Goal: Task Accomplishment & Management: Use online tool/utility

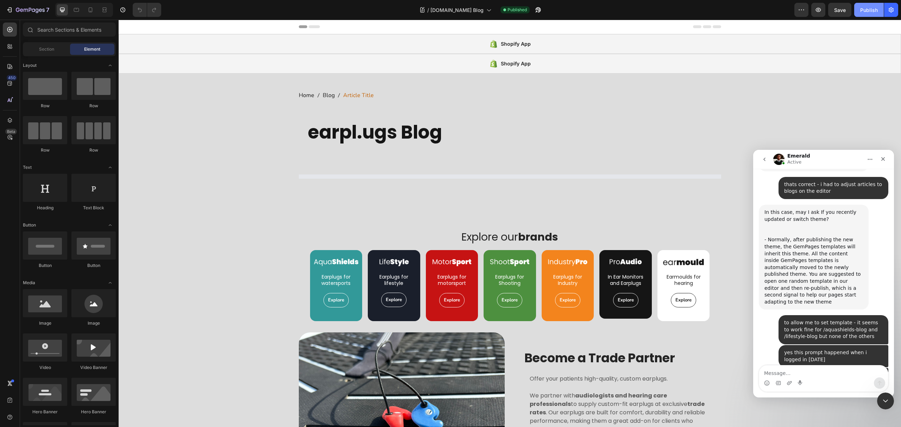
scroll to position [752, 0]
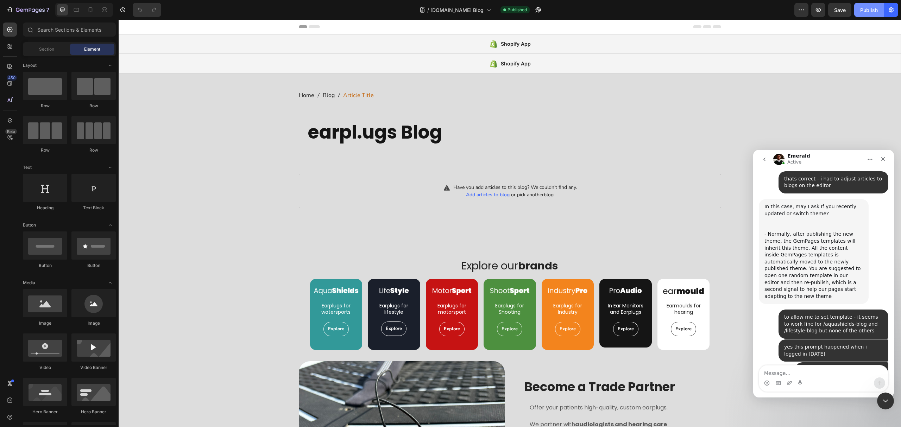
click at [867, 9] on div "Publish" at bounding box center [869, 9] width 18 height 7
click at [818, 11] on icon "button" at bounding box center [818, 9] width 7 height 7
click at [447, 14] on div "/ earplu.gs Blog" at bounding box center [455, 10] width 79 height 14
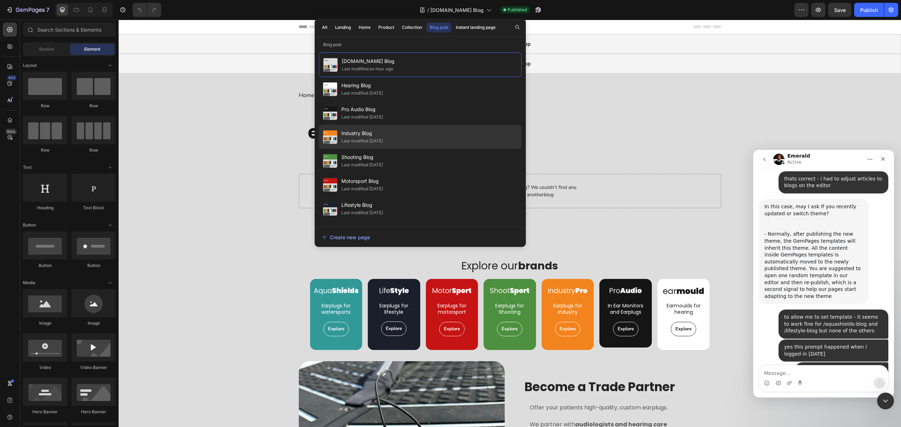
click at [383, 133] on span "Industry Blog" at bounding box center [363, 133] width 42 height 8
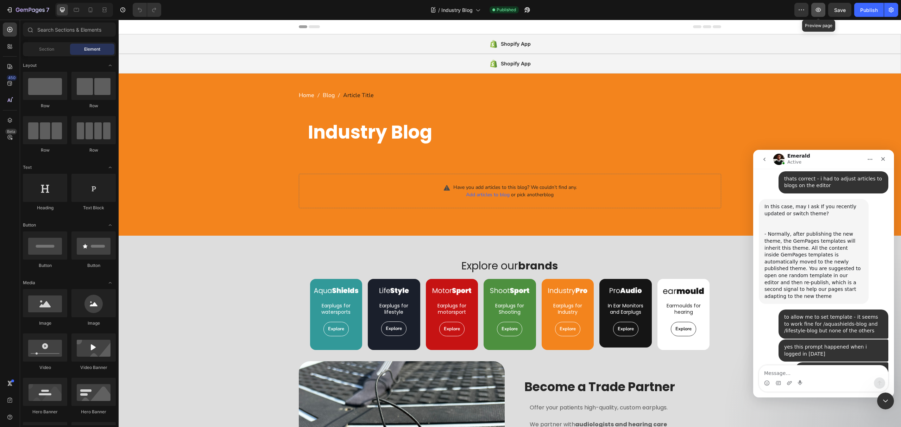
click at [819, 10] on icon "button" at bounding box center [818, 10] width 5 height 4
click at [871, 8] on div "Publish" at bounding box center [869, 9] width 18 height 7
click at [806, 372] on textarea "Message…" at bounding box center [823, 372] width 129 height 12
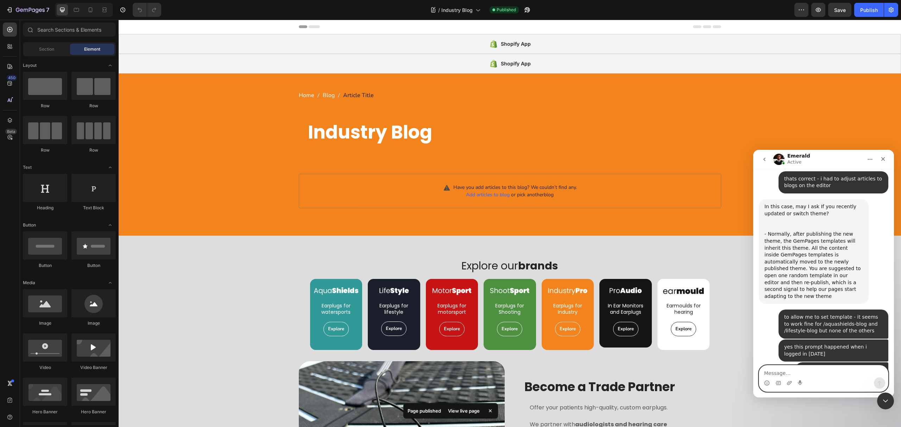
type textarea "[URL][DOMAIN_NAME]"
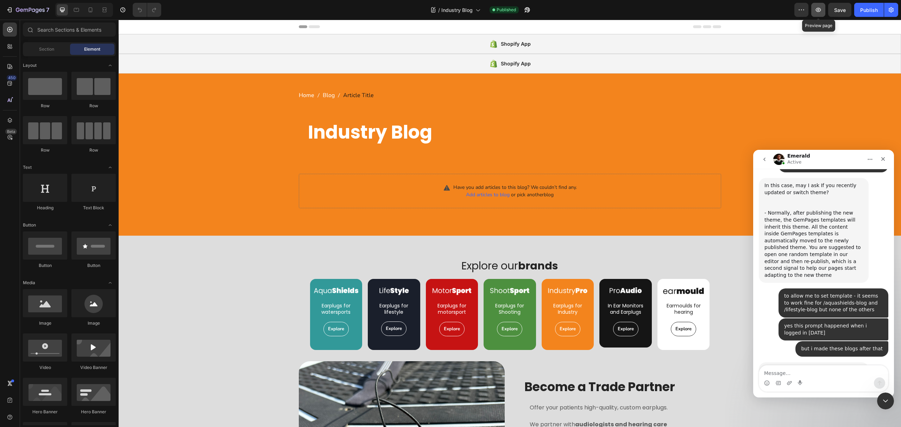
click at [818, 8] on icon "button" at bounding box center [818, 10] width 5 height 4
click at [809, 378] on div "Intercom messenger" at bounding box center [823, 383] width 129 height 11
click at [811, 374] on textarea "Message…" at bounding box center [823, 372] width 129 height 12
paste textarea "about:blank"
type textarea "about:blank"
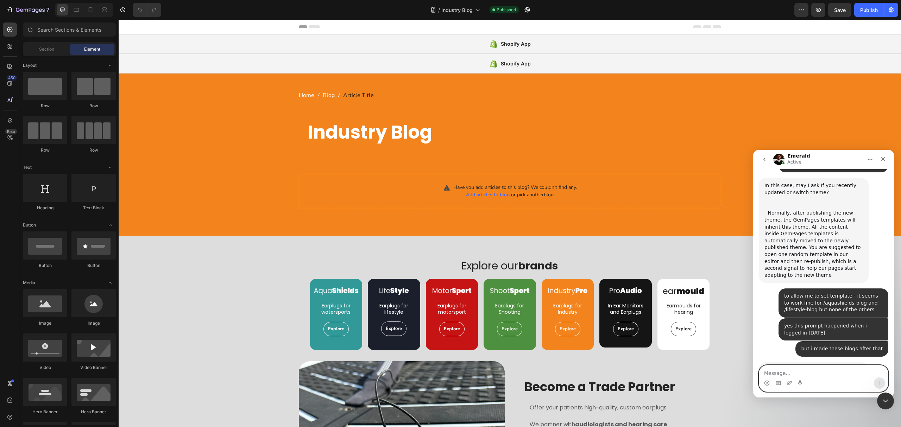
click at [814, 375] on textarea "Message…" at bounding box center [823, 372] width 129 height 12
paste textarea "[URL][DOMAIN_NAME]"
type textarea "[URL][DOMAIN_NAME]"
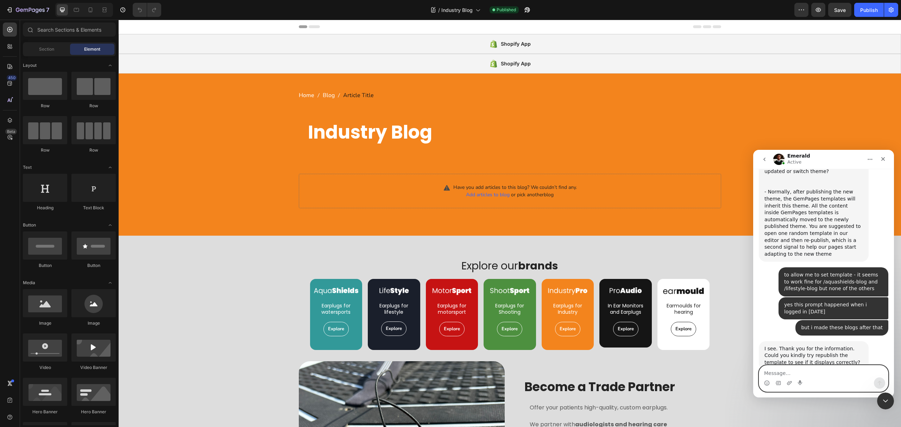
scroll to position [810, 0]
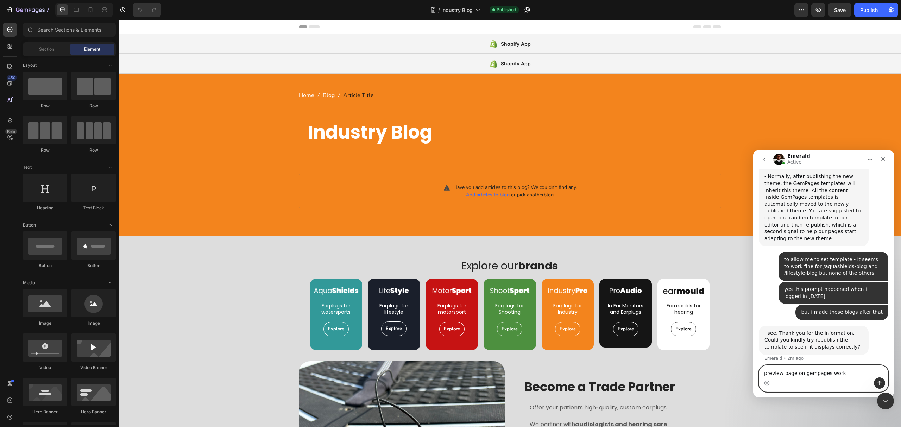
type textarea "preview page on gempages works"
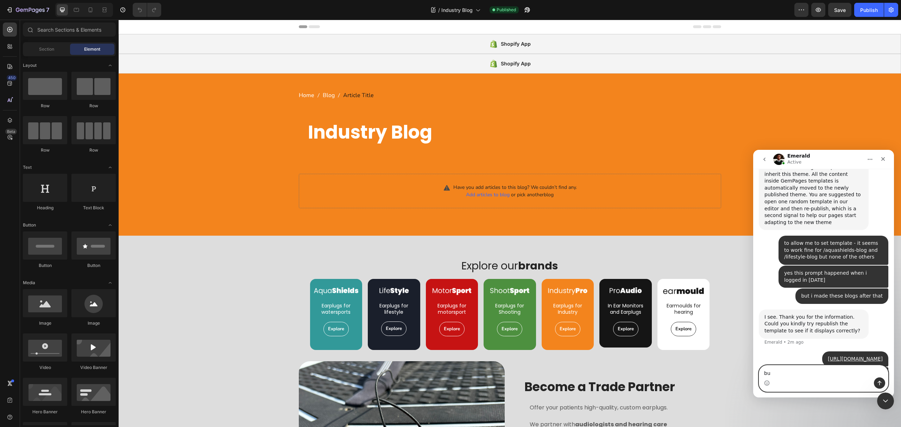
type textarea "b"
paste textarea "w"
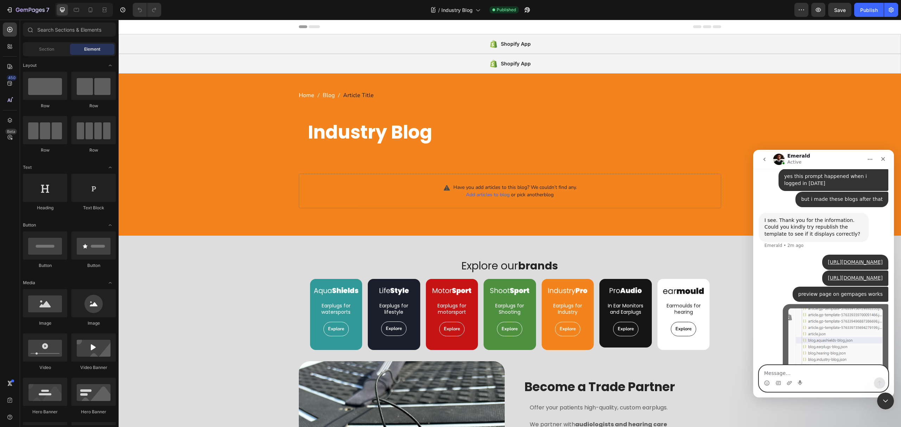
scroll to position [926, 0]
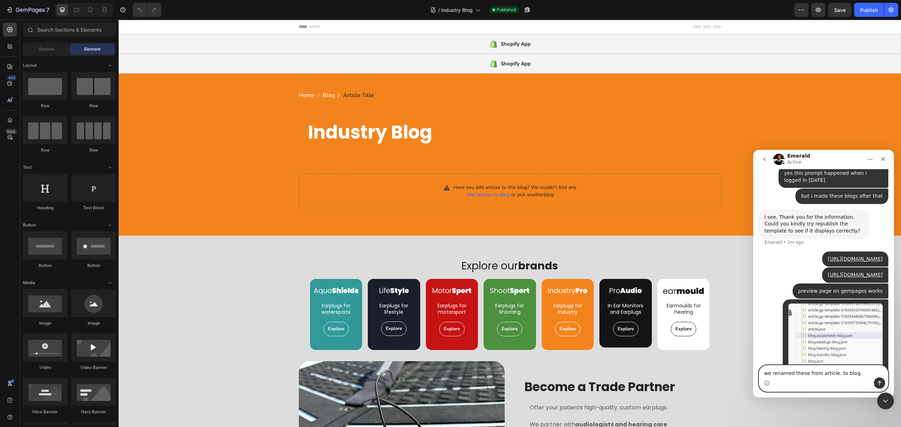
type textarea "we renamed these from article. to blog."
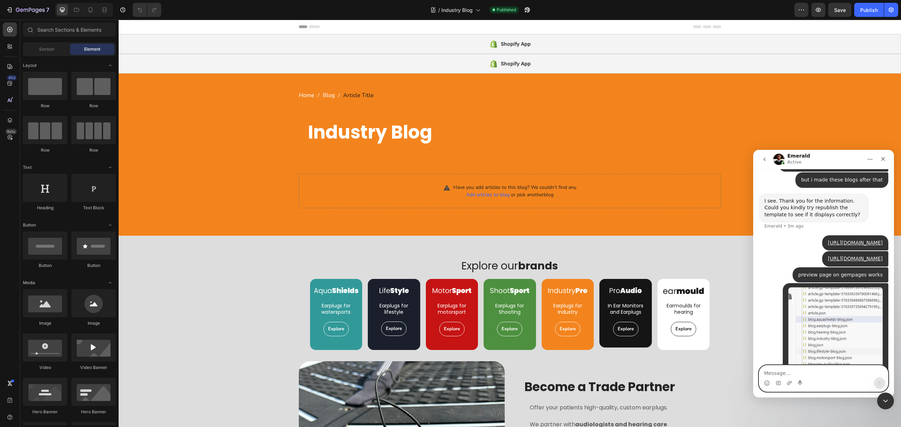
click at [820, 370] on textarea "Message…" at bounding box center [823, 372] width 129 height 12
paste textarea "w"
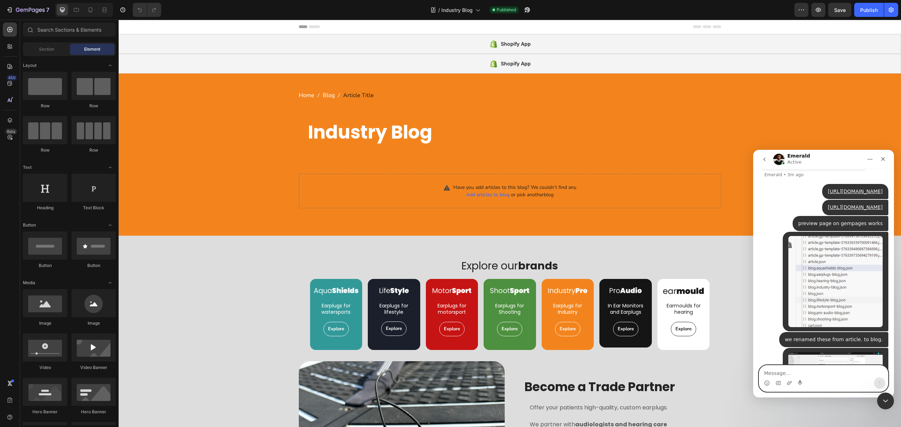
scroll to position [996, 0]
type textarea "w"
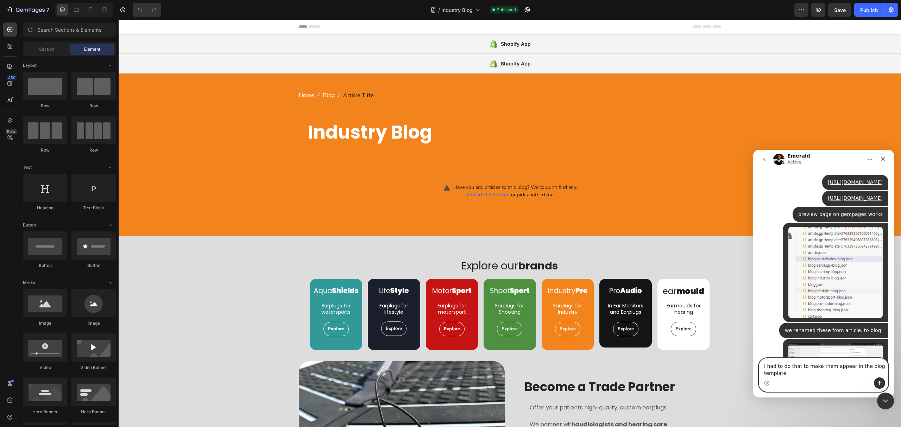
type textarea "I had to do that to make them appear in the blog templates"
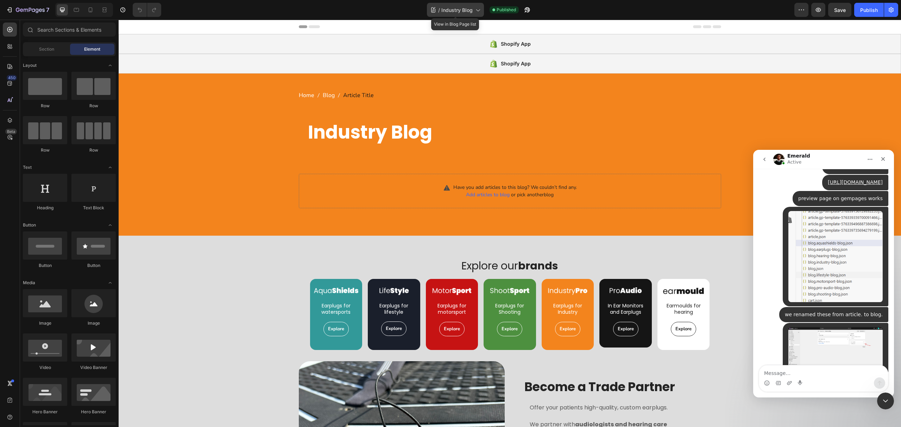
click at [454, 11] on span "Industry Blog" at bounding box center [457, 9] width 31 height 7
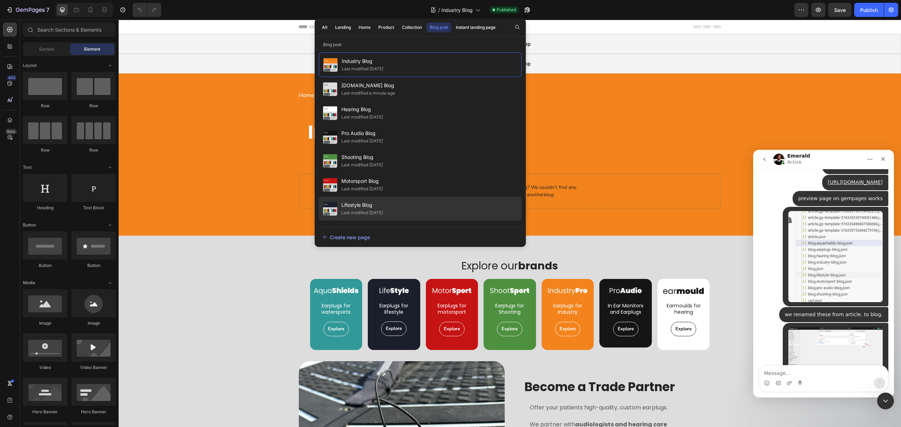
click at [408, 221] on div "Lifestyle Blog Last modified 8 days ago" at bounding box center [420, 233] width 203 height 24
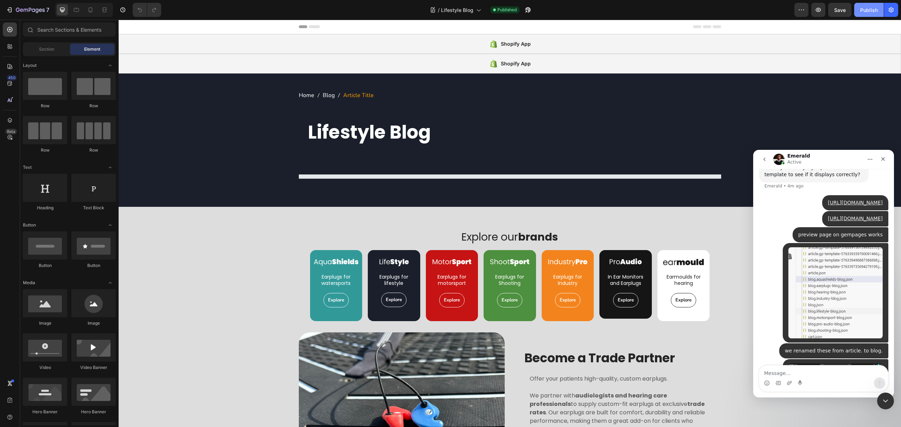
scroll to position [1019, 0]
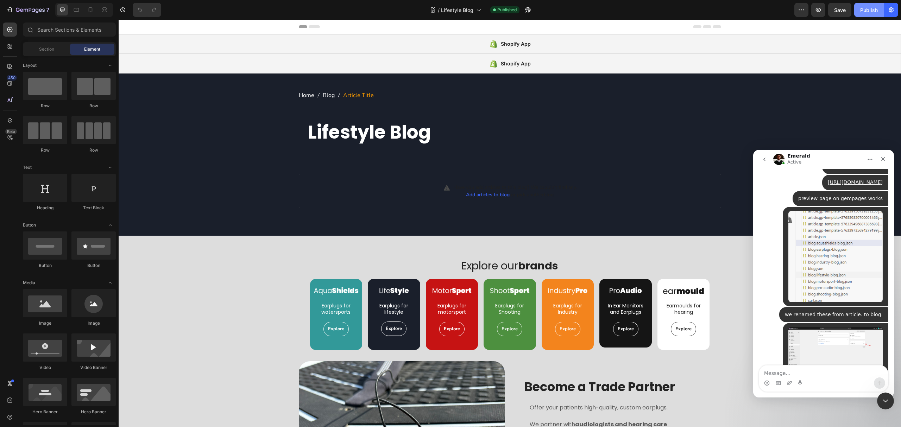
click at [871, 9] on div "Publish" at bounding box center [869, 9] width 18 height 7
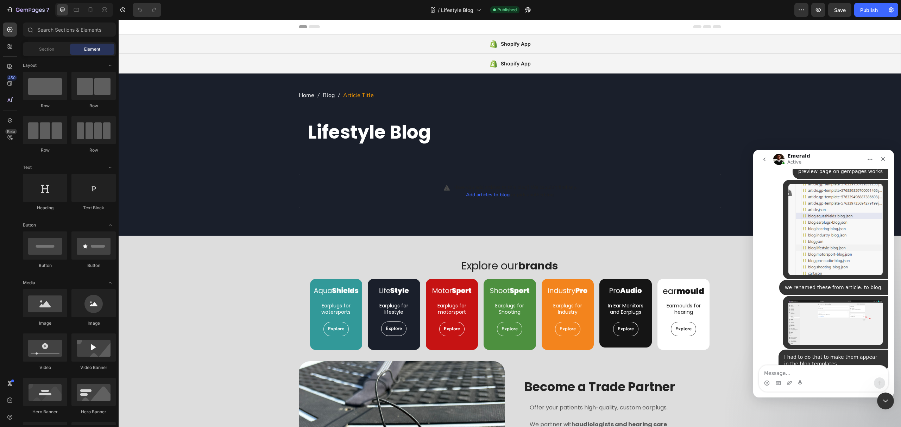
click at [816, 371] on textarea "Message…" at bounding box center [823, 372] width 129 height 12
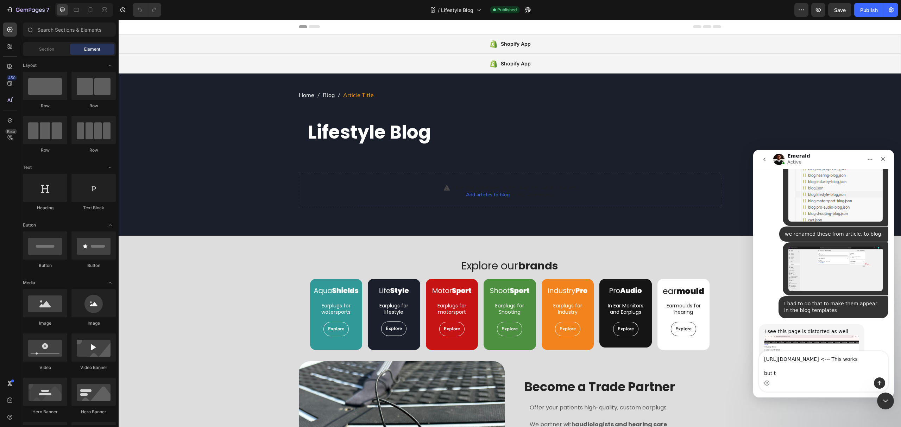
scroll to position [1103, 0]
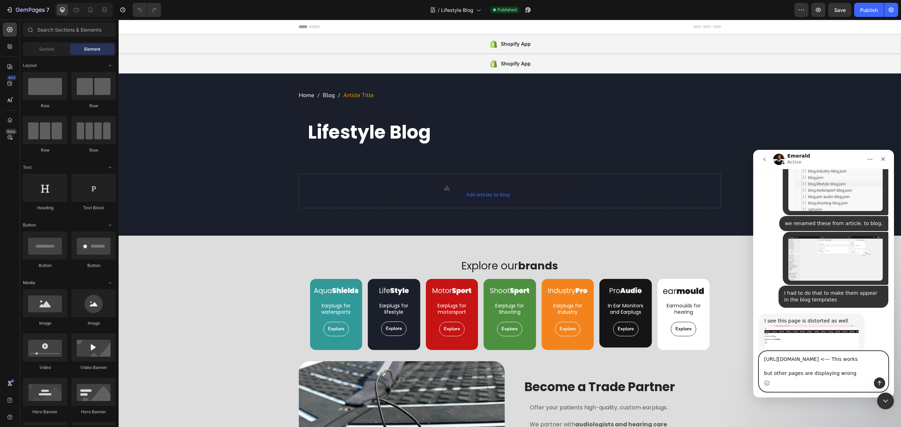
click at [844, 355] on textarea "https://earplu.gs/blogs/lifestyle-blog <--- This works but other pages are disp…" at bounding box center [823, 365] width 129 height 26
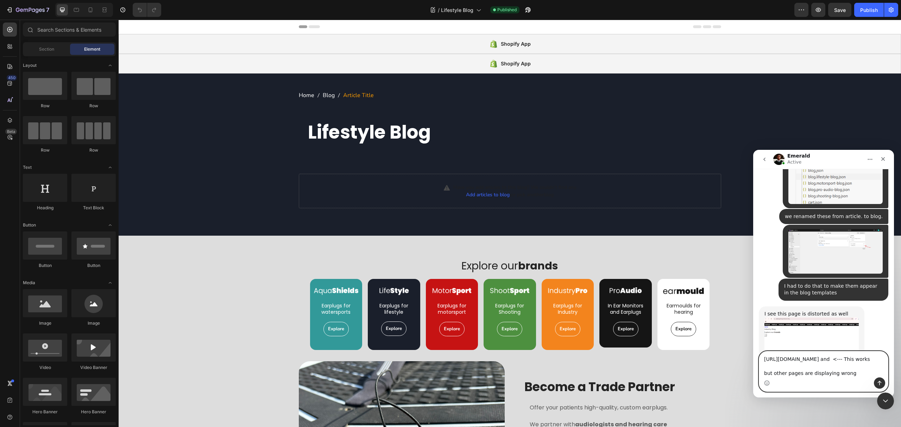
paste textarea "[URL][DOMAIN_NAME]"
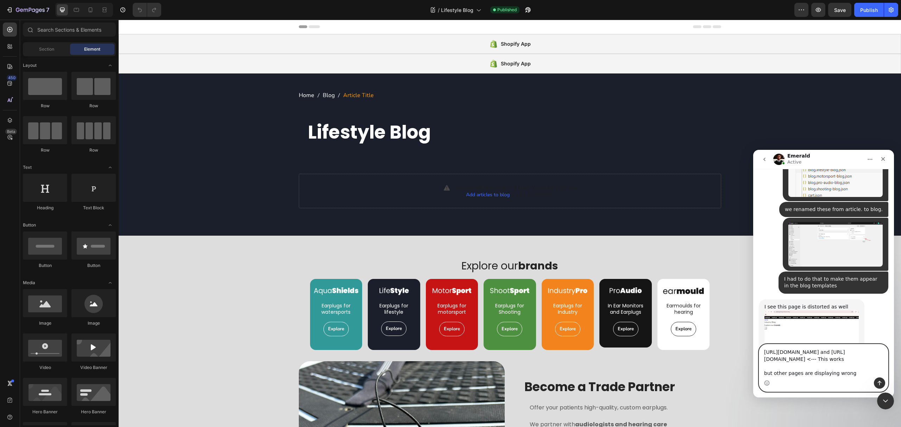
click at [791, 376] on textarea "https://earplu.gs/blogs/lifestyle-blog and https://earplu.gs/blogs/aquashields-…" at bounding box center [823, 361] width 129 height 33
click at [791, 377] on textarea "https://earplu.gs/blogs/lifestyle-blog and https://earplu.gs/blogs/aquashields-…" at bounding box center [823, 361] width 129 height 33
click at [854, 371] on textarea "https://earplu.gs/blogs/lifestyle-blog and https://earplu.gs/blogs/aquashields-…" at bounding box center [823, 361] width 129 height 33
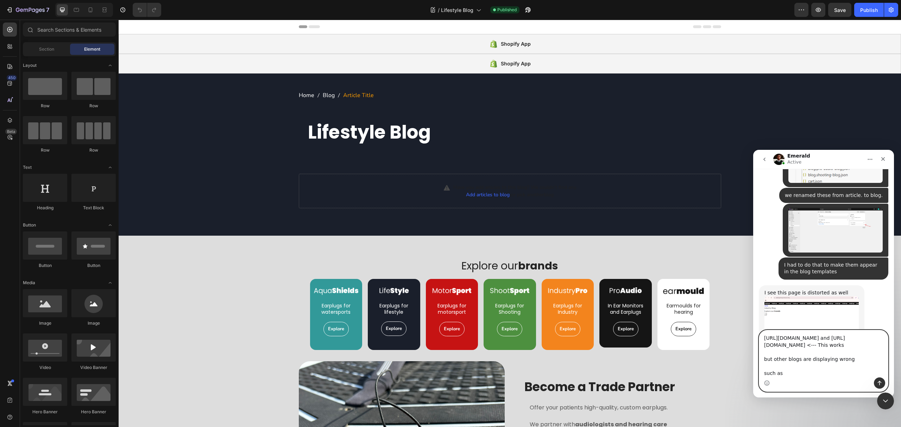
scroll to position [1132, 0]
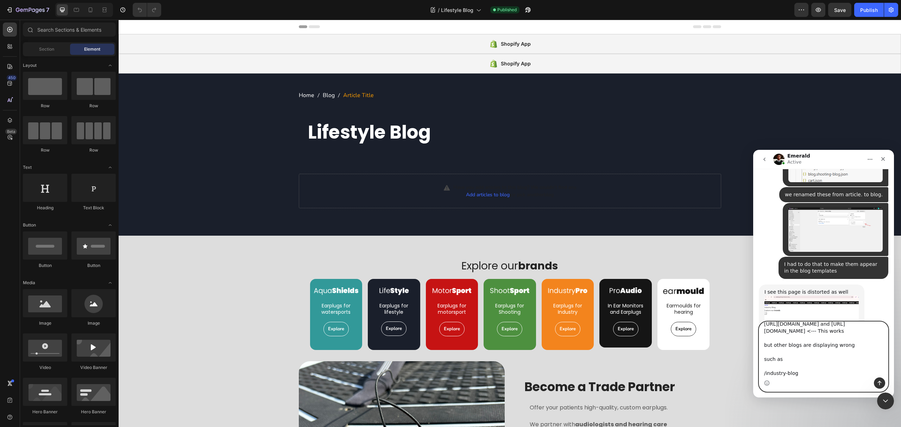
paste textarea "/industry-blog"
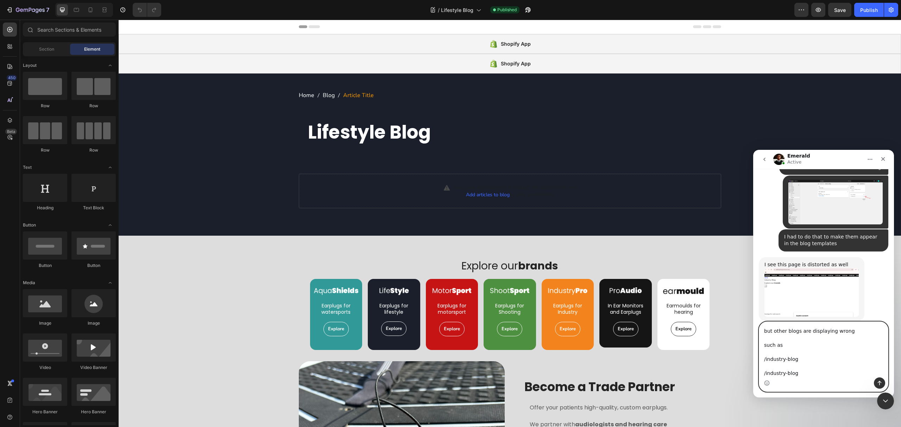
click at [769, 373] on textarea "https://earplu.gs/blogs/lifestyle-blog and https://earplu.gs/blogs/aquashields-…" at bounding box center [823, 350] width 129 height 56
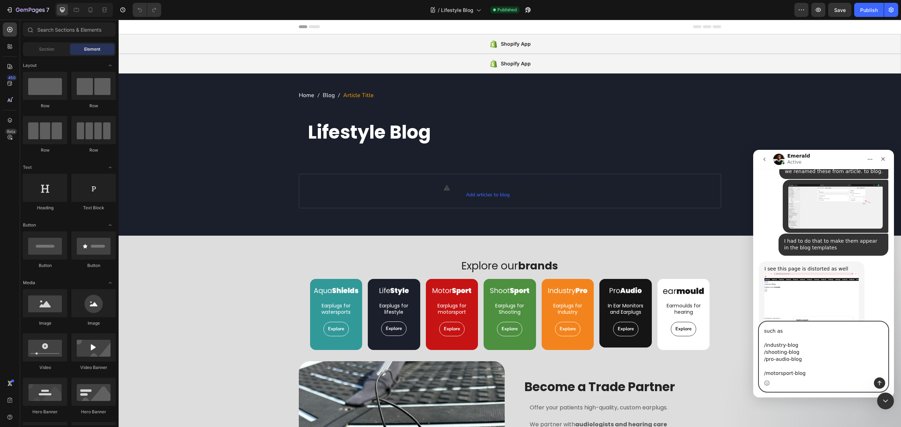
scroll to position [41, 0]
type textarea "https://earplu.gs/blogs/lifestyle-blog and https://earplu.gs/blogs/aquashields-…"
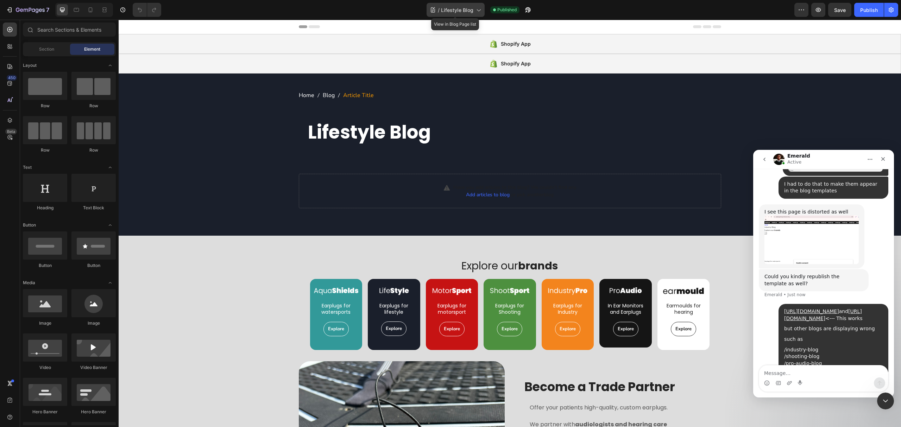
click at [467, 10] on span "Lifestyle Blog" at bounding box center [457, 9] width 32 height 7
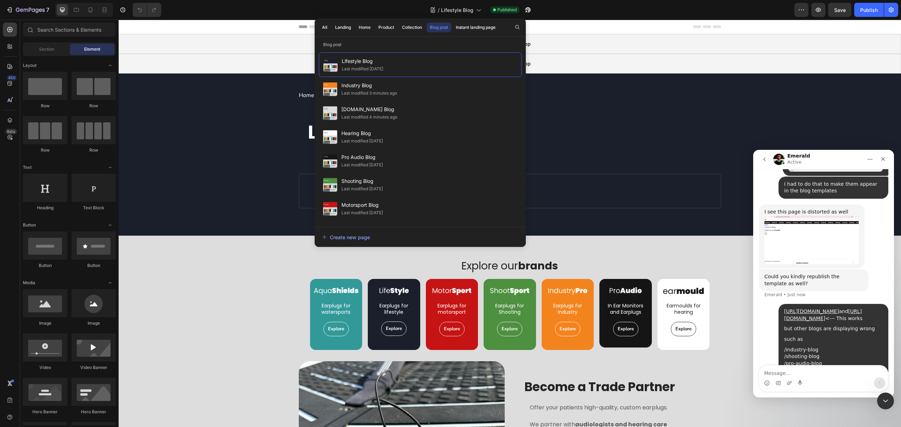
click at [796, 215] on img "Emerald says…" at bounding box center [812, 239] width 94 height 49
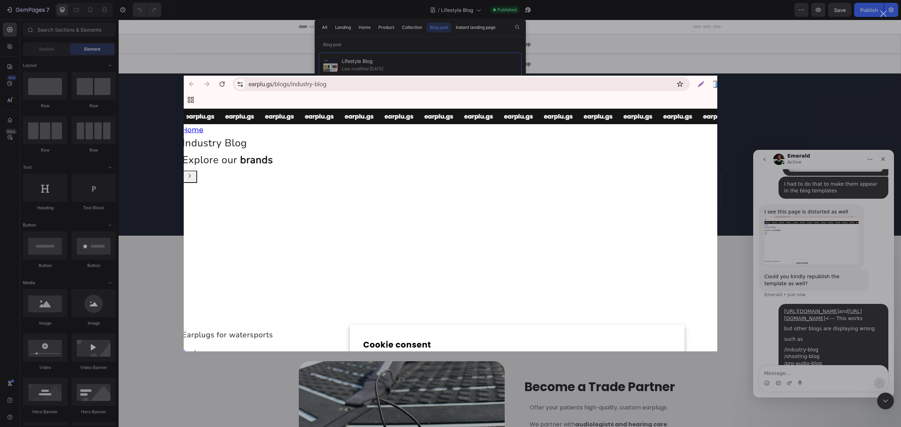
click at [383, 44] on div "Intercom messenger" at bounding box center [450, 213] width 901 height 427
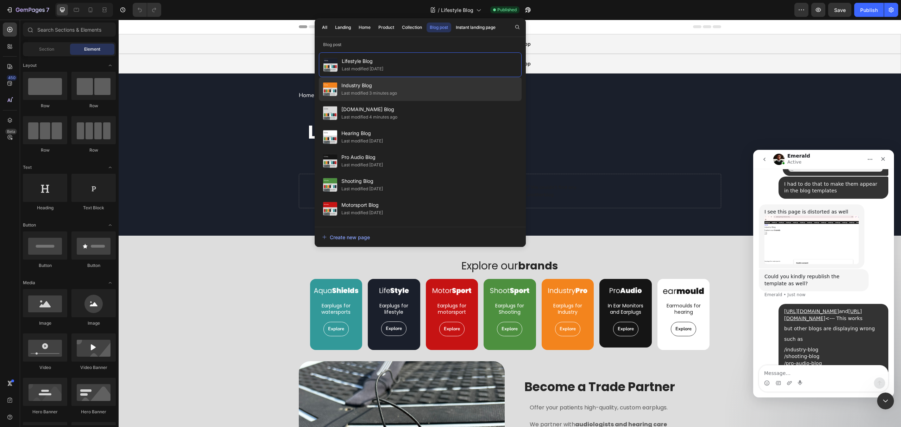
click at [380, 83] on span "Industry Blog" at bounding box center [370, 85] width 56 height 8
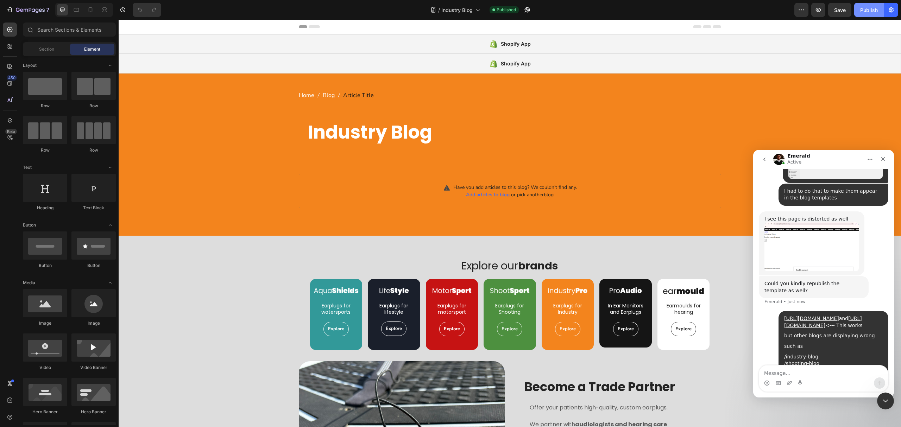
scroll to position [1212, 0]
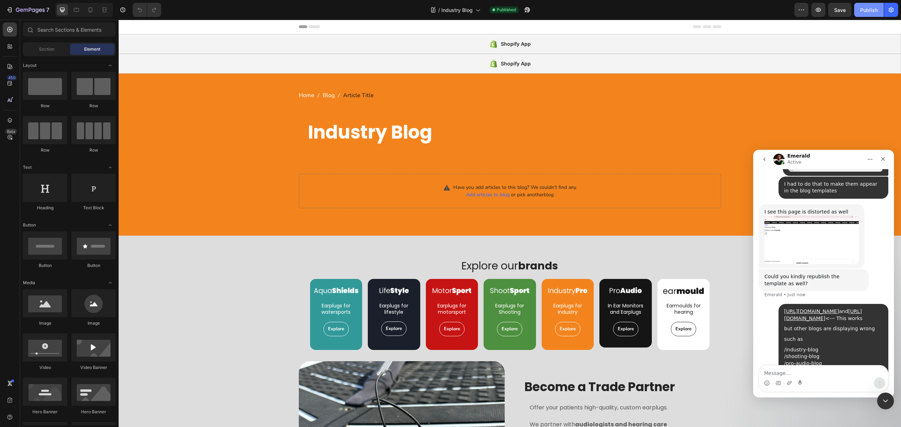
click at [861, 11] on div "Publish" at bounding box center [869, 9] width 18 height 7
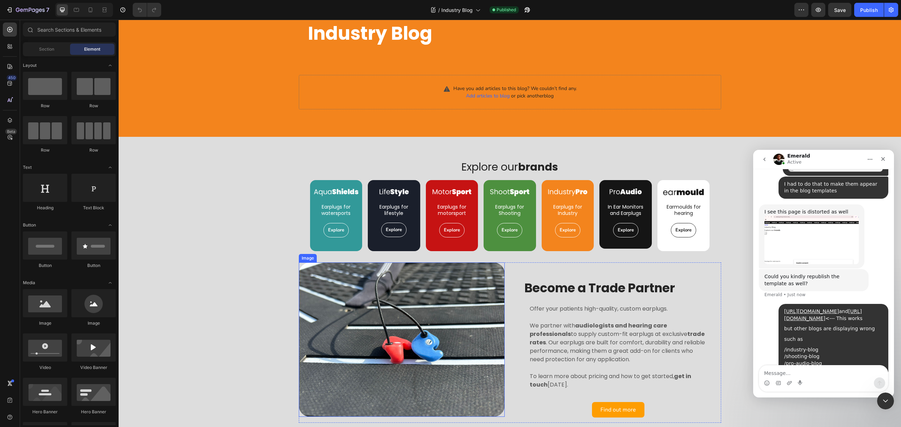
scroll to position [0, 0]
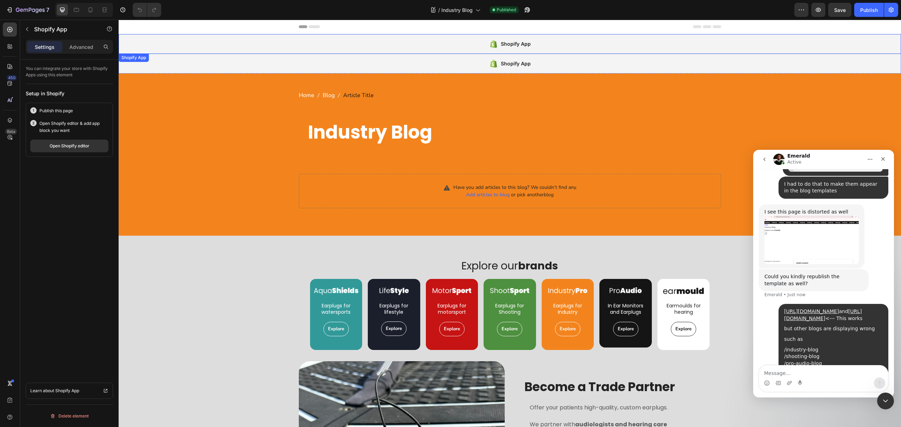
click at [390, 43] on div "Shopify App" at bounding box center [510, 44] width 783 height 20
click at [66, 152] on button "Open Shopify editor" at bounding box center [69, 146] width 78 height 13
click at [864, 14] on button "Publish" at bounding box center [870, 10] width 30 height 14
click at [810, 366] on textarea "Message…" at bounding box center [823, 372] width 129 height 12
type textarea "tried to republish and still not working"
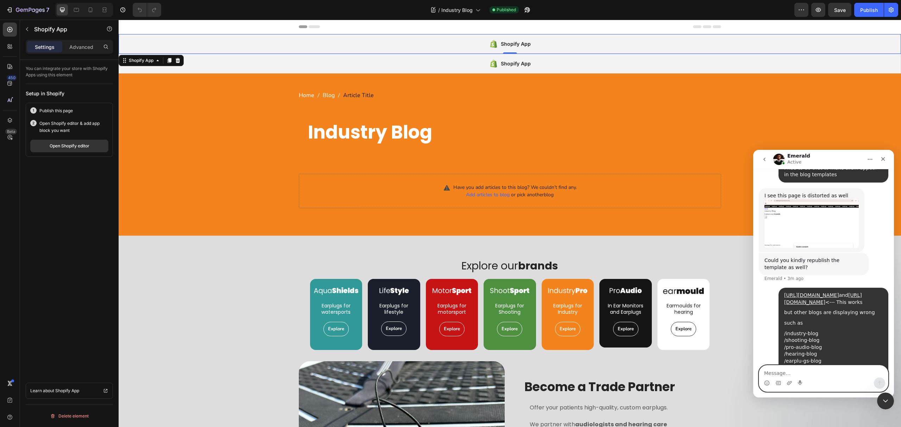
scroll to position [1255, 0]
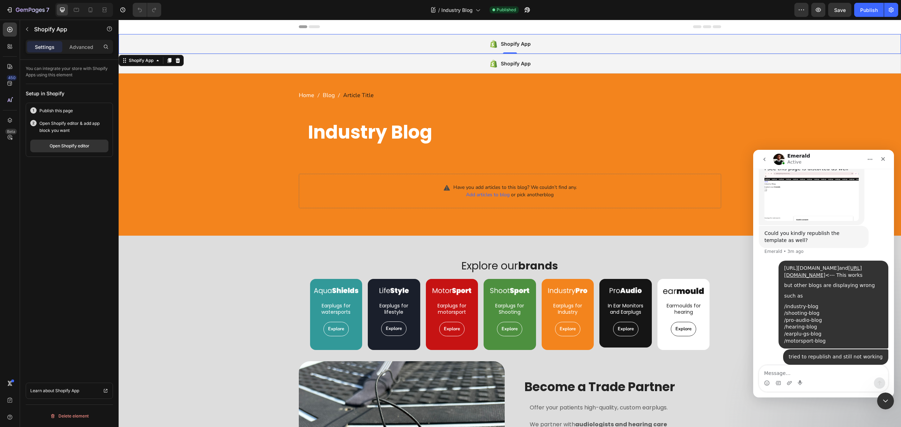
click at [839, 265] on link "[URL][DOMAIN_NAME]" at bounding box center [811, 268] width 55 height 6
click at [465, 10] on span "Industry Blog" at bounding box center [457, 9] width 31 height 7
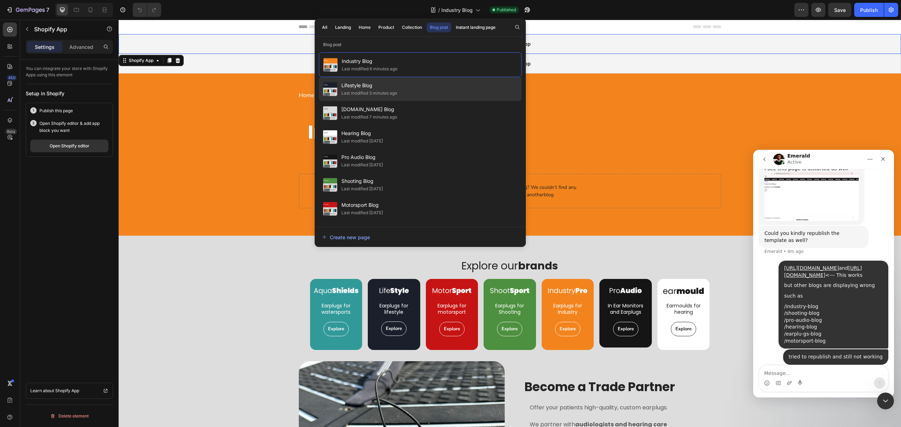
click at [399, 101] on div "Lifestyle Blog Last modified 3 minutes ago" at bounding box center [420, 113] width 203 height 24
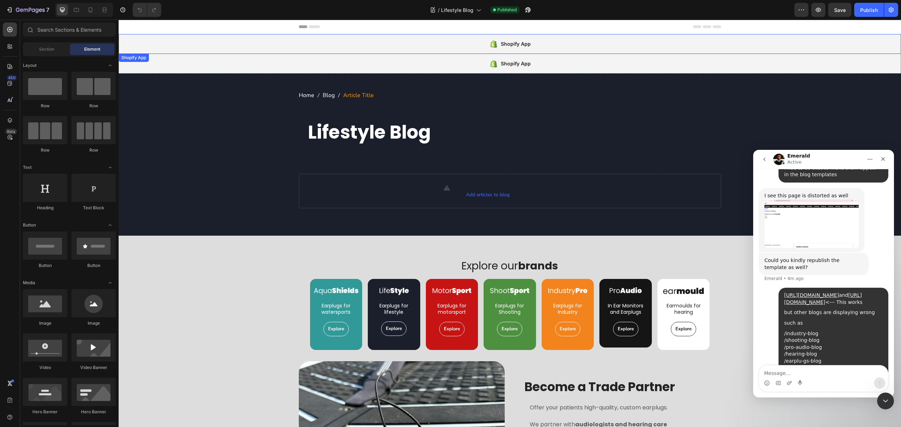
scroll to position [1255, 0]
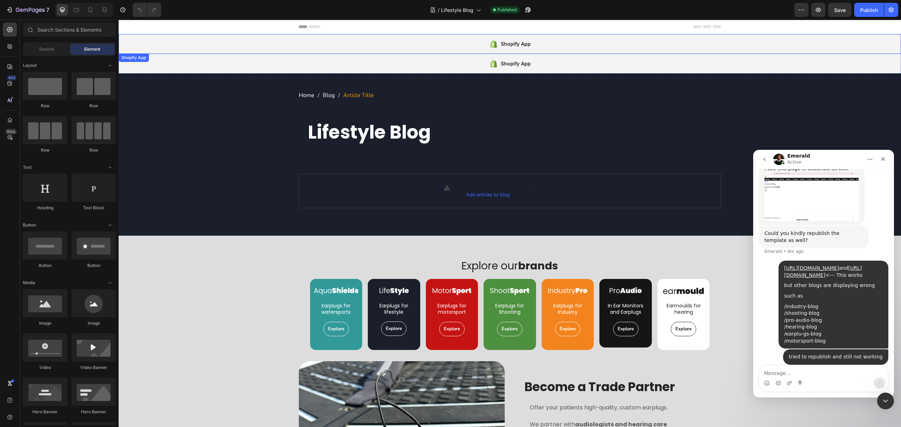
click at [231, 43] on div "Shopify App" at bounding box center [510, 44] width 783 height 20
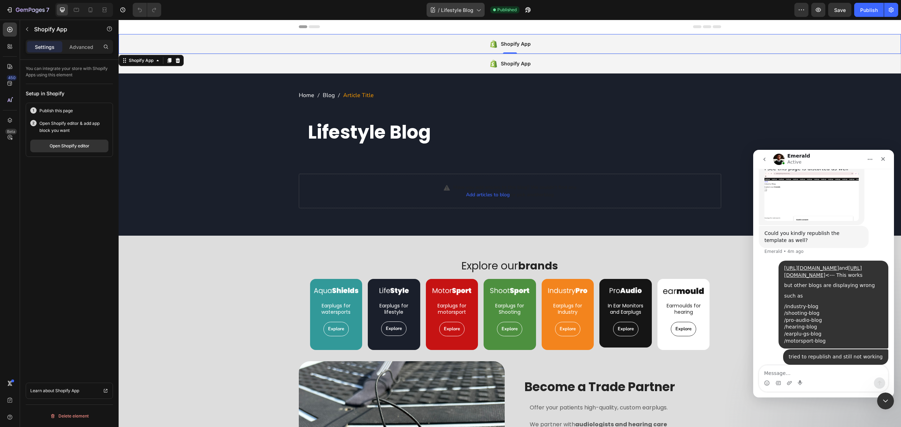
click at [454, 7] on span "Lifestyle Blog" at bounding box center [457, 9] width 32 height 7
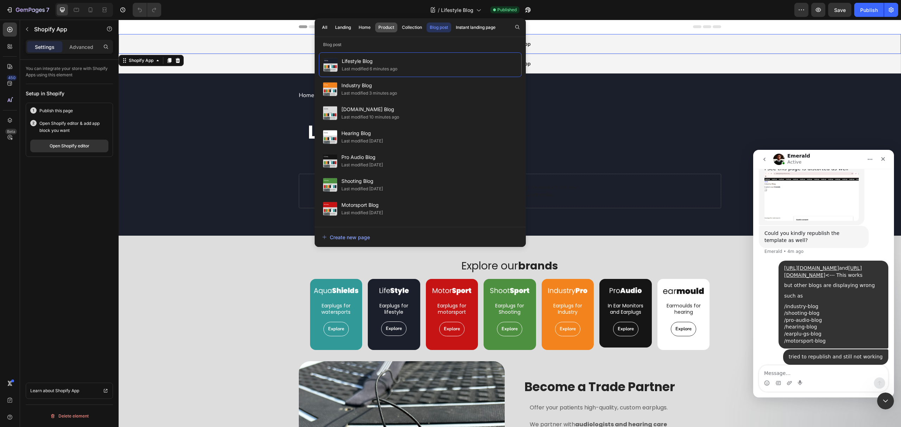
click at [393, 30] on div "Product" at bounding box center [386, 27] width 16 height 6
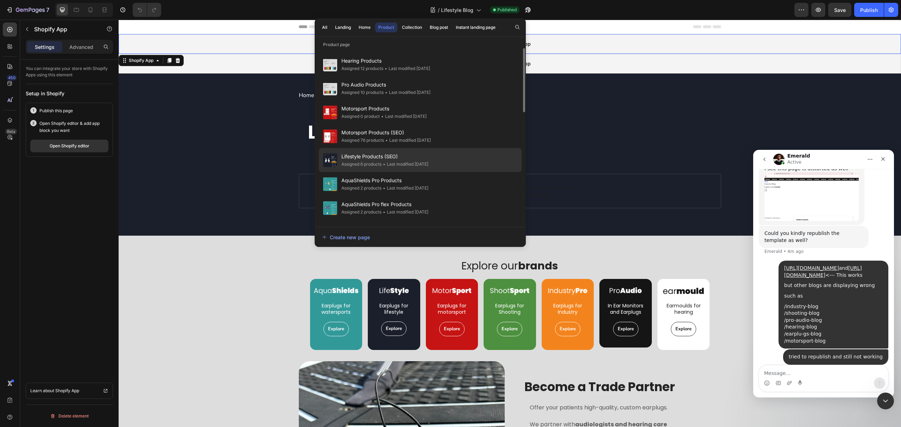
click at [392, 162] on div "• Last modified [DATE]" at bounding box center [405, 164] width 47 height 7
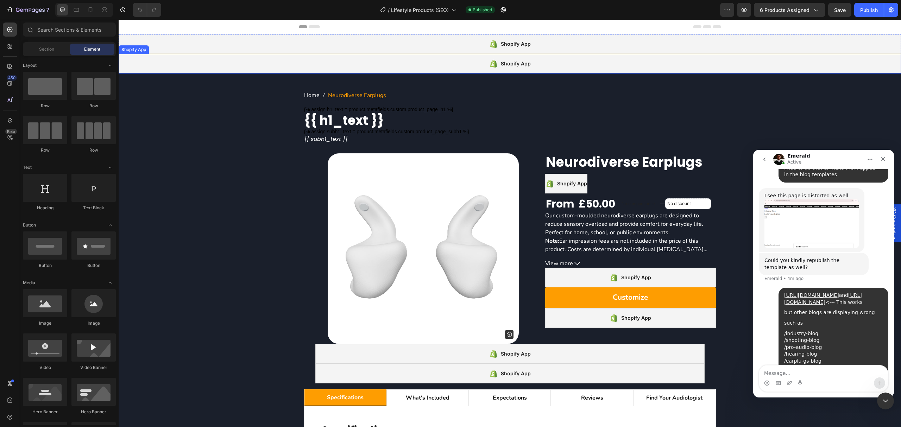
scroll to position [1255, 0]
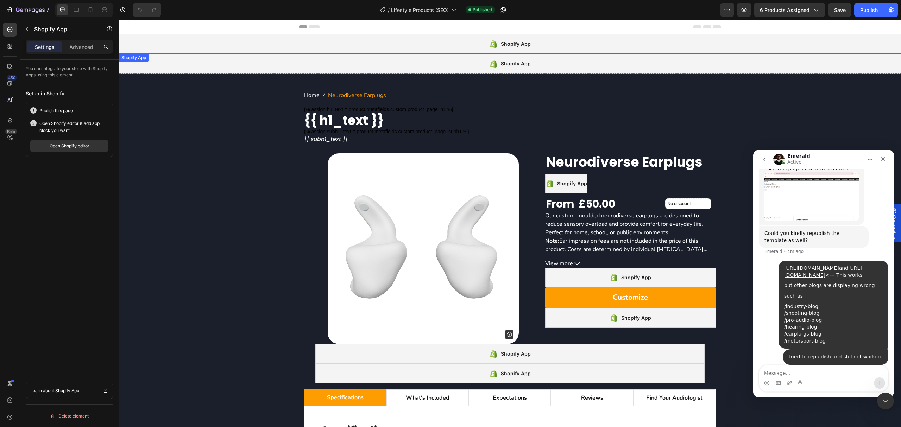
click at [382, 47] on div "Shopify App" at bounding box center [510, 44] width 783 height 20
click at [71, 146] on div "Open Shopify editor" at bounding box center [70, 146] width 40 height 6
click at [403, 5] on div "/ Lifestyle Products (SEO)" at bounding box center [418, 10] width 83 height 14
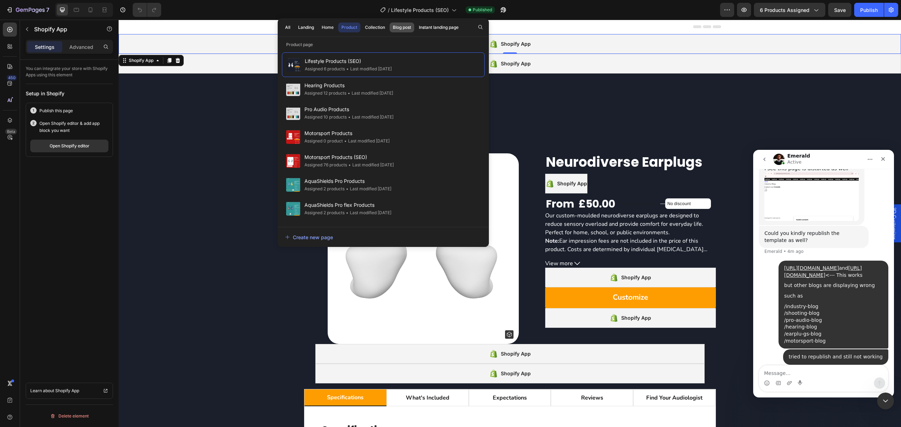
click at [416, 32] on button "Blog post" at bounding box center [439, 28] width 46 height 10
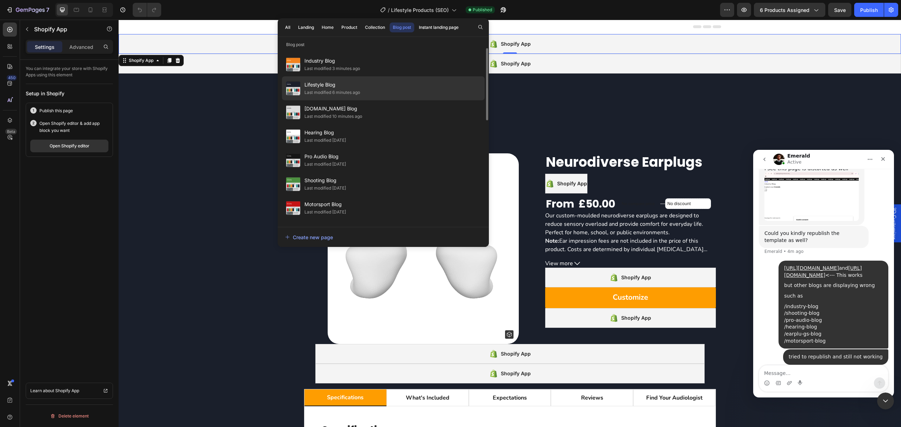
click at [370, 100] on div "Lifestyle Blog Last modified 6 minutes ago" at bounding box center [383, 112] width 203 height 24
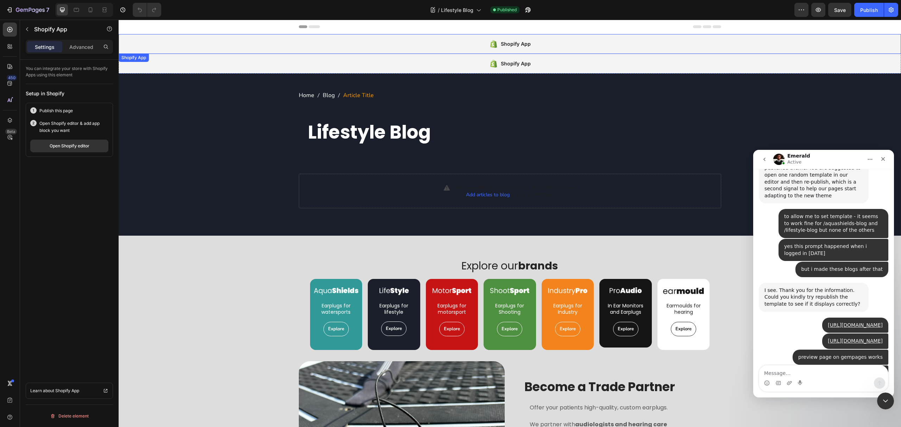
drag, startPoint x: 344, startPoint y: 36, endPoint x: 346, endPoint y: 39, distance: 4.3
click at [346, 39] on div "Shopify App" at bounding box center [510, 44] width 783 height 20
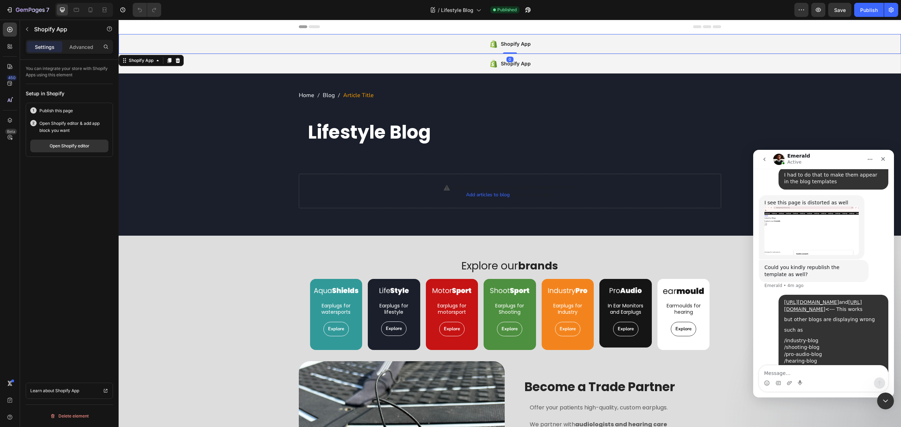
scroll to position [1228, 0]
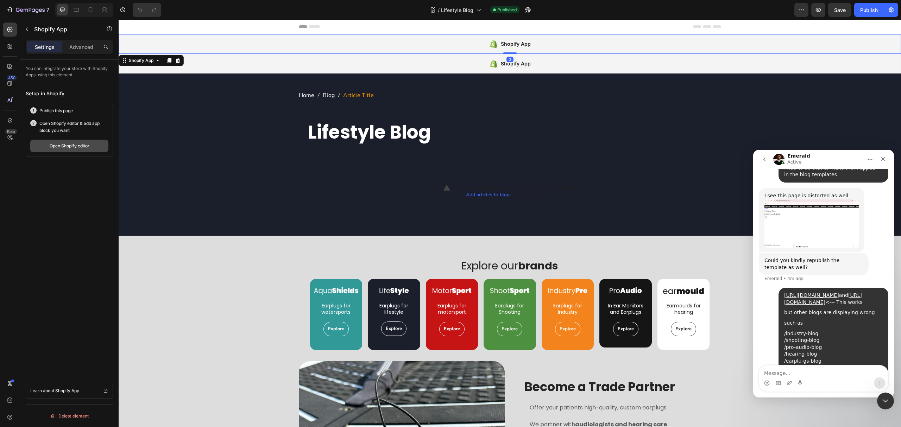
click at [83, 142] on button "Open Shopify editor" at bounding box center [69, 146] width 78 height 13
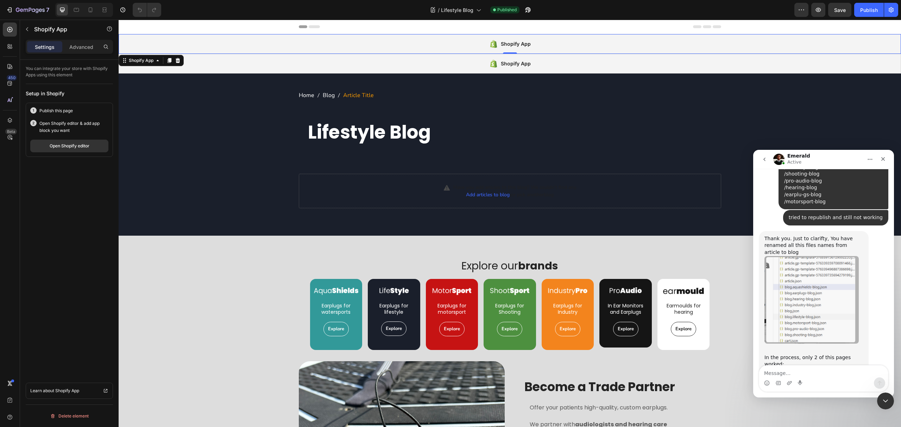
scroll to position [1429, 0]
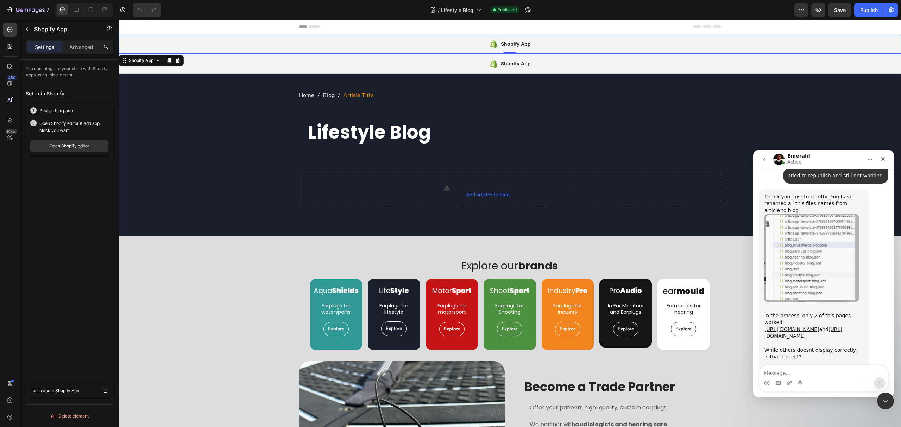
click at [850, 373] on textarea "Message…" at bounding box center [823, 372] width 129 height 12
type textarea "APPEARS THIS WAY YES"
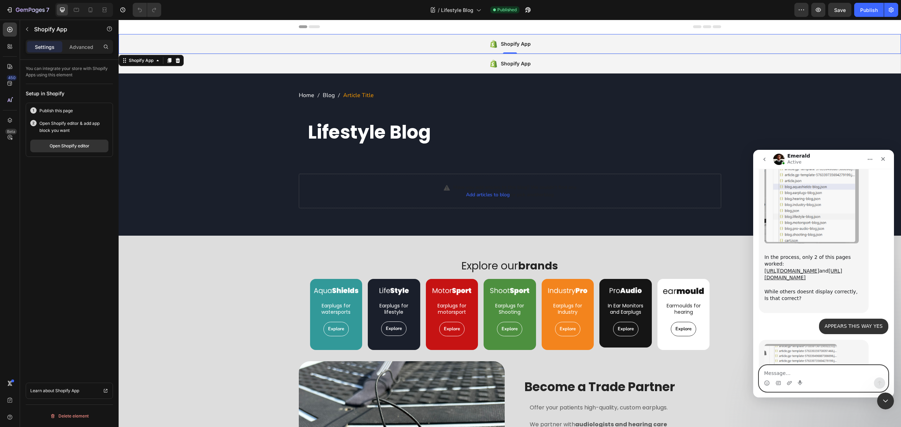
scroll to position [1523, 0]
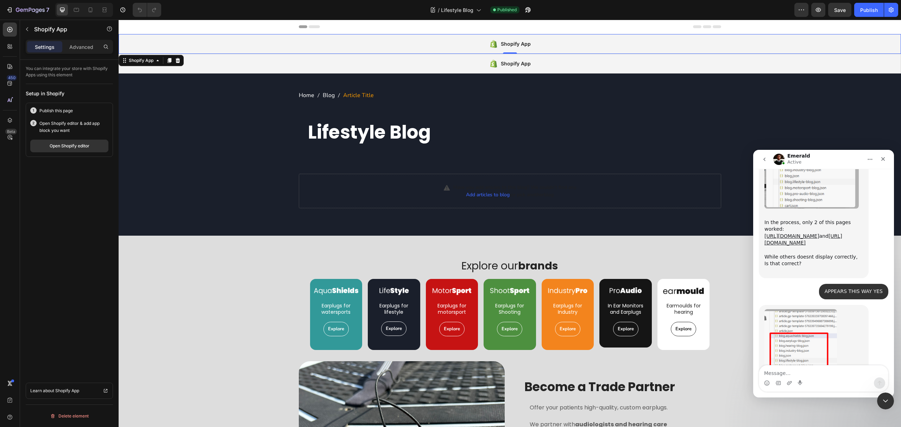
click at [833, 380] on div "Intercom messenger" at bounding box center [823, 383] width 129 height 11
click at [835, 376] on textarea "Message…" at bounding box center [823, 372] width 129 height 12
type textarea "T"
type textarea "Yes"
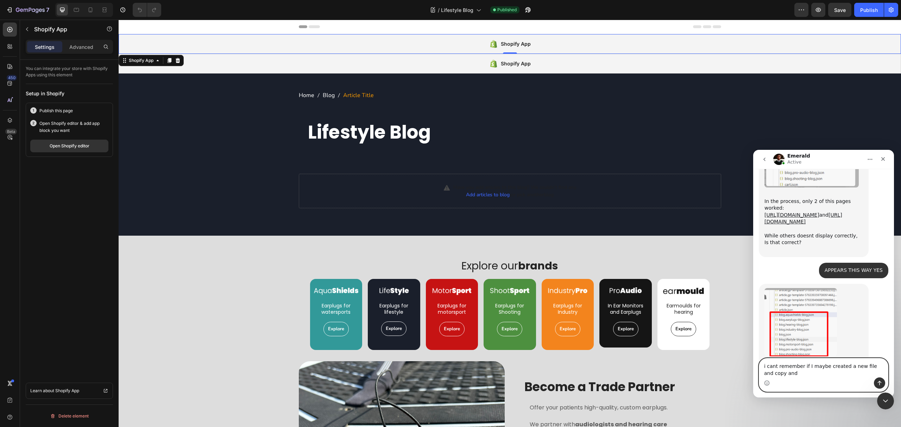
scroll to position [1551, 0]
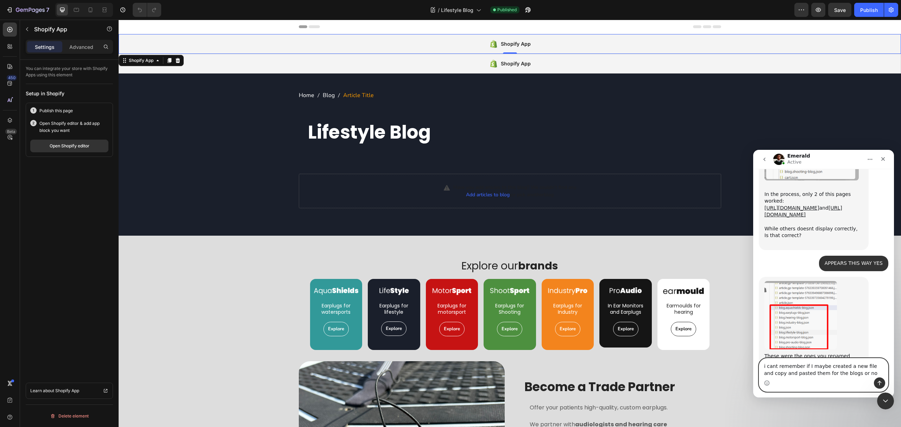
type textarea "i cant remember if I maybe created a new file and copy and pasted them for the …"
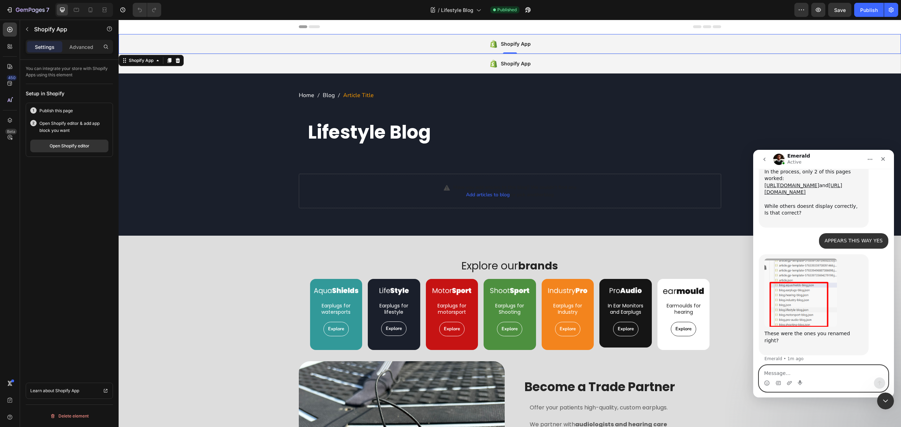
scroll to position [1574, 0]
type textarea "for the working ones"
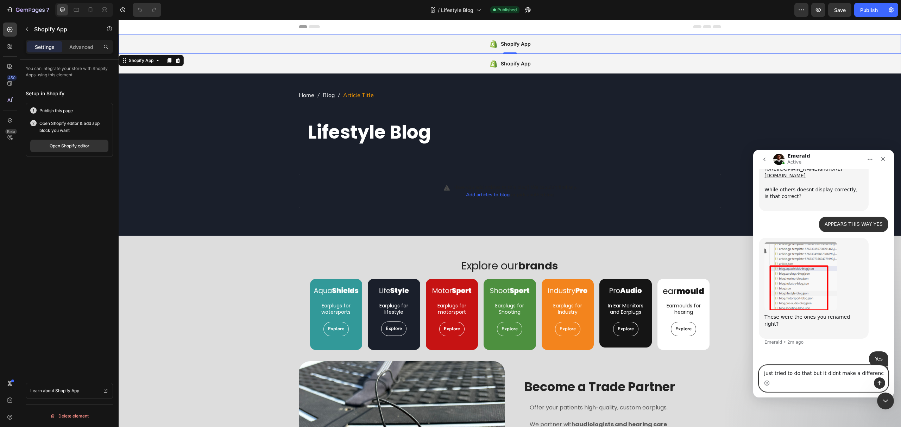
type textarea "just tried to do that but it didnt make a difference"
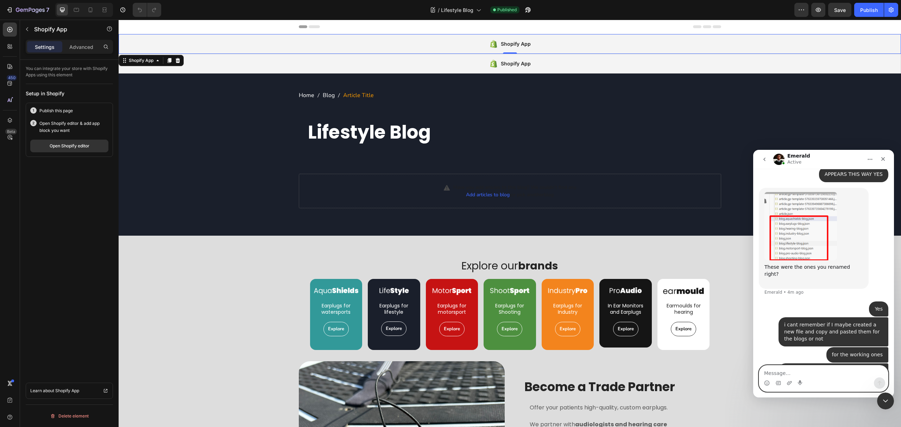
scroll to position [1613, 0]
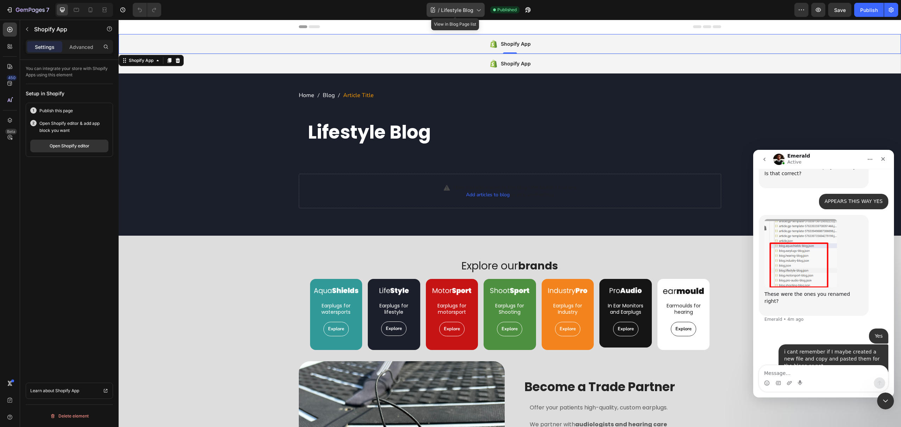
click at [459, 3] on div "/ Lifestyle Blog" at bounding box center [456, 10] width 58 height 14
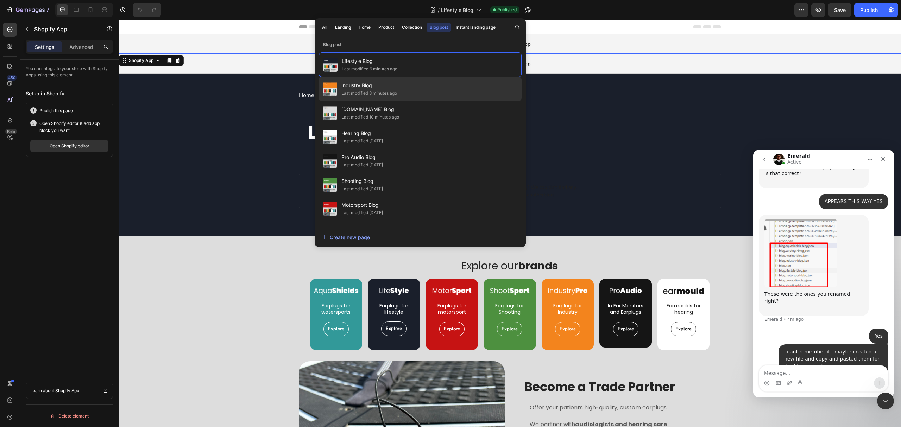
click at [425, 101] on div "Industry Blog Last modified 3 minutes ago" at bounding box center [420, 113] width 203 height 24
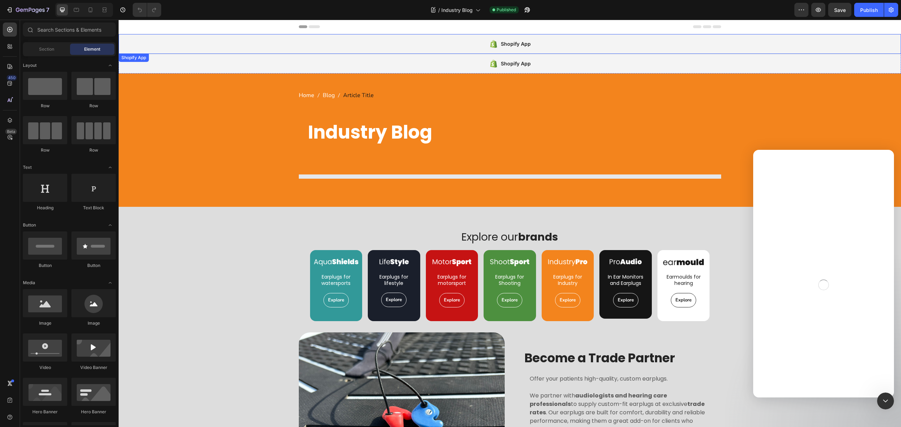
click at [416, 45] on div "Shopify App" at bounding box center [510, 44] width 783 height 20
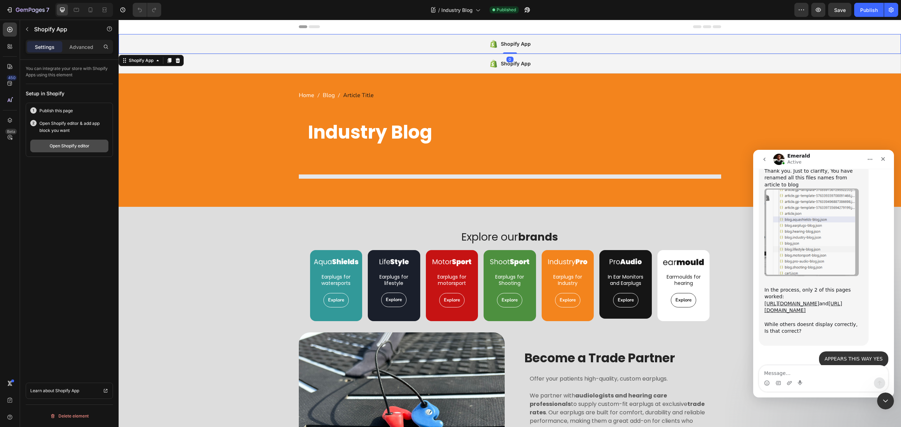
scroll to position [1587, 0]
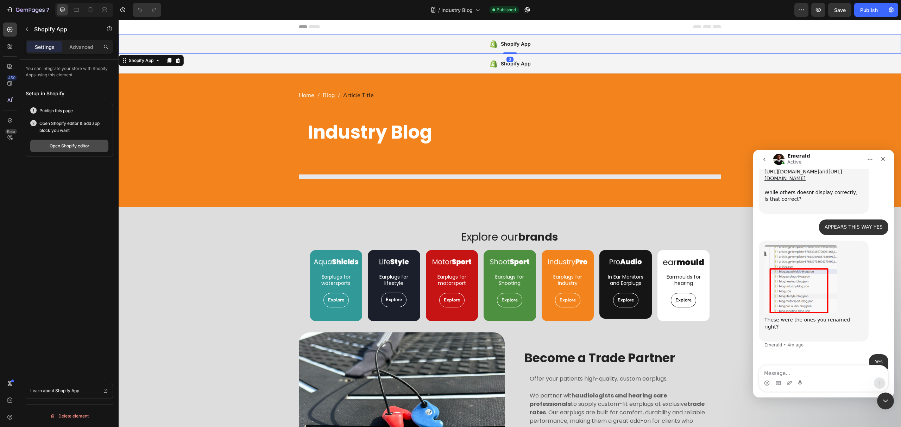
click at [78, 145] on div "Open Shopify editor" at bounding box center [70, 146] width 40 height 6
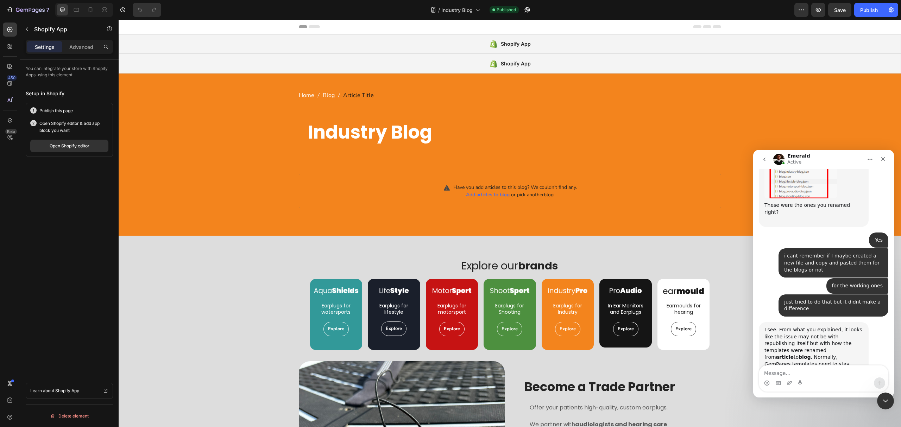
scroll to position [1675, 0]
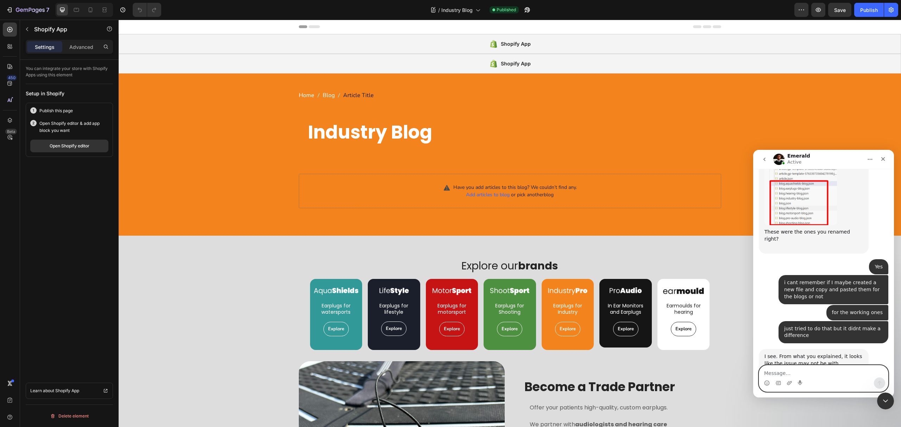
click at [796, 374] on textarea "Message…" at bounding box center [823, 372] width 129 height 12
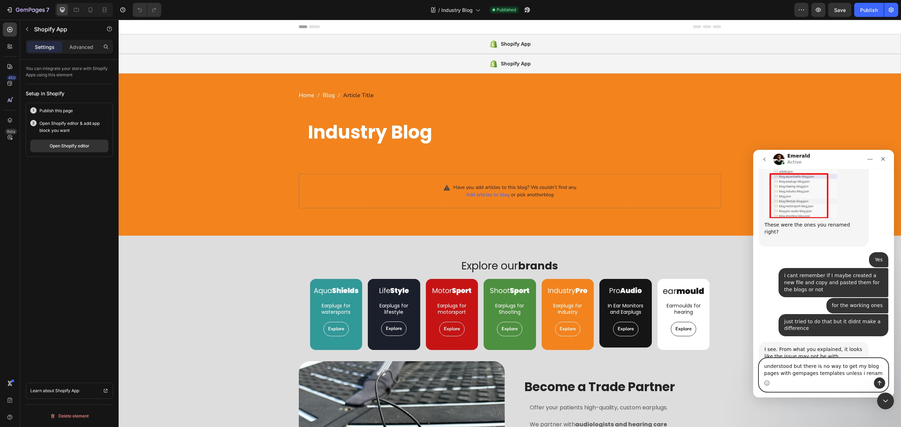
type textarea "understood but there is no way to get my blog pages with gempages templates unl…"
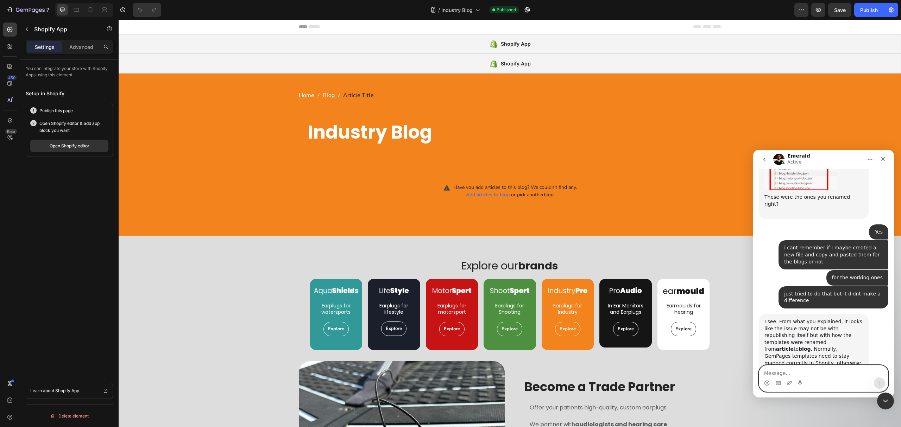
click at [827, 370] on textarea "Message…" at bounding box center [823, 372] width 129 height 12
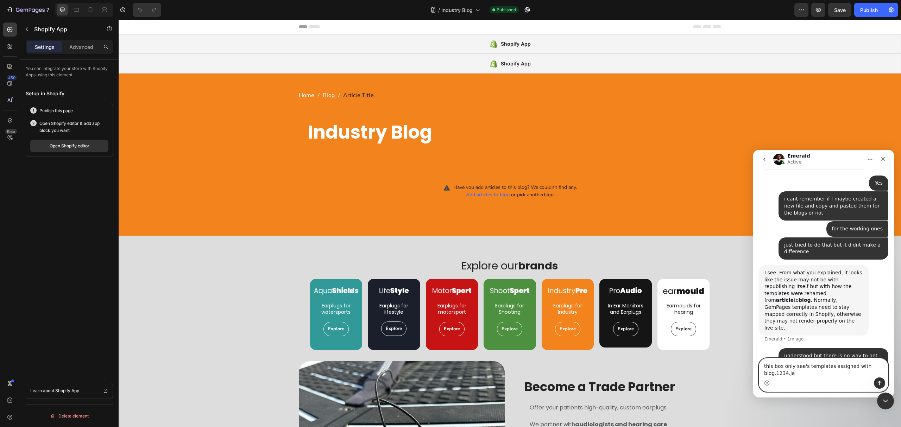
scroll to position [1766, 0]
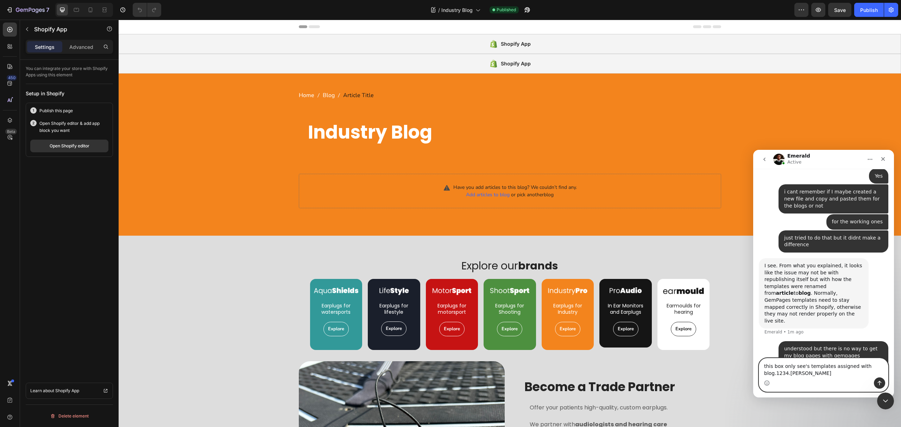
click at [785, 374] on textarea "this box only see's templates assigned with blog.1234.jason" at bounding box center [823, 368] width 129 height 19
type textarea "this box only see's templates assigned with blog."1234".json"
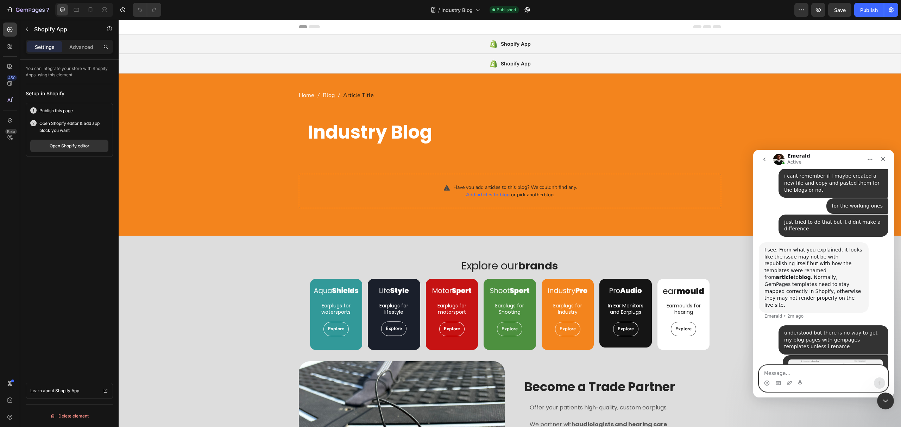
paste textarea "t"
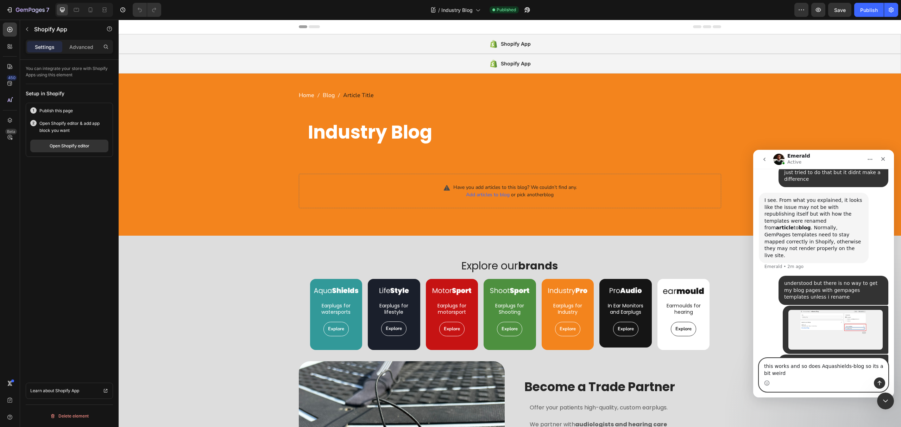
scroll to position [1839, 0]
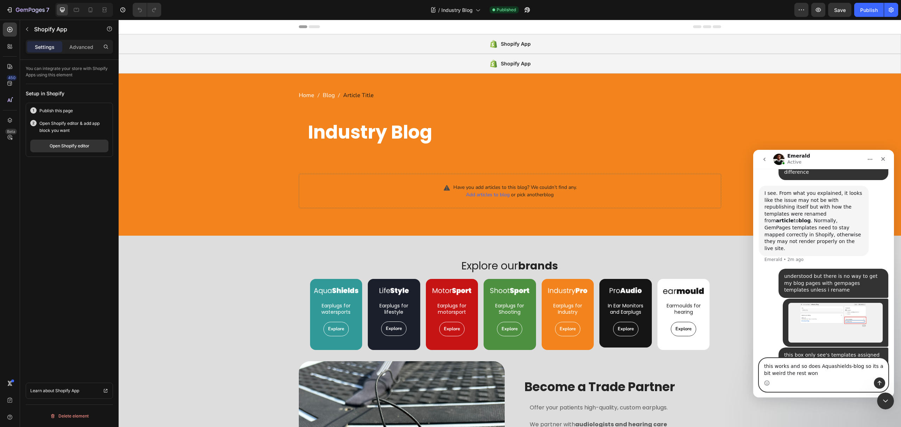
type textarea "this works and so does Aquashields-blog so its a bit weird the rest wont"
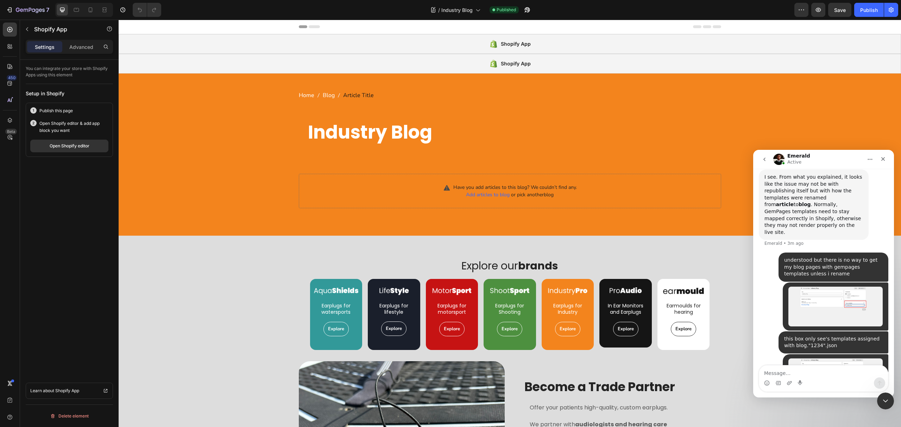
click at [835, 359] on img "AquaShields says…" at bounding box center [836, 379] width 94 height 40
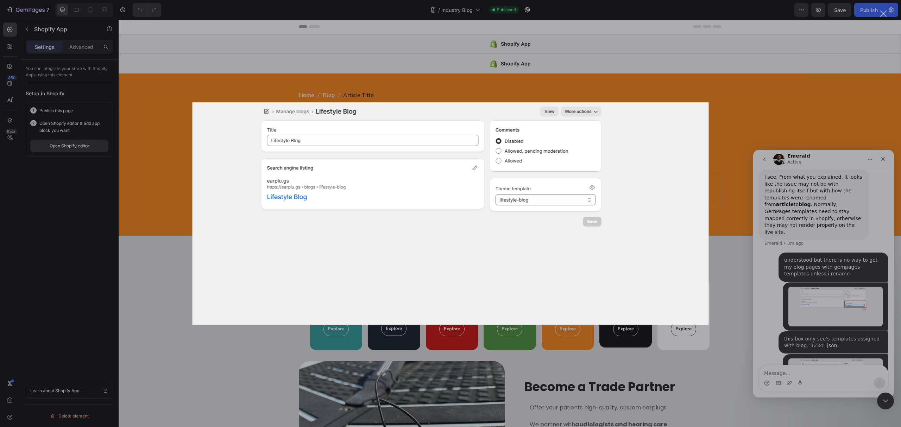
click at [169, 256] on div "Intercom messenger" at bounding box center [450, 213] width 901 height 427
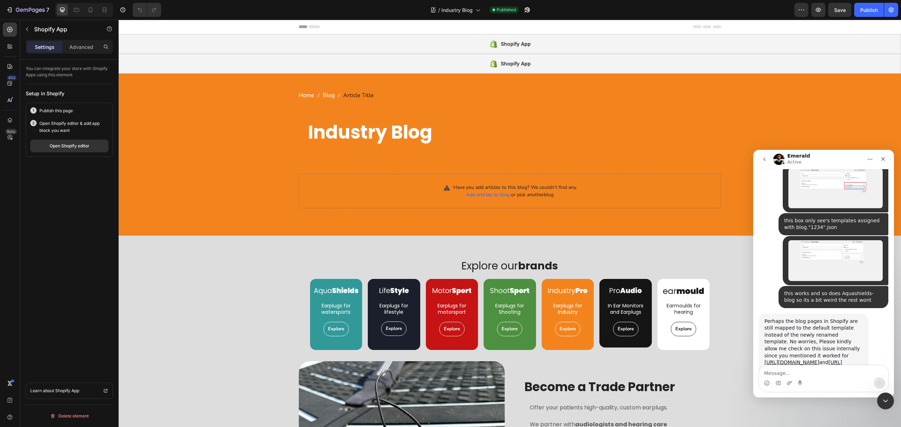
scroll to position [1992, 0]
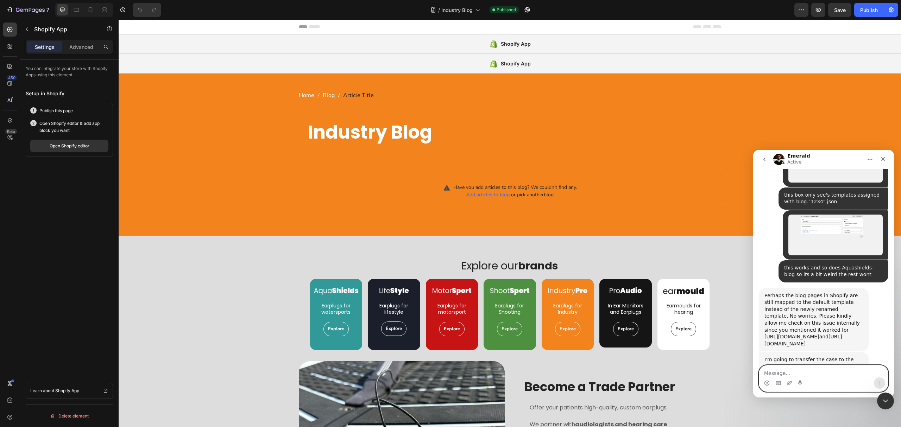
click at [819, 371] on textarea "Message…" at bounding box center [823, 372] width 129 height 12
type textarea "[PERSON_NAME] thanks"
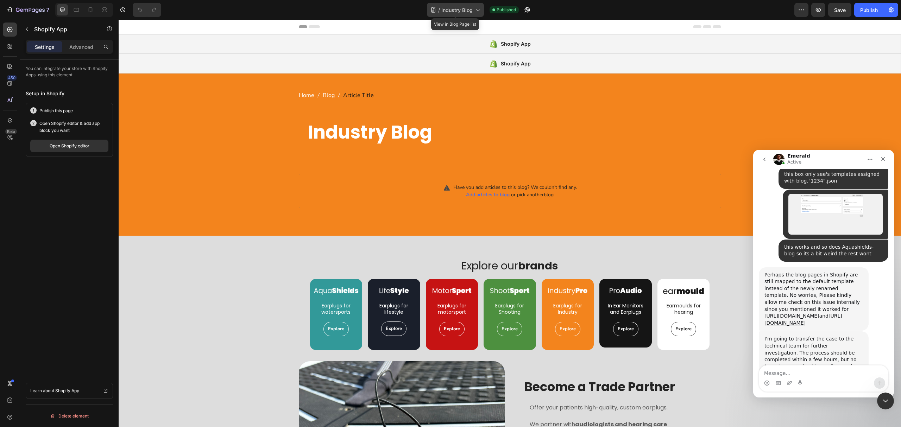
scroll to position [2040, 0]
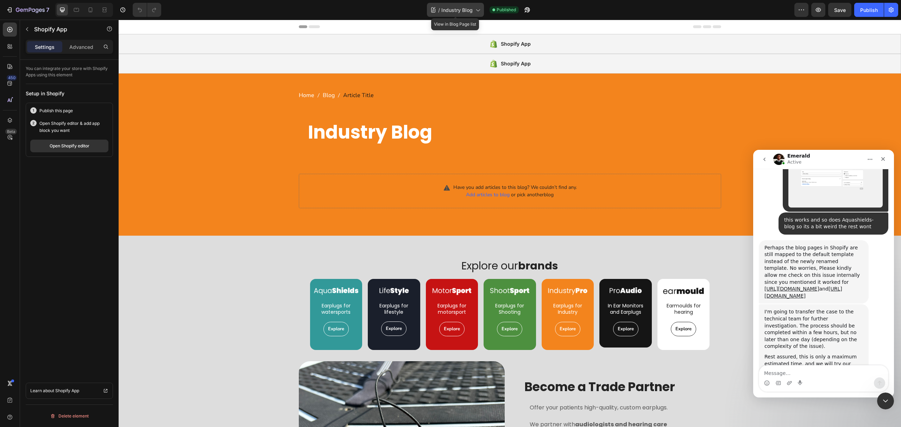
click at [469, 13] on span "Industry Blog" at bounding box center [457, 9] width 31 height 7
click at [892, 13] on icon "button" at bounding box center [891, 9] width 7 height 7
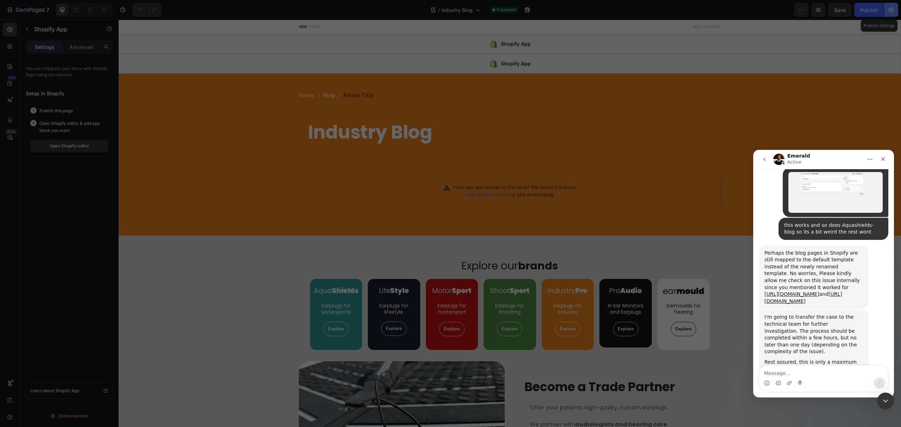
scroll to position [2034, 0]
click at [892, 13] on div at bounding box center [450, 213] width 901 height 427
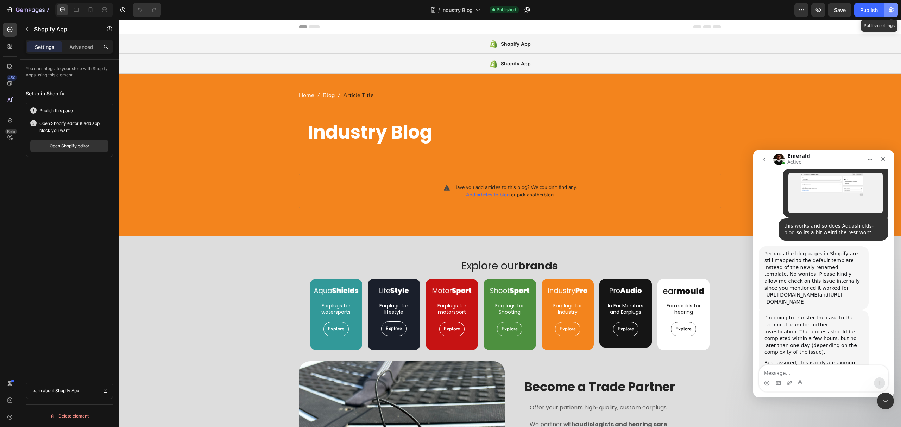
click at [892, 13] on icon "button" at bounding box center [891, 9] width 7 height 7
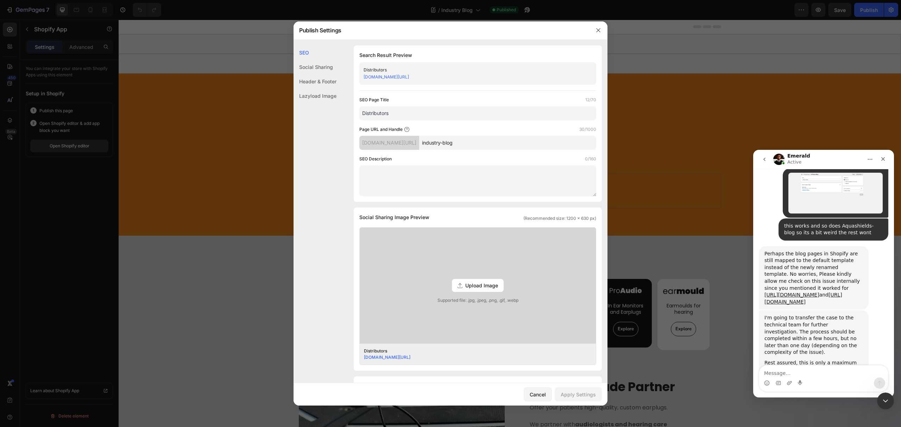
click at [419, 149] on div "26a46d-2.myshopify.com/blogs/aquashields-blog/" at bounding box center [389, 143] width 60 height 14
click at [419, 144] on div "26a46d-2.myshopify.com/blogs/aquashields-blog/" at bounding box center [389, 143] width 60 height 14
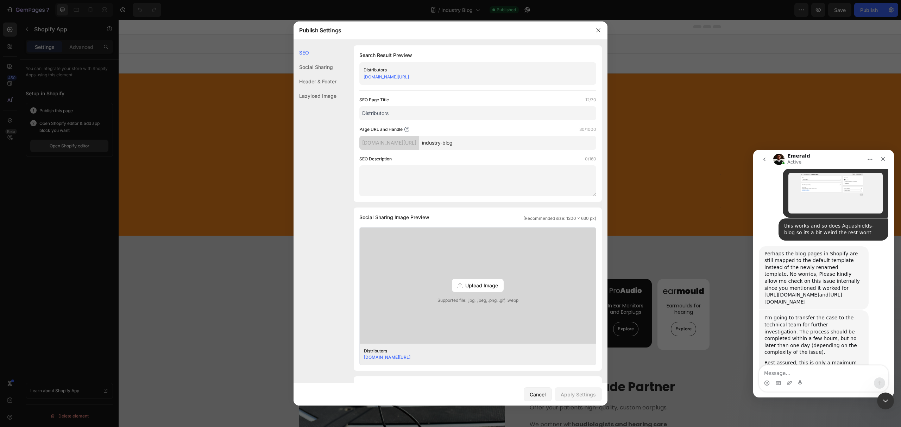
drag, startPoint x: 510, startPoint y: 138, endPoint x: 508, endPoint y: 131, distance: 6.8
click at [510, 136] on input "industry-blog" at bounding box center [507, 143] width 177 height 14
drag, startPoint x: 507, startPoint y: 80, endPoint x: 492, endPoint y: 76, distance: 15.5
click at [492, 76] on div "26a46d-2.myshopify.com/blogs/aquashields-blog/industry-blog/" at bounding box center [472, 77] width 217 height 7
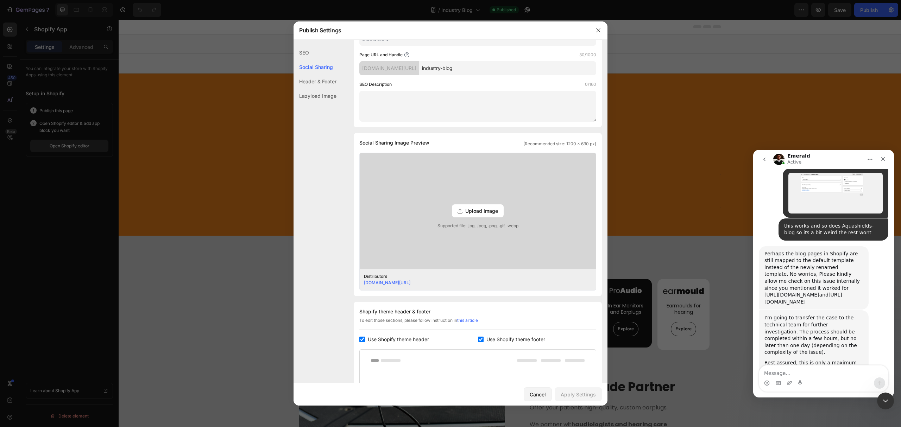
scroll to position [0, 0]
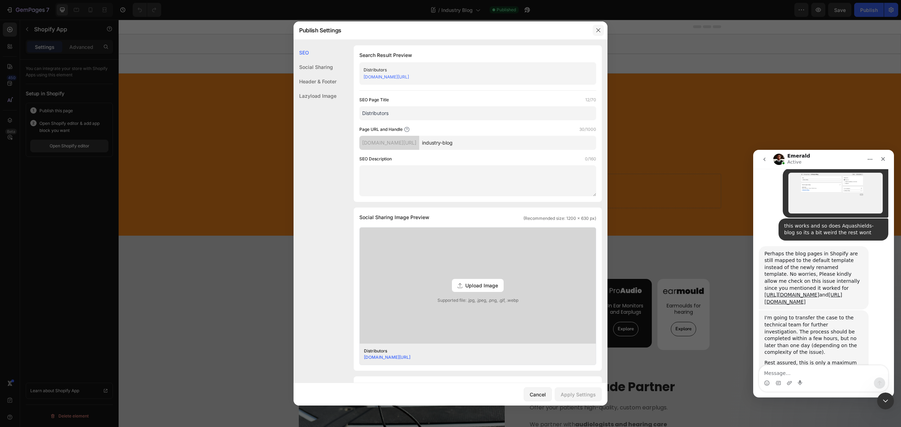
click at [600, 32] on icon "button" at bounding box center [599, 30] width 6 height 6
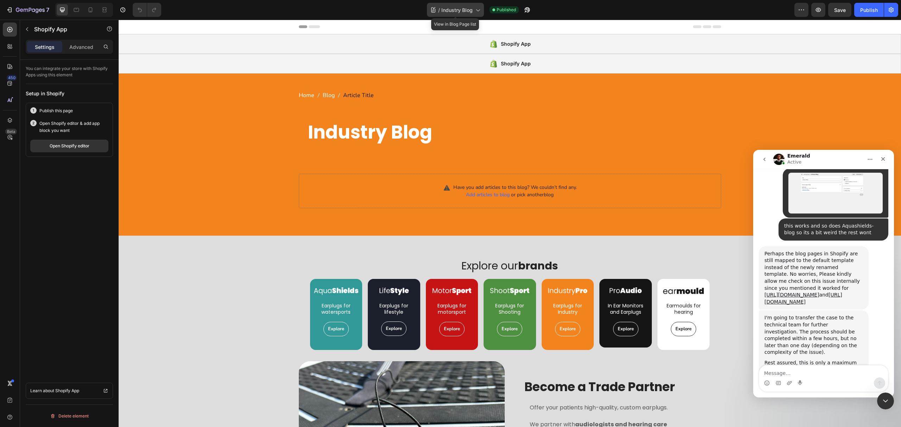
click at [477, 12] on icon at bounding box center [477, 9] width 7 height 7
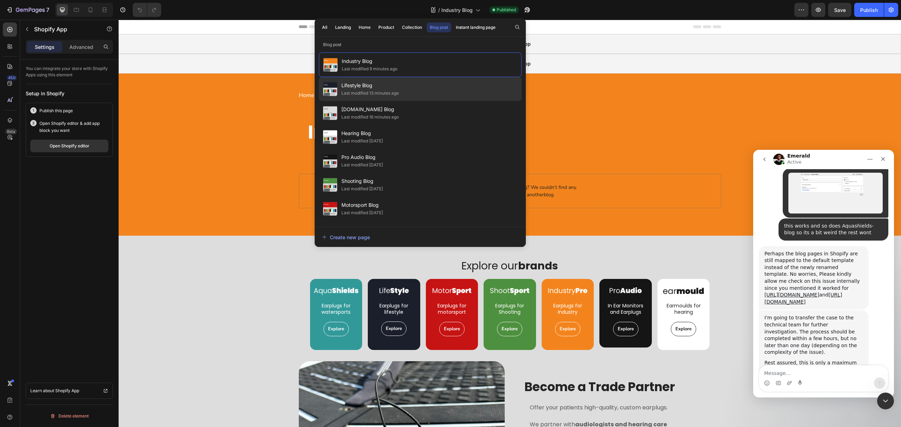
click at [420, 101] on div "Lifestyle Blog Last modified 13 minutes ago" at bounding box center [420, 113] width 203 height 24
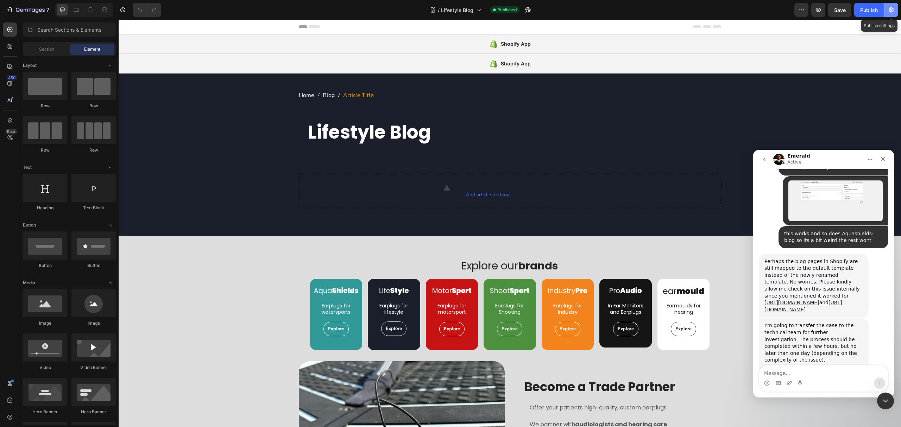
scroll to position [2034, 0]
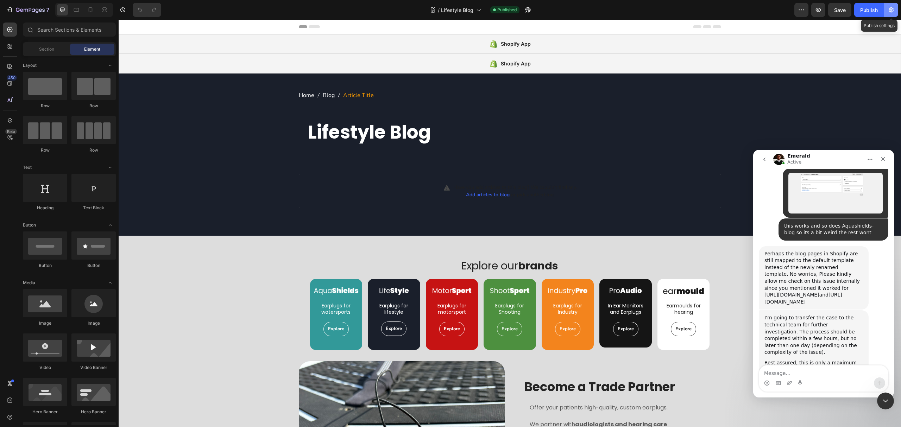
click at [896, 10] on button "button" at bounding box center [891, 10] width 14 height 14
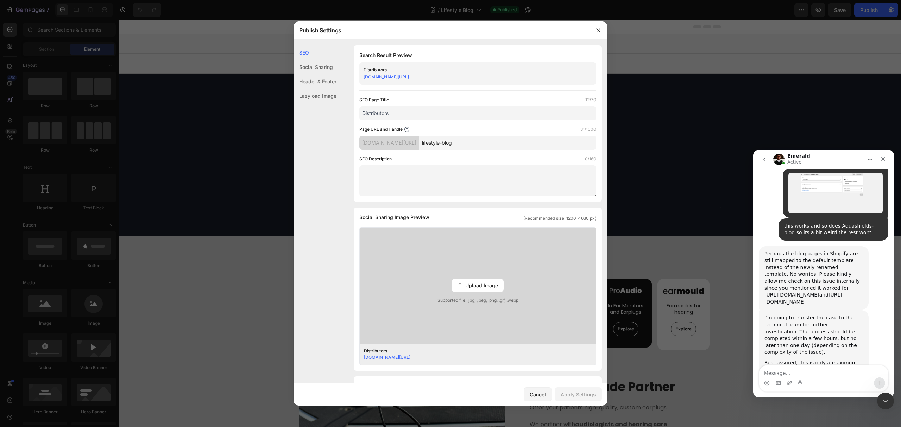
click at [400, 77] on link "[DOMAIN_NAME][URL]" at bounding box center [386, 76] width 45 height 5
click at [520, 145] on input "lifestyle-blog" at bounding box center [507, 143] width 177 height 14
drag, startPoint x: 506, startPoint y: 167, endPoint x: 507, endPoint y: 174, distance: 7.5
click at [506, 167] on textarea at bounding box center [477, 180] width 237 height 31
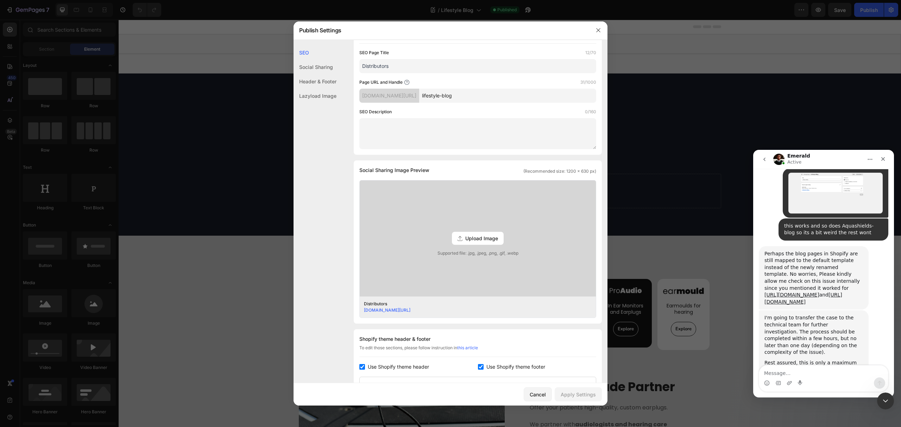
scroll to position [94, 0]
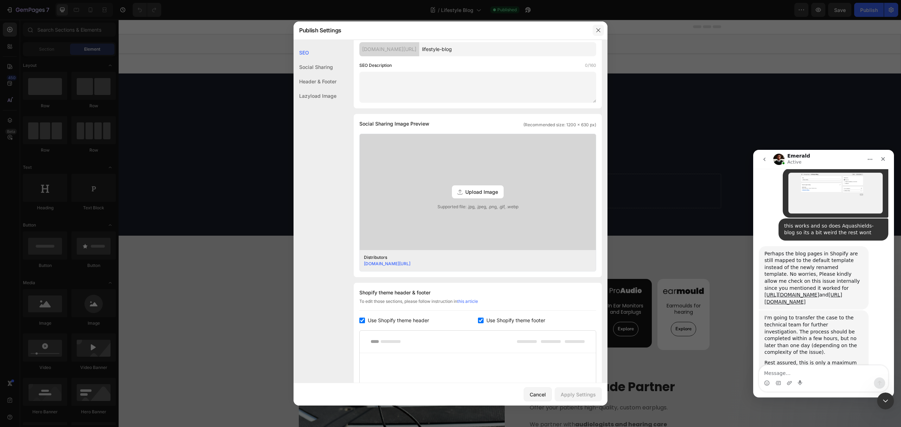
click at [597, 31] on icon "button" at bounding box center [598, 30] width 4 height 4
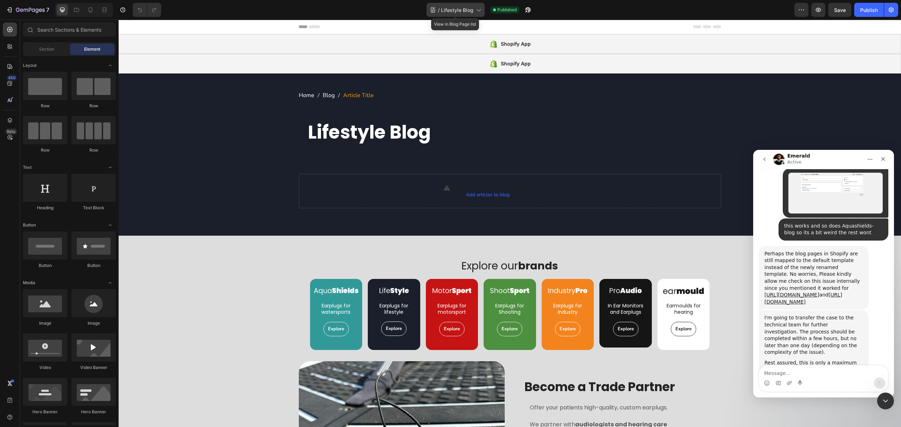
click at [455, 10] on span "Lifestyle Blog" at bounding box center [457, 9] width 32 height 7
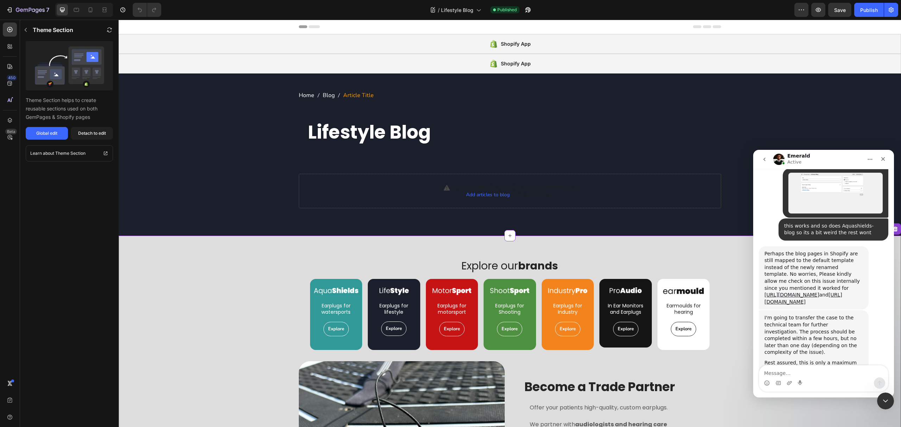
drag, startPoint x: 248, startPoint y: 330, endPoint x: 248, endPoint y: 323, distance: 7.1
click at [248, 330] on div "Explore our brands Heading Image Earplugs for watersports Heading Explore Butto…" at bounding box center [510, 393] width 783 height 280
click at [471, 14] on div "/ Lifestyle Blog" at bounding box center [456, 10] width 58 height 14
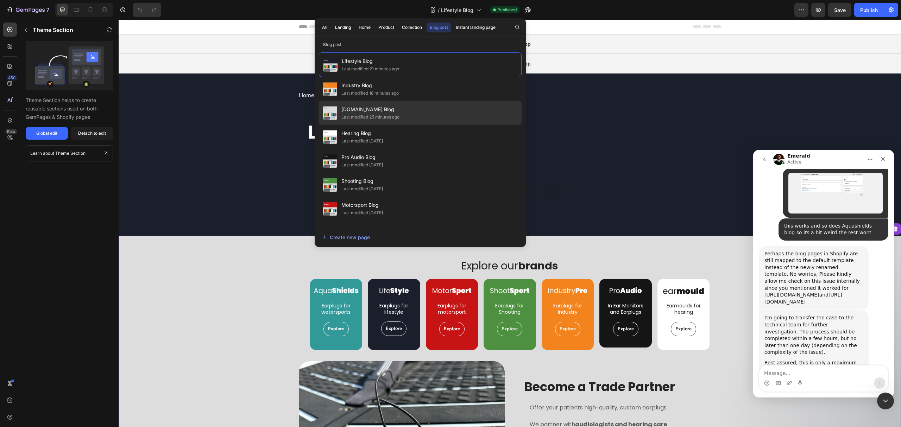
click at [387, 118] on div "Last modified 25 minutes ago" at bounding box center [371, 117] width 58 height 7
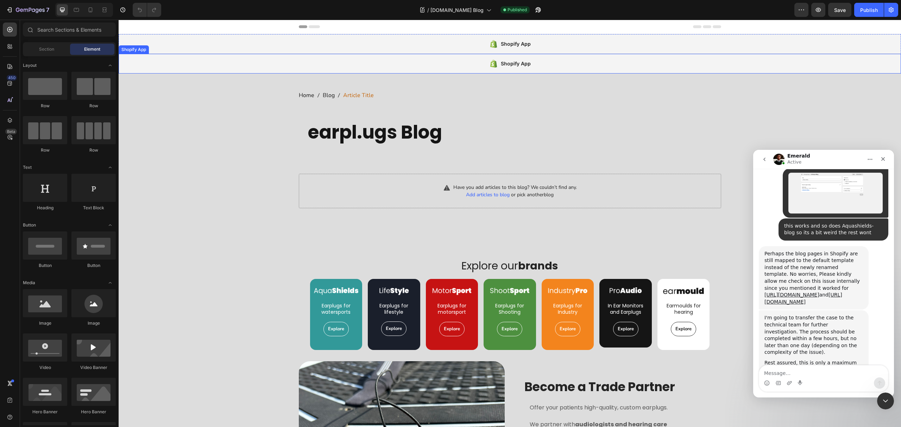
click at [306, 65] on div "Shopify App" at bounding box center [510, 64] width 783 height 20
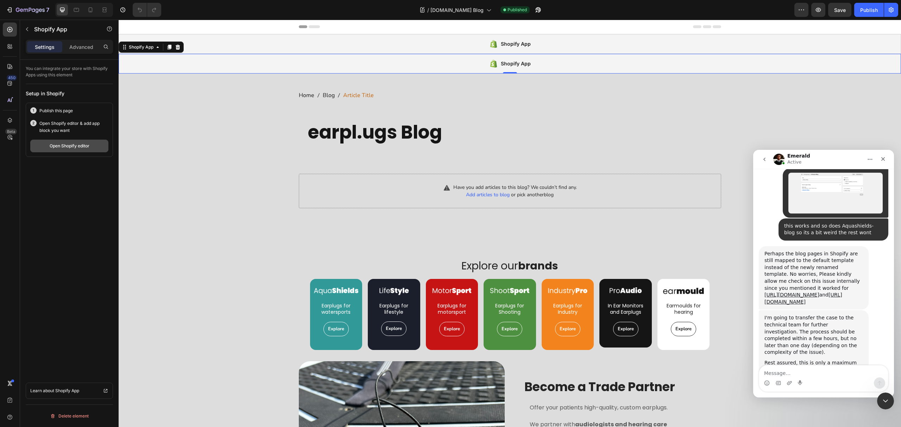
click at [79, 147] on div "Open Shopify editor" at bounding box center [70, 146] width 40 height 6
click at [451, 10] on span "[DOMAIN_NAME] Blog" at bounding box center [457, 9] width 53 height 7
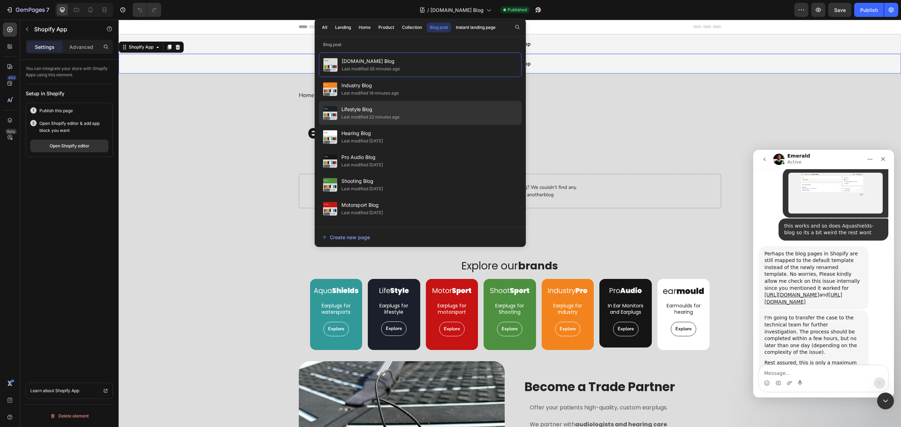
click at [385, 112] on span "Lifestyle Blog" at bounding box center [371, 109] width 58 height 8
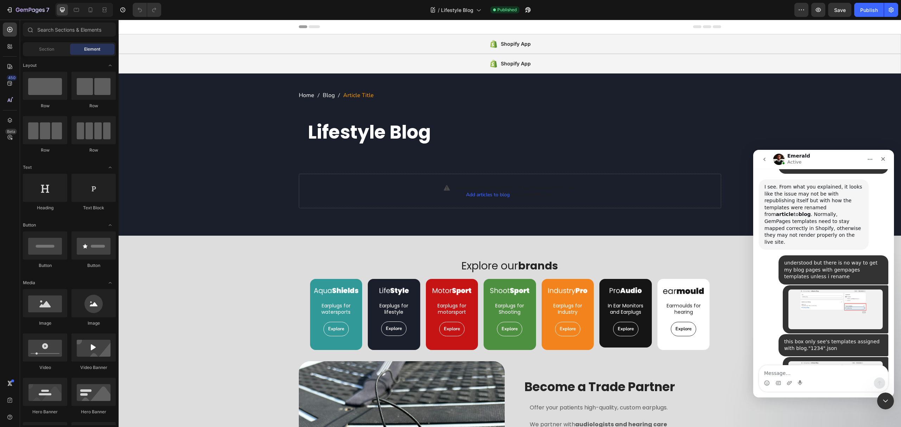
scroll to position [2034, 0]
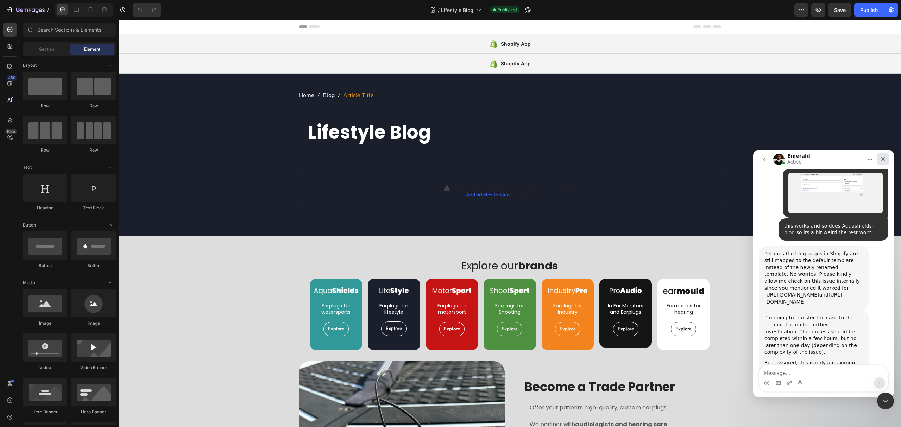
click at [885, 161] on icon "Close" at bounding box center [884, 159] width 6 height 6
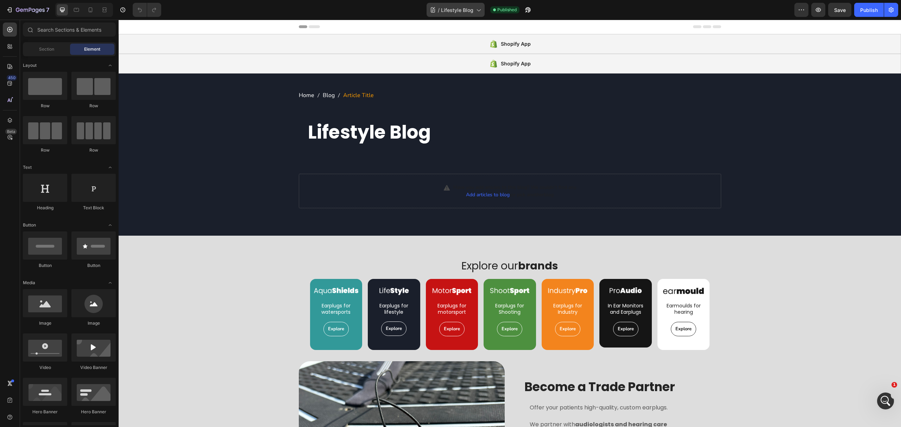
scroll to position [2033, 0]
click at [464, 10] on span "Lifestyle Blog" at bounding box center [457, 9] width 32 height 7
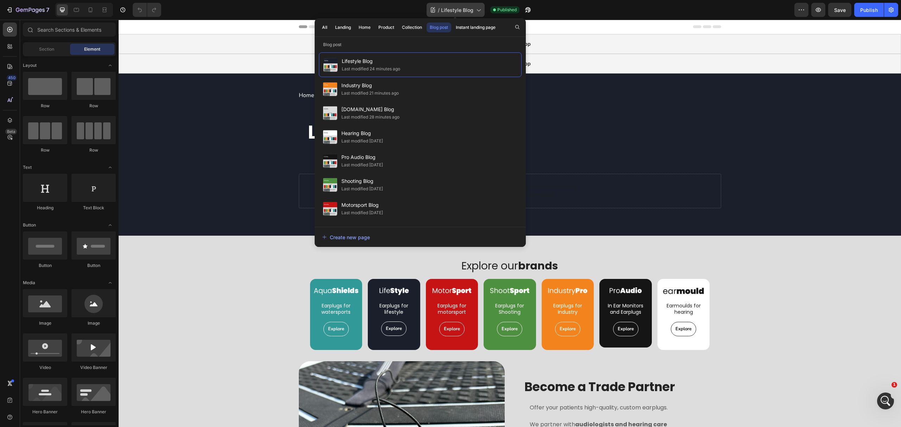
click at [464, 10] on span "Lifestyle Blog" at bounding box center [457, 9] width 32 height 7
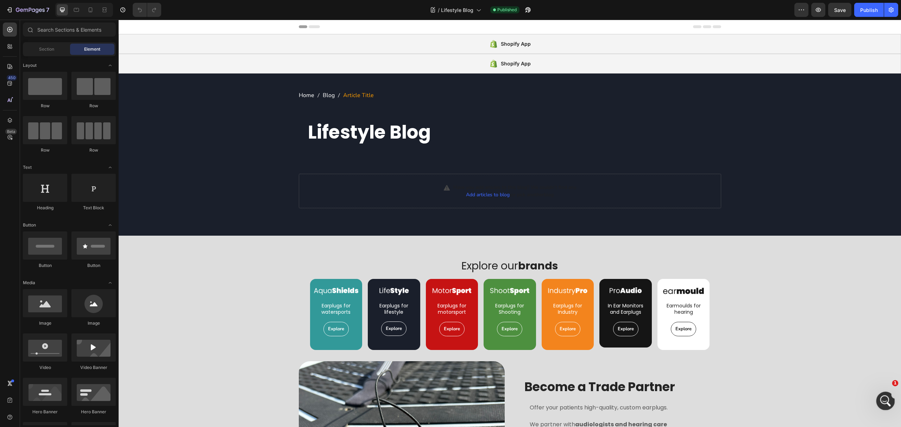
click at [886, 402] on icon "Open Intercom Messenger" at bounding box center [885, 401] width 12 height 12
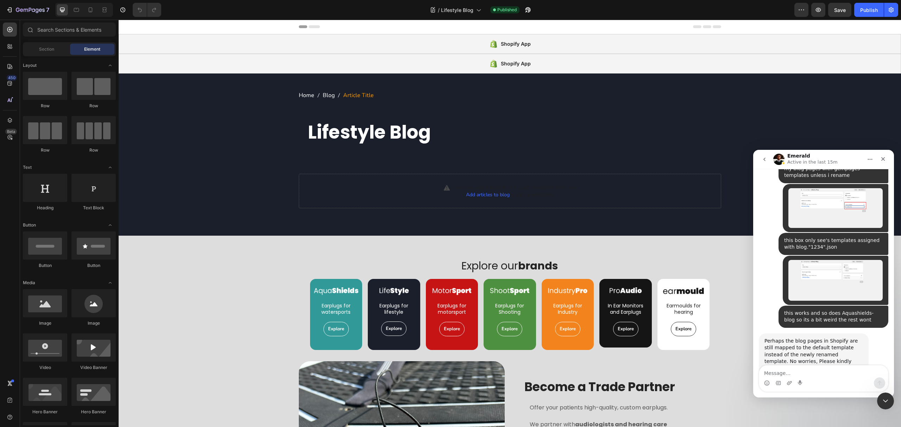
click at [808, 373] on textarea "Message…" at bounding box center [823, 372] width 129 height 12
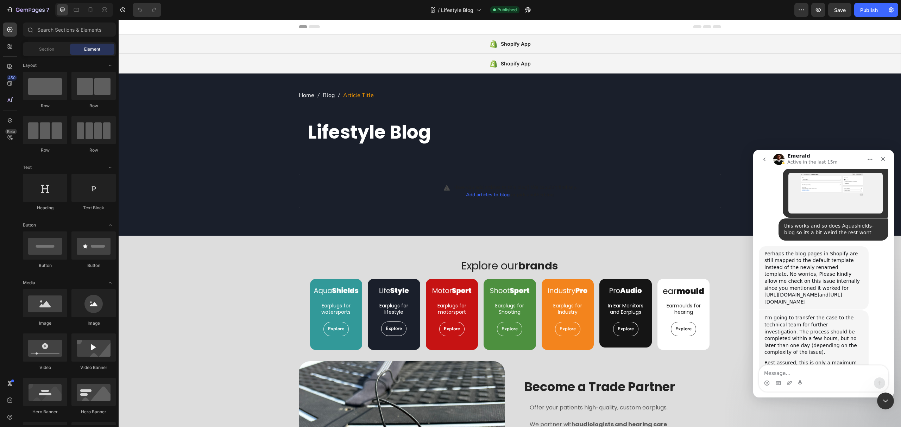
scroll to position [2092, 0]
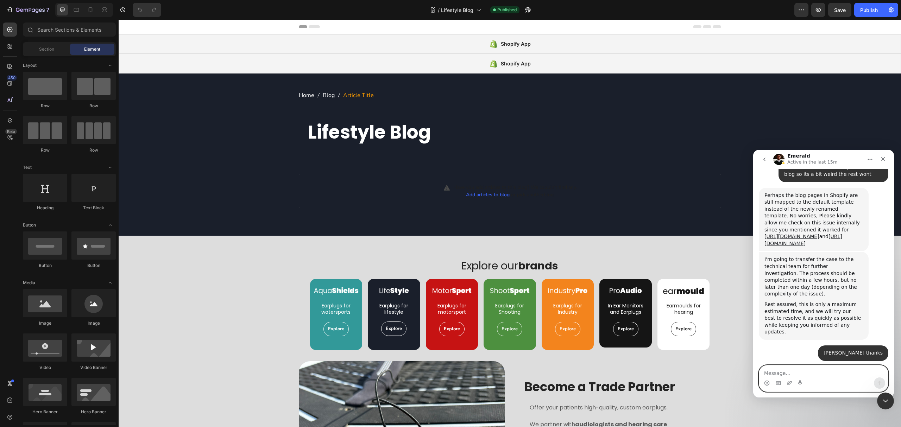
click at [789, 371] on textarea "Message…" at bounding box center [823, 372] width 129 height 12
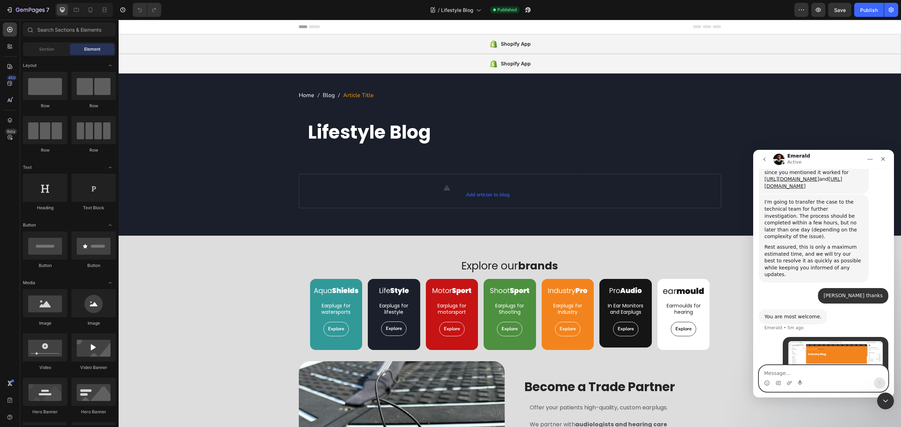
scroll to position [2150, 0]
click at [837, 341] on img "AquaShields says…" at bounding box center [836, 363] width 94 height 45
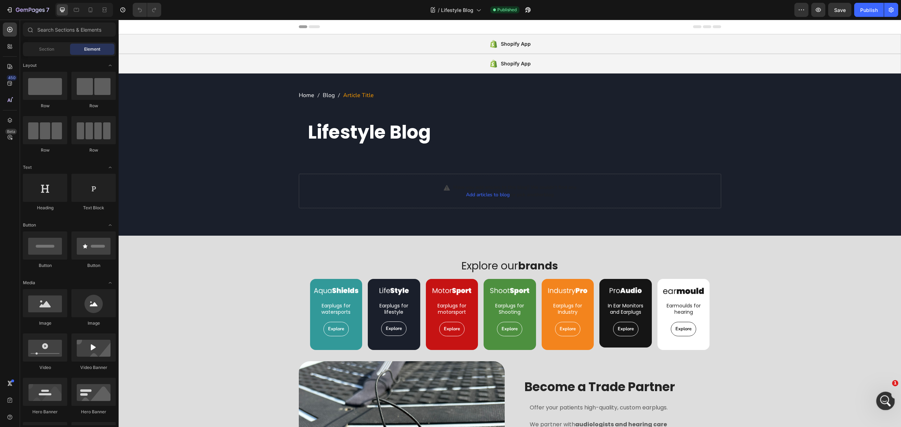
click at [888, 402] on div "Open Intercom Messenger" at bounding box center [884, 400] width 23 height 23
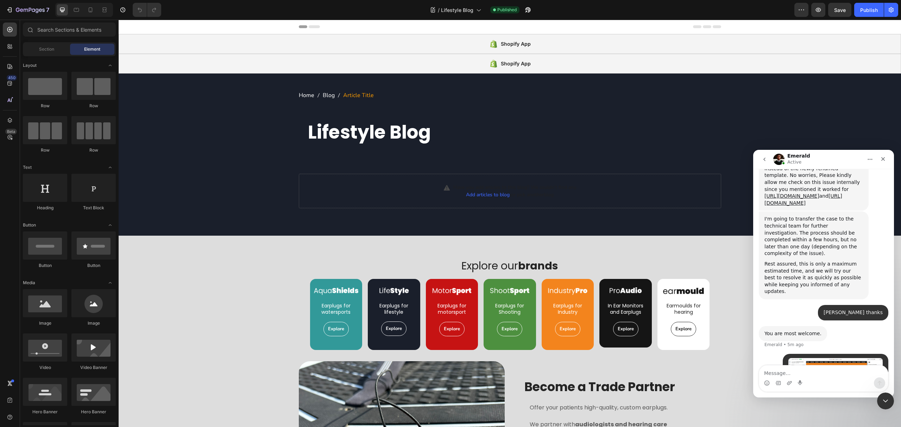
scroll to position [2150, 0]
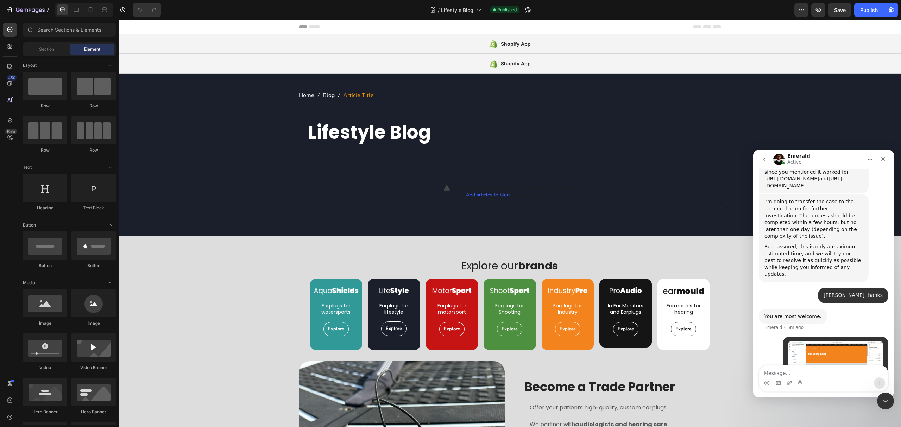
click at [817, 341] on img "AquaShields says…" at bounding box center [836, 363] width 94 height 45
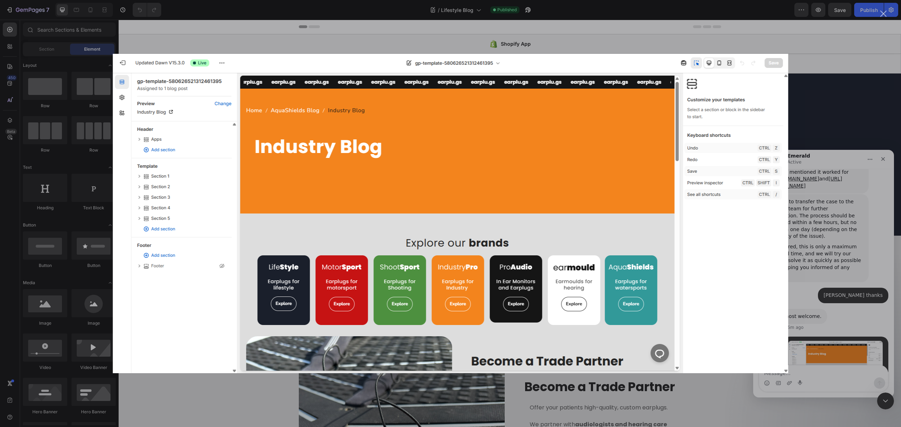
click at [835, 327] on div "Intercom messenger" at bounding box center [450, 213] width 901 height 427
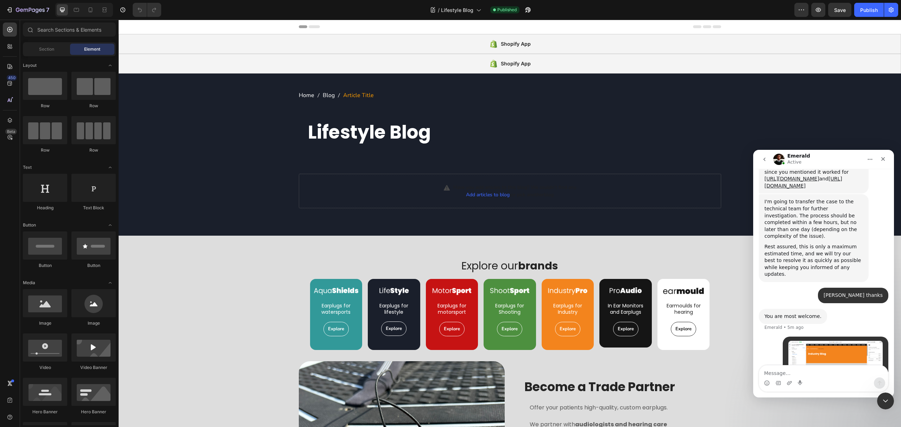
click at [835, 395] on img "AquaShields says…" at bounding box center [836, 419] width 94 height 49
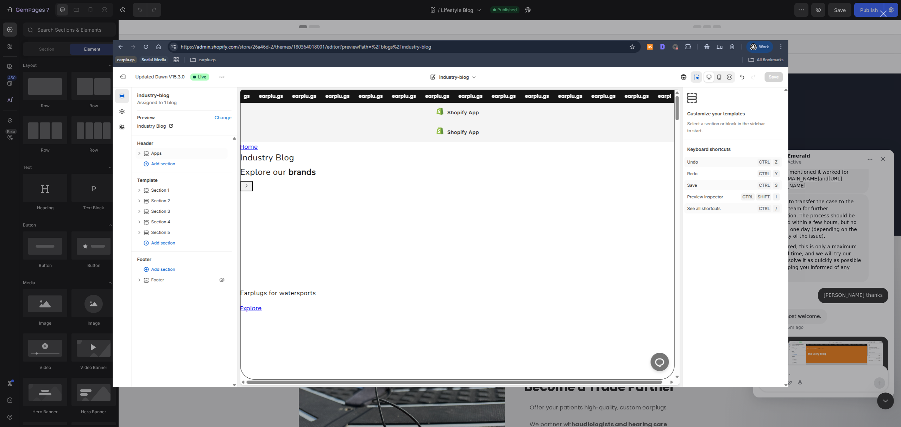
click at [835, 327] on div "Intercom messenger" at bounding box center [450, 213] width 901 height 427
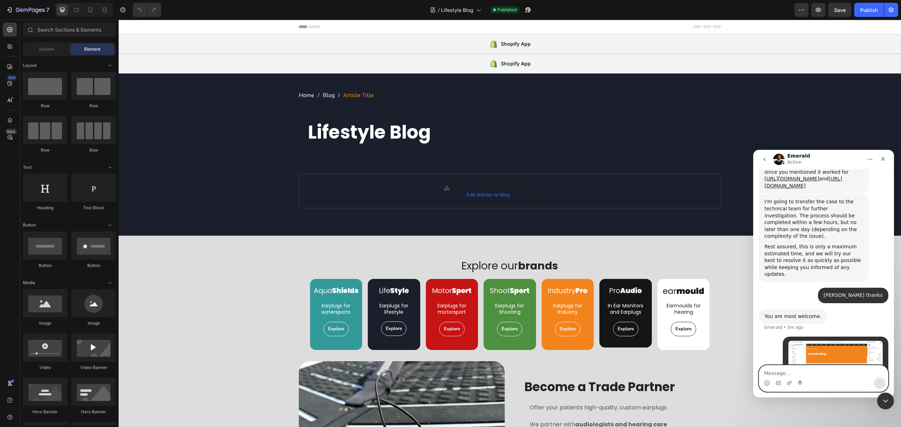
click at [795, 376] on textarea "Message…" at bounding box center [823, 372] width 129 height 12
type textarea "i see the two versions"
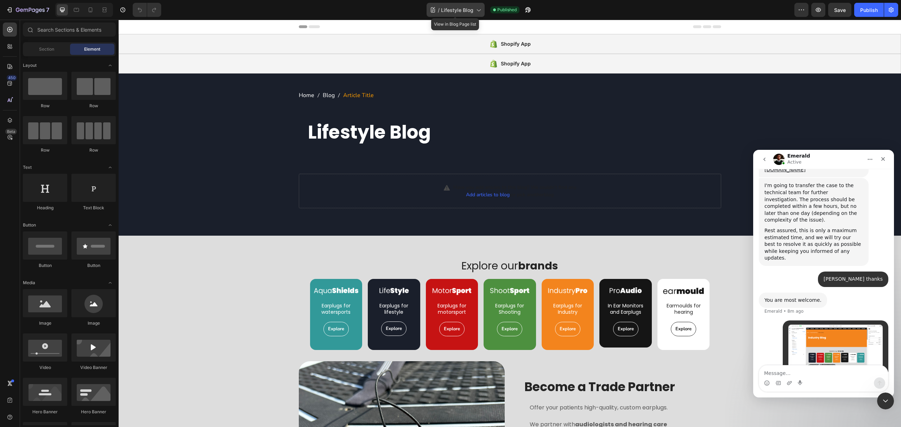
click at [469, 8] on span "Lifestyle Blog" at bounding box center [457, 9] width 32 height 7
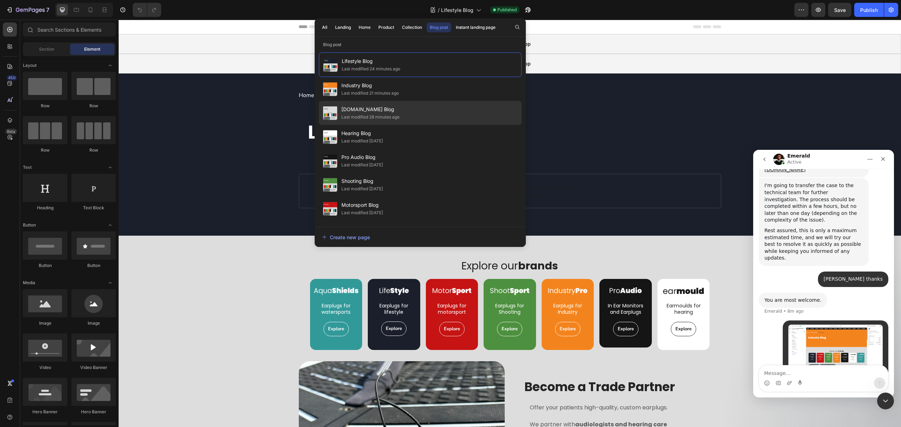
click at [393, 116] on div "Last modified 28 minutes ago" at bounding box center [371, 117] width 58 height 7
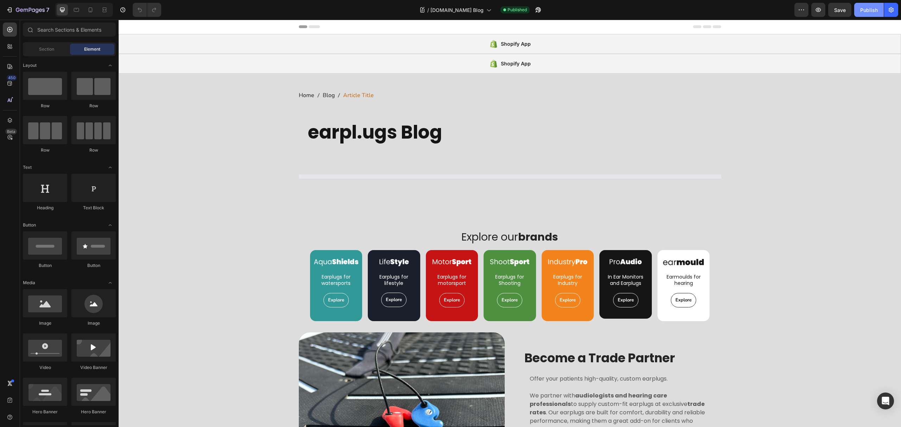
click at [871, 9] on div "Publish" at bounding box center [869, 9] width 18 height 7
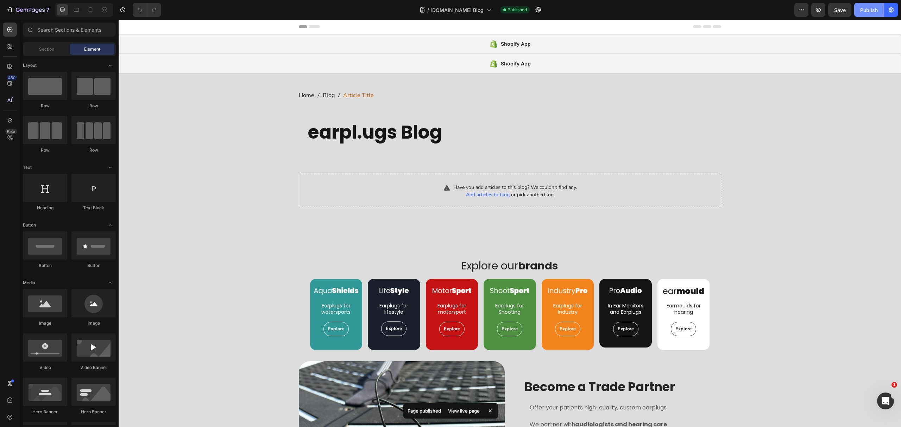
click at [866, 8] on div "Publish" at bounding box center [869, 9] width 18 height 7
click at [862, 12] on div "Publish" at bounding box center [869, 9] width 18 height 7
click at [295, 63] on div "Shopify App" at bounding box center [510, 64] width 783 height 20
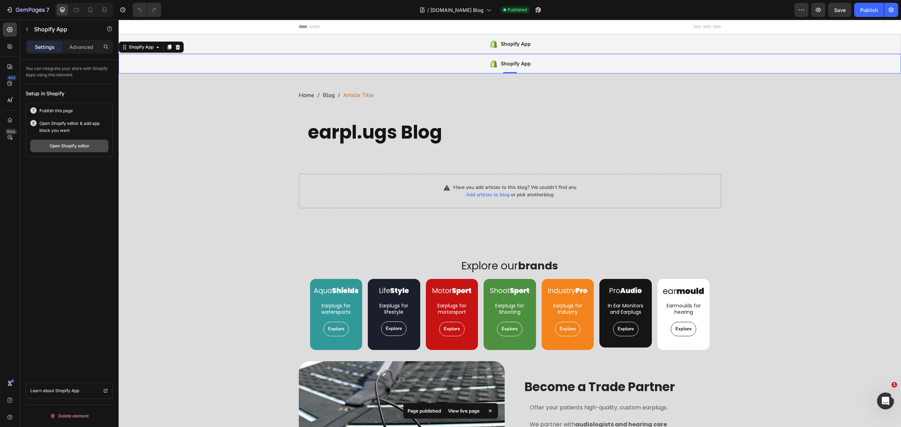
click at [71, 146] on div "Open Shopify editor" at bounding box center [70, 146] width 40 height 6
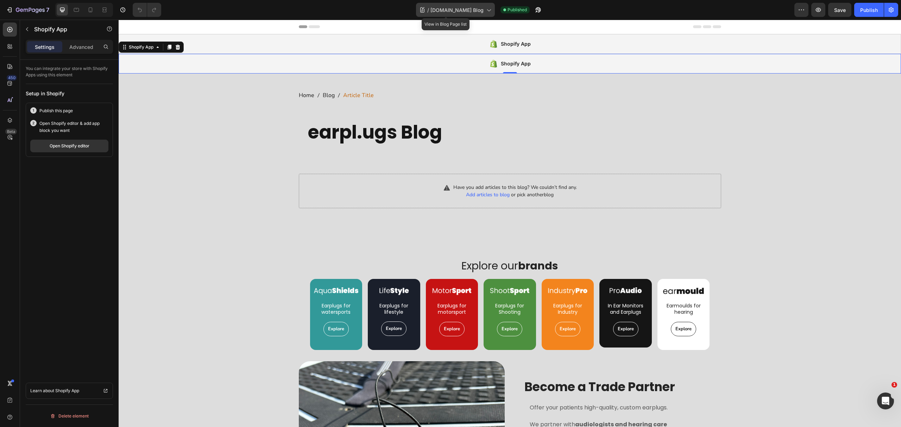
click at [469, 15] on div "/ earplu.gs Blog" at bounding box center [455, 10] width 79 height 14
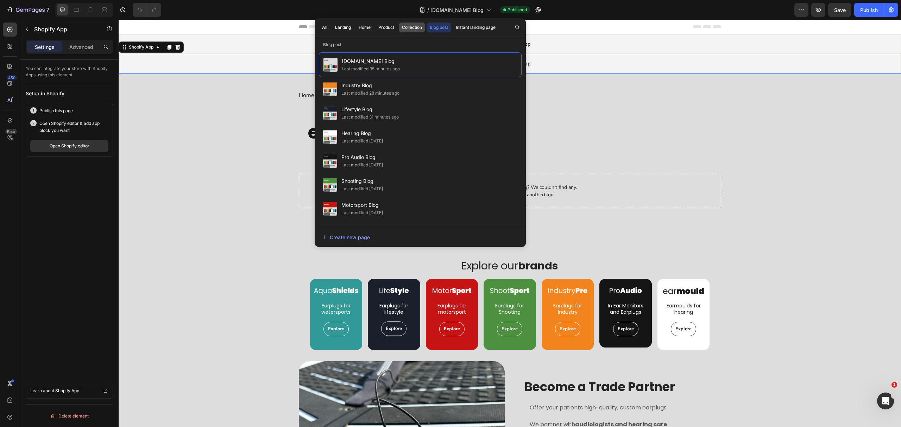
click at [413, 27] on div "Collection" at bounding box center [412, 27] width 20 height 6
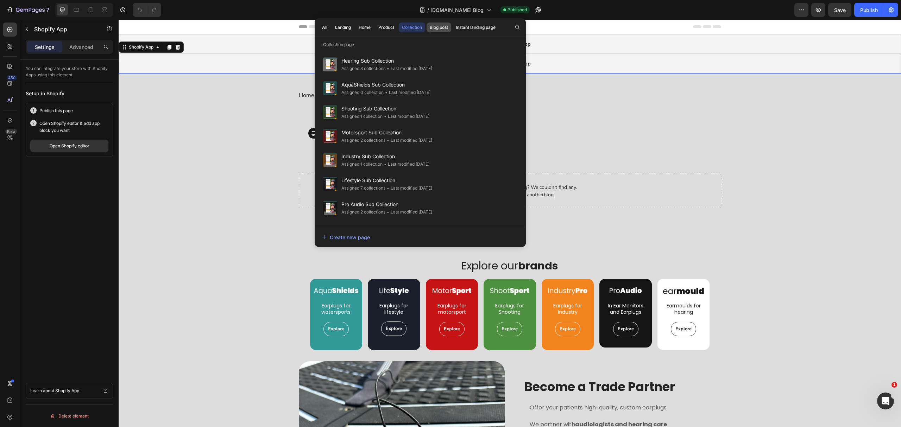
click at [441, 27] on div "Blog post" at bounding box center [439, 27] width 18 height 6
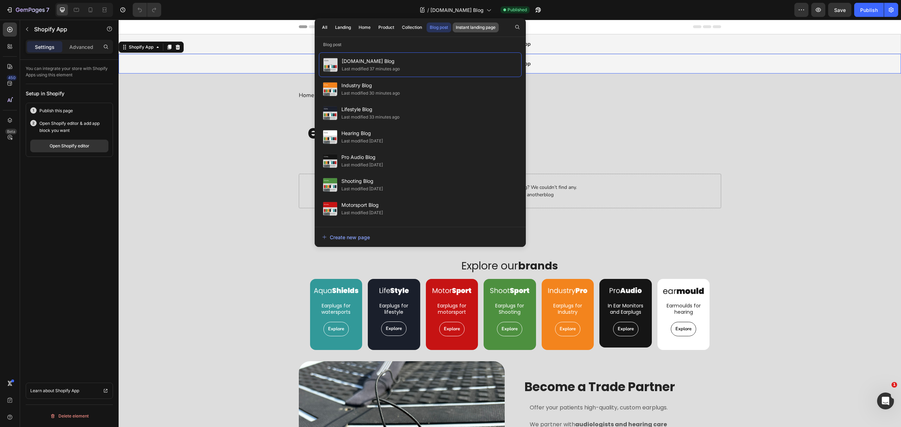
click at [484, 27] on div "Instant landing page" at bounding box center [476, 27] width 40 height 6
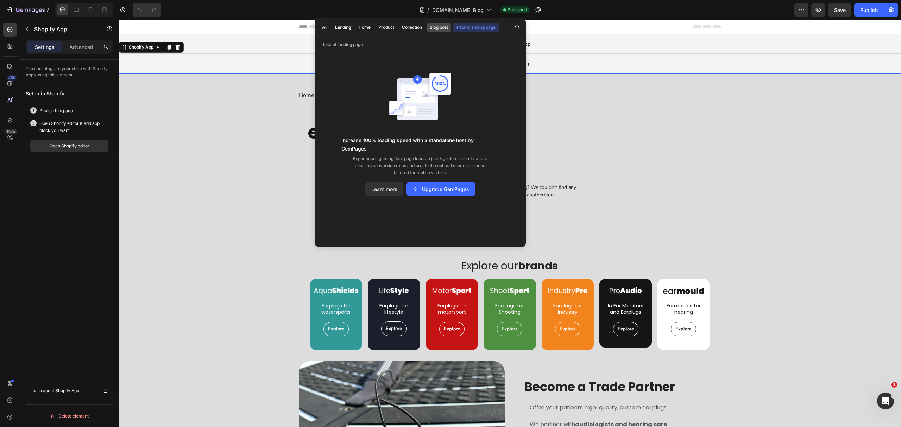
click at [442, 30] on div "Blog post" at bounding box center [439, 27] width 18 height 6
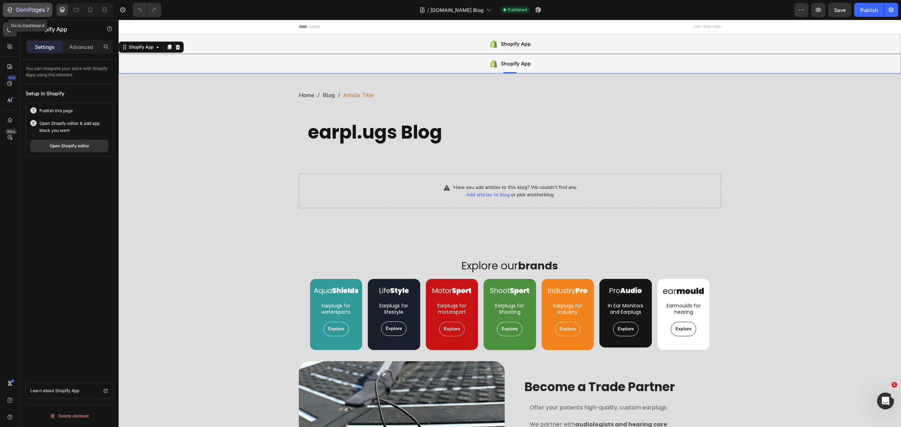
click at [23, 8] on icon "button" at bounding box center [30, 10] width 29 height 6
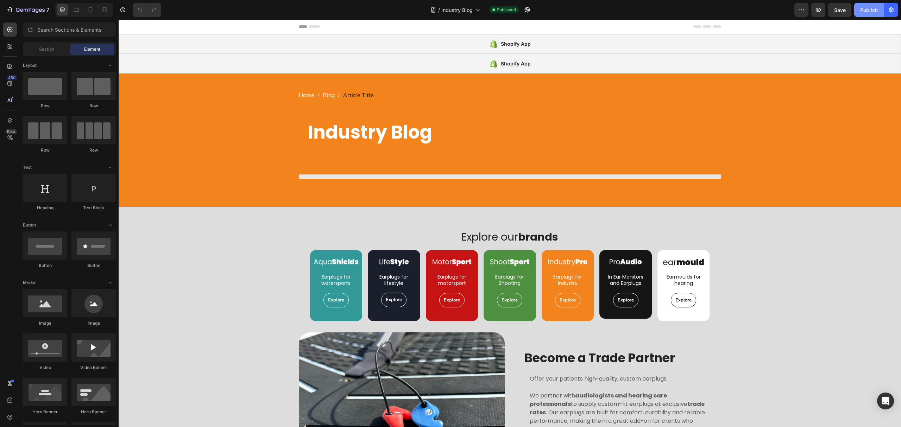
click at [868, 8] on div "Publish" at bounding box center [869, 9] width 18 height 7
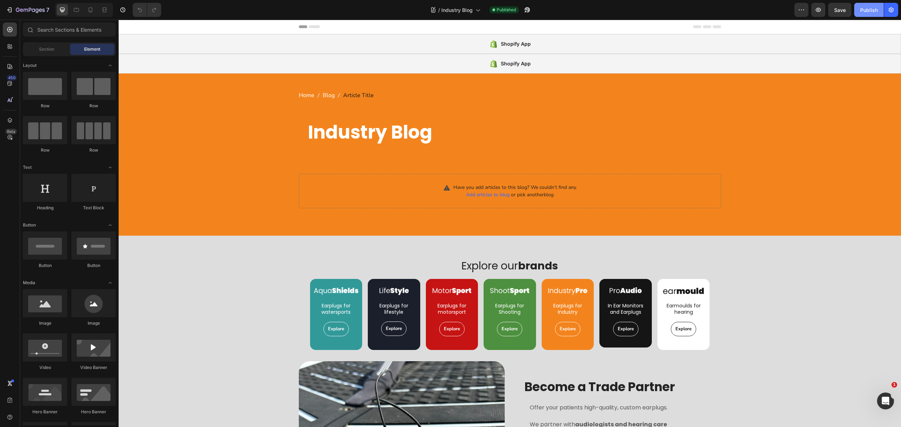
click at [865, 12] on div "Publish" at bounding box center [869, 9] width 18 height 7
click at [455, 11] on span "Industry Blog" at bounding box center [457, 9] width 31 height 7
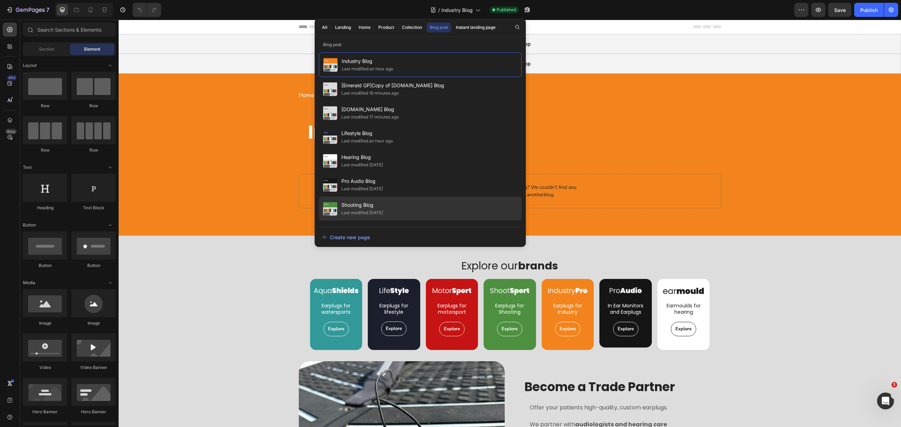
drag, startPoint x: 407, startPoint y: 194, endPoint x: 410, endPoint y: 200, distance: 6.6
click at [410, 200] on div "Industry Blog Last modified an hour ago [Emerald GP]Copy of earplu.gs Blog Last…" at bounding box center [420, 136] width 203 height 168
click at [410, 221] on div "Shooting Blog Last modified 8 days ago" at bounding box center [420, 233] width 203 height 24
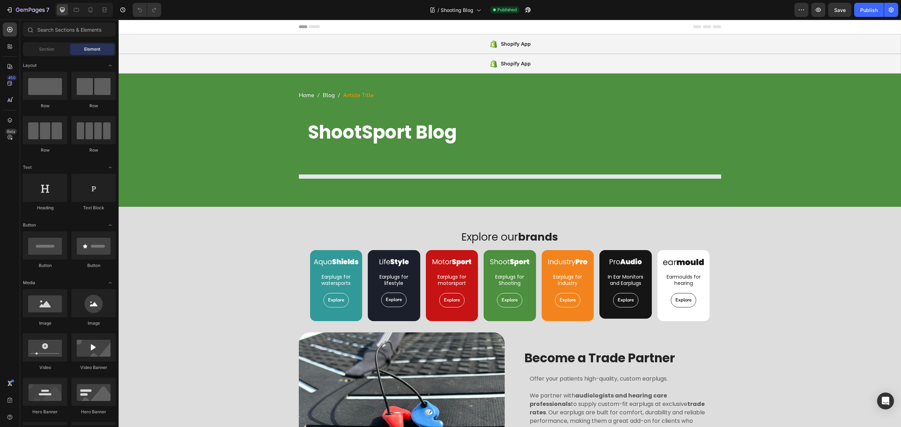
click at [866, 10] on div "Publish" at bounding box center [869, 9] width 18 height 7
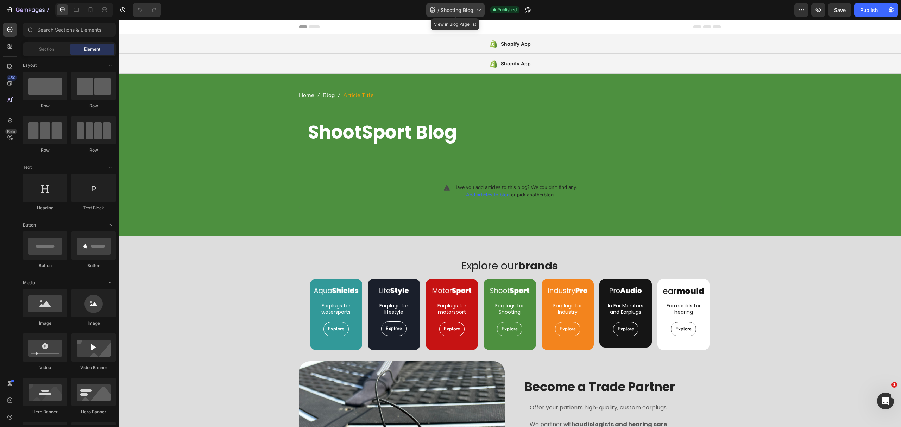
click at [465, 10] on span "Shooting Blog" at bounding box center [457, 9] width 33 height 7
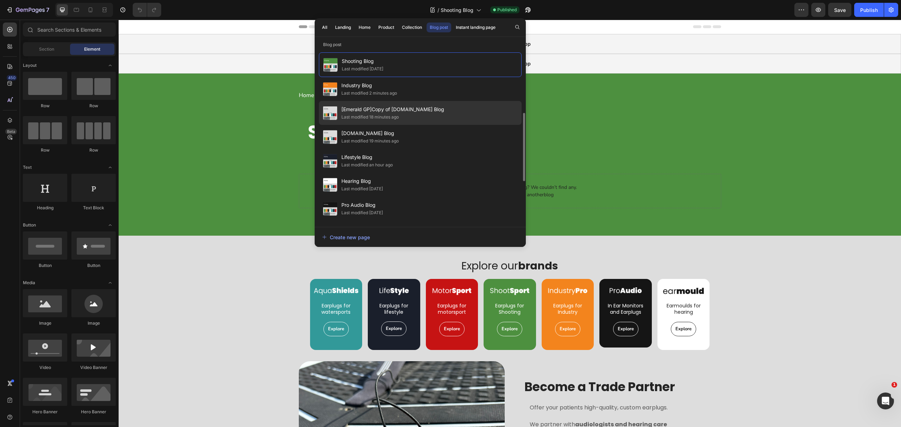
scroll to position [94, 0]
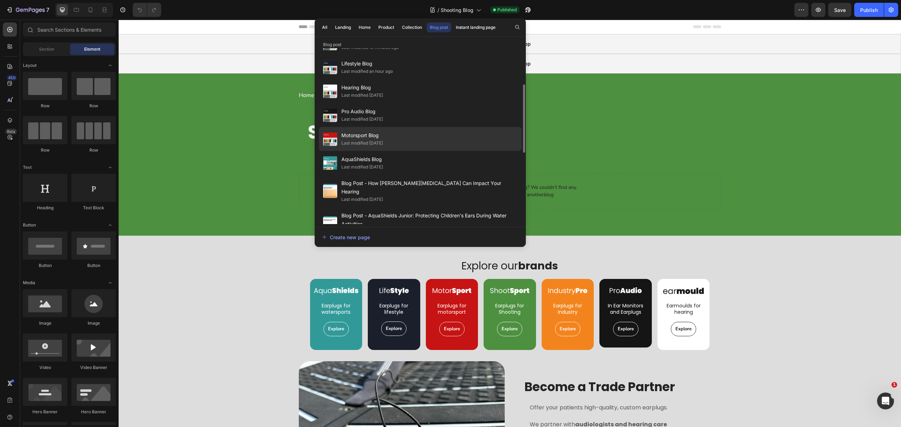
click at [399, 151] on div "Motorsport Blog Last modified 8 days ago" at bounding box center [420, 163] width 203 height 24
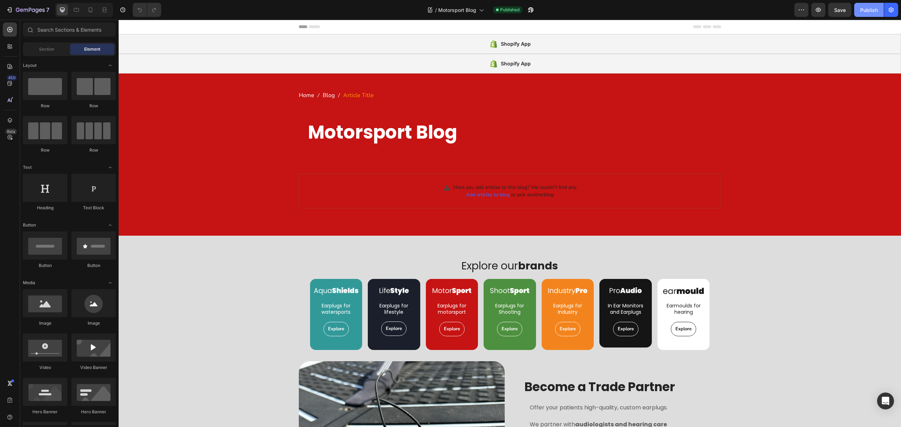
click at [870, 11] on div "Publish" at bounding box center [869, 9] width 18 height 7
click at [889, 404] on icon "Open Intercom Messenger" at bounding box center [886, 401] width 8 height 9
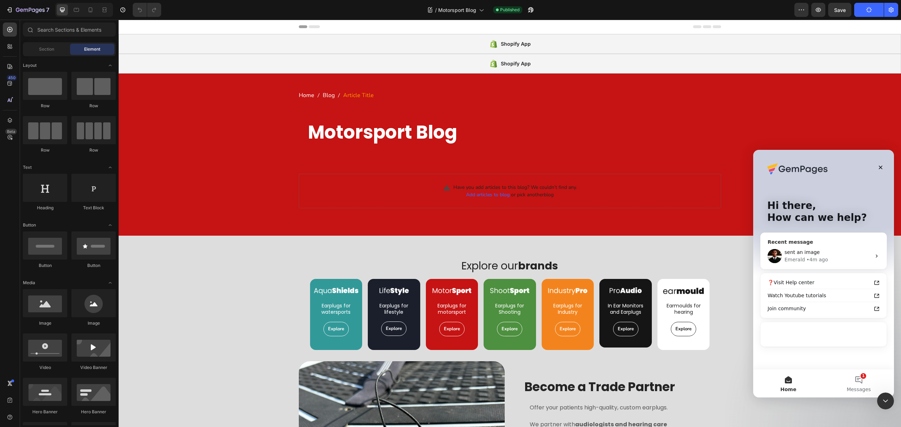
click at [813, 250] on span "sent an image" at bounding box center [802, 253] width 35 height 6
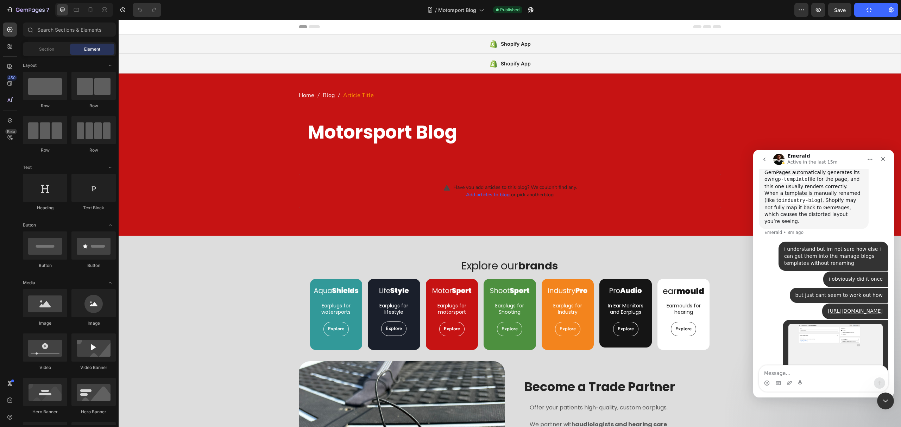
scroll to position [2496, 0]
click at [794, 368] on textarea "Message…" at bounding box center [823, 372] width 129 height 12
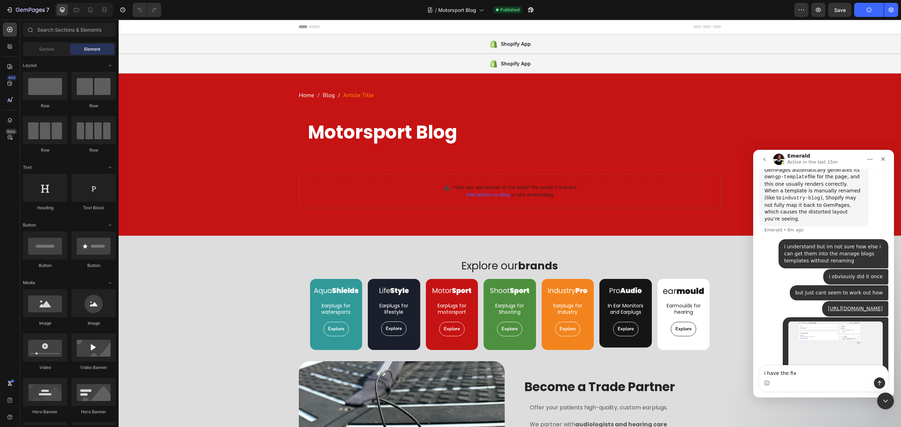
type textarea "i have the fix"
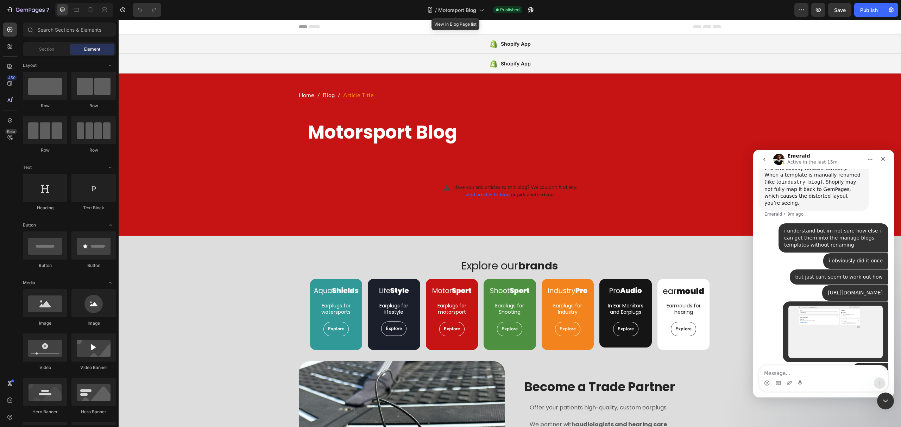
scroll to position [2539, 0]
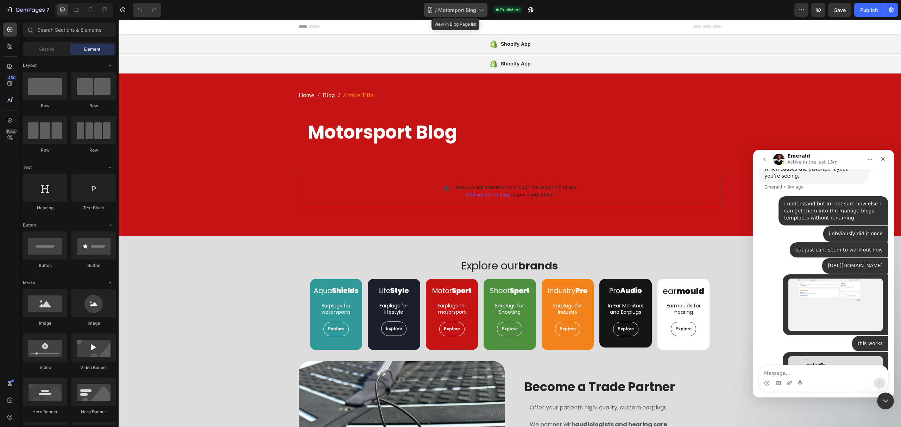
click at [462, 6] on div "/ Motorsport Blog" at bounding box center [456, 10] width 64 height 14
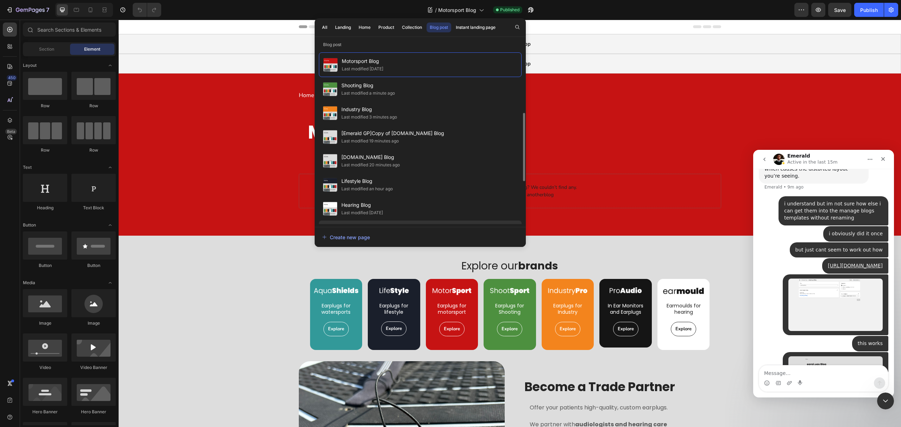
scroll to position [47, 0]
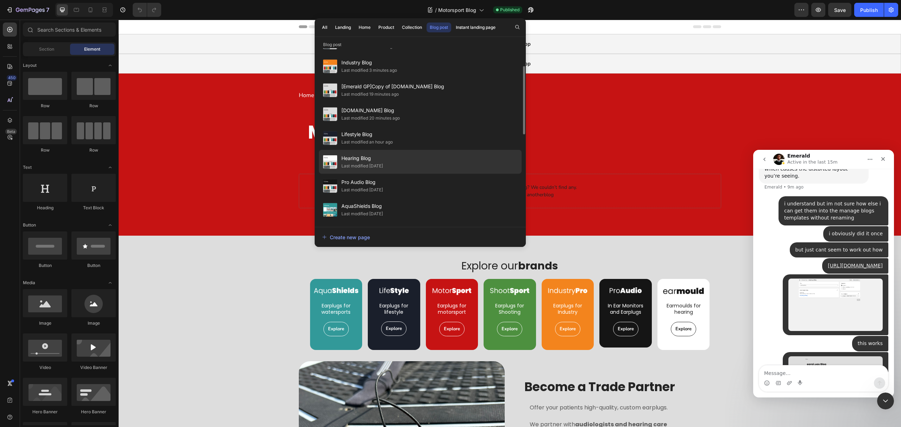
click at [393, 174] on div "Hearing Blog Last modified 8 days ago" at bounding box center [420, 186] width 203 height 24
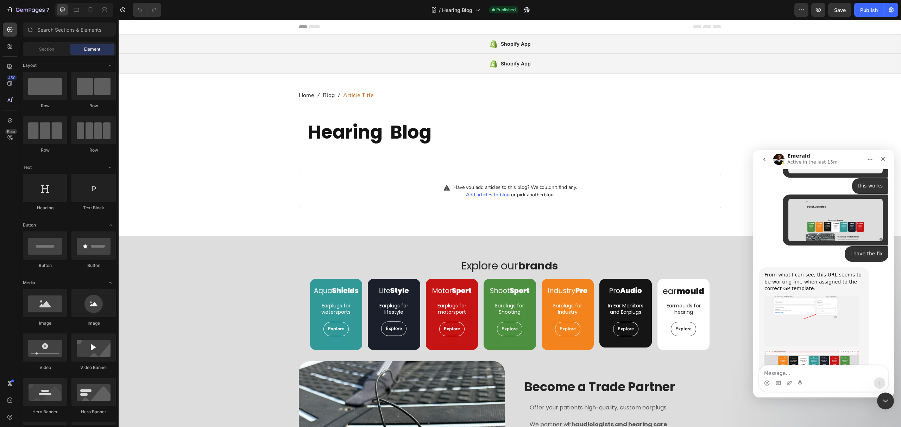
scroll to position [2698, 0]
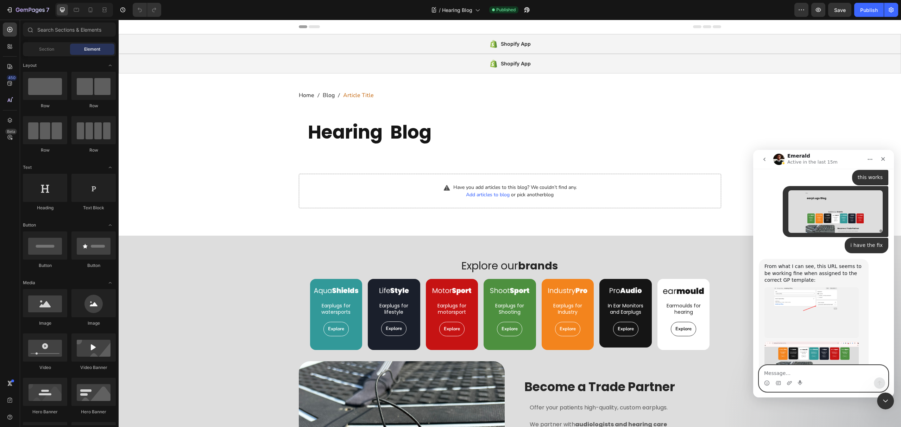
click at [821, 371] on textarea "Message…" at bounding box center [823, 372] width 129 height 12
type textarea "sure thing doing that now :)"
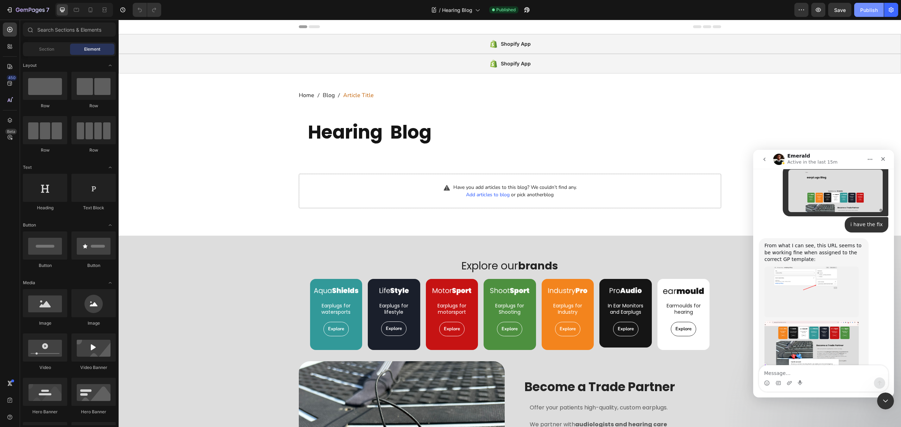
click at [865, 13] on div "Publish" at bounding box center [869, 9] width 18 height 7
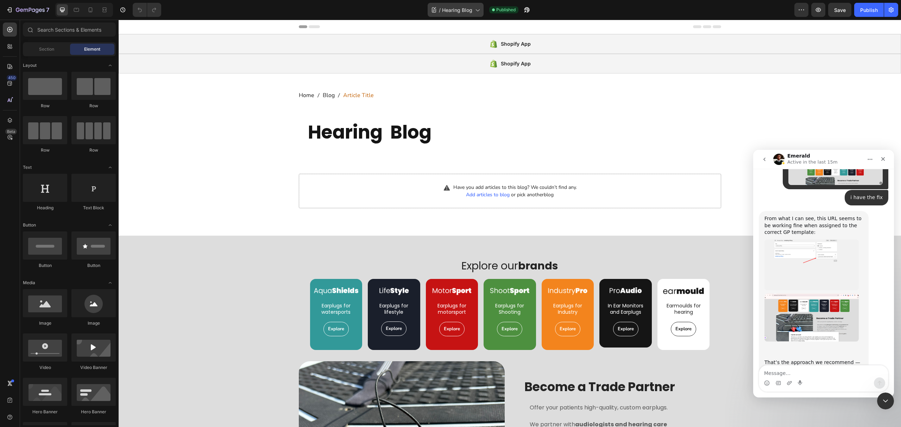
click at [457, 11] on span "Hearing Blog" at bounding box center [457, 9] width 30 height 7
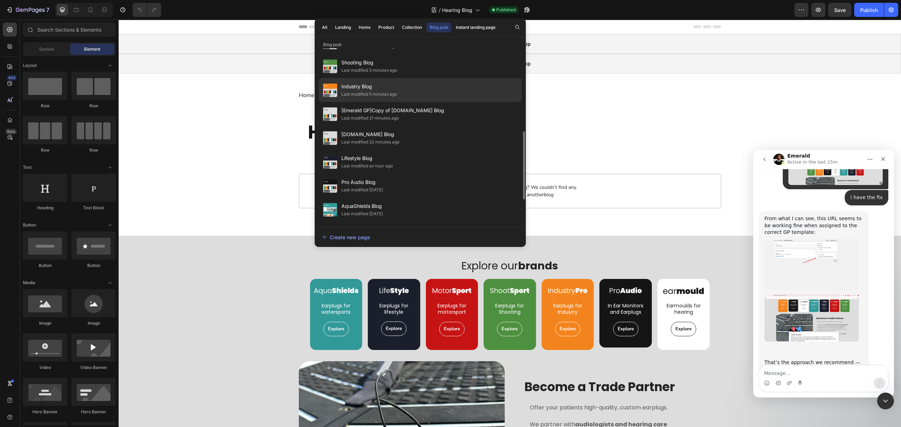
scroll to position [94, 0]
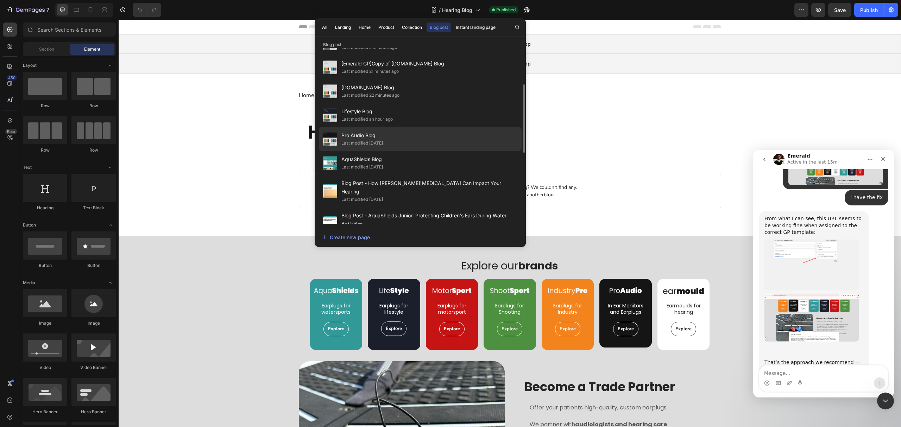
click at [403, 151] on div "Pro Audio Blog Last modified 8 days ago" at bounding box center [420, 163] width 203 height 24
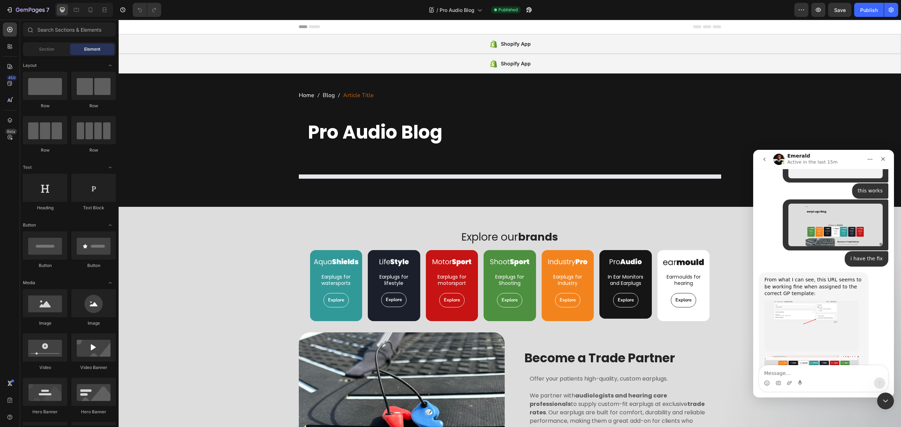
scroll to position [2718, 0]
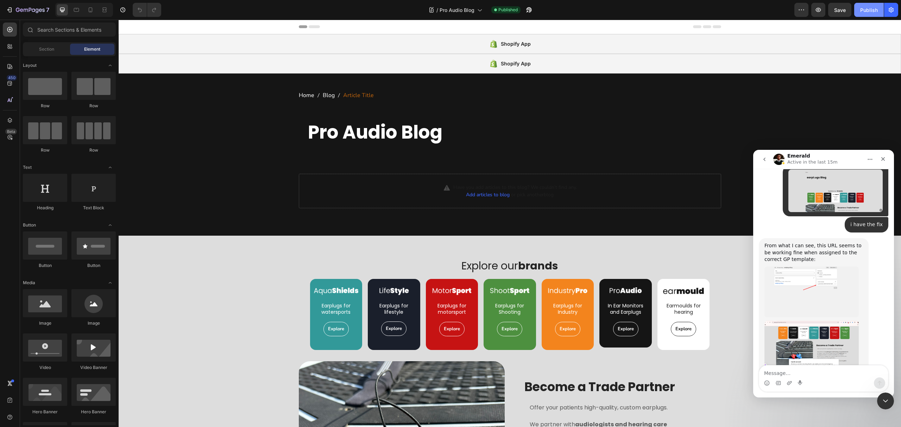
click at [873, 8] on div "Publish" at bounding box center [869, 9] width 18 height 7
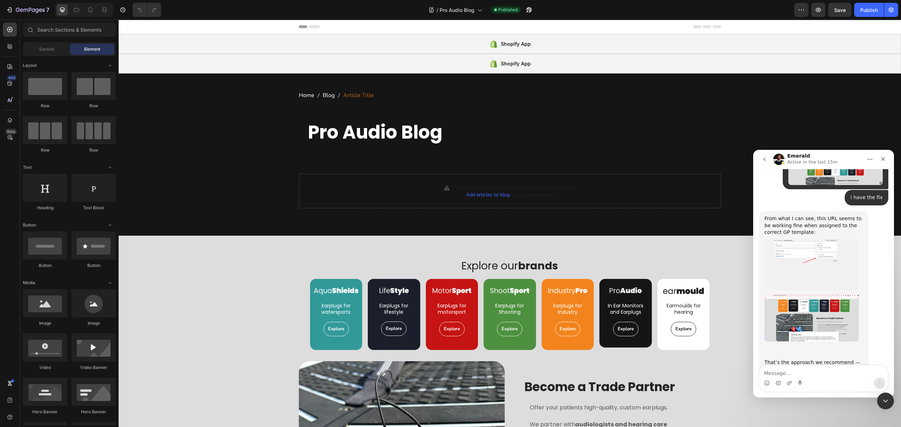
scroll to position [2774, 0]
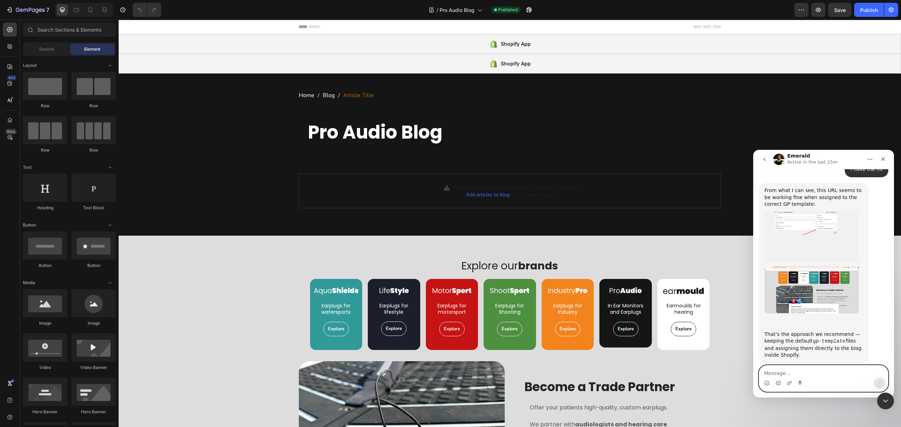
click at [825, 373] on textarea "Message…" at bounding box center [823, 372] width 129 height 12
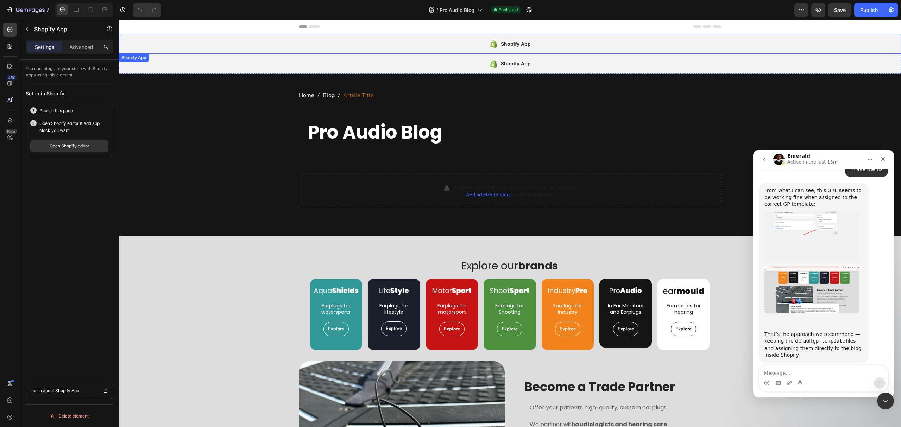
click at [455, 39] on div "Shopify App" at bounding box center [510, 44] width 783 height 20
click at [466, 12] on span "Pro Audio Blog" at bounding box center [457, 9] width 35 height 7
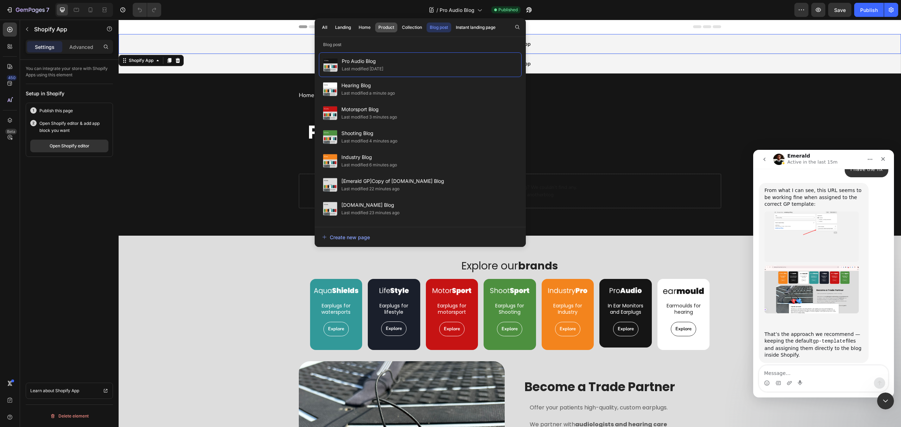
click at [391, 27] on div "Product" at bounding box center [386, 27] width 16 height 6
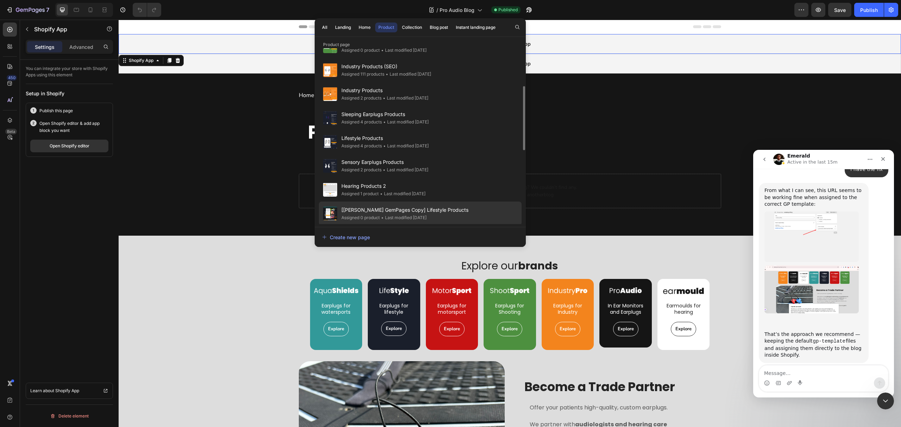
scroll to position [307, 0]
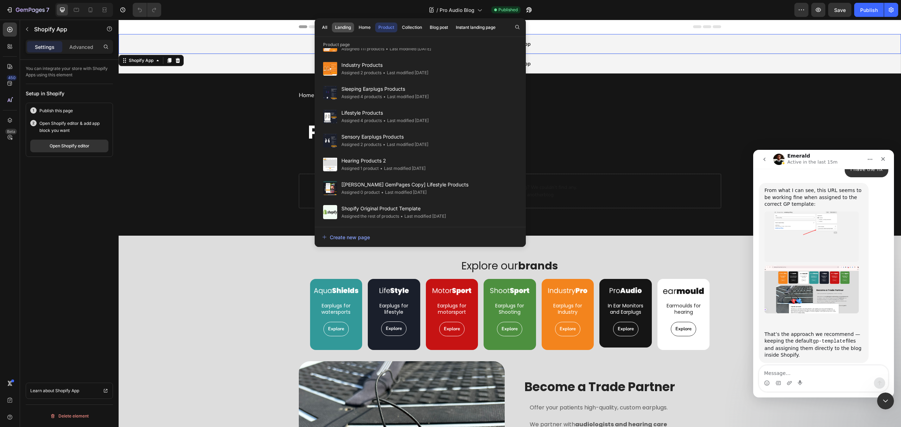
click at [344, 26] on div "Landing" at bounding box center [343, 27] width 16 height 6
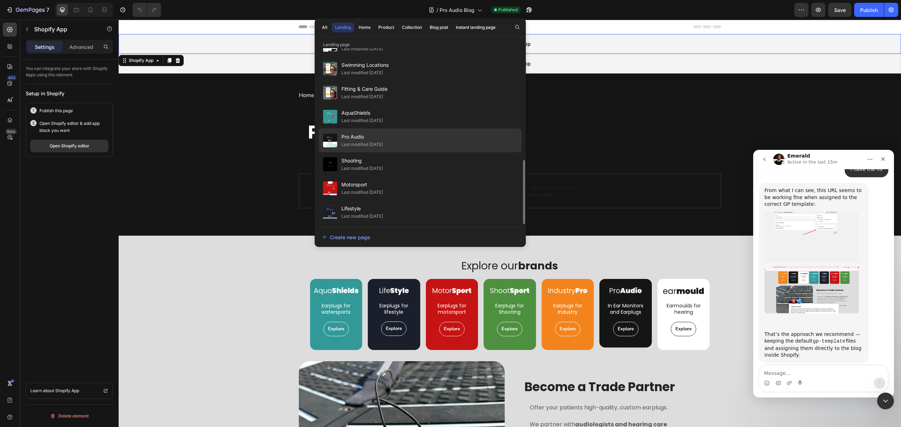
click at [399, 152] on div "Pro Audio Last modified 16 days ago" at bounding box center [420, 164] width 203 height 24
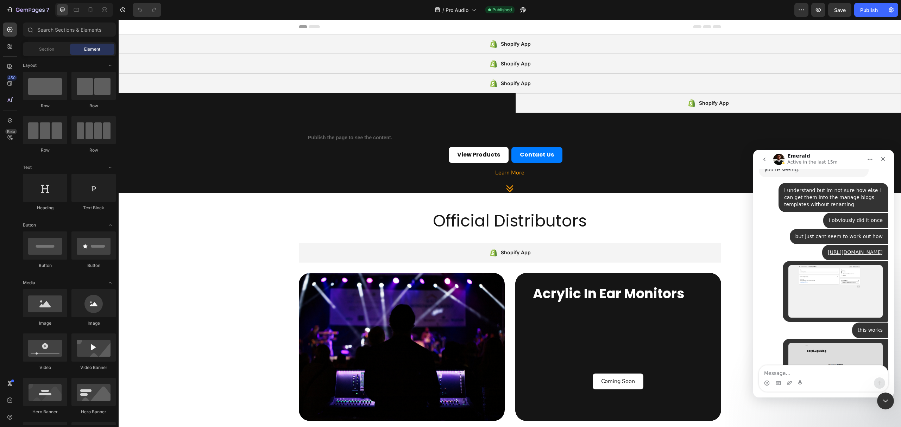
scroll to position [2774, 0]
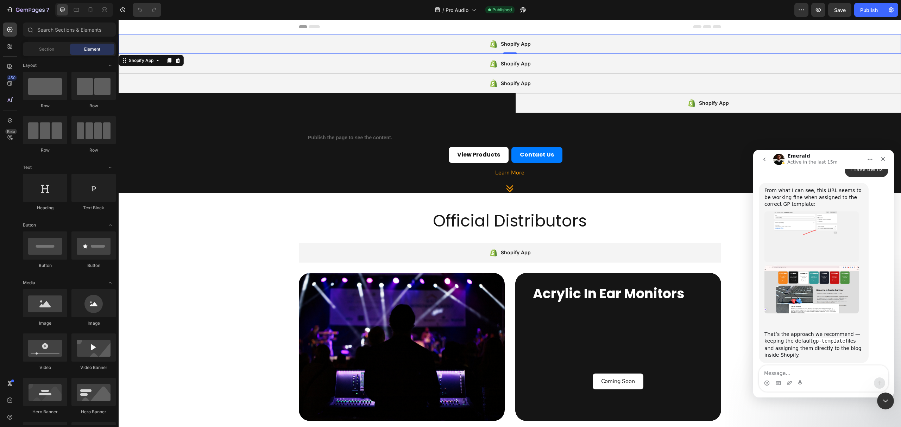
click at [211, 38] on div "Shopify App" at bounding box center [510, 44] width 783 height 20
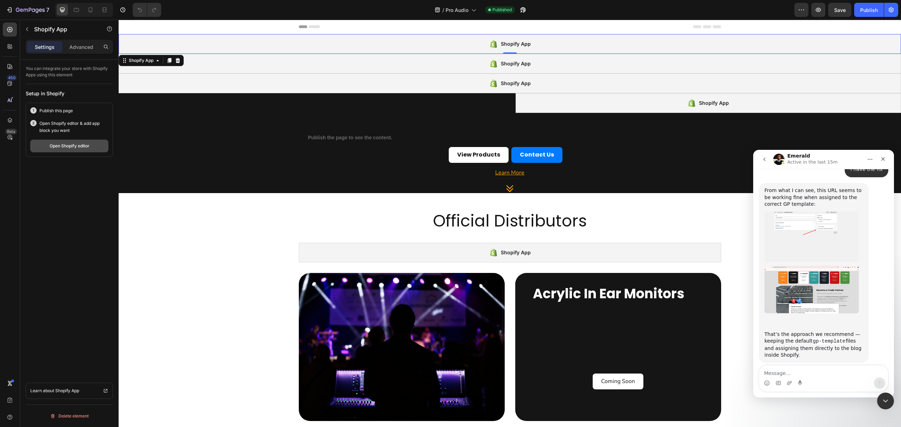
click at [75, 145] on div "Open Shopify editor" at bounding box center [70, 146] width 40 height 6
click at [455, 12] on span "Pro Audio" at bounding box center [457, 9] width 23 height 7
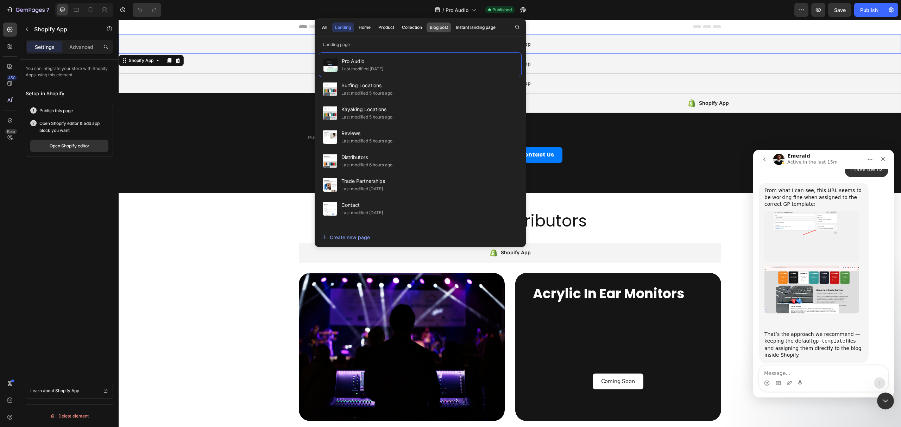
click at [444, 29] on div "Blog post" at bounding box center [439, 27] width 18 height 6
click at [344, 27] on div "Landing" at bounding box center [343, 27] width 16 height 6
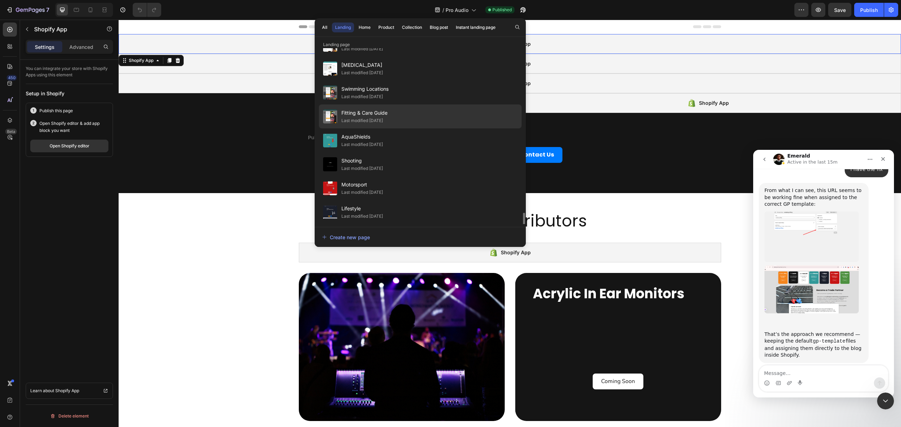
scroll to position [355, 0]
click at [405, 129] on div "Shooting Last modified 16 days ago" at bounding box center [420, 141] width 203 height 24
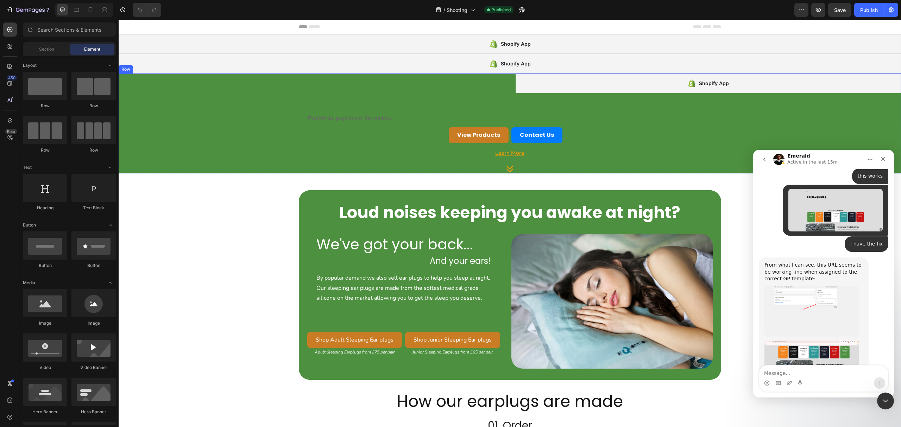
scroll to position [2774, 0]
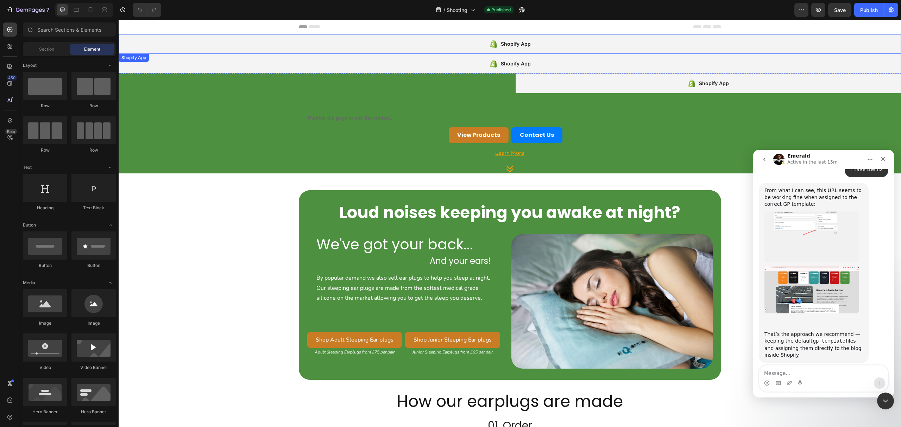
click at [460, 43] on div "Shopify App" at bounding box center [510, 44] width 783 height 20
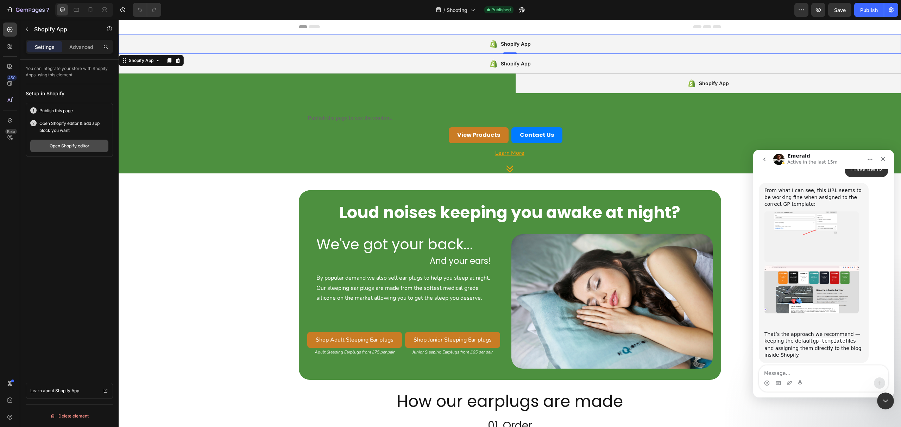
click at [92, 145] on button "Open Shopify editor" at bounding box center [69, 146] width 78 height 13
click at [452, 8] on span "Shooting" at bounding box center [457, 9] width 21 height 7
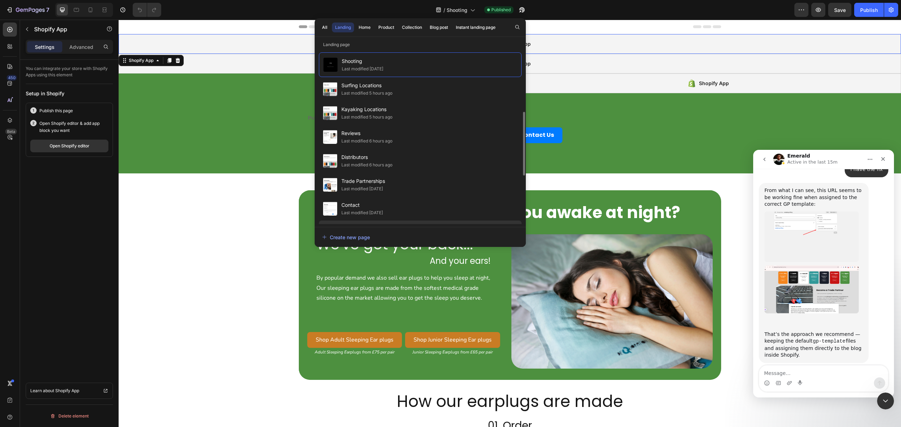
scroll to position [282, 0]
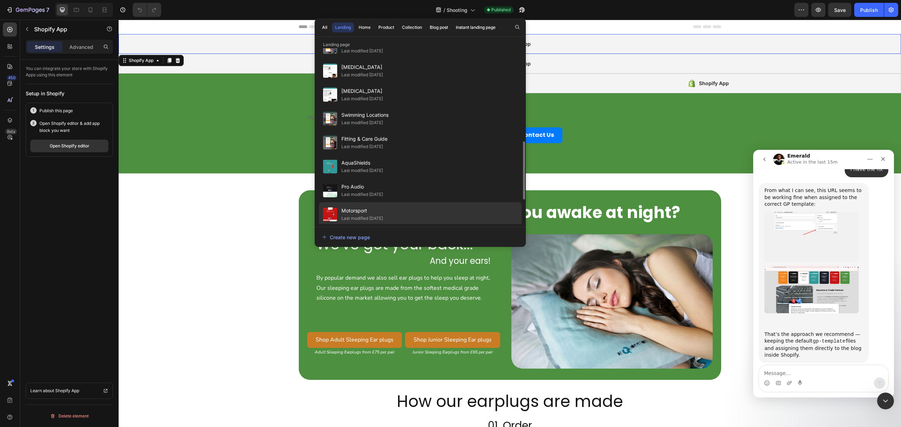
click at [378, 211] on span "Motorsport" at bounding box center [363, 211] width 42 height 8
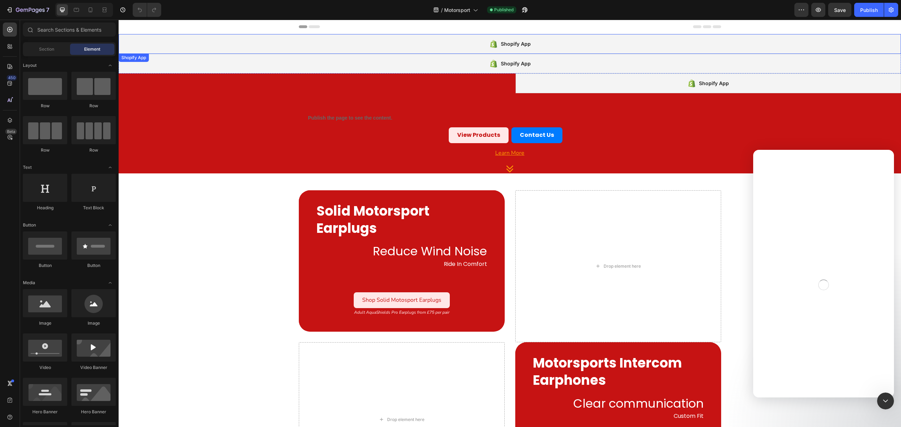
click at [567, 50] on div "Shopify App" at bounding box center [510, 44] width 783 height 20
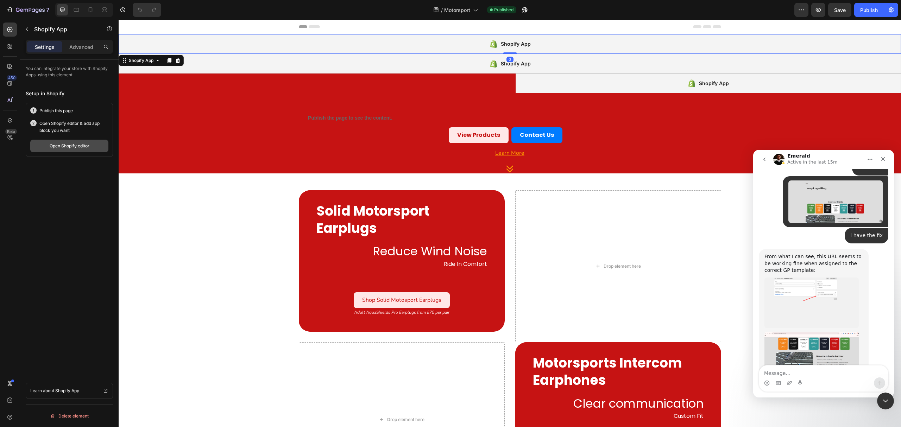
scroll to position [2774, 0]
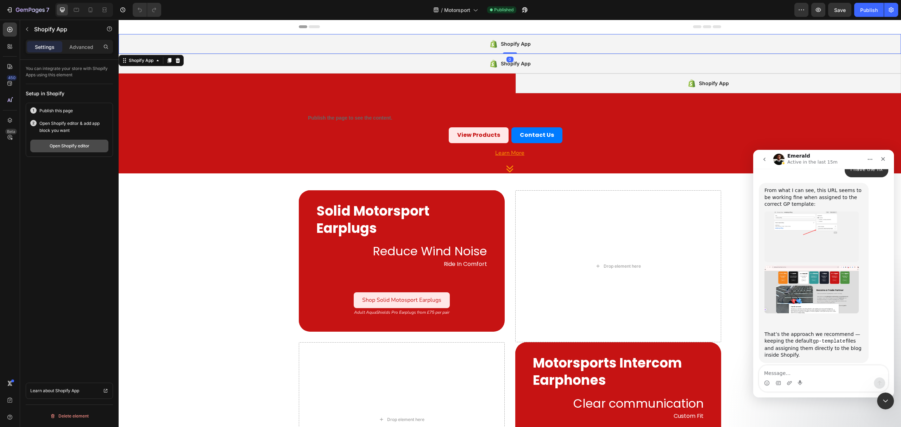
click at [54, 147] on div "Open Shopify editor" at bounding box center [70, 146] width 40 height 6
click at [452, 8] on span "Motorsport" at bounding box center [457, 9] width 26 height 7
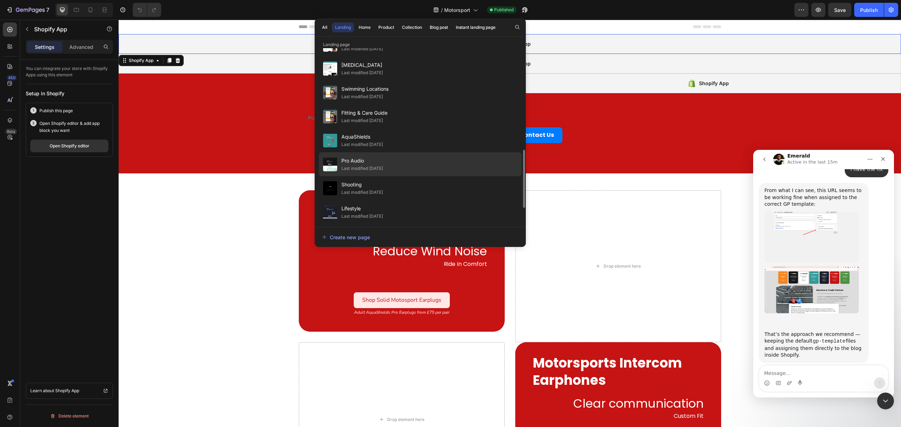
scroll to position [356, 0]
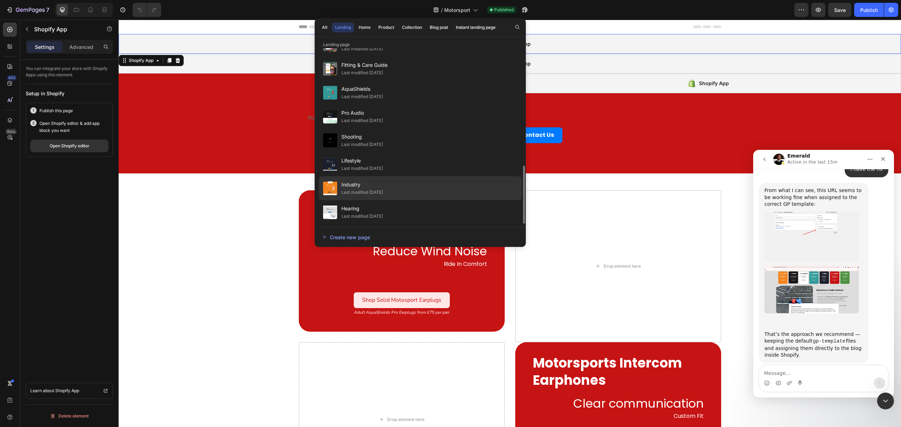
click at [365, 182] on span "Industry" at bounding box center [363, 185] width 42 height 8
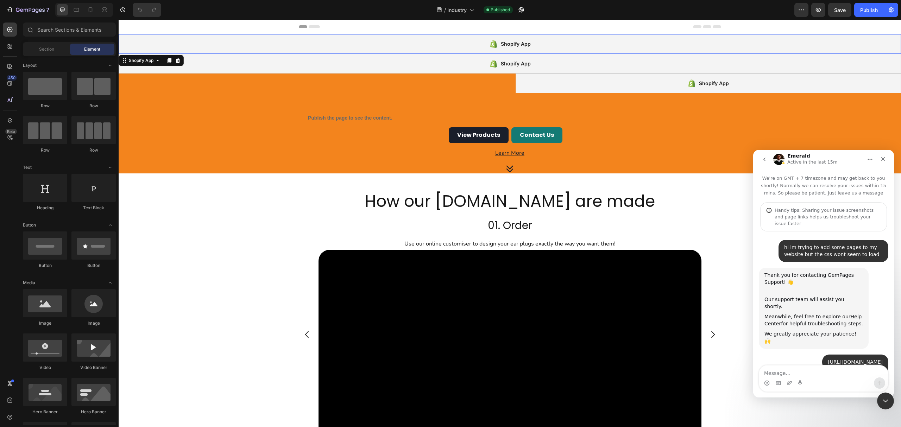
click at [263, 52] on div "Shopify App" at bounding box center [510, 44] width 783 height 20
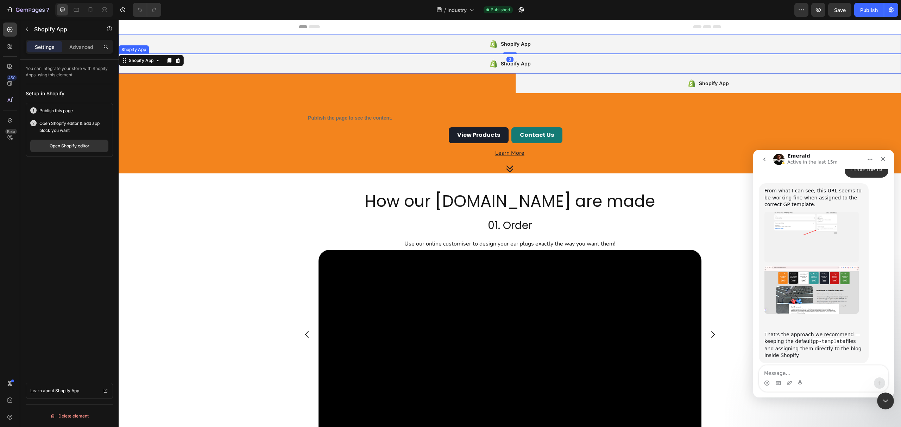
scroll to position [2774, 0]
click at [54, 150] on button "Open Shopify editor" at bounding box center [69, 146] width 78 height 13
click at [440, 10] on icon at bounding box center [439, 9] width 5 height 5
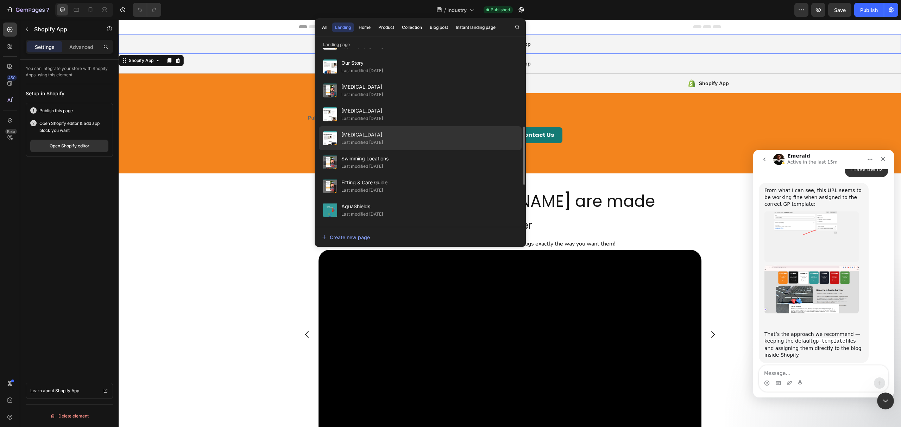
scroll to position [356, 0]
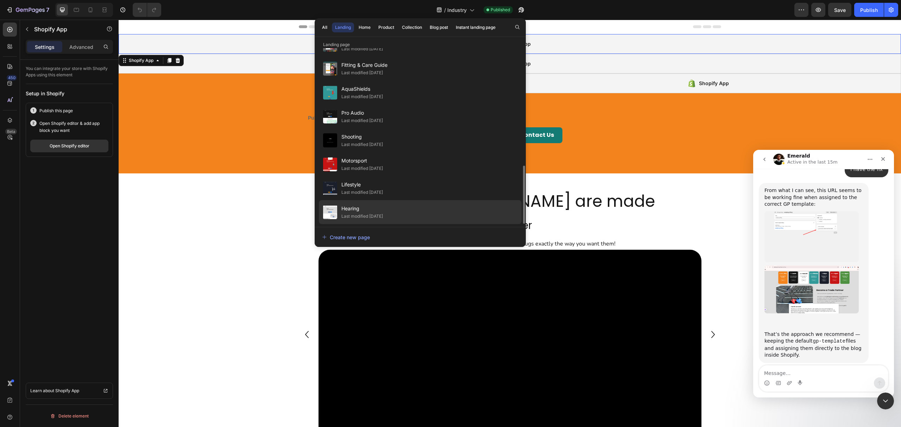
click at [379, 207] on span "Hearing" at bounding box center [363, 209] width 42 height 8
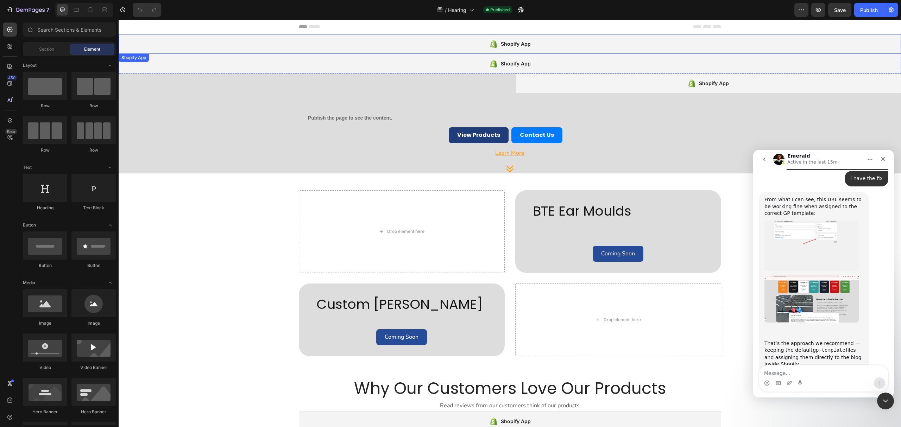
scroll to position [2774, 0]
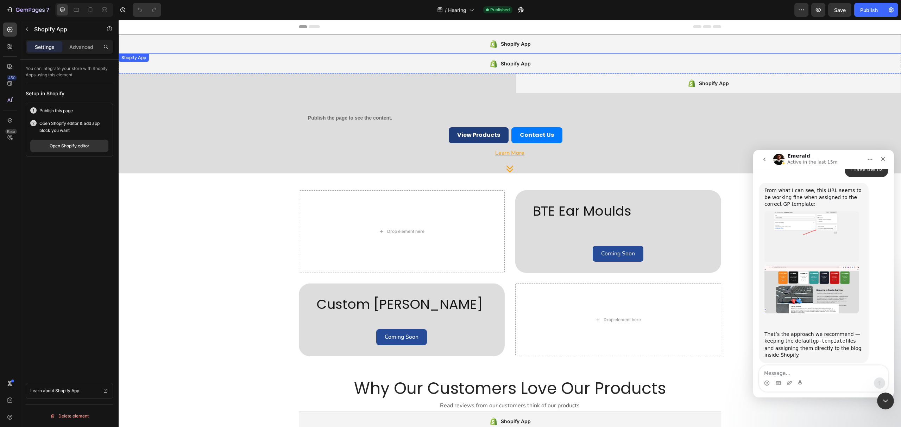
click at [340, 55] on div "Shopify App" at bounding box center [510, 64] width 783 height 20
click at [76, 143] on button "Open Shopify editor" at bounding box center [69, 146] width 78 height 13
click at [445, 12] on span "/" at bounding box center [446, 9] width 2 height 7
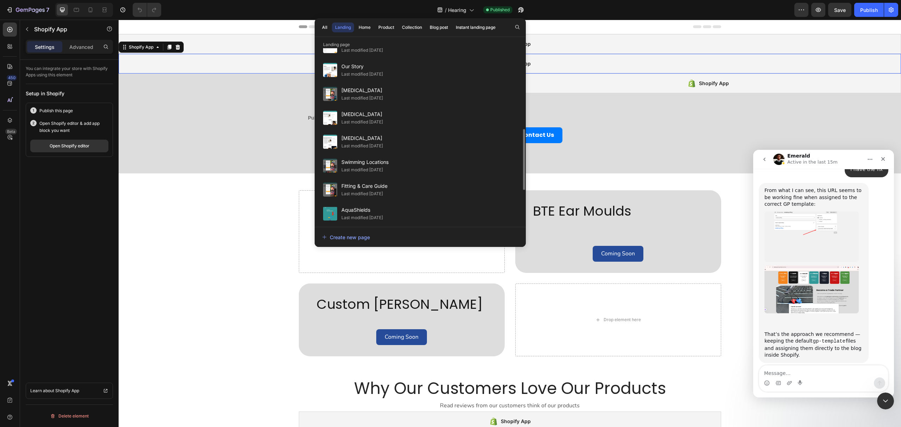
scroll to position [332, 0]
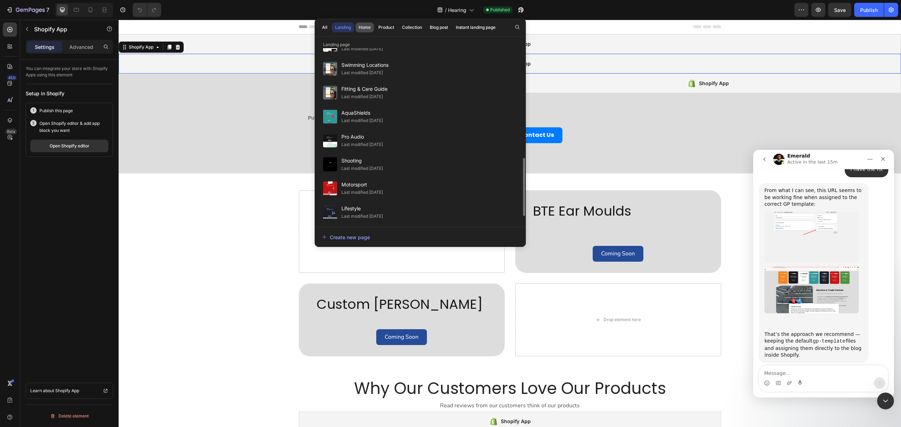
click at [368, 26] on div "Home" at bounding box center [365, 27] width 12 height 6
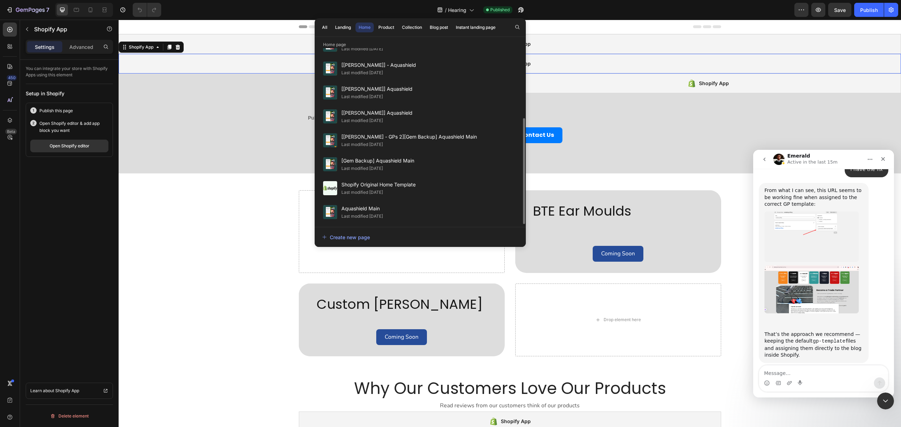
scroll to position [0, 0]
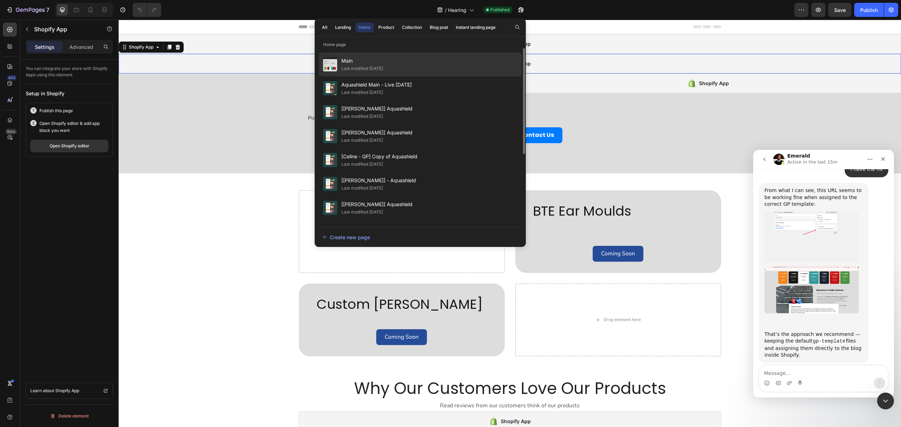
click at [368, 76] on div "Main Last modified 16 days ago" at bounding box center [420, 88] width 203 height 24
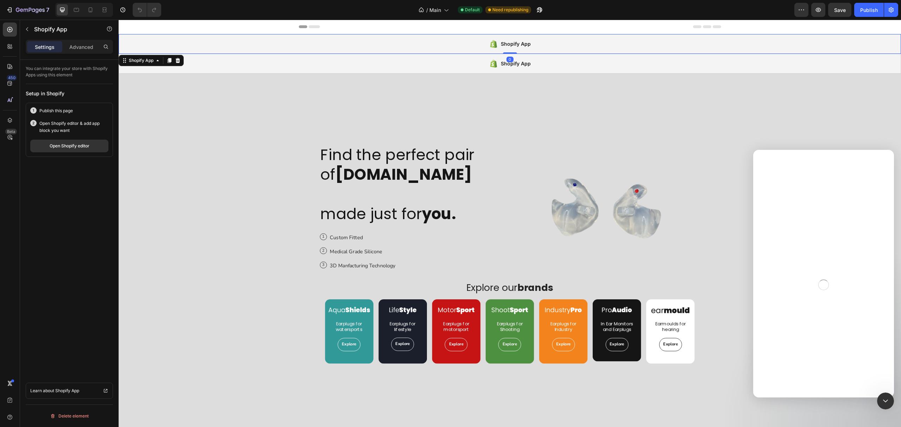
click at [174, 52] on div "Shopify App" at bounding box center [510, 44] width 783 height 20
click at [65, 146] on div "Open Shopify editor" at bounding box center [70, 146] width 40 height 6
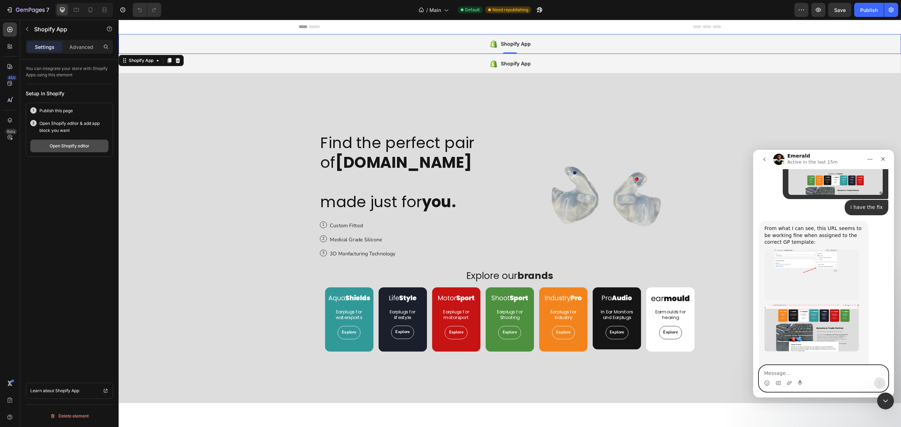
scroll to position [2774, 0]
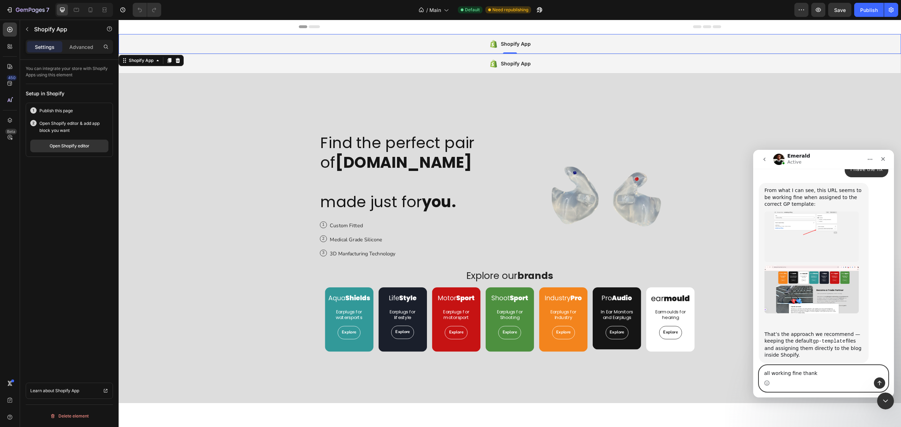
type textarea "all working fine thanks"
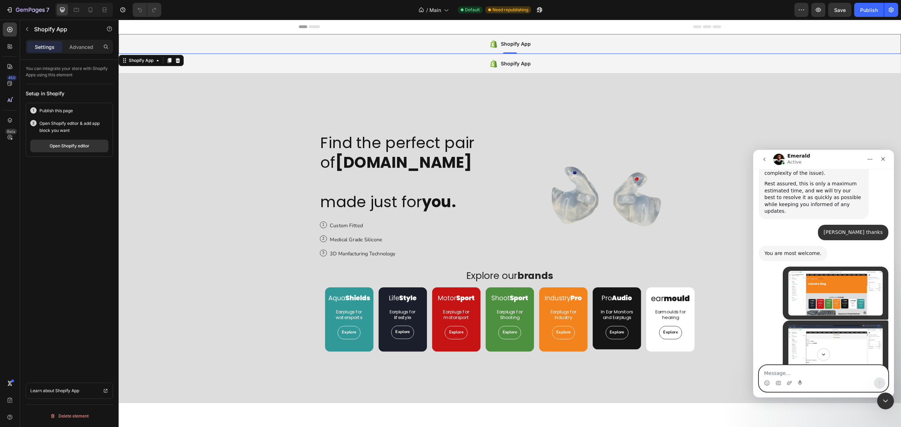
scroll to position [2259, 0]
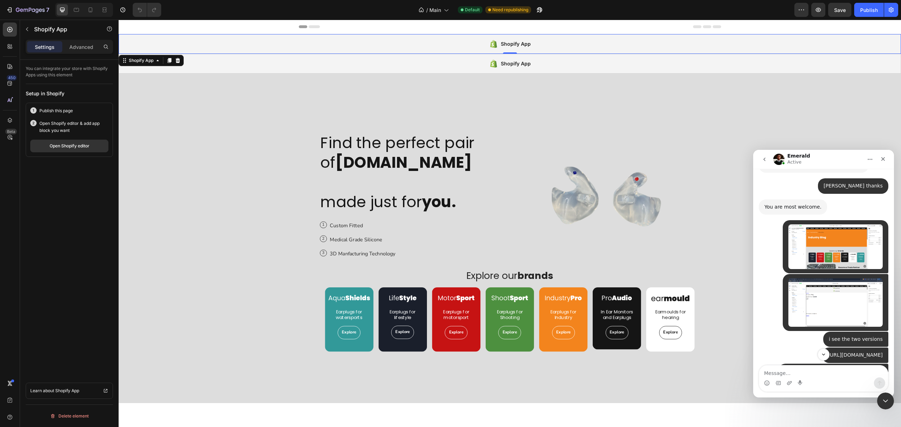
click at [830, 352] on link "[URL][DOMAIN_NAME]" at bounding box center [855, 355] width 55 height 6
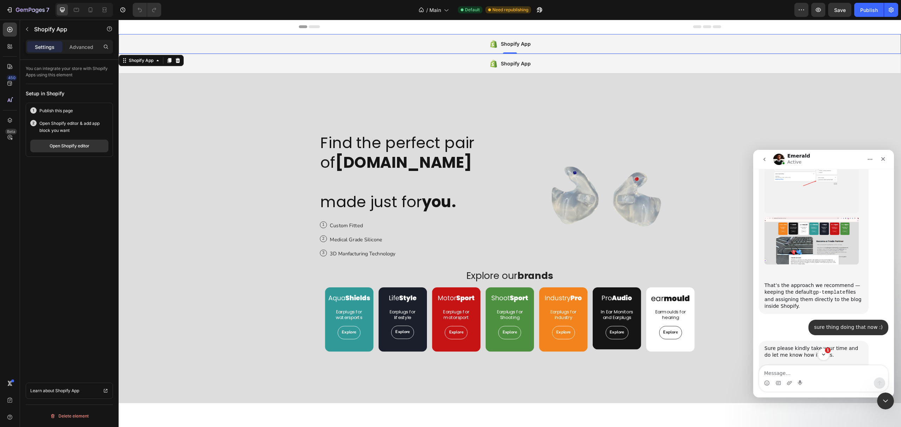
scroll to position [2858, 0]
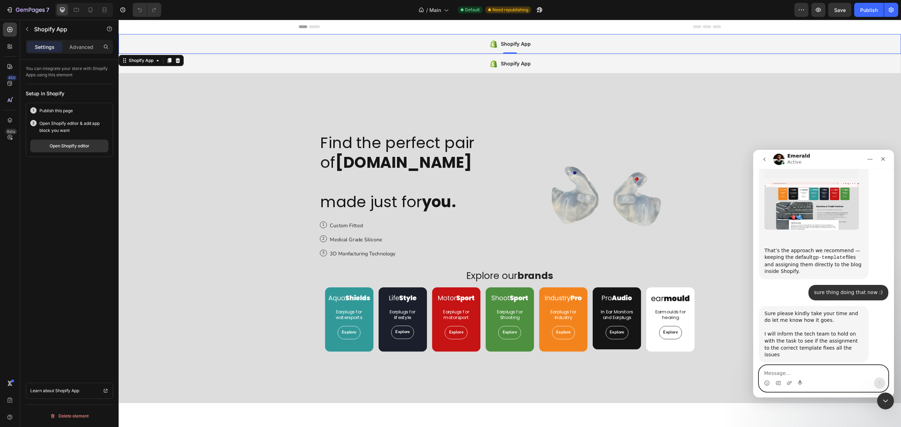
click at [820, 366] on textarea "Message…" at bounding box center [823, 372] width 129 height 12
type textarea "that should be all for now thanks"
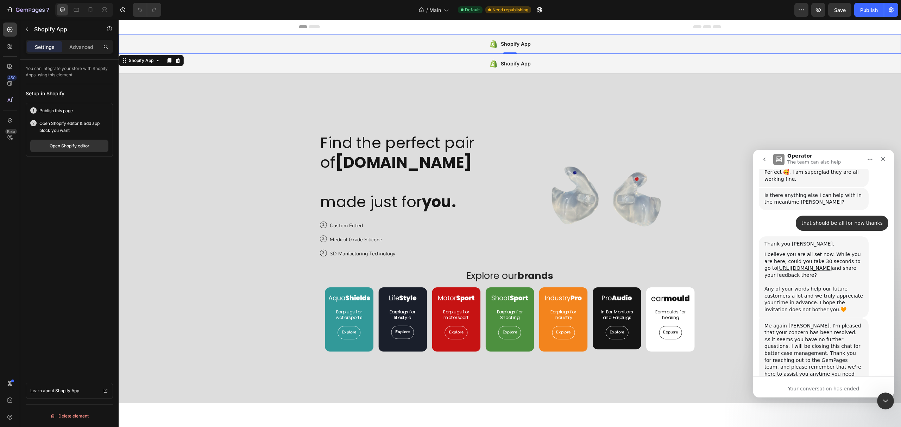
scroll to position [3176, 0]
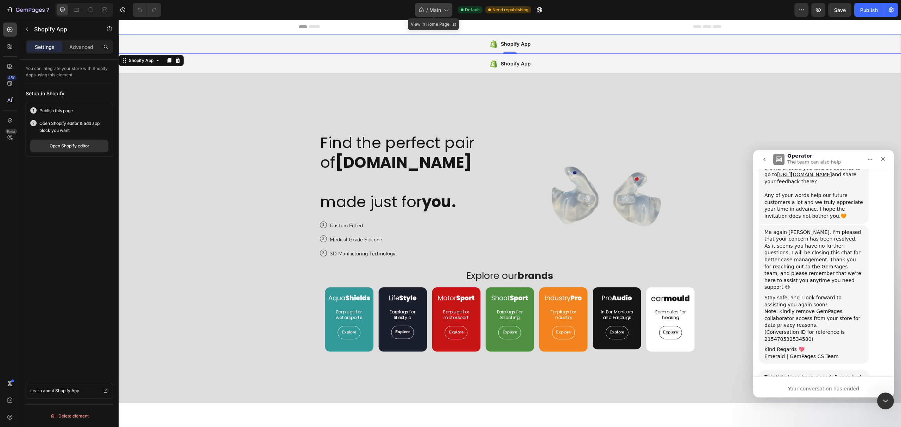
click at [427, 9] on span "/" at bounding box center [427, 9] width 2 height 7
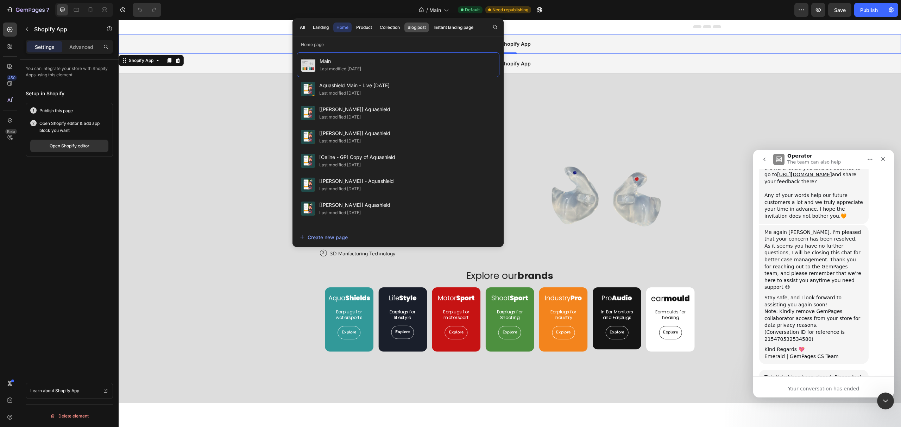
click at [414, 27] on div "Blog post" at bounding box center [417, 27] width 18 height 6
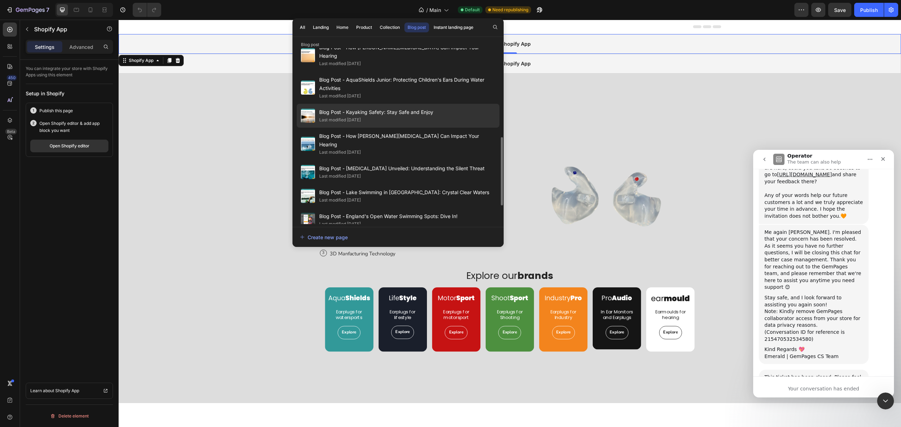
scroll to position [182, 0]
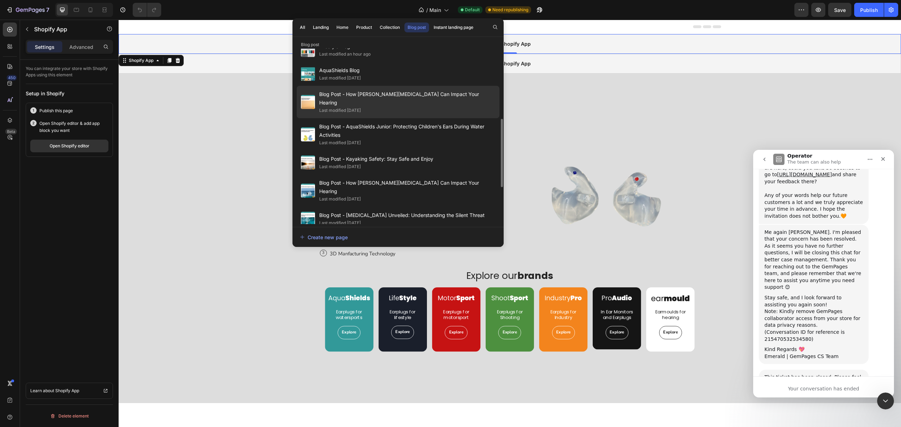
click at [400, 96] on span "Blog Post - How [PERSON_NAME][MEDICAL_DATA] Can Impact Your Hearing" at bounding box center [407, 98] width 176 height 17
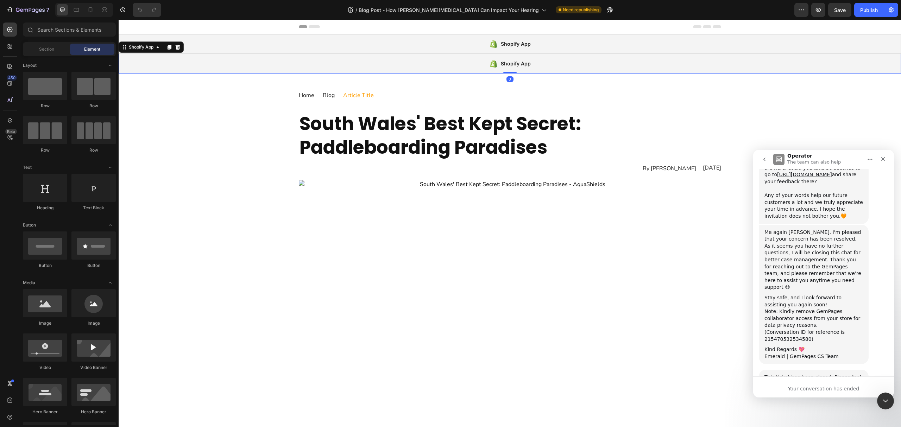
click at [316, 72] on div "Shopify App" at bounding box center [510, 64] width 783 height 20
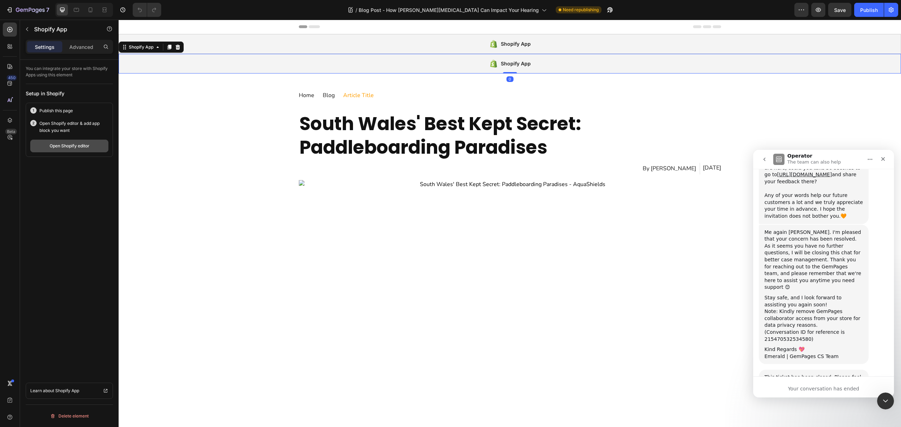
click at [94, 147] on button "Open Shopify editor" at bounding box center [69, 146] width 78 height 13
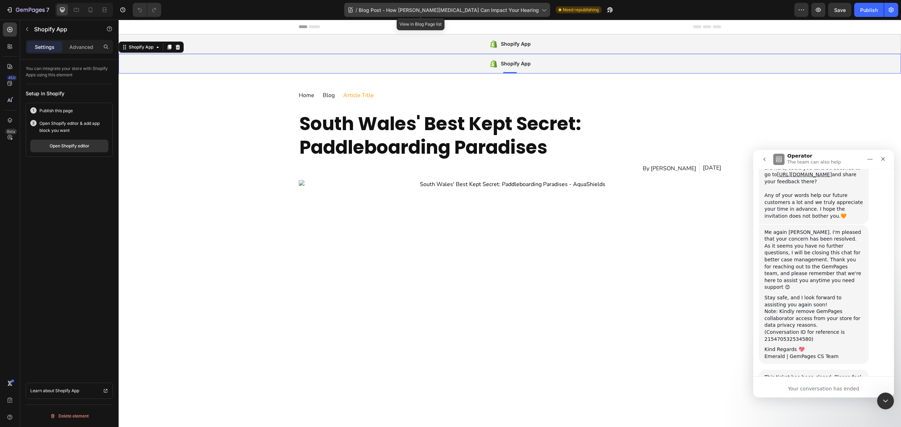
click at [431, 5] on div "/ Blog Post - How Surfer's Ear Can Impact Your Hearing" at bounding box center [447, 10] width 206 height 14
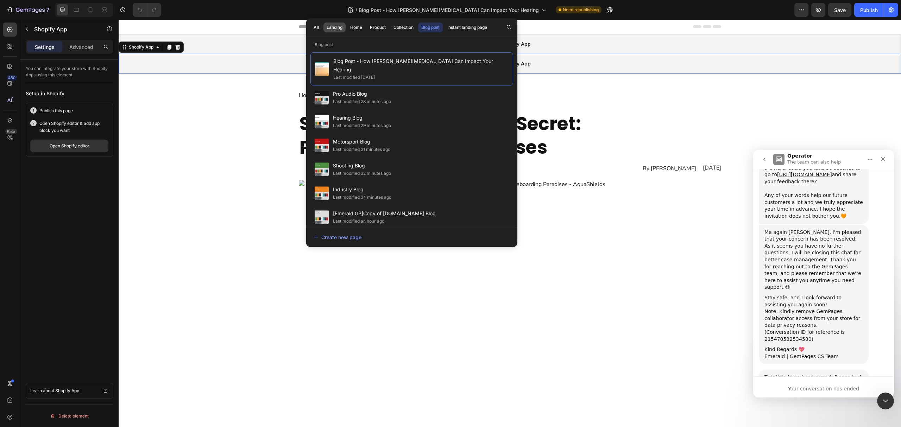
click at [336, 27] on div "Landing" at bounding box center [335, 27] width 16 height 6
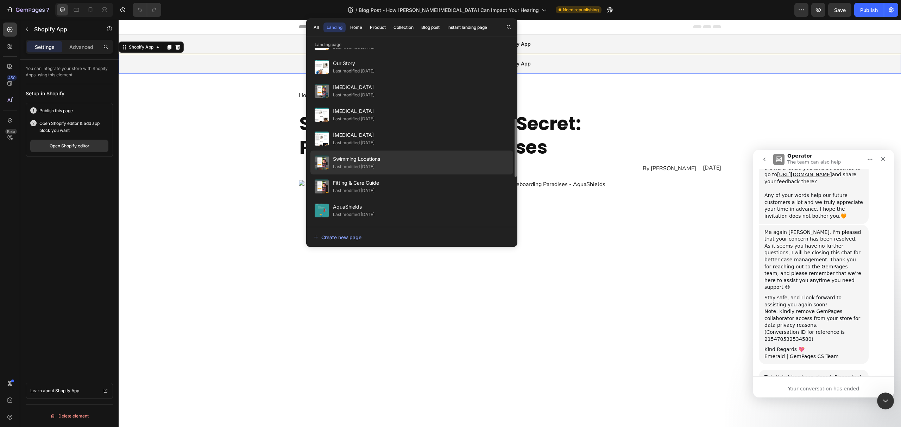
scroll to position [354, 0]
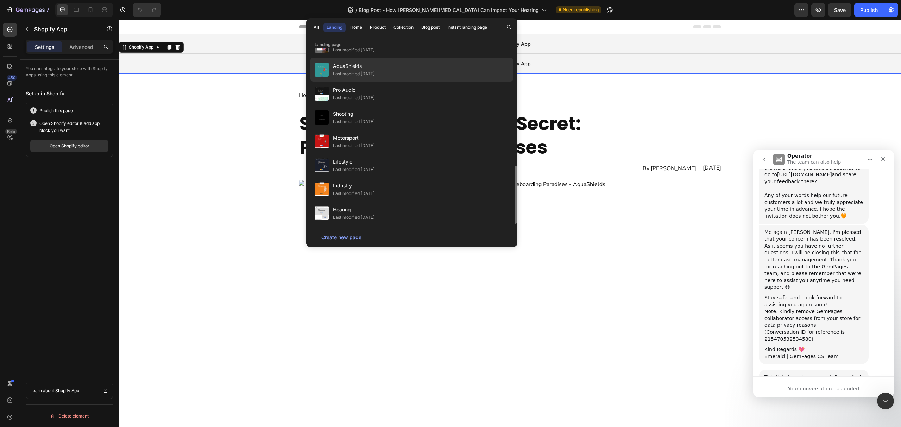
click at [386, 82] on div "AquaShields Last modified 16 days ago" at bounding box center [412, 94] width 203 height 24
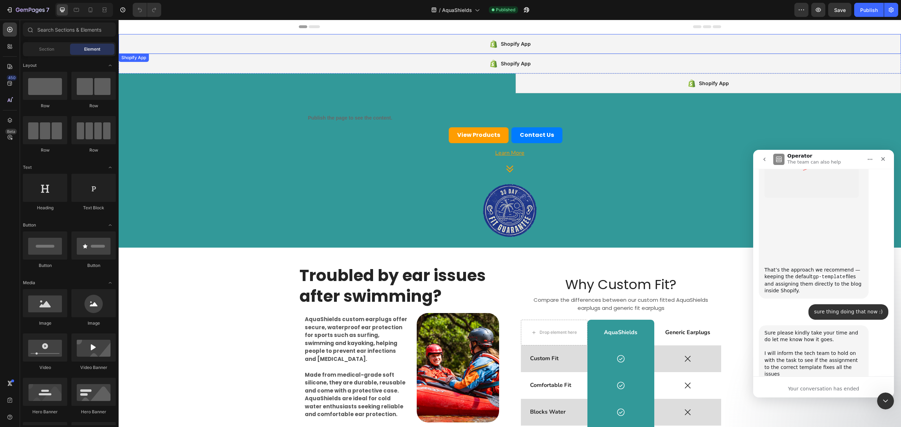
click at [388, 34] on div "Header" at bounding box center [510, 27] width 783 height 14
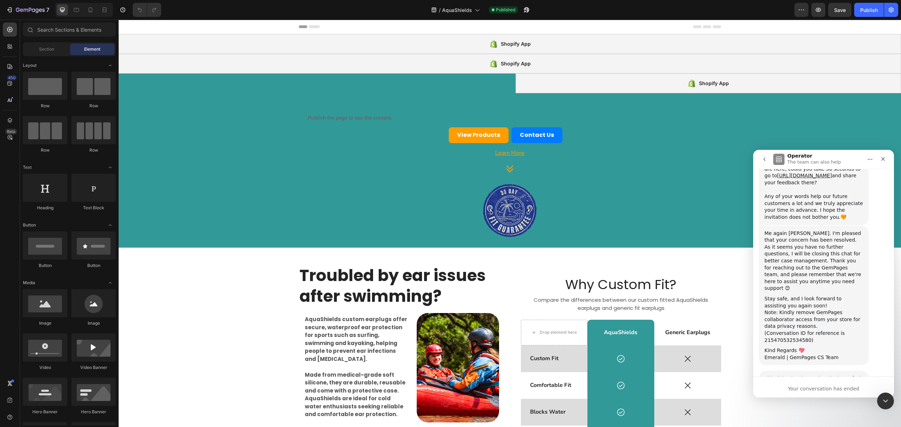
scroll to position [3176, 0]
click at [388, 44] on div "Shopify App" at bounding box center [510, 44] width 783 height 20
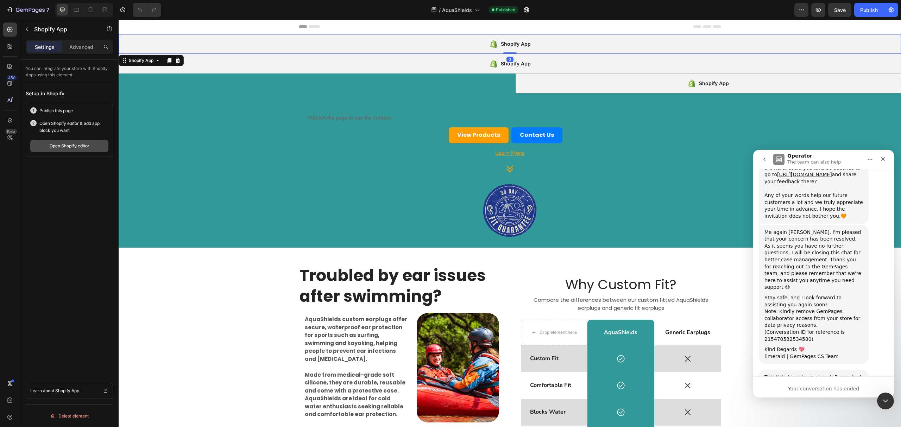
click at [86, 144] on div "Open Shopify editor" at bounding box center [70, 146] width 40 height 6
click at [461, 13] on span "AquaShields" at bounding box center [457, 9] width 30 height 7
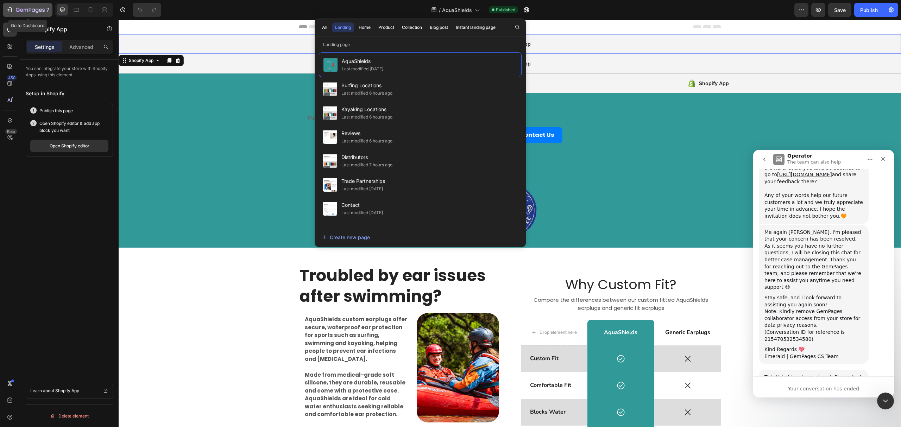
click at [36, 13] on div "7" at bounding box center [32, 10] width 33 height 8
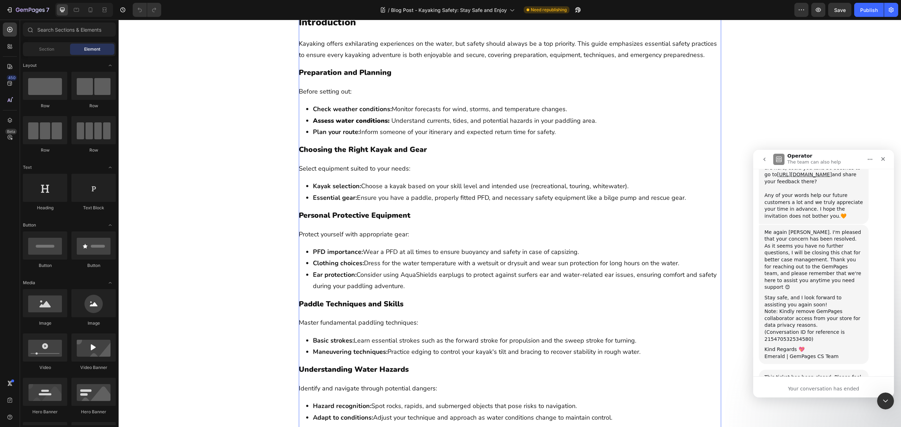
scroll to position [469, 0]
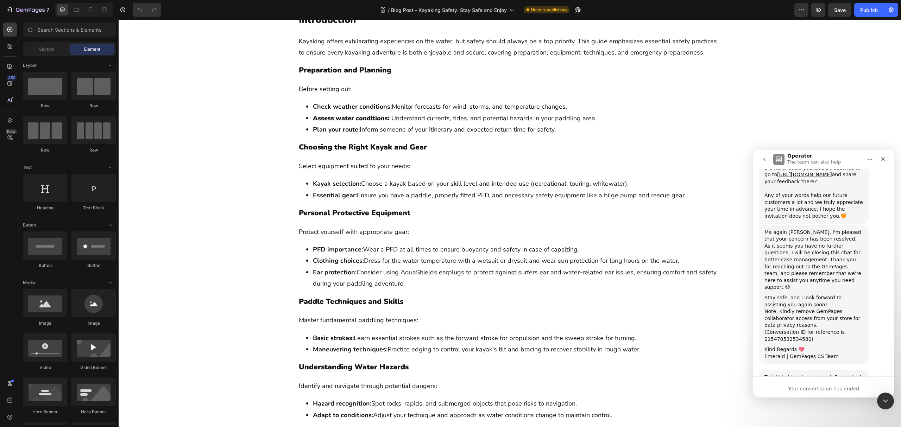
click at [444, 217] on h3 "Personal Protective Equipment" at bounding box center [510, 212] width 423 height 11
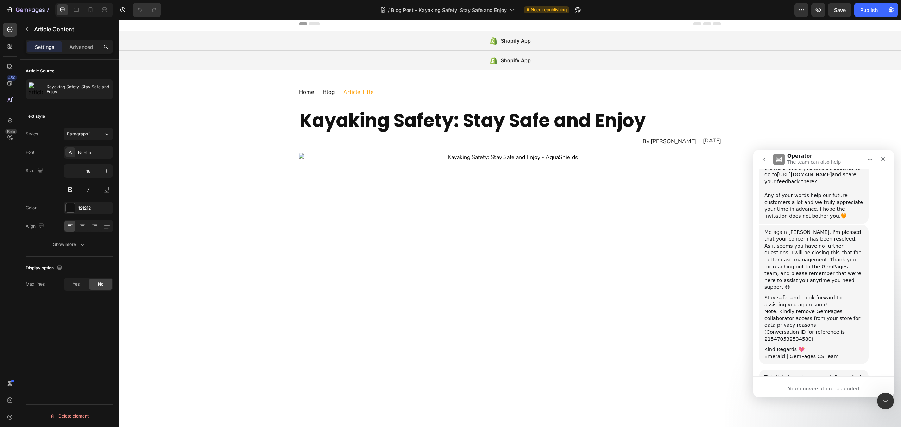
scroll to position [0, 0]
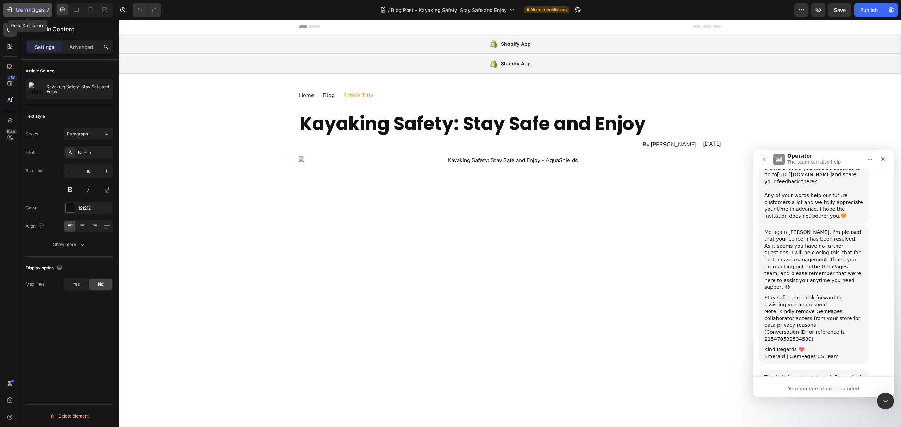
click at [8, 6] on icon "button" at bounding box center [9, 9] width 7 height 7
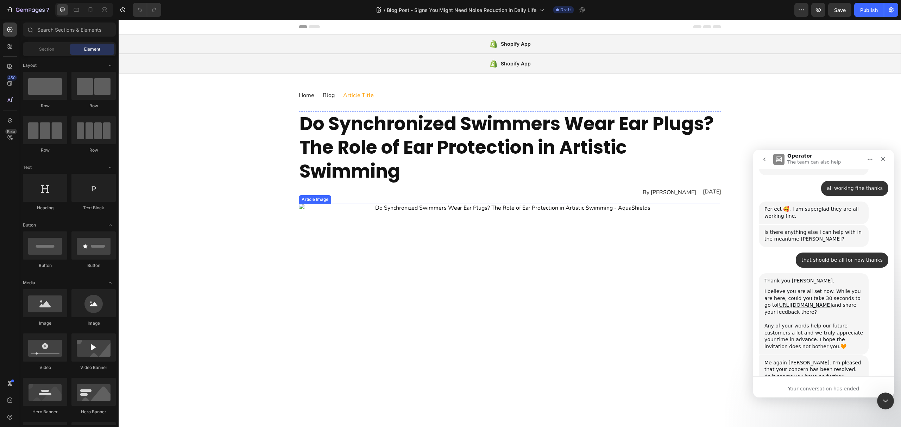
click at [361, 290] on img at bounding box center [510, 362] width 423 height 317
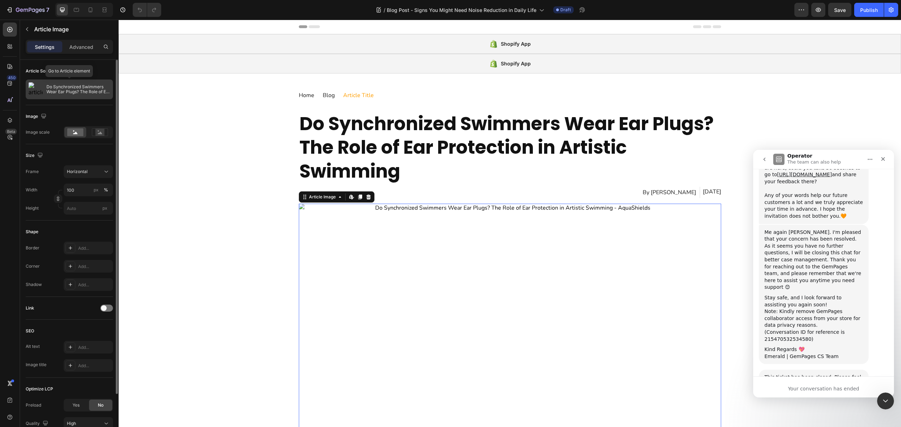
click at [62, 90] on p "Do Synchronized Swimmers Wear Ear Plugs? The Role of Ear Protection in Artistic…" at bounding box center [78, 90] width 64 height 10
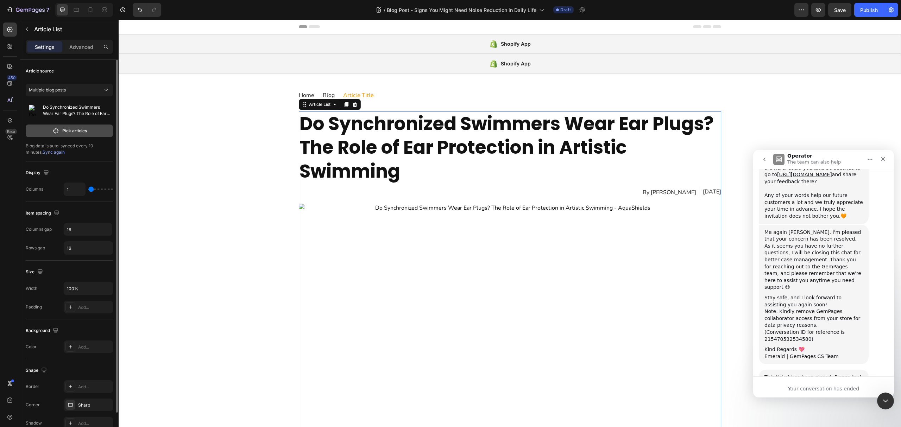
click at [72, 133] on p "Pick articles" at bounding box center [74, 131] width 25 height 6
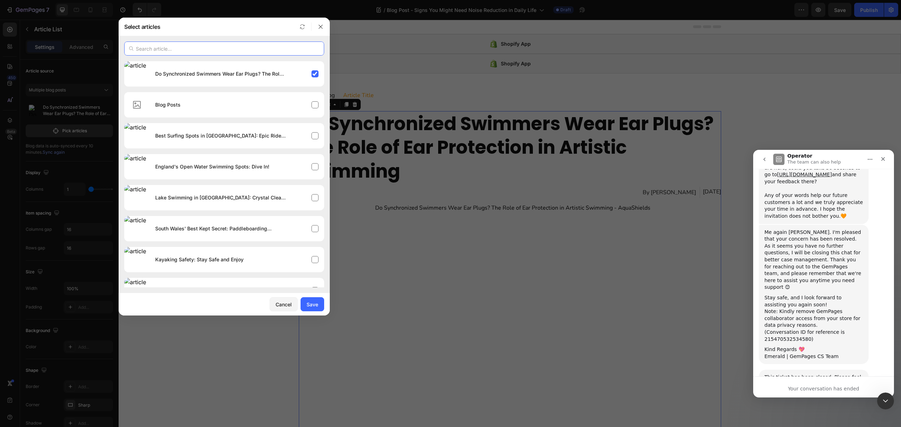
click at [168, 47] on input "text" at bounding box center [224, 49] width 200 height 14
paste input "Signs You Might Need Noise Reduction in Daily Life"
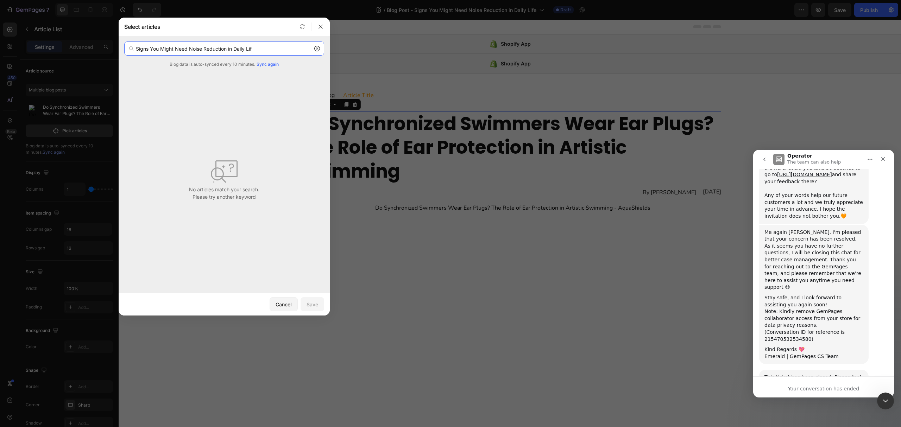
click at [322, 50] on input "Signs You Might Need Noise Reduction in Daily Lif" at bounding box center [224, 49] width 200 height 14
type input "Signs You Might Need Noise Reduction in Daily Lif"
click at [317, 50] on icon at bounding box center [317, 49] width 6 height 6
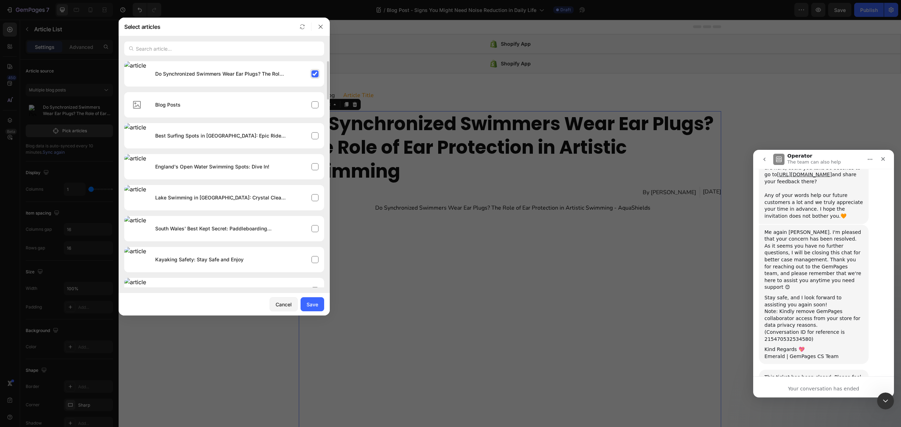
click at [313, 72] on div "Do Synchronized Swimmers Wear Ear Plugs? The Role of Ear Protection in Artistic…" at bounding box center [237, 74] width 175 height 20
click at [317, 73] on div "Do Synchronized Swimmers Wear Ear Plugs? The Role of Ear Protection in Artistic…" at bounding box center [237, 74] width 175 height 20
click at [247, 51] on input "text" at bounding box center [224, 49] width 200 height 14
paste input "Signs You Might Need Noise Reduction in Daily Life"
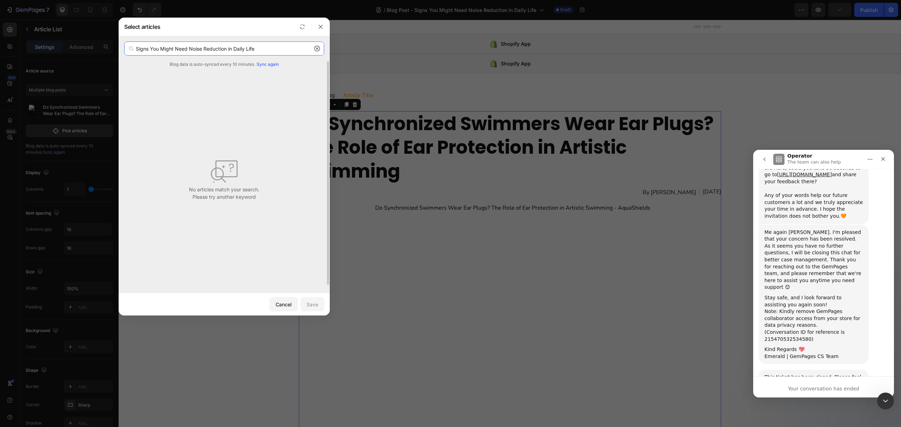
type input "Signs You Might Need Noise Reduction in Daily Life"
click at [273, 65] on span "Sync again" at bounding box center [268, 64] width 22 height 6
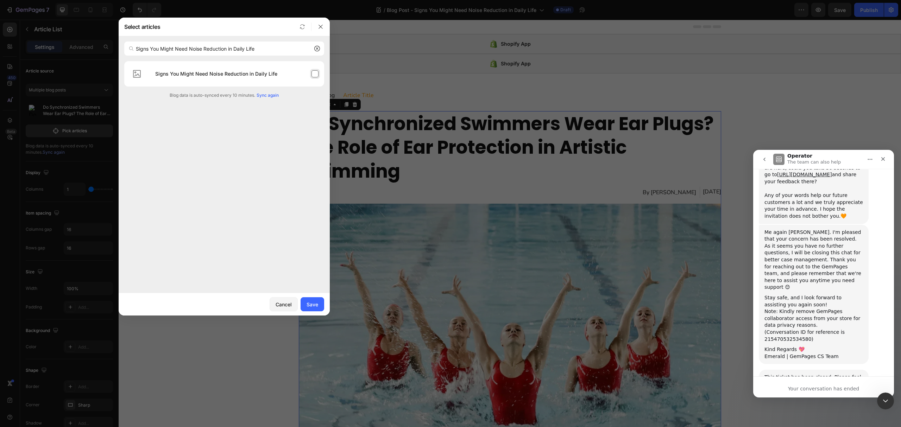
click at [315, 74] on div "Signs You Might Need Noise Reduction in Daily Life" at bounding box center [237, 74] width 175 height 20
click at [318, 50] on icon at bounding box center [317, 49] width 6 height 6
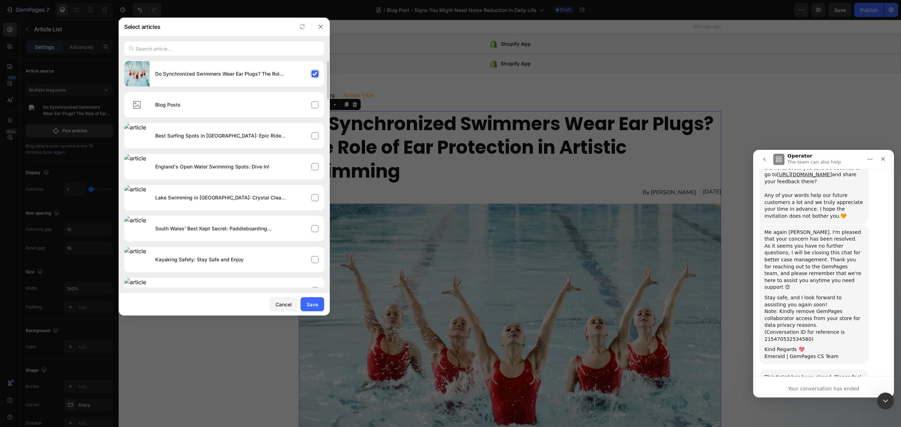
click at [313, 70] on div "Do Synchronized Swimmers Wear Ear Plugs? The Role of Ear Protection in Artistic…" at bounding box center [237, 74] width 175 height 20
click at [311, 307] on div "Save" at bounding box center [313, 304] width 12 height 7
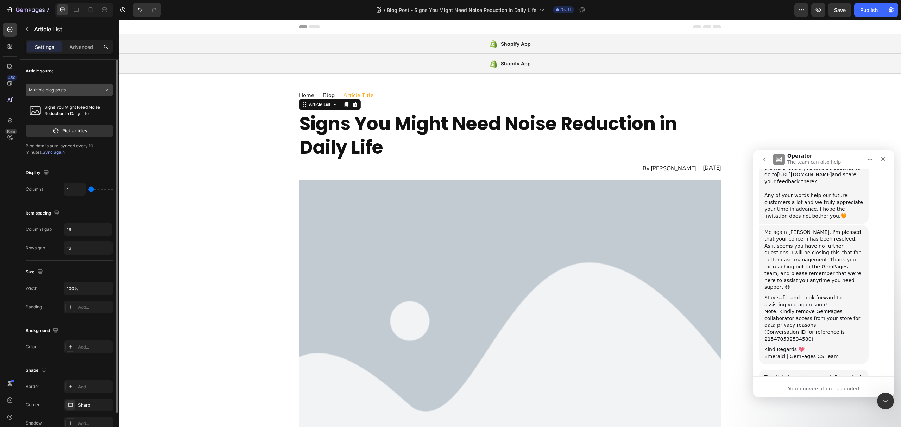
click at [97, 90] on div "Multiple blog posts" at bounding box center [65, 90] width 73 height 6
click at [82, 118] on div "A blog" at bounding box center [74, 120] width 66 height 6
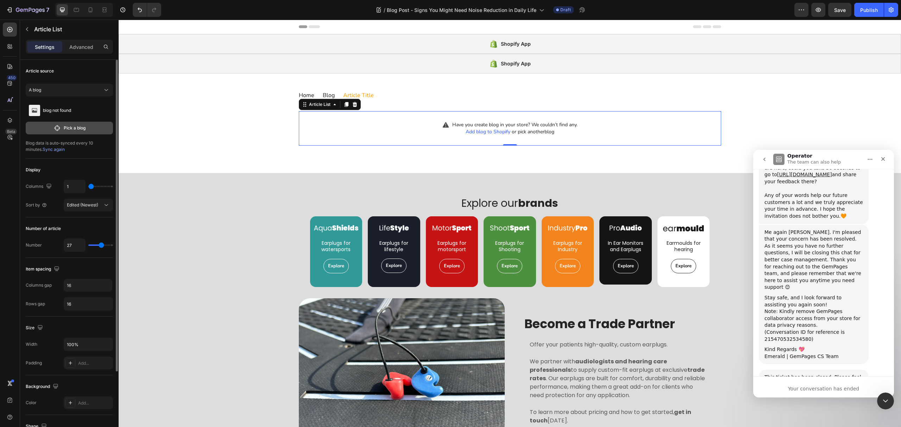
click at [81, 126] on p "Pick a blog" at bounding box center [75, 128] width 22 height 6
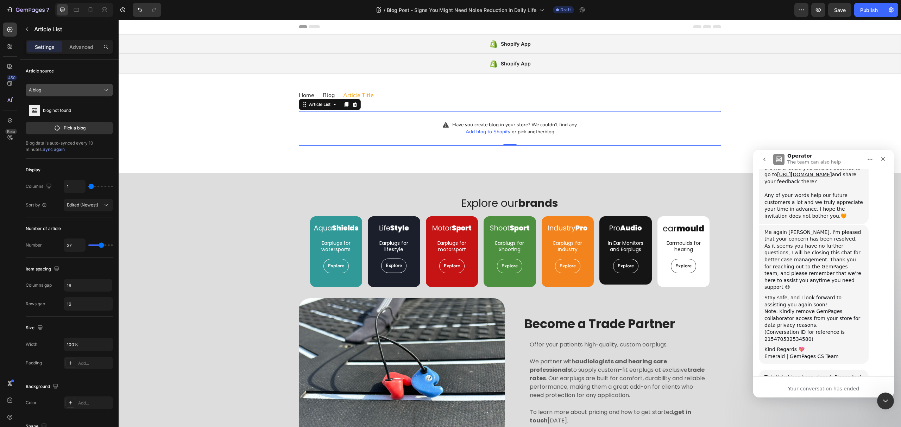
click at [96, 91] on div "A blog" at bounding box center [65, 90] width 73 height 6
click at [92, 106] on div "Multiple blog posts" at bounding box center [74, 107] width 66 height 6
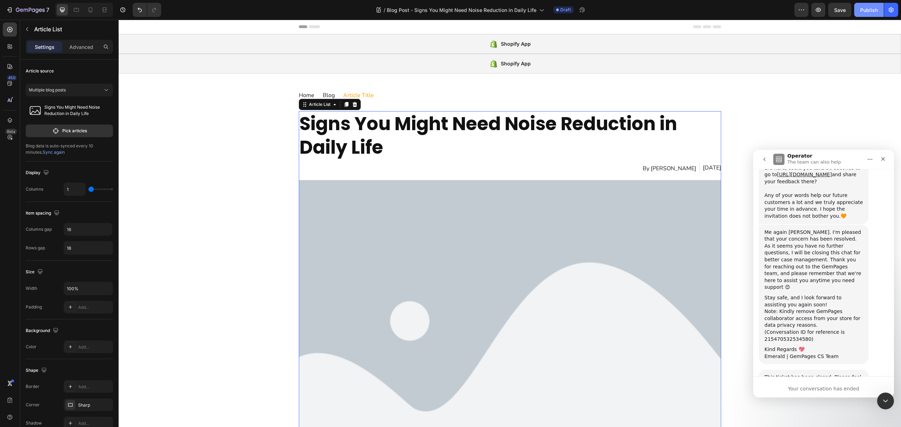
click at [870, 8] on div "Publish" at bounding box center [869, 9] width 18 height 7
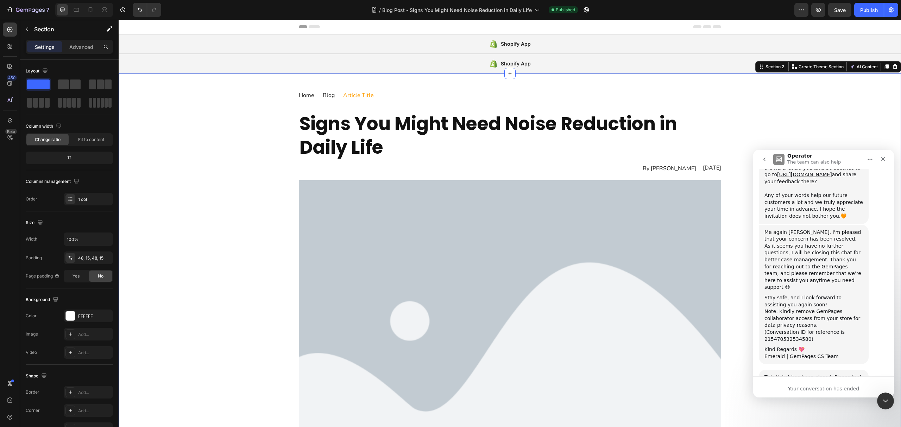
click at [68, 316] on div at bounding box center [70, 316] width 9 height 9
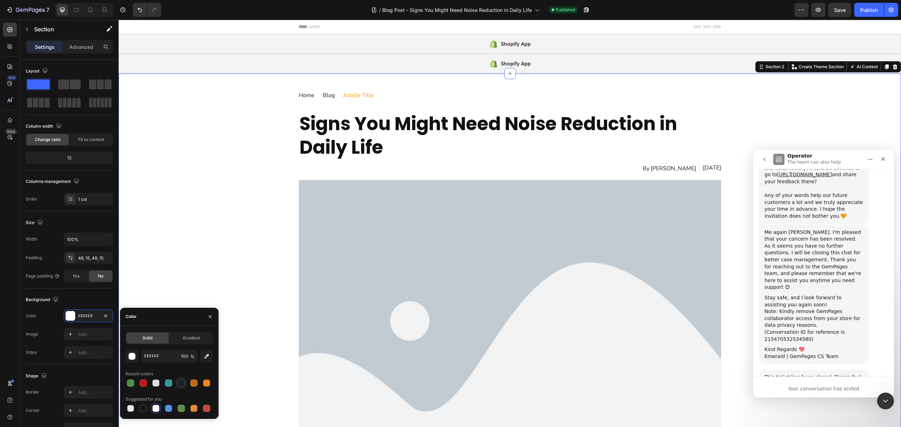
click at [183, 379] on div at bounding box center [181, 383] width 10 height 10
type input "1A1F2B"
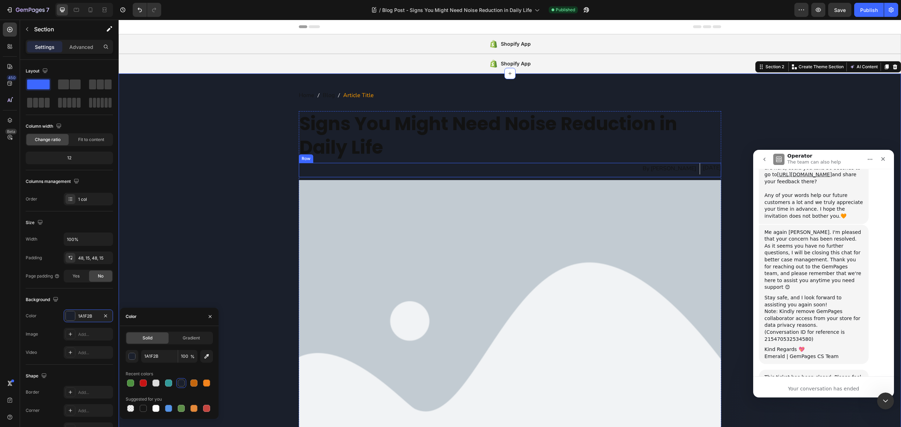
click at [330, 175] on div "By Jordan Farrow Article Author Aug 27, 2025 Article Date Row" at bounding box center [510, 170] width 423 height 14
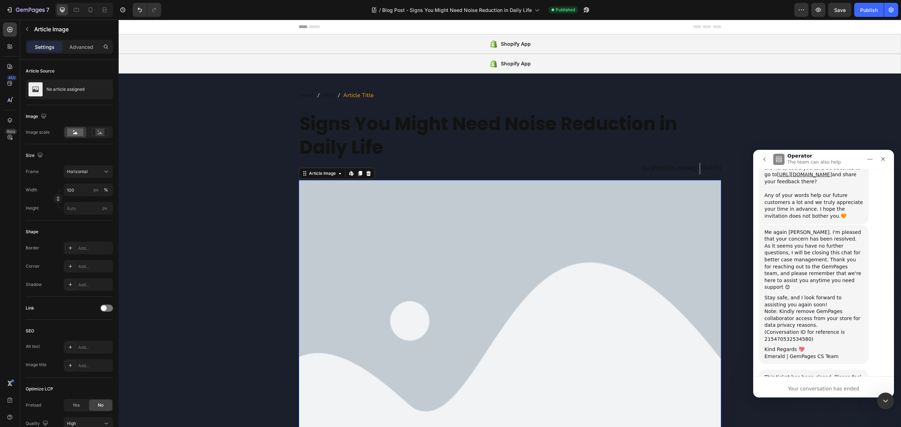
click at [325, 190] on img at bounding box center [510, 338] width 423 height 317
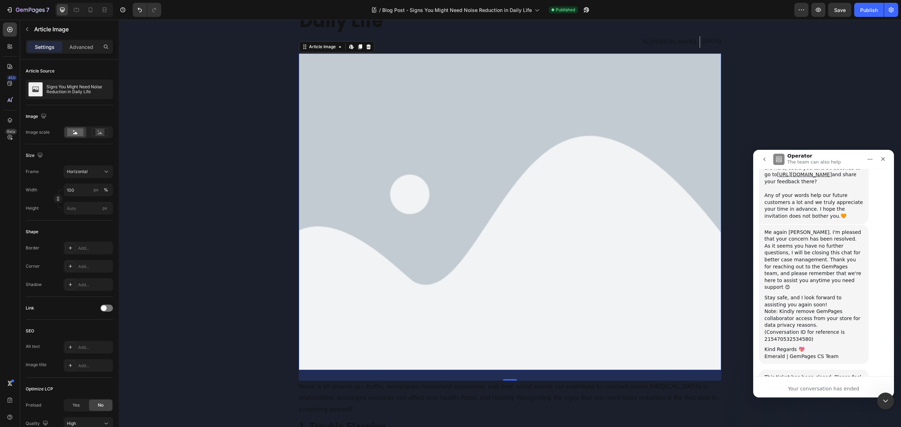
scroll to position [234, 0]
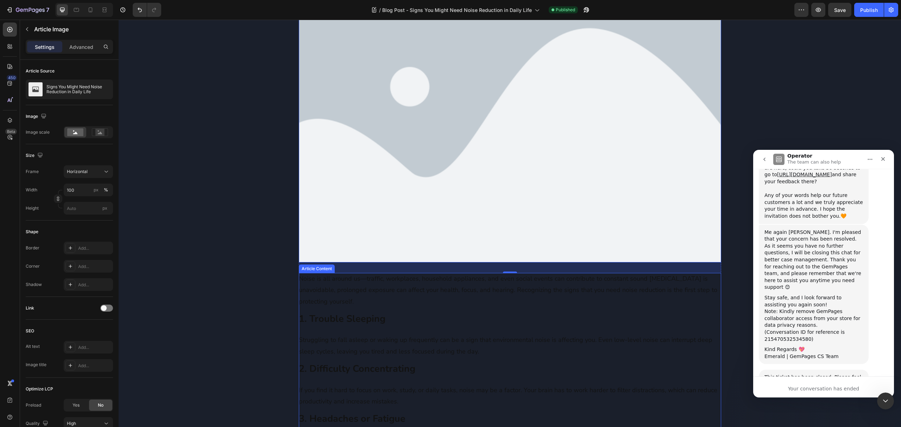
click at [420, 299] on p "Noise is all around us—traffic, workplaces, household appliances, and even soci…" at bounding box center [510, 290] width 423 height 34
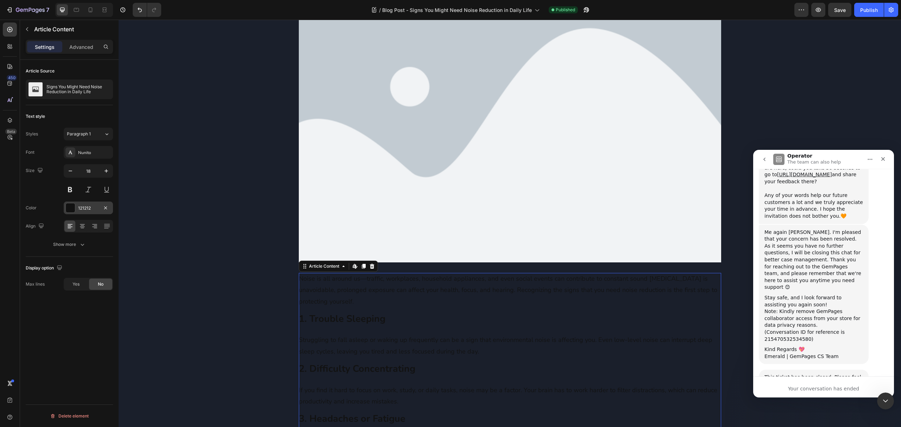
click at [71, 206] on div at bounding box center [70, 208] width 9 height 9
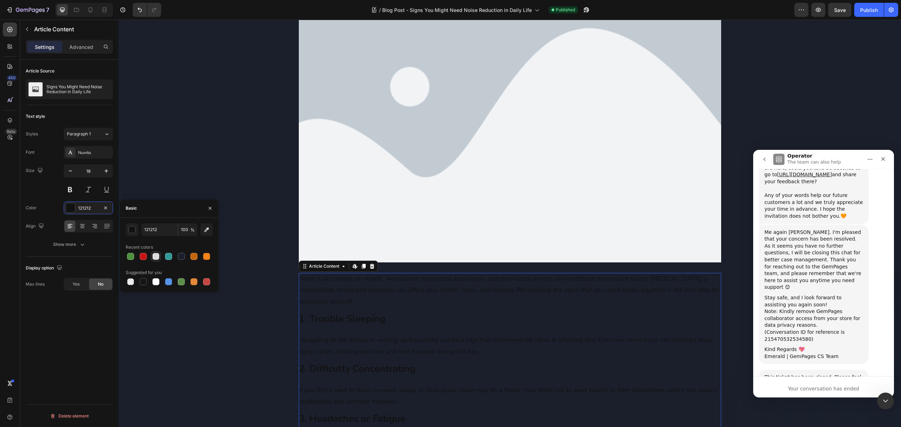
click at [157, 255] on div at bounding box center [155, 256] width 7 height 7
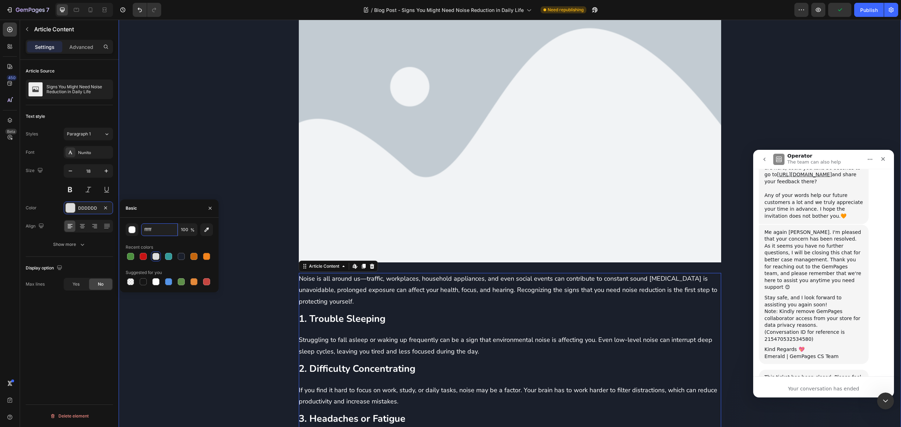
type input "ffffff"
click at [214, 148] on div "Home Blog Article Title Breadcrumb Row Signs You Might Need Noise Reduction in …" at bounding box center [510, 238] width 772 height 765
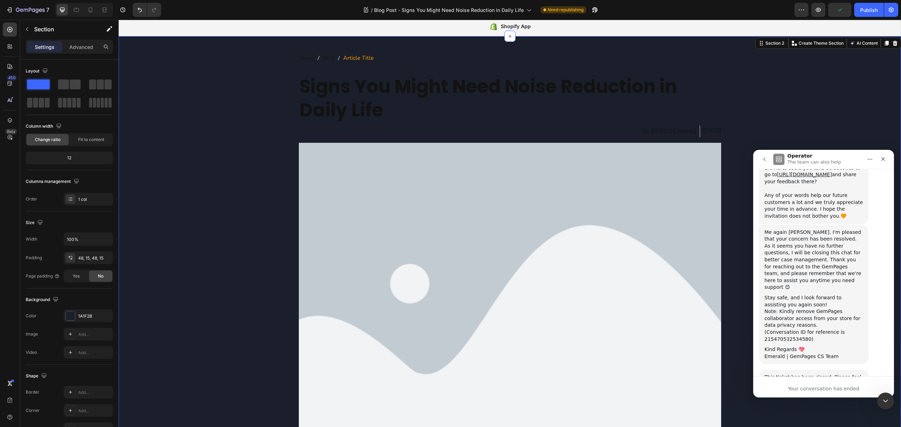
scroll to position [0, 0]
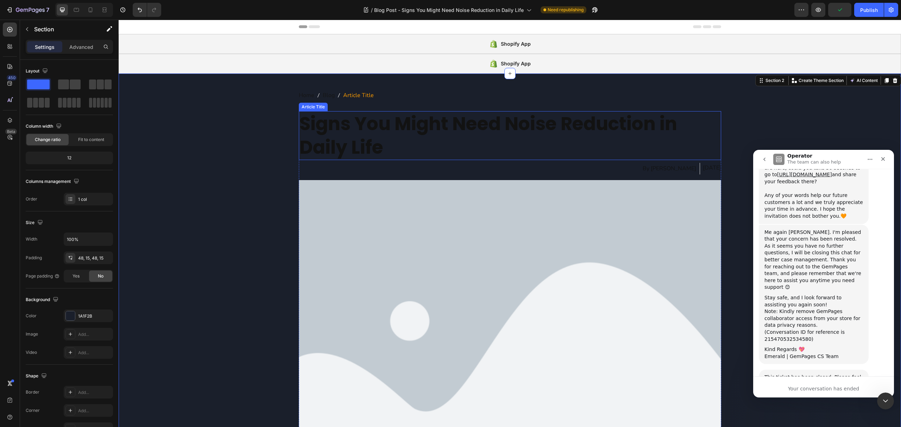
click at [353, 129] on h1 "Signs You Might Need Noise Reduction in Daily Life" at bounding box center [510, 135] width 423 height 49
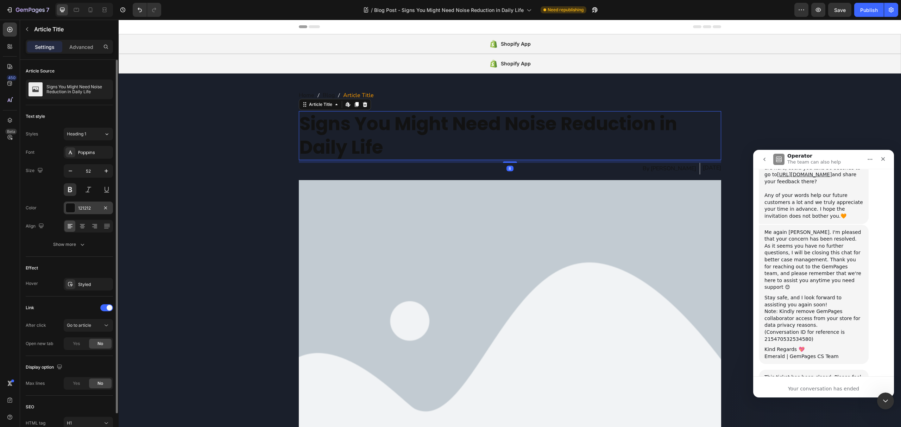
click at [96, 206] on div "121212" at bounding box center [88, 208] width 20 height 6
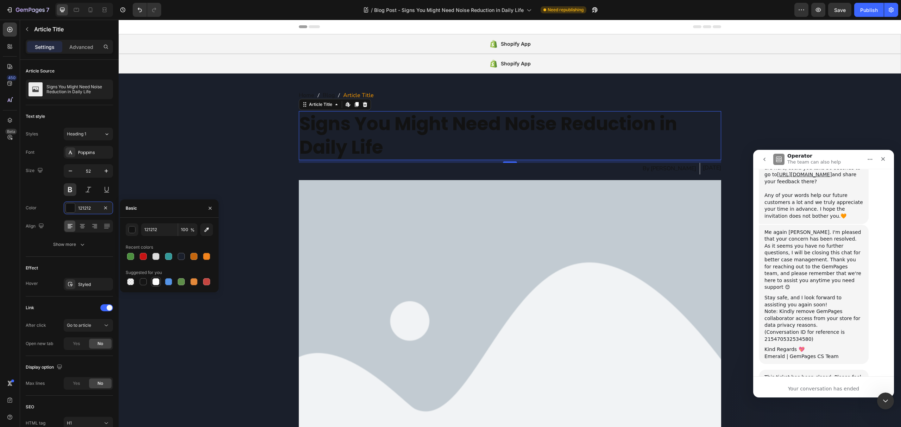
click at [159, 282] on div at bounding box center [156, 282] width 8 height 8
type input "FFFFFF"
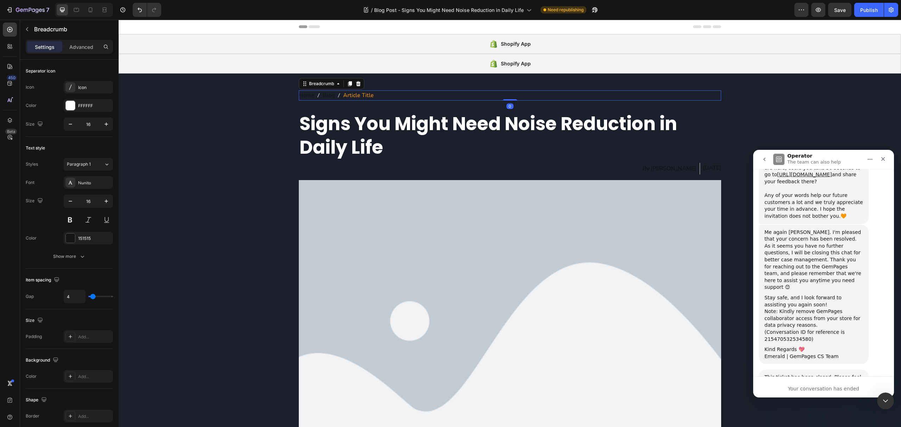
click at [390, 95] on nav "Home Blog Article Title" at bounding box center [510, 95] width 423 height 10
click at [75, 240] on div "151515" at bounding box center [88, 238] width 49 height 13
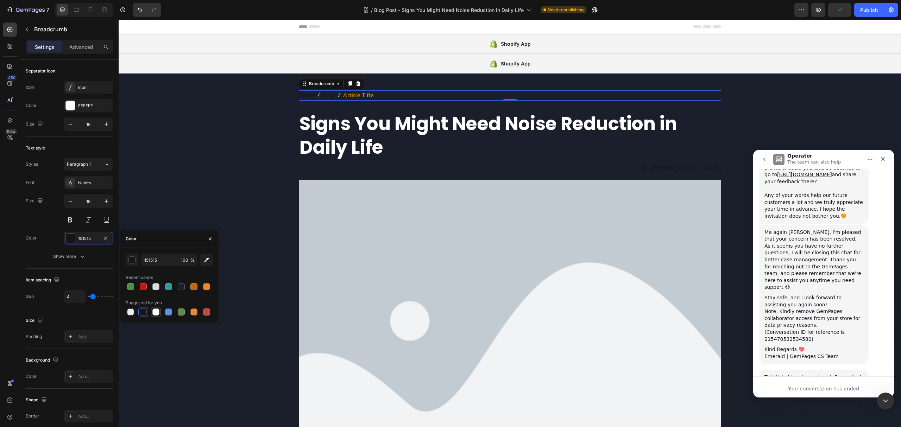
click at [156, 317] on div at bounding box center [156, 312] width 10 height 10
type input "FFFFFF"
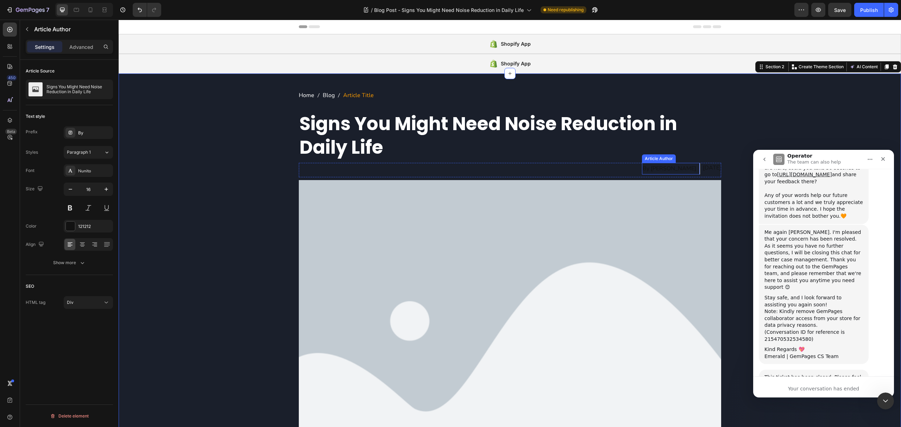
click at [643, 170] on div "By [PERSON_NAME]" at bounding box center [669, 169] width 55 height 12
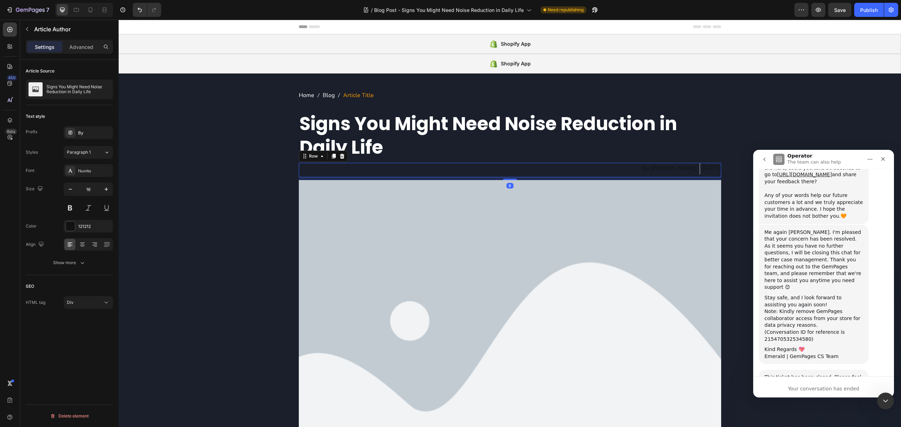
click at [590, 172] on div "By Jordan Farrow Article Author Aug 27, 2025 Article Date Row 8" at bounding box center [510, 170] width 423 height 14
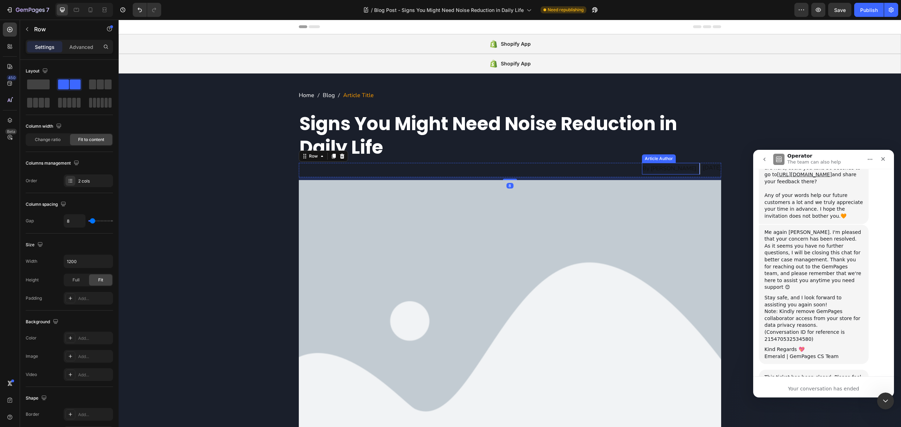
click at [642, 168] on div "By [PERSON_NAME]" at bounding box center [669, 169] width 55 height 12
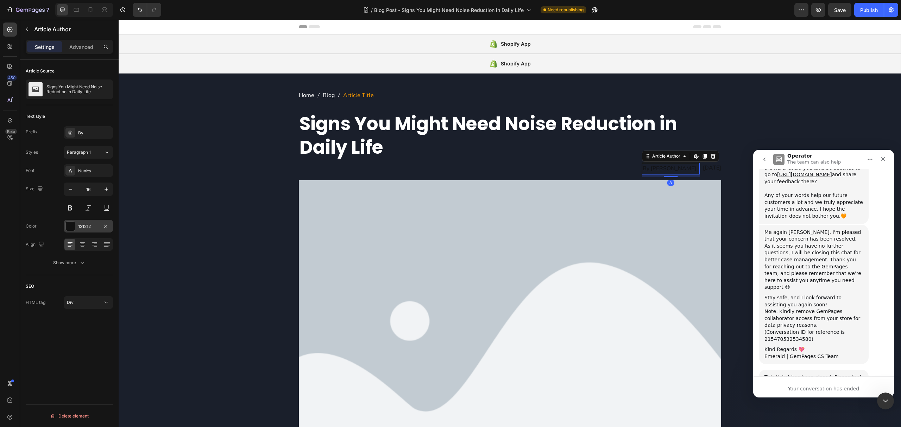
click at [68, 227] on div at bounding box center [70, 226] width 9 height 9
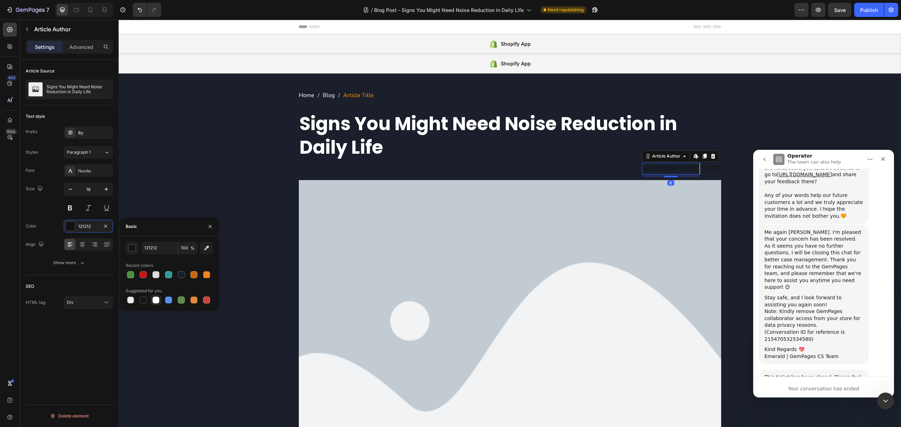
click at [159, 301] on div at bounding box center [156, 300] width 8 height 8
type input "FFFFFF"
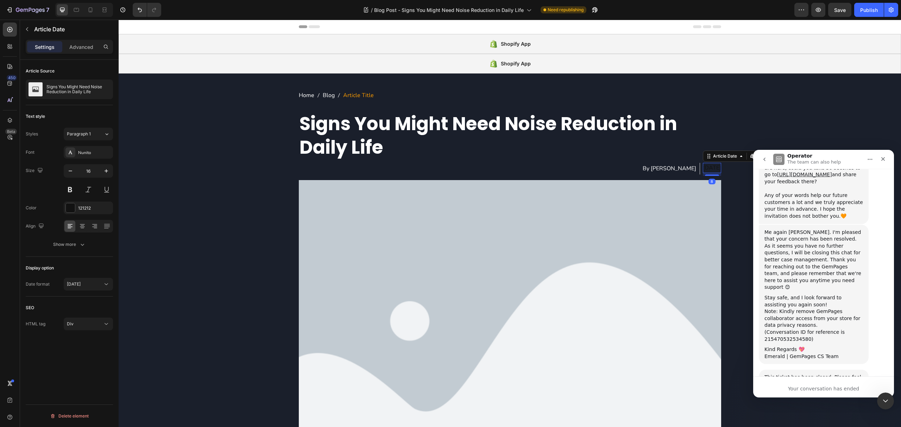
click at [703, 167] on div "Aug 27, 2025" at bounding box center [712, 168] width 18 height 10
click at [69, 209] on div at bounding box center [70, 208] width 9 height 9
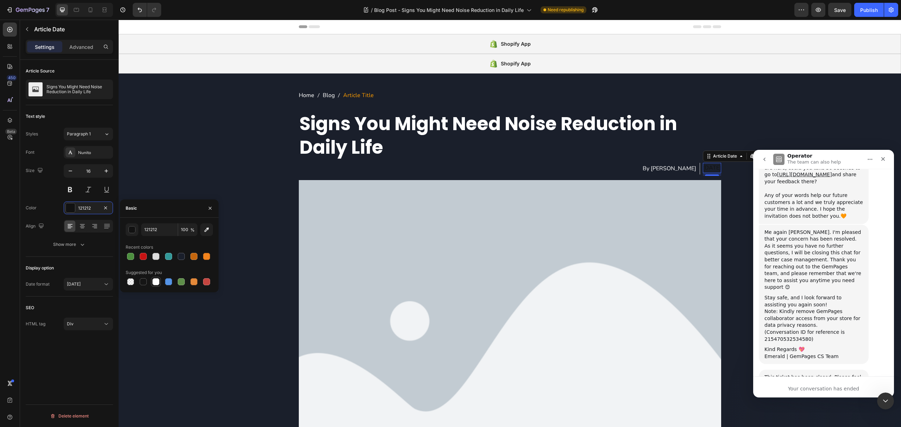
click at [157, 283] on div at bounding box center [155, 281] width 7 height 7
type input "FFFFFF"
click at [874, 9] on div "Publish" at bounding box center [869, 9] width 18 height 7
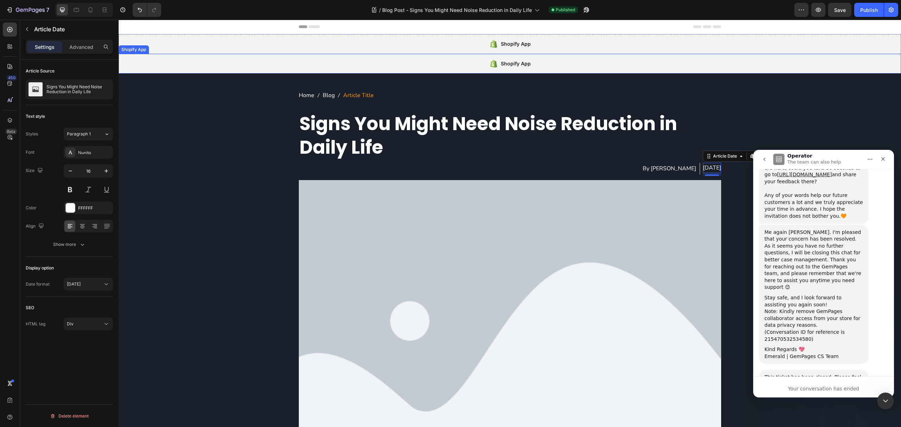
click at [270, 62] on div "Shopify App" at bounding box center [510, 64] width 783 height 20
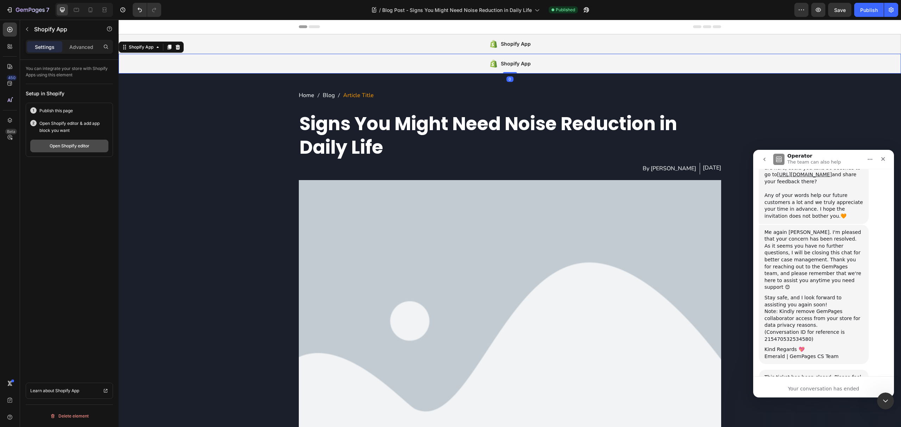
click at [72, 148] on div "Open Shopify editor" at bounding box center [70, 146] width 40 height 6
click at [448, 10] on span "Blog Post - Signs You Might Need Noise Reduction in Daily Life" at bounding box center [457, 9] width 150 height 7
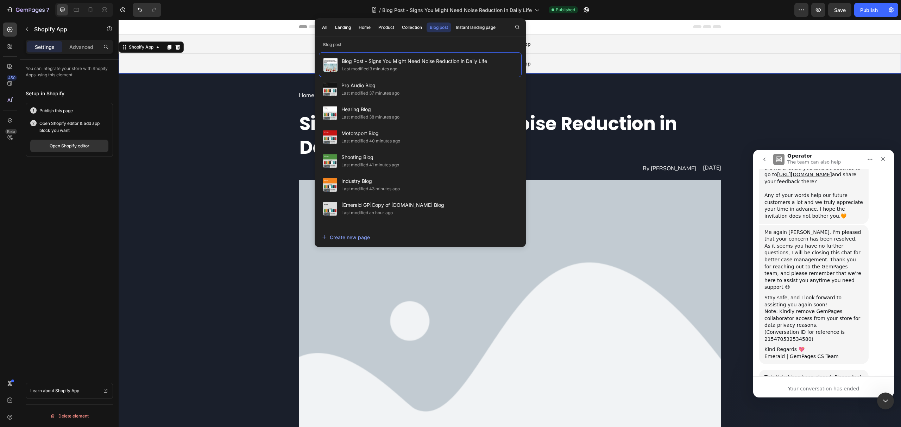
click at [446, 27] on div "Blog post" at bounding box center [439, 27] width 18 height 6
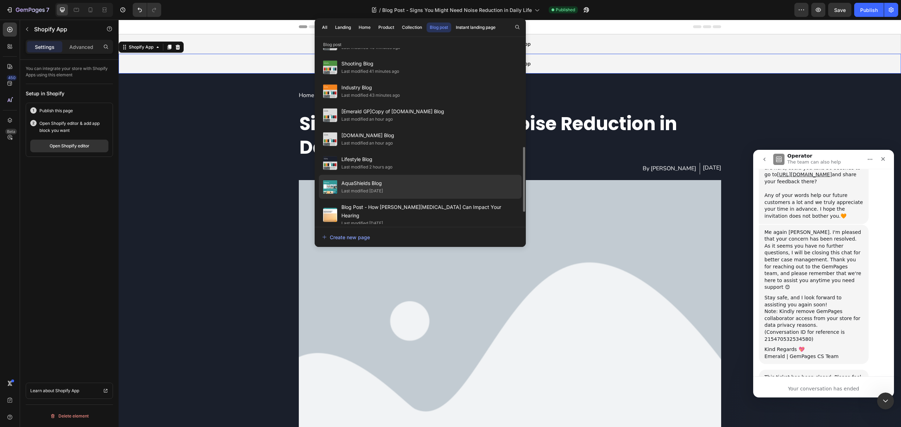
scroll to position [141, 0]
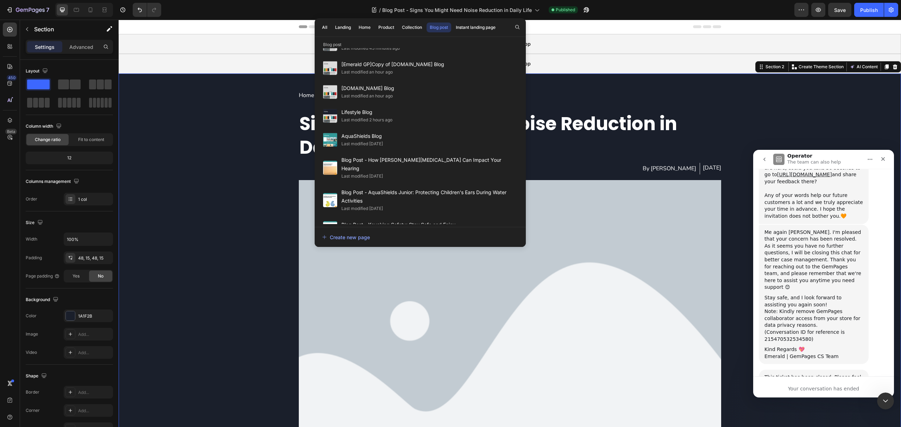
click at [419, 10] on span "Blog Post - Signs You Might Need Noise Reduction in Daily Life" at bounding box center [457, 9] width 150 height 7
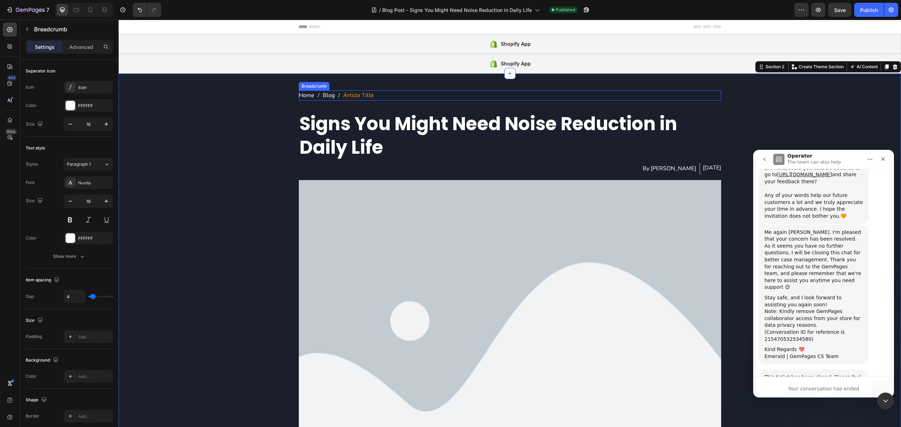
click at [427, 97] on nav "Home Blog Article Title" at bounding box center [510, 95] width 423 height 10
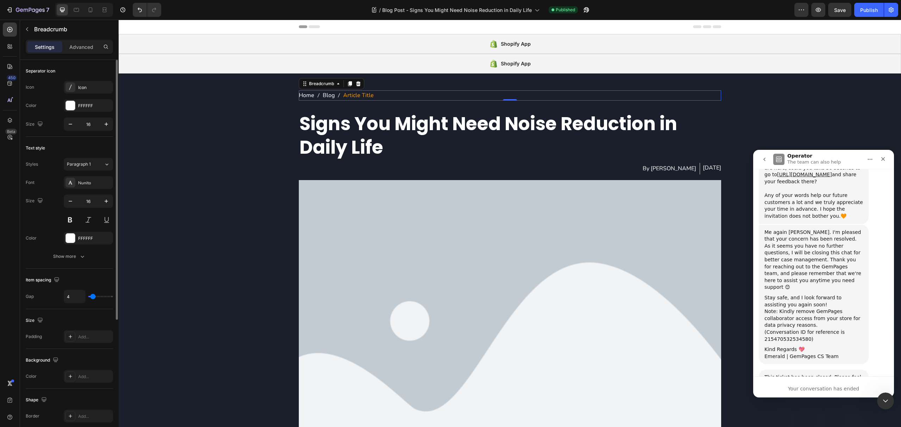
click at [76, 250] on div "Font Nunito Size 16 Color FFFFFF Show more" at bounding box center [69, 219] width 87 height 87
click at [79, 257] on icon "button" at bounding box center [82, 256] width 7 height 7
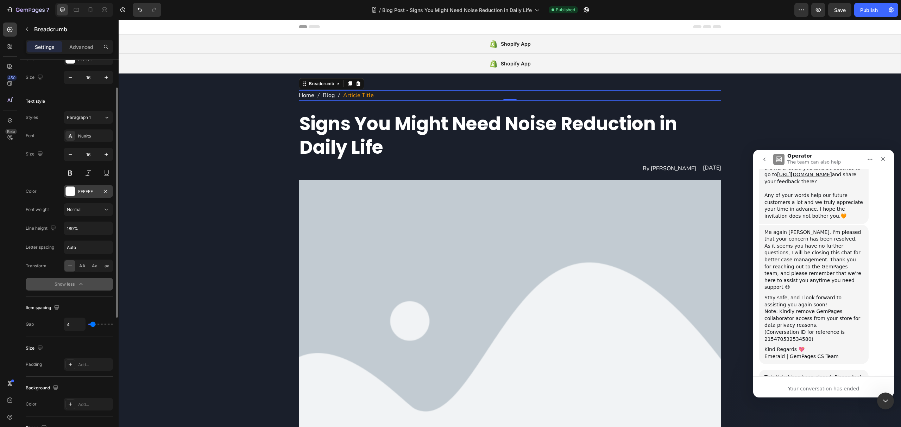
click at [66, 190] on div at bounding box center [70, 191] width 9 height 9
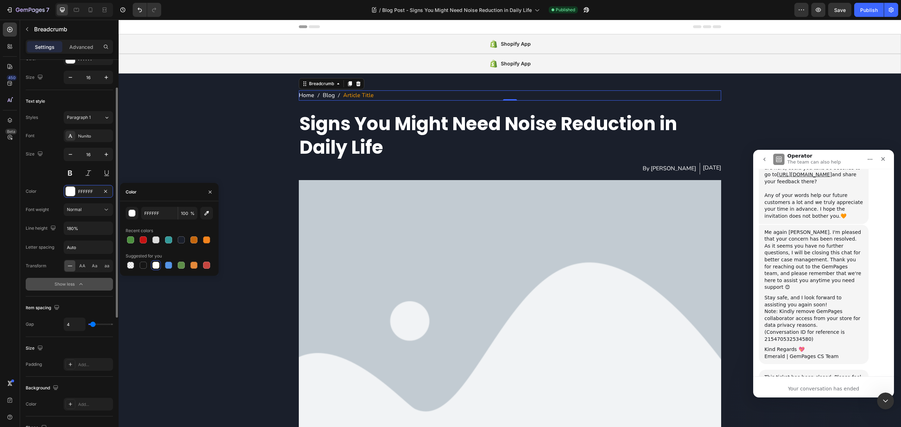
click at [33, 187] on div "Color" at bounding box center [31, 191] width 11 height 11
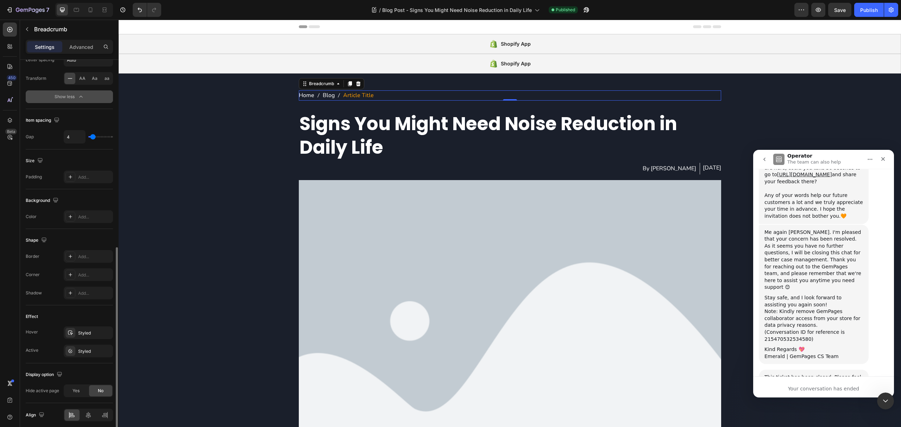
scroll to position [265, 0]
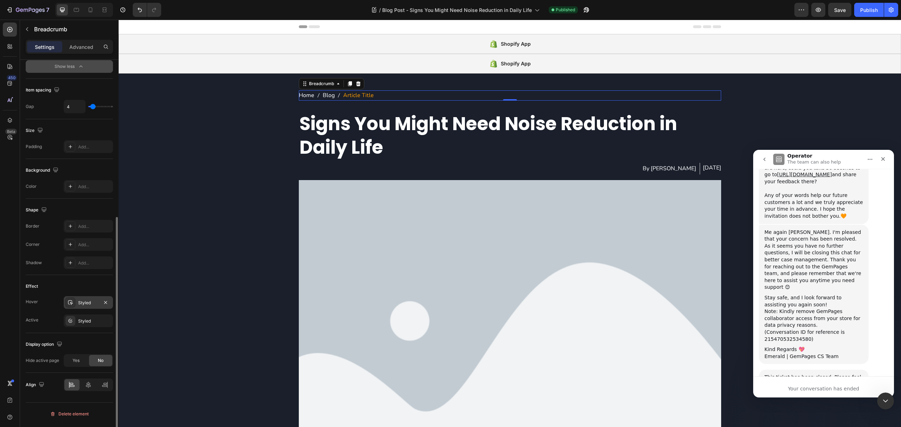
click at [71, 303] on icon at bounding box center [71, 303] width 6 height 6
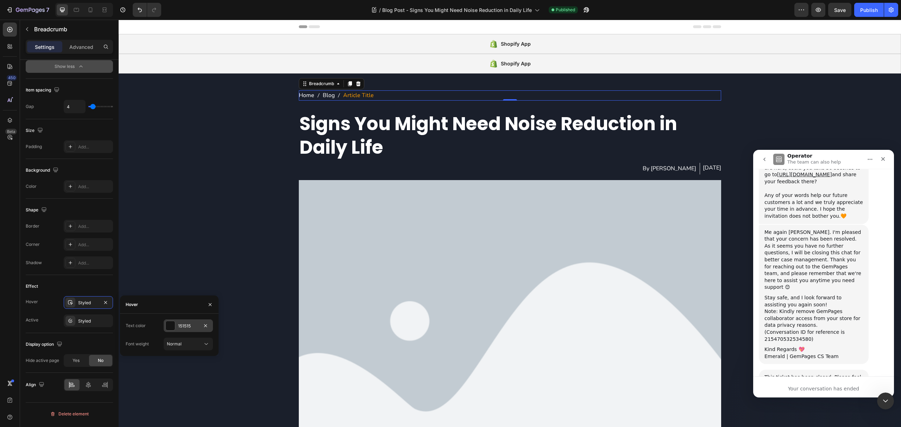
click at [169, 324] on div at bounding box center [170, 325] width 9 height 9
click at [155, 351] on div at bounding box center [155, 352] width 7 height 7
type input "DDDDDD"
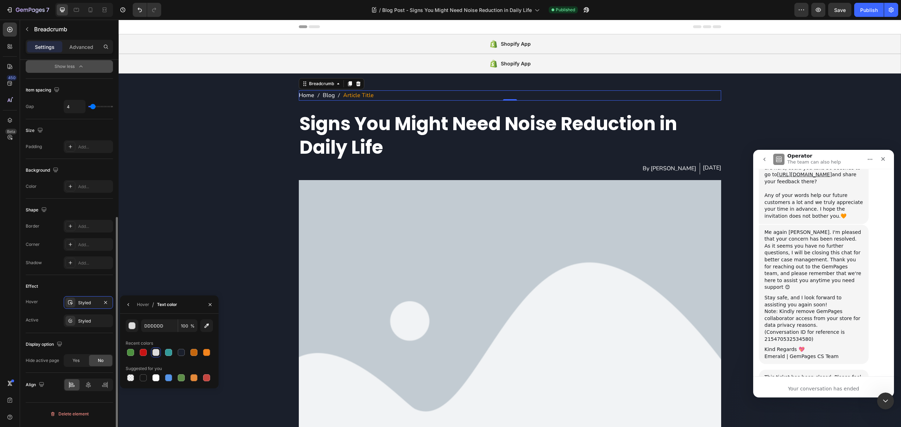
click at [52, 286] on div "Effect" at bounding box center [69, 286] width 87 height 11
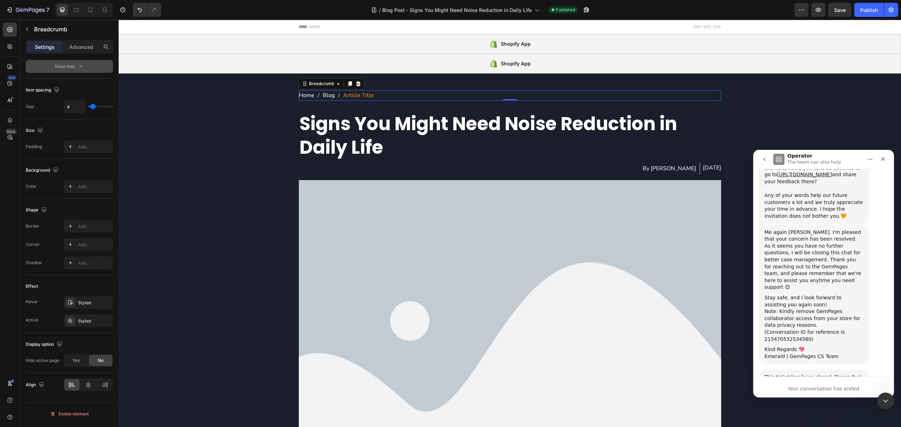
click at [872, 2] on div "7 Version history / Blog Post - Signs You Might Need Noise Reduction in Daily L…" at bounding box center [450, 10] width 901 height 20
click at [870, 9] on div "Publish" at bounding box center [869, 9] width 18 height 7
click at [418, 9] on span "Blog Post - Signs You Might Need Noise Reduction in Daily Life" at bounding box center [457, 9] width 150 height 7
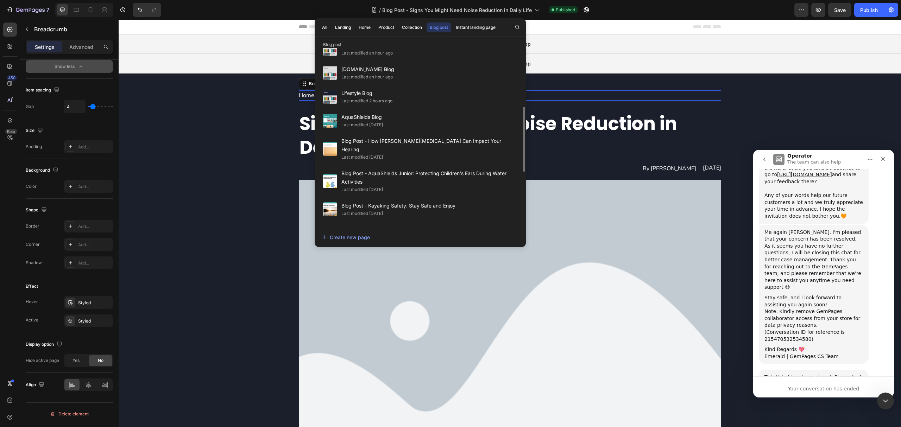
scroll to position [301, 0]
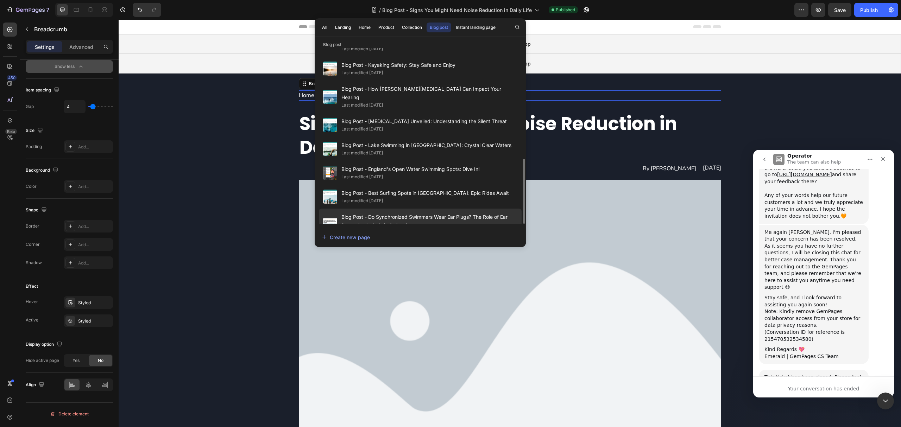
click at [451, 209] on div "Blog Post - Do Synchronized Swimmers Wear Ear Plugs? The Role of Ear Protection…" at bounding box center [420, 225] width 203 height 32
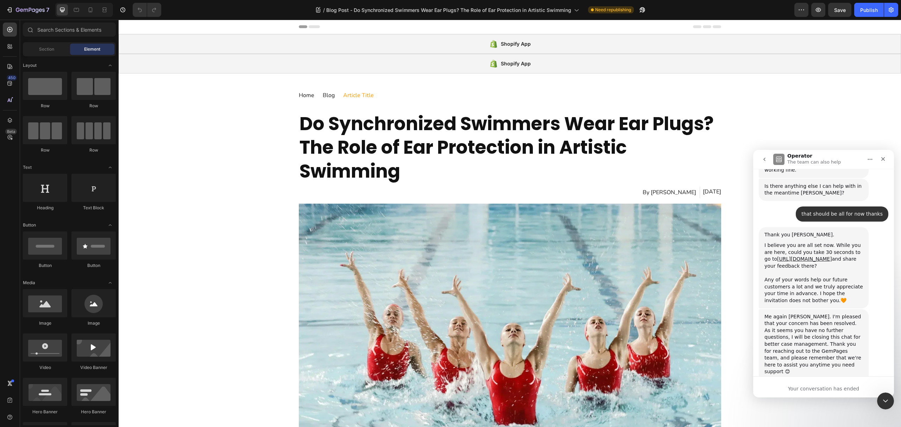
scroll to position [3176, 0]
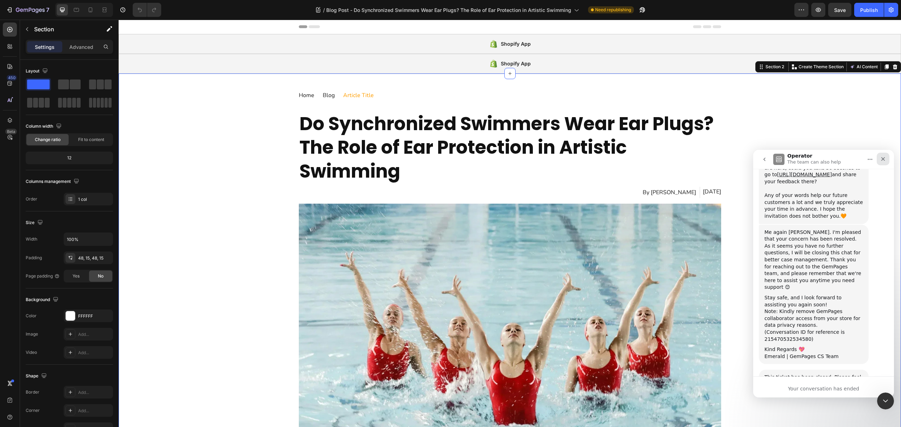
click at [887, 159] on div "Close" at bounding box center [883, 159] width 13 height 13
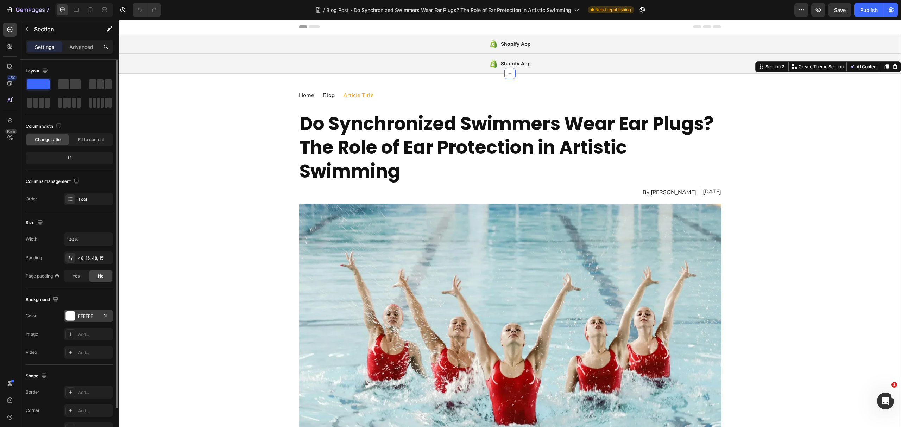
click at [75, 319] on div at bounding box center [70, 316] width 10 height 10
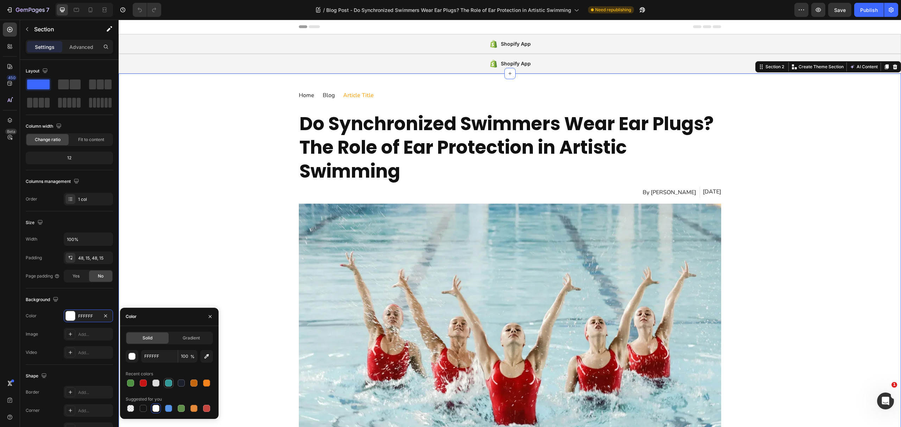
click at [170, 385] on div at bounding box center [168, 383] width 7 height 7
type input "329999"
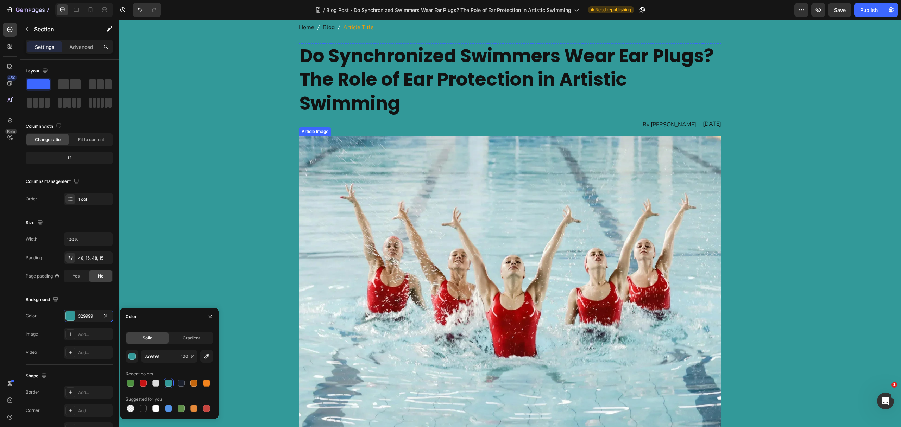
scroll to position [234, 0]
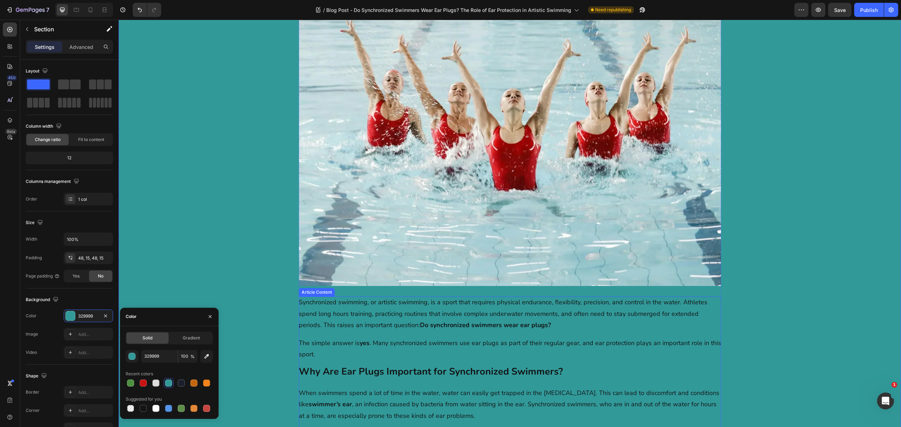
click at [342, 325] on p "Synchronized swimming, or artistic swimming, is a sport that requires physical …" at bounding box center [510, 314] width 423 height 34
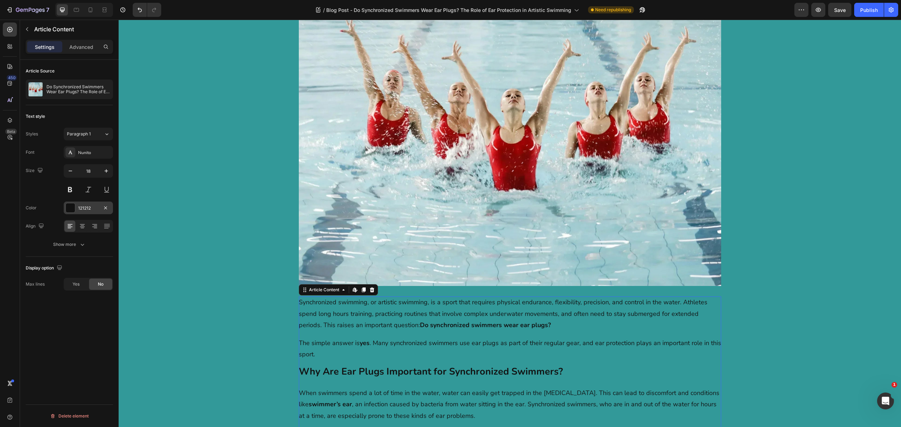
click at [75, 209] on div "121212" at bounding box center [88, 208] width 49 height 13
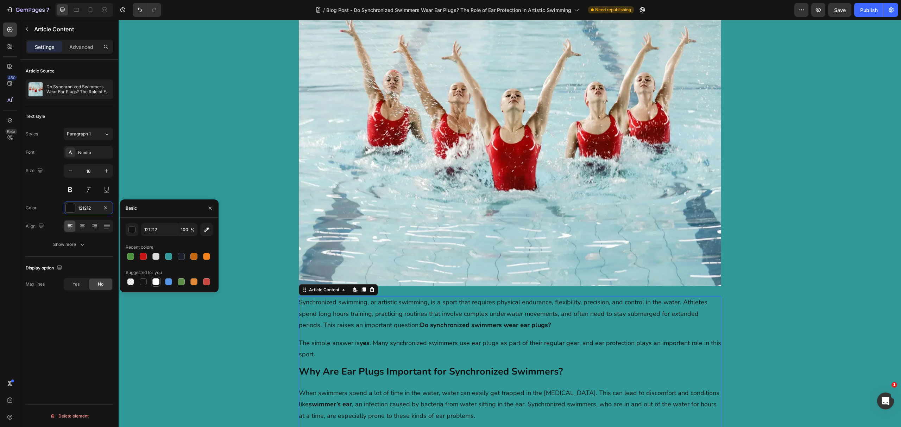
click at [157, 283] on div at bounding box center [155, 281] width 7 height 7
type input "FFFFFF"
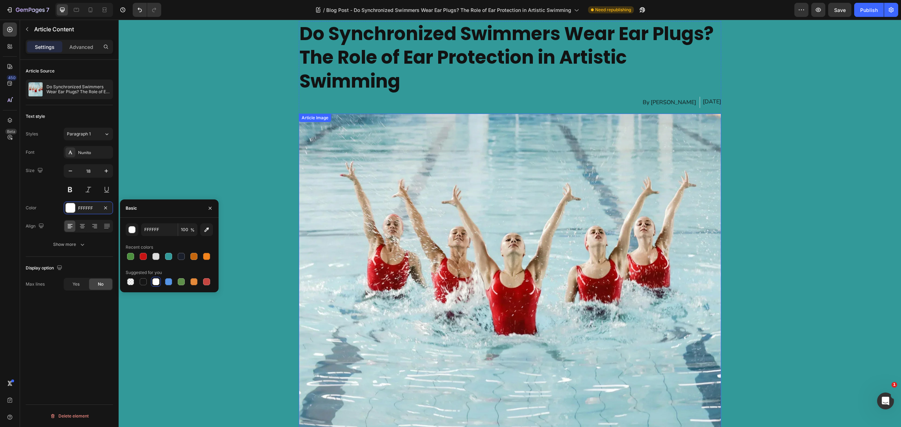
scroll to position [0, 0]
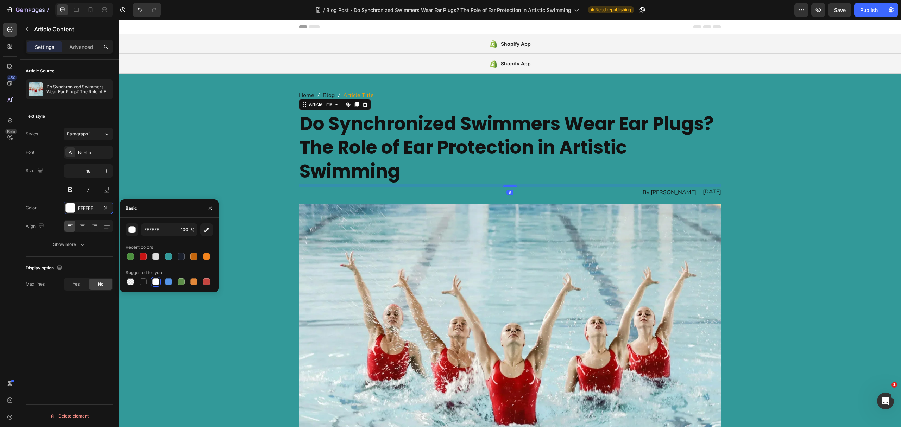
click at [338, 169] on h1 "Do Synchronized Swimmers Wear Ear Plugs? The Role of Ear Protection in Artistic…" at bounding box center [510, 147] width 423 height 73
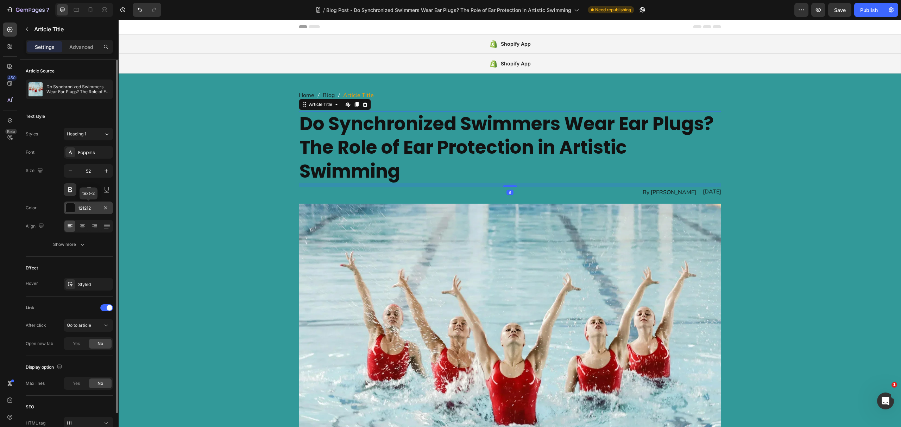
click at [75, 210] on div at bounding box center [70, 208] width 10 height 10
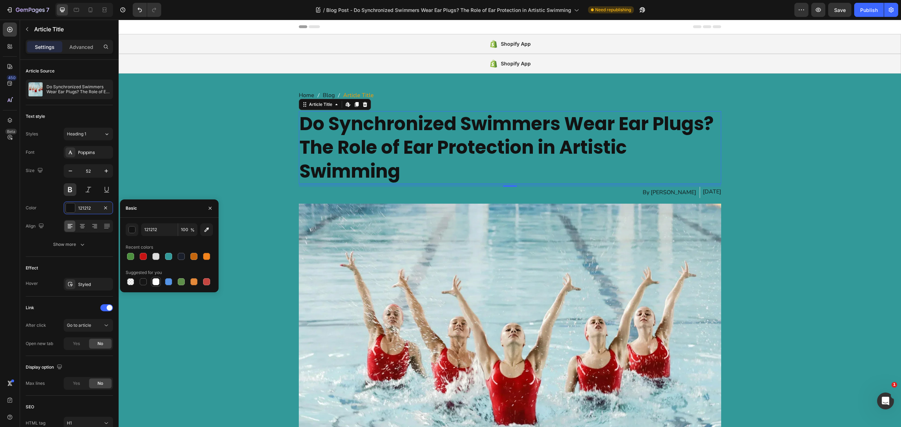
click at [155, 279] on div at bounding box center [155, 281] width 7 height 7
type input "FFFFFF"
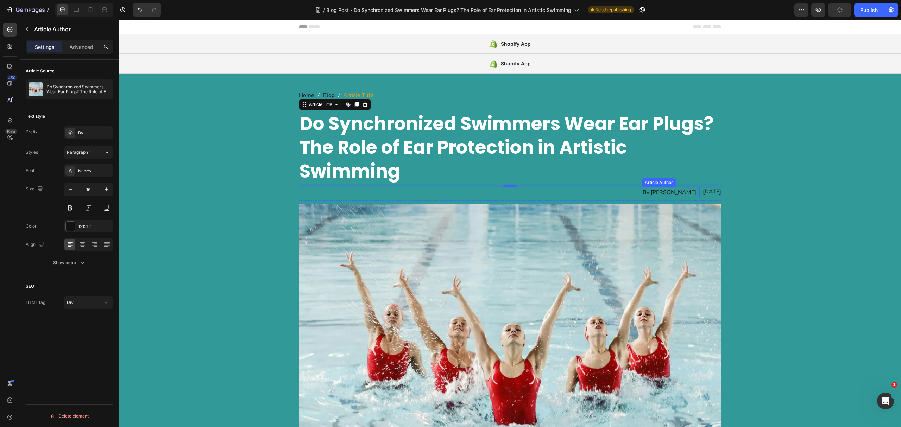
click at [649, 189] on div "By [PERSON_NAME]" at bounding box center [669, 193] width 55 height 12
click at [77, 224] on div "121212" at bounding box center [88, 226] width 49 height 13
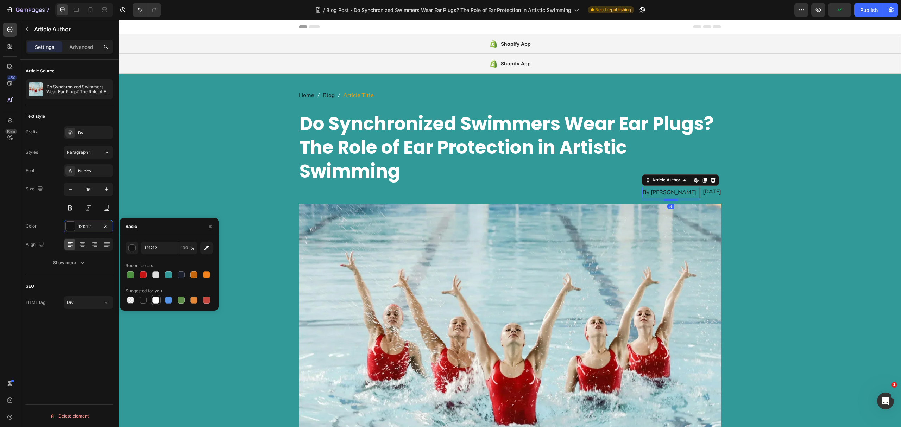
click at [157, 297] on div at bounding box center [155, 300] width 7 height 7
type input "FFFFFF"
click at [703, 195] on div "Feb 22, 2025" at bounding box center [712, 192] width 18 height 10
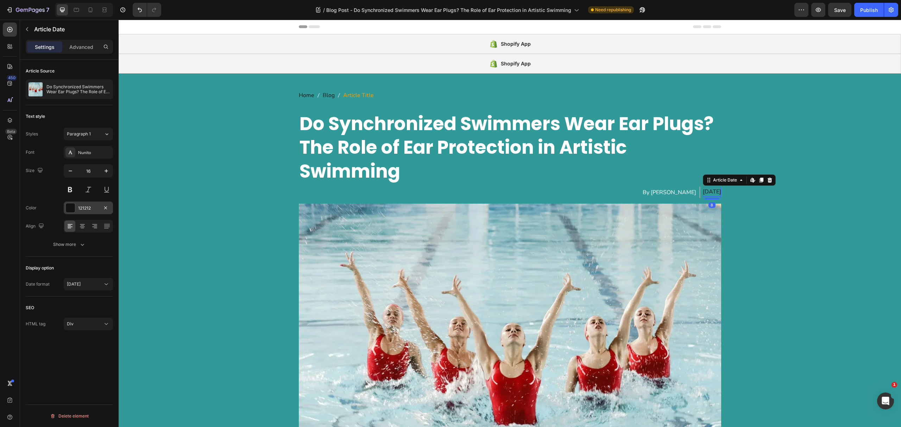
click at [71, 210] on div at bounding box center [70, 208] width 9 height 9
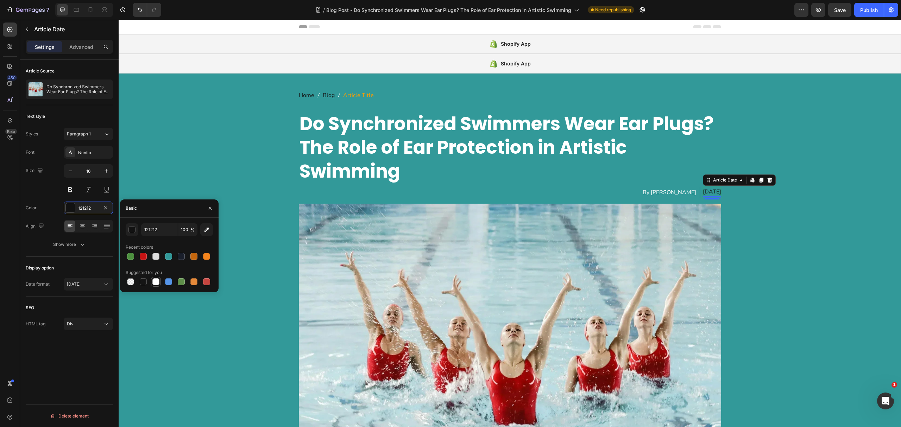
click at [152, 281] on div at bounding box center [155, 281] width 7 height 7
type input "FFFFFF"
click at [309, 95] on span "Home" at bounding box center [306, 95] width 15 height 10
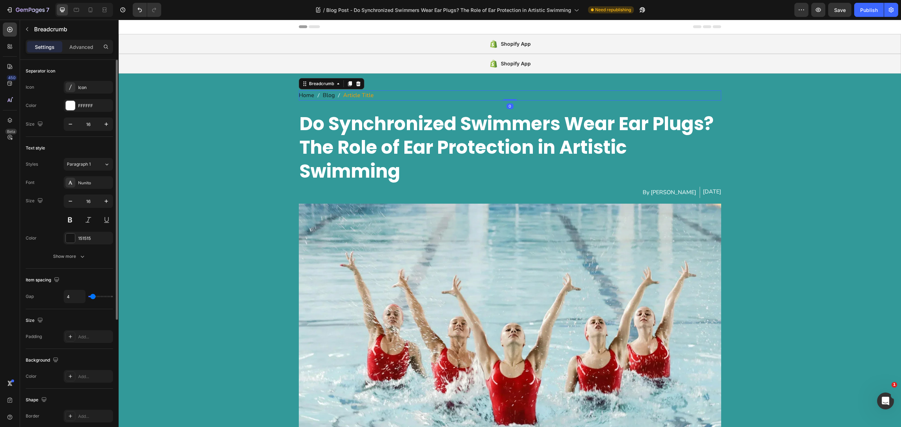
drag, startPoint x: 67, startPoint y: 228, endPoint x: 70, endPoint y: 233, distance: 6.3
click at [67, 228] on div "Font Nunito Size 16 Color 151515 Show more" at bounding box center [69, 219] width 87 height 87
click at [72, 236] on div at bounding box center [70, 238] width 9 height 9
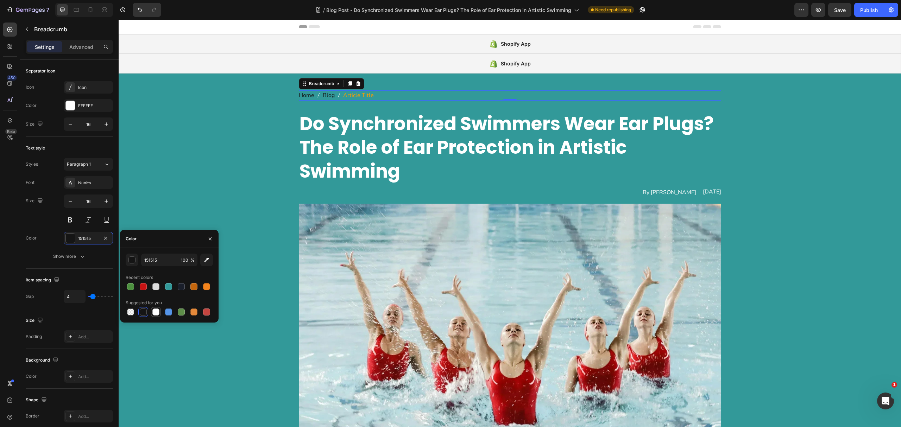
click at [152, 313] on div at bounding box center [155, 312] width 7 height 7
type input "FFFFFF"
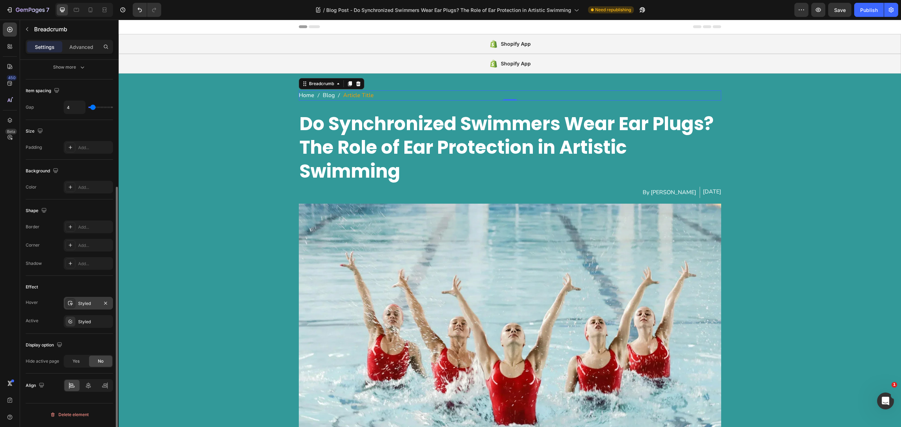
click at [82, 304] on div "Styled" at bounding box center [88, 304] width 20 height 6
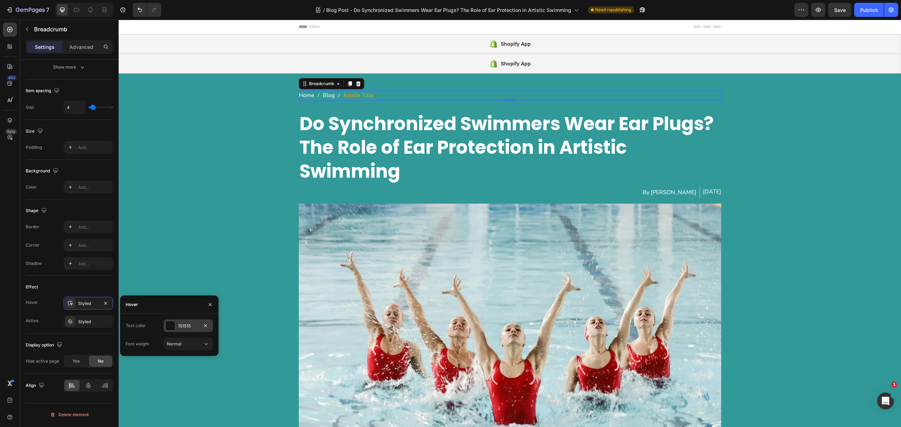
click at [173, 324] on div at bounding box center [170, 325] width 9 height 9
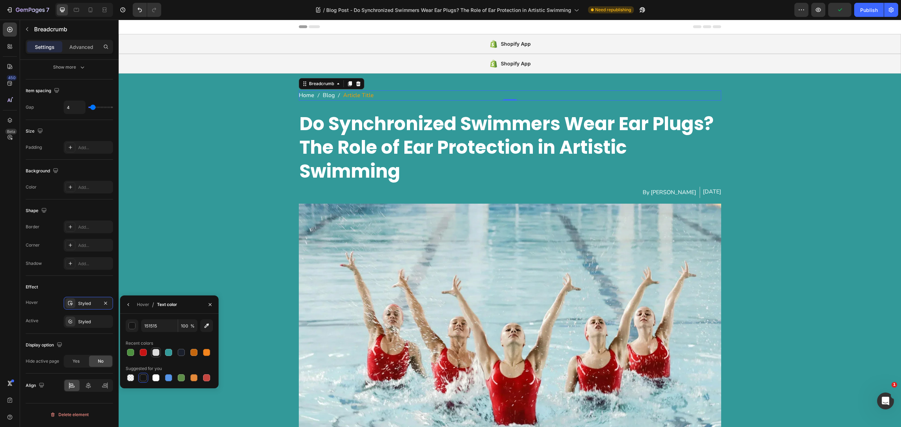
drag, startPoint x: 155, startPoint y: 354, endPoint x: 45, endPoint y: 251, distance: 150.4
click at [155, 354] on div at bounding box center [155, 352] width 7 height 7
type input "DDDDDD"
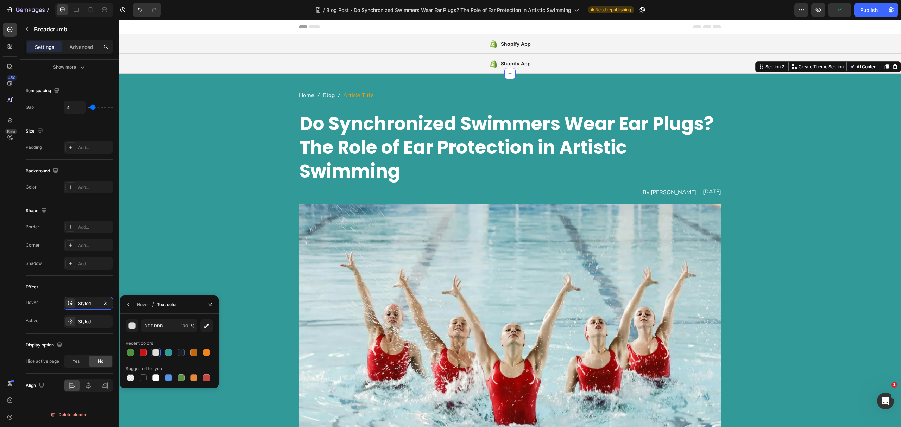
scroll to position [43, 0]
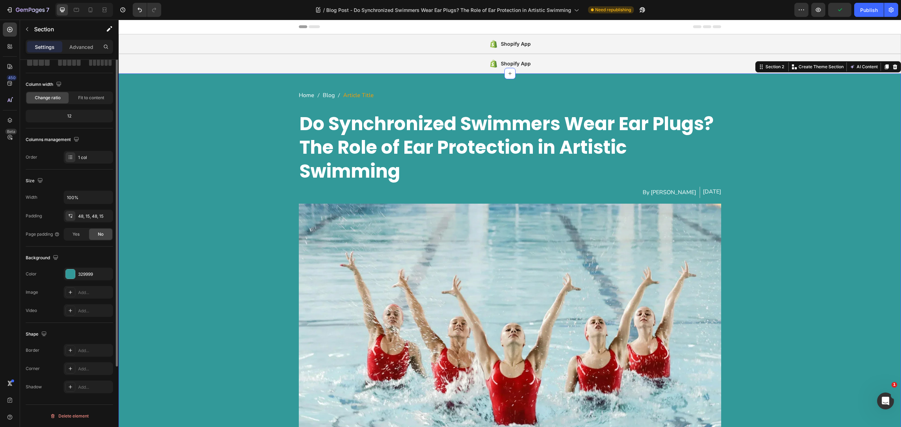
scroll to position [0, 0]
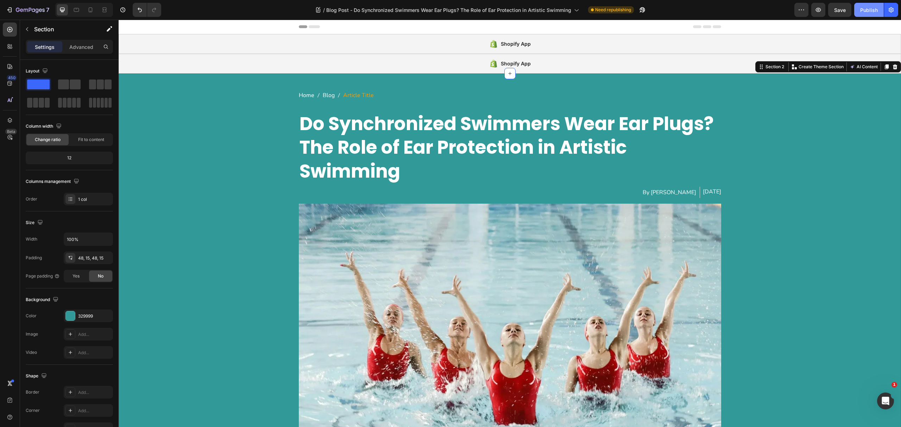
click at [856, 10] on button "Publish" at bounding box center [870, 10] width 30 height 14
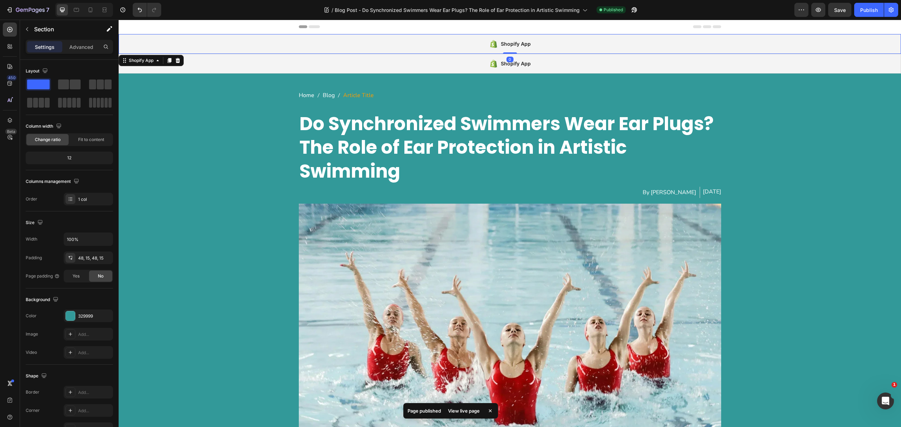
click at [450, 48] on div "Shopify App" at bounding box center [510, 44] width 783 height 20
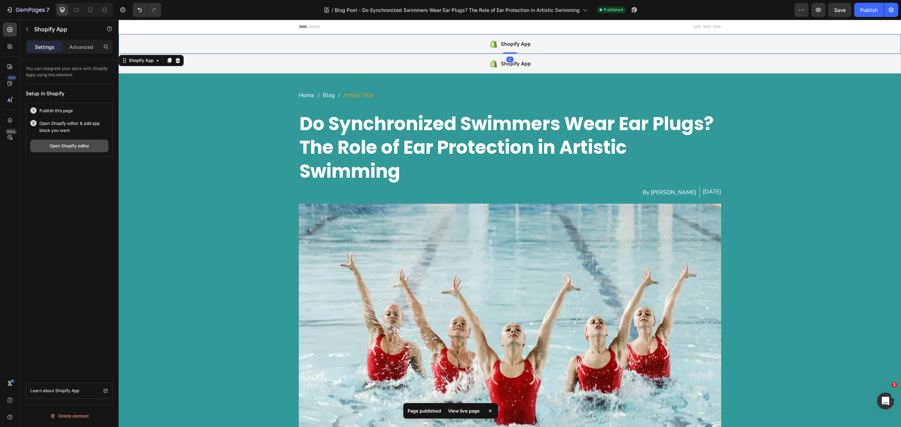
click at [51, 143] on button "Open Shopify editor" at bounding box center [69, 146] width 78 height 13
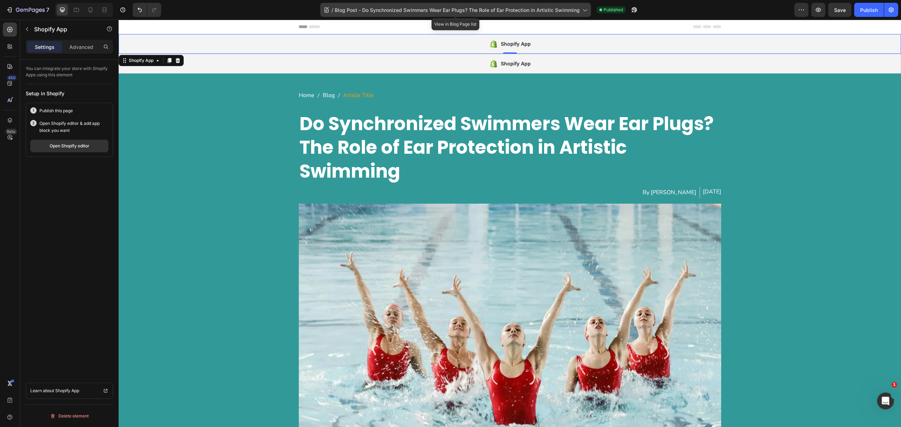
click at [462, 13] on div "/ Blog Post - Do Synchronized Swimmers Wear Ear Plugs? The Role of Ear Protecti…" at bounding box center [455, 10] width 271 height 14
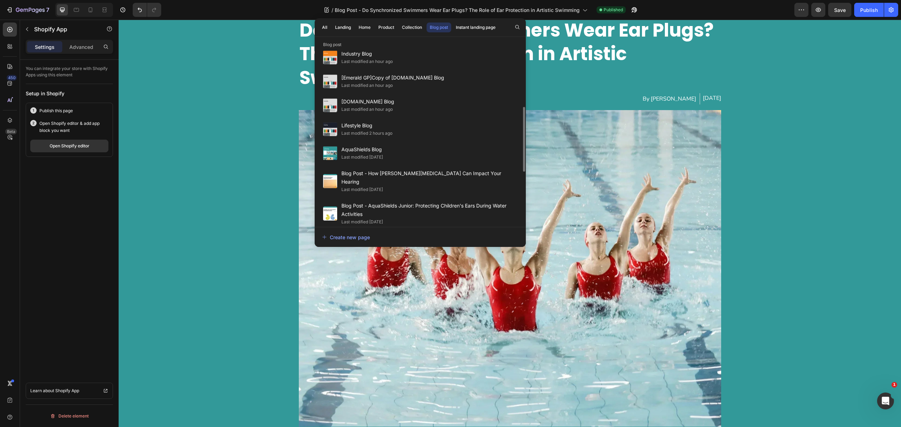
scroll to position [207, 0]
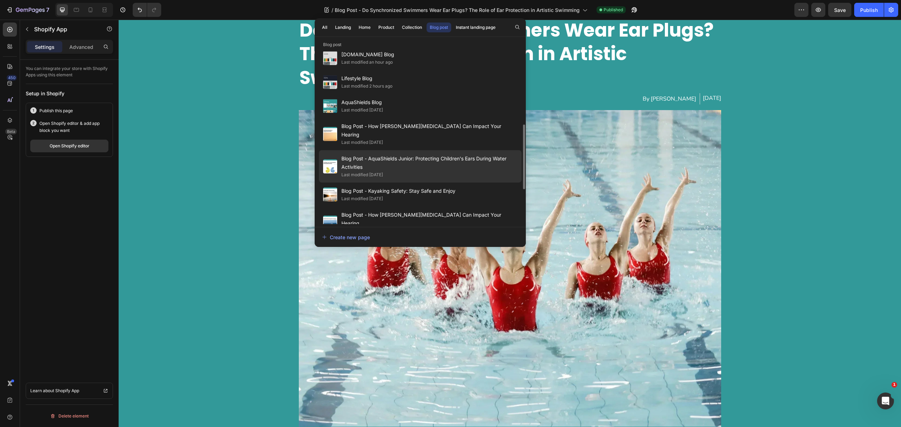
click at [447, 156] on span "Blog Post - AquaShields Junior: Protecting Children's Ears During Water Activit…" at bounding box center [430, 163] width 176 height 17
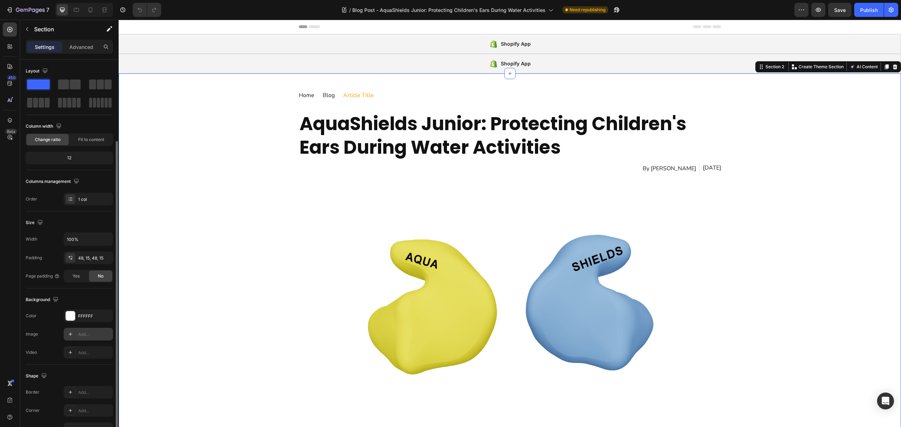
scroll to position [43, 0]
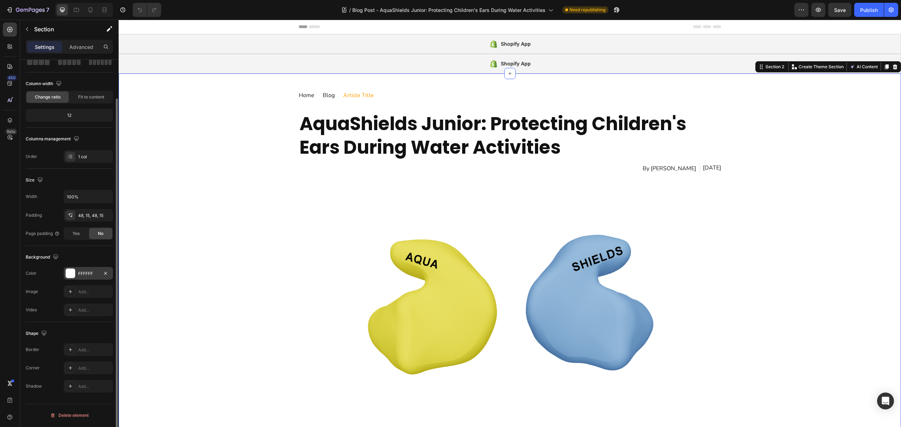
click at [72, 274] on div at bounding box center [70, 273] width 9 height 9
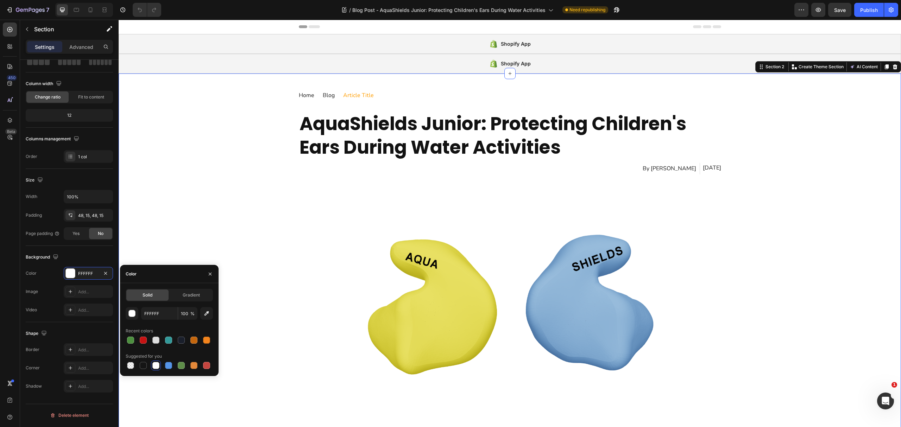
scroll to position [0, 0]
click at [169, 342] on div at bounding box center [168, 340] width 7 height 7
type input "329999"
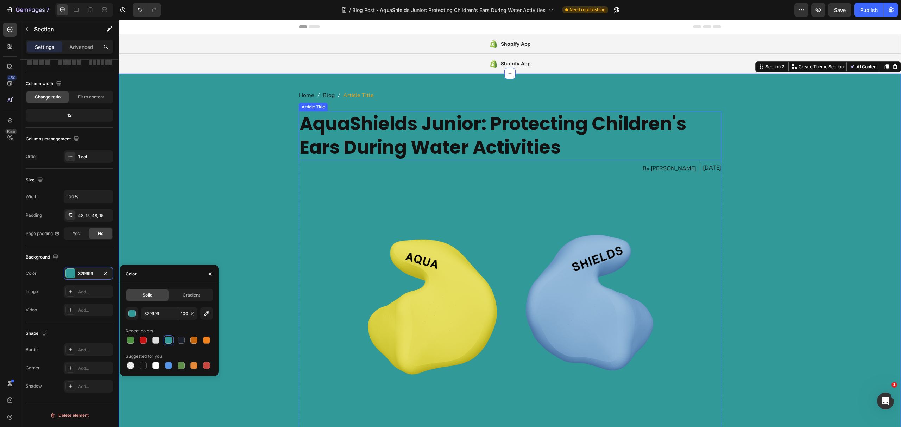
click at [346, 133] on h1 "AquaShields Junior: Protecting Children's Ears During Water Activities" at bounding box center [510, 135] width 423 height 49
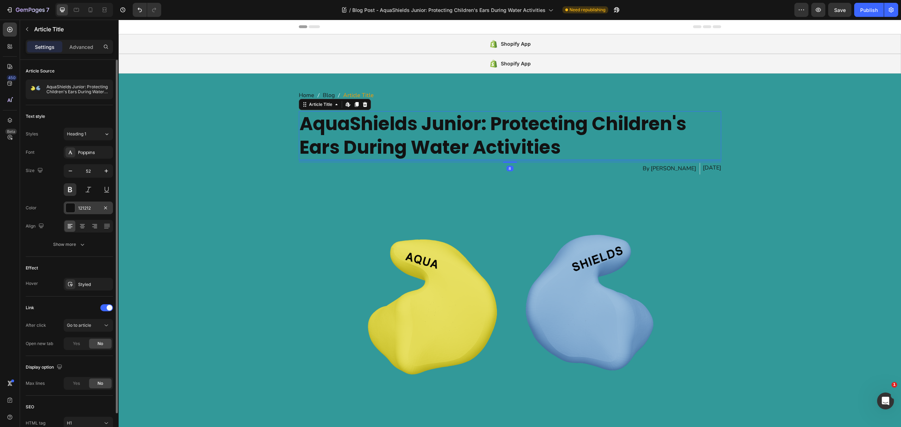
click at [71, 207] on div at bounding box center [70, 208] width 9 height 9
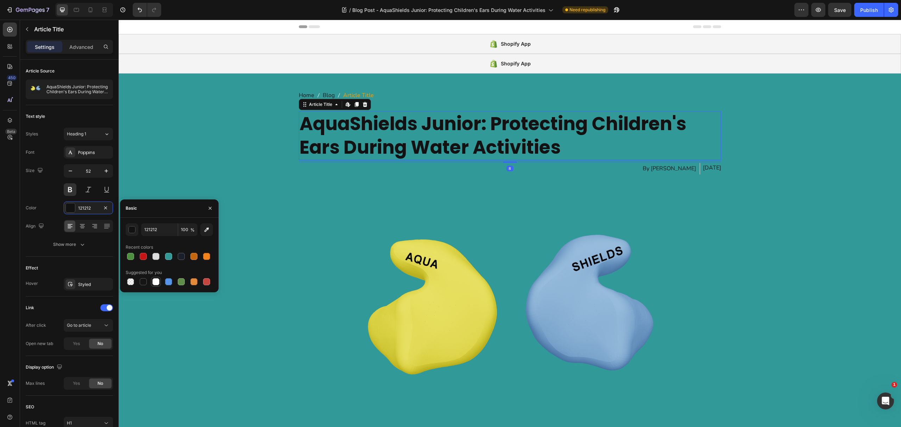
click at [155, 280] on div at bounding box center [155, 281] width 7 height 7
type input "FFFFFF"
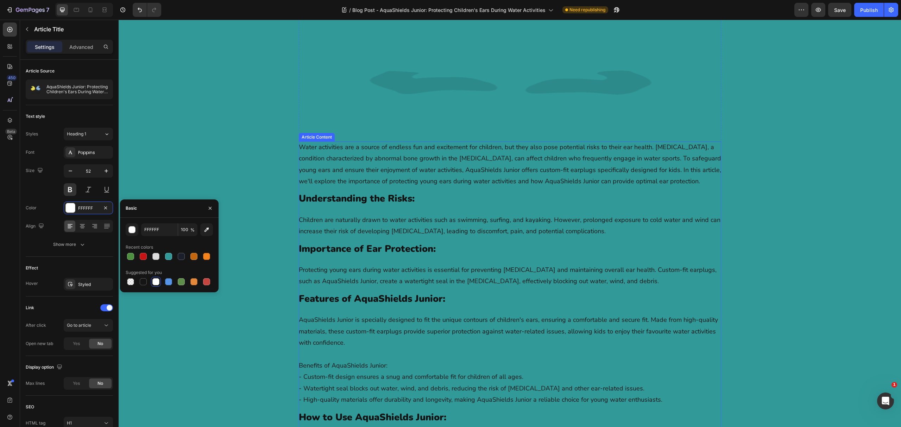
scroll to position [423, 0]
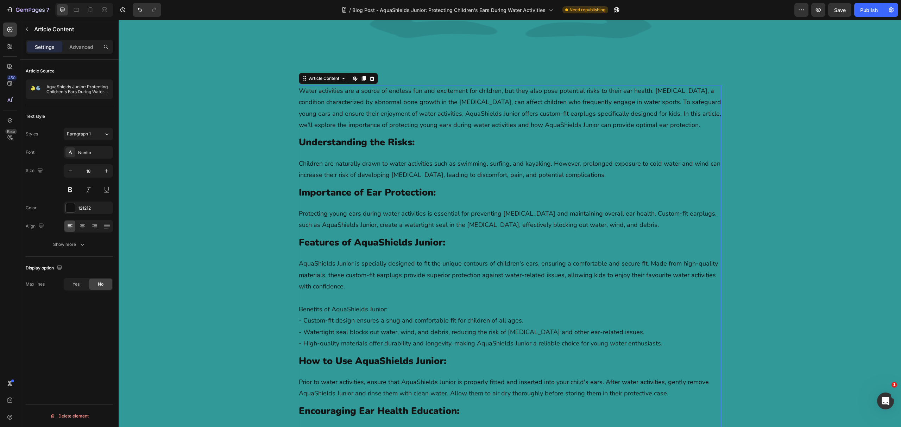
click at [335, 248] on strong "Features of AquaShields Junior:" at bounding box center [372, 242] width 146 height 13
click at [72, 201] on div "Font Nunito Size 18 Color 121212 Align Show more" at bounding box center [69, 198] width 87 height 105
click at [73, 206] on div at bounding box center [70, 208] width 9 height 9
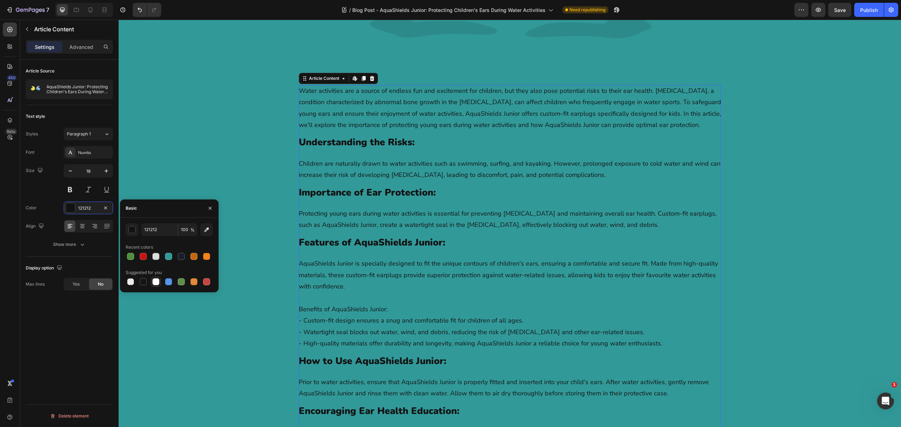
click at [156, 281] on div at bounding box center [155, 281] width 7 height 7
type input "FFFFFF"
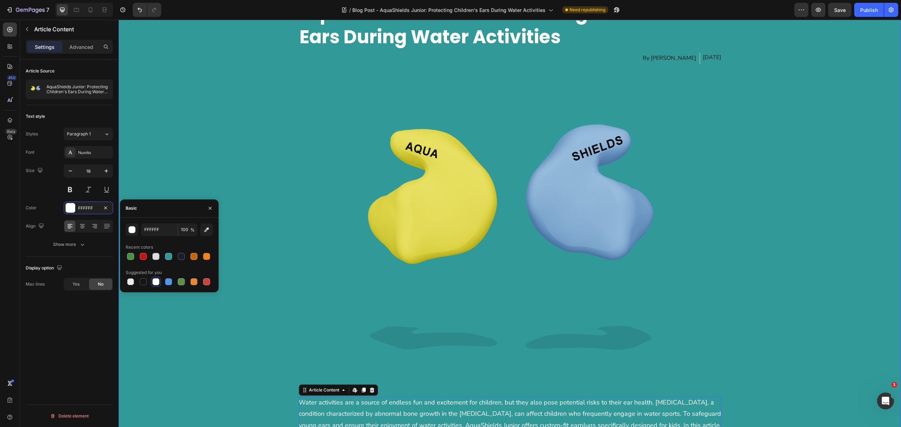
scroll to position [0, 0]
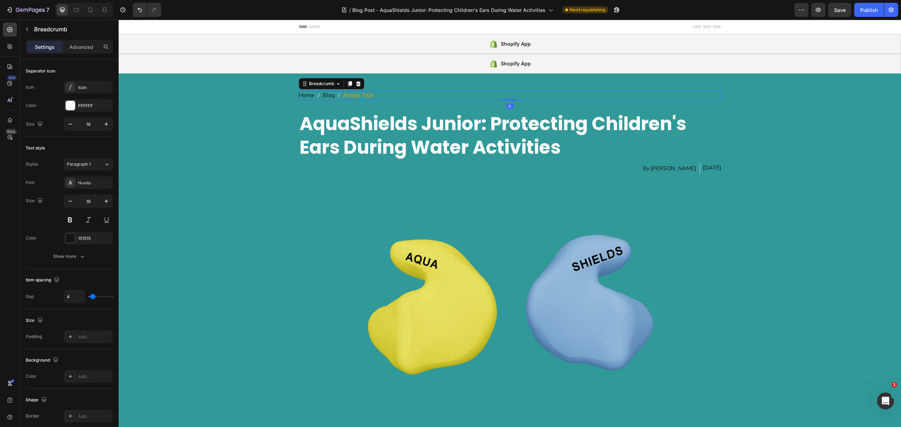
click at [301, 95] on span "Home" at bounding box center [306, 95] width 15 height 10
click at [72, 239] on div at bounding box center [70, 238] width 9 height 9
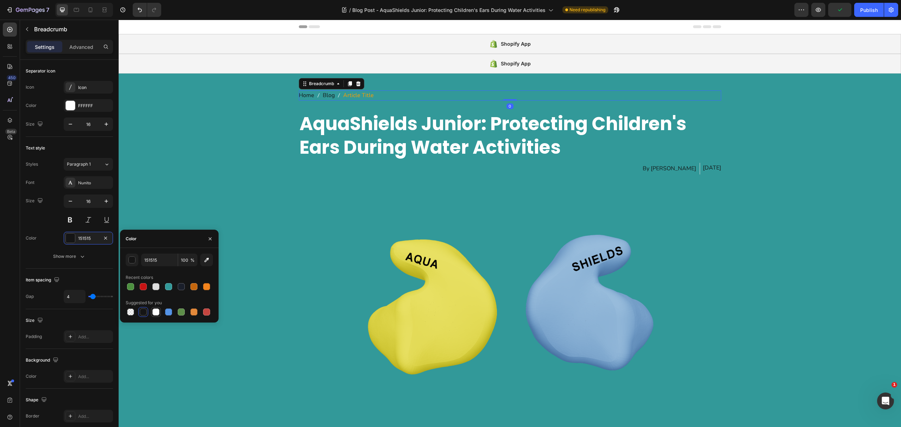
click at [157, 311] on div at bounding box center [155, 312] width 7 height 7
type input "FFFFFF"
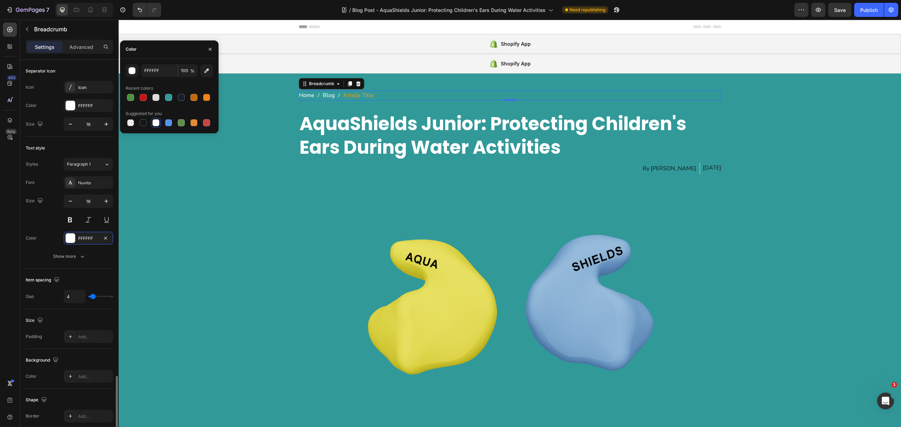
scroll to position [189, 0]
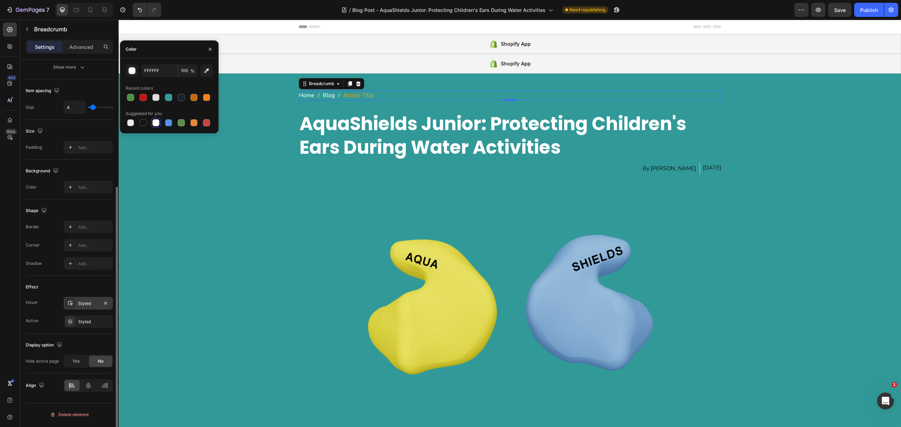
click at [70, 305] on icon at bounding box center [71, 304] width 6 height 6
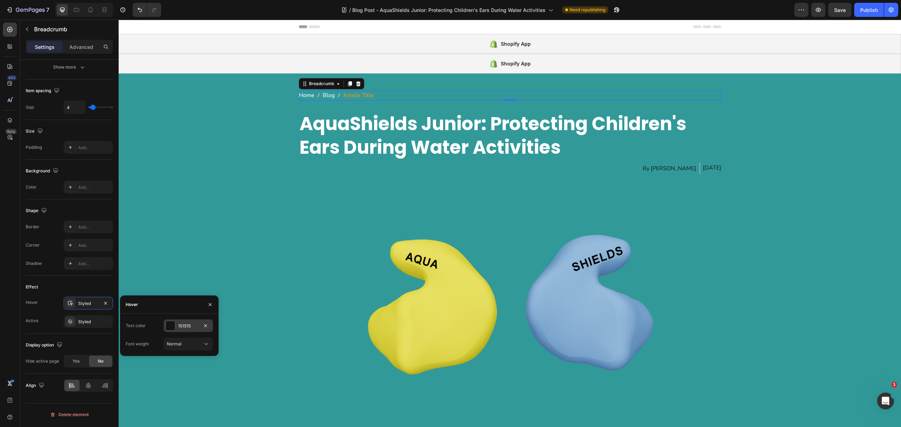
click at [176, 325] on div "151515" at bounding box center [188, 326] width 49 height 13
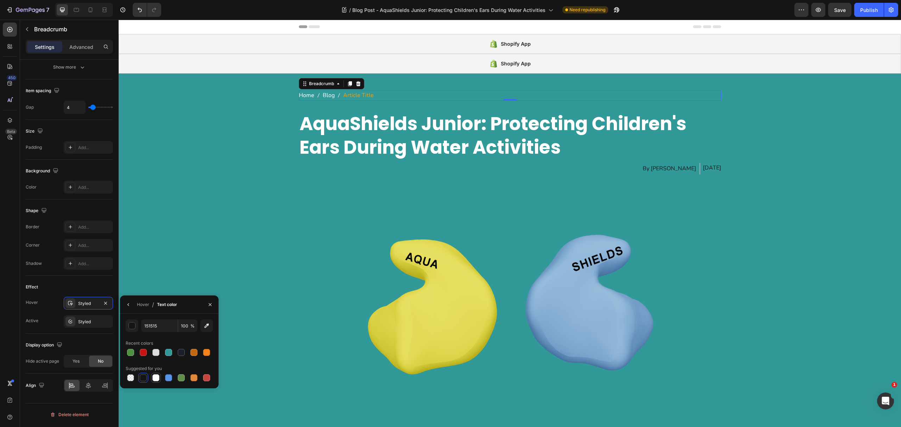
click at [154, 377] on div at bounding box center [155, 378] width 7 height 7
click at [155, 356] on div at bounding box center [156, 353] width 8 height 8
type input "DDDDDD"
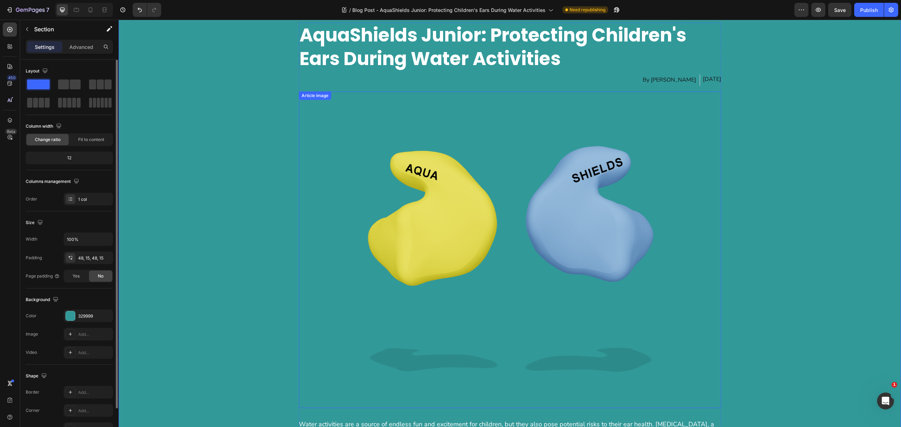
scroll to position [47, 0]
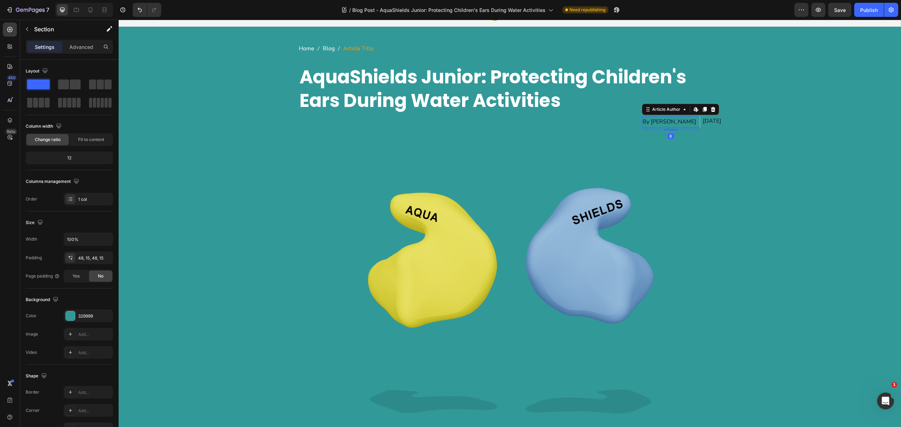
click at [658, 123] on div "By Jordan Farrow" at bounding box center [669, 122] width 55 height 12
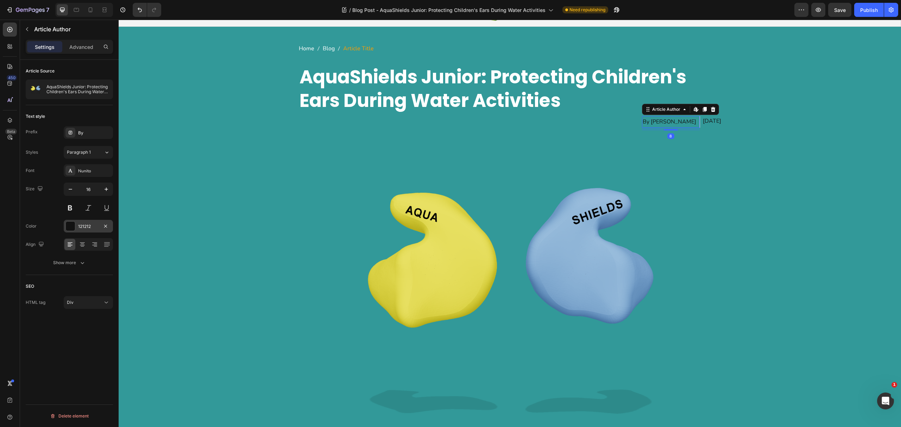
click at [69, 224] on div at bounding box center [70, 226] width 9 height 9
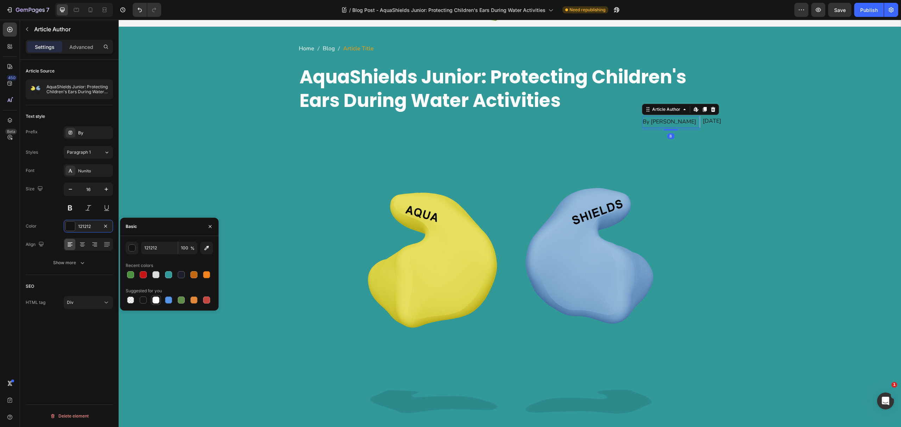
click at [156, 299] on div at bounding box center [155, 300] width 7 height 7
type input "FFFFFF"
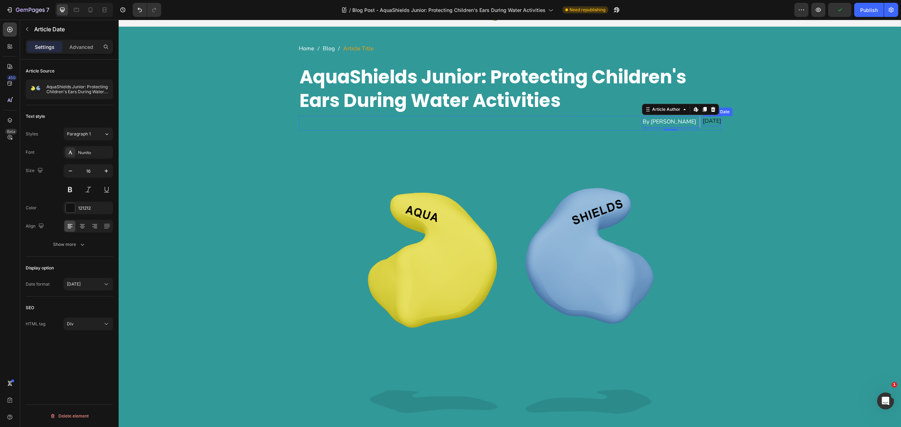
click at [703, 121] on div "Aug 12, 2024" at bounding box center [712, 121] width 18 height 10
click at [84, 212] on div "121212" at bounding box center [88, 208] width 20 height 6
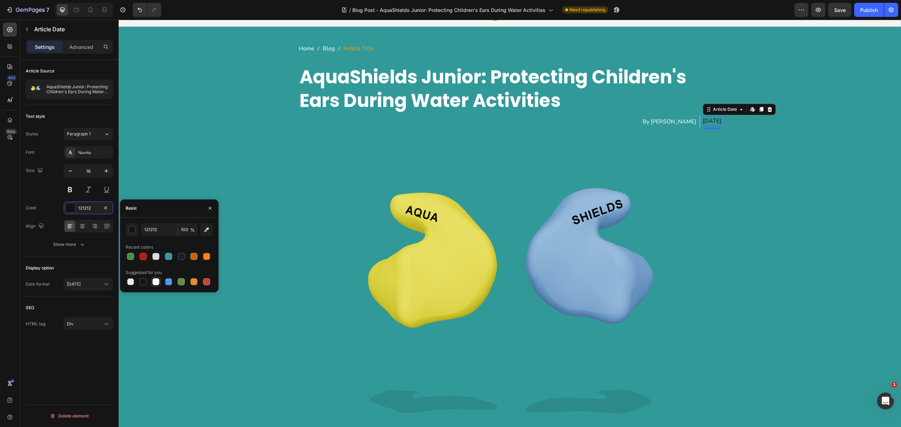
click at [154, 284] on div at bounding box center [155, 281] width 7 height 7
type input "FFFFFF"
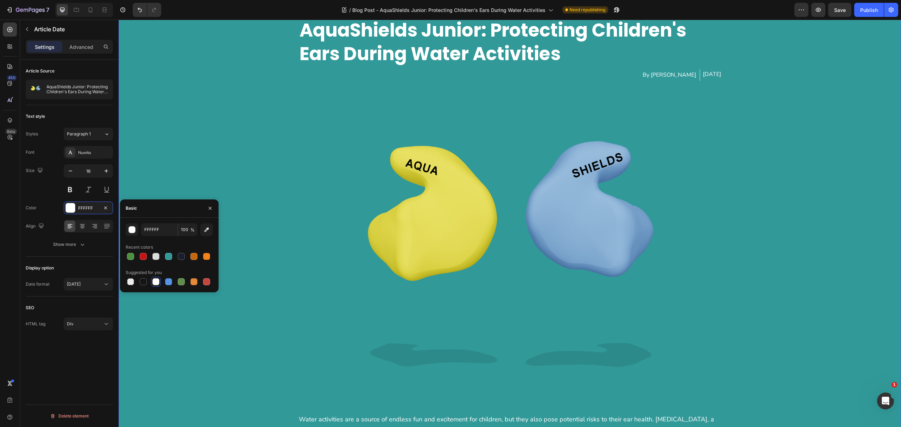
scroll to position [0, 0]
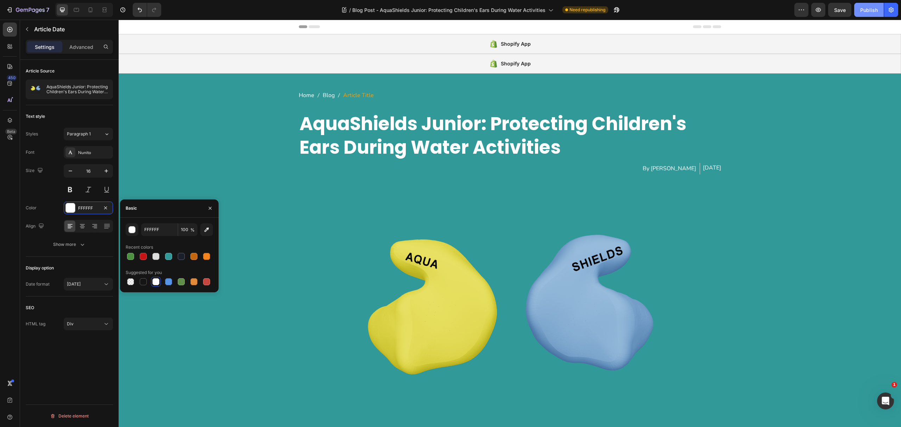
click at [864, 11] on div "Publish" at bounding box center [869, 9] width 18 height 7
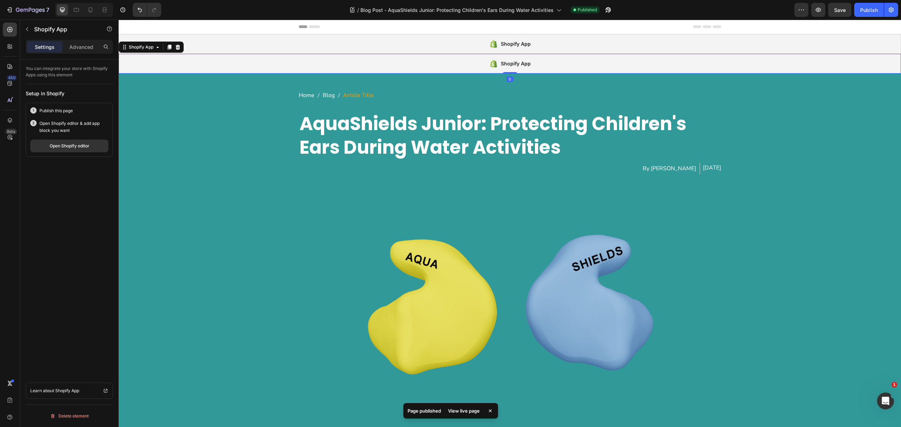
click at [449, 65] on div "Shopify App" at bounding box center [510, 64] width 783 height 20
click at [68, 149] on div "Open Shopify editor" at bounding box center [70, 146] width 40 height 6
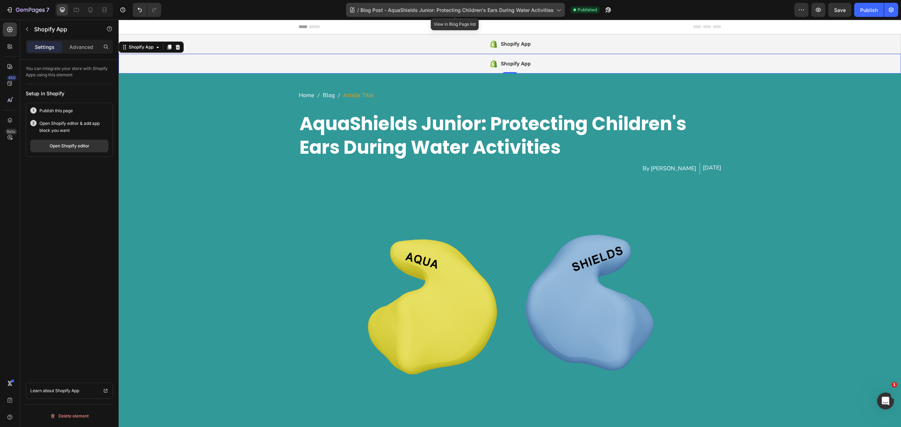
click at [468, 11] on span "Blog Post - AquaShields Junior: Protecting Children's Ears During Water Activit…" at bounding box center [457, 9] width 193 height 7
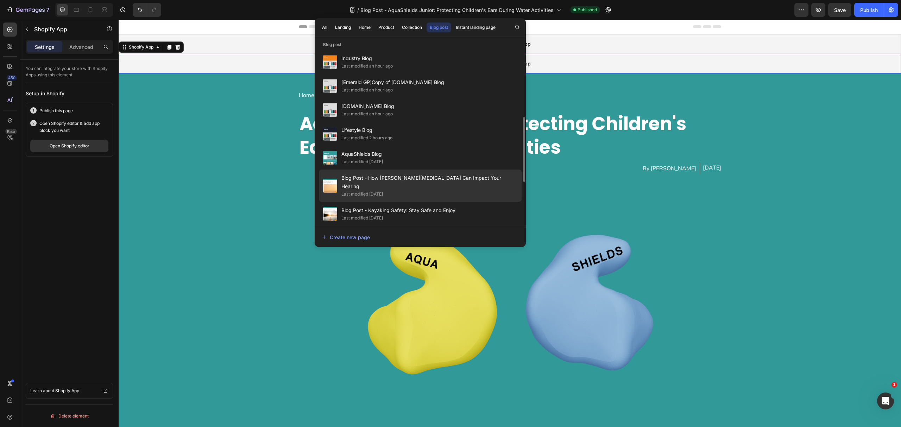
scroll to position [234, 0]
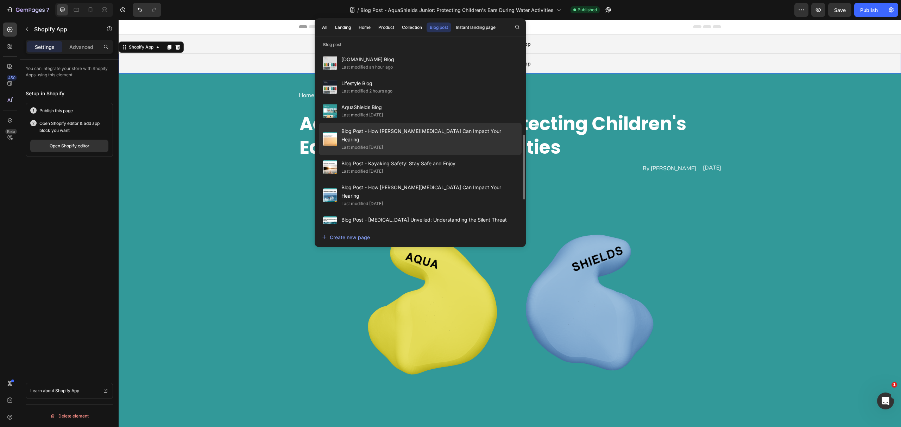
click at [434, 144] on div "Last modified [DATE]" at bounding box center [430, 147] width 176 height 7
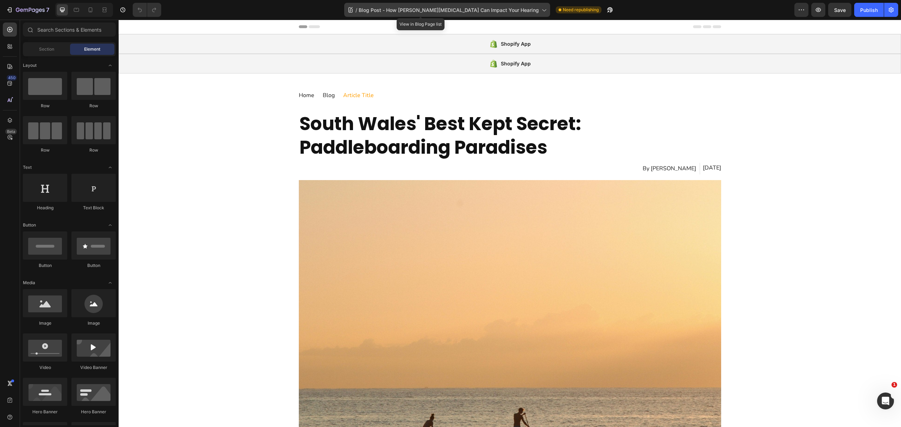
click at [421, 7] on span "Blog Post - How [PERSON_NAME][MEDICAL_DATA] Can Impact Your Hearing" at bounding box center [449, 9] width 180 height 7
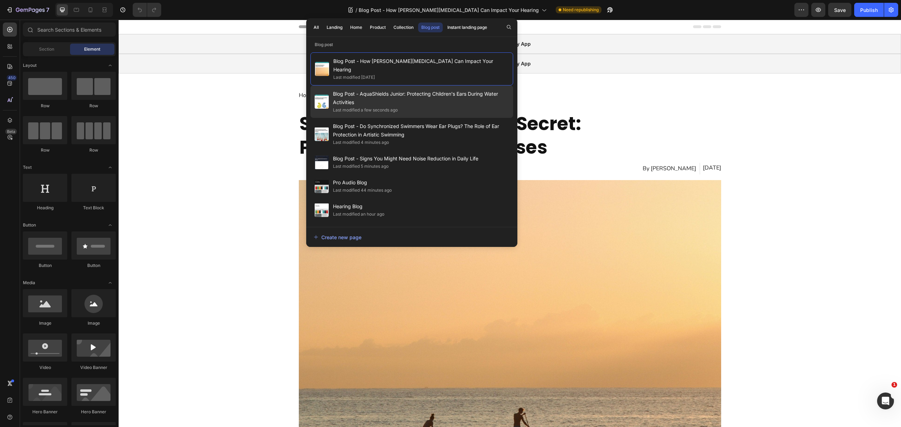
click at [399, 93] on span "Blog Post - AquaShields Junior: Protecting Children's Ears During Water Activit…" at bounding box center [421, 98] width 176 height 17
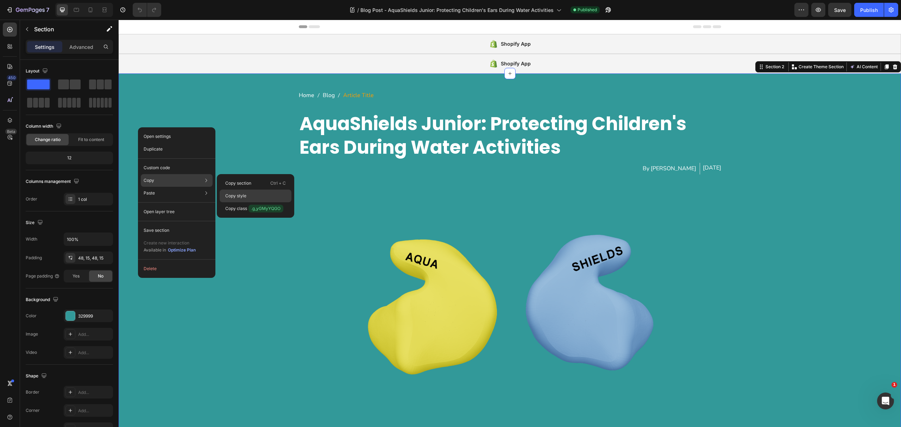
drag, startPoint x: 251, startPoint y: 197, endPoint x: 200, endPoint y: 103, distance: 107.3
click at [251, 202] on div "Copy style" at bounding box center [256, 208] width 72 height 13
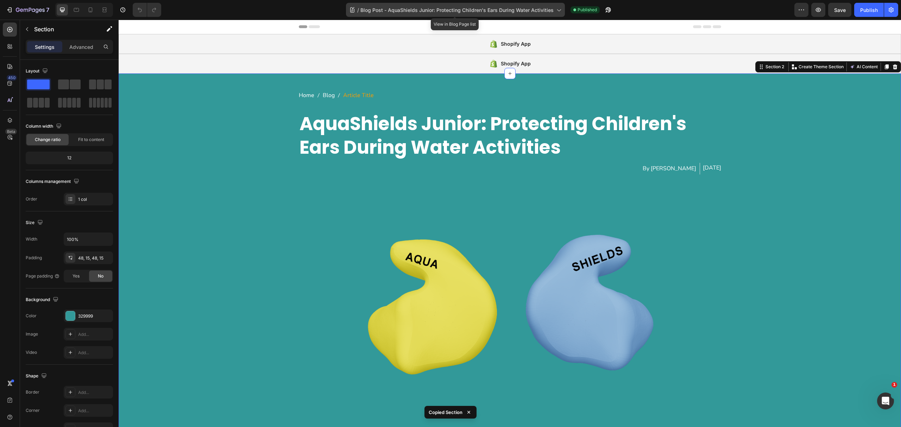
click at [434, 5] on div "/ Blog Post - AquaShields Junior: Protecting Children's Ears During Water Activ…" at bounding box center [455, 10] width 219 height 14
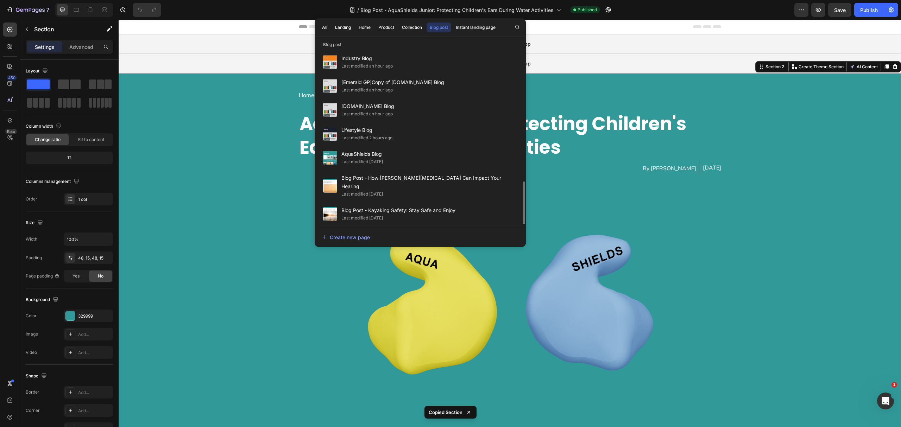
scroll to position [234, 0]
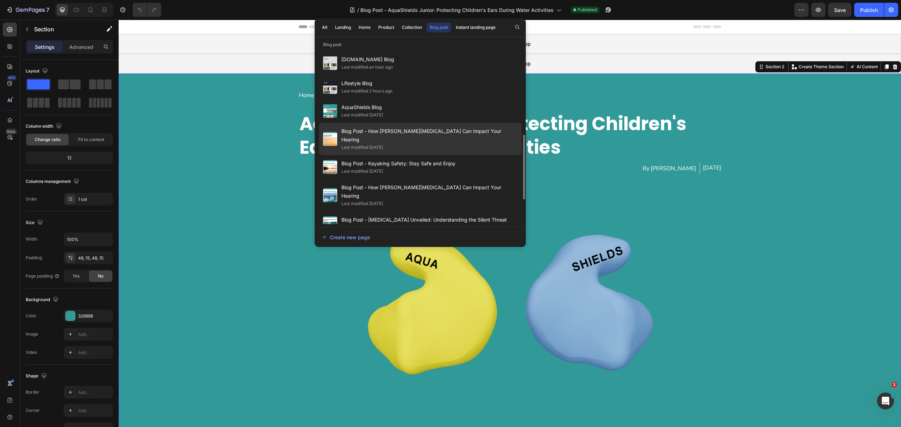
click at [383, 144] on div "Last modified [DATE]" at bounding box center [363, 147] width 42 height 7
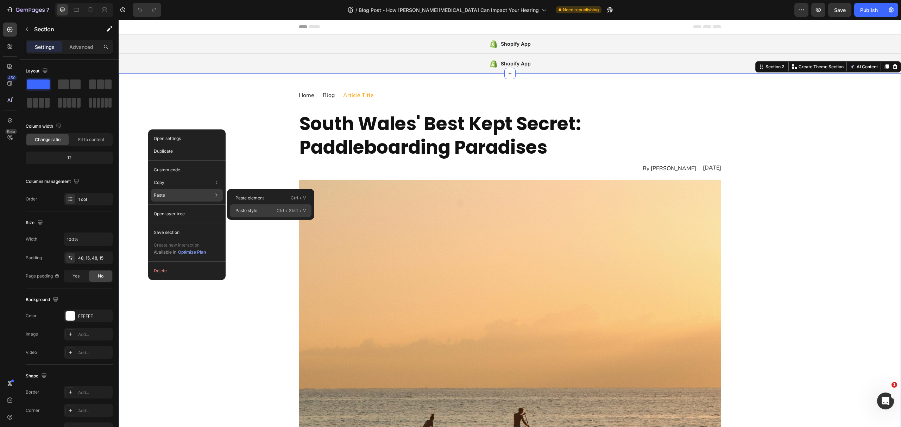
click at [262, 210] on div "Paste style Ctrl + Shift + V" at bounding box center [271, 211] width 82 height 13
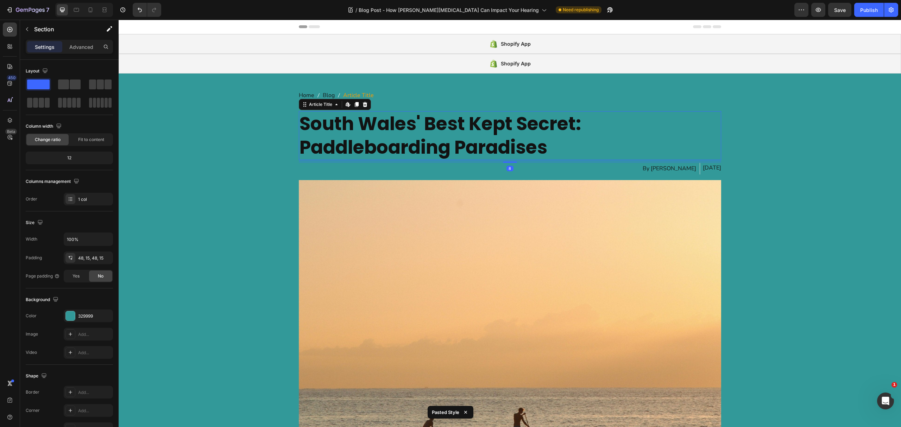
click at [370, 142] on h1 "South Wales' Best Kept Secret: Paddleboarding Paradises" at bounding box center [510, 135] width 423 height 49
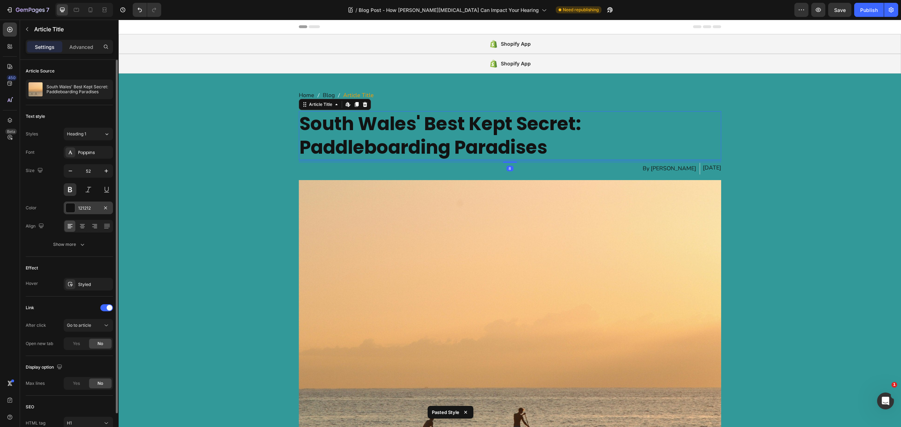
click at [70, 204] on div at bounding box center [70, 208] width 9 height 9
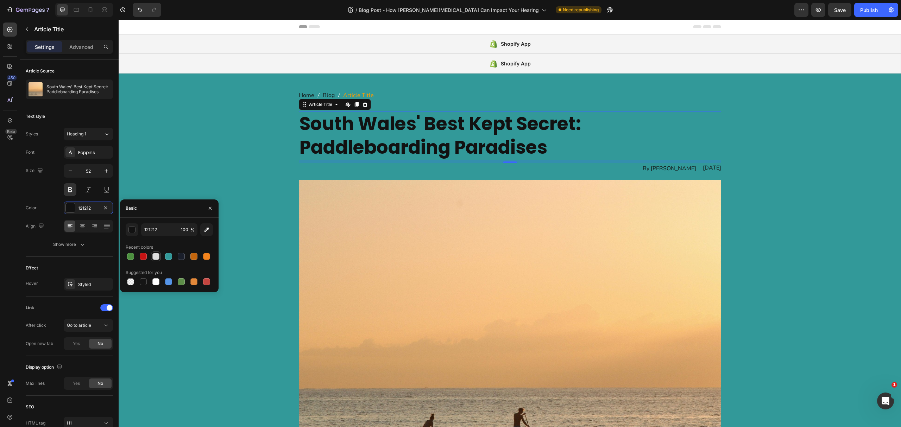
click at [157, 254] on div at bounding box center [155, 256] width 7 height 7
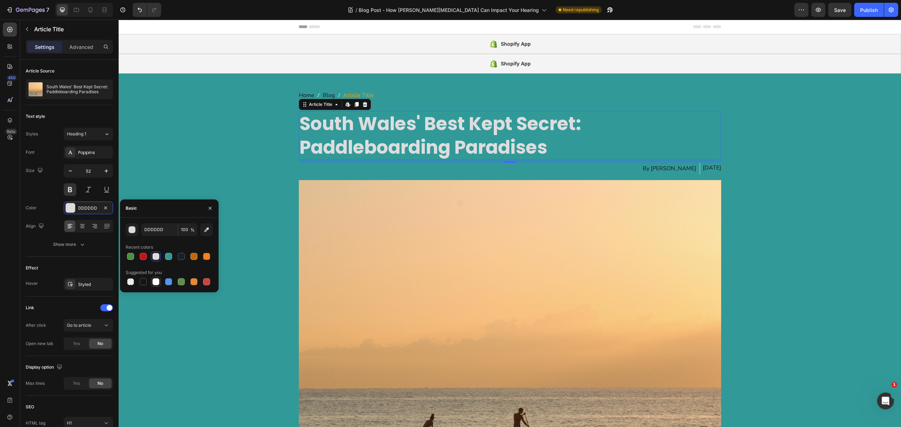
click at [156, 279] on div at bounding box center [155, 281] width 7 height 7
type input "FFFFFF"
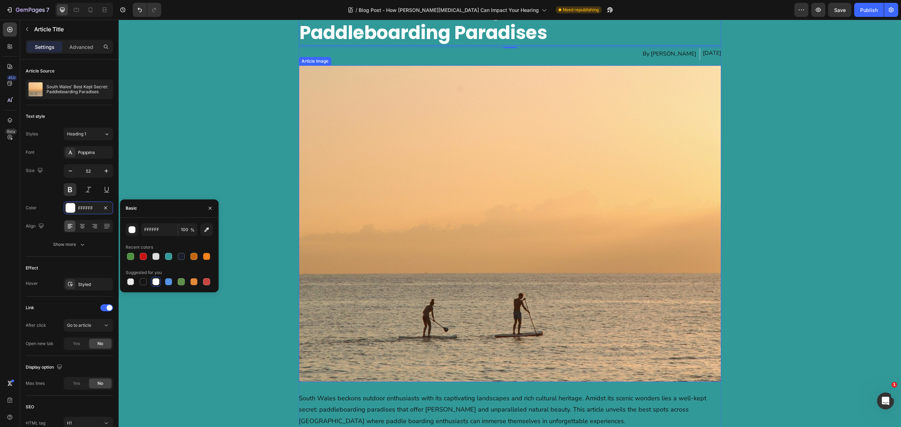
scroll to position [282, 0]
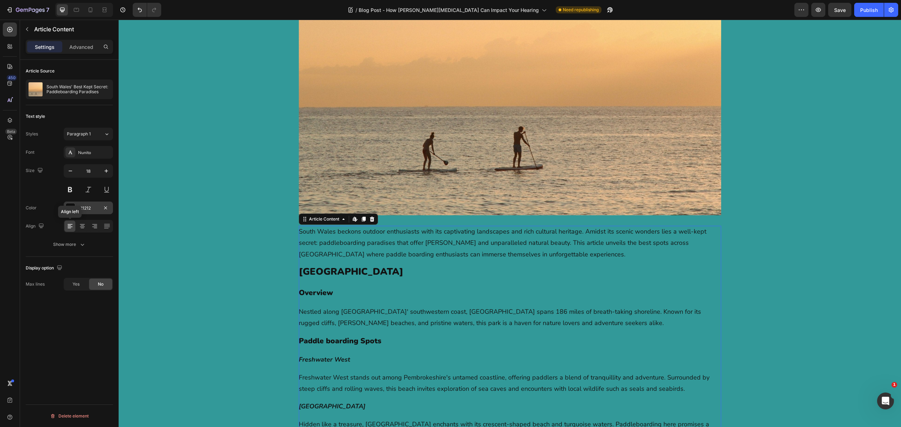
click at [75, 211] on div "121212" at bounding box center [88, 208] width 49 height 13
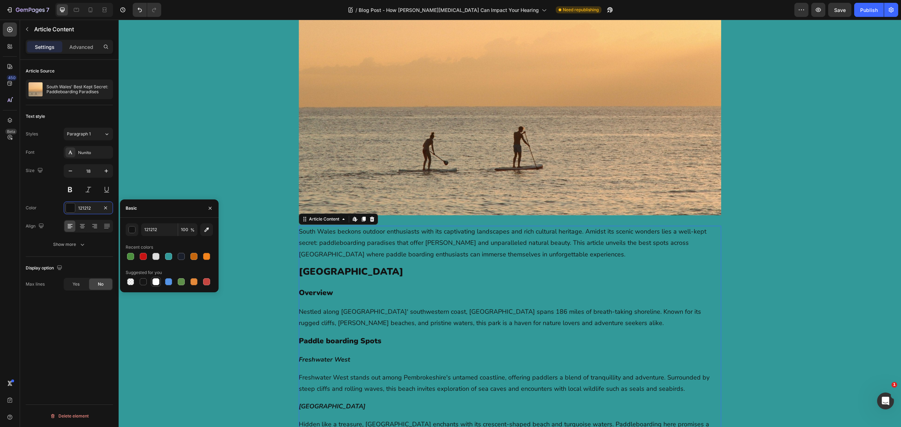
click at [156, 282] on div at bounding box center [155, 281] width 7 height 7
type input "FFFFFF"
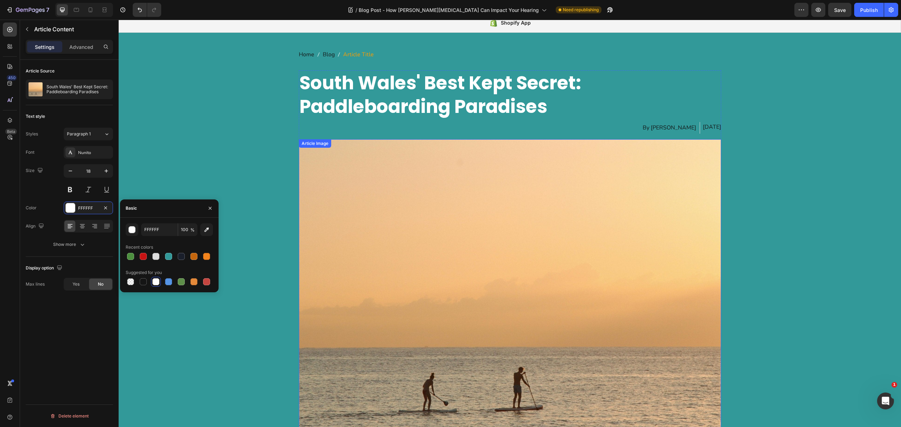
scroll to position [0, 0]
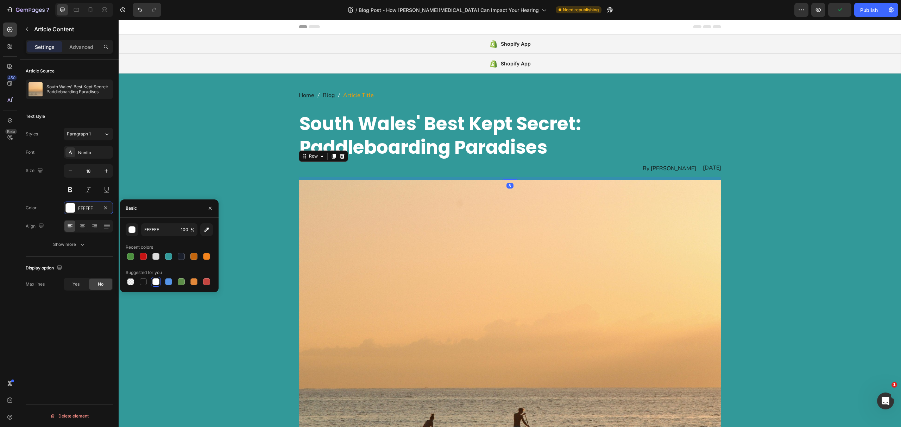
click at [646, 175] on div "By Jordan Farrow Article Author" at bounding box center [671, 170] width 58 height 14
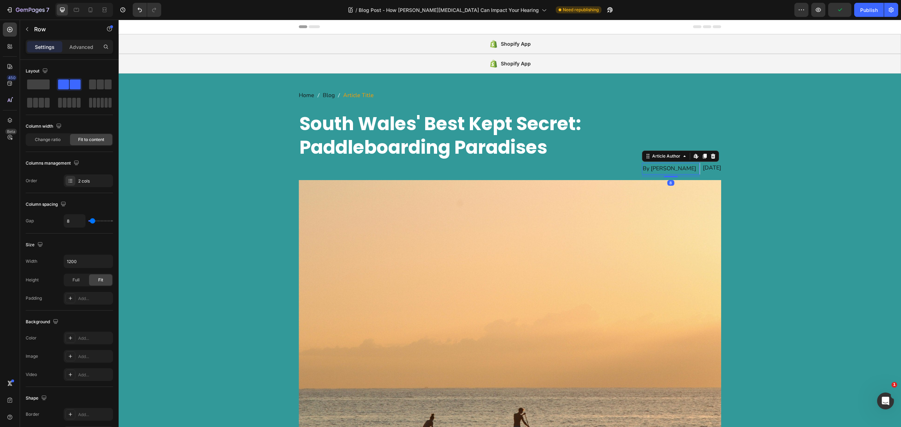
click at [646, 170] on div "By [PERSON_NAME]" at bounding box center [669, 169] width 55 height 12
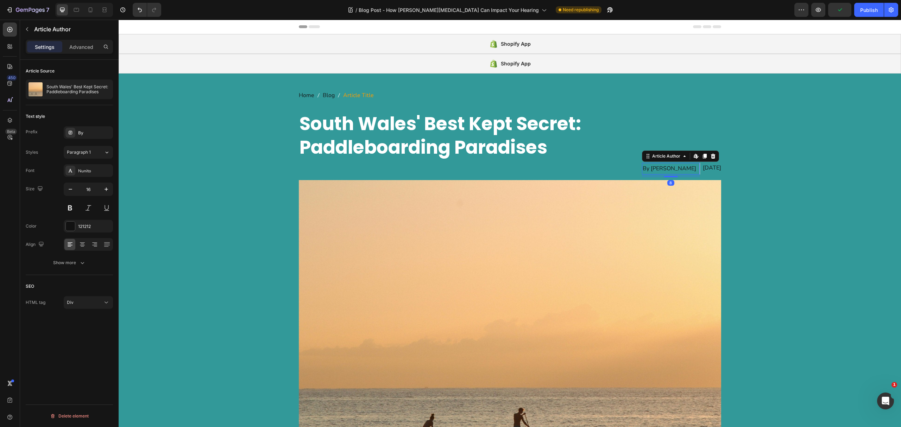
click at [71, 234] on div "Font Nunito Size 16 Color 121212 Align Show more" at bounding box center [69, 216] width 87 height 105
click at [74, 230] on div at bounding box center [70, 226] width 9 height 9
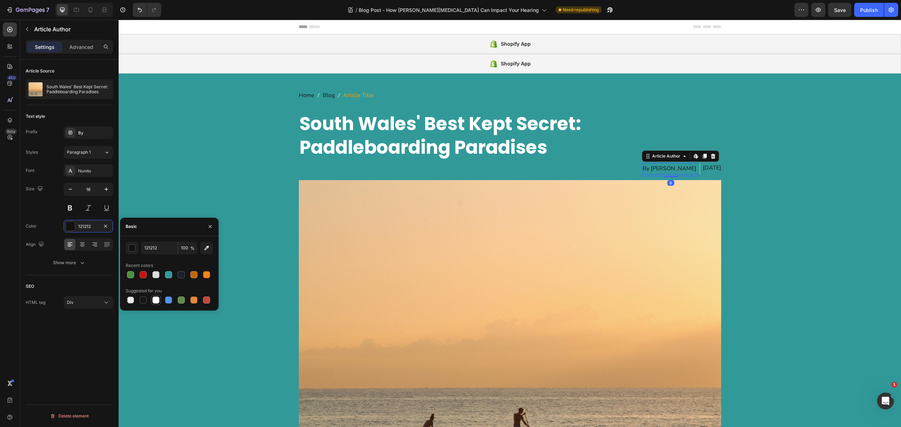
click at [154, 301] on div at bounding box center [155, 300] width 7 height 7
type input "FFFFFF"
click at [703, 169] on div "[DATE]" at bounding box center [712, 168] width 18 height 10
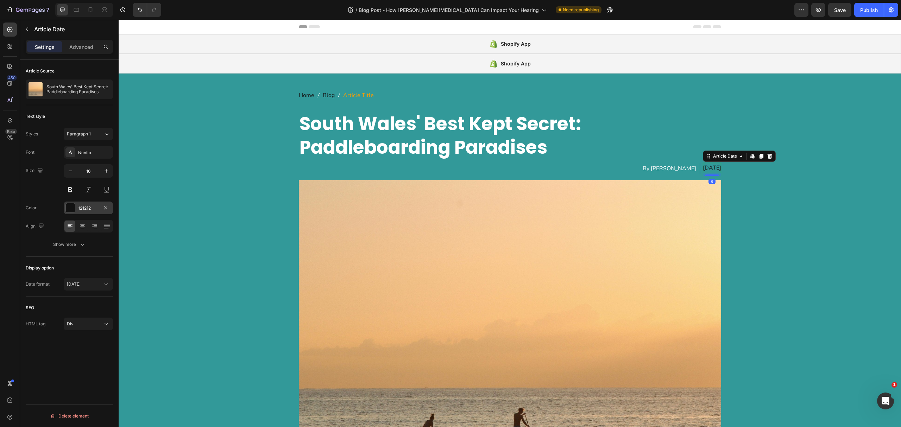
click at [79, 208] on div "121212" at bounding box center [88, 208] width 20 height 6
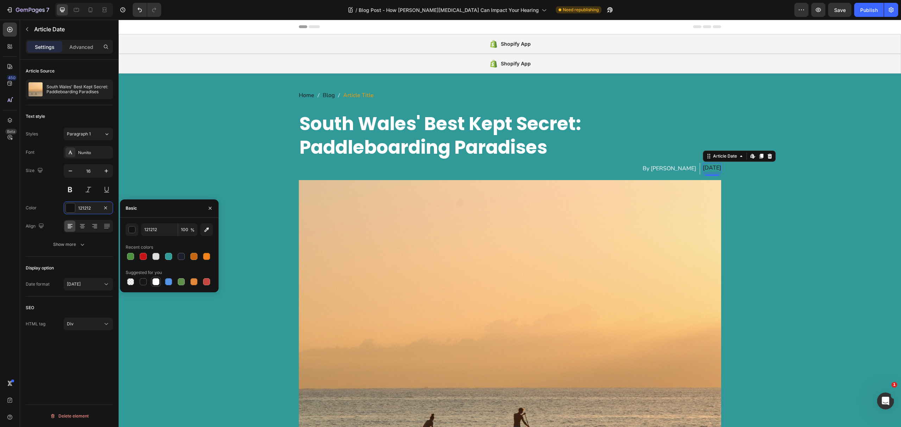
click at [162, 282] on div at bounding box center [169, 282] width 87 height 10
click at [160, 282] on div at bounding box center [169, 282] width 87 height 10
click at [157, 281] on div at bounding box center [155, 281] width 7 height 7
type input "FFFFFF"
click at [300, 93] on span "Home" at bounding box center [306, 95] width 15 height 10
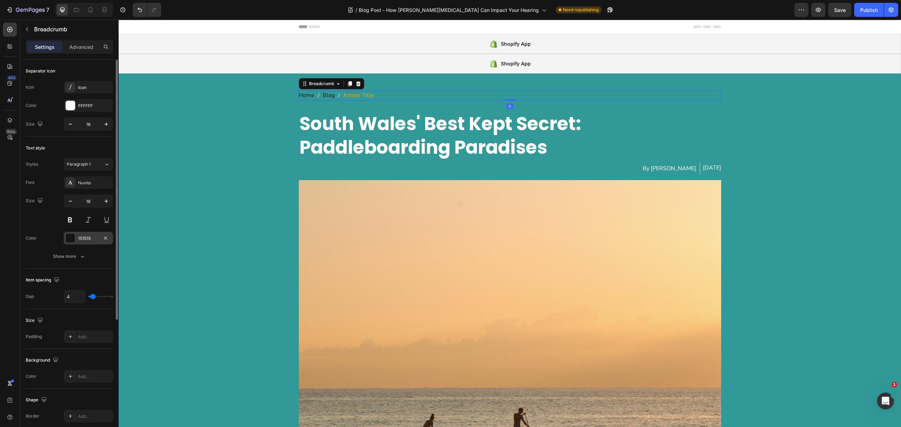
click at [76, 236] on div "151515" at bounding box center [88, 238] width 49 height 13
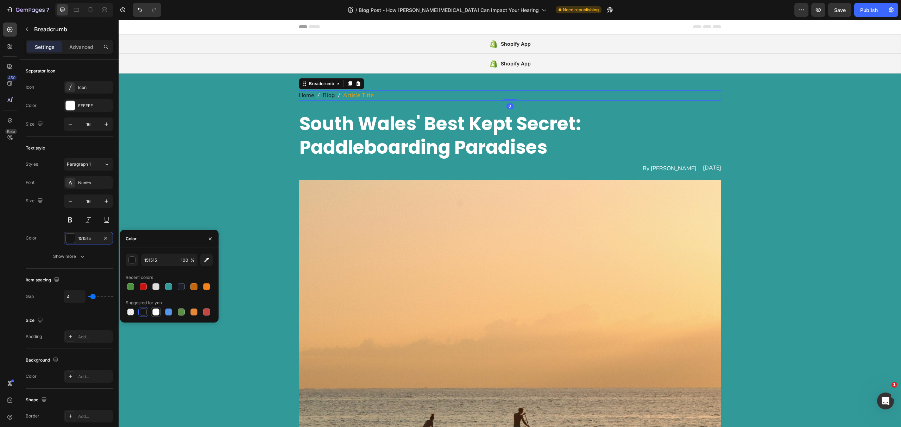
click at [156, 313] on div at bounding box center [155, 312] width 7 height 7
type input "FFFFFF"
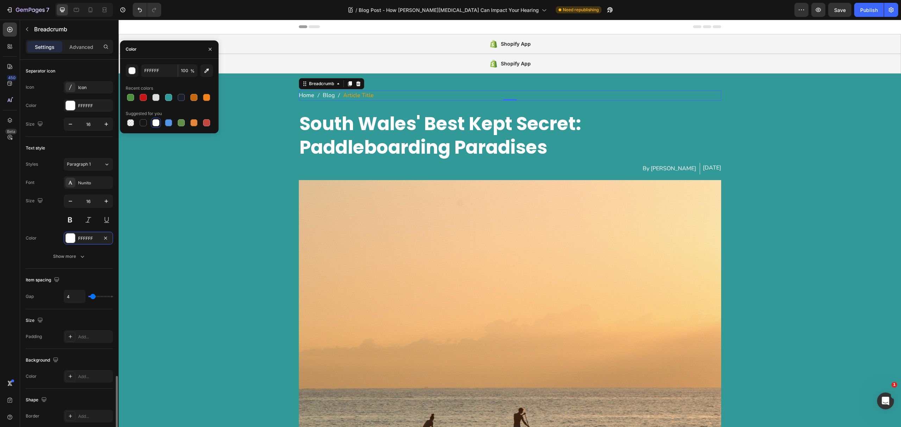
scroll to position [189, 0]
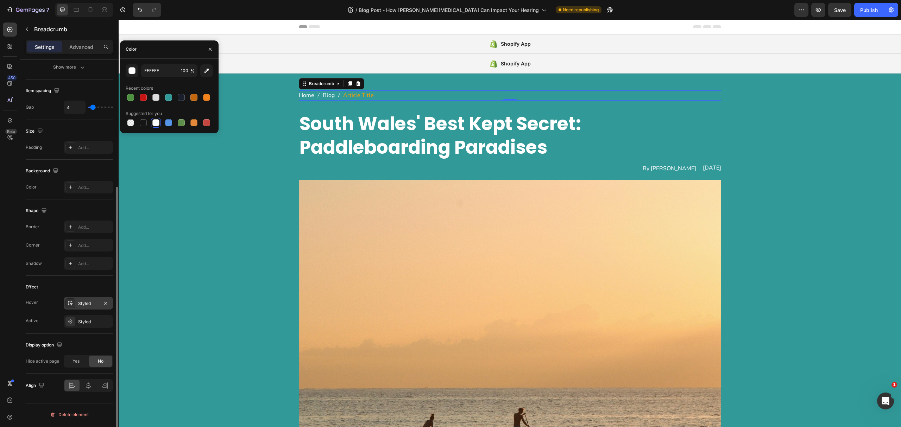
click at [83, 298] on div "Effect Hover Styled Active Styled" at bounding box center [69, 305] width 87 height 58
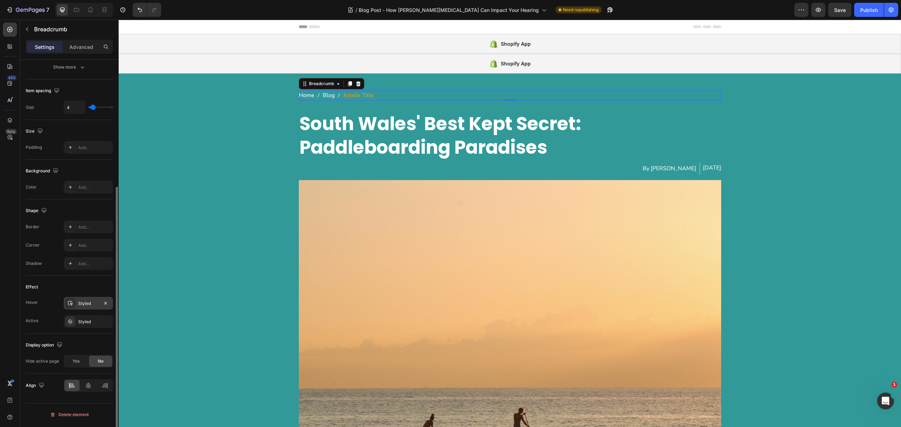
click at [86, 301] on div "Styled" at bounding box center [88, 303] width 49 height 13
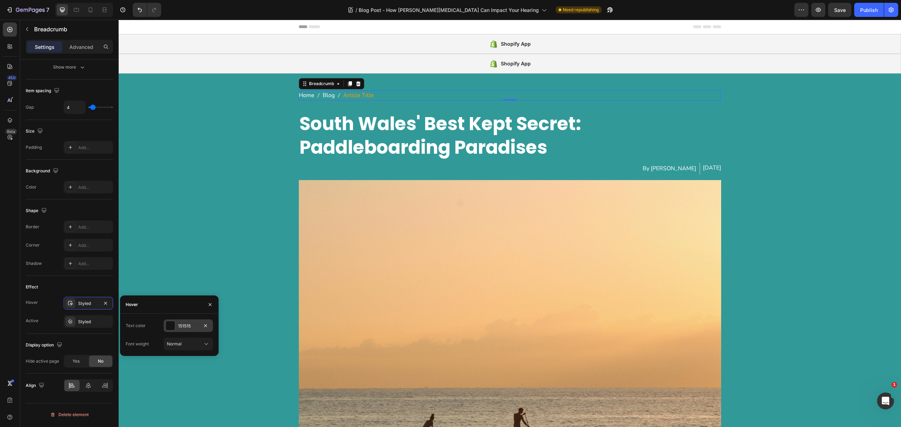
click at [177, 324] on div "151515" at bounding box center [188, 326] width 49 height 13
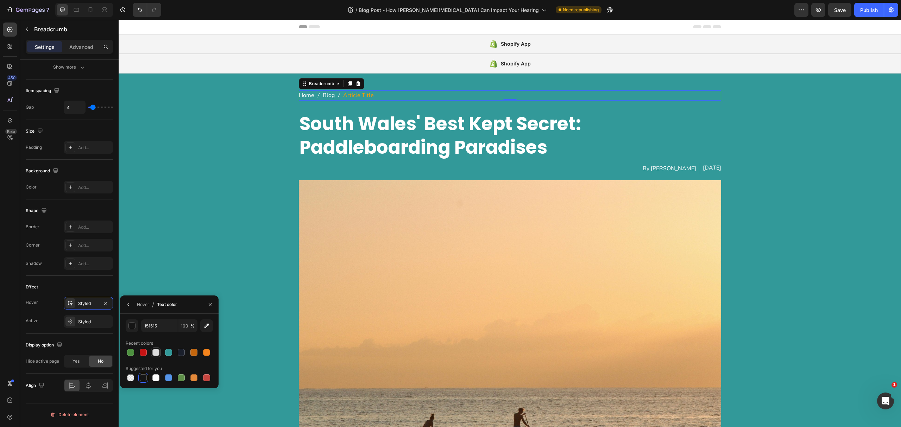
click at [158, 350] on div at bounding box center [155, 352] width 7 height 7
type input "DDDDDD"
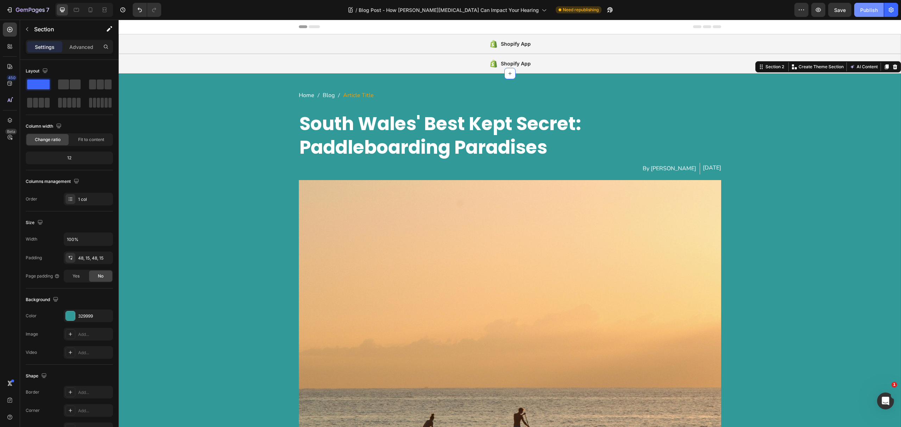
click at [867, 10] on div "Publish" at bounding box center [869, 9] width 18 height 7
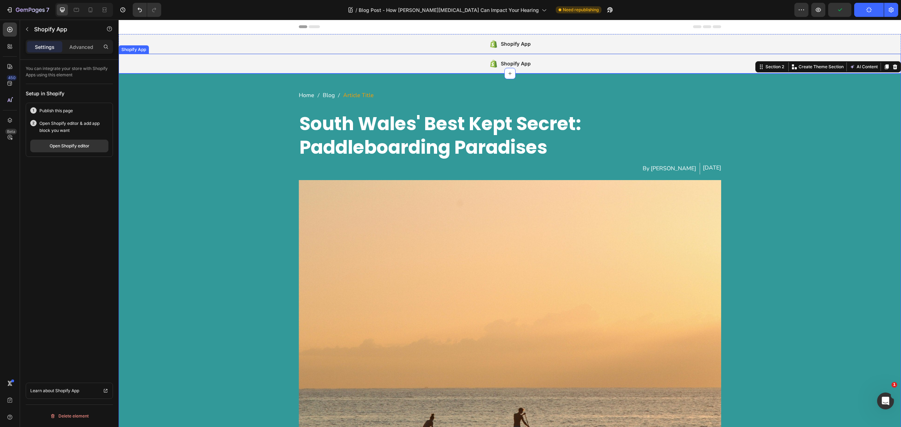
click at [412, 58] on div "Shopify App" at bounding box center [510, 64] width 783 height 20
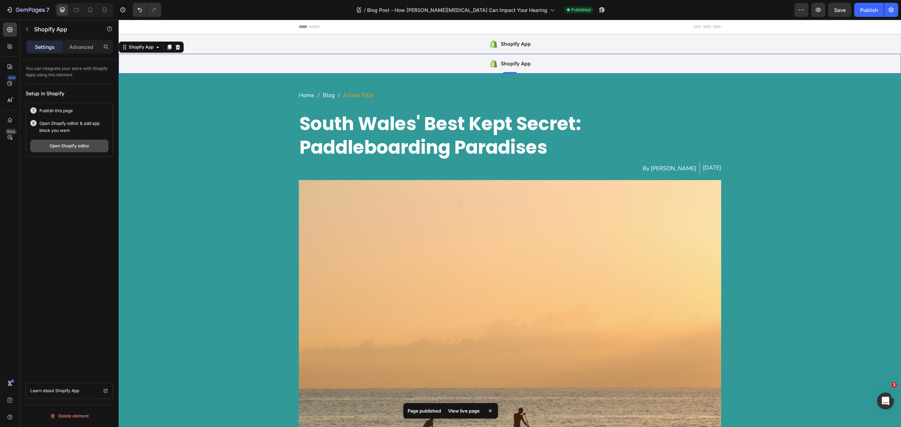
click at [82, 143] on button "Open Shopify editor" at bounding box center [69, 146] width 78 height 13
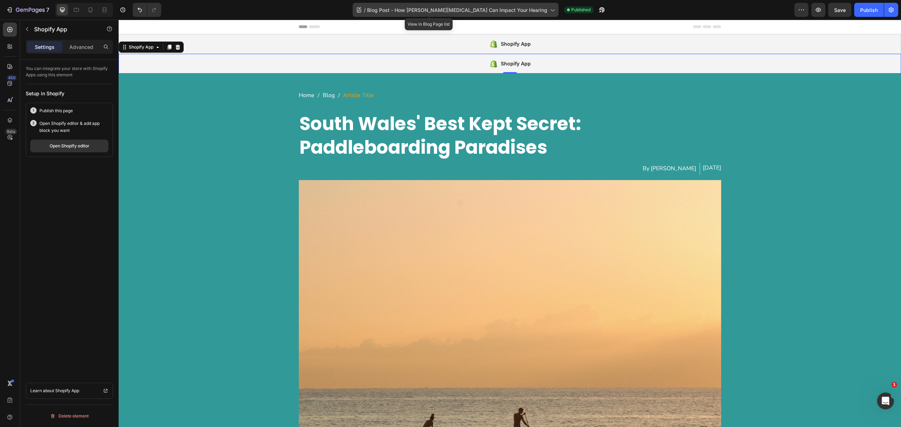
click at [425, 8] on span "Blog Post - How [PERSON_NAME][MEDICAL_DATA] Can Impact Your Hearing" at bounding box center [457, 9] width 180 height 7
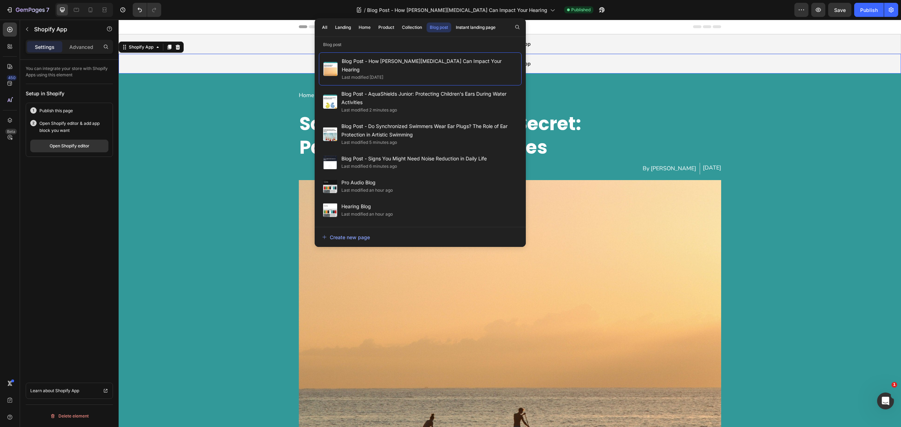
scroll to position [282, 0]
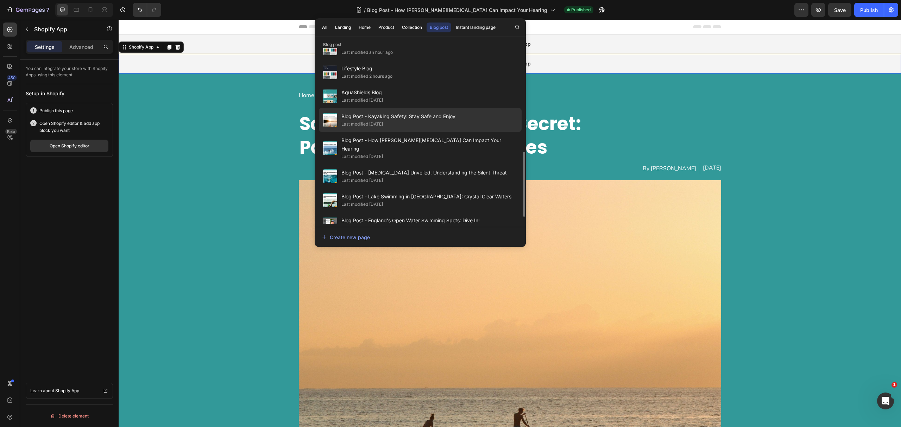
click at [395, 121] on div "Last modified [DATE]" at bounding box center [399, 124] width 114 height 7
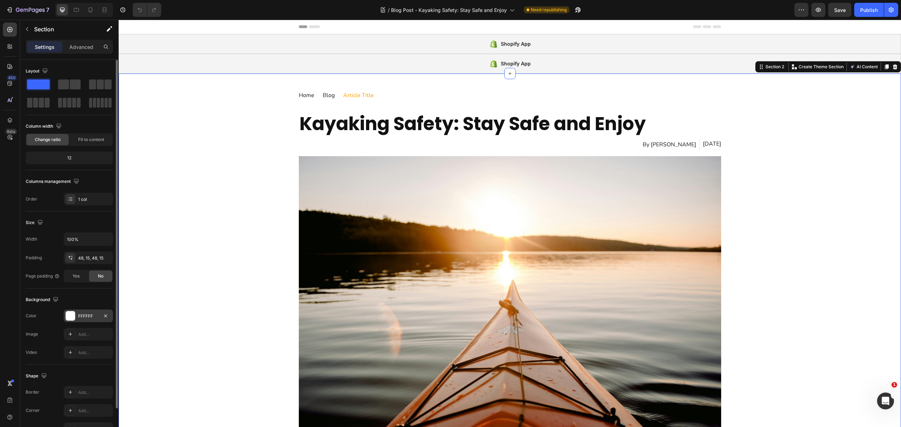
click at [85, 317] on div "FFFFFF" at bounding box center [88, 316] width 20 height 6
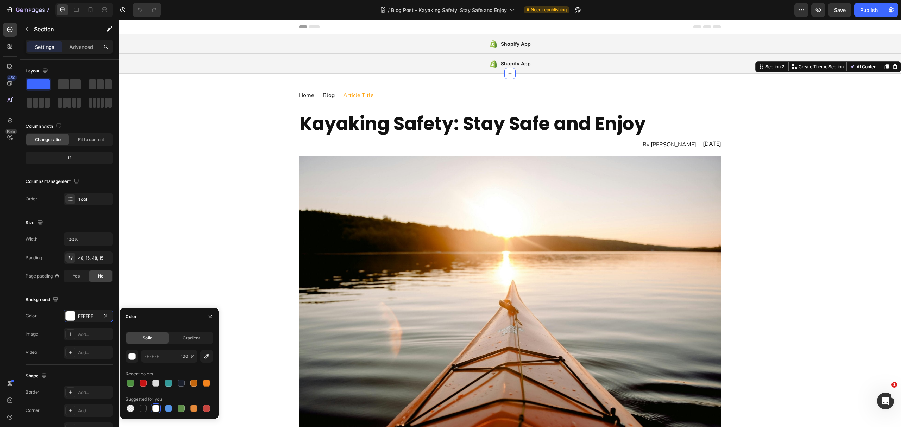
click at [168, 388] on div "FFFFFF 100 % Recent colors Suggested for you" at bounding box center [169, 381] width 87 height 63
click at [170, 384] on div at bounding box center [168, 383] width 7 height 7
type input "329999"
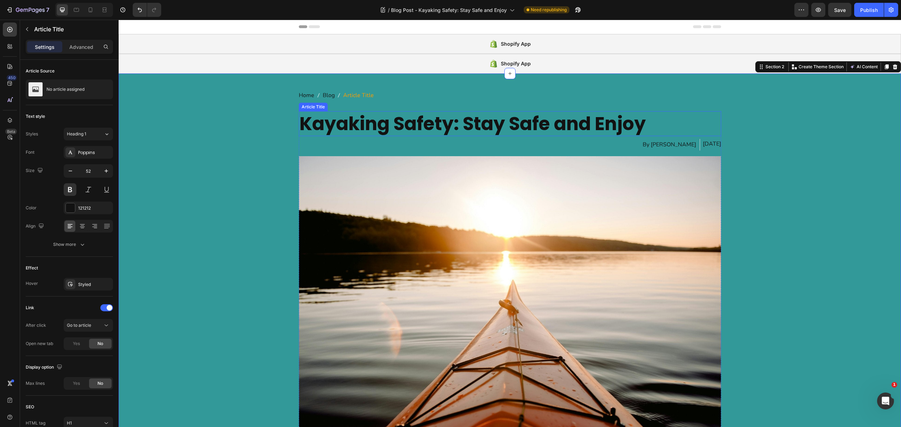
click at [382, 123] on h1 "Kayaking Safety: Stay Safe and Enjoy" at bounding box center [510, 123] width 423 height 25
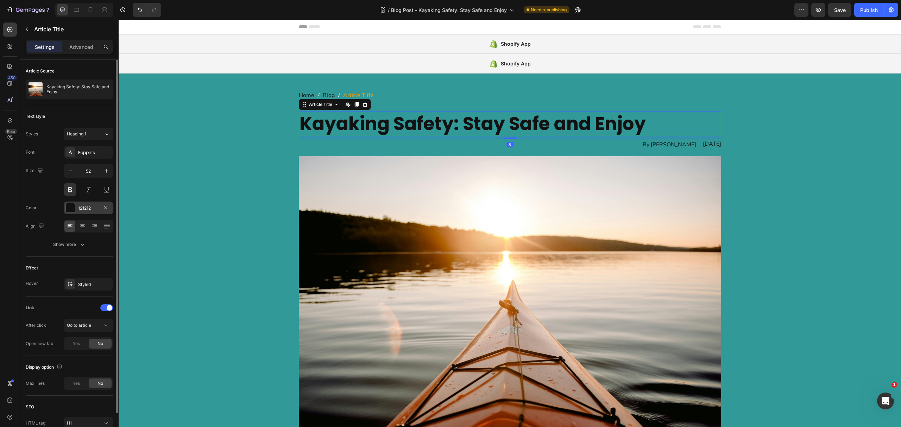
click at [77, 211] on div "121212" at bounding box center [88, 208] width 49 height 13
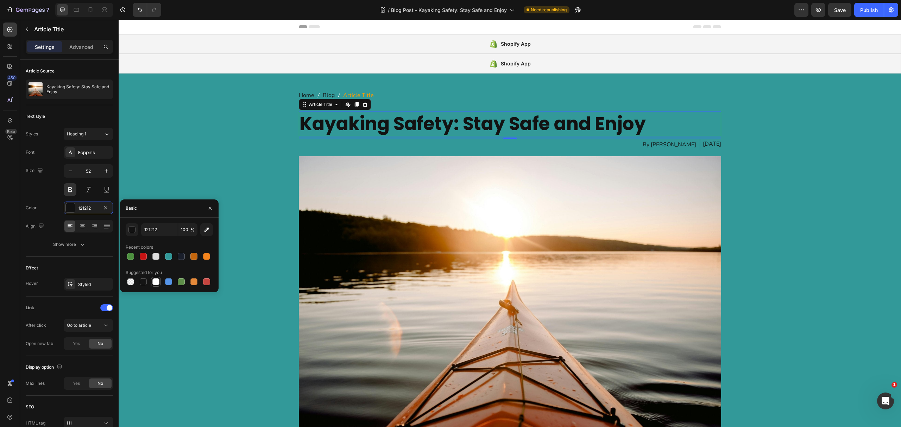
drag, startPoint x: 156, startPoint y: 284, endPoint x: 136, endPoint y: 168, distance: 118.1
click at [156, 284] on div at bounding box center [155, 281] width 7 height 7
type input "FFFFFF"
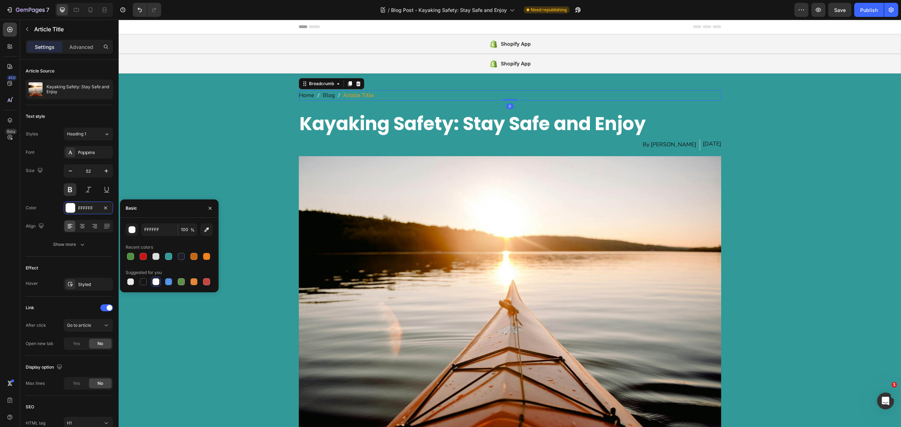
click at [304, 92] on span "Home" at bounding box center [306, 95] width 15 height 10
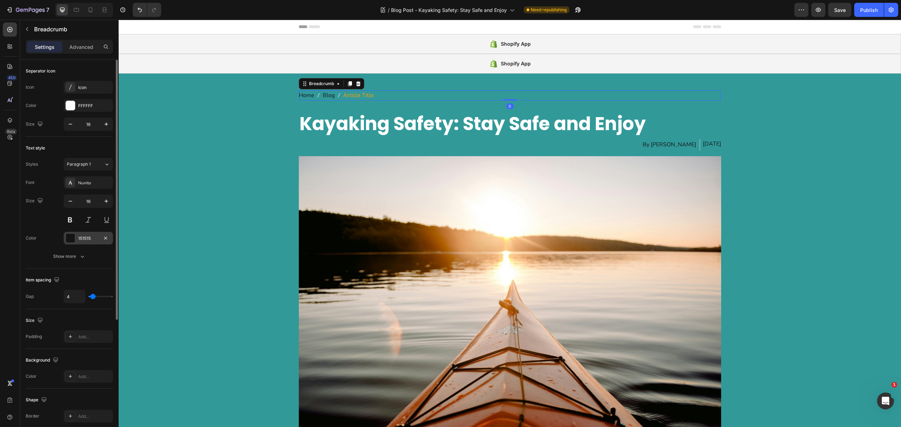
click at [81, 237] on div "151515" at bounding box center [88, 239] width 20 height 6
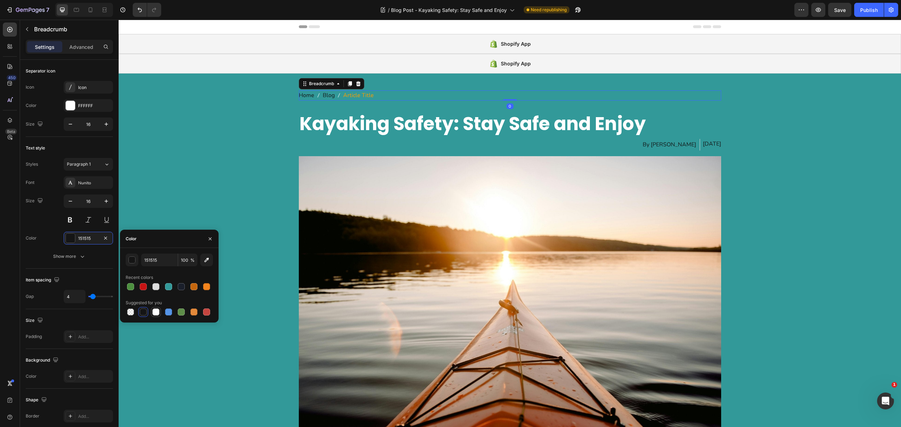
click at [154, 310] on div at bounding box center [155, 312] width 7 height 7
type input "FFFFFF"
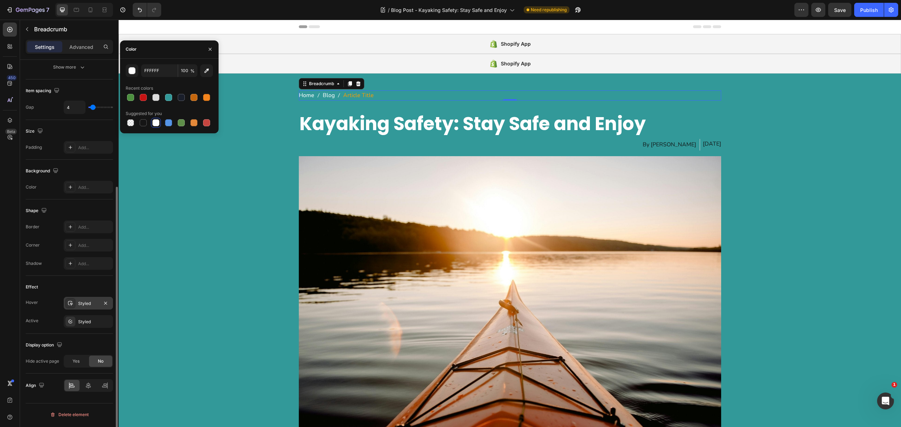
click at [78, 304] on div "Styled" at bounding box center [88, 304] width 20 height 6
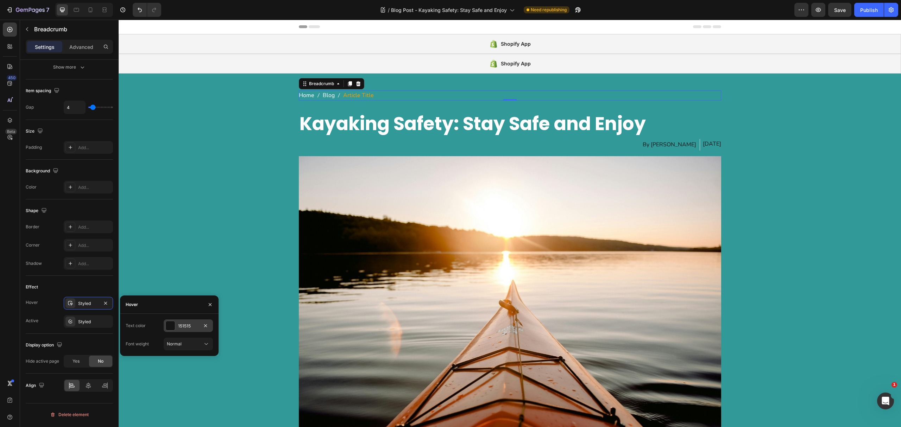
click at [172, 324] on div at bounding box center [170, 325] width 9 height 9
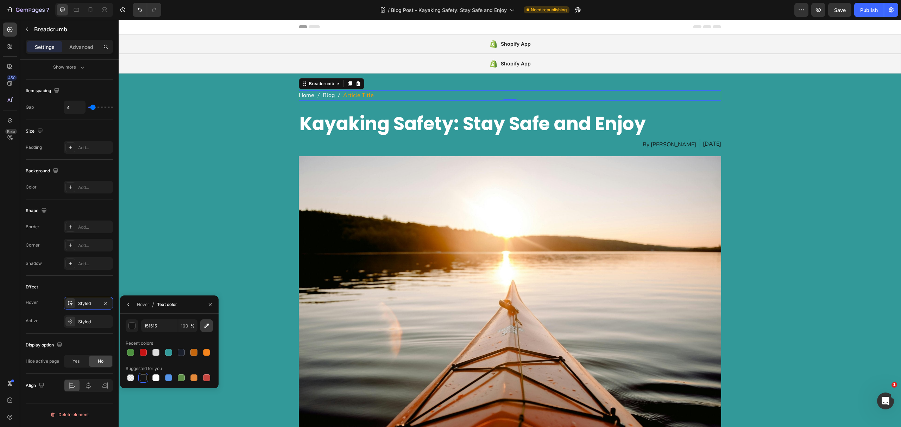
drag, startPoint x: 154, startPoint y: 353, endPoint x: 210, endPoint y: 320, distance: 65.2
click at [154, 353] on div at bounding box center [155, 352] width 7 height 7
type input "DDDDDD"
click at [664, 147] on div "By [PERSON_NAME]" at bounding box center [669, 145] width 55 height 12
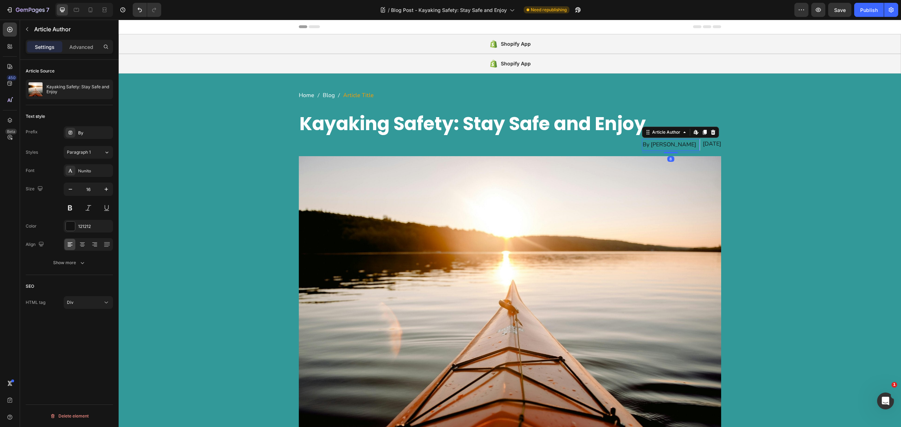
scroll to position [0, 0]
click at [77, 231] on div "121212" at bounding box center [88, 226] width 49 height 13
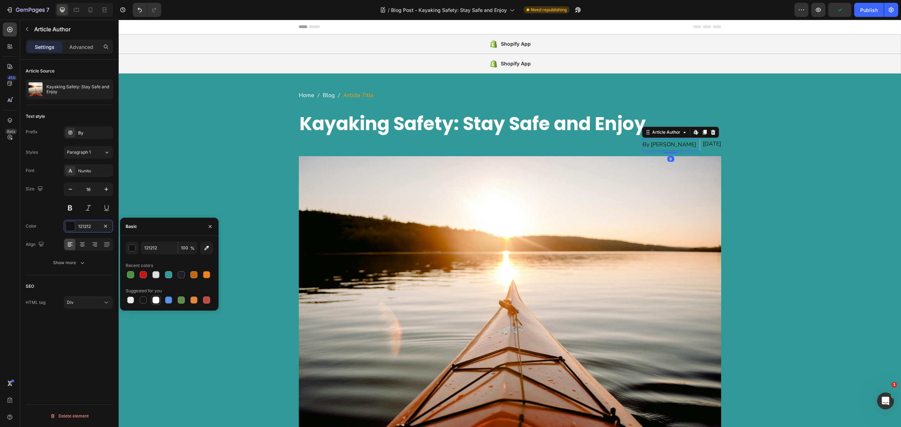
click at [154, 300] on div at bounding box center [155, 300] width 7 height 7
type input "FFFFFF"
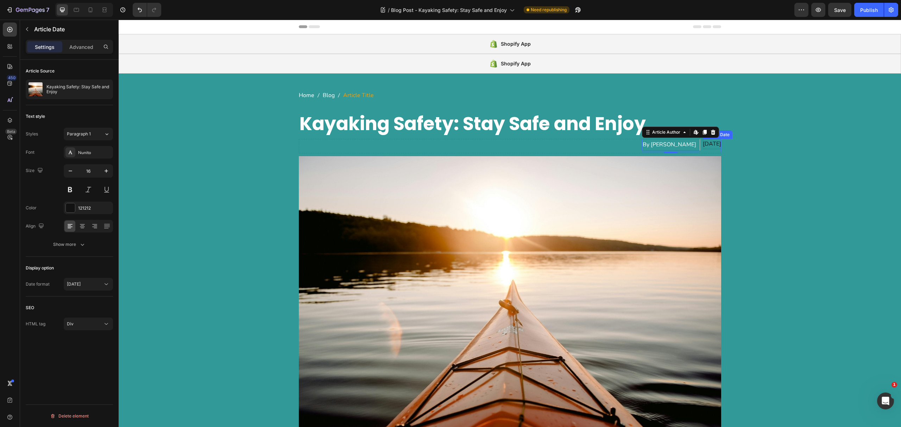
click at [703, 144] on div "[DATE]" at bounding box center [712, 144] width 18 height 10
click at [80, 204] on div "121212" at bounding box center [88, 208] width 49 height 13
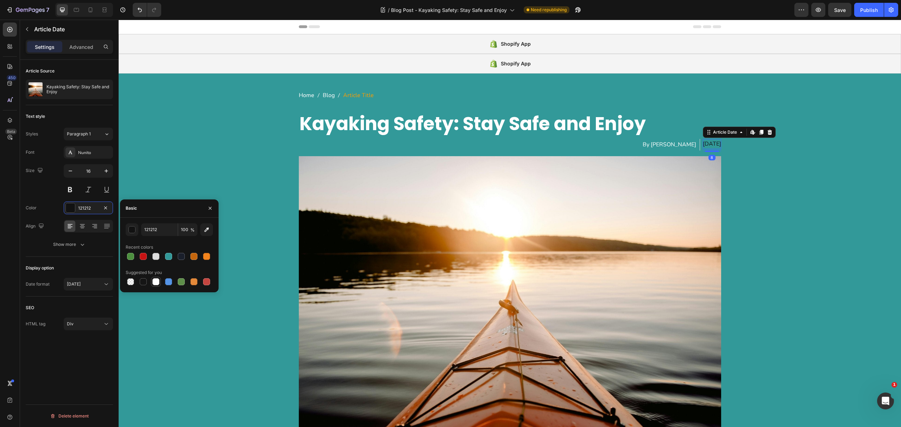
click at [156, 283] on div at bounding box center [155, 281] width 7 height 7
type input "FFFFFF"
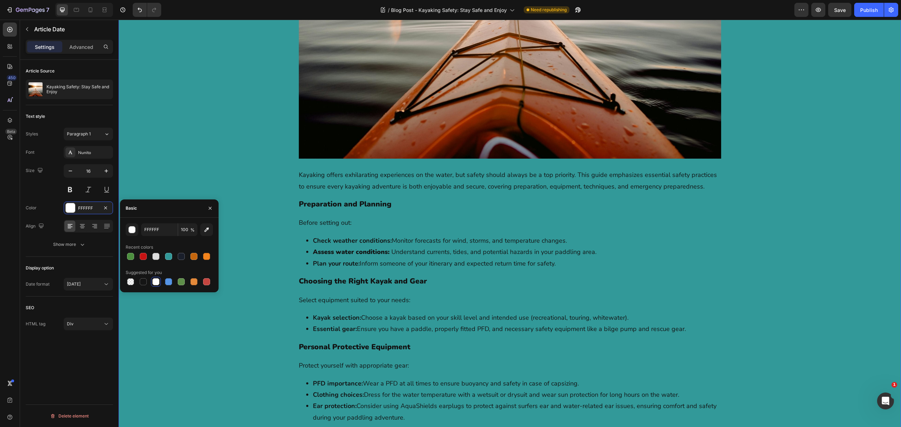
scroll to position [516, 0]
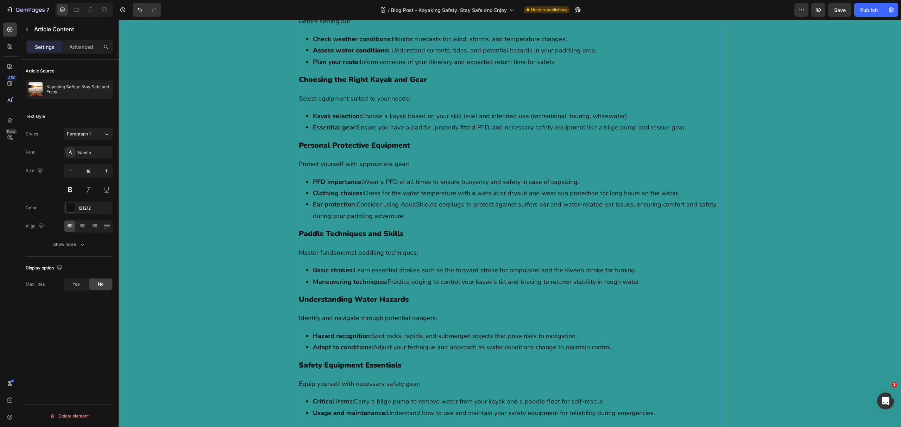
click at [413, 269] on li "Basic strokes: Learn essential strokes such as the forward stroke for propulsio…" at bounding box center [517, 270] width 408 height 11
click at [93, 210] on div "121212" at bounding box center [88, 208] width 20 height 6
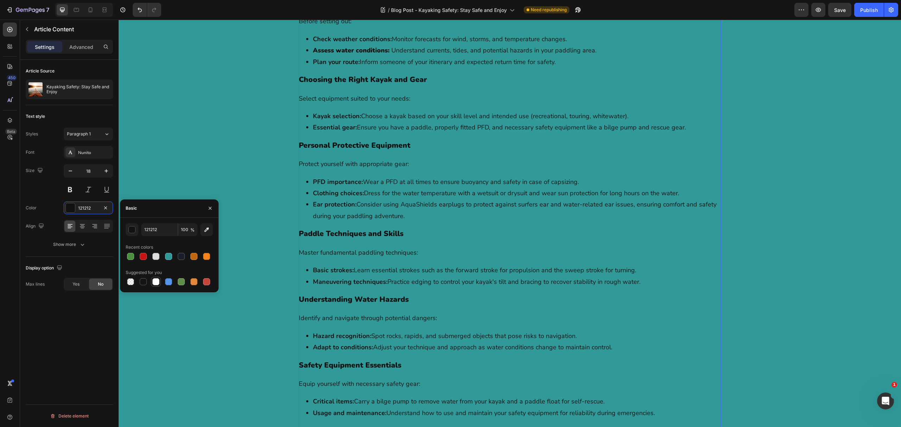
click at [158, 283] on div at bounding box center [155, 281] width 7 height 7
type input "FFFFFF"
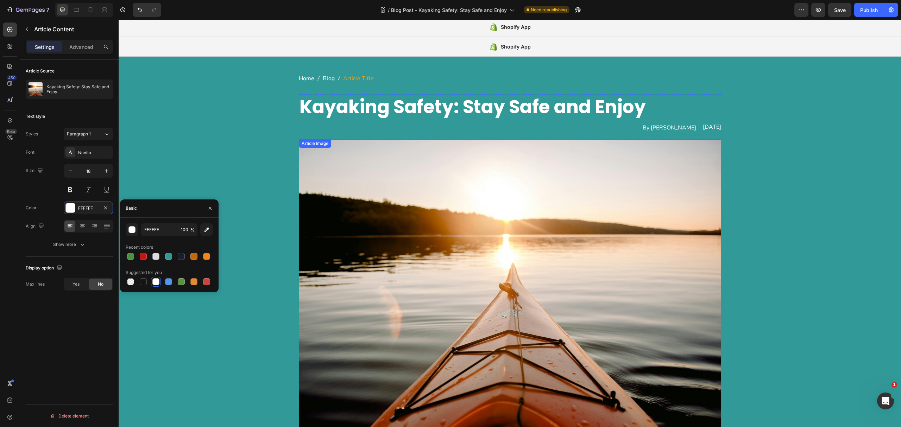
scroll to position [0, 0]
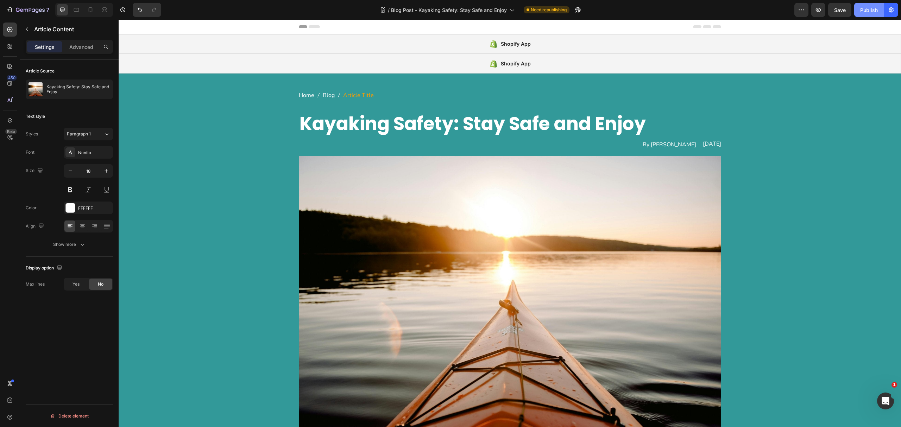
click at [880, 12] on button "Publish" at bounding box center [870, 10] width 30 height 14
click at [404, 72] on div "Shopify App" at bounding box center [510, 64] width 783 height 20
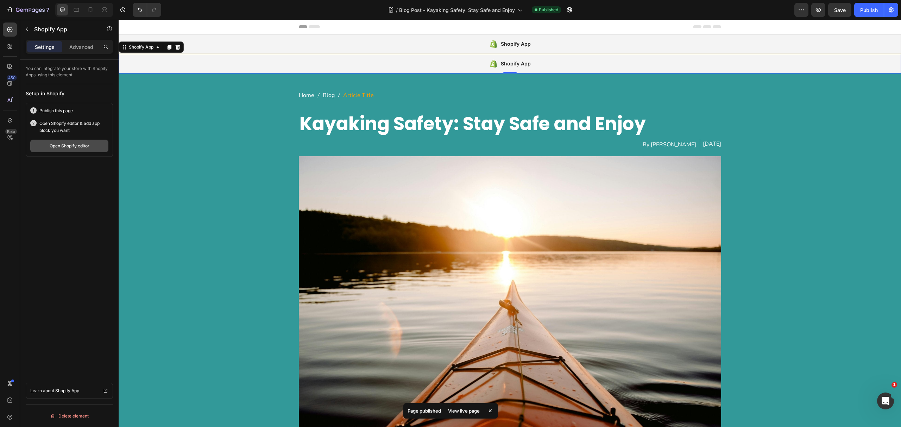
click at [93, 141] on button "Open Shopify editor" at bounding box center [69, 146] width 78 height 13
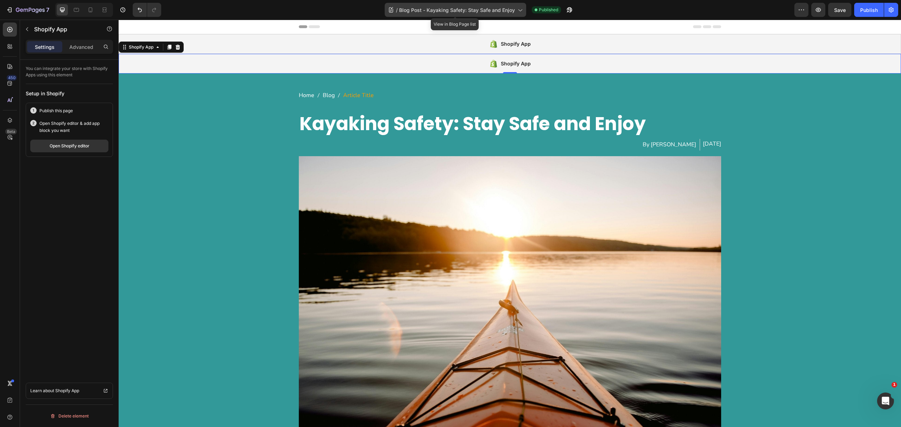
click at [447, 10] on span "Blog Post - Kayaking Safety: Stay Safe and Enjoy" at bounding box center [457, 9] width 116 height 7
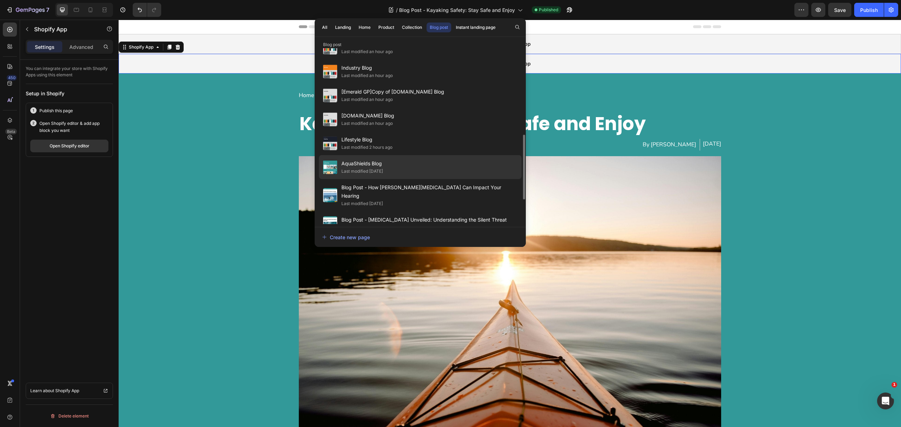
scroll to position [301, 0]
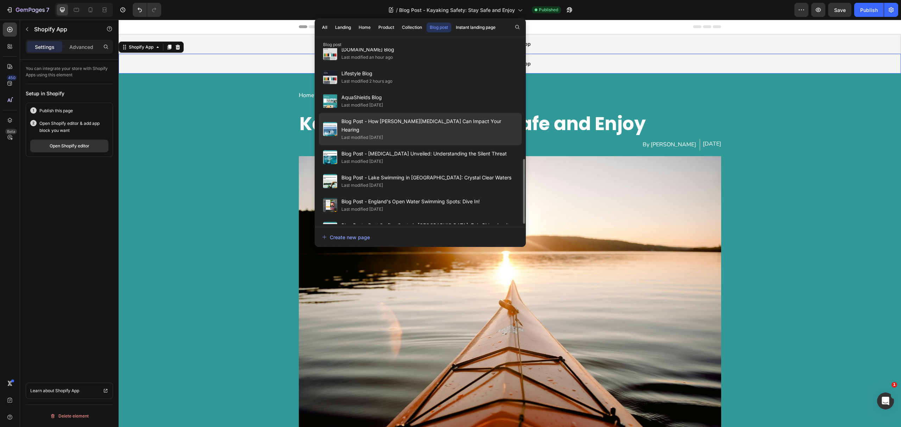
click at [436, 117] on span "Blog Post - How [PERSON_NAME][MEDICAL_DATA] Can Impact Your Hearing" at bounding box center [430, 125] width 176 height 17
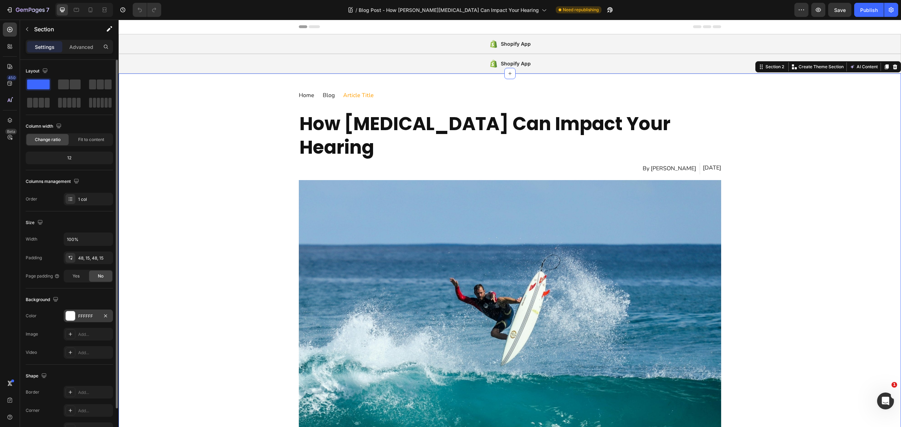
click at [73, 320] on div at bounding box center [70, 316] width 9 height 9
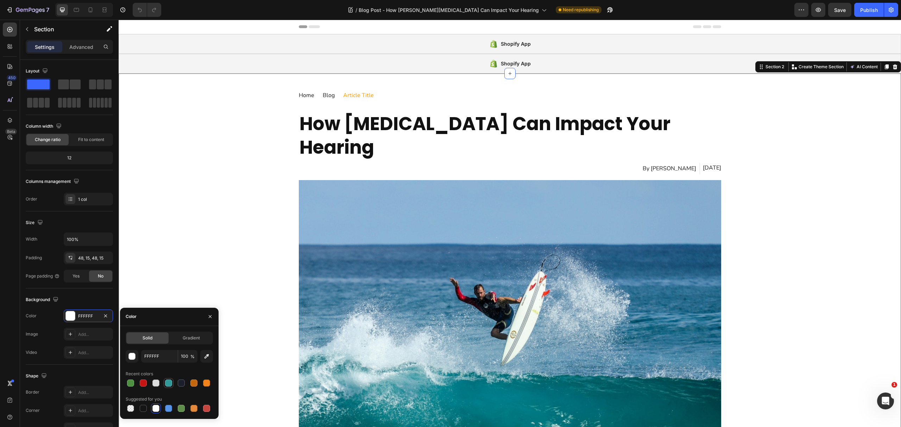
click at [168, 382] on div at bounding box center [168, 383] width 7 height 7
type input "329999"
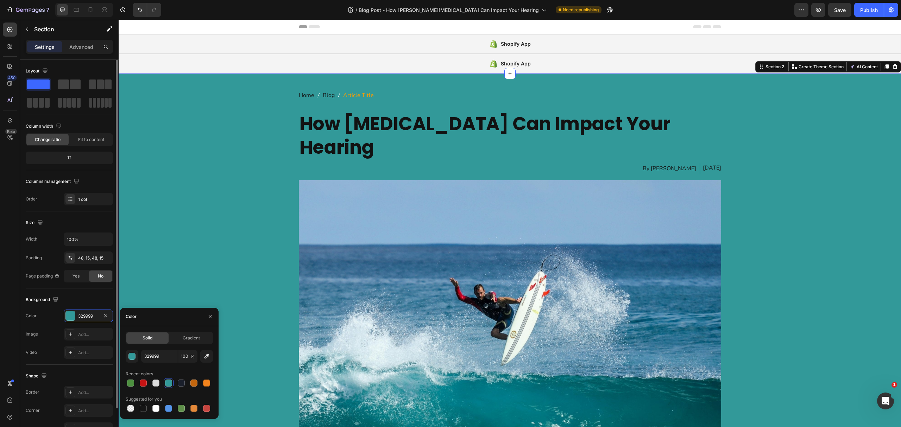
scroll to position [43, 0]
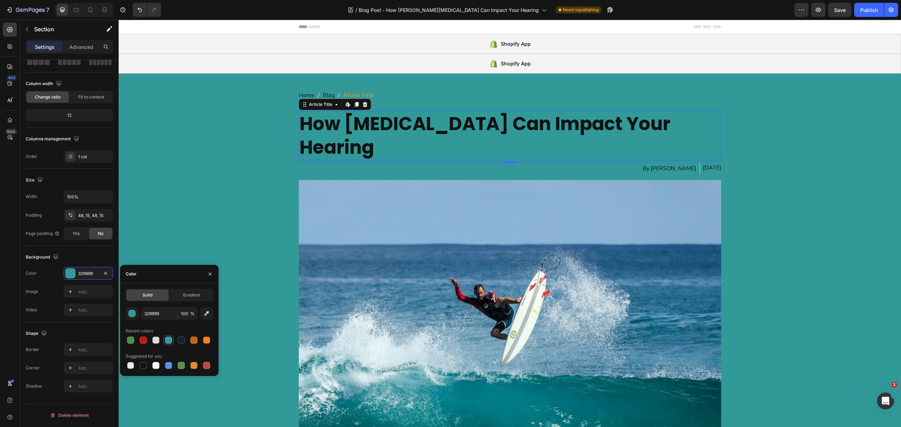
click at [314, 120] on h1 "How Surfer's Ear Can Impact Your Hearing" at bounding box center [510, 135] width 423 height 49
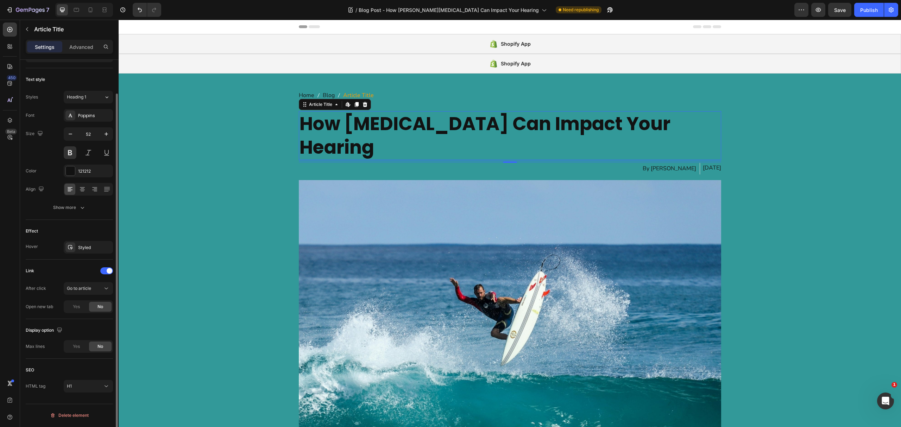
scroll to position [0, 0]
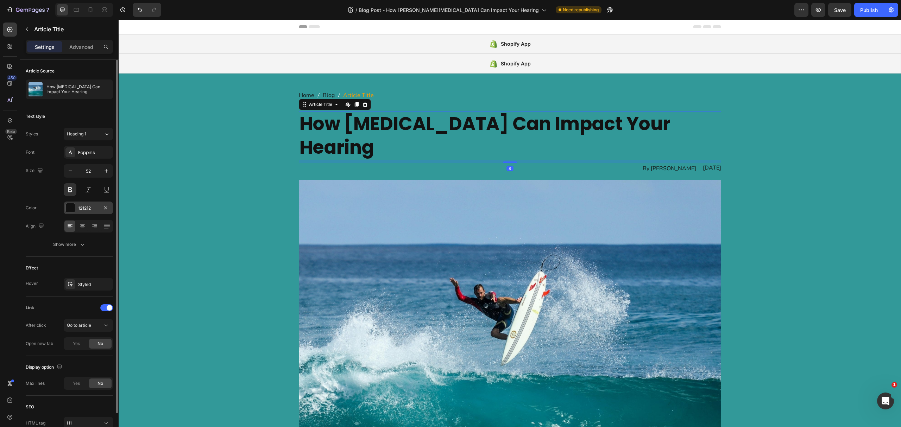
click at [83, 206] on div "121212" at bounding box center [88, 208] width 20 height 6
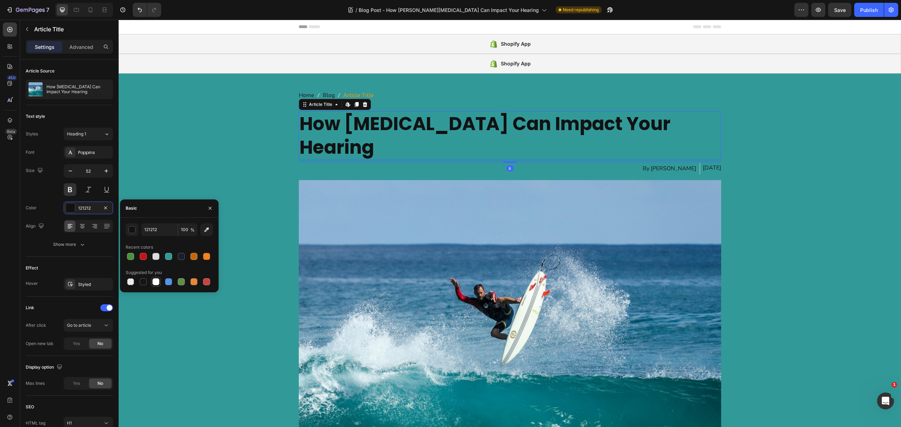
click at [158, 279] on div at bounding box center [155, 281] width 7 height 7
type input "FFFFFF"
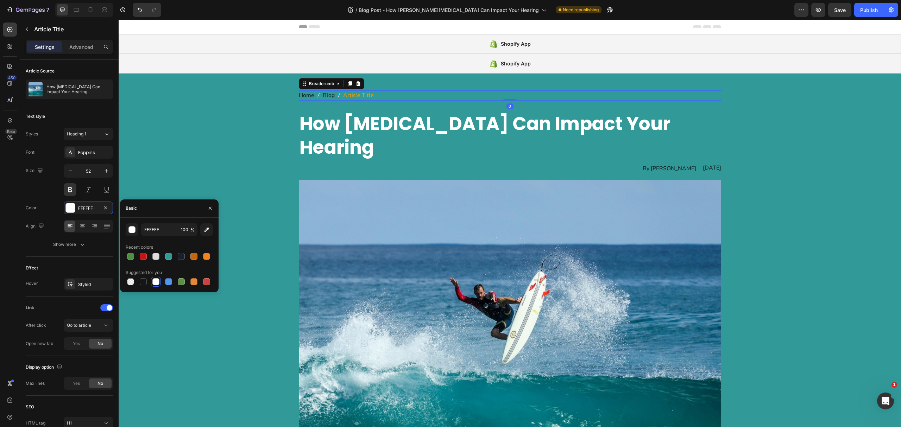
click at [444, 92] on nav "Home Blog Article Title" at bounding box center [510, 95] width 423 height 10
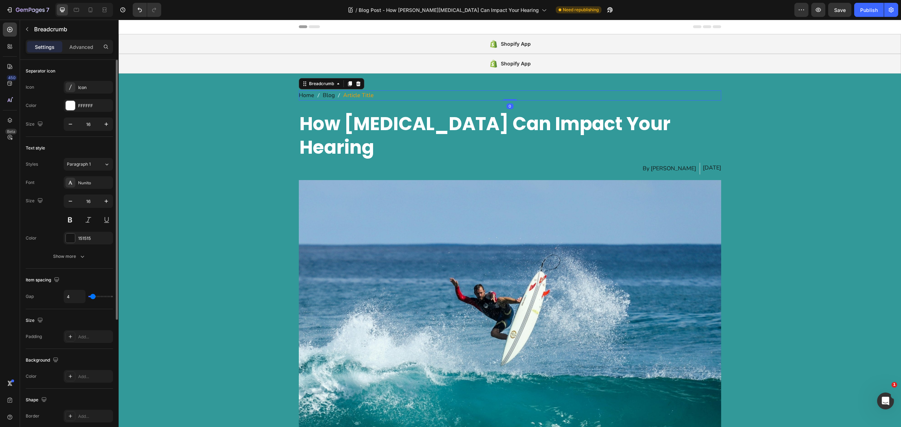
click at [82, 246] on div "Font Nunito Size 16 Color 151515 Show more" at bounding box center [69, 219] width 87 height 87
click at [90, 237] on div "151515" at bounding box center [88, 239] width 20 height 6
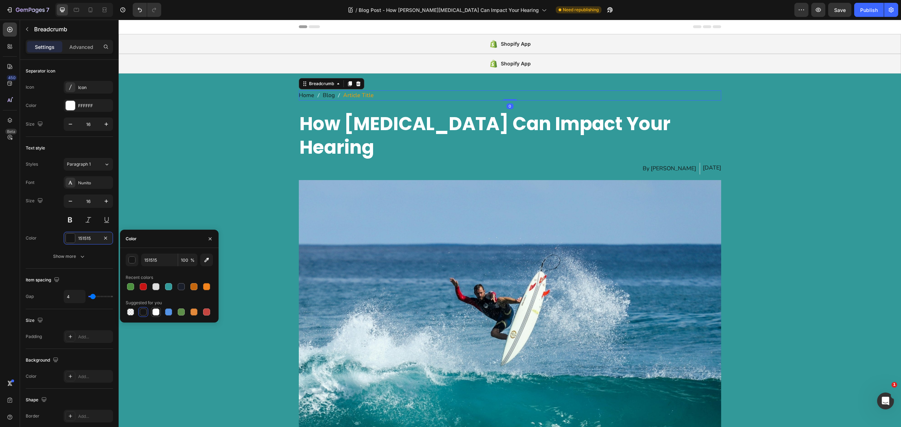
click at [159, 315] on div at bounding box center [156, 312] width 8 height 8
type input "FFFFFF"
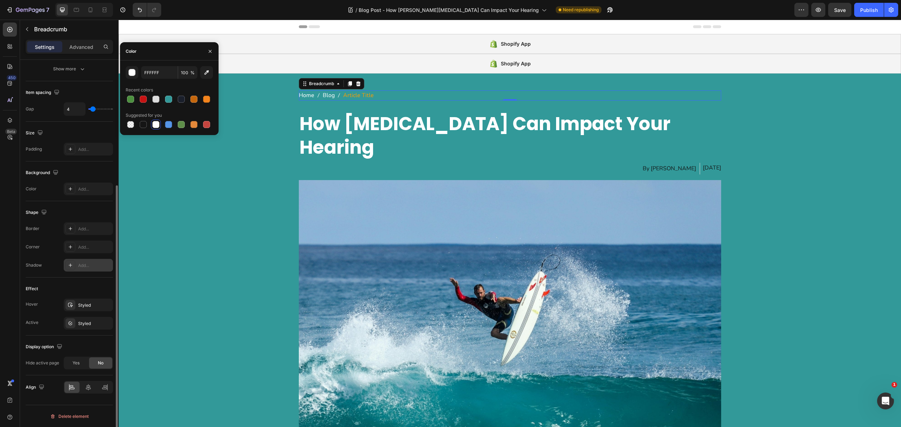
scroll to position [189, 0]
click at [82, 309] on div "Styled" at bounding box center [88, 303] width 49 height 13
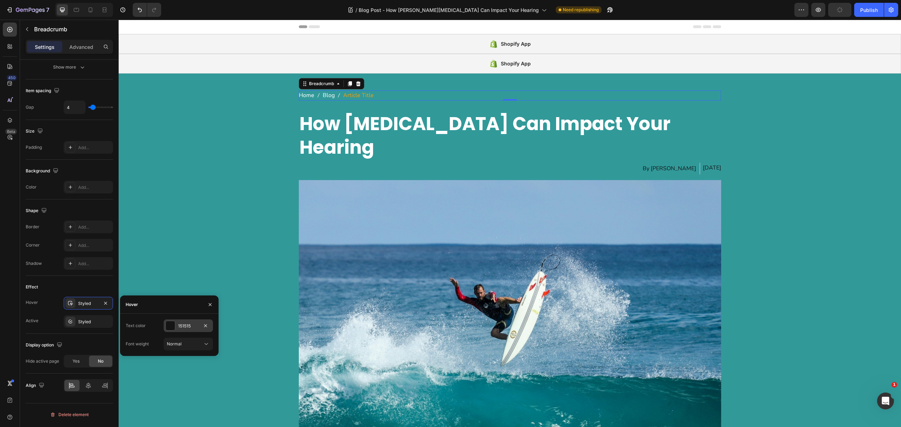
click at [181, 326] on div "151515" at bounding box center [188, 326] width 20 height 6
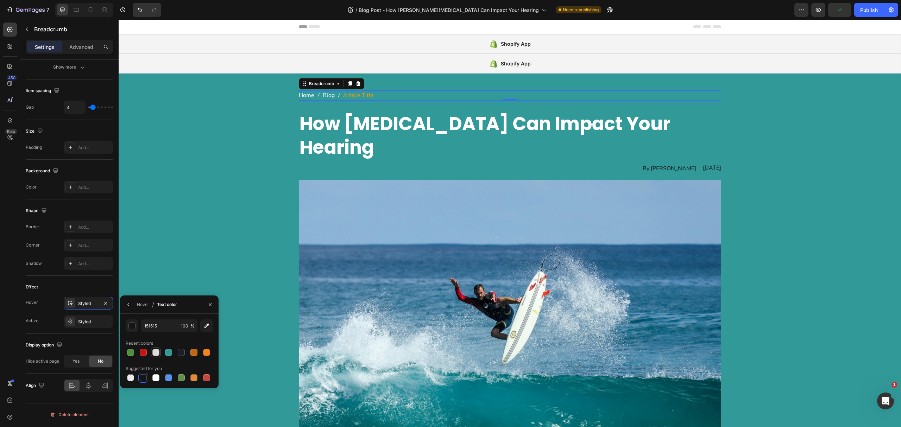
click at [159, 354] on div at bounding box center [155, 352] width 7 height 7
type input "DDDDDD"
click at [649, 163] on div "By Jordan Farrow Article Author Edit content in Shopify 8" at bounding box center [671, 169] width 58 height 12
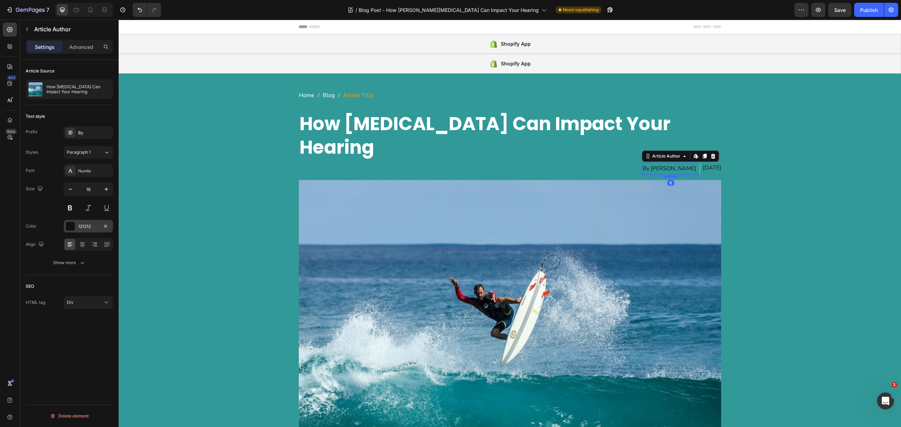
click at [84, 230] on div "121212" at bounding box center [88, 227] width 20 height 6
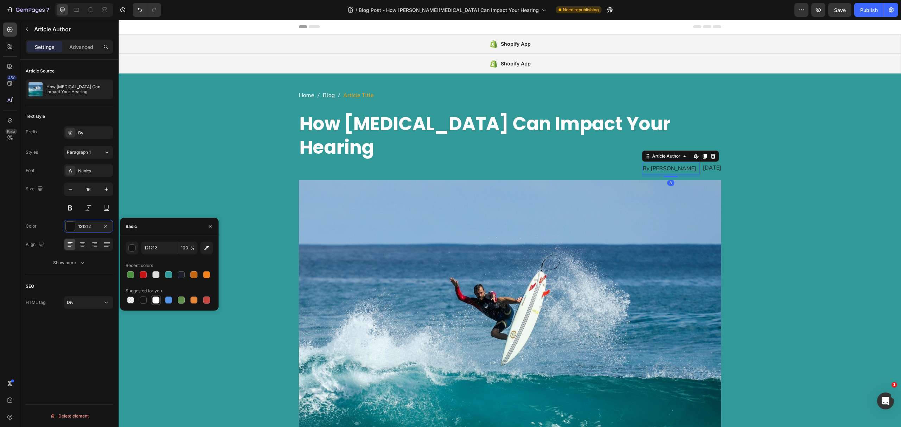
click at [155, 300] on div at bounding box center [155, 300] width 7 height 7
type input "FFFFFF"
click at [706, 163] on div "May 13, 2024" at bounding box center [712, 168] width 18 height 10
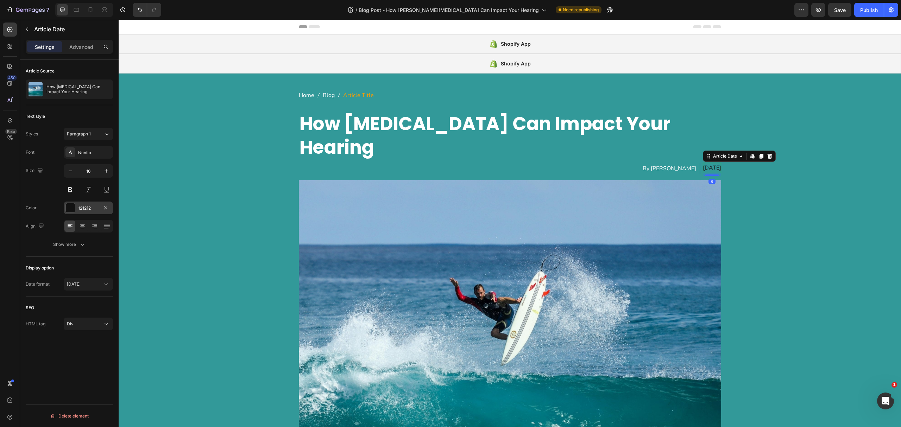
click at [87, 206] on div "121212" at bounding box center [88, 208] width 20 height 6
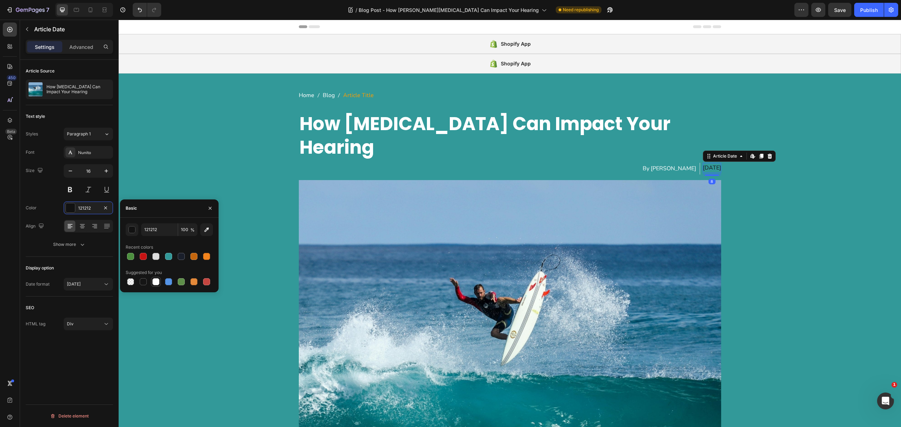
click at [158, 285] on div at bounding box center [156, 282] width 8 height 8
type input "FFFFFF"
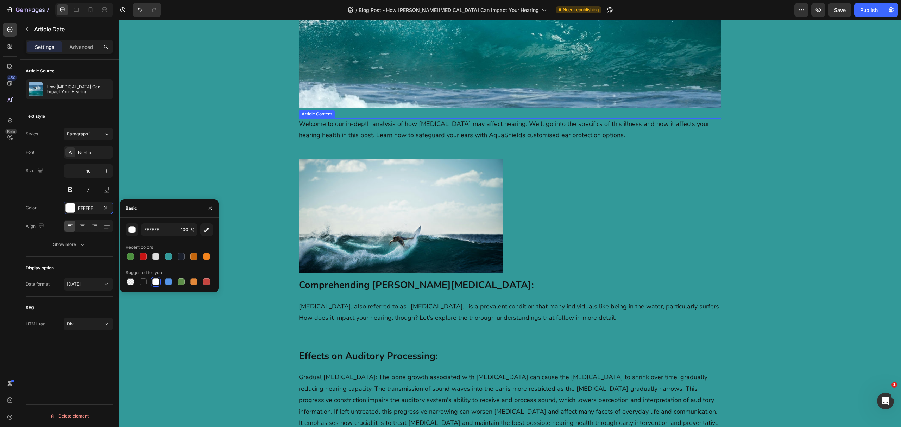
scroll to position [516, 0]
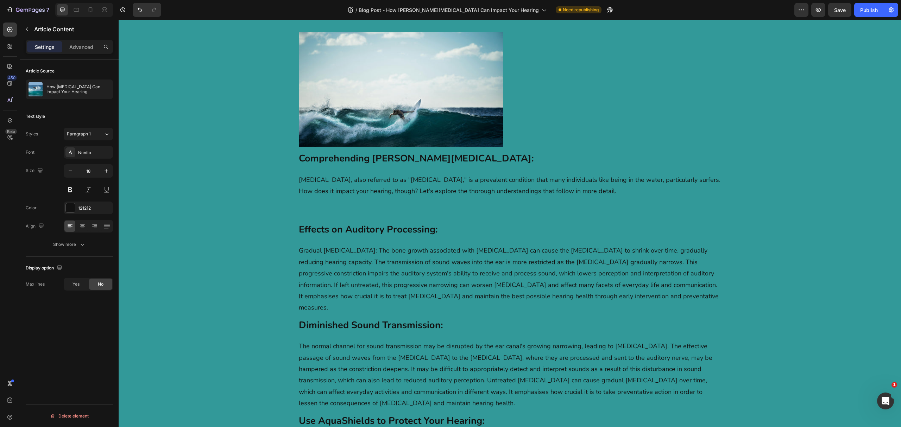
click at [476, 341] on p "The normal channel for sound transmission may be disrupted by the ear canal's g…" at bounding box center [510, 375] width 423 height 68
click at [439, 245] on p "Gradual Deafness: The bone growth associated with surfer's ear can cause the ea…" at bounding box center [510, 279] width 423 height 68
click at [77, 213] on div "121212" at bounding box center [88, 208] width 49 height 13
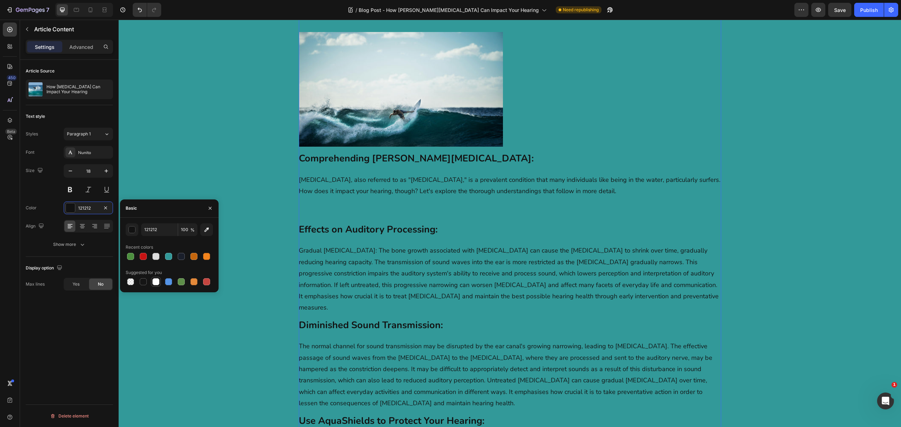
click at [158, 284] on div at bounding box center [155, 281] width 7 height 7
type input "FFFFFF"
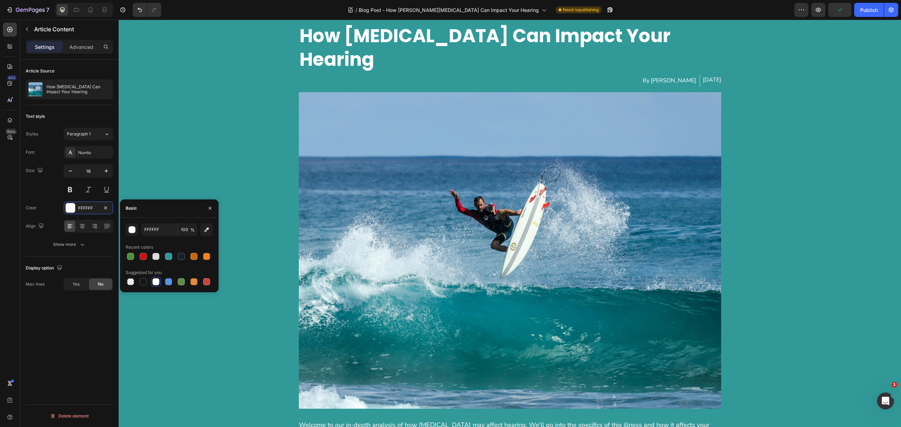
scroll to position [0, 0]
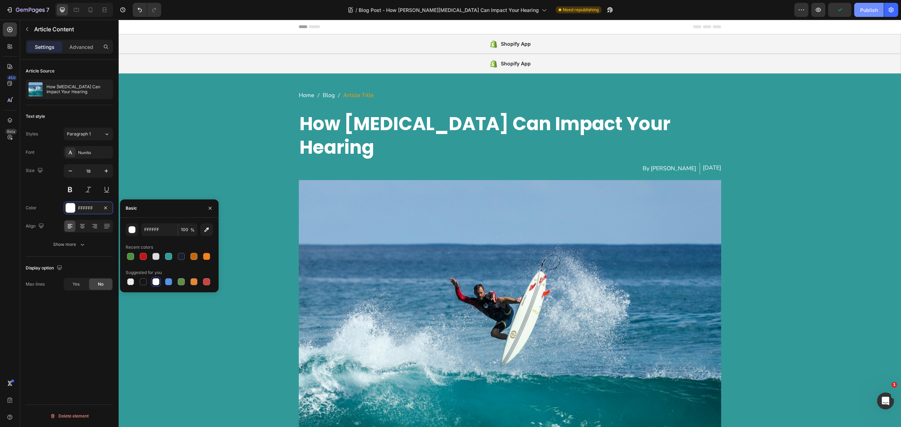
click at [865, 9] on div "Publish" at bounding box center [869, 9] width 18 height 7
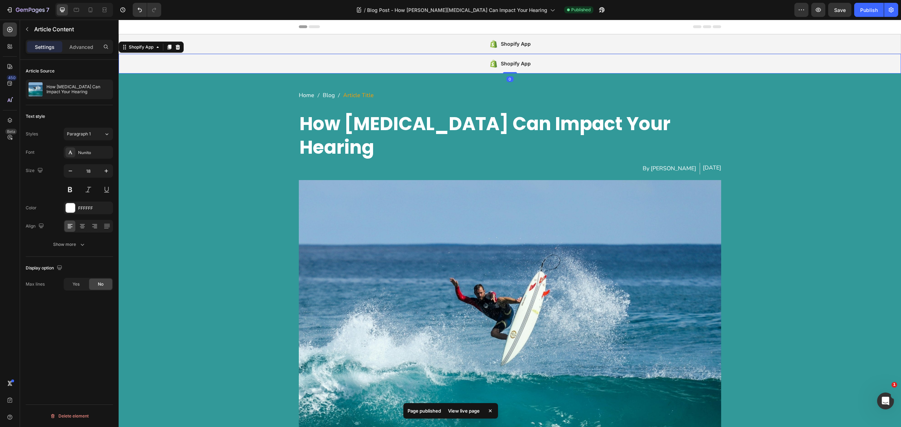
click at [383, 55] on div "Shopify App" at bounding box center [510, 64] width 783 height 20
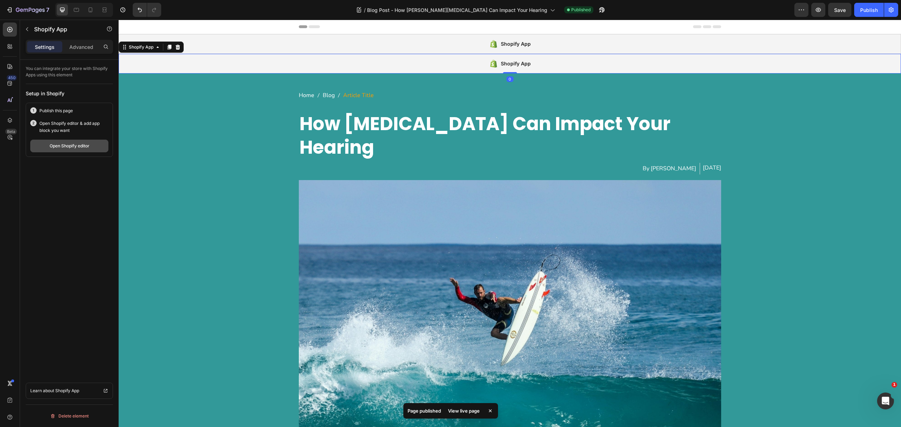
click at [68, 149] on div "Open Shopify editor" at bounding box center [70, 146] width 40 height 6
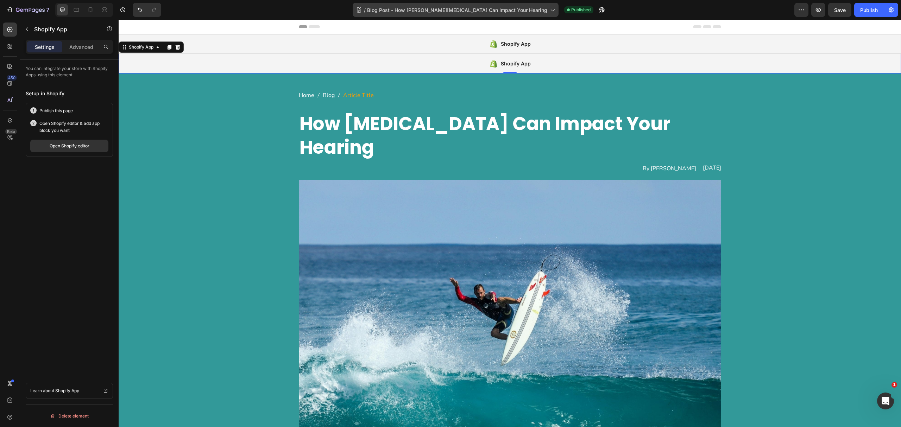
click at [433, 6] on span "Blog Post - How [PERSON_NAME][MEDICAL_DATA] Can Impact Your Hearing" at bounding box center [457, 9] width 180 height 7
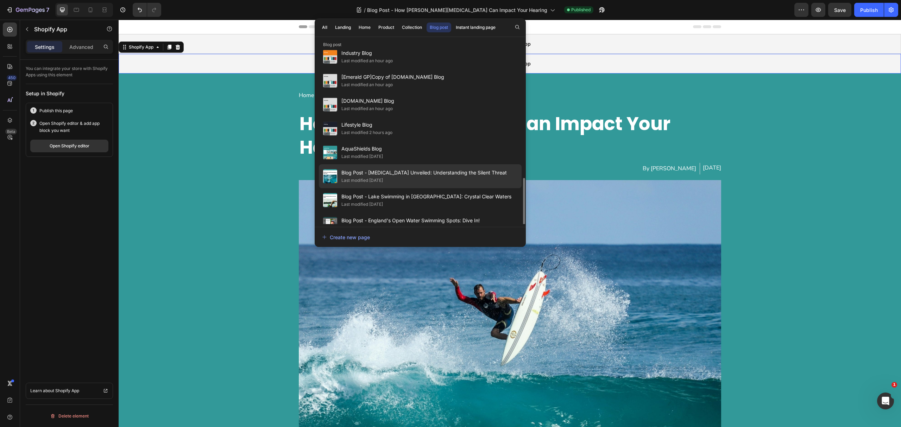
scroll to position [301, 0]
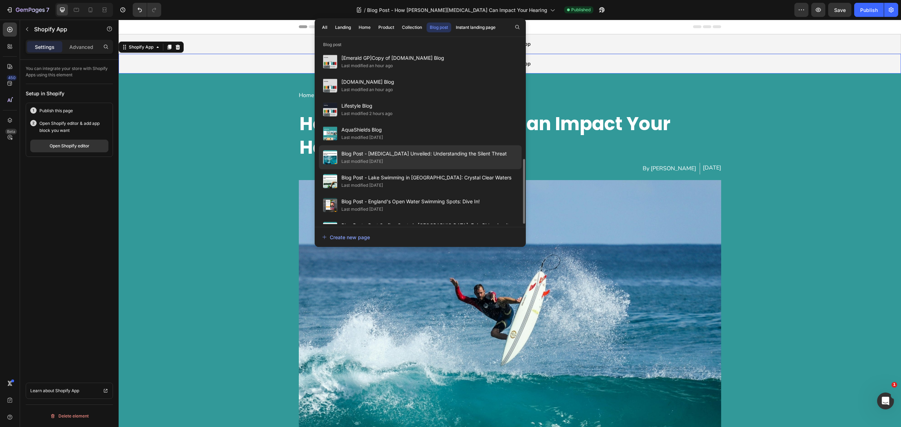
click at [430, 158] on div "Last modified [DATE]" at bounding box center [424, 161] width 165 height 7
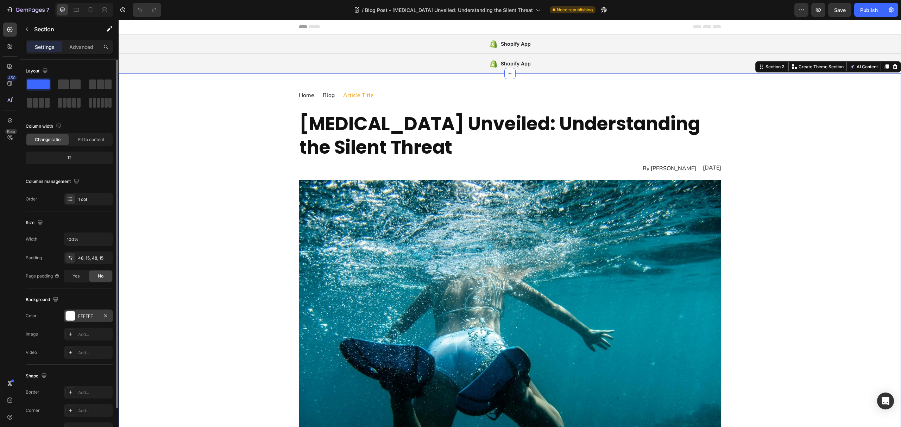
click at [80, 321] on div "FFFFFF" at bounding box center [88, 316] width 49 height 13
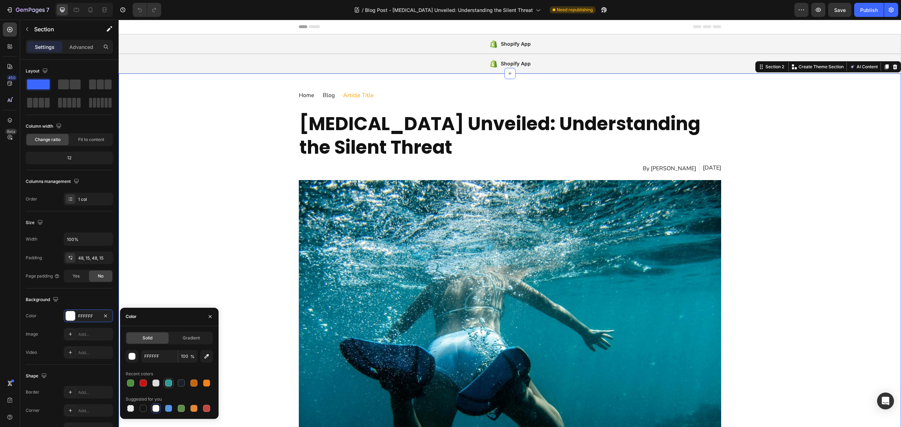
click at [169, 383] on div at bounding box center [168, 383] width 7 height 7
type input "329999"
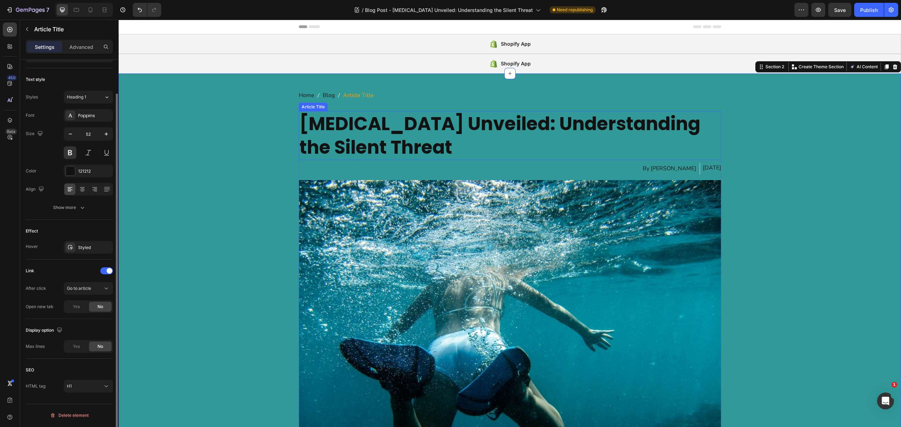
click at [365, 143] on h1 "Swimmer's Ear Unveiled: Understanding the Silent Threat" at bounding box center [510, 135] width 423 height 49
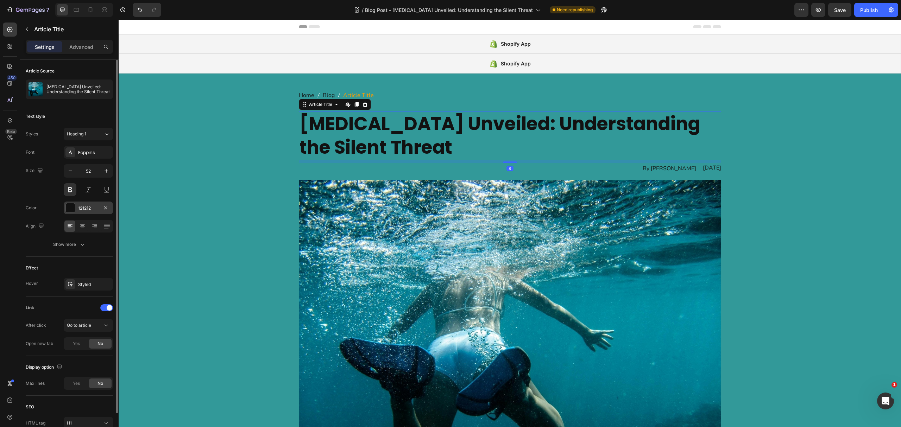
click at [71, 207] on div at bounding box center [70, 208] width 9 height 9
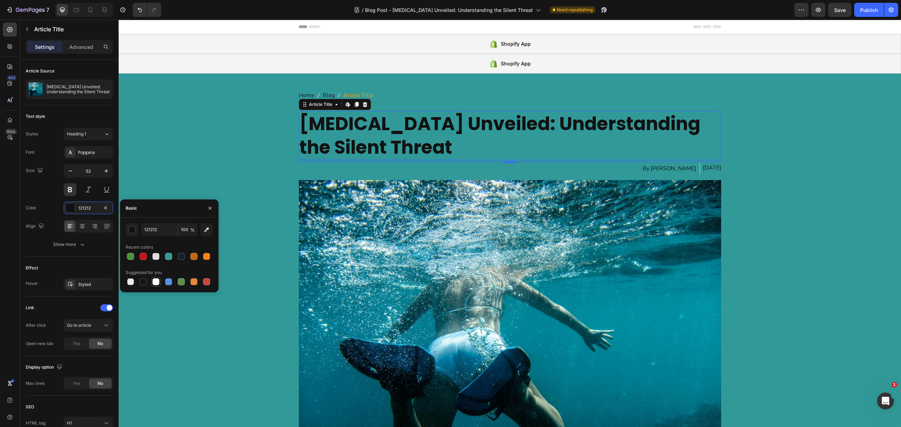
drag, startPoint x: 151, startPoint y: 289, endPoint x: 157, endPoint y: 283, distance: 7.7
click at [155, 285] on div "121212 100 % Recent colors Suggested for you" at bounding box center [169, 255] width 99 height 75
drag, startPoint x: 157, startPoint y: 283, endPoint x: 208, endPoint y: 236, distance: 70.5
click at [157, 283] on div at bounding box center [155, 281] width 7 height 7
type input "FFFFFF"
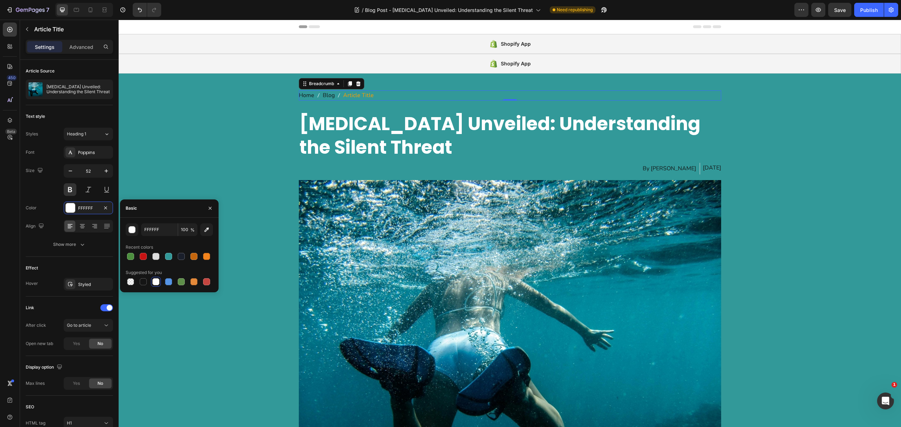
click at [386, 93] on nav "Home Blog Article Title" at bounding box center [510, 95] width 423 height 10
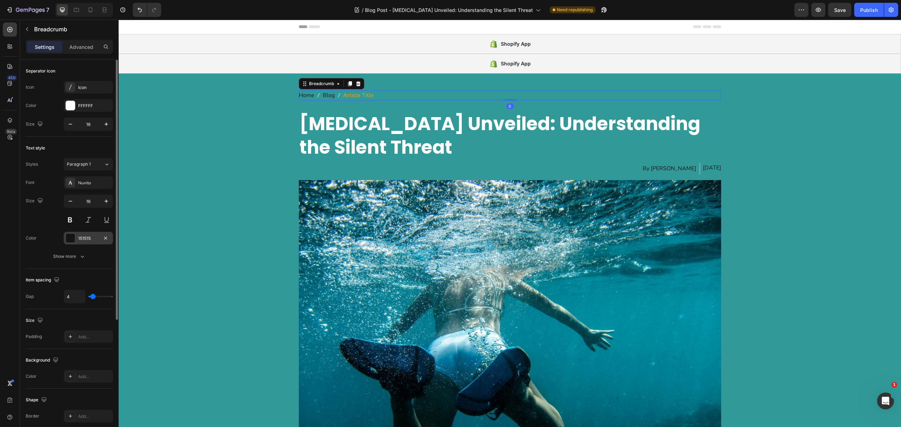
click at [71, 239] on div at bounding box center [70, 238] width 9 height 9
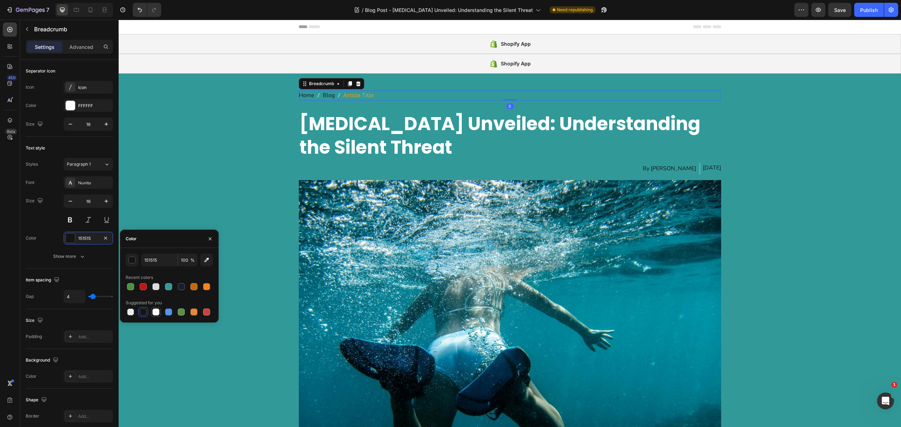
click at [158, 312] on div at bounding box center [155, 312] width 7 height 7
type input "FFFFFF"
click at [666, 164] on div "By [PERSON_NAME]" at bounding box center [669, 169] width 55 height 12
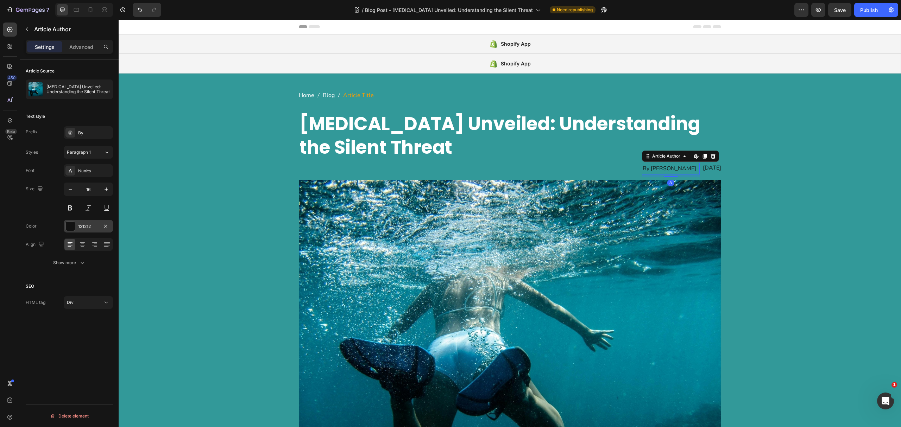
click at [90, 220] on div "Font Nunito Size 16 Color 121212 Align Show more" at bounding box center [69, 216] width 87 height 105
click at [89, 223] on div "121212" at bounding box center [88, 226] width 49 height 13
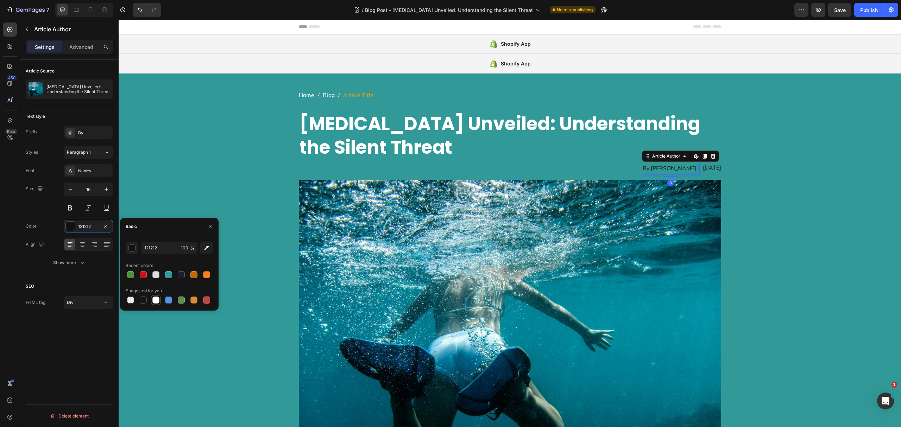
click at [158, 300] on div at bounding box center [155, 300] width 7 height 7
type input "FFFFFF"
click at [706, 166] on div "Jul 25, 2024" at bounding box center [712, 168] width 18 height 10
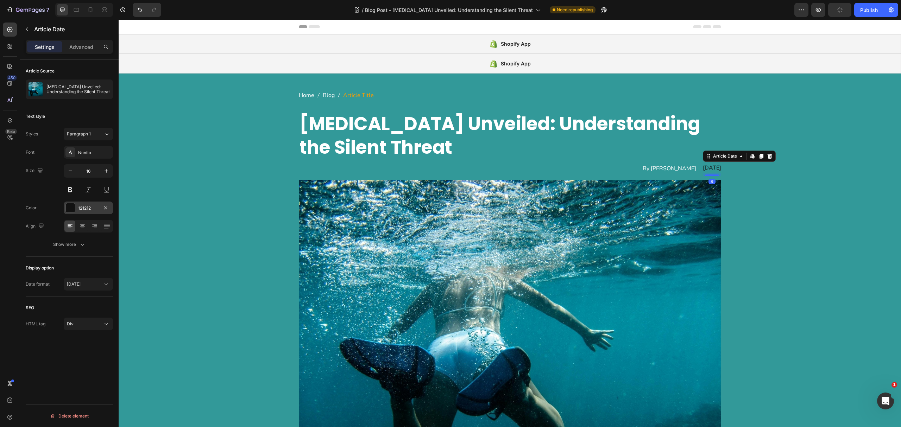
click at [70, 207] on div at bounding box center [70, 208] width 9 height 9
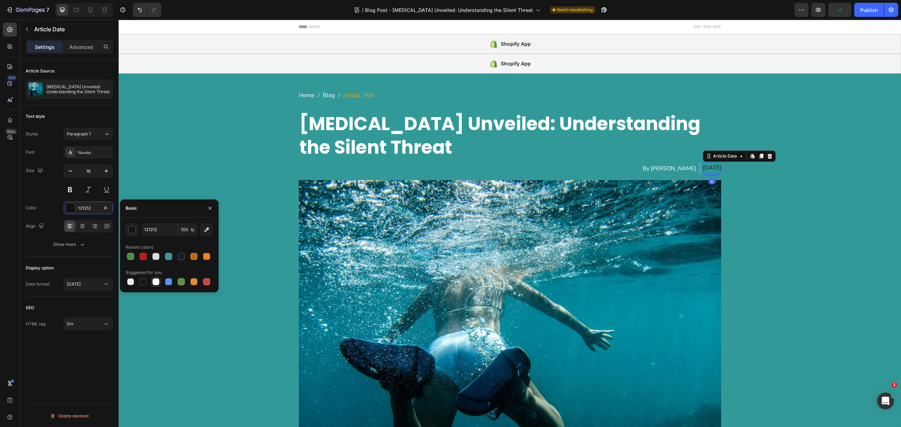
click at [156, 284] on div at bounding box center [155, 281] width 7 height 7
type input "FFFFFF"
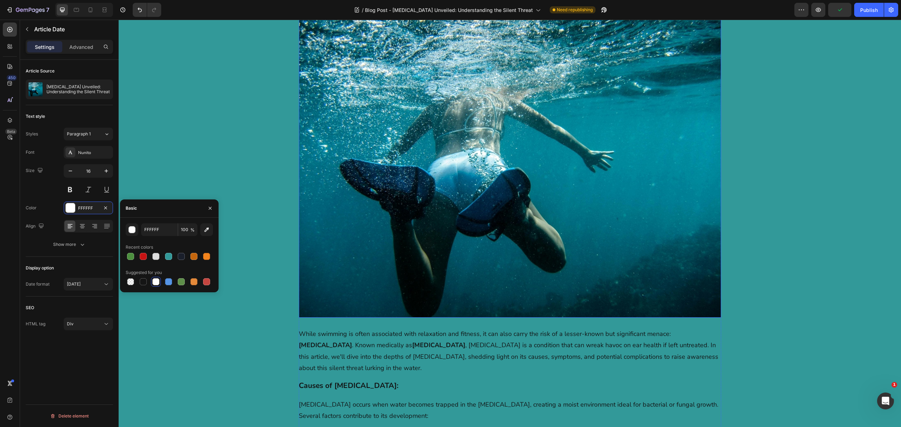
scroll to position [328, 0]
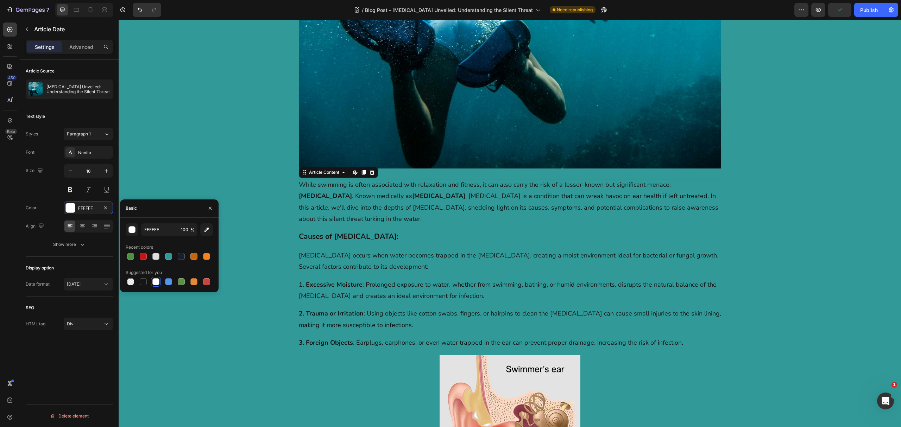
click at [383, 342] on p "3. Foreign Objects : Earplugs, earphones, or even water trapped in the ear can …" at bounding box center [510, 342] width 423 height 11
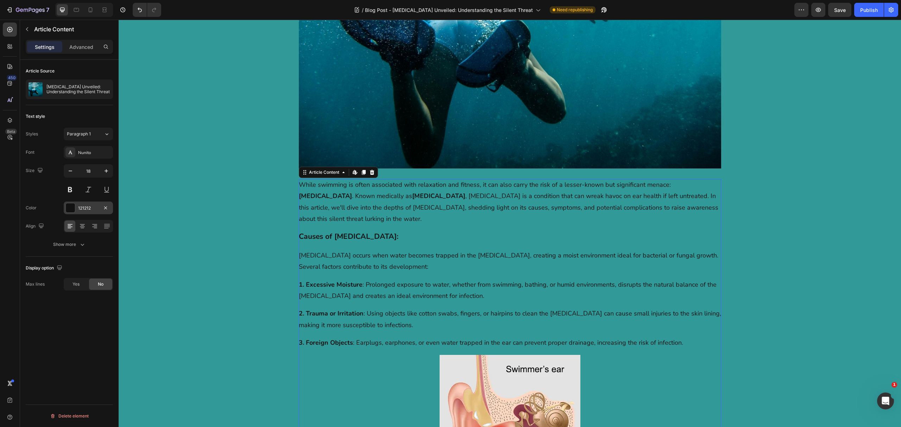
click at [78, 205] on div "121212" at bounding box center [88, 208] width 49 height 13
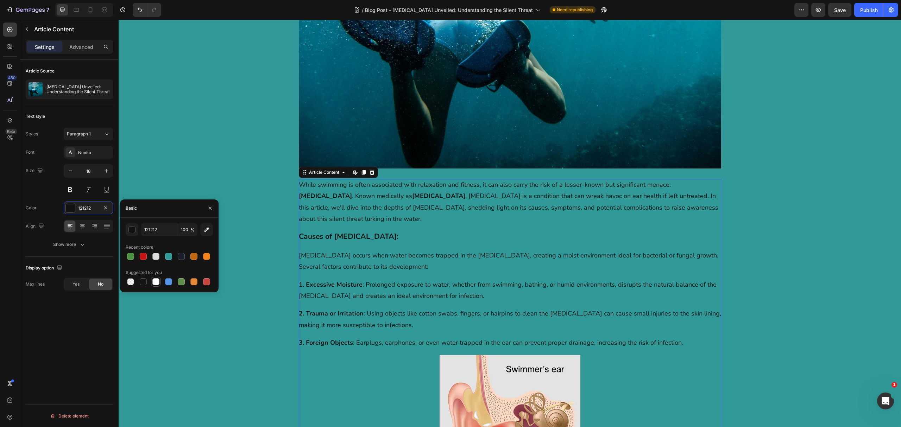
click at [152, 282] on div at bounding box center [155, 281] width 7 height 7
type input "FFFFFF"
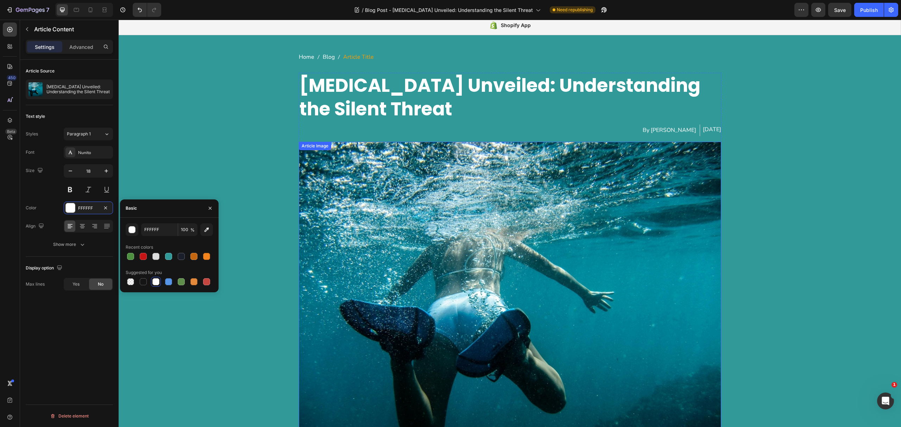
scroll to position [0, 0]
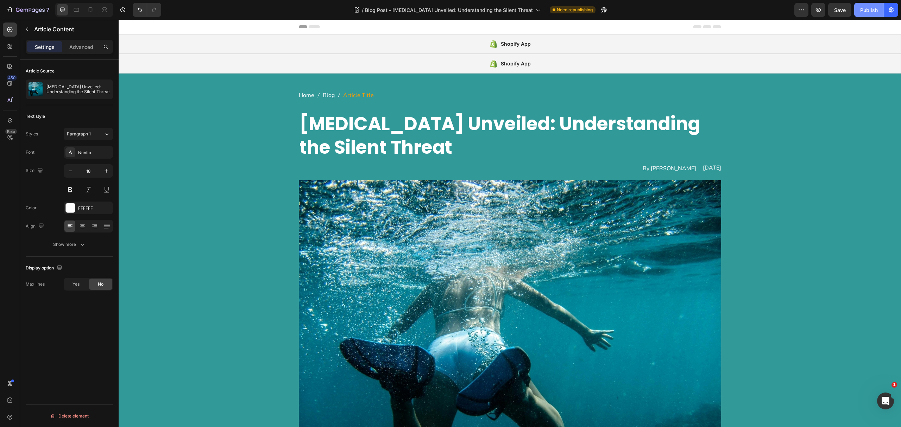
click at [863, 13] on div "Publish" at bounding box center [869, 9] width 18 height 7
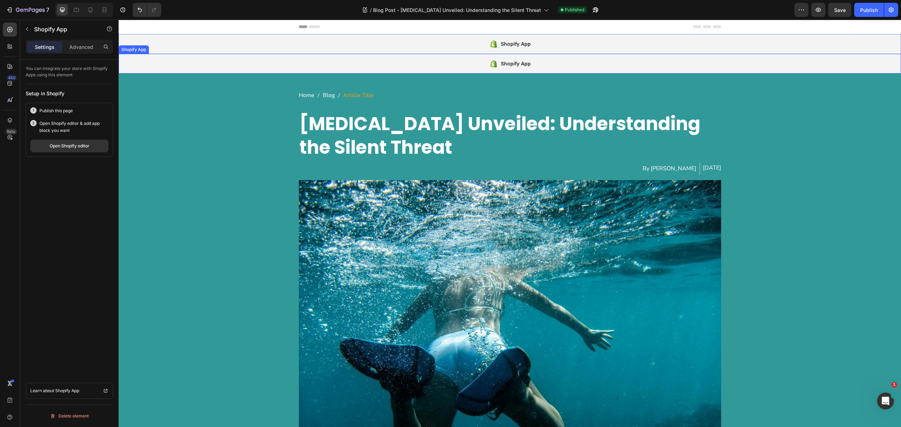
click at [327, 64] on div "Shopify App" at bounding box center [510, 64] width 783 height 20
click at [78, 147] on div "Open Shopify editor" at bounding box center [70, 146] width 40 height 6
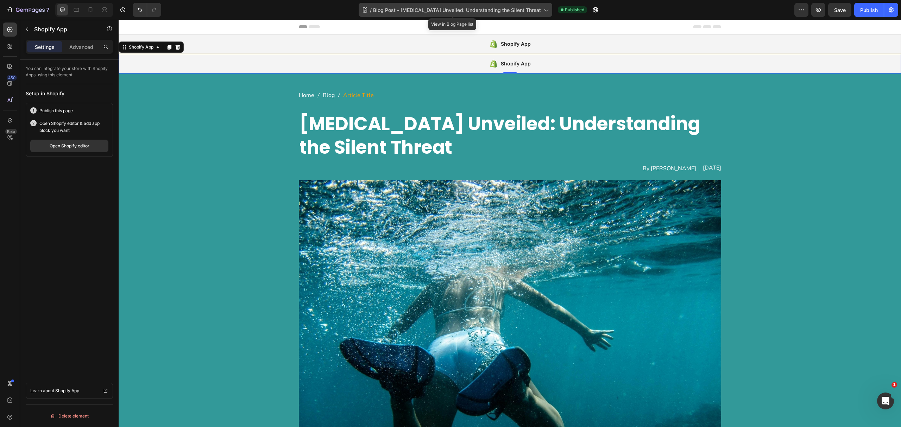
click at [452, 14] on div "/ Blog Post - Swimmer's Ear Unveiled: Understanding the Silent Threat" at bounding box center [456, 10] width 194 height 14
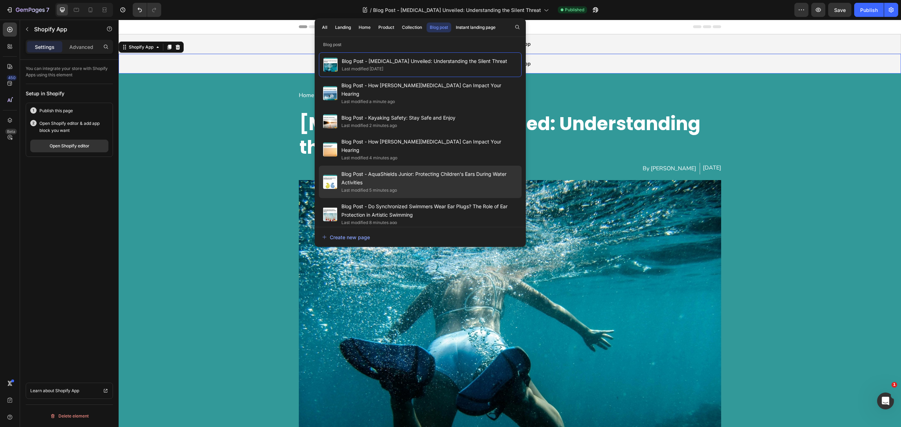
scroll to position [301, 0]
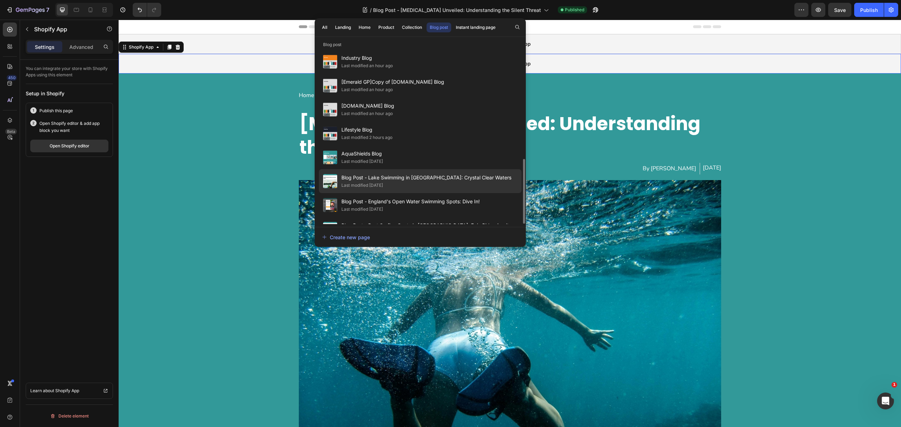
click at [436, 174] on span "Blog Post - Lake Swimming in [GEOGRAPHIC_DATA]: Crystal Clear Waters" at bounding box center [427, 178] width 170 height 8
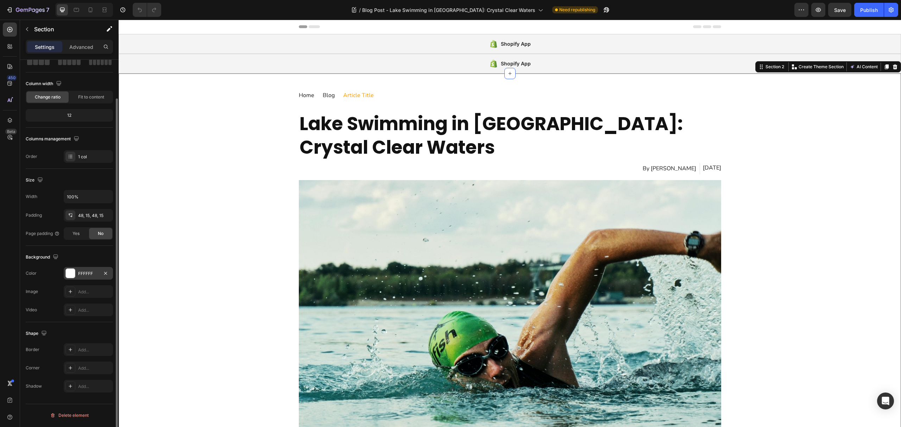
click at [80, 275] on div "FFFFFF" at bounding box center [88, 274] width 20 height 6
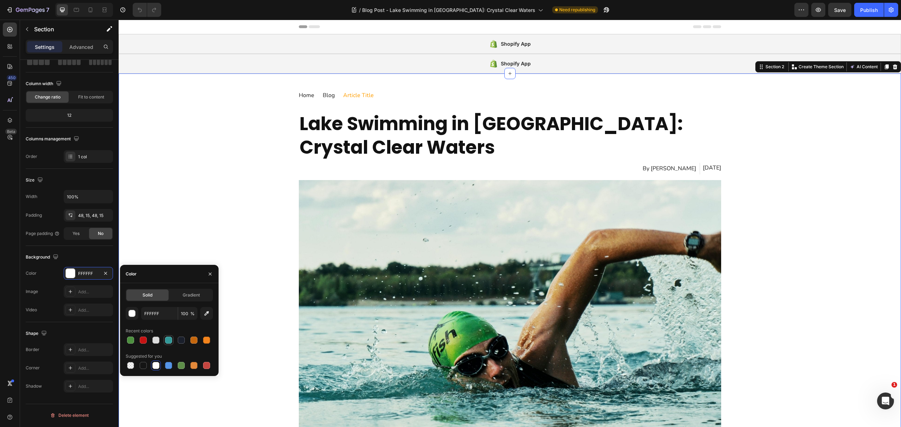
click at [168, 339] on div at bounding box center [168, 340] width 7 height 7
type input "329999"
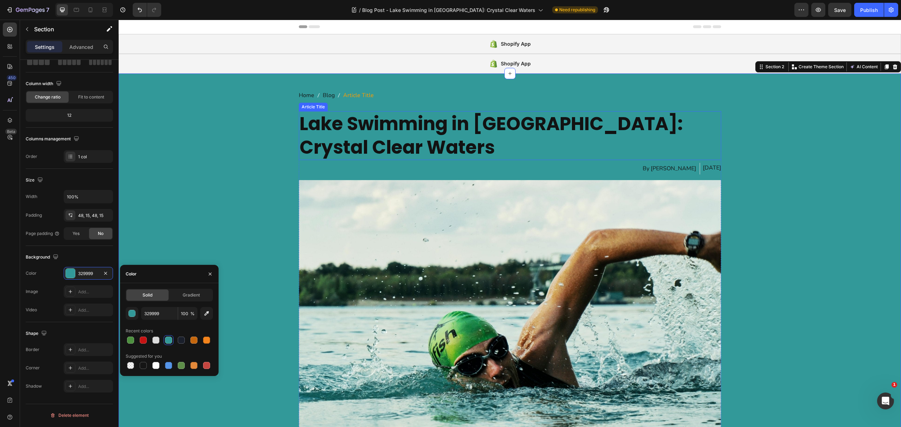
click at [344, 145] on h1 "Lake Swimming in [GEOGRAPHIC_DATA]: Crystal Clear Waters" at bounding box center [510, 135] width 423 height 49
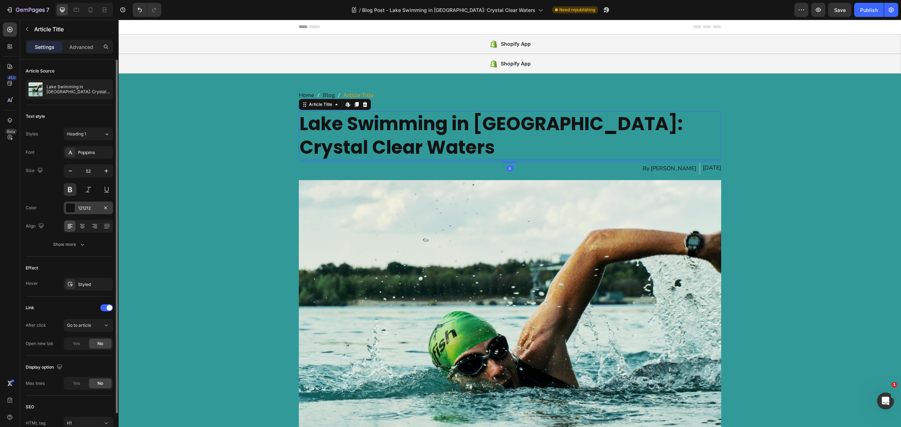
click at [82, 207] on div "121212" at bounding box center [88, 208] width 20 height 6
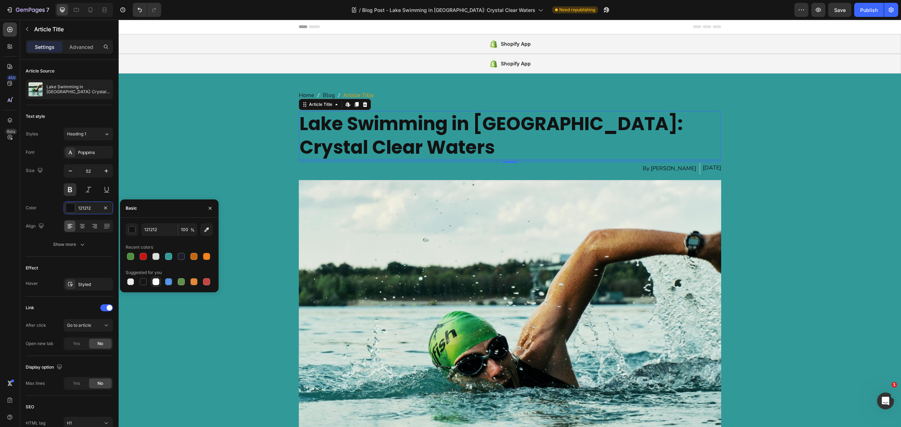
click at [157, 285] on div at bounding box center [156, 282] width 8 height 8
type input "FFFFFF"
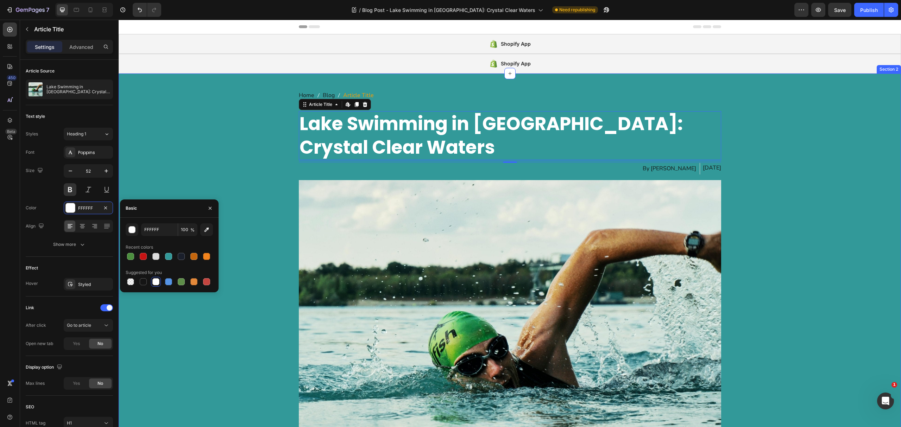
click at [403, 96] on nav "Home Blog Article Title" at bounding box center [510, 95] width 423 height 10
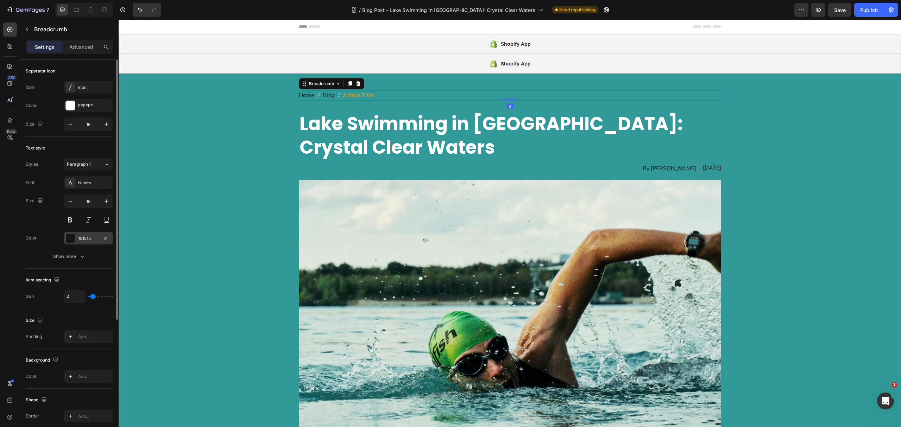
click at [87, 244] on div "151515" at bounding box center [88, 238] width 49 height 13
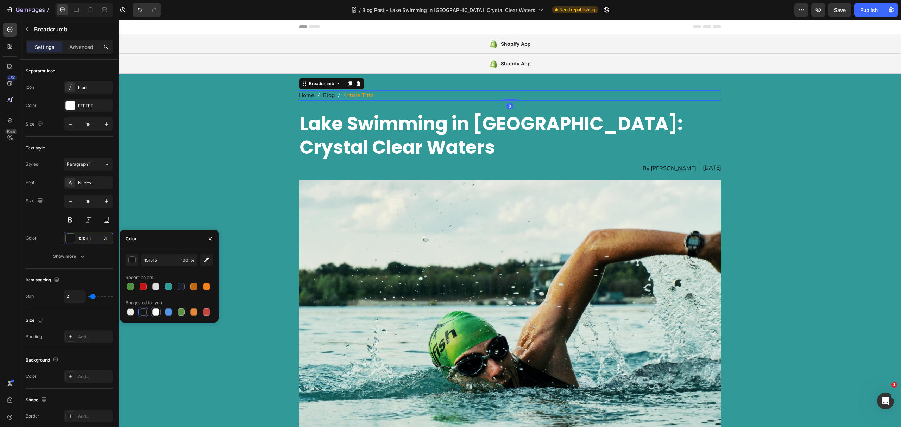
click at [153, 312] on div at bounding box center [155, 312] width 7 height 7
type input "FFFFFF"
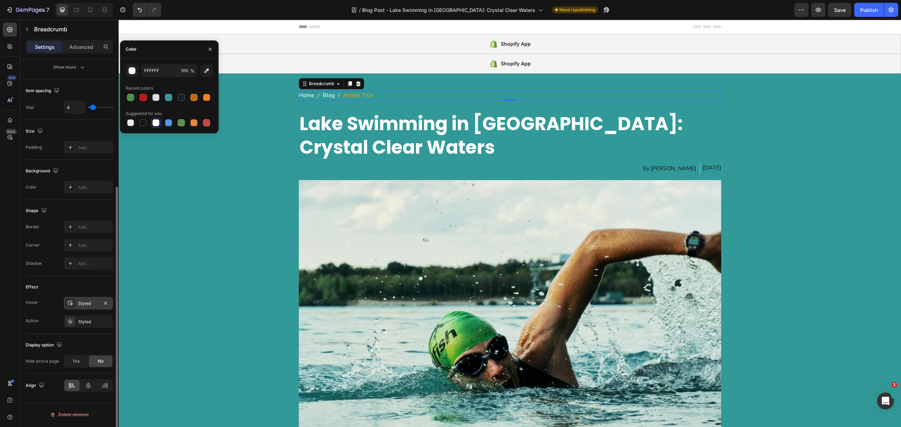
click at [85, 305] on div "Styled" at bounding box center [88, 304] width 20 height 6
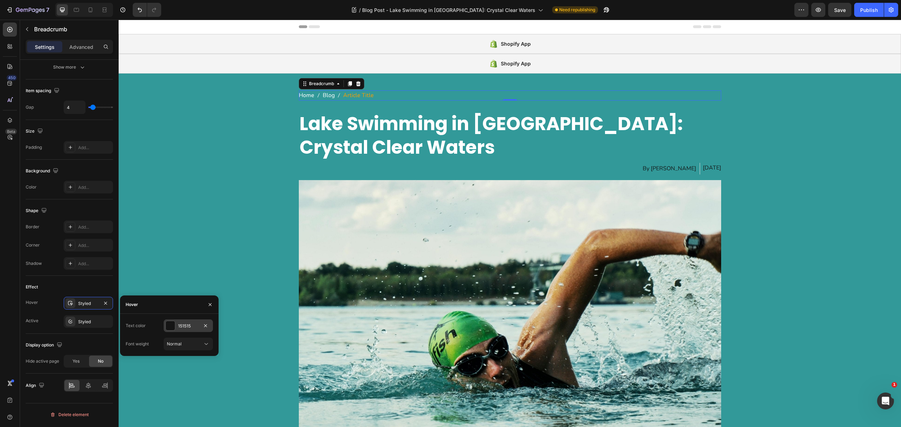
click at [175, 321] on div "151515" at bounding box center [188, 326] width 49 height 13
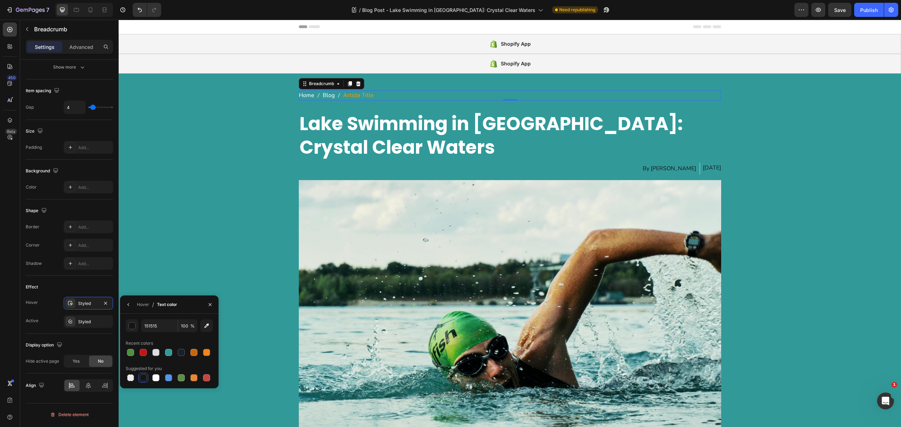
click at [156, 347] on div "Recent colors" at bounding box center [169, 343] width 87 height 11
click at [156, 350] on div at bounding box center [155, 352] width 7 height 7
type input "DDDDDD"
click at [655, 172] on div "By [PERSON_NAME]" at bounding box center [669, 169] width 55 height 12
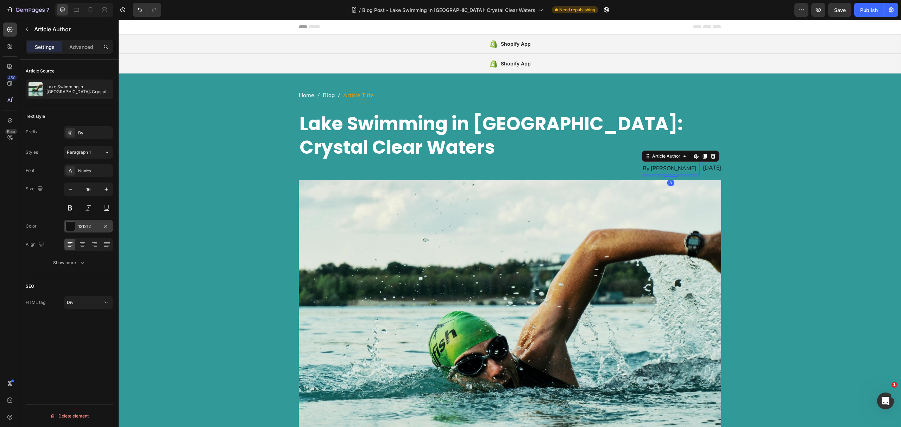
click at [70, 226] on div at bounding box center [70, 226] width 9 height 9
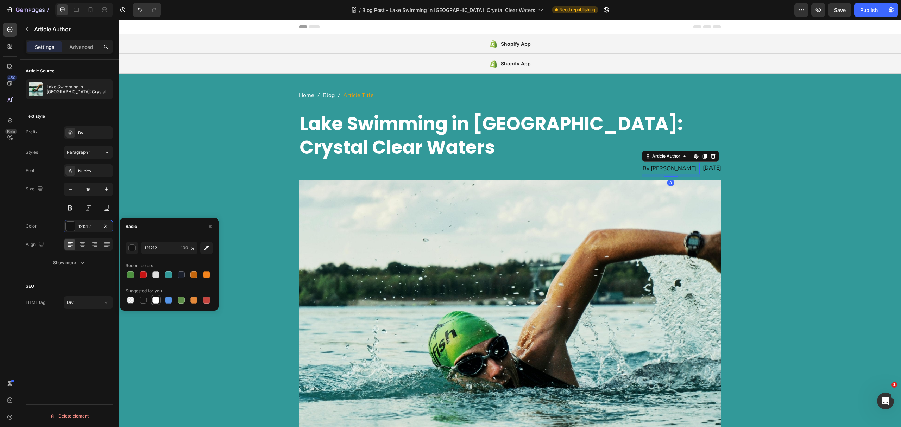
click at [155, 298] on div at bounding box center [155, 300] width 7 height 7
type input "FFFFFF"
click at [703, 167] on div "Aug 12, 2024" at bounding box center [712, 168] width 18 height 10
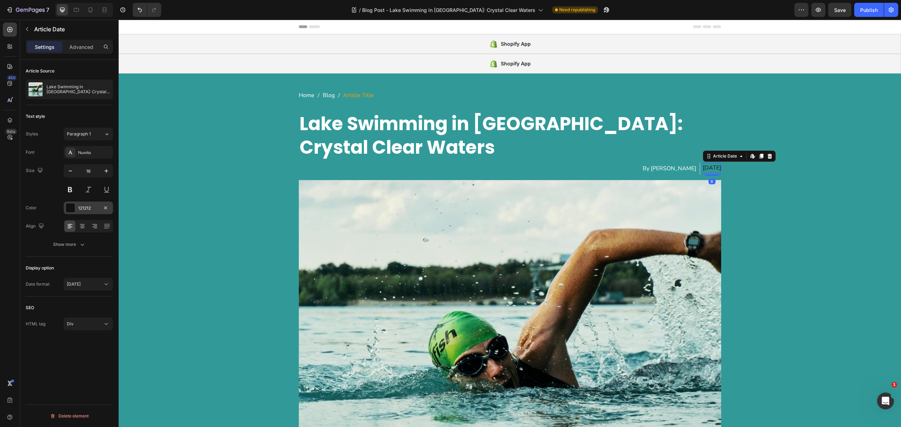
click at [70, 212] on div at bounding box center [70, 208] width 9 height 9
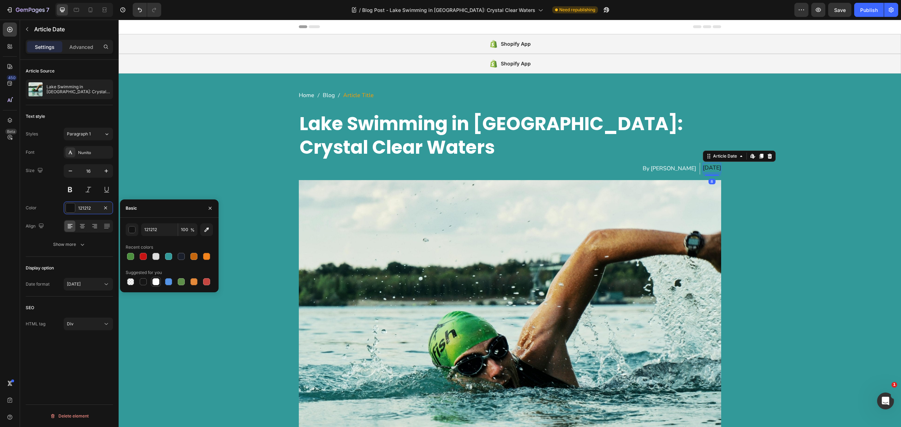
click at [158, 280] on div at bounding box center [155, 281] width 7 height 7
type input "FFFFFF"
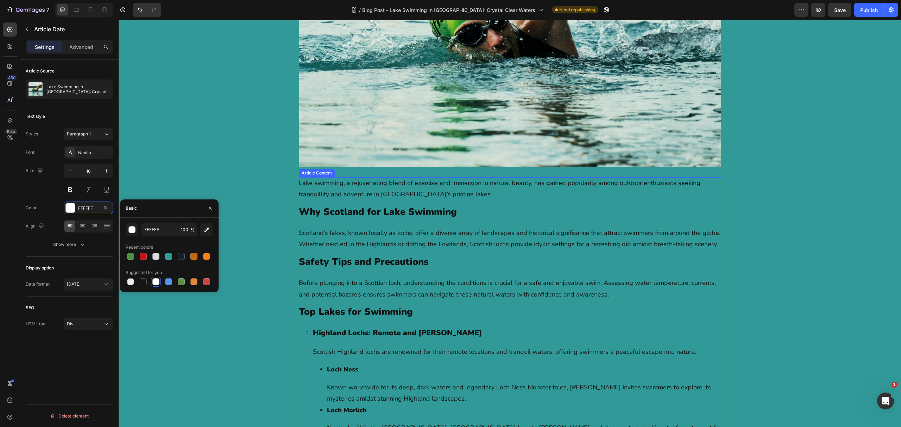
scroll to position [375, 0]
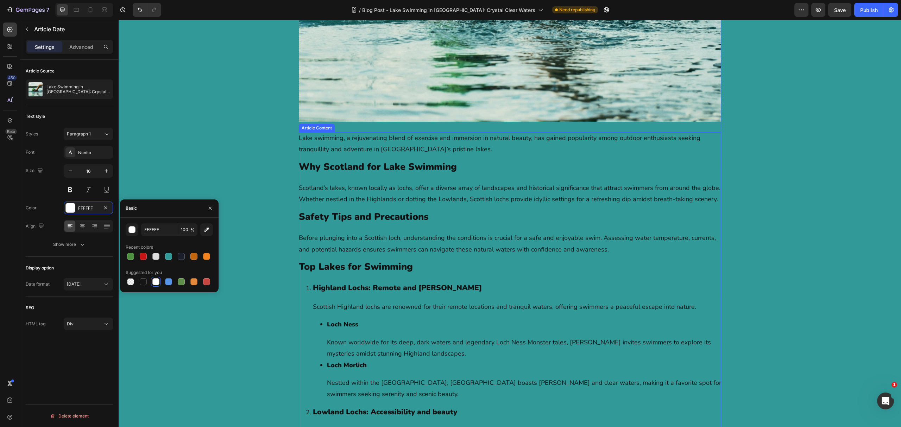
click at [373, 332] on li "Loch Ness Known worldwide for its deep, dark waters and legendary Loch Ness Mon…" at bounding box center [524, 339] width 394 height 40
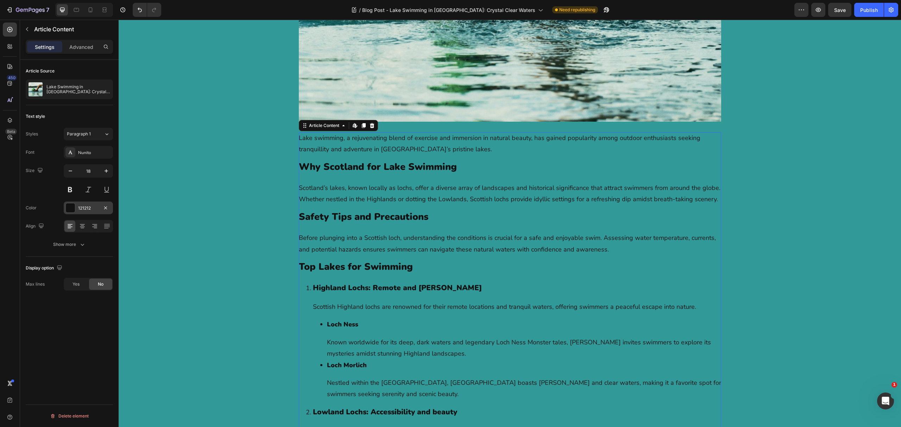
click at [81, 204] on div "121212" at bounding box center [88, 208] width 49 height 13
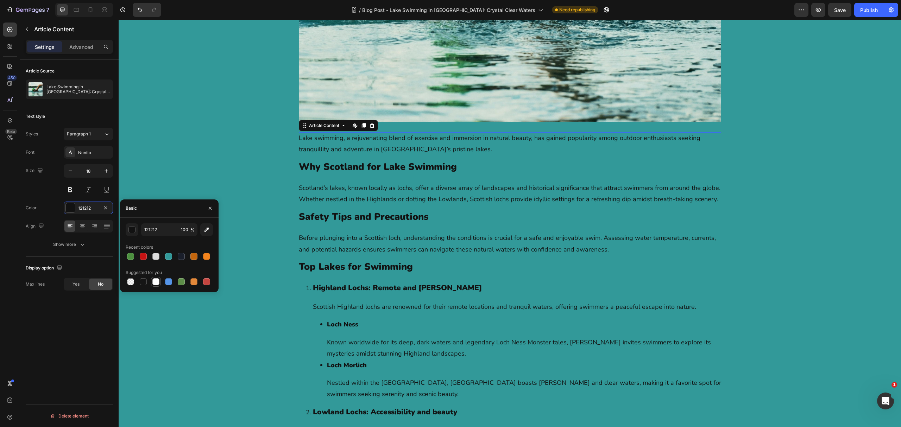
click at [157, 285] on div at bounding box center [156, 282] width 8 height 8
type input "FFFFFF"
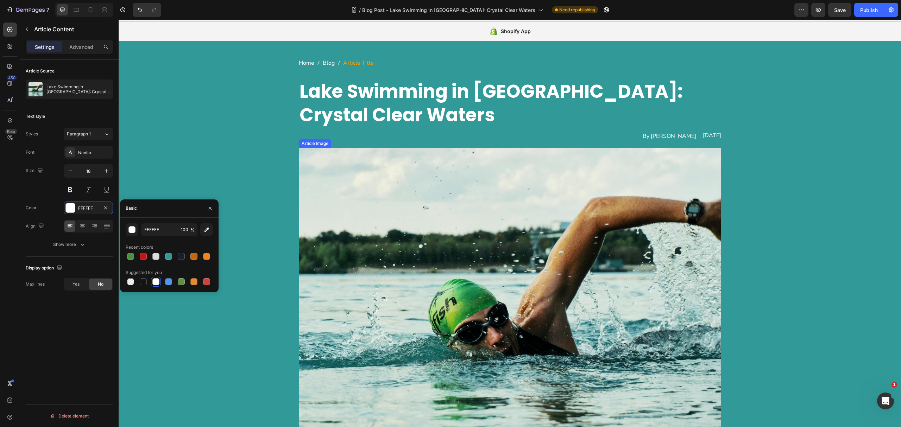
scroll to position [0, 0]
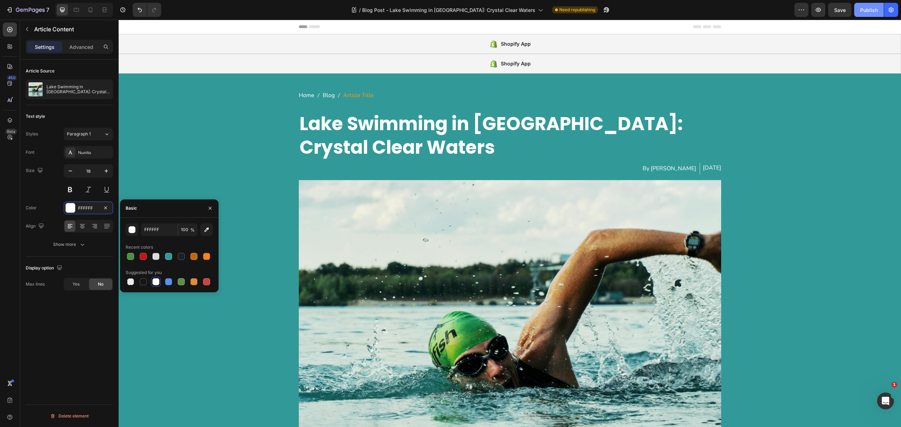
click at [868, 4] on button "Publish" at bounding box center [870, 10] width 30 height 14
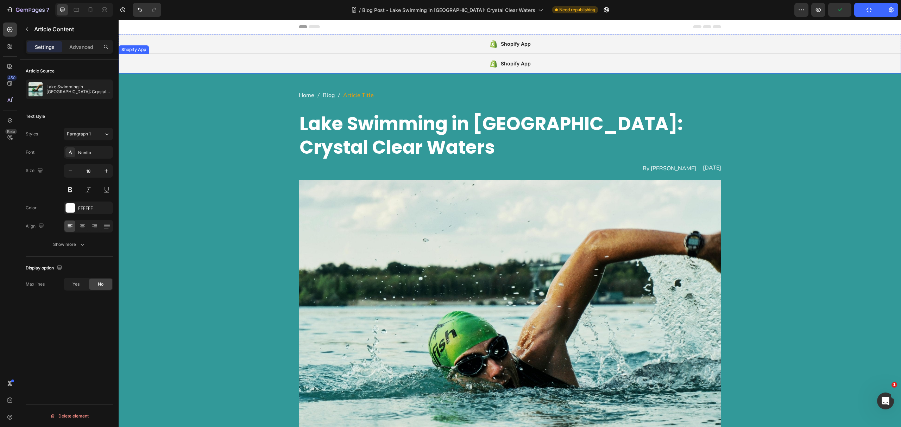
click at [438, 60] on div "Shopify App" at bounding box center [510, 64] width 783 height 20
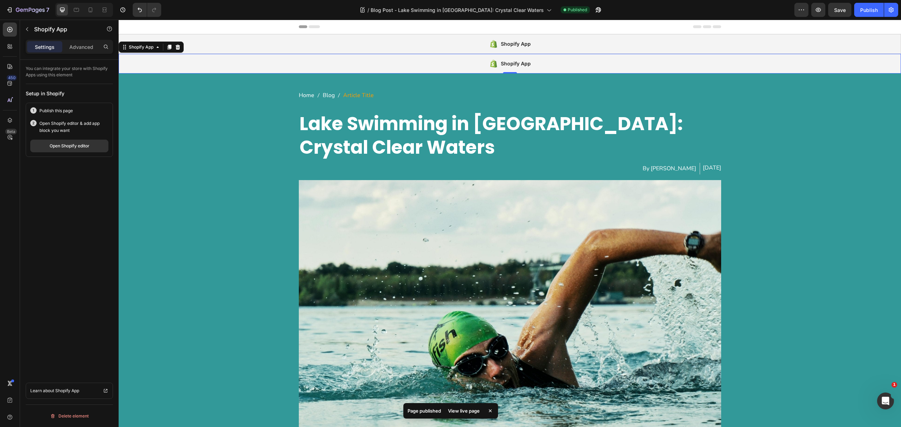
click at [407, 67] on div "Shopify App" at bounding box center [510, 64] width 783 height 20
click at [74, 144] on div "Open Shopify editor" at bounding box center [70, 146] width 40 height 6
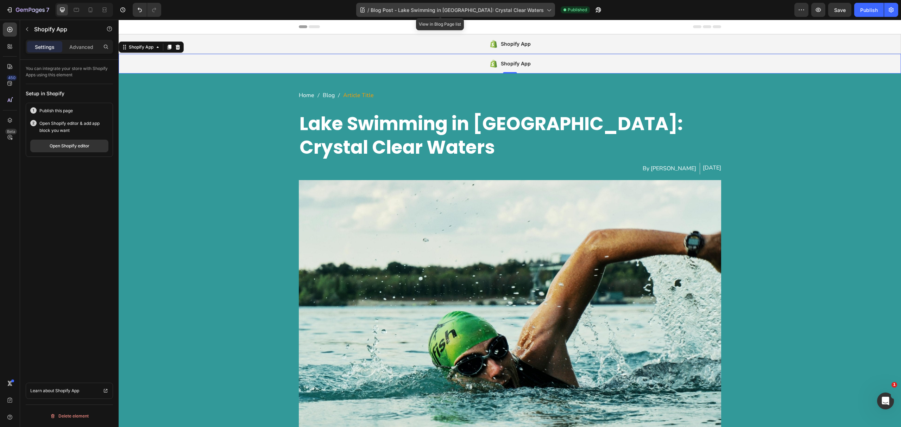
click at [441, 6] on span "Blog Post - Lake Swimming in [GEOGRAPHIC_DATA]: Crystal Clear Waters" at bounding box center [457, 9] width 173 height 7
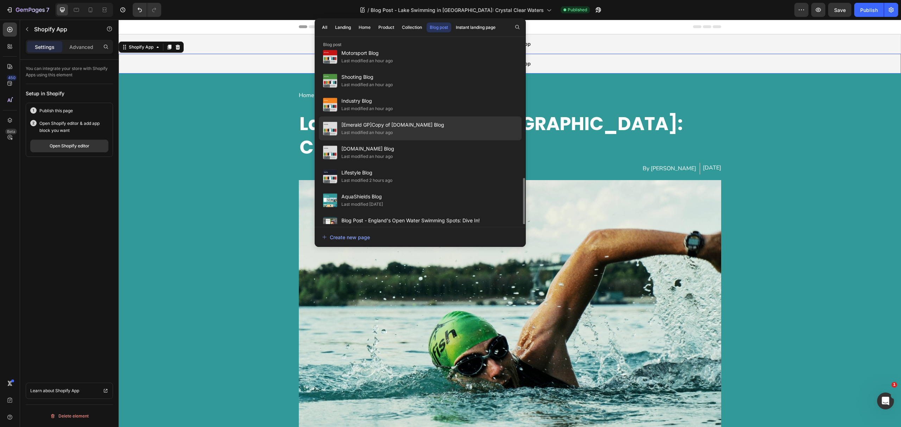
scroll to position [301, 0]
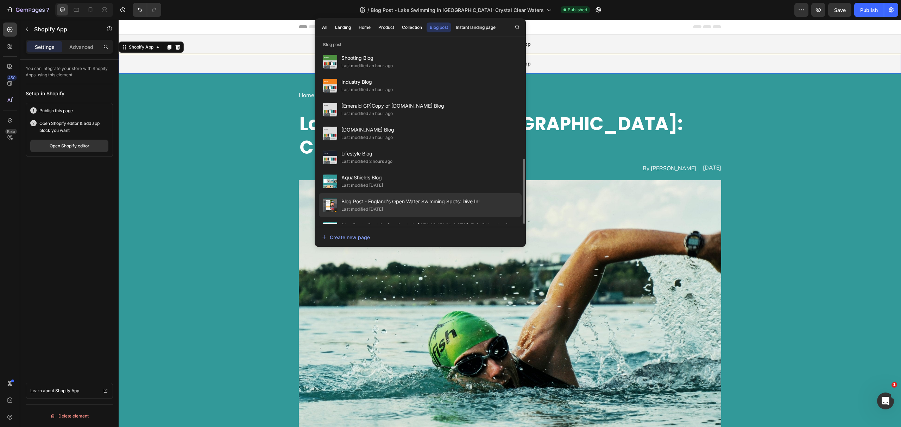
click at [448, 206] on div "Last modified [DATE]" at bounding box center [411, 209] width 138 height 7
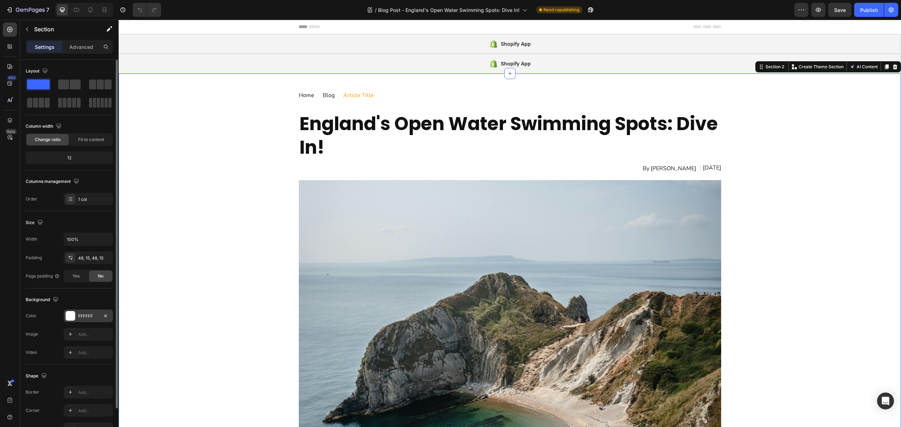
click at [79, 321] on div "FFFFFF" at bounding box center [88, 316] width 49 height 13
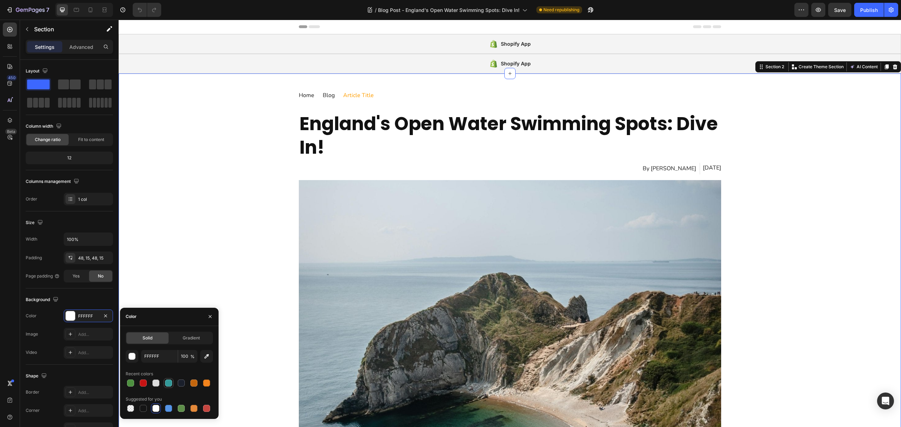
click at [167, 380] on div at bounding box center [168, 383] width 7 height 7
type input "329999"
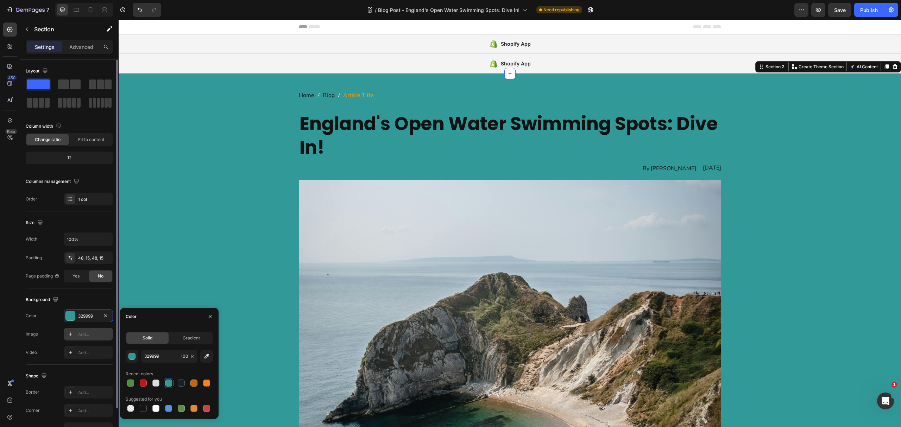
scroll to position [43, 0]
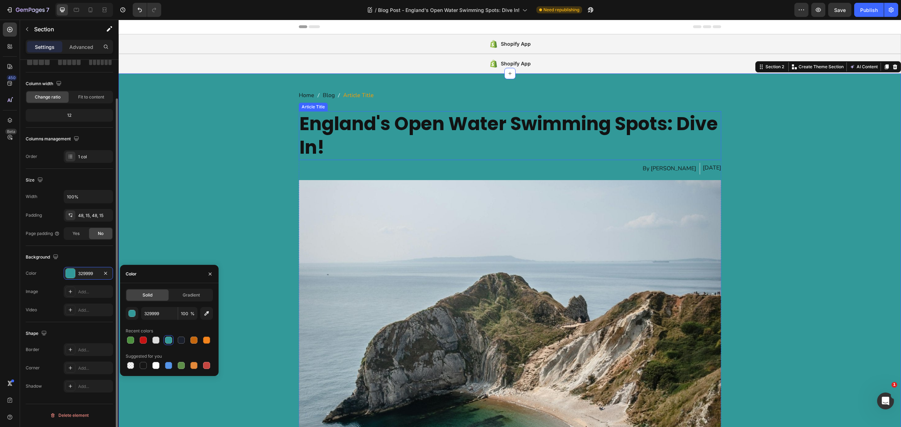
click at [337, 122] on h1 "England's Open Water Swimming Spots: Dive In!" at bounding box center [510, 135] width 423 height 49
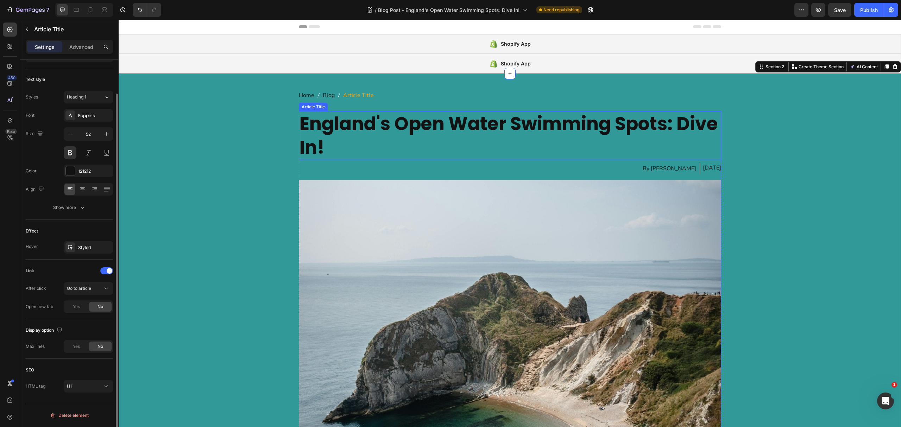
scroll to position [0, 0]
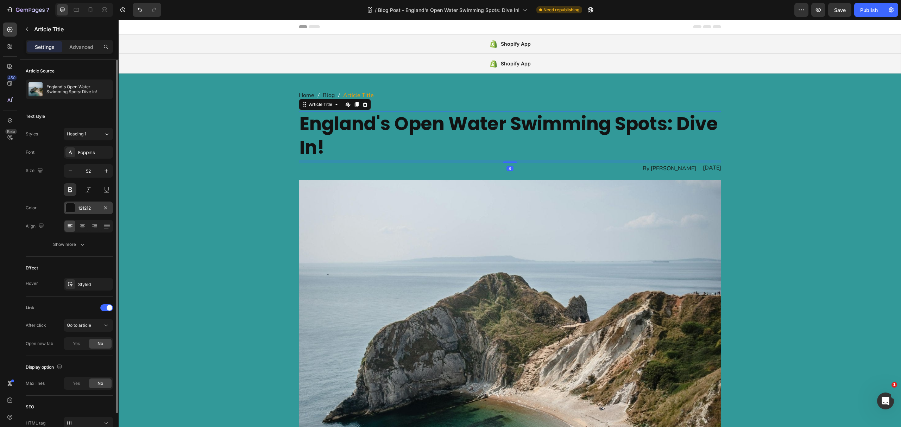
click at [85, 207] on div "121212" at bounding box center [88, 208] width 20 height 6
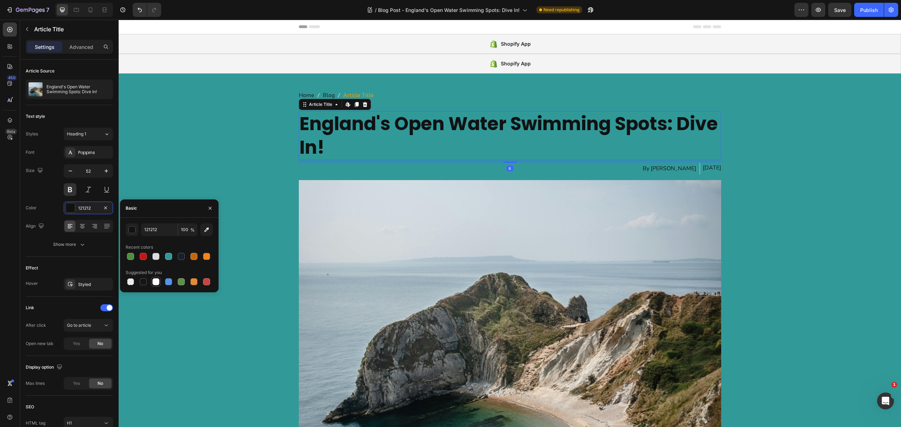
click at [158, 282] on div at bounding box center [155, 281] width 7 height 7
type input "FFFFFF"
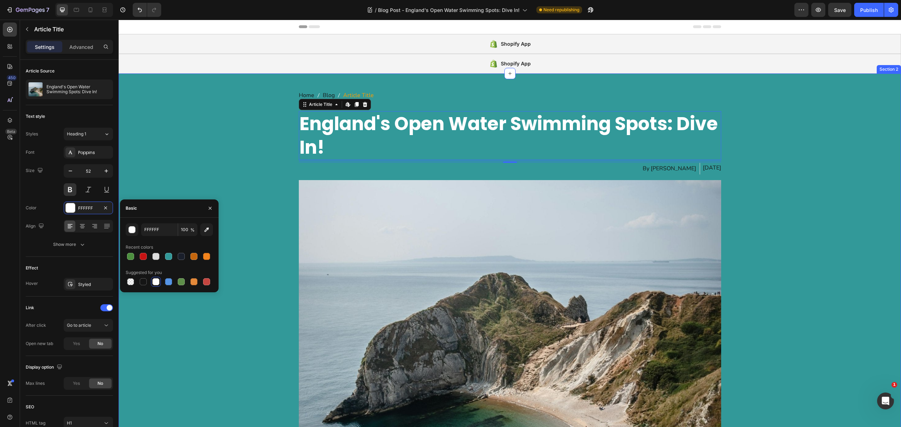
click at [401, 100] on nav "Home Blog Article Title" at bounding box center [510, 95] width 423 height 10
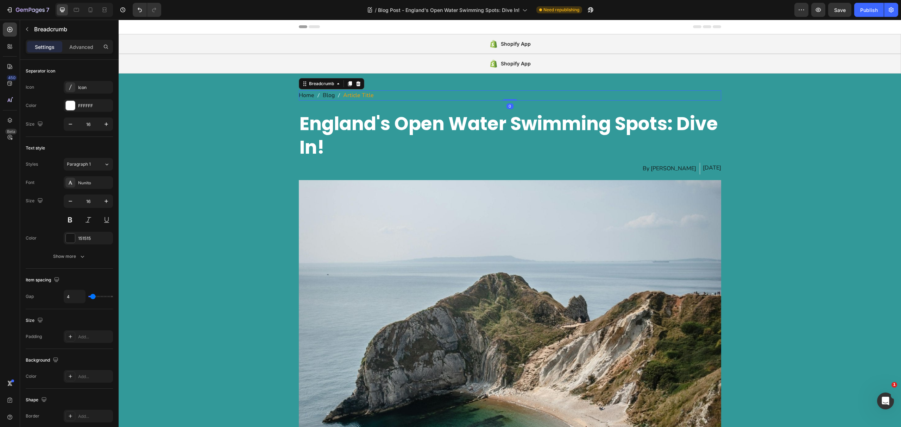
click at [403, 93] on nav "Home Blog Article Title" at bounding box center [510, 95] width 423 height 10
click at [89, 251] on div "Font Nunito Size 16 Color 151515 Show more" at bounding box center [69, 219] width 87 height 87
click at [90, 245] on div "Font Nunito Size 16 Color 151515 Show more" at bounding box center [69, 219] width 87 height 87
click at [92, 239] on div "151515" at bounding box center [88, 239] width 20 height 6
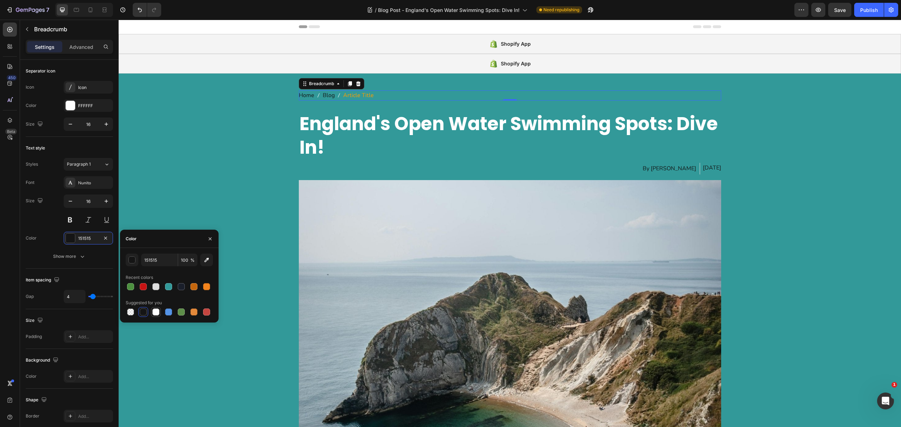
click at [156, 308] on div at bounding box center [156, 312] width 8 height 8
type input "FFFFFF"
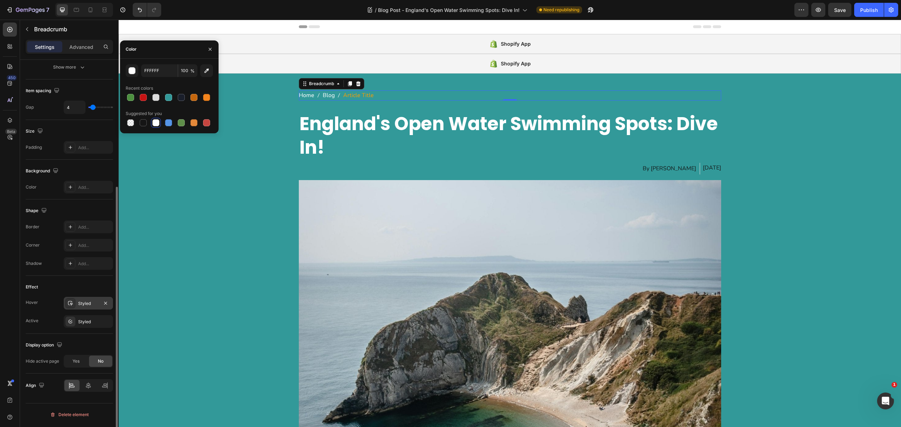
click at [67, 306] on div at bounding box center [70, 304] width 10 height 10
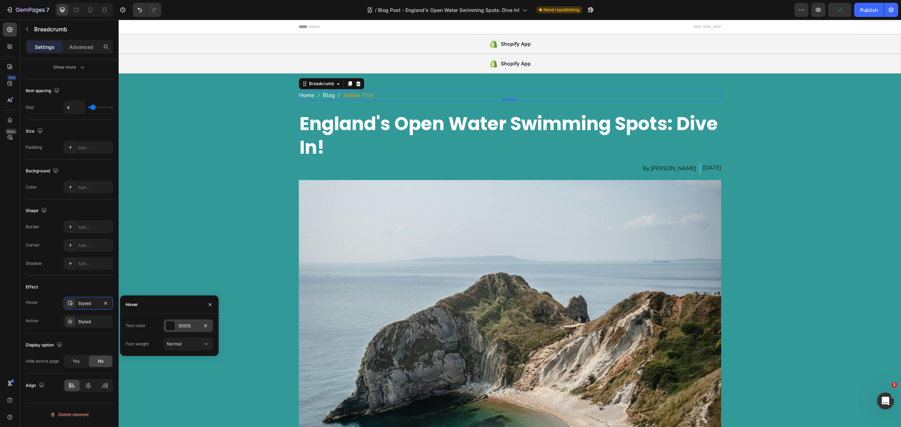
click at [178, 325] on div "151515" at bounding box center [188, 326] width 20 height 6
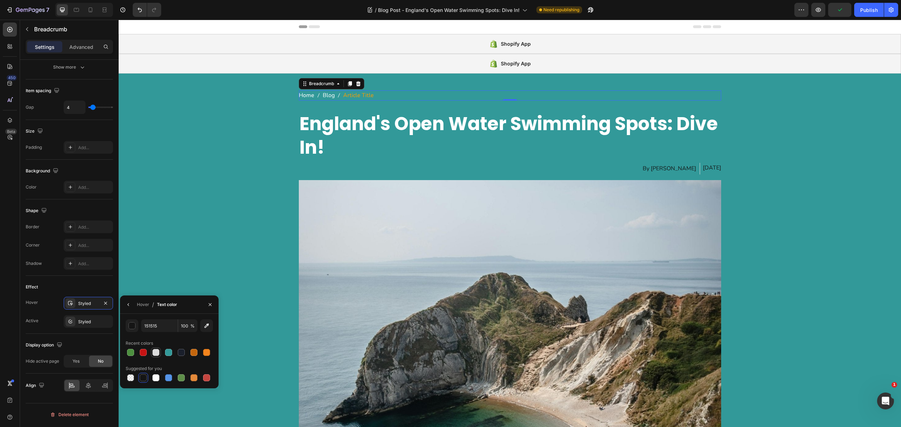
click at [154, 351] on div at bounding box center [155, 352] width 7 height 7
type input "DDDDDD"
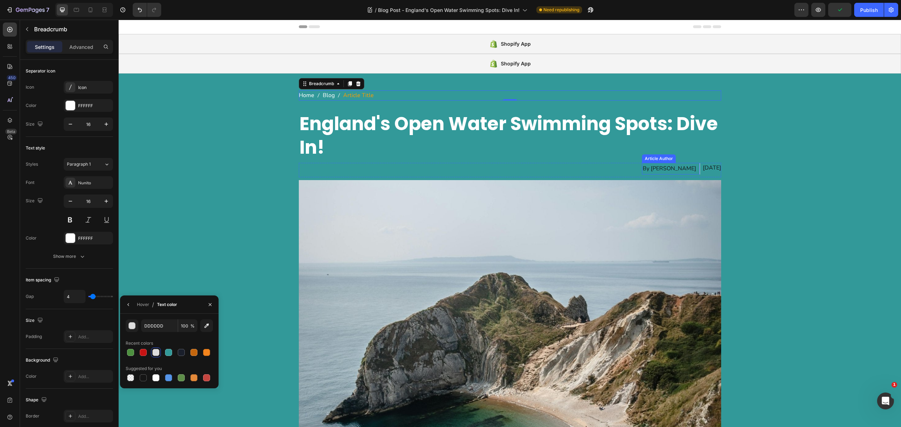
click at [662, 160] on div "Article Author" at bounding box center [659, 159] width 31 height 6
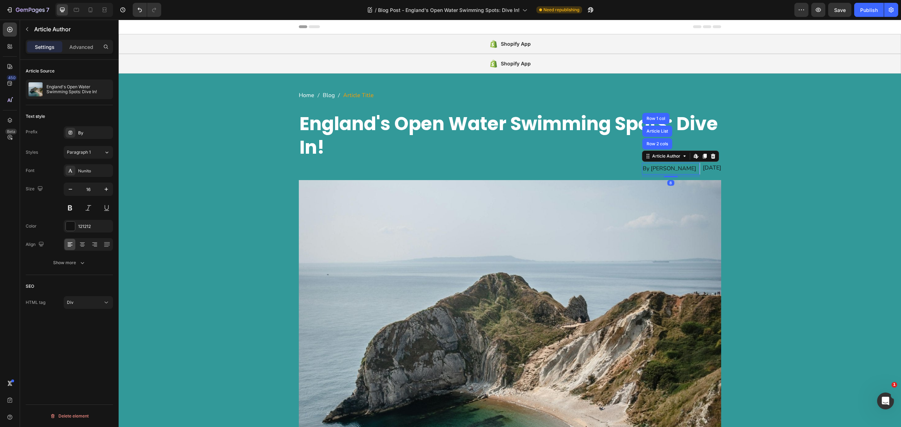
click at [661, 168] on div "By Jordan Farrow" at bounding box center [669, 169] width 55 height 12
click at [82, 227] on div "121212" at bounding box center [88, 227] width 20 height 6
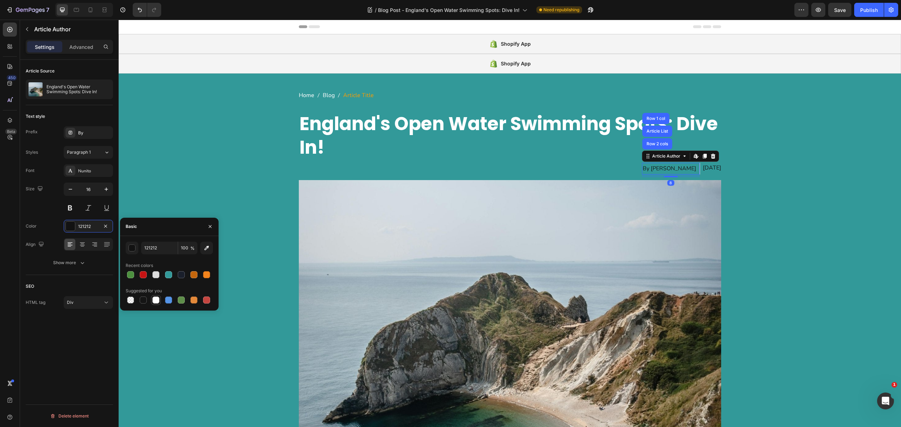
click at [155, 297] on div at bounding box center [155, 300] width 7 height 7
type input "FFFFFF"
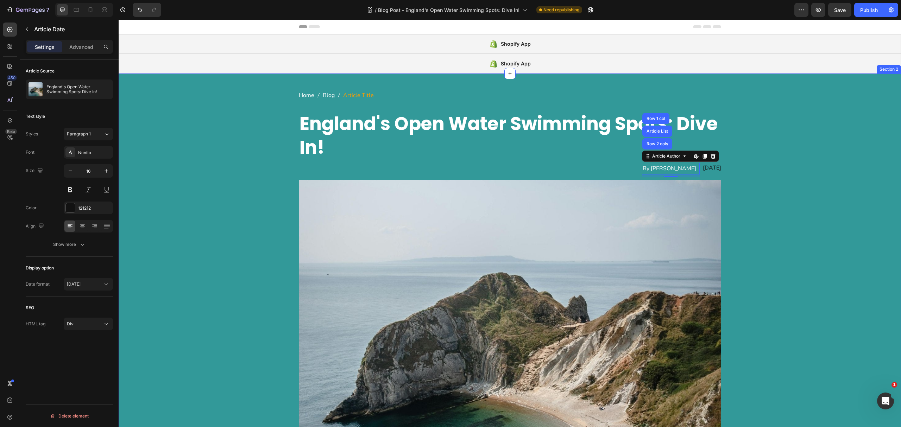
click at [713, 169] on div "Aug 02, 2024" at bounding box center [712, 168] width 18 height 10
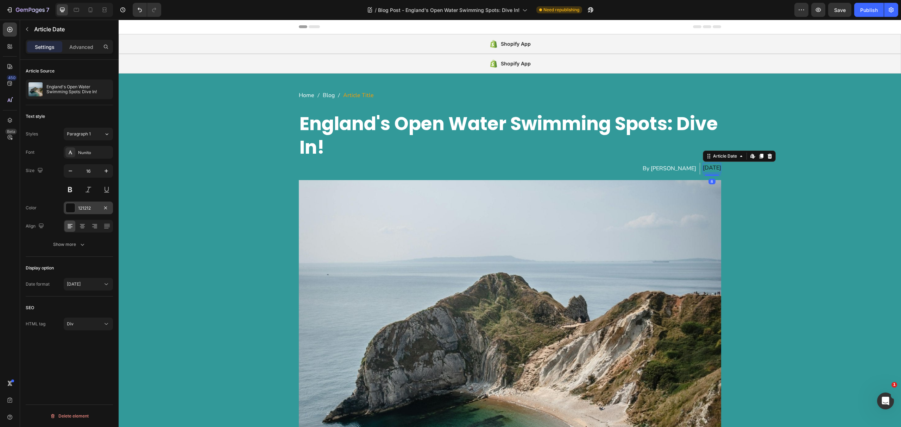
click at [91, 209] on div "121212" at bounding box center [88, 208] width 20 height 6
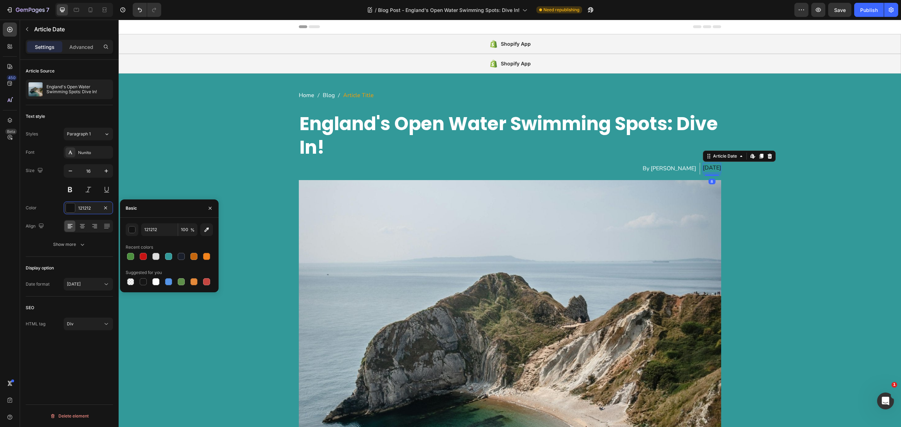
click at [158, 288] on div "121212 100 % Recent colors Suggested for you" at bounding box center [169, 255] width 99 height 75
click at [157, 283] on div at bounding box center [155, 281] width 7 height 7
type input "FFFFFF"
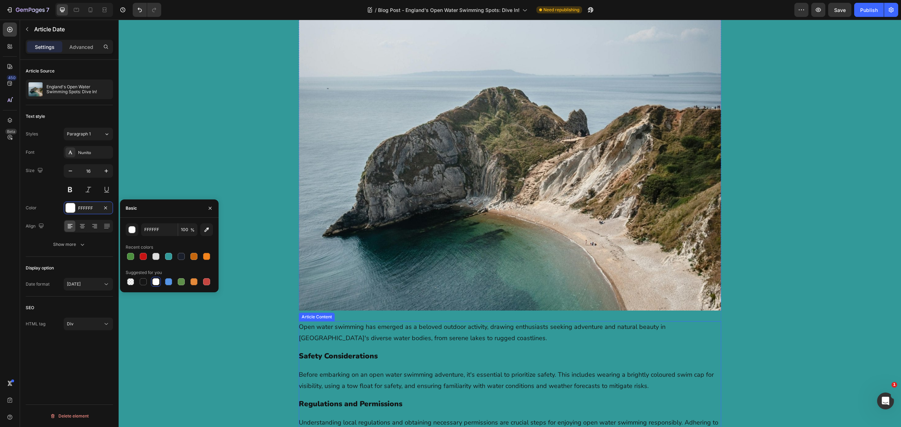
scroll to position [328, 0]
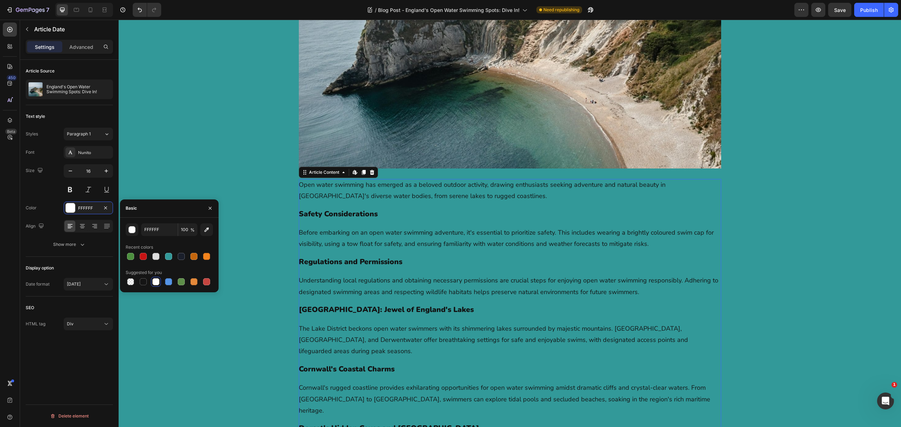
click at [320, 305] on strong "Lake District: Jewel of England's Lakes" at bounding box center [386, 310] width 175 height 10
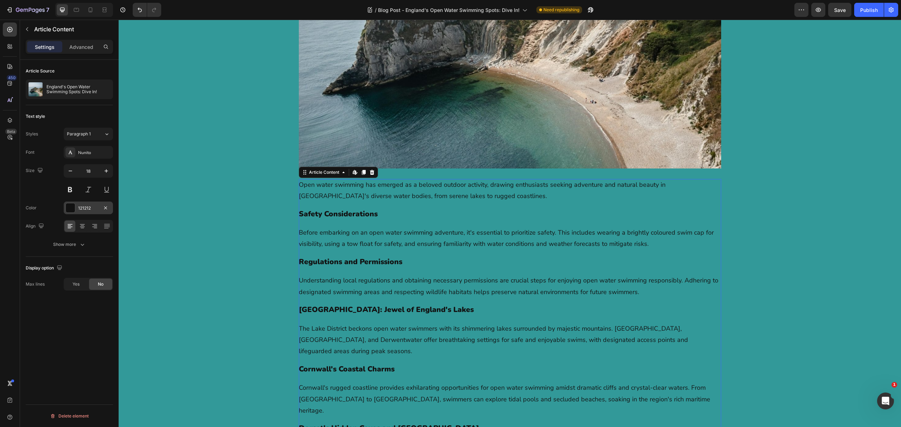
click at [93, 211] on div "121212" at bounding box center [88, 208] width 20 height 6
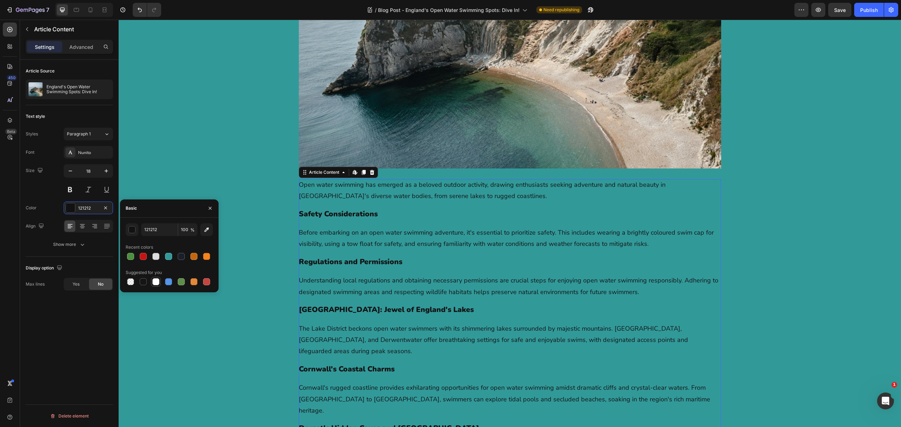
click at [158, 283] on div at bounding box center [155, 281] width 7 height 7
type input "FFFFFF"
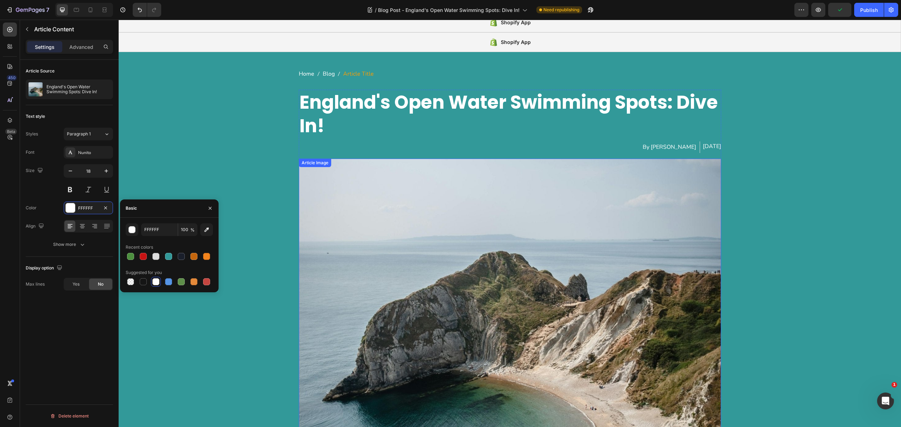
scroll to position [0, 0]
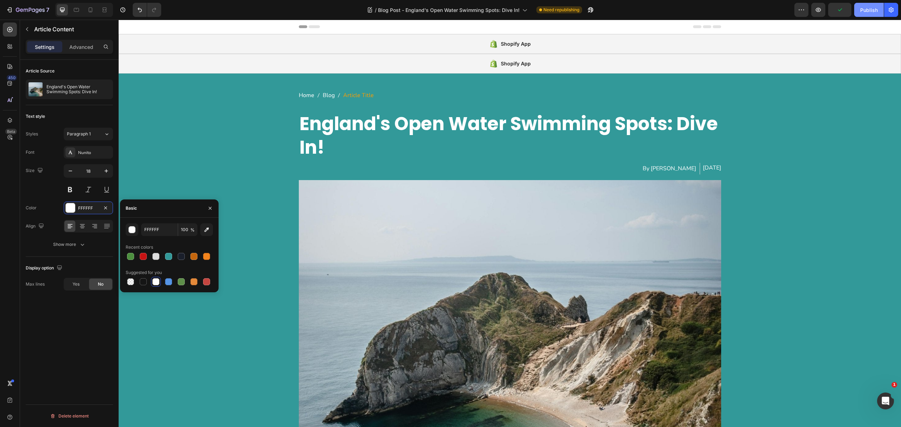
click at [875, 8] on div "Publish" at bounding box center [869, 9] width 18 height 7
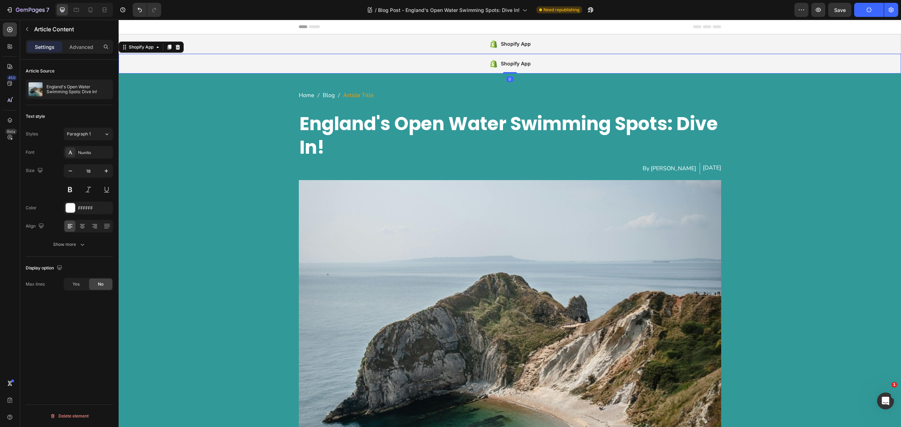
click at [579, 67] on div "Shopify App" at bounding box center [510, 64] width 783 height 20
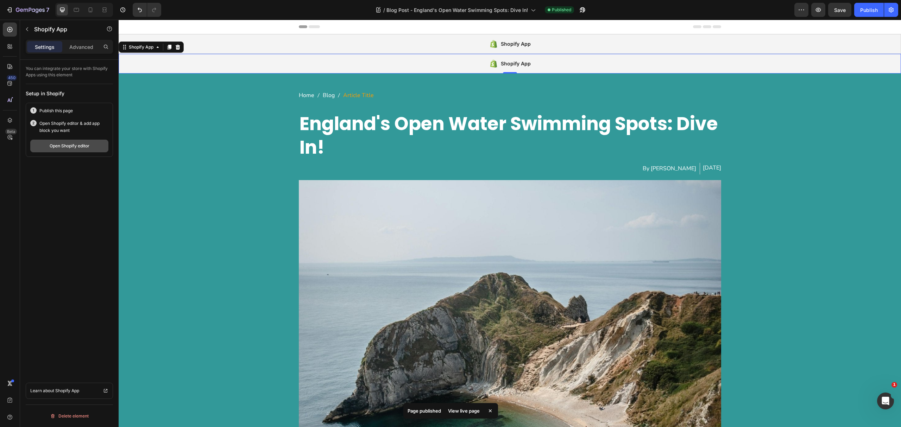
click at [69, 151] on button "Open Shopify editor" at bounding box center [69, 146] width 78 height 13
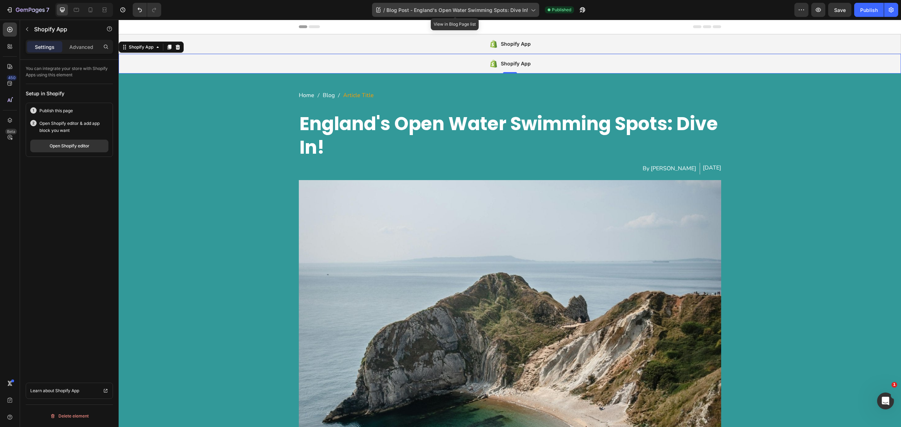
click at [406, 4] on div "/ Blog Post - England's Open Water Swimming Spots: Dive In!" at bounding box center [455, 10] width 167 height 14
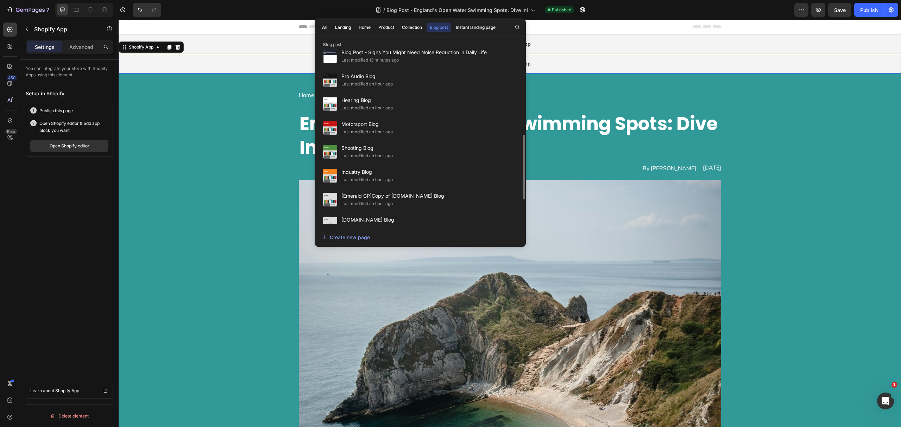
scroll to position [301, 0]
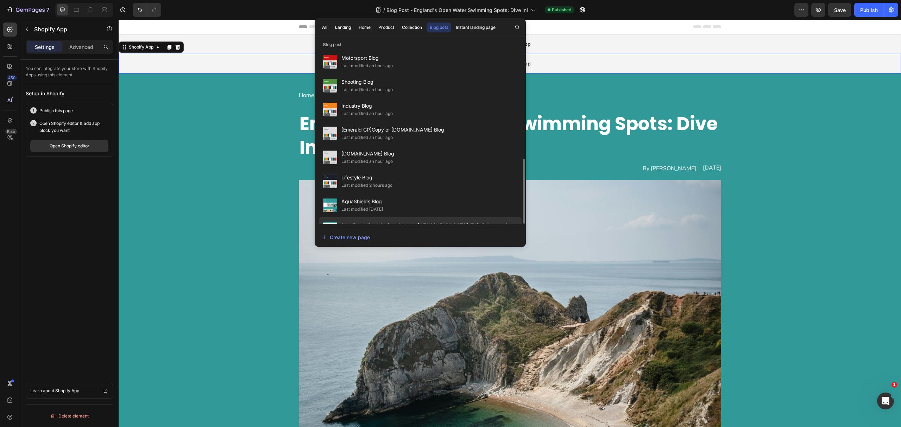
click at [431, 230] on div "Last modified [DATE]" at bounding box center [426, 233] width 168 height 7
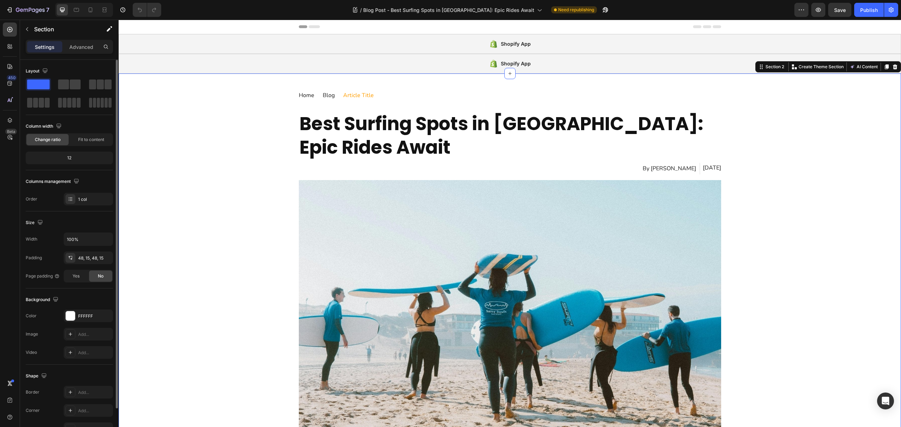
click at [75, 323] on div "The changes might be hidden by the video. Color FFFFFF Image Add... Video Add..." at bounding box center [69, 334] width 87 height 49
click at [76, 317] on div "FFFFFF" at bounding box center [88, 316] width 49 height 13
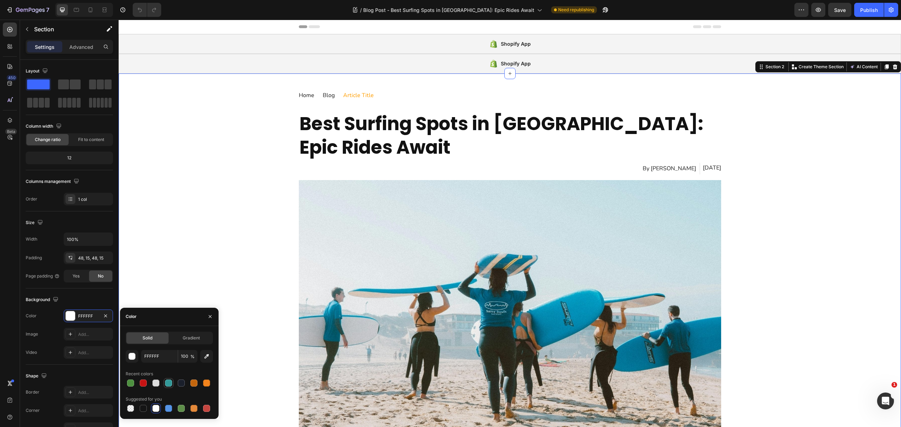
click at [165, 381] on div at bounding box center [168, 383] width 7 height 7
type input "329999"
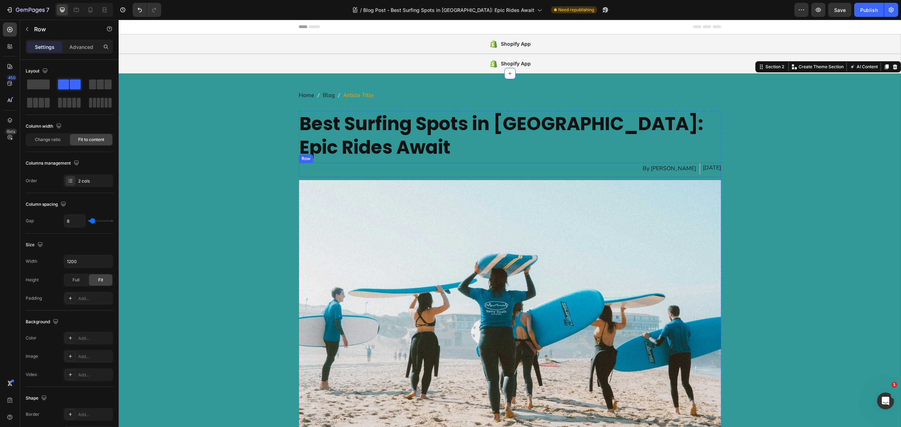
click at [329, 163] on div "By [PERSON_NAME] Article Author [DATE] Article Date Row" at bounding box center [510, 170] width 423 height 14
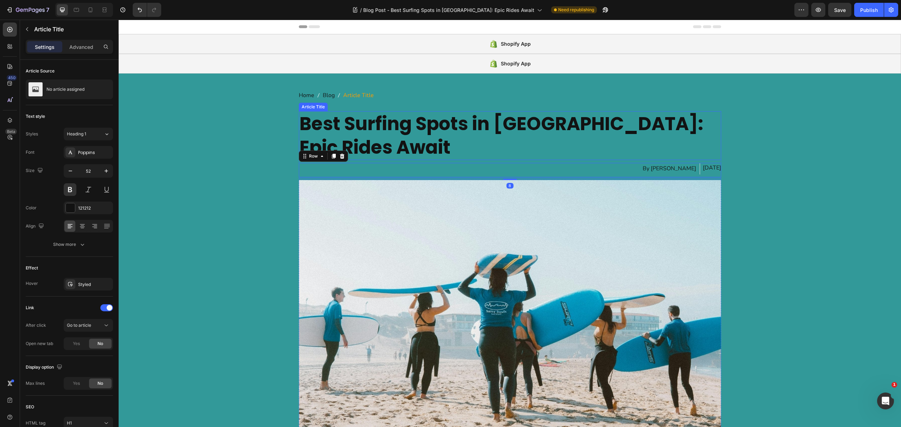
click at [336, 138] on h1 "Best Surfing Spots in [GEOGRAPHIC_DATA]: Epic Rides Await" at bounding box center [510, 135] width 423 height 49
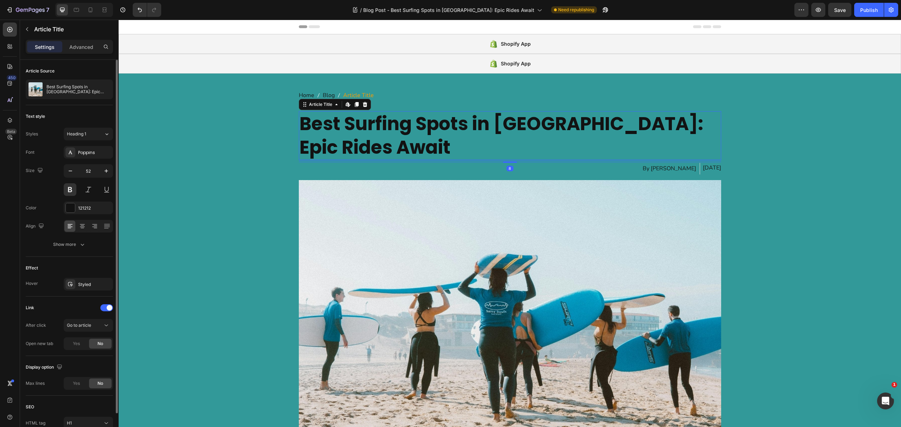
click at [85, 201] on div "Font Poppins Size 52 Color 121212 Align Show more" at bounding box center [69, 198] width 87 height 105
click at [86, 206] on div "121212" at bounding box center [88, 208] width 20 height 6
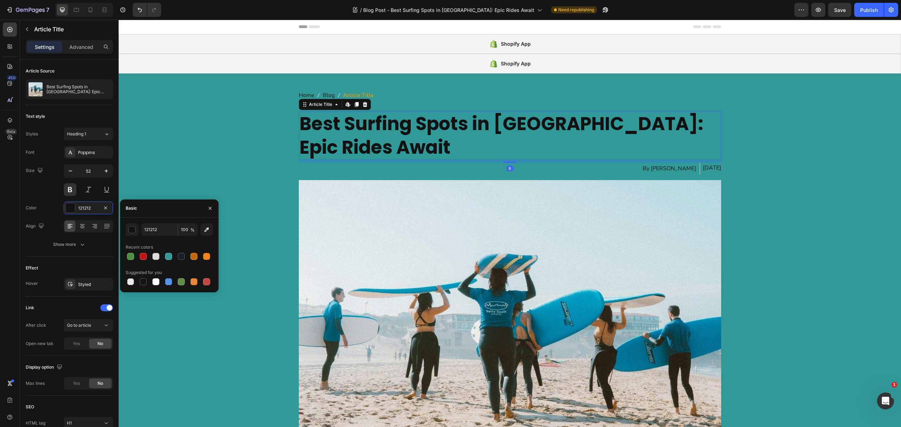
click at [154, 278] on div at bounding box center [155, 281] width 7 height 7
type input "FFFFFF"
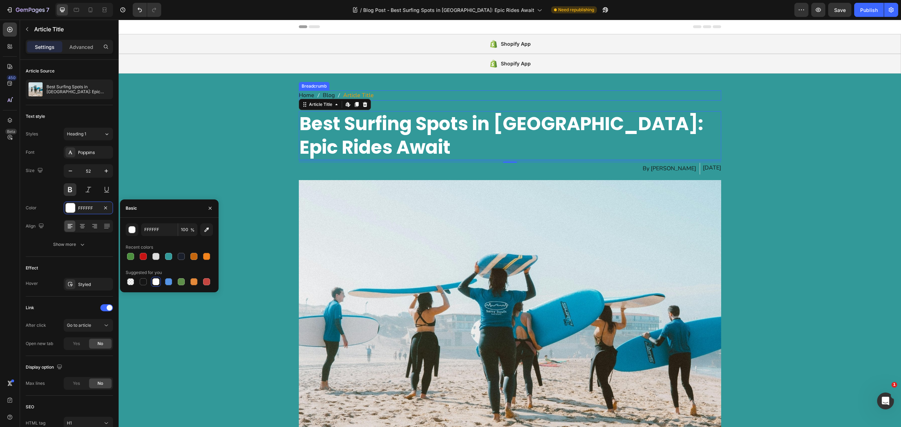
click at [307, 92] on span "Home" at bounding box center [306, 95] width 15 height 10
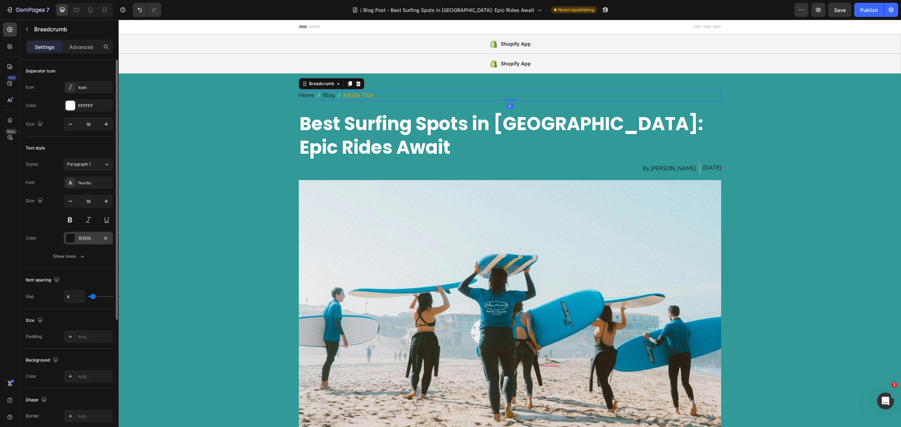
click at [80, 236] on div "151515" at bounding box center [88, 239] width 20 height 6
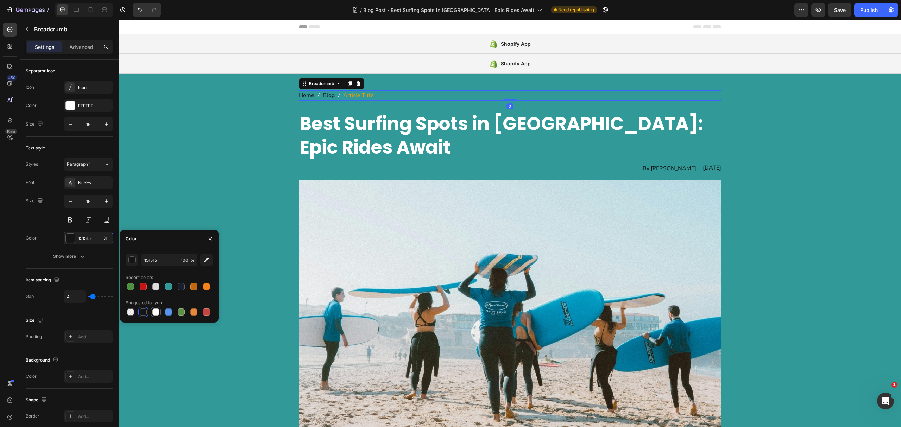
click at [159, 312] on div at bounding box center [156, 312] width 10 height 10
type input "FFFFFF"
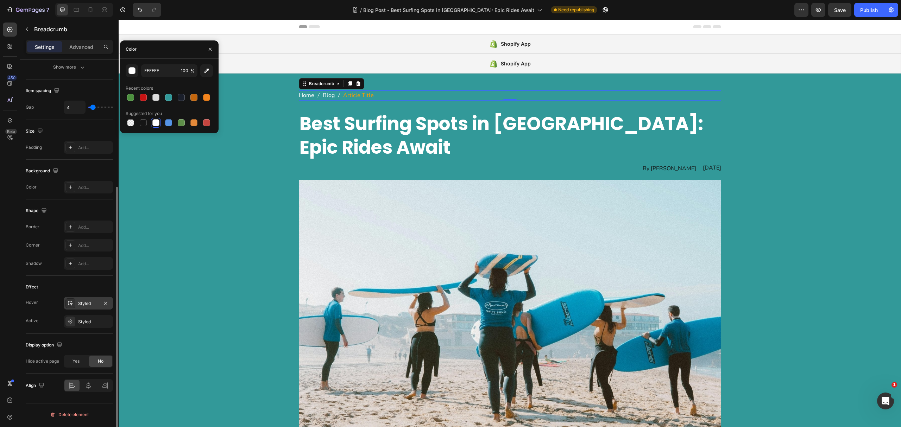
click at [83, 305] on div "Styled" at bounding box center [88, 304] width 20 height 6
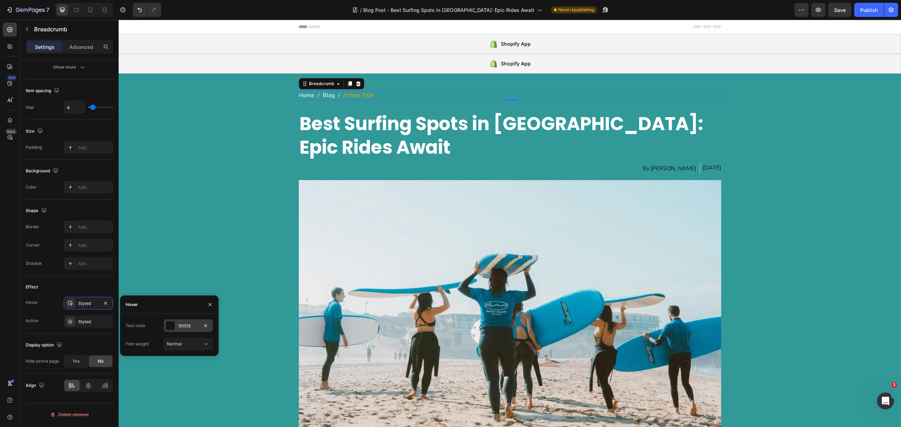
click at [173, 328] on div at bounding box center [170, 325] width 9 height 9
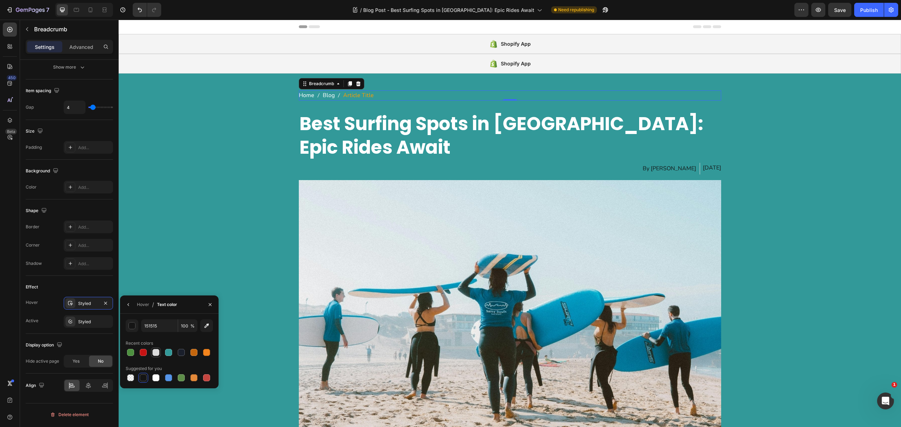
click at [155, 356] on div at bounding box center [156, 353] width 8 height 8
type input "DDDDDD"
click at [655, 168] on div "By Jordan Farrow" at bounding box center [669, 169] width 55 height 12
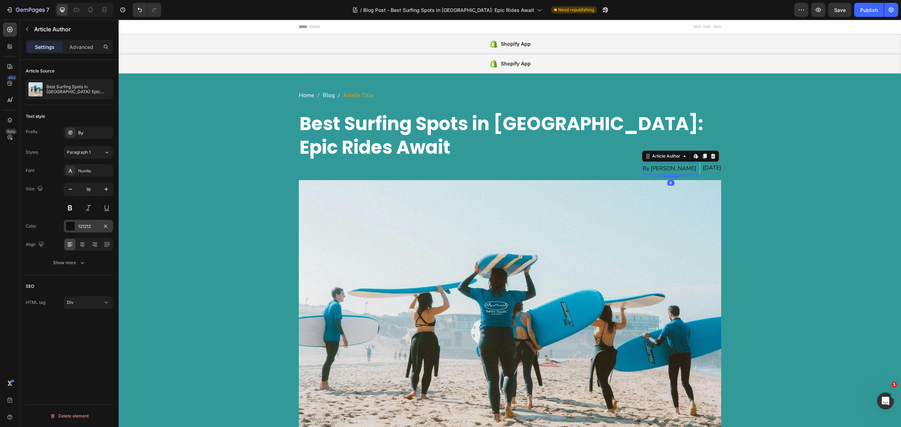
click at [80, 230] on div "121212" at bounding box center [88, 227] width 20 height 6
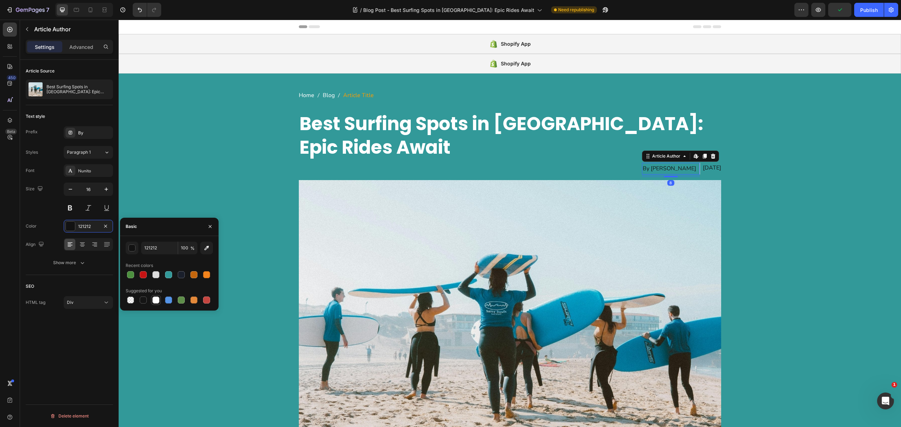
click at [155, 303] on div at bounding box center [156, 300] width 8 height 8
type input "FFFFFF"
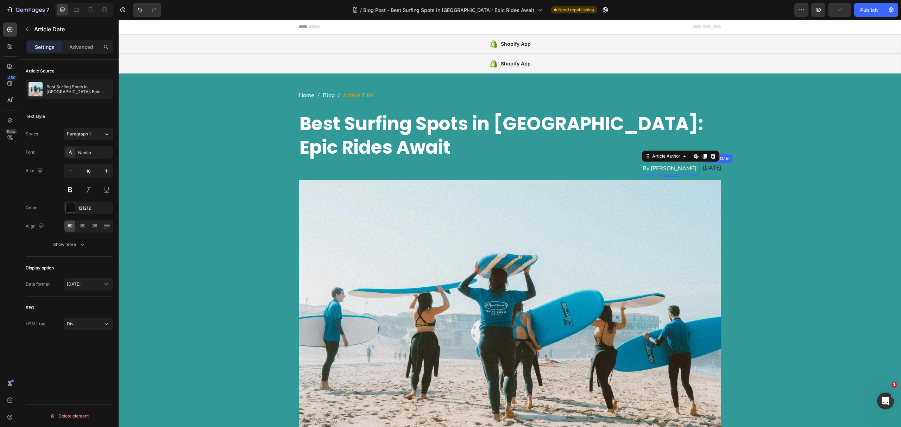
click at [703, 165] on div "Jul 11, 2024" at bounding box center [712, 168] width 18 height 10
click at [77, 206] on div "121212" at bounding box center [88, 208] width 49 height 13
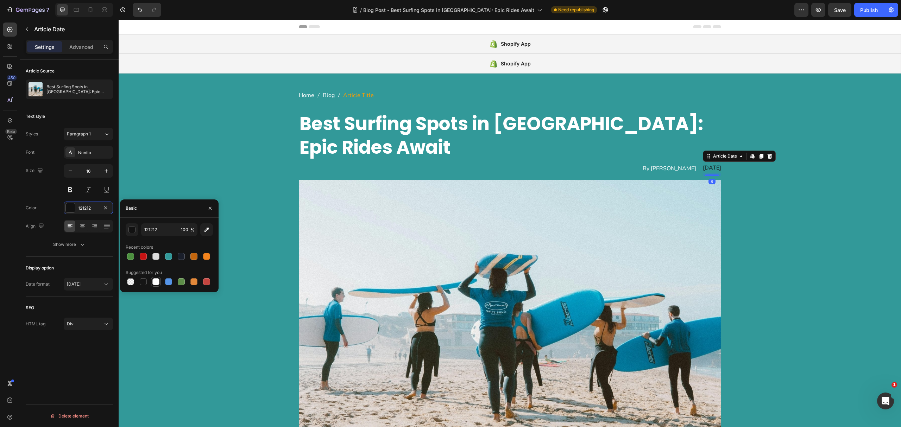
click at [156, 284] on div at bounding box center [155, 281] width 7 height 7
type input "FFFFFF"
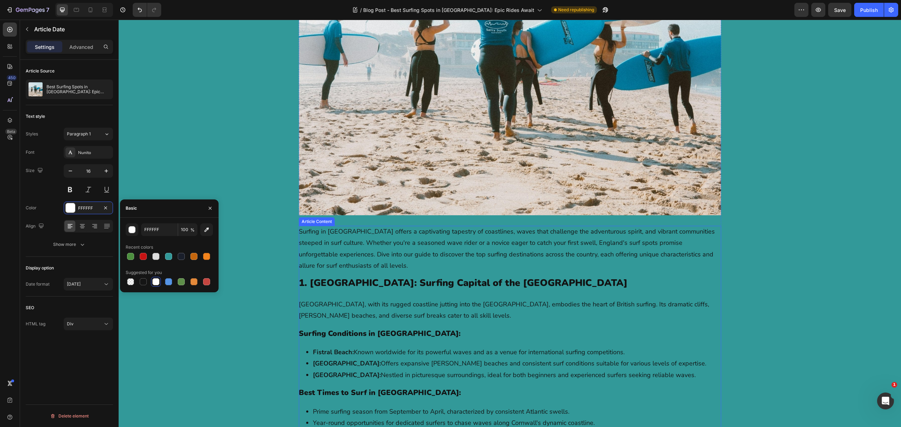
click at [313, 349] on strong "Fistral Beach:" at bounding box center [333, 352] width 41 height 8
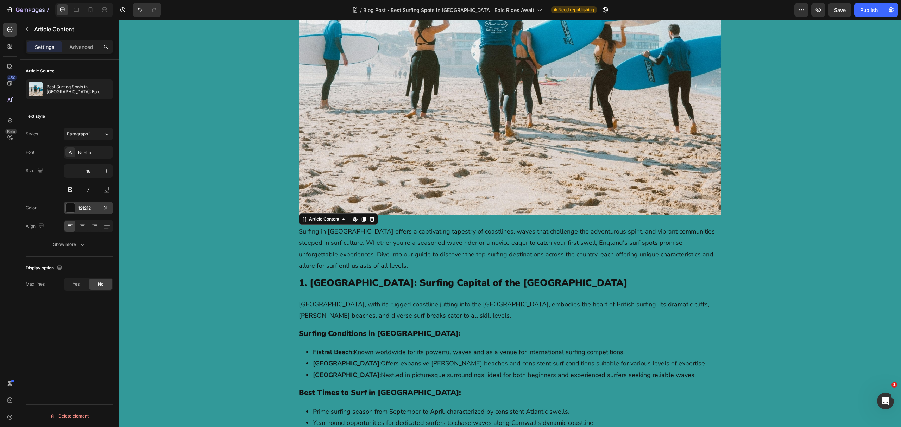
drag, startPoint x: 85, startPoint y: 208, endPoint x: 0, endPoint y: 251, distance: 95.1
click at [85, 208] on div "121212" at bounding box center [88, 208] width 20 height 6
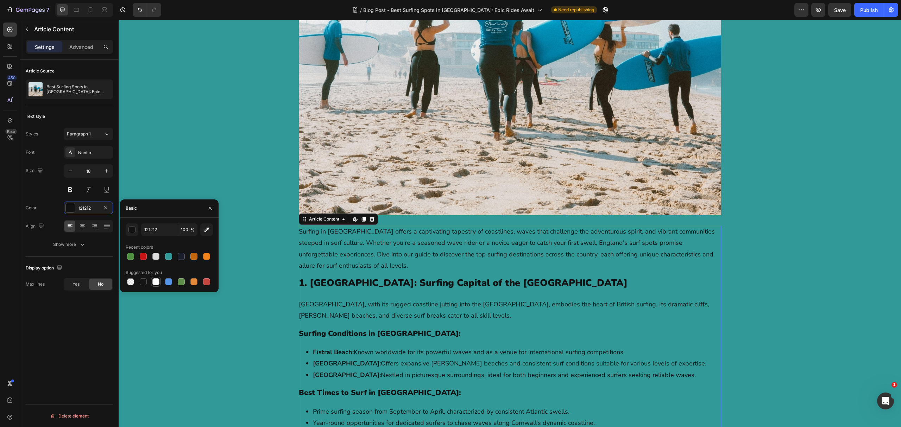
drag, startPoint x: 157, startPoint y: 283, endPoint x: 144, endPoint y: 299, distance: 20.0
click at [157, 283] on div at bounding box center [155, 281] width 7 height 7
type input "FFFFFF"
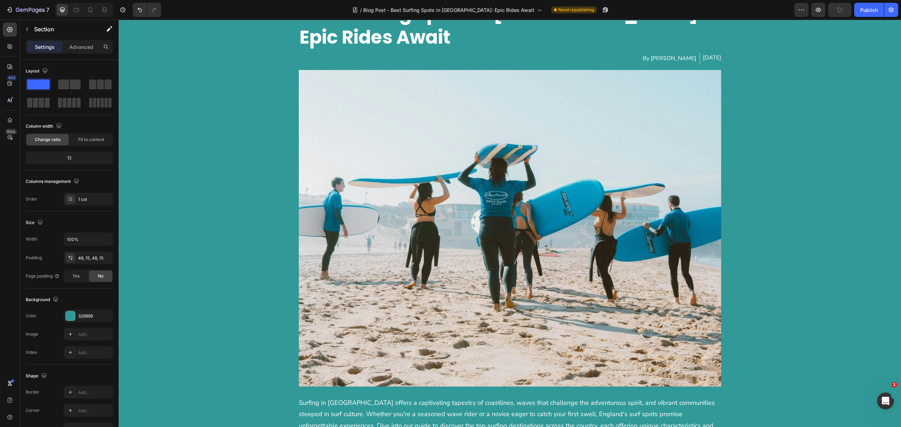
scroll to position [0, 0]
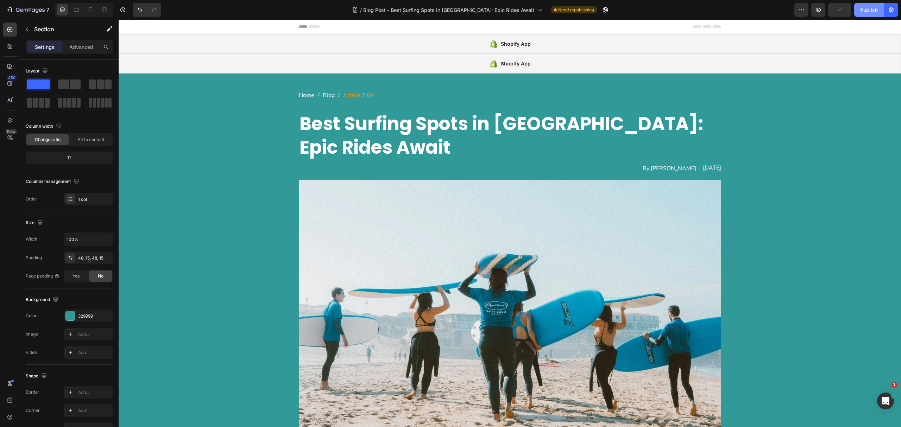
click at [867, 9] on div "Publish" at bounding box center [869, 9] width 18 height 7
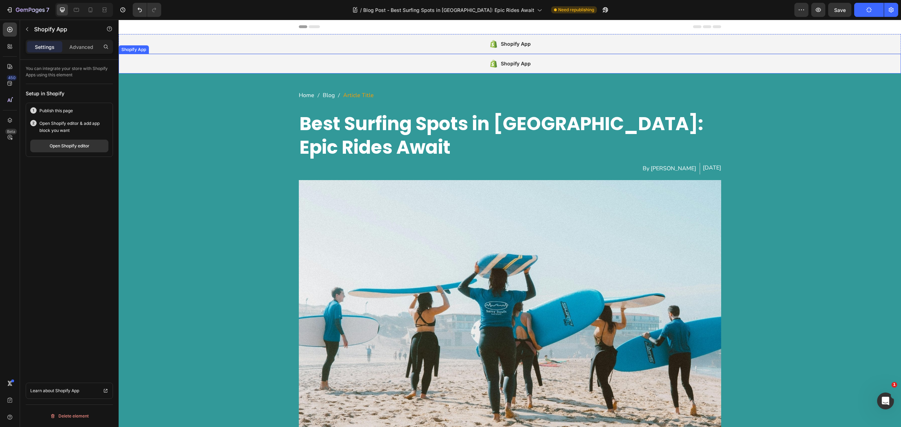
click at [461, 68] on div "Shopify App" at bounding box center [510, 64] width 783 height 20
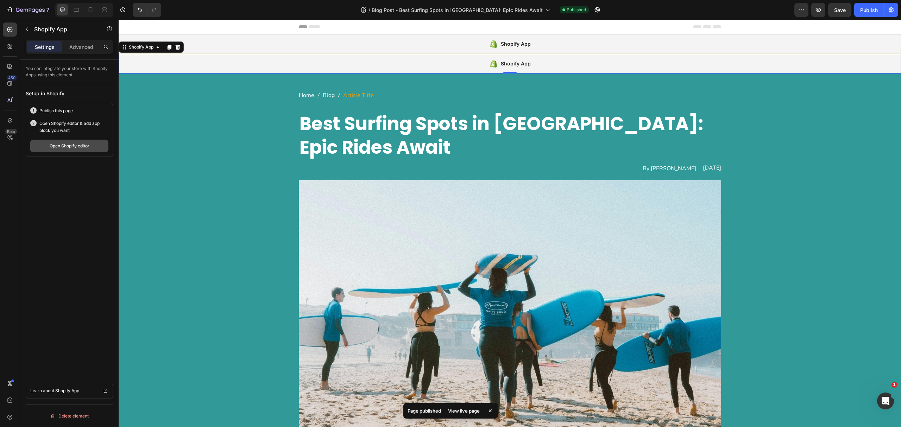
click at [76, 148] on div "Open Shopify editor" at bounding box center [70, 146] width 40 height 6
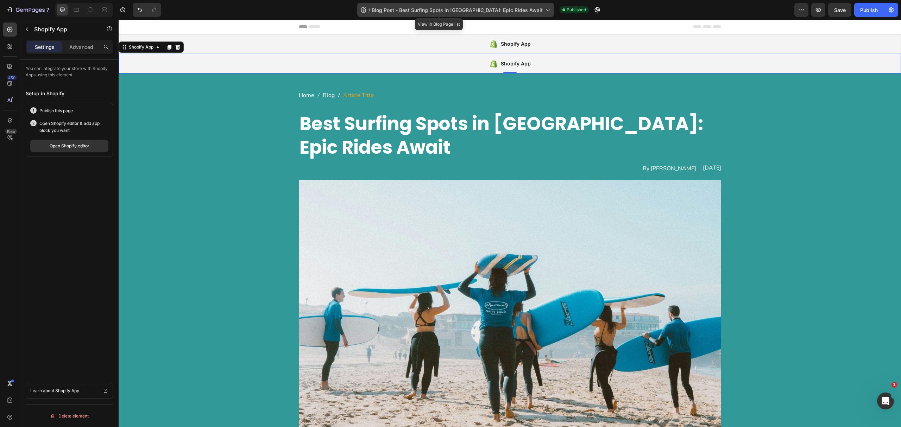
click at [467, 8] on span "Blog Post - Best Surfing Spots in England: Epic Rides Await" at bounding box center [457, 9] width 171 height 7
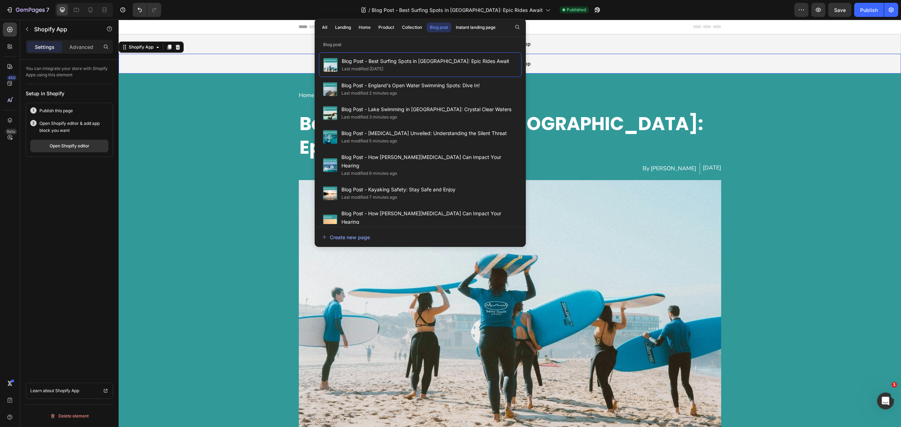
click at [372, 21] on div "All Landing Home Product Collection Blog post Instant landing page" at bounding box center [409, 27] width 188 height 18
click at [371, 24] on div "Home" at bounding box center [365, 27] width 12 height 6
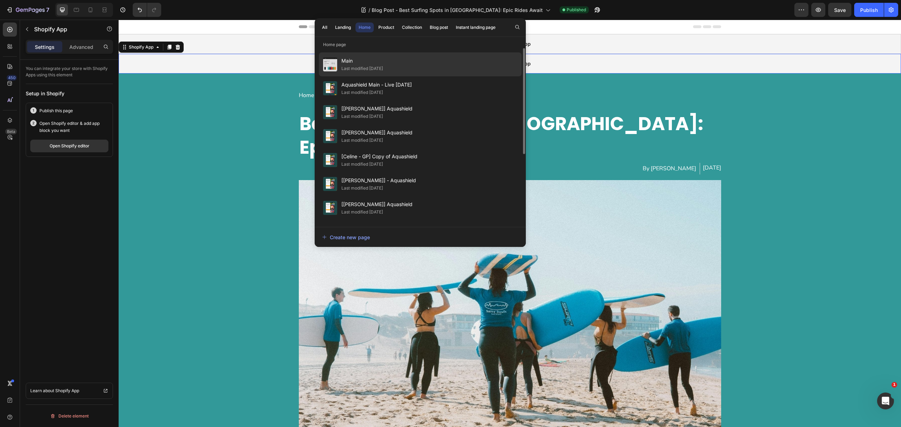
click at [351, 60] on span "Main" at bounding box center [363, 61] width 42 height 8
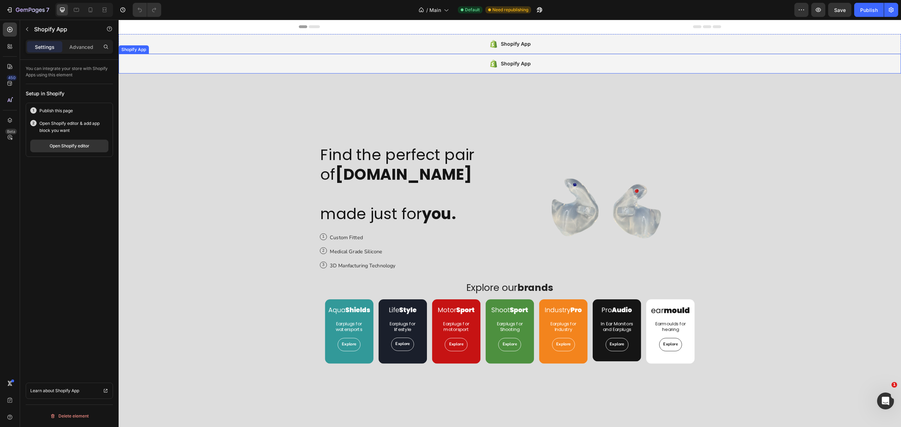
click at [403, 67] on div "Shopify App" at bounding box center [510, 64] width 783 height 20
click at [169, 49] on icon at bounding box center [170, 47] width 6 height 6
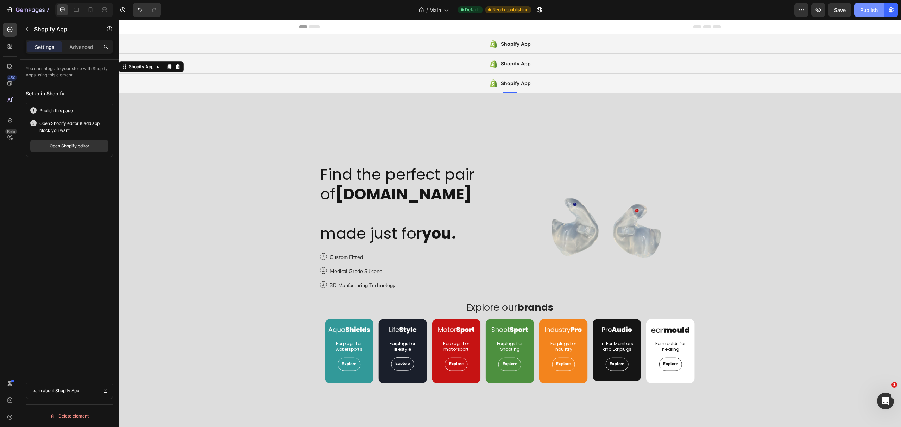
click at [865, 8] on div "Publish" at bounding box center [869, 9] width 18 height 7
click at [208, 87] on div "Shopify App" at bounding box center [510, 84] width 783 height 20
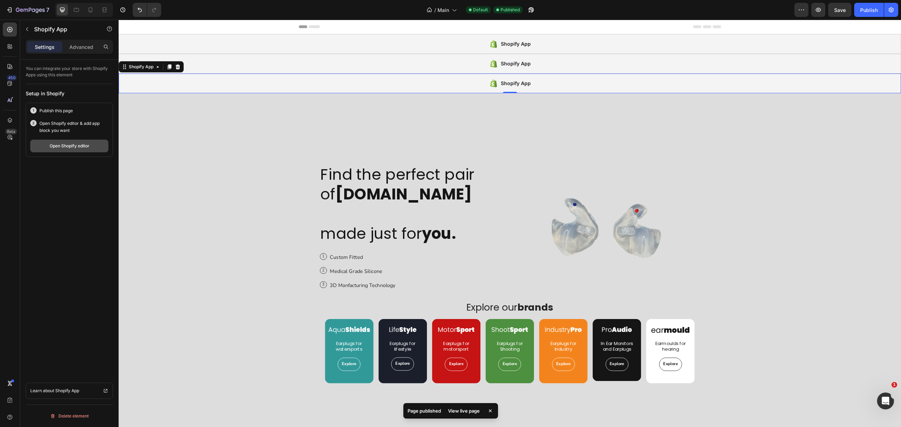
click at [82, 144] on div "Open Shopify editor" at bounding box center [70, 146] width 40 height 6
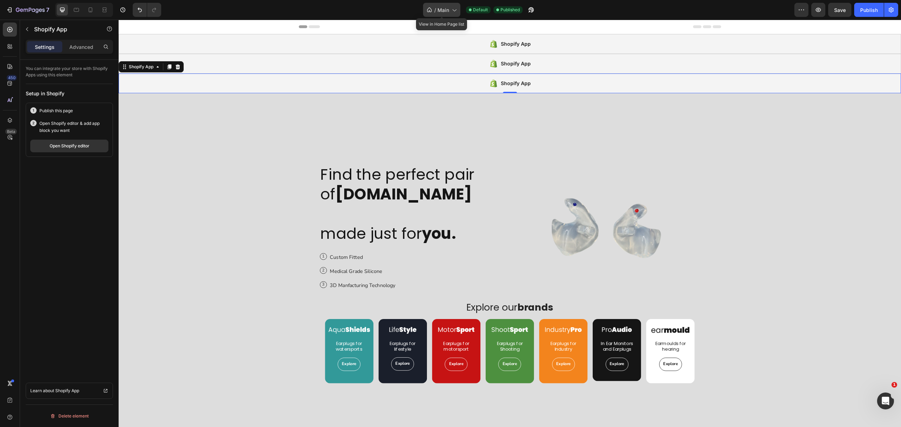
click at [448, 6] on span "Main" at bounding box center [444, 9] width 12 height 7
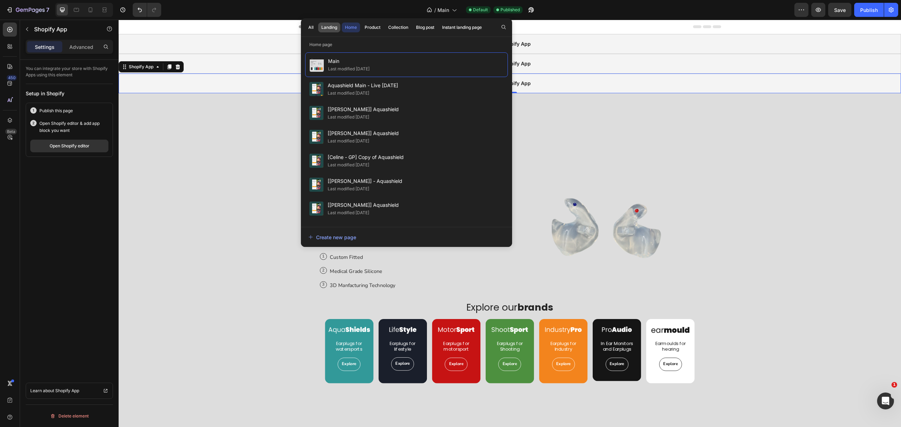
click at [327, 25] on div "Landing" at bounding box center [329, 27] width 16 height 6
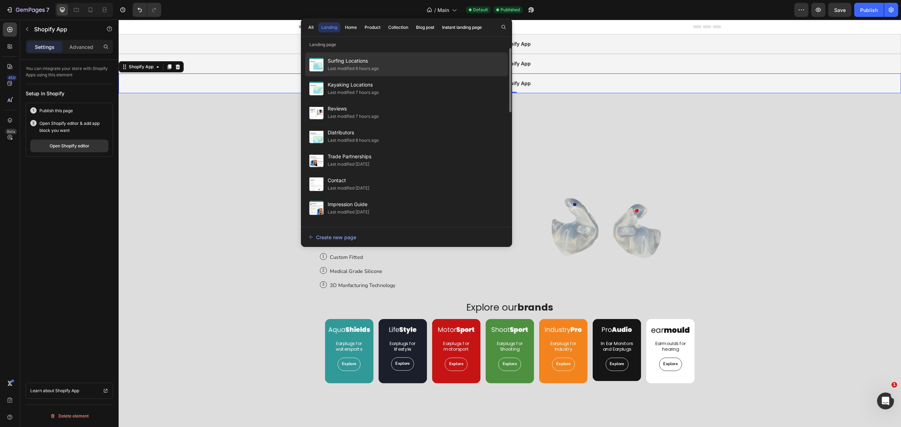
click at [381, 76] on div "Surfing Locations Last modified 6 hours ago" at bounding box center [406, 88] width 203 height 24
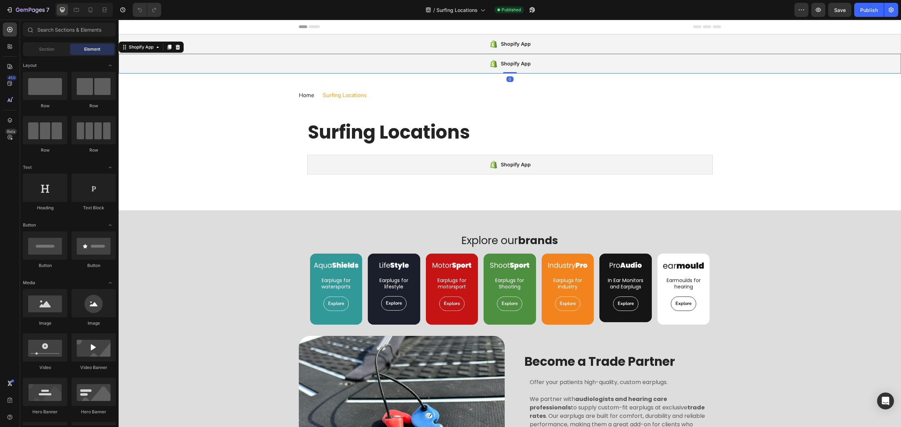
click at [347, 68] on div "Shopify App" at bounding box center [510, 64] width 783 height 20
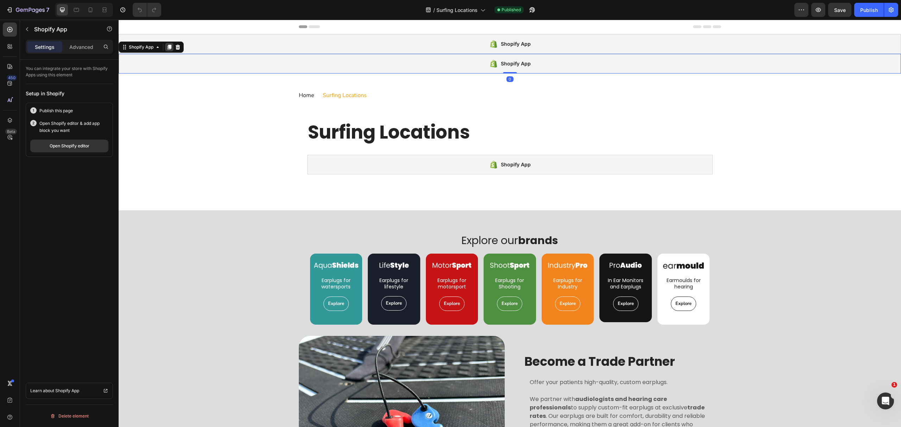
click at [171, 44] on icon at bounding box center [170, 47] width 6 height 6
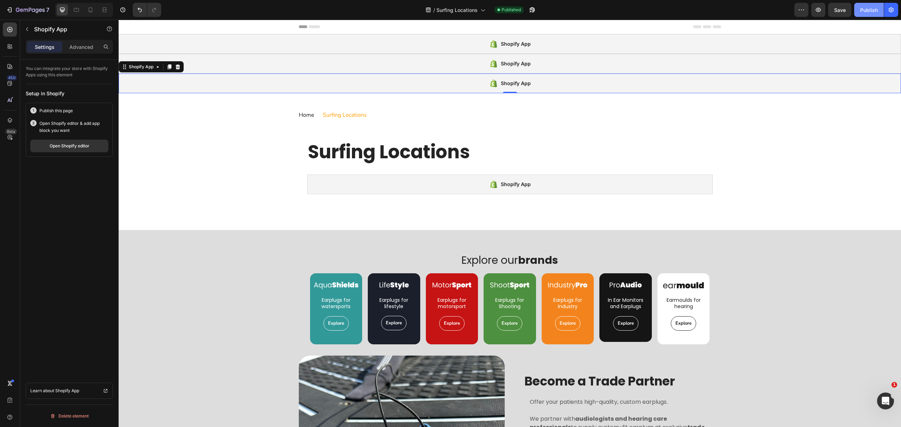
click at [862, 7] on div "Publish" at bounding box center [869, 9] width 18 height 7
click at [367, 83] on div "Shopify App" at bounding box center [510, 84] width 783 height 20
click at [54, 144] on div "Open Shopify editor" at bounding box center [70, 146] width 40 height 6
click at [451, 7] on div at bounding box center [450, 6] width 3 height 6
click at [464, 10] on span "Surfing Locations" at bounding box center [457, 9] width 41 height 7
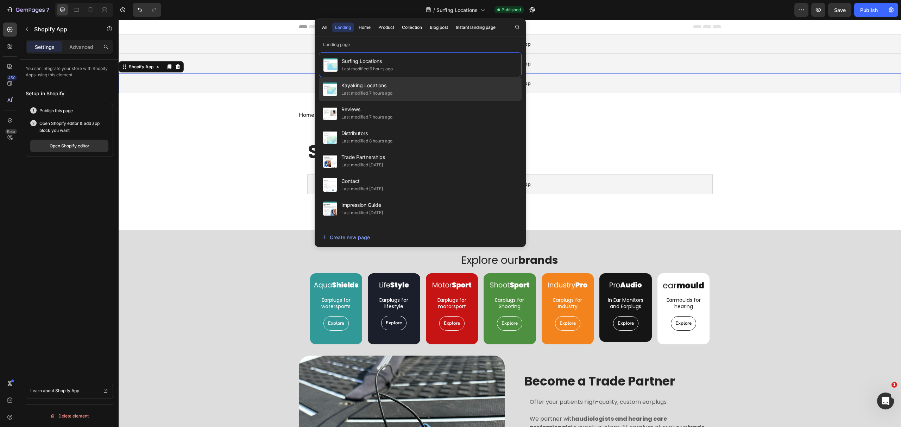
click at [409, 101] on div "Kayaking Locations Last modified 7 hours ago" at bounding box center [420, 113] width 203 height 24
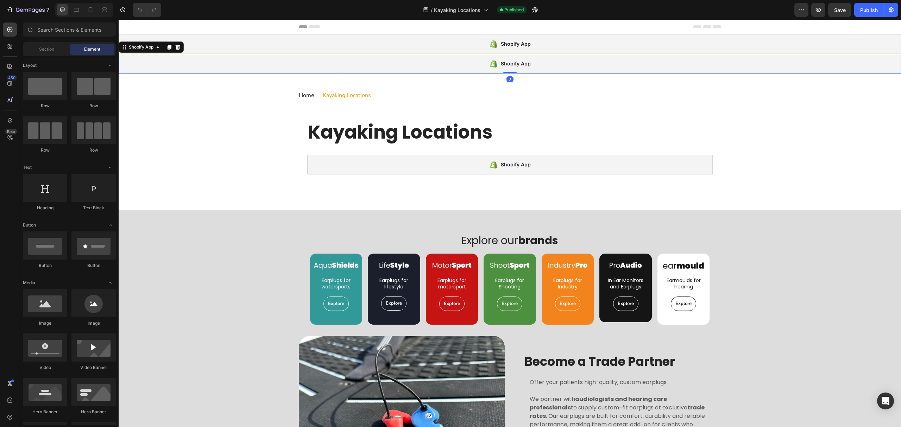
click at [470, 64] on div "Shopify App" at bounding box center [510, 64] width 783 height 20
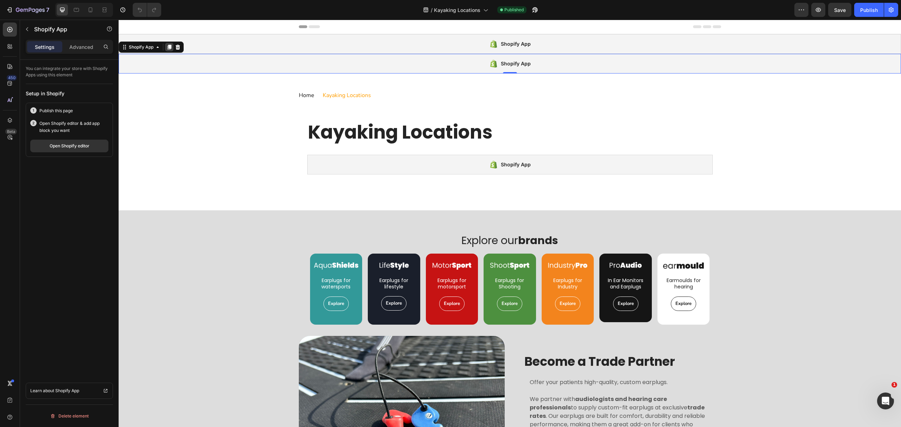
click at [171, 47] on icon at bounding box center [170, 47] width 4 height 5
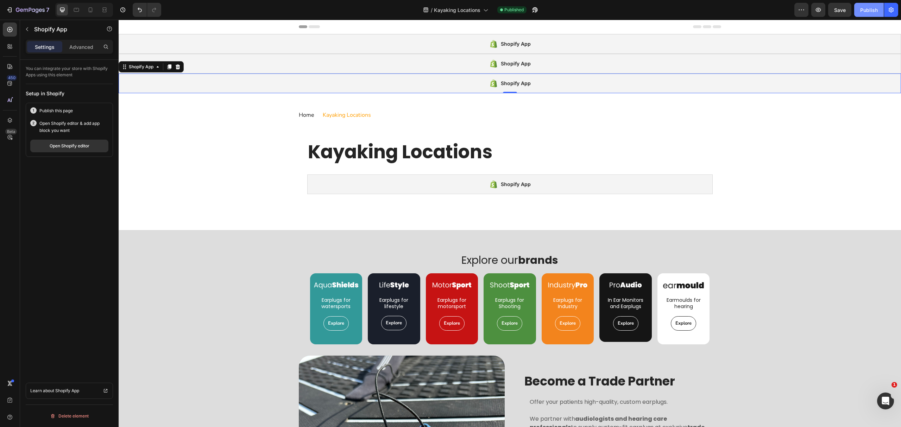
click at [865, 7] on div "Publish" at bounding box center [869, 9] width 18 height 7
click at [65, 147] on div "Open Shopify editor" at bounding box center [70, 146] width 40 height 6
click at [479, 10] on span "Kayaking Locations" at bounding box center [457, 9] width 46 height 7
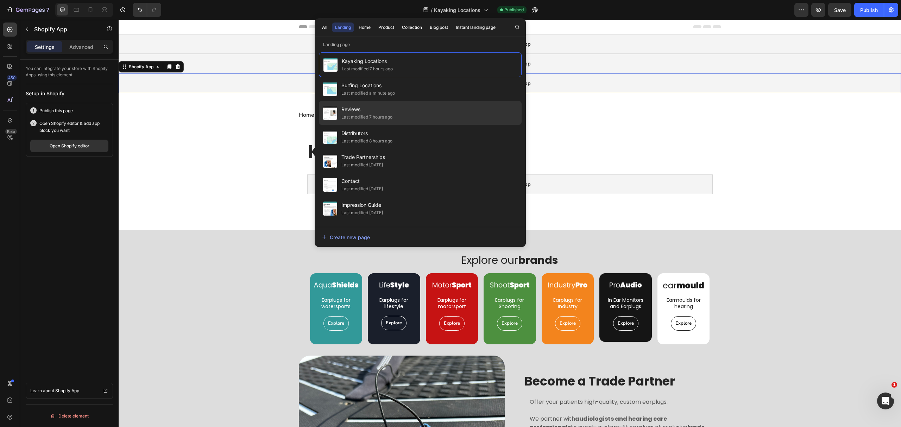
click at [387, 114] on div "Last modified 7 hours ago" at bounding box center [367, 117] width 51 height 7
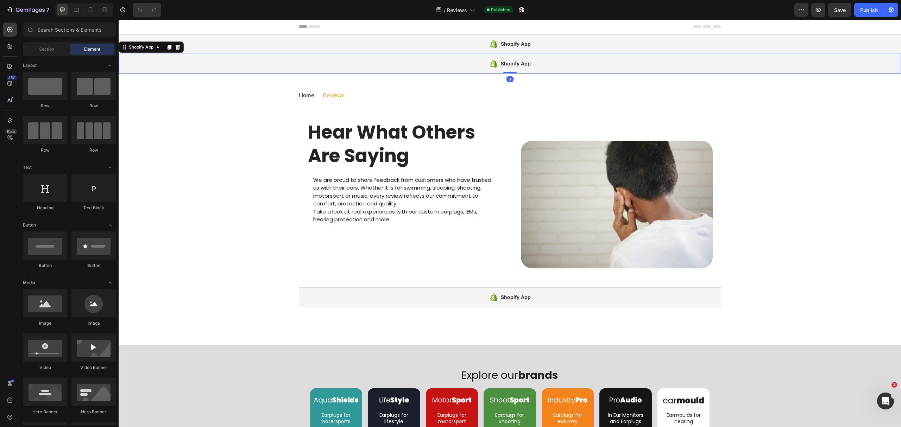
click at [406, 63] on div "Shopify App" at bounding box center [510, 64] width 783 height 20
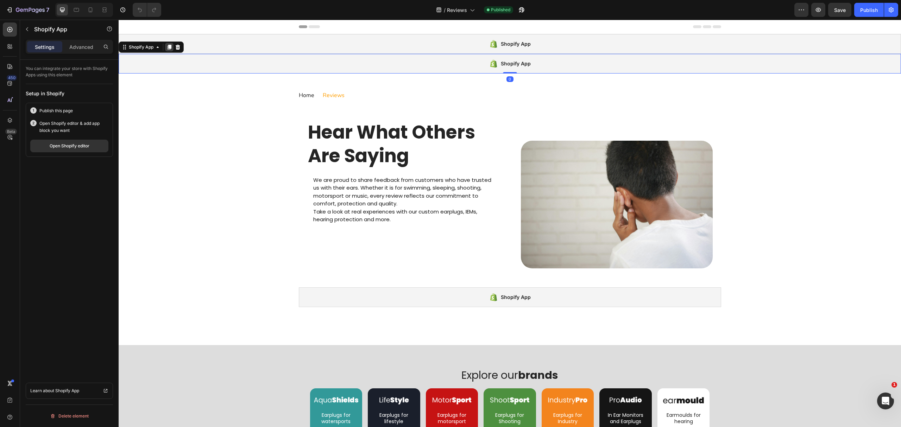
click at [169, 47] on icon at bounding box center [170, 47] width 4 height 5
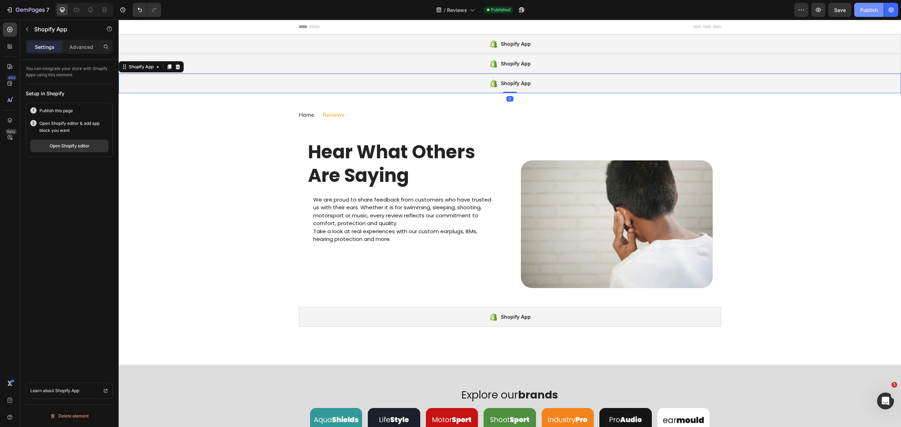
click at [864, 6] on button "Publish" at bounding box center [870, 10] width 30 height 14
click at [70, 147] on div "Open Shopify editor" at bounding box center [70, 146] width 40 height 6
click at [459, 10] on span "Reviews" at bounding box center [457, 9] width 20 height 7
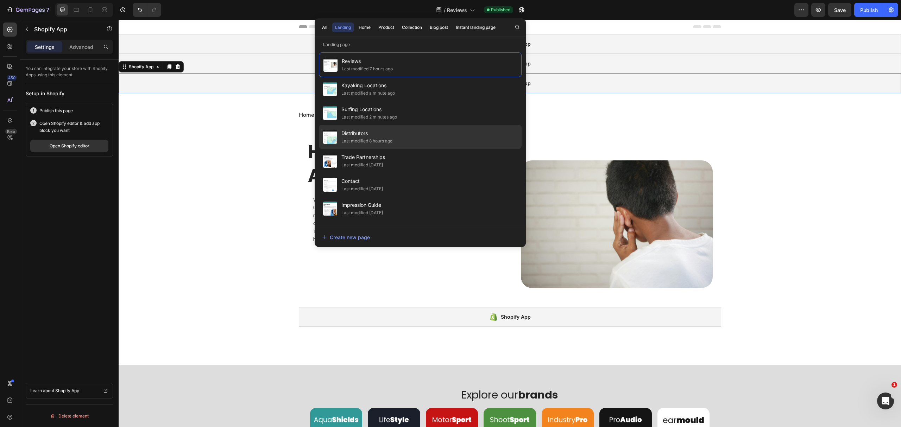
click at [401, 149] on div "Distributors Last modified 8 hours ago" at bounding box center [420, 161] width 203 height 24
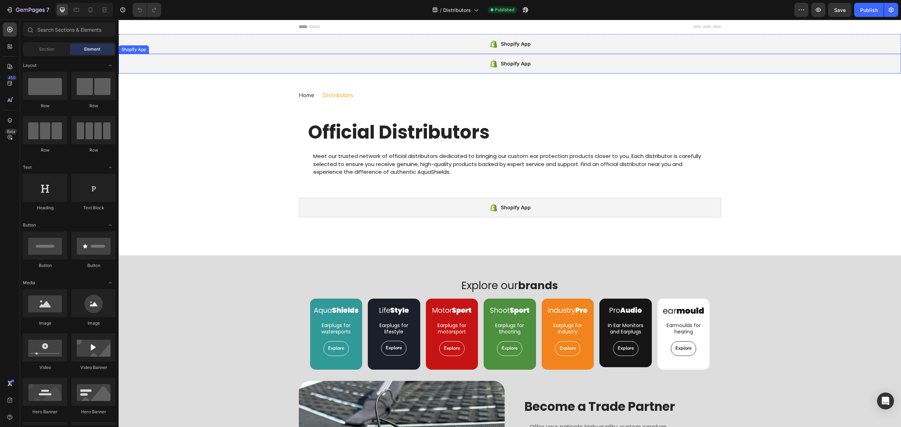
click at [204, 69] on div "Shopify App" at bounding box center [510, 64] width 783 height 20
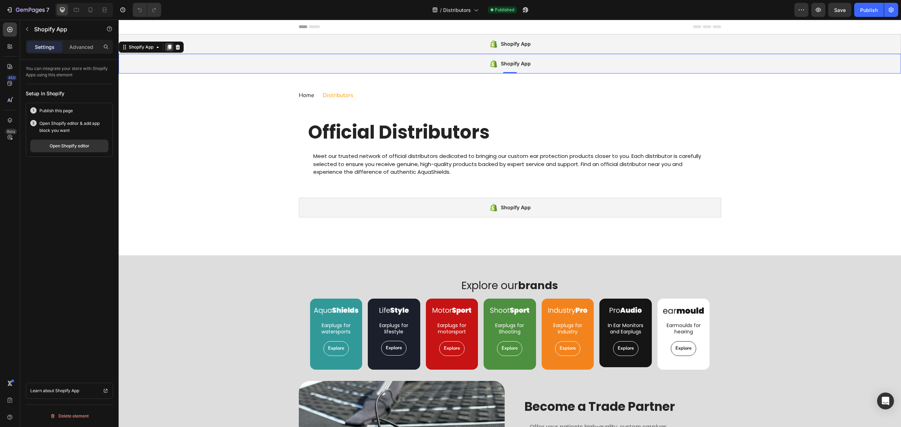
click at [168, 48] on icon at bounding box center [170, 47] width 6 height 6
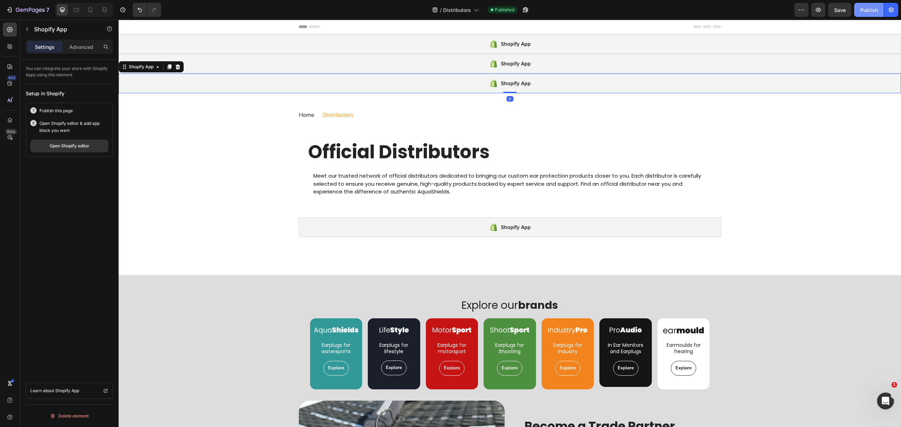
click at [860, 7] on button "Publish" at bounding box center [870, 10] width 30 height 14
click at [62, 149] on div "Open Shopify editor" at bounding box center [70, 146] width 40 height 6
click at [461, 10] on span "Distributors" at bounding box center [457, 9] width 28 height 7
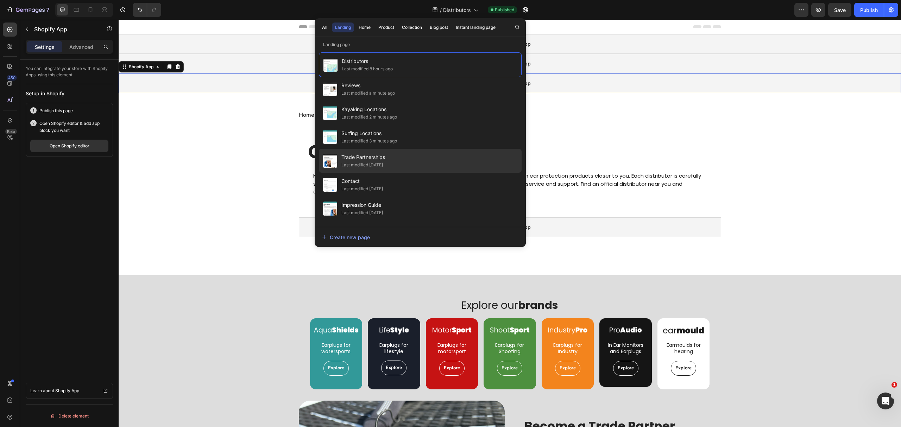
click at [436, 173] on div "Trade Partnerships Last modified 14 days ago" at bounding box center [420, 185] width 203 height 24
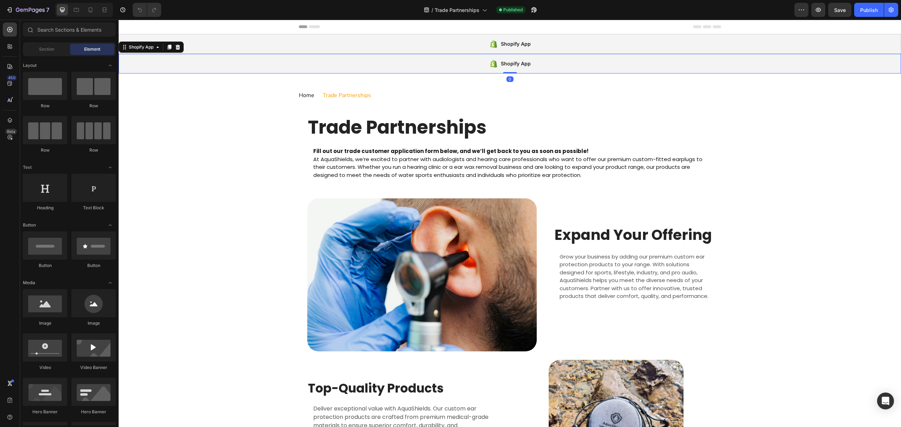
click at [175, 63] on div "Shopify App" at bounding box center [510, 64] width 783 height 20
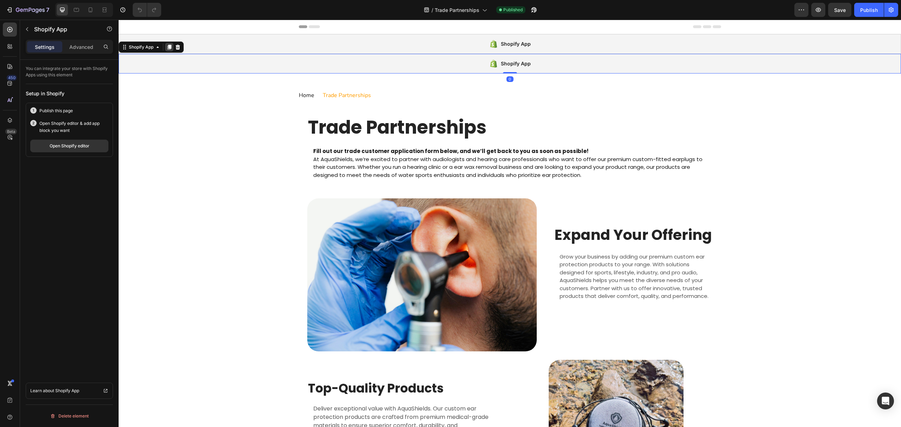
click at [169, 46] on icon at bounding box center [170, 47] width 4 height 5
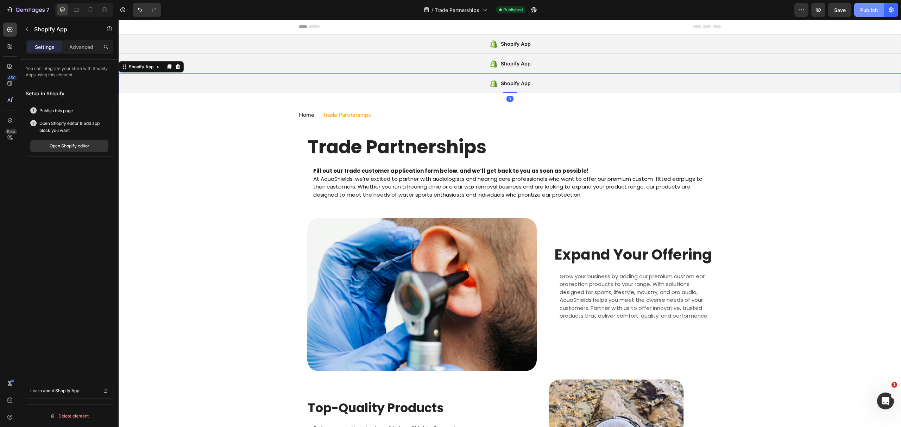
click at [873, 13] on div "Publish" at bounding box center [869, 9] width 18 height 7
click at [68, 147] on div "Open Shopify editor" at bounding box center [70, 146] width 40 height 6
click at [465, 10] on span "Trade Partnerships" at bounding box center [457, 9] width 45 height 7
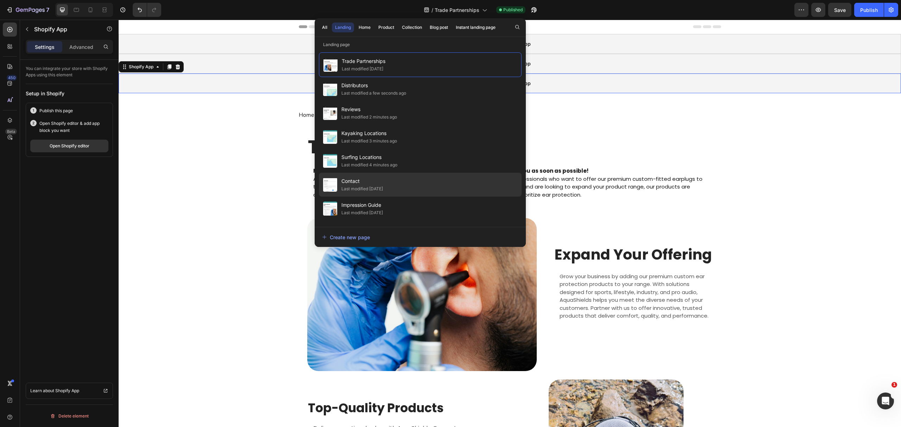
click at [399, 197] on div "Contact Last modified 14 days ago" at bounding box center [420, 209] width 203 height 24
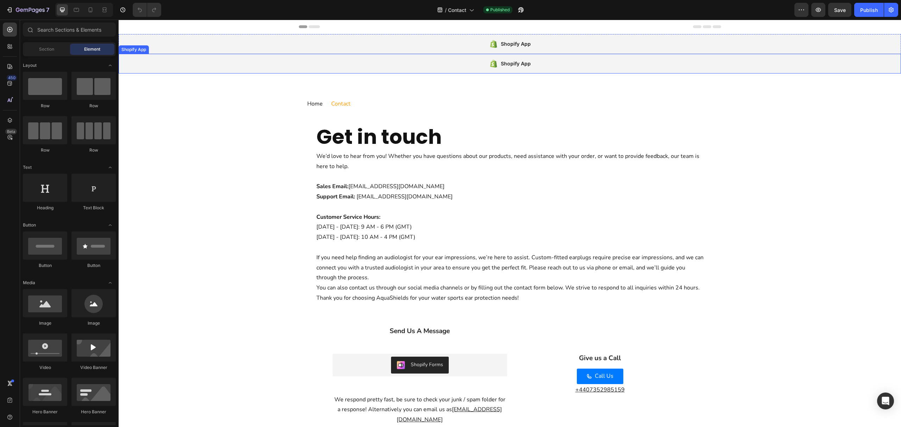
click at [371, 63] on div "Shopify App" at bounding box center [510, 64] width 783 height 20
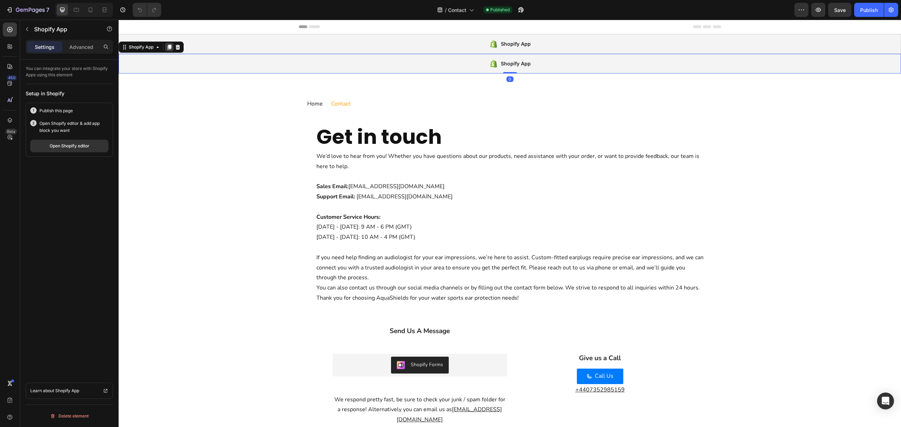
click at [169, 45] on icon at bounding box center [170, 47] width 4 height 5
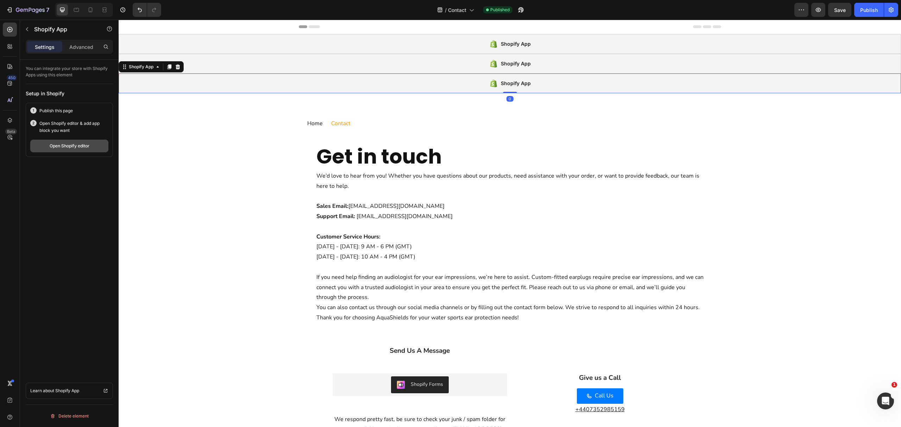
click at [56, 150] on button "Open Shopify editor" at bounding box center [69, 146] width 78 height 13
click at [455, 6] on span "Contact" at bounding box center [449, 9] width 18 height 7
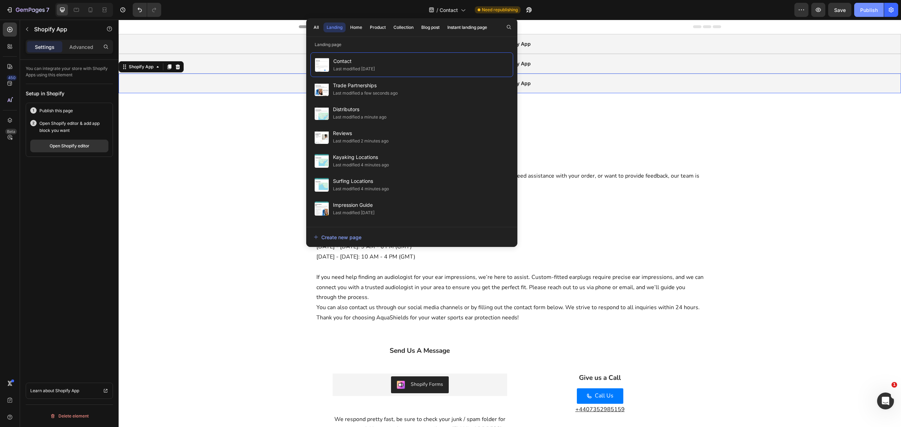
click at [860, 8] on button "Publish" at bounding box center [870, 10] width 30 height 14
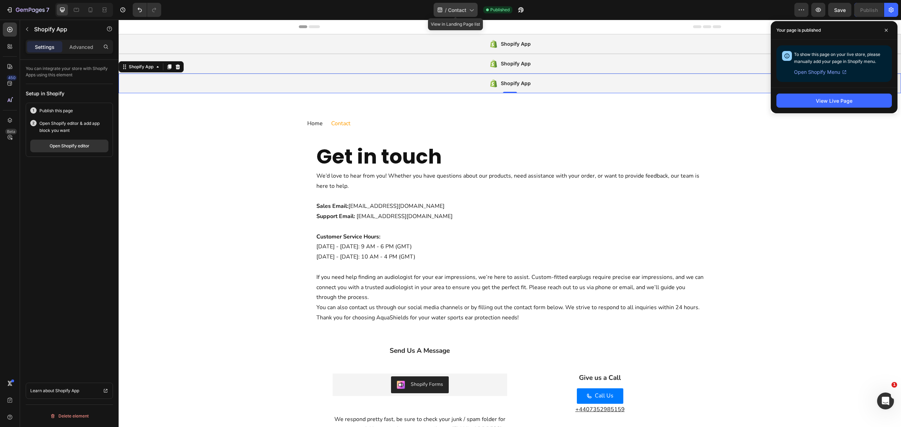
click at [449, 11] on span "Contact" at bounding box center [457, 9] width 18 height 7
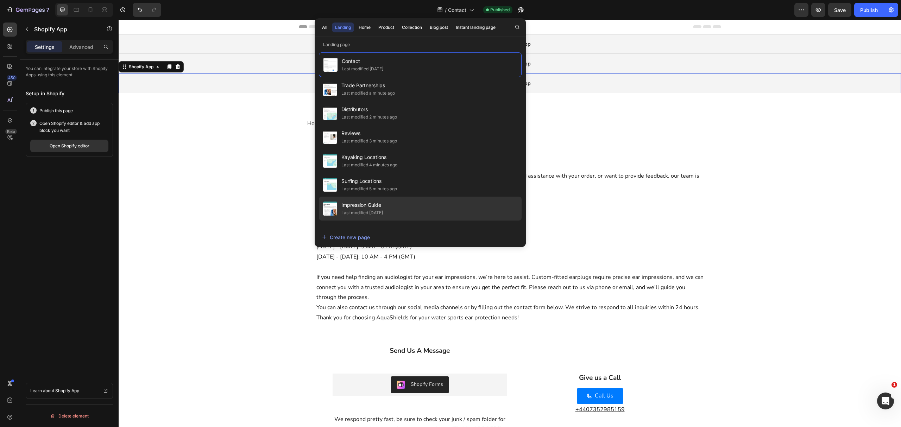
scroll to position [47, 0]
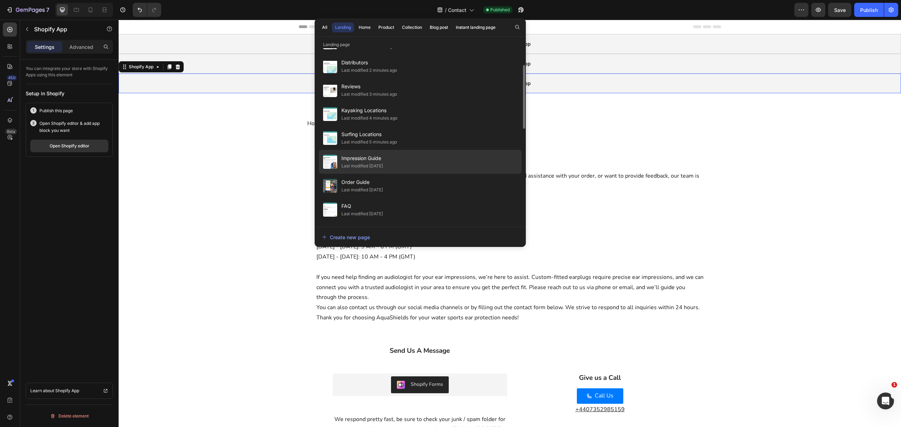
click at [433, 174] on div "Impression Guide Last modified 16 days ago" at bounding box center [420, 186] width 203 height 24
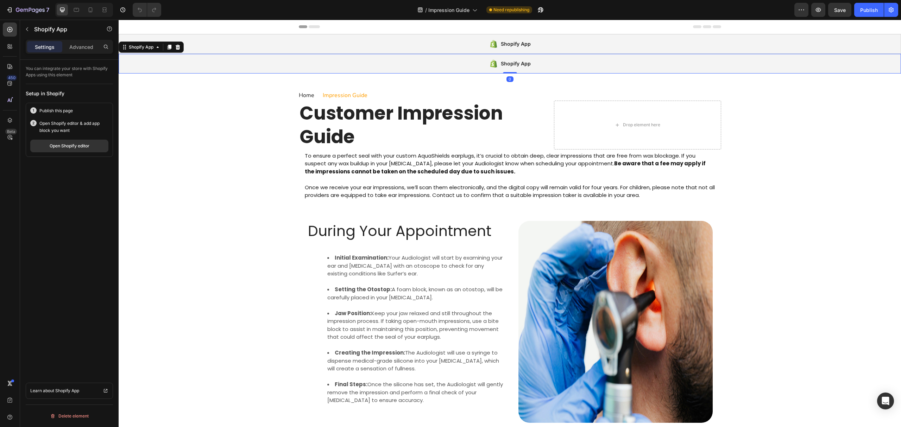
click at [482, 71] on div "Shopify App" at bounding box center [510, 64] width 783 height 20
click at [170, 48] on icon at bounding box center [170, 47] width 4 height 5
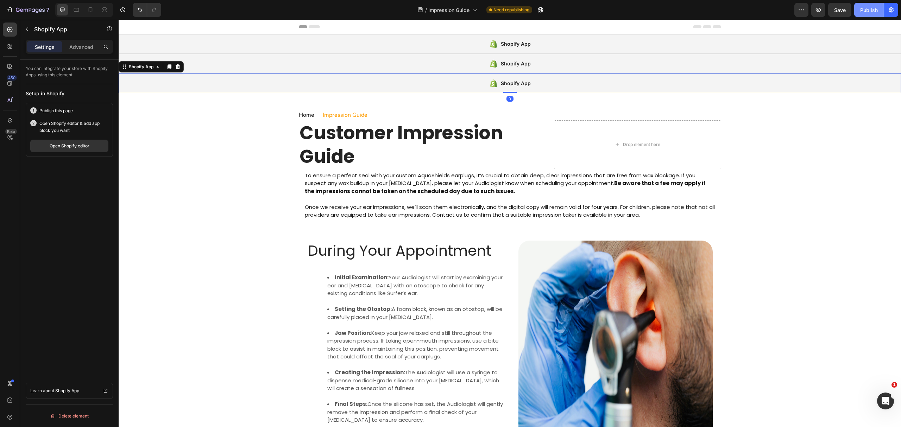
click at [863, 10] on div "Publish" at bounding box center [869, 9] width 18 height 7
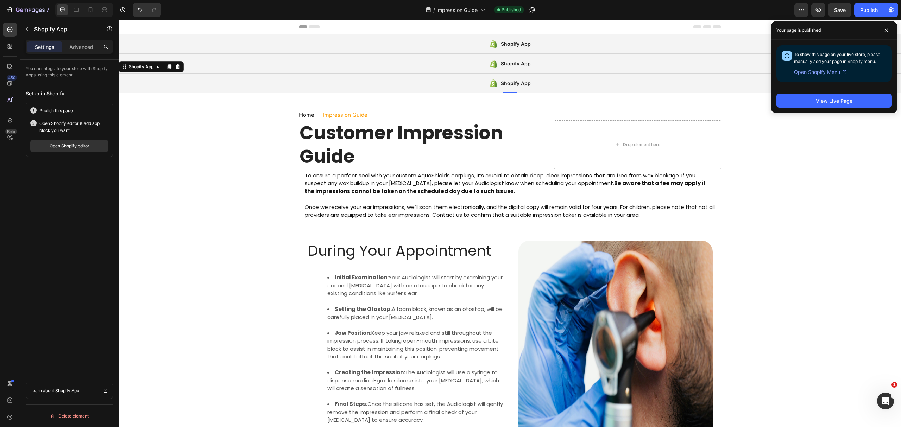
click at [73, 155] on div "Publish this page Open Shopify editor & add app block you want Open Shopify edi…" at bounding box center [69, 130] width 87 height 54
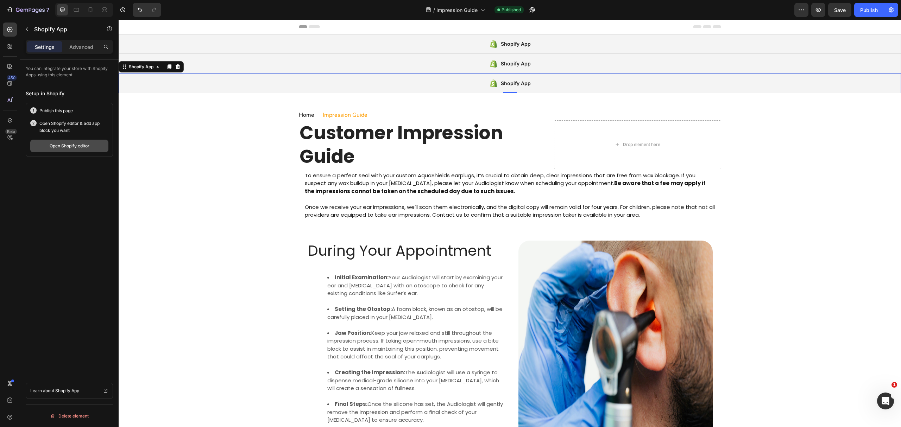
click at [75, 151] on button "Open Shopify editor" at bounding box center [69, 146] width 78 height 13
click at [447, 7] on span "Impression Guide" at bounding box center [457, 9] width 41 height 7
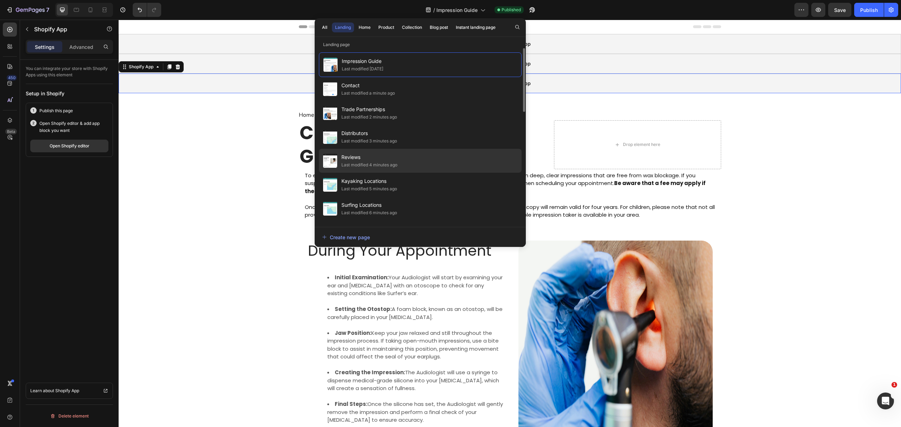
scroll to position [47, 0]
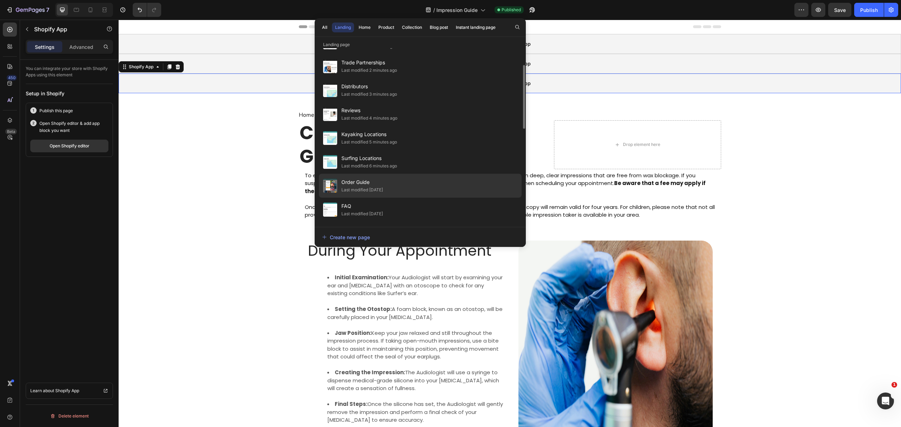
click at [432, 198] on div "Order Guide Last modified 16 days ago" at bounding box center [420, 210] width 203 height 24
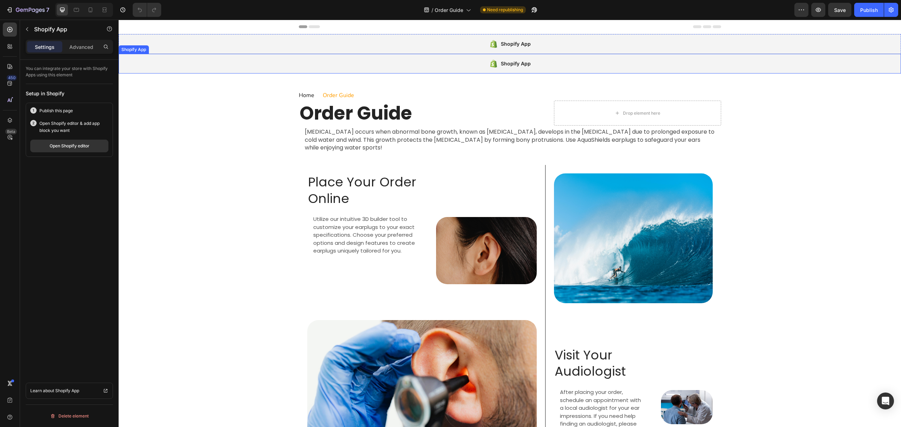
click at [363, 62] on div "Shopify App" at bounding box center [510, 64] width 783 height 20
click at [168, 47] on icon at bounding box center [170, 47] width 6 height 6
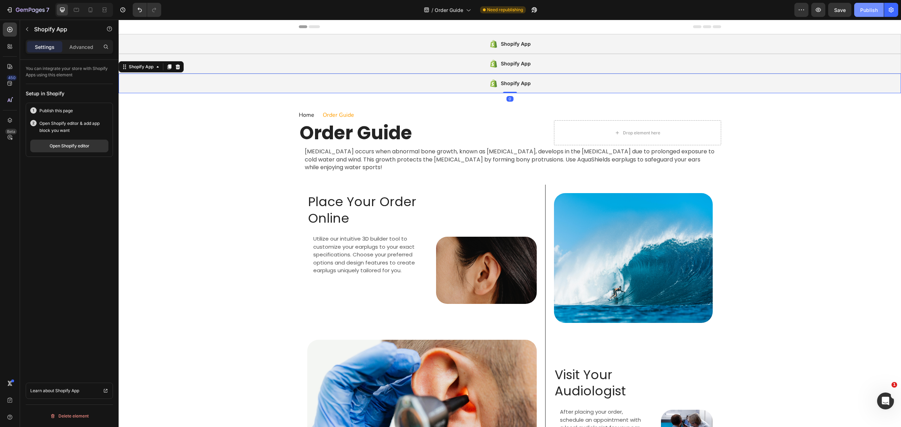
click at [865, 11] on div "Publish" at bounding box center [869, 9] width 18 height 7
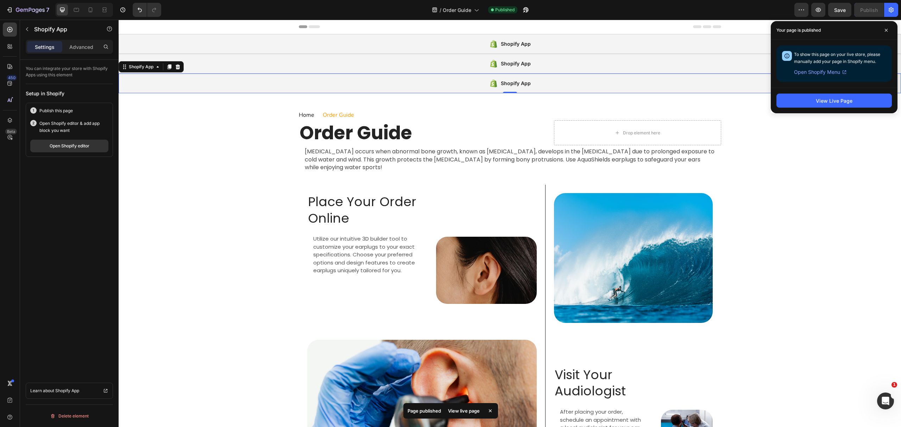
click at [298, 92] on div "Shopify App" at bounding box center [510, 84] width 783 height 20
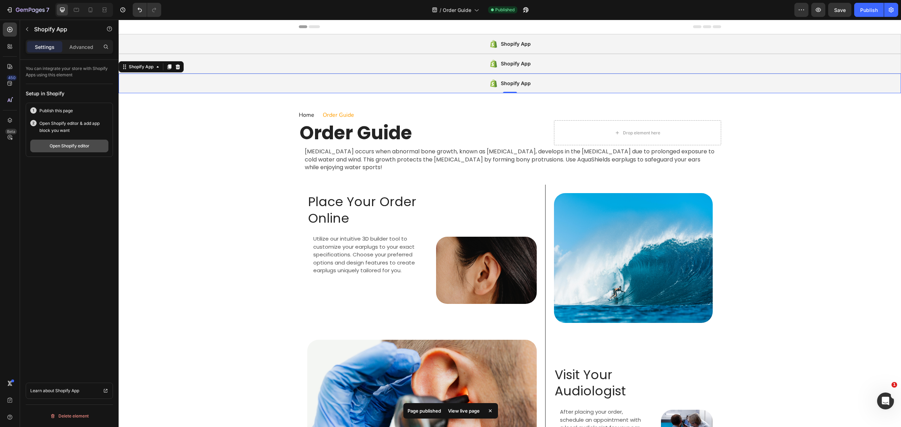
click at [80, 144] on div "Open Shopify editor" at bounding box center [70, 146] width 40 height 6
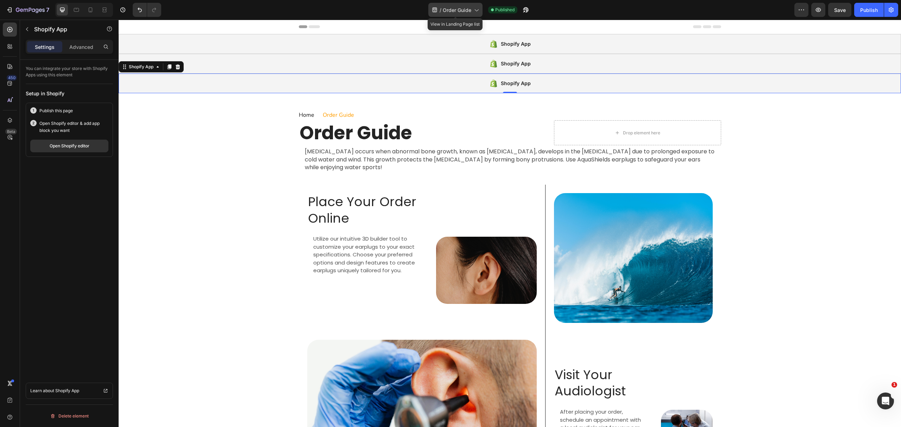
click at [453, 7] on span "Order Guide" at bounding box center [457, 9] width 29 height 7
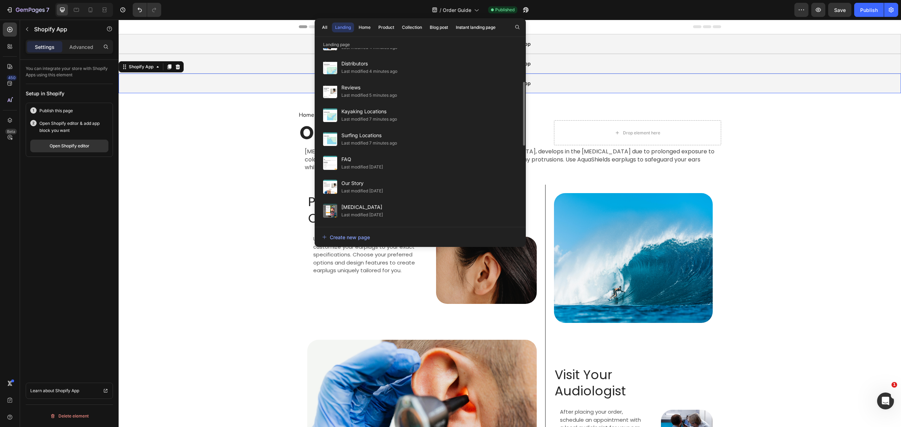
scroll to position [141, 0]
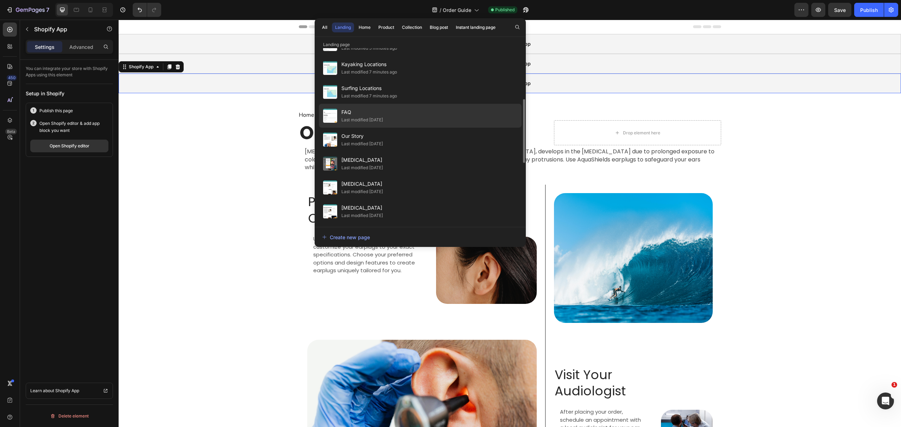
click at [454, 128] on div "FAQ Last modified 16 days ago" at bounding box center [420, 140] width 203 height 24
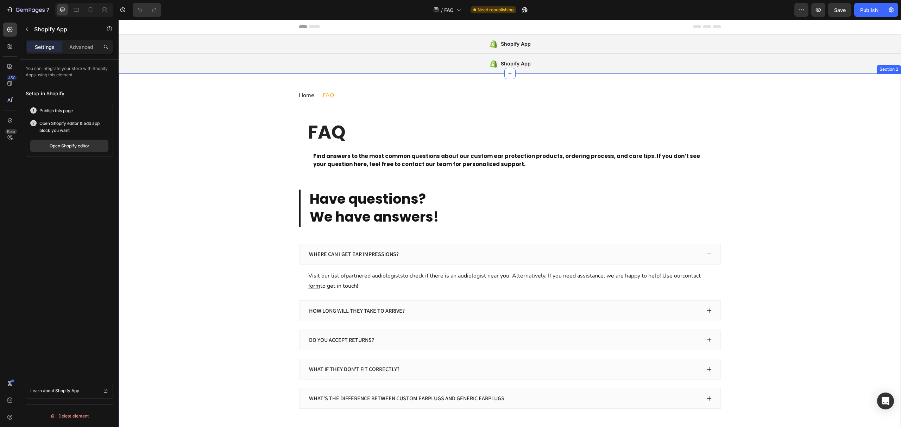
click at [374, 71] on div "Shopify App" at bounding box center [510, 64] width 783 height 20
click at [168, 48] on icon at bounding box center [170, 47] width 4 height 5
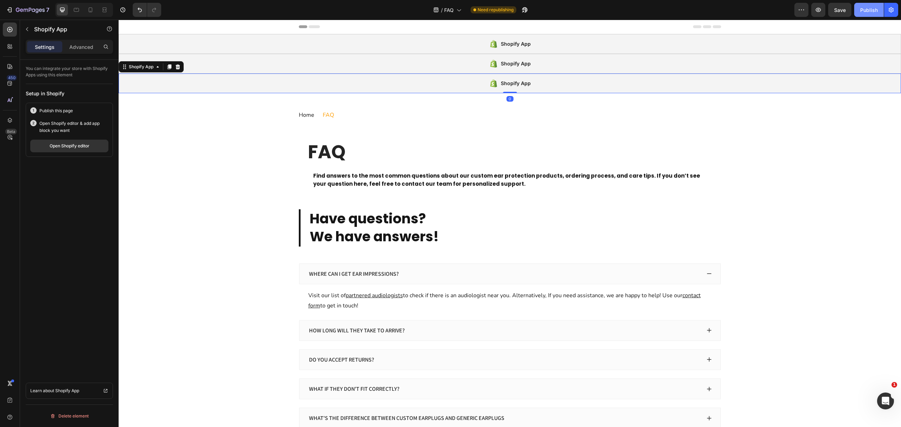
click at [868, 5] on button "Publish" at bounding box center [870, 10] width 30 height 14
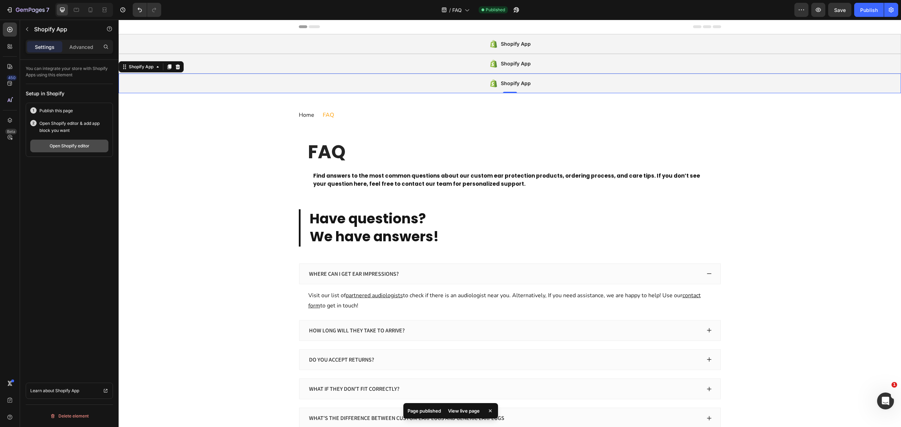
click at [51, 149] on div "Open Shopify editor" at bounding box center [70, 146] width 40 height 6
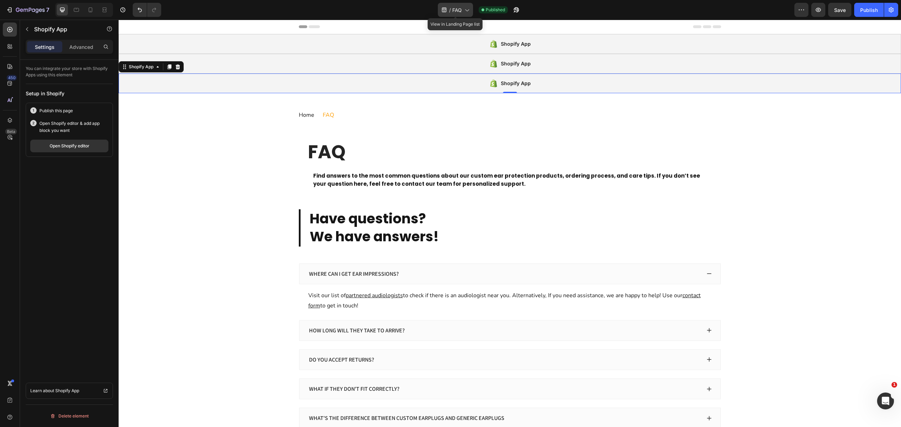
click at [456, 11] on span "FAQ" at bounding box center [457, 9] width 10 height 7
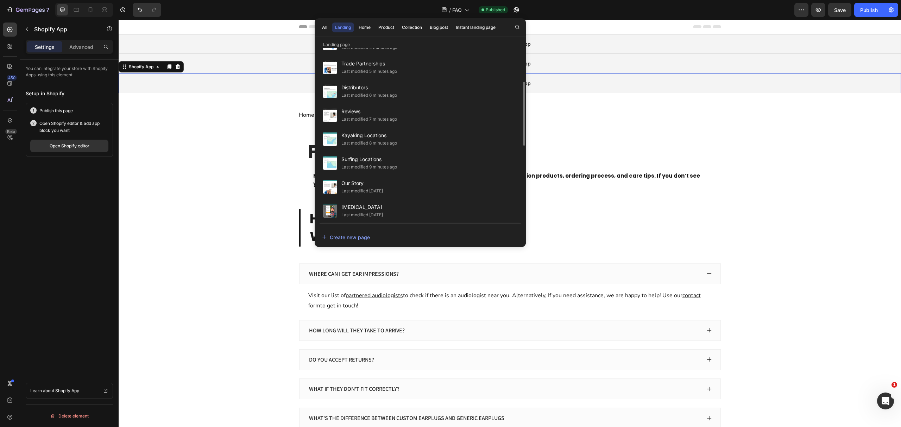
scroll to position [141, 0]
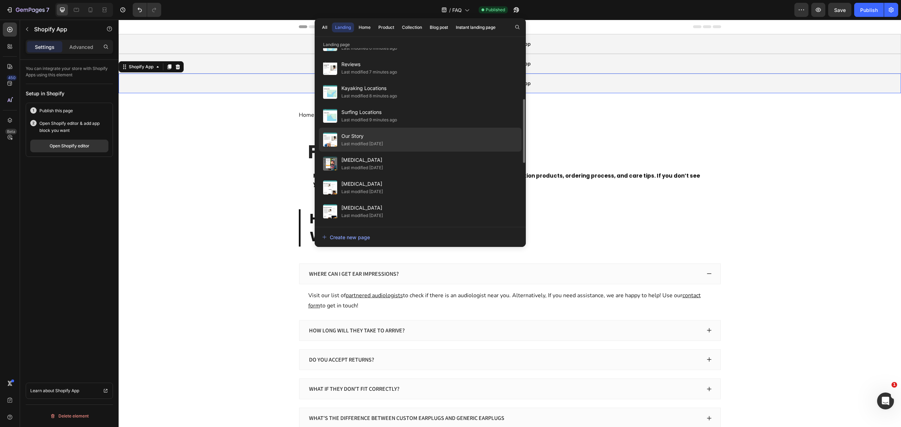
click at [453, 152] on div "Our Story Last modified 16 days ago" at bounding box center [420, 164] width 203 height 24
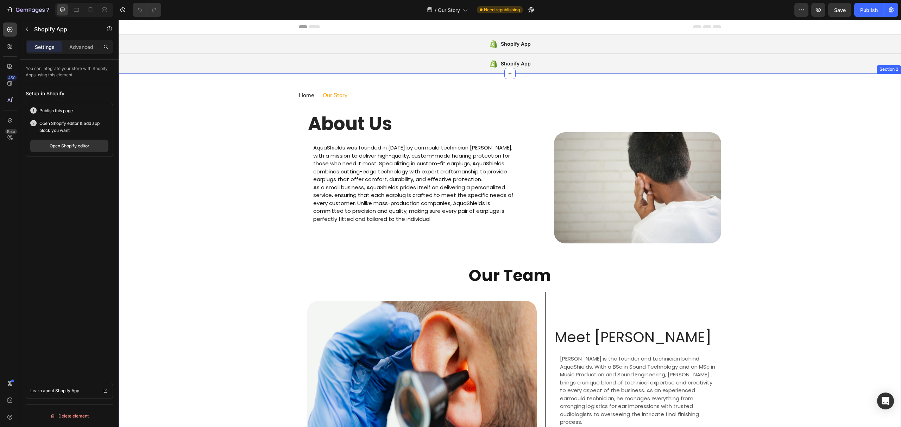
click at [381, 70] on div "Shopify App" at bounding box center [510, 64] width 783 height 20
click at [169, 48] on icon at bounding box center [170, 47] width 4 height 5
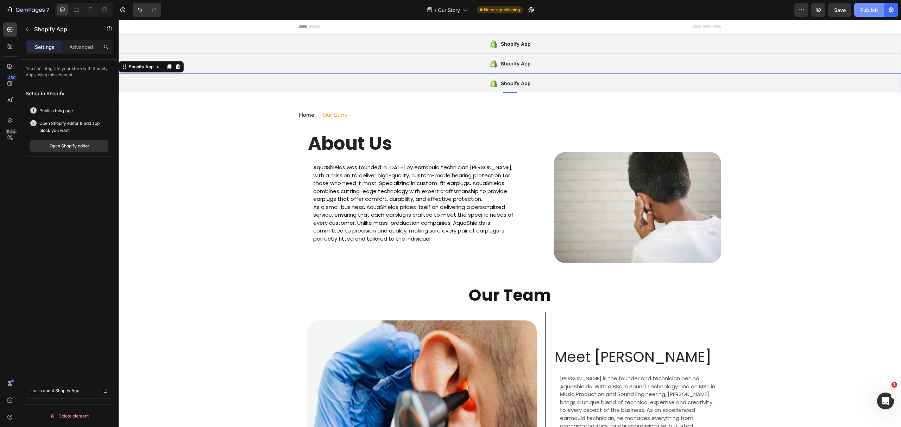
click at [865, 9] on div "Publish" at bounding box center [869, 9] width 18 height 7
click at [301, 45] on div "Shopify App" at bounding box center [510, 44] width 783 height 20
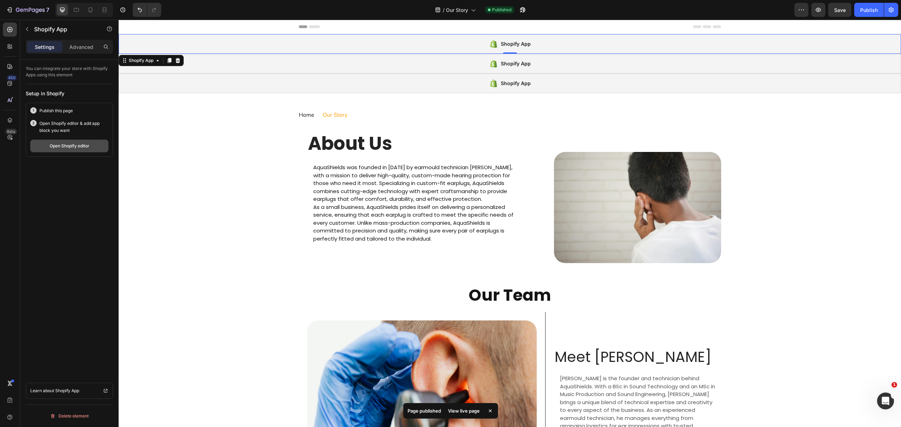
click at [66, 151] on button "Open Shopify editor" at bounding box center [69, 146] width 78 height 13
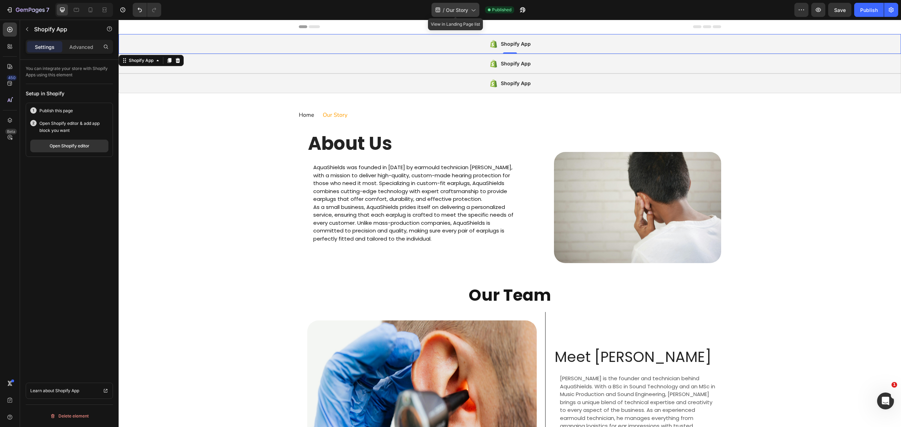
click at [447, 6] on div "/ Our Story" at bounding box center [456, 10] width 48 height 14
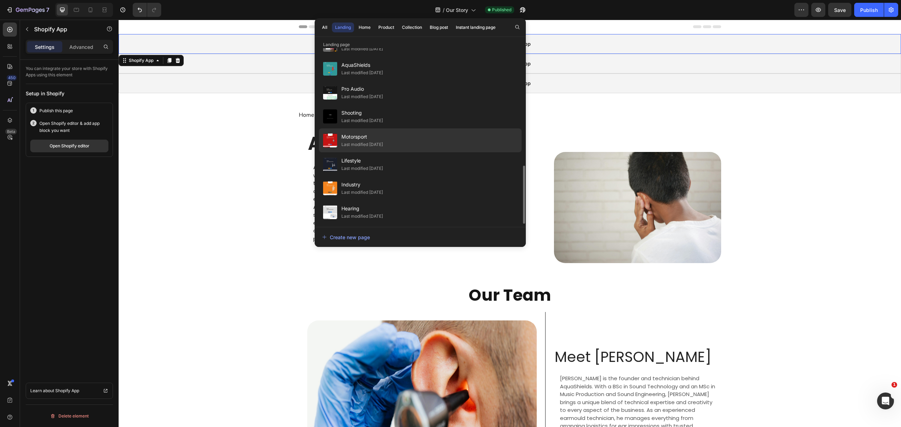
scroll to position [309, 0]
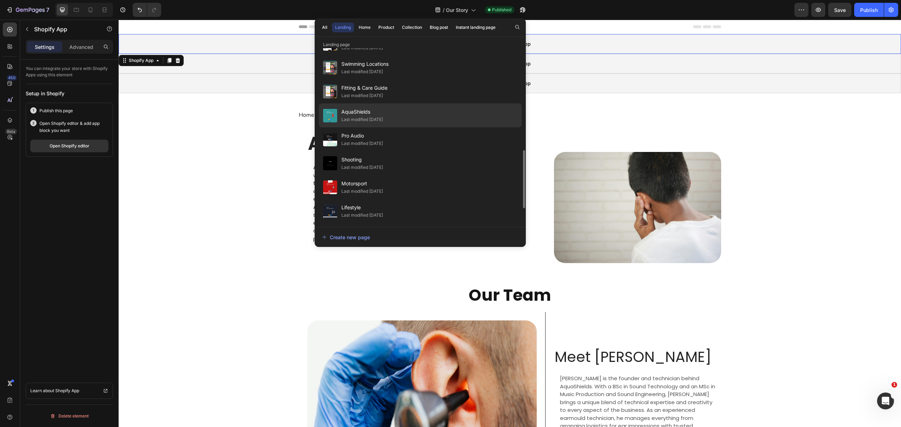
click at [383, 116] on span "AquaShields" at bounding box center [363, 112] width 42 height 8
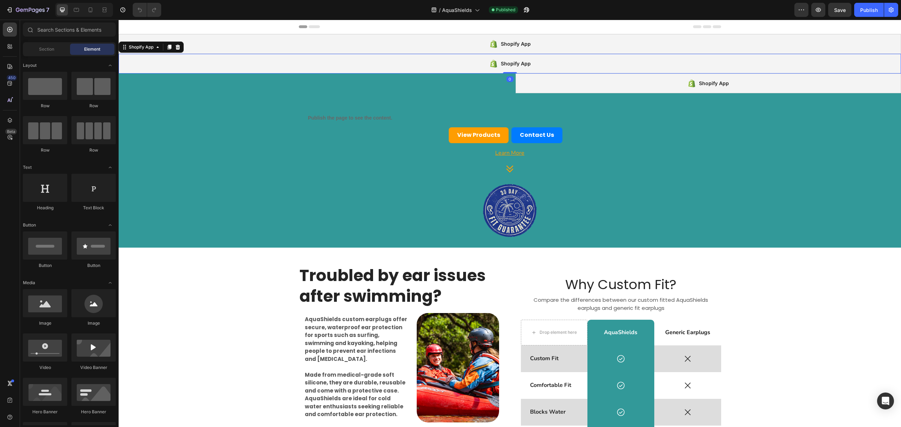
click at [420, 70] on div "Shopify App" at bounding box center [510, 64] width 783 height 20
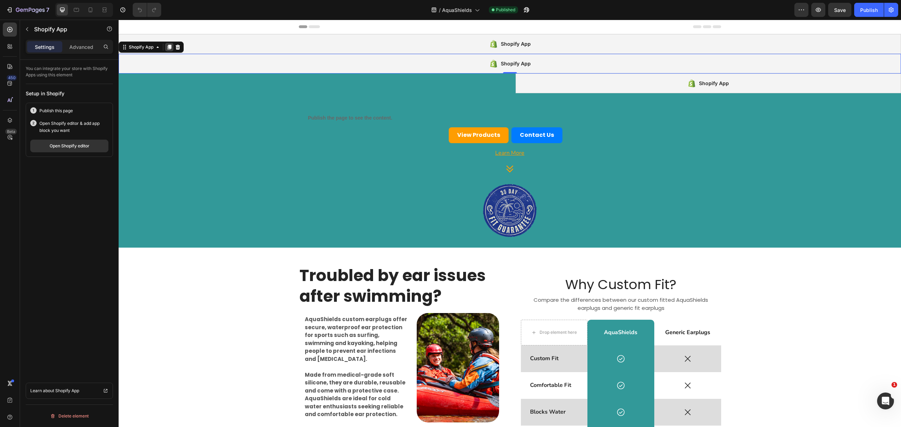
click at [171, 47] on icon at bounding box center [170, 47] width 4 height 5
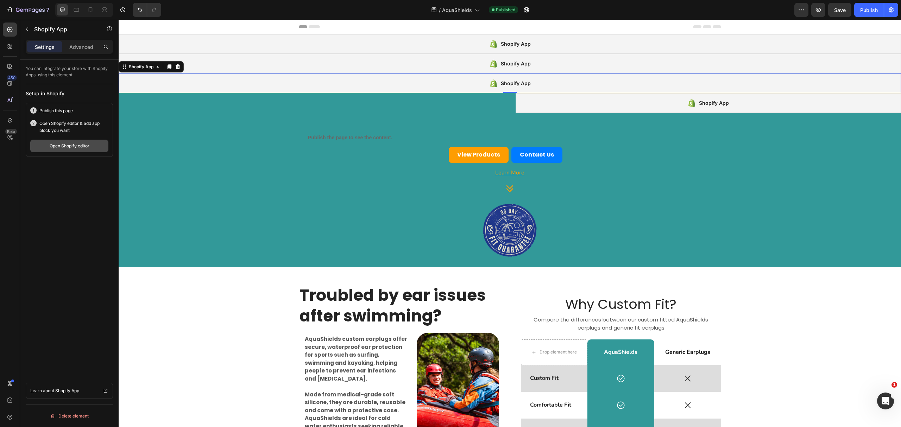
click at [51, 146] on div "Open Shopify editor" at bounding box center [70, 146] width 40 height 6
click at [861, 10] on div "Publish" at bounding box center [869, 9] width 18 height 7
click at [96, 149] on button "Open Shopify editor" at bounding box center [69, 146] width 78 height 13
click at [464, 8] on span "AquaShields" at bounding box center [457, 9] width 30 height 7
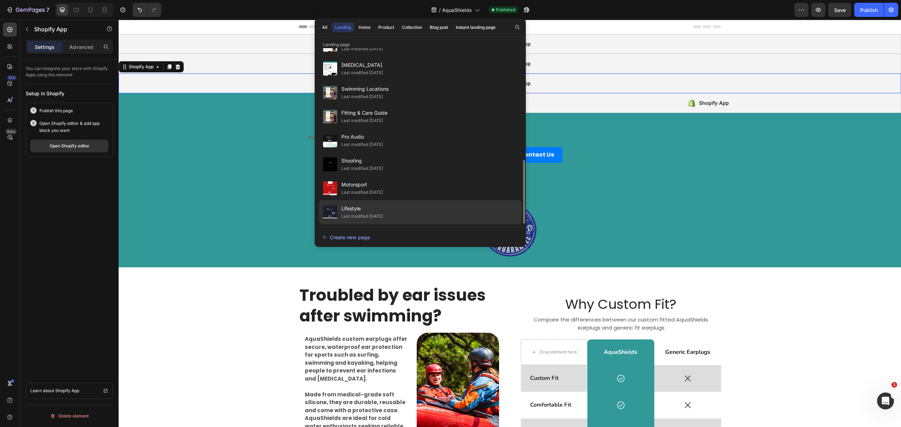
scroll to position [356, 0]
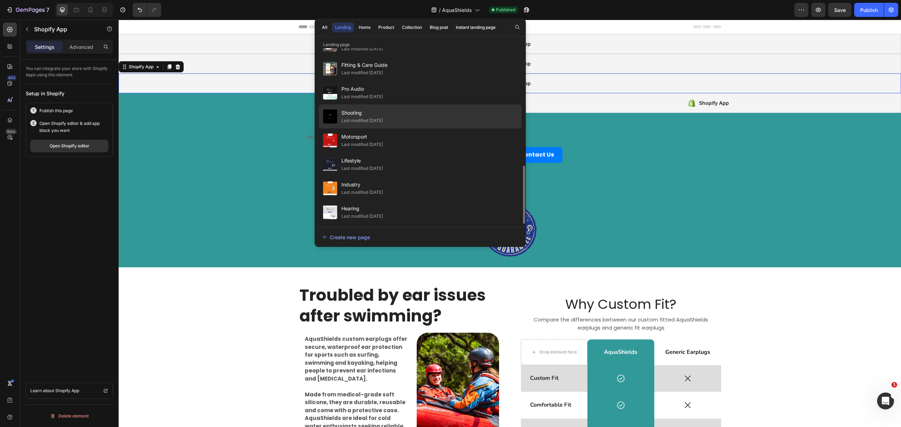
click at [446, 129] on div "Shooting Last modified 16 days ago" at bounding box center [420, 141] width 203 height 24
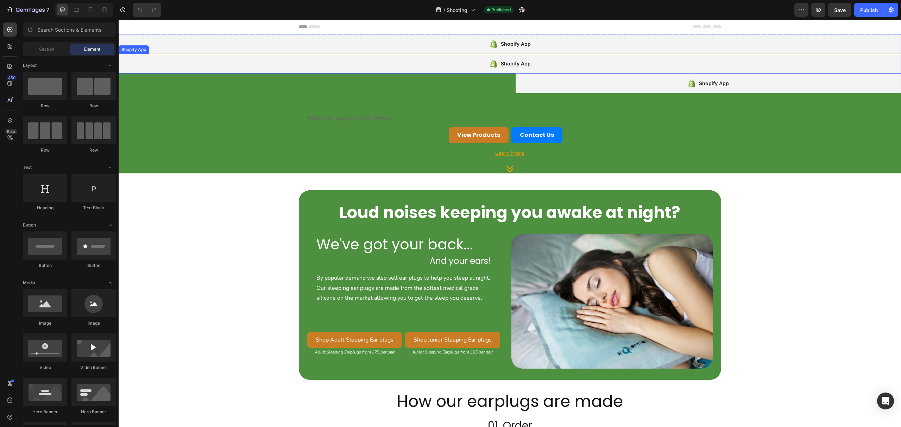
click at [412, 60] on div "Shopify App" at bounding box center [510, 64] width 783 height 20
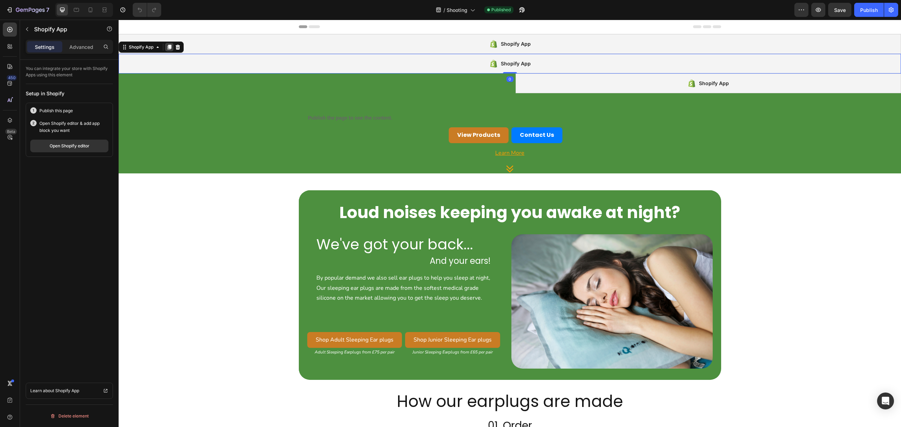
click at [170, 48] on icon at bounding box center [170, 47] width 4 height 5
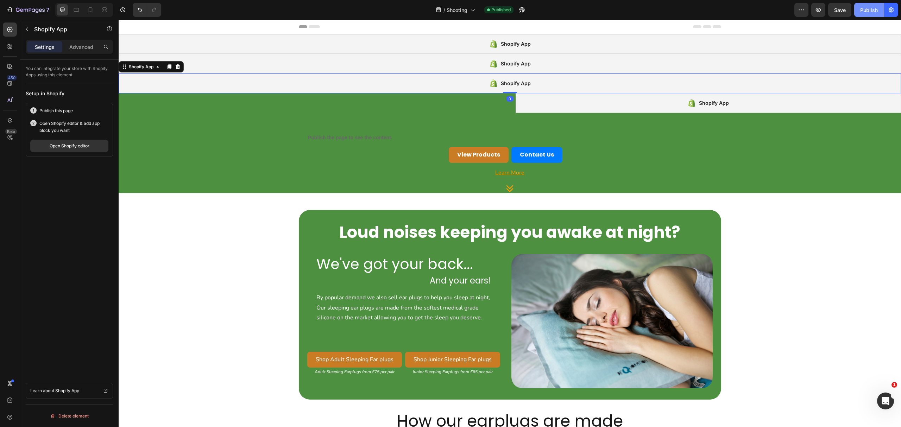
click at [868, 12] on div "Publish" at bounding box center [869, 9] width 18 height 7
click at [431, 82] on div "Shopify App" at bounding box center [510, 84] width 783 height 20
click at [89, 145] on button "Open Shopify editor" at bounding box center [69, 146] width 78 height 13
click at [456, 7] on span "Shooting" at bounding box center [457, 9] width 21 height 7
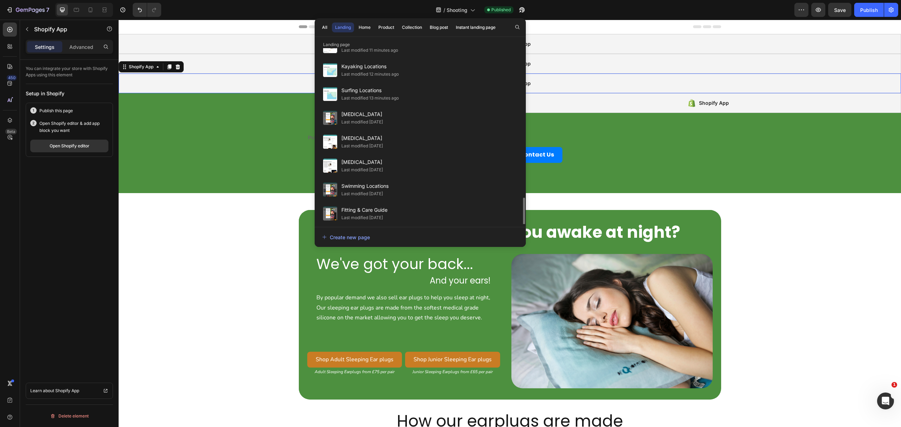
scroll to position [308, 0]
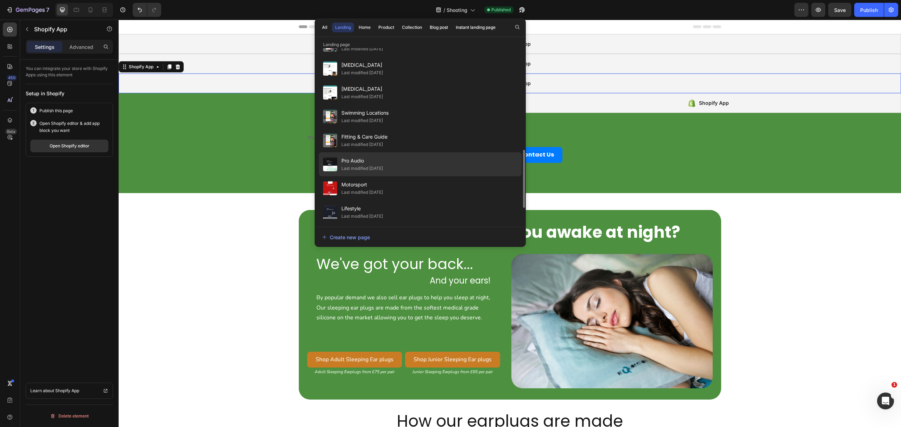
click at [426, 176] on div "Pro Audio Last modified 16 days ago" at bounding box center [420, 188] width 203 height 24
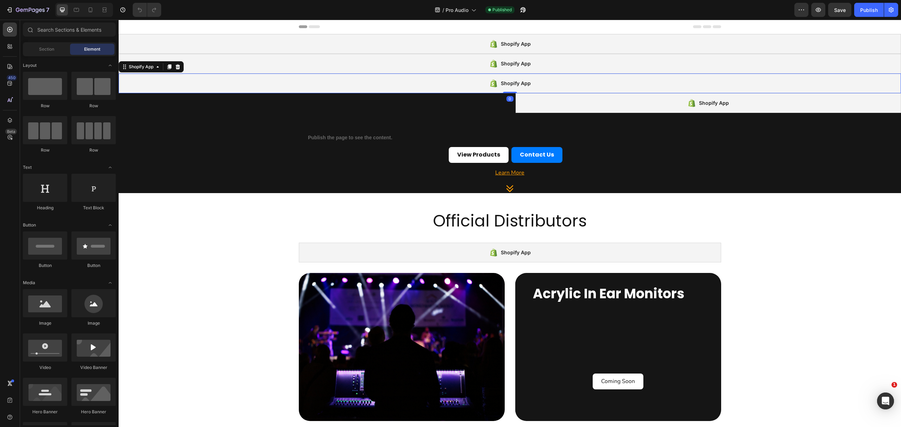
click at [413, 83] on div "Shopify App" at bounding box center [510, 84] width 783 height 20
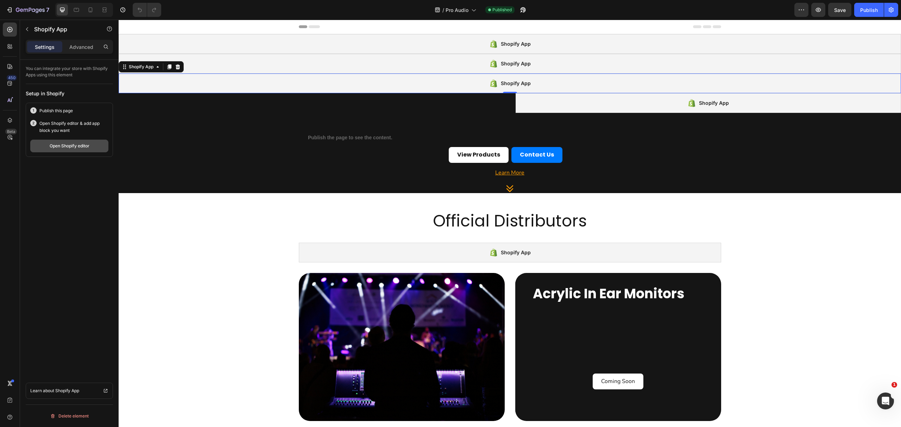
click at [57, 149] on div "Open Shopify editor" at bounding box center [70, 146] width 40 height 6
click at [303, 54] on div "Shopify App" at bounding box center [510, 64] width 783 height 20
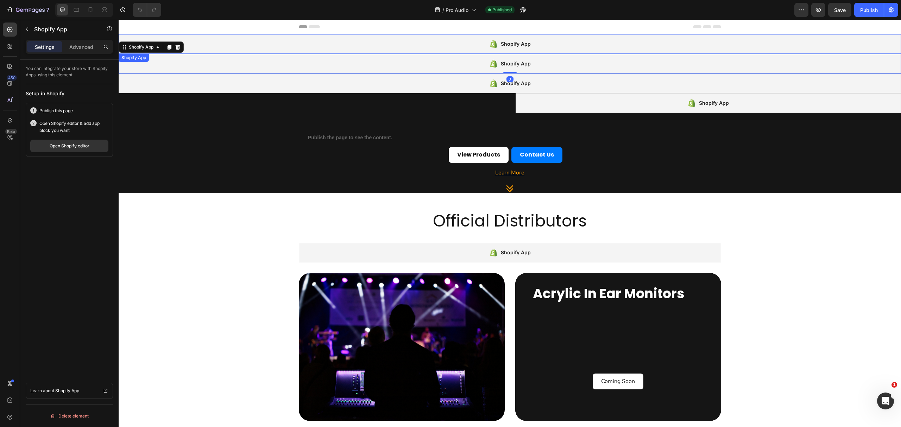
click at [309, 37] on div "Shopify App" at bounding box center [510, 44] width 783 height 20
click at [299, 64] on div "Shopify App" at bounding box center [510, 64] width 783 height 20
click at [295, 82] on div "Shopify App" at bounding box center [510, 84] width 783 height 20
click at [313, 55] on div "Shopify App" at bounding box center [510, 64] width 783 height 20
click at [170, 47] on icon at bounding box center [170, 47] width 4 height 5
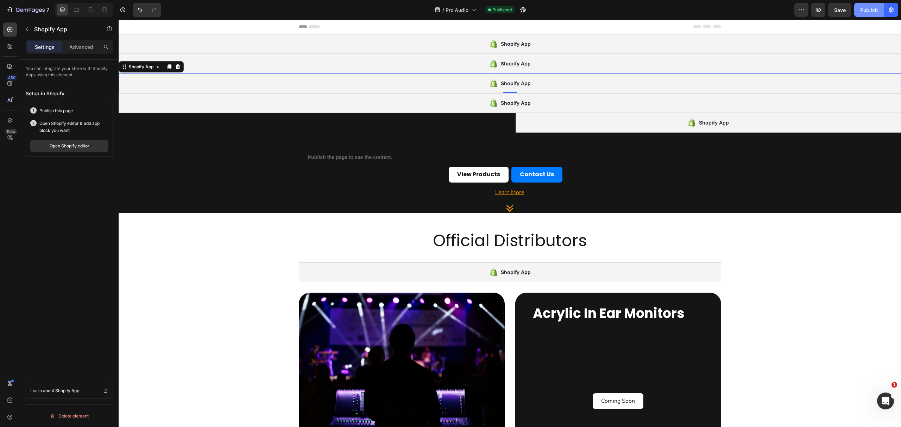
click at [865, 12] on div "Publish" at bounding box center [869, 9] width 18 height 7
click at [146, 68] on div "Shopify App" at bounding box center [140, 67] width 27 height 6
click at [168, 106] on div "Shopify App" at bounding box center [510, 103] width 783 height 20
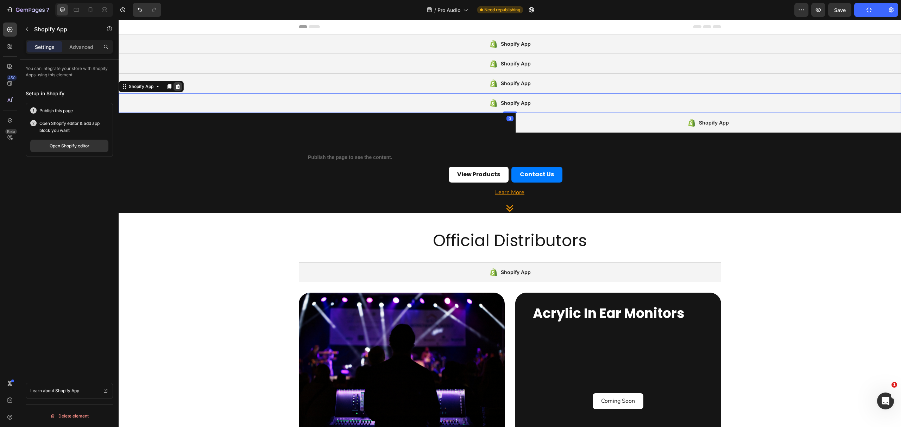
click at [179, 83] on div at bounding box center [178, 86] width 8 height 8
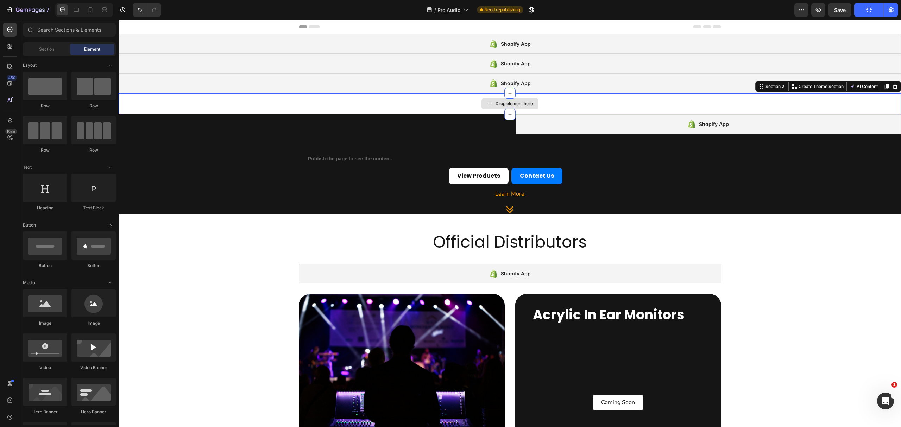
click at [178, 102] on div "Drop element here" at bounding box center [510, 103] width 783 height 21
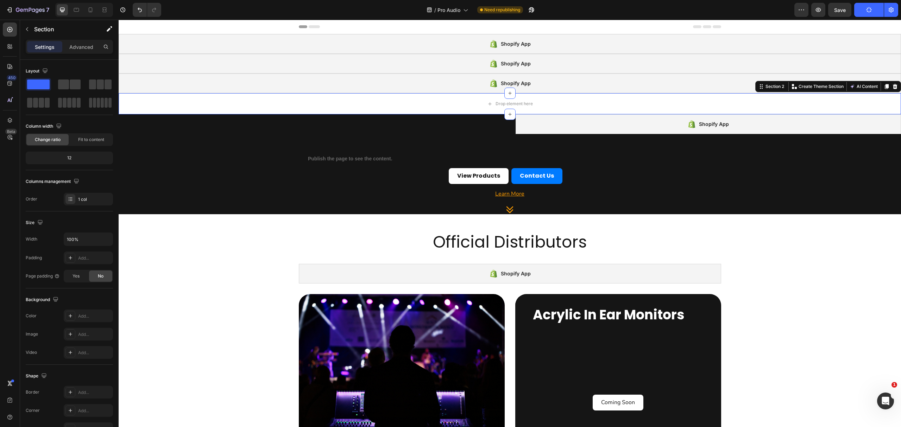
click at [893, 84] on icon at bounding box center [896, 87] width 6 height 6
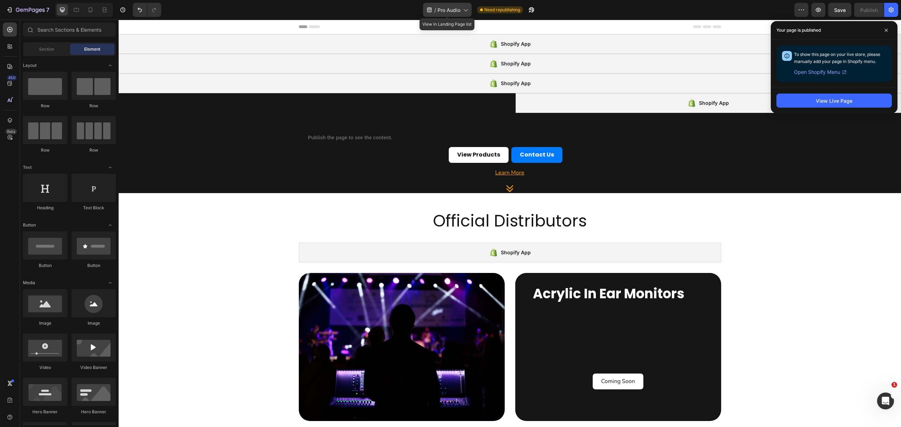
click at [443, 7] on span "Pro Audio" at bounding box center [449, 9] width 23 height 7
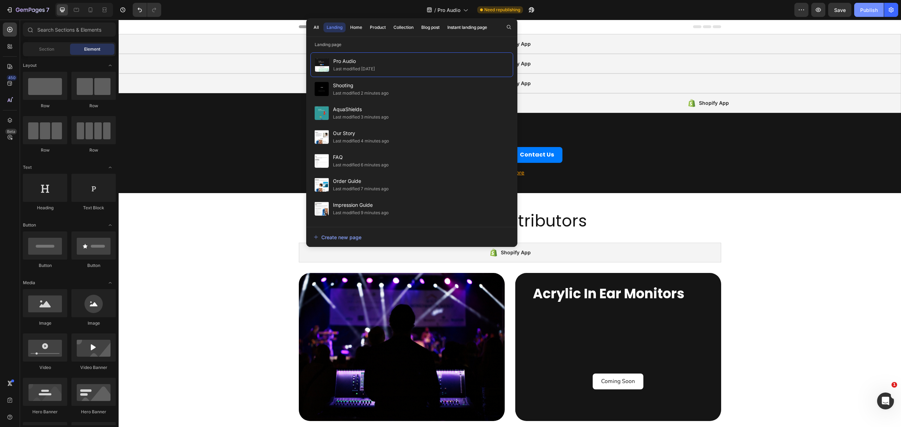
click at [871, 8] on div "Publish" at bounding box center [869, 9] width 18 height 7
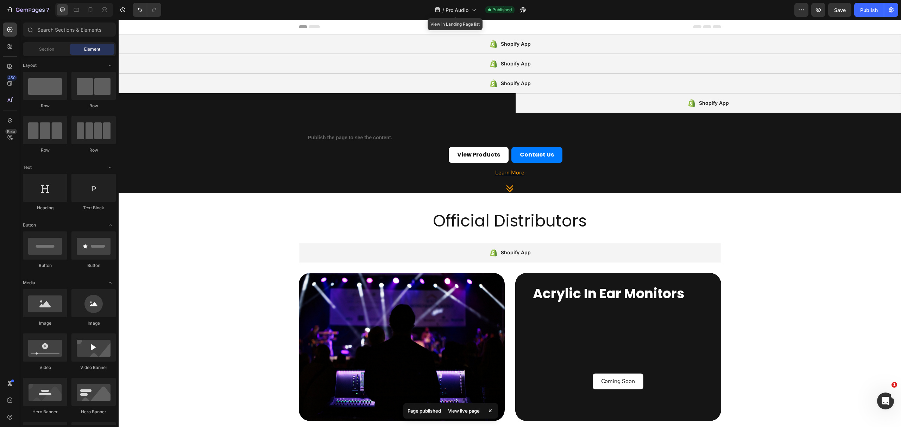
click at [462, 1] on div "/ Pro Audio" at bounding box center [455, 9] width 49 height 17
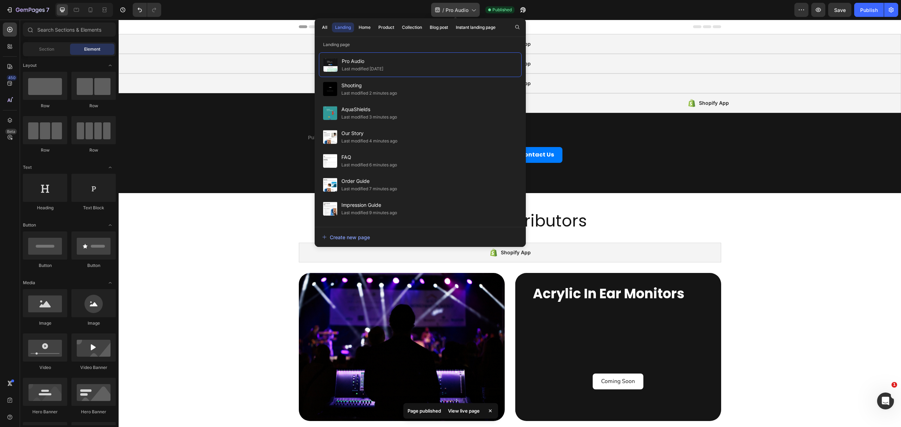
click at [461, 5] on div "/ Pro Audio" at bounding box center [455, 10] width 49 height 14
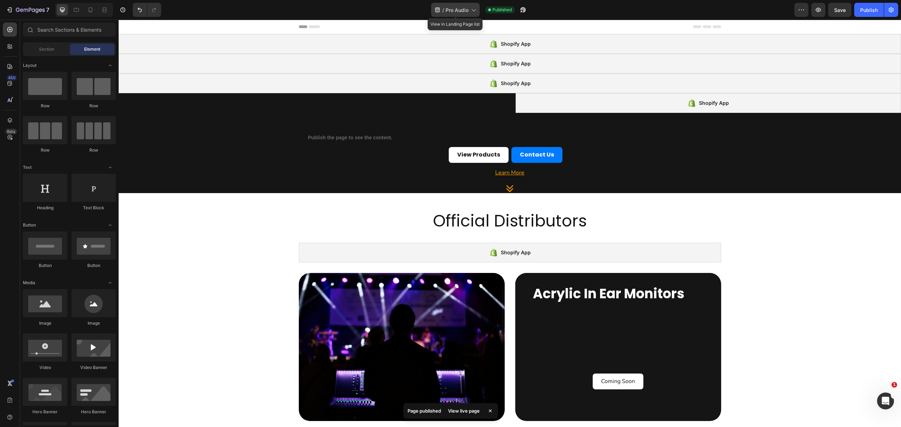
click at [461, 5] on div "/ Pro Audio" at bounding box center [455, 10] width 49 height 14
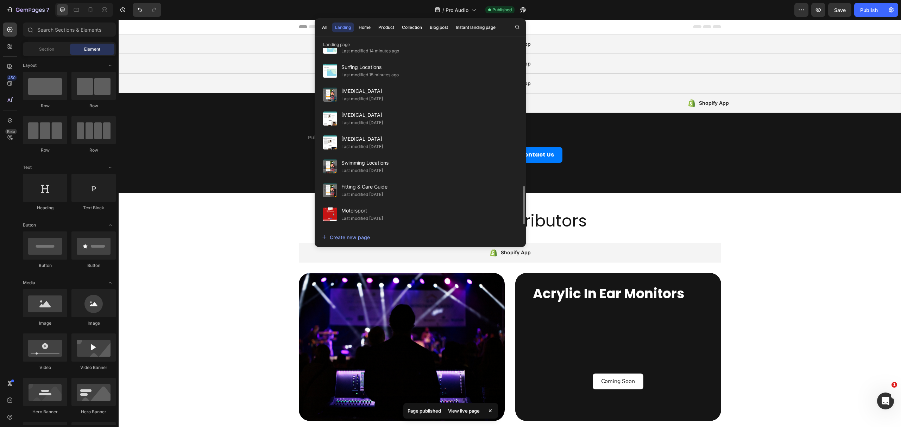
scroll to position [308, 0]
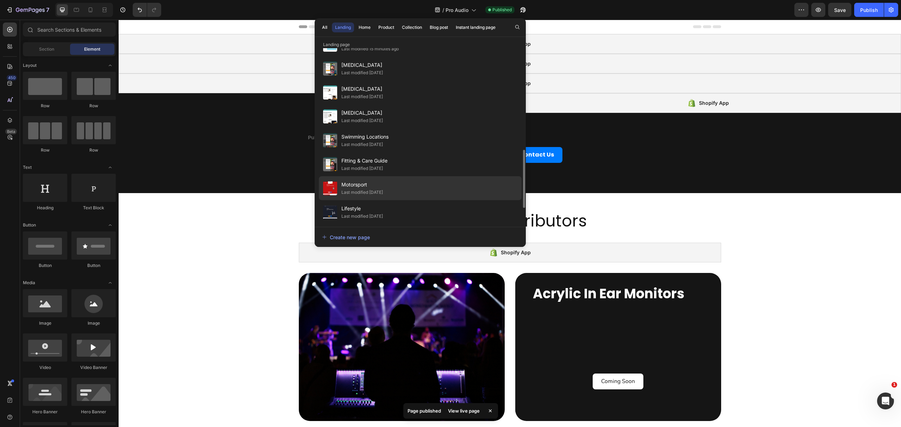
click at [436, 200] on div "Motorsport Last modified 16 days ago" at bounding box center [420, 212] width 203 height 24
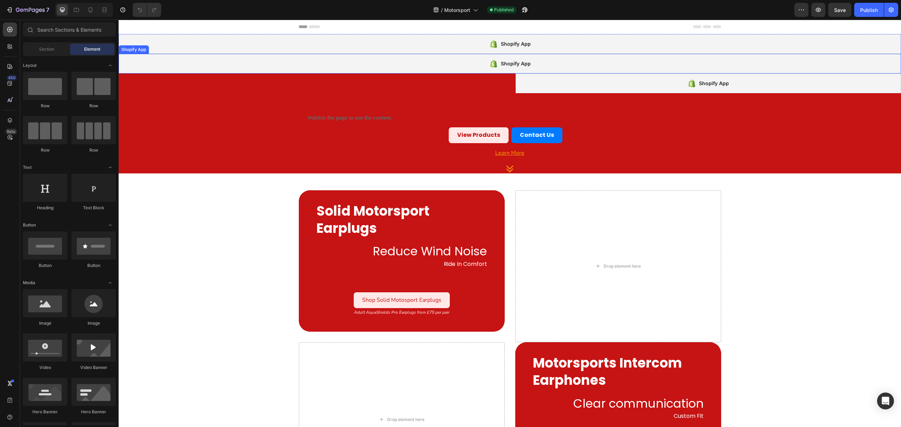
click at [324, 63] on div "Shopify App" at bounding box center [510, 64] width 783 height 20
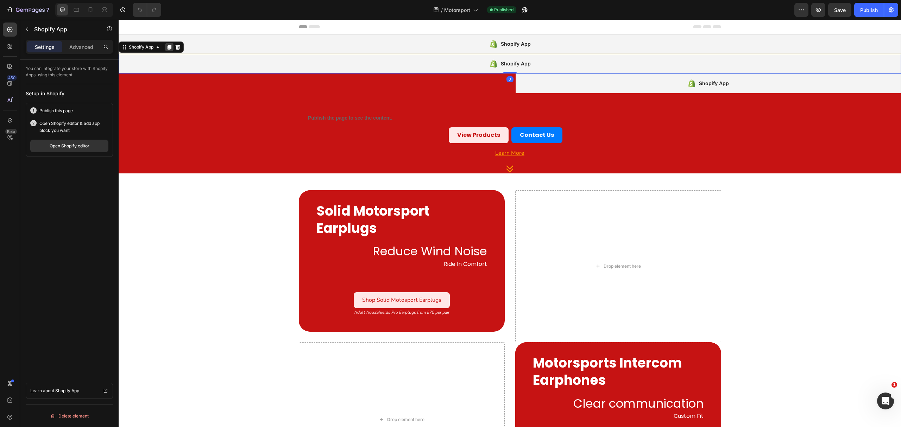
click at [171, 45] on icon at bounding box center [170, 47] width 4 height 5
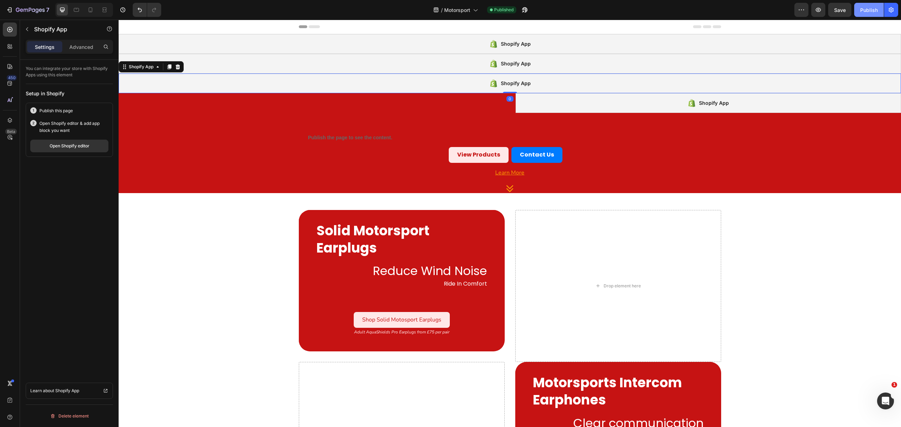
click at [867, 10] on div "Publish" at bounding box center [869, 9] width 18 height 7
click at [410, 85] on div "Shopify App" at bounding box center [510, 84] width 783 height 20
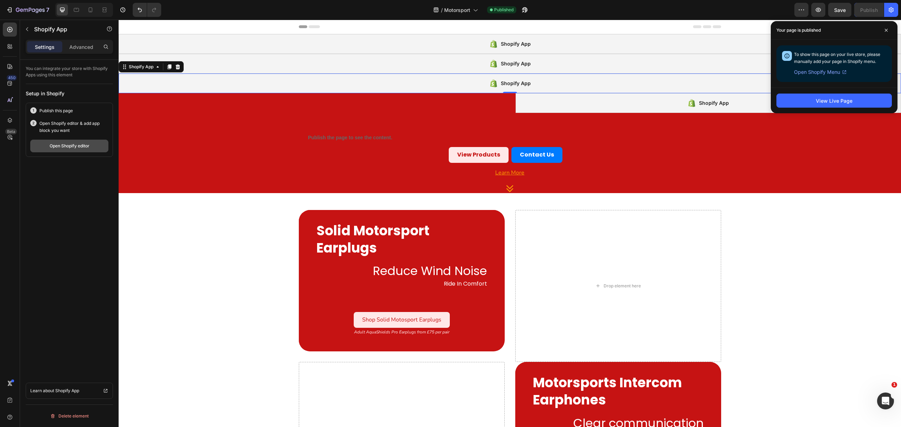
click at [62, 149] on div "Open Shopify editor" at bounding box center [70, 146] width 40 height 6
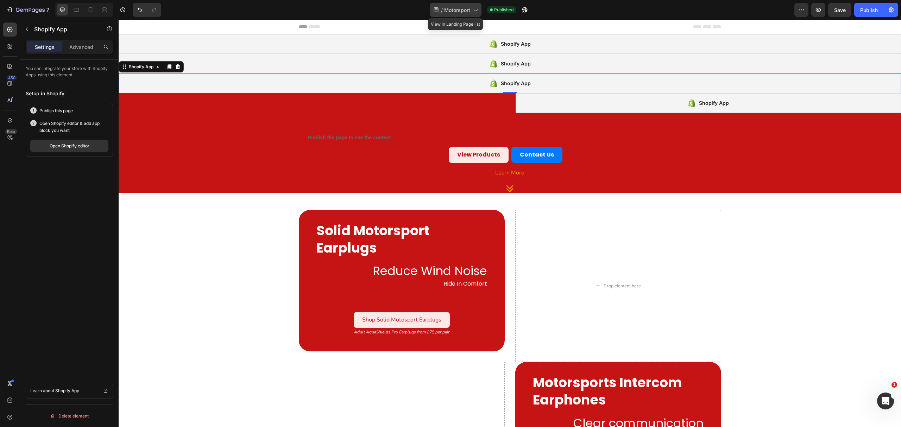
click at [472, 8] on icon at bounding box center [475, 9] width 7 height 7
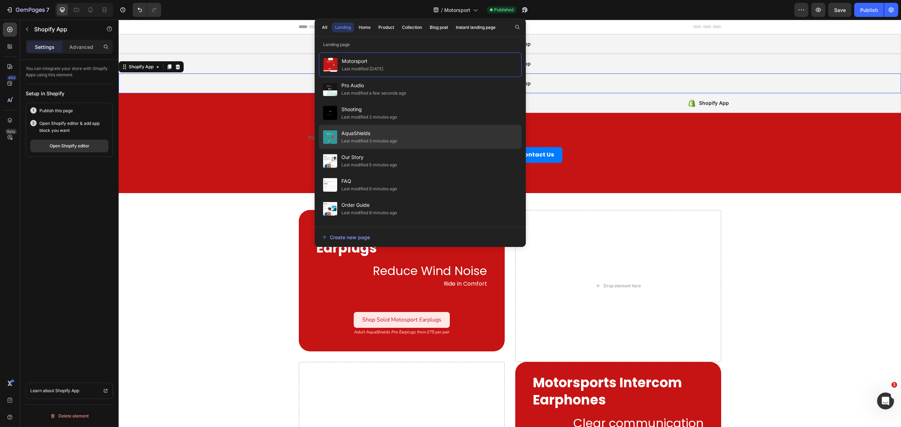
scroll to position [308, 0]
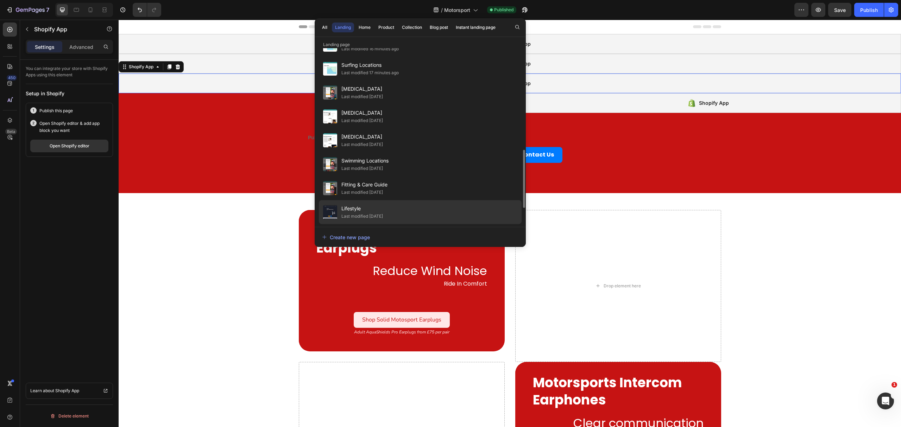
click at [416, 224] on div "Lifestyle Last modified 16 days ago" at bounding box center [420, 236] width 203 height 24
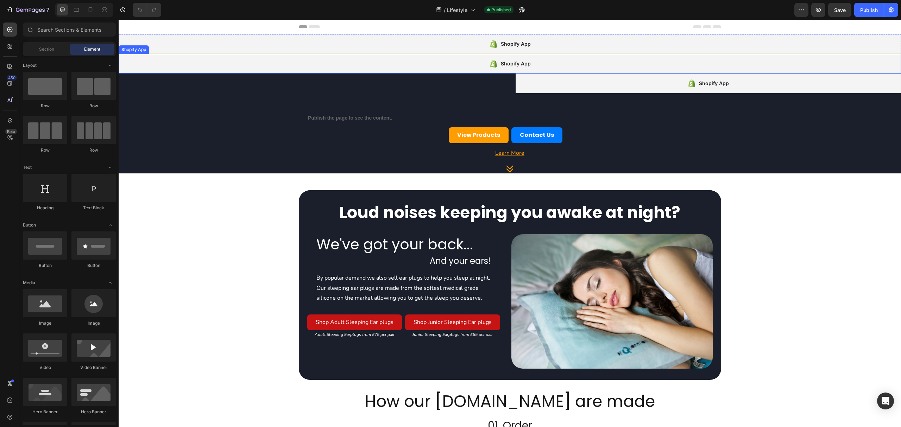
click at [383, 67] on div "Shopify App" at bounding box center [510, 64] width 783 height 20
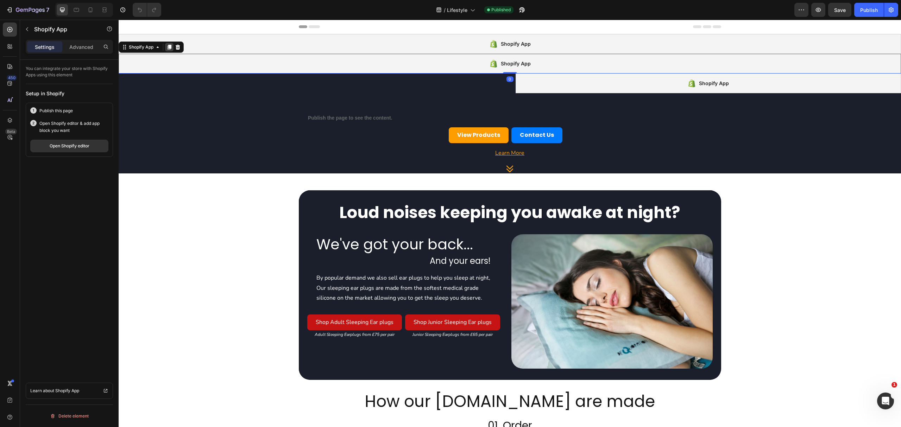
click at [171, 46] on icon at bounding box center [170, 47] width 4 height 5
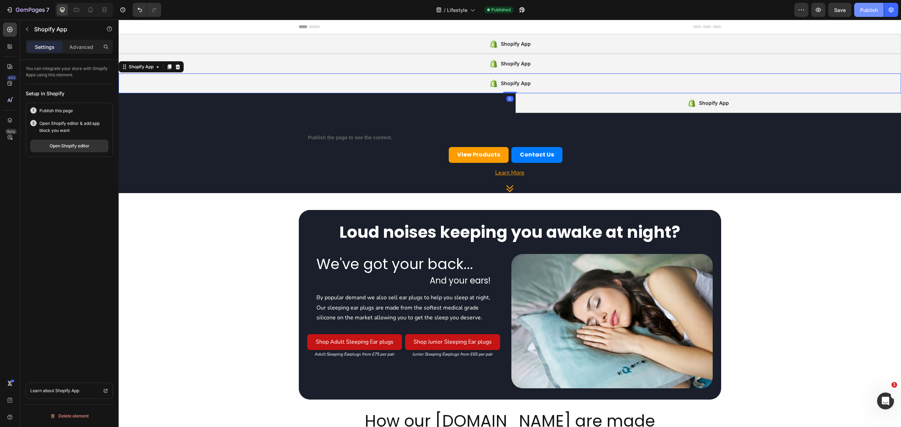
click at [867, 5] on button "Publish" at bounding box center [870, 10] width 30 height 14
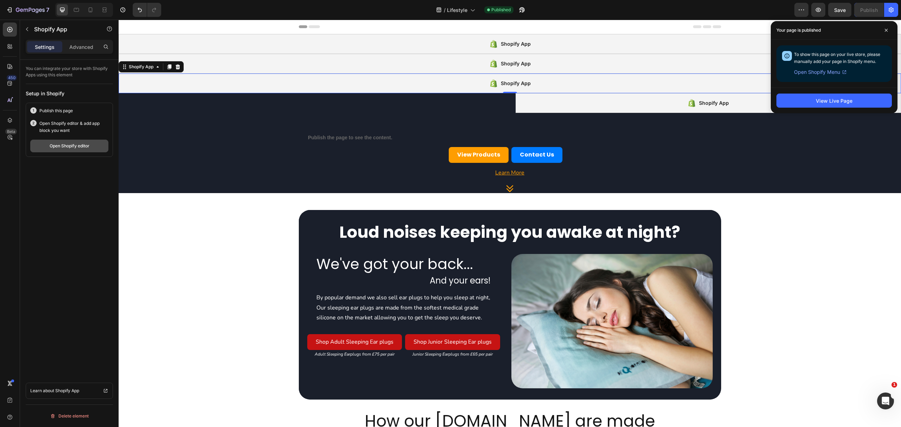
click at [50, 149] on div "Open Shopify editor" at bounding box center [70, 146] width 40 height 6
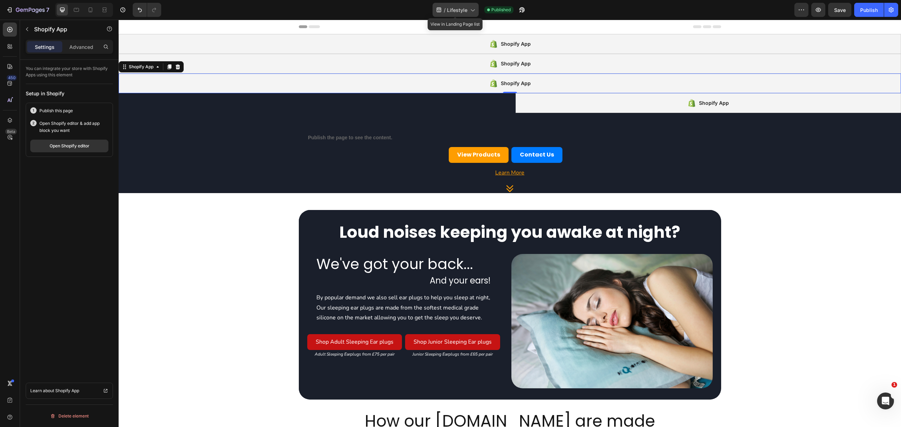
click at [445, 4] on div "/ Lifestyle" at bounding box center [456, 10] width 46 height 14
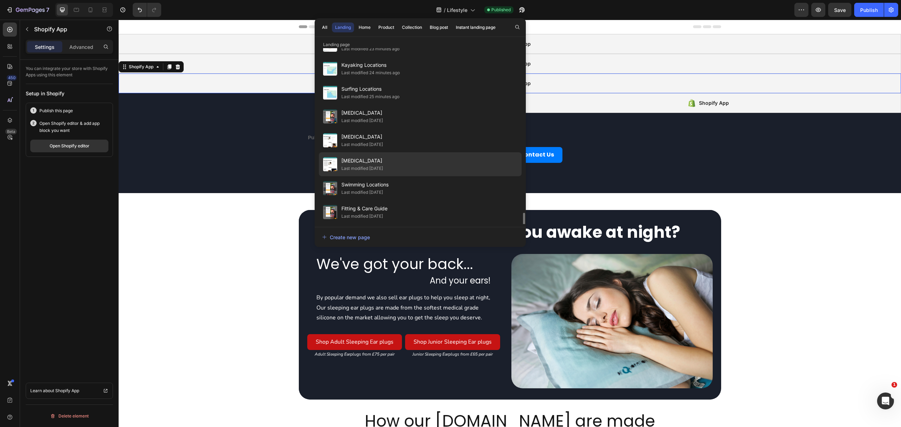
scroll to position [356, 0]
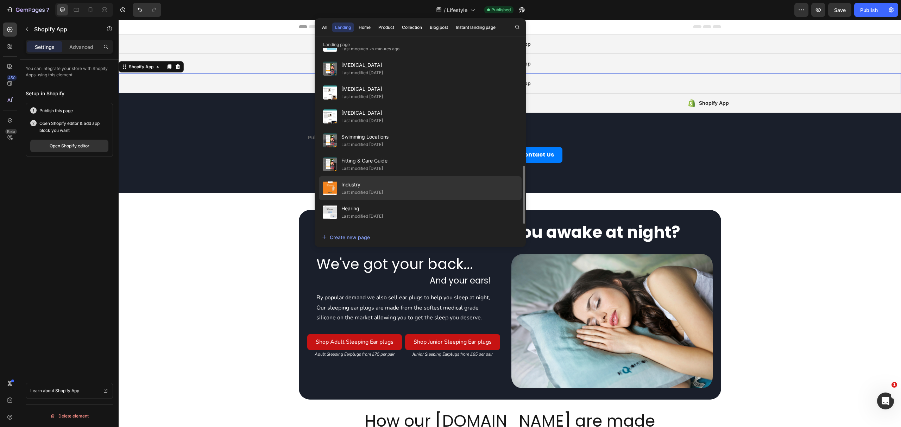
click at [430, 200] on div "Industry Last modified 16 days ago" at bounding box center [420, 212] width 203 height 24
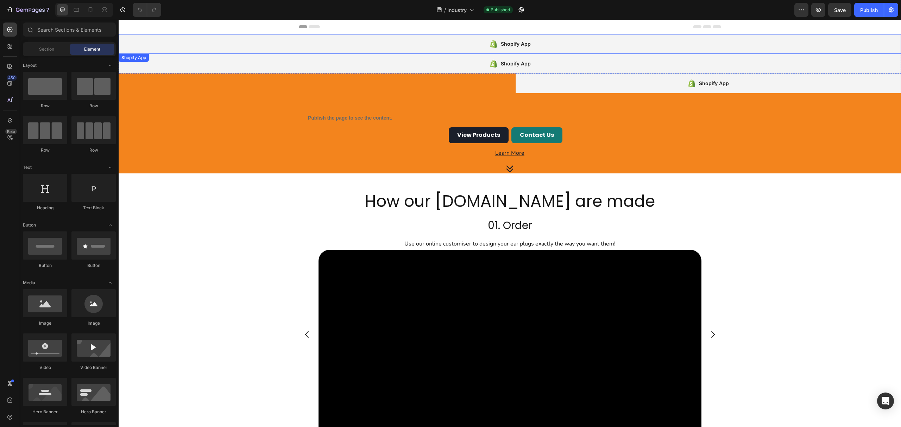
click at [355, 61] on div "Shopify App" at bounding box center [510, 64] width 783 height 20
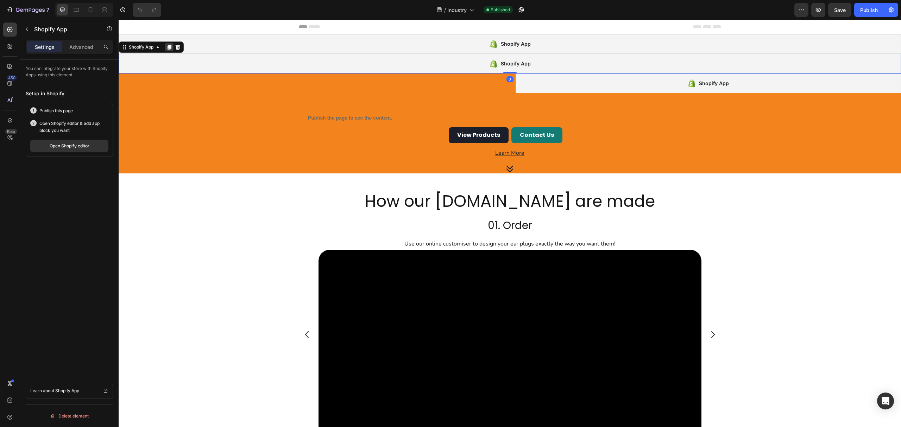
click at [168, 47] on icon at bounding box center [170, 47] width 6 height 6
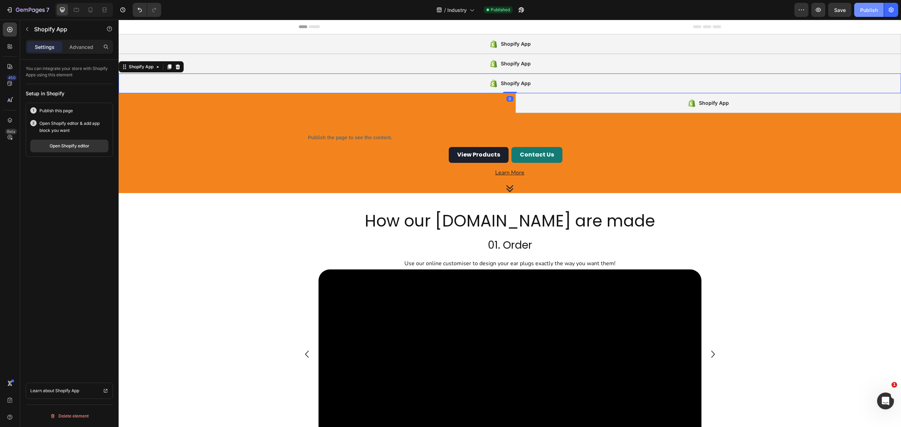
click at [865, 6] on div "Publish" at bounding box center [869, 9] width 18 height 7
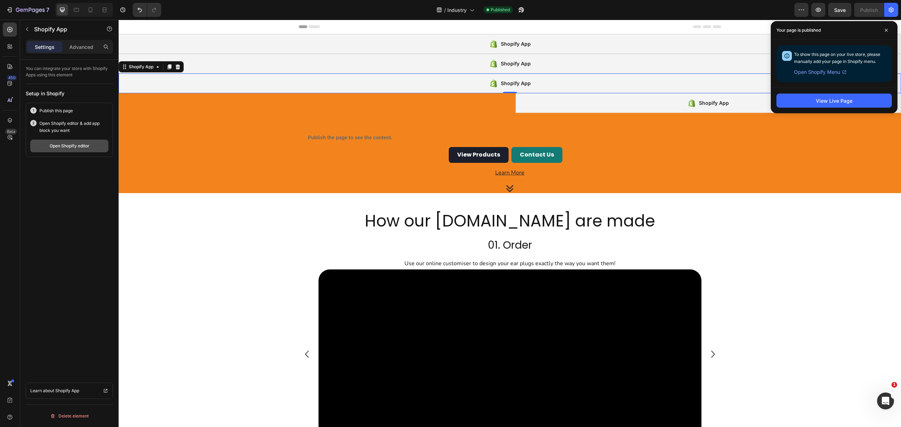
click at [79, 150] on button "Open Shopify editor" at bounding box center [69, 146] width 78 height 13
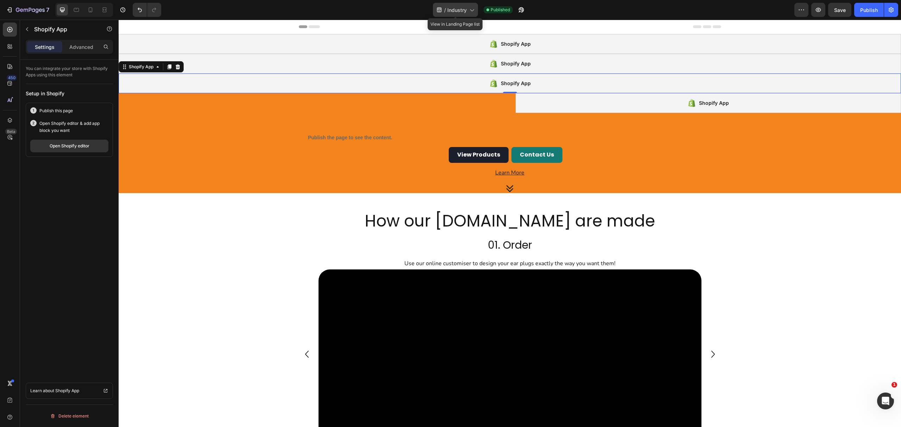
click at [455, 5] on div "/ Industry" at bounding box center [455, 10] width 45 height 14
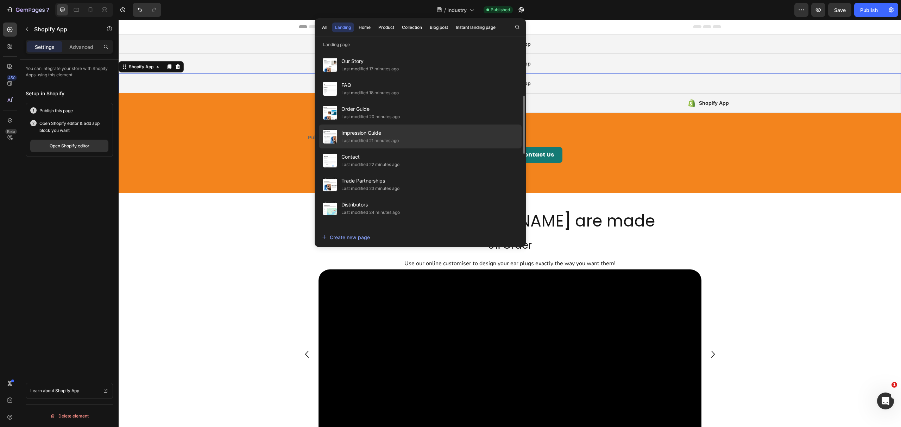
scroll to position [97, 0]
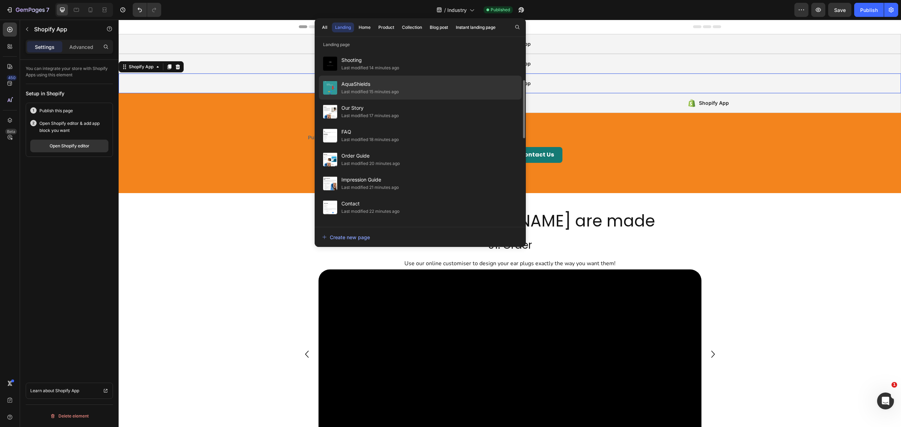
click at [410, 100] on div "AquaShields Last modified 15 minutes ago" at bounding box center [420, 112] width 203 height 24
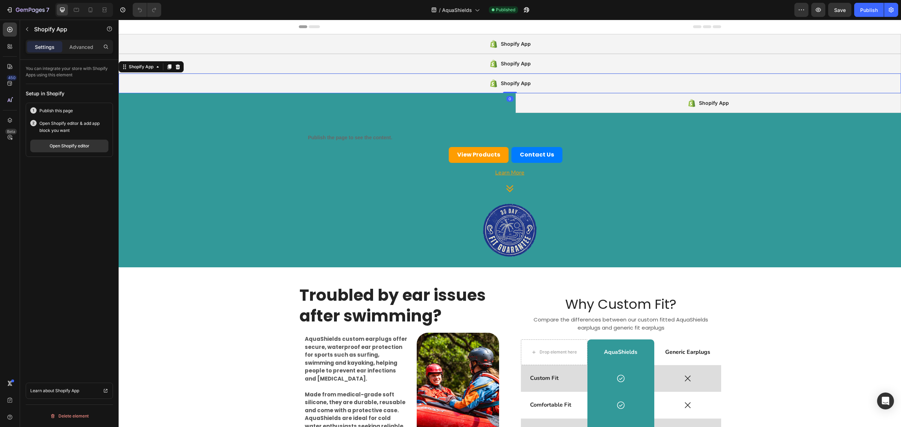
click at [392, 82] on div "Shopify App" at bounding box center [510, 84] width 783 height 20
click at [87, 147] on div "Open Shopify editor" at bounding box center [70, 146] width 40 height 6
click at [449, 7] on span "AquaShields" at bounding box center [457, 9] width 30 height 7
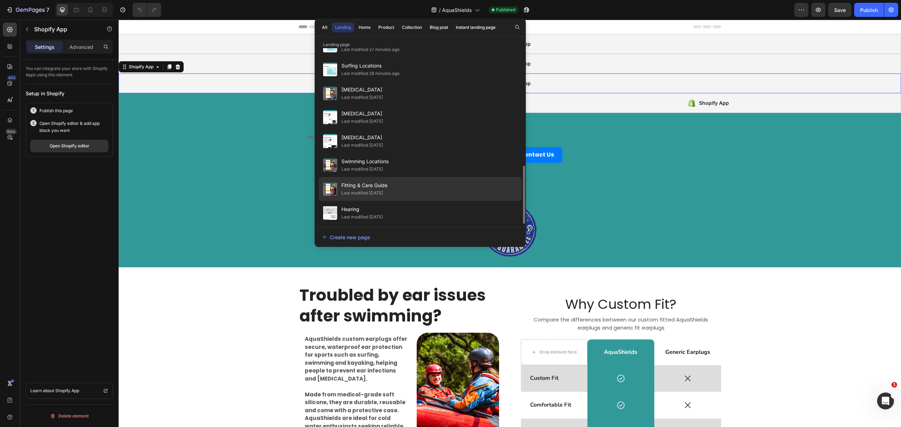
scroll to position [356, 0]
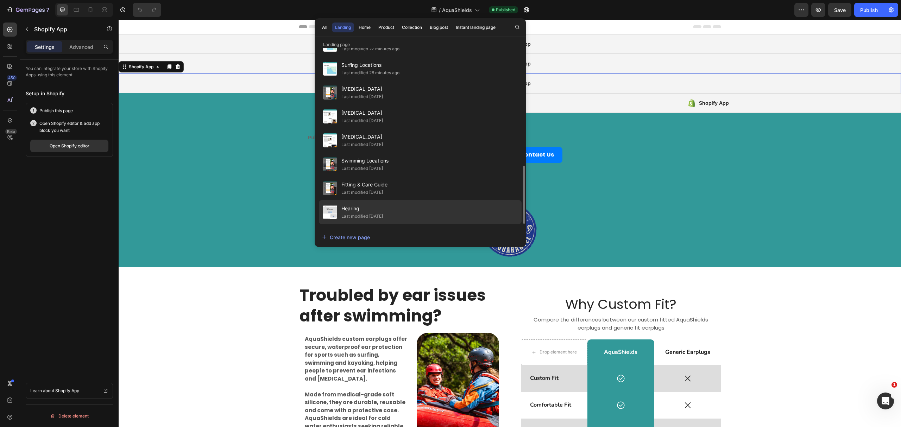
click at [412, 206] on div "Hearing Last modified 16 days ago" at bounding box center [420, 212] width 203 height 24
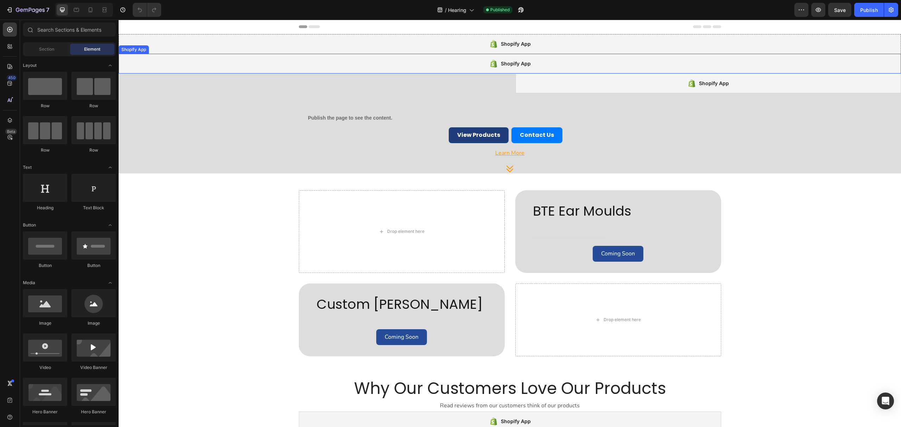
click at [241, 61] on div "Shopify App" at bounding box center [510, 64] width 783 height 20
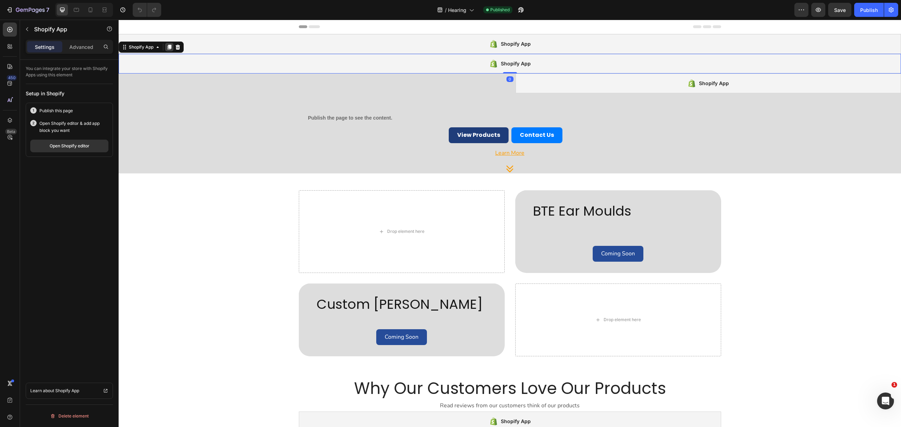
click at [169, 45] on icon at bounding box center [170, 47] width 4 height 5
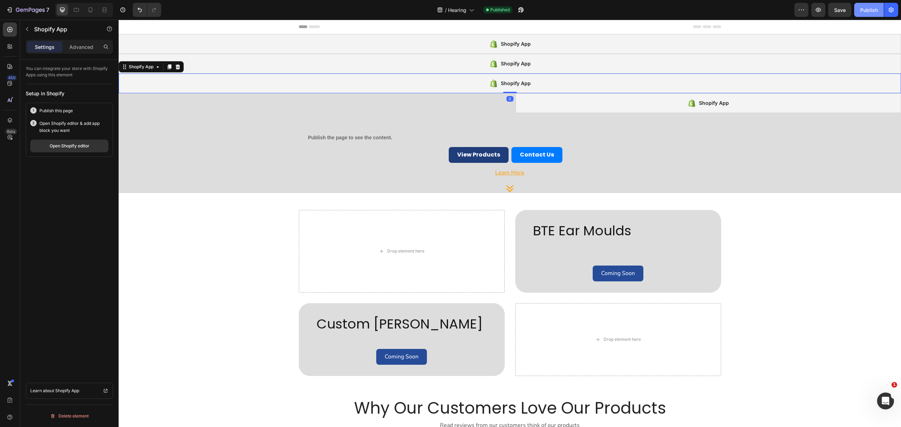
click at [866, 8] on div "Publish" at bounding box center [869, 9] width 18 height 7
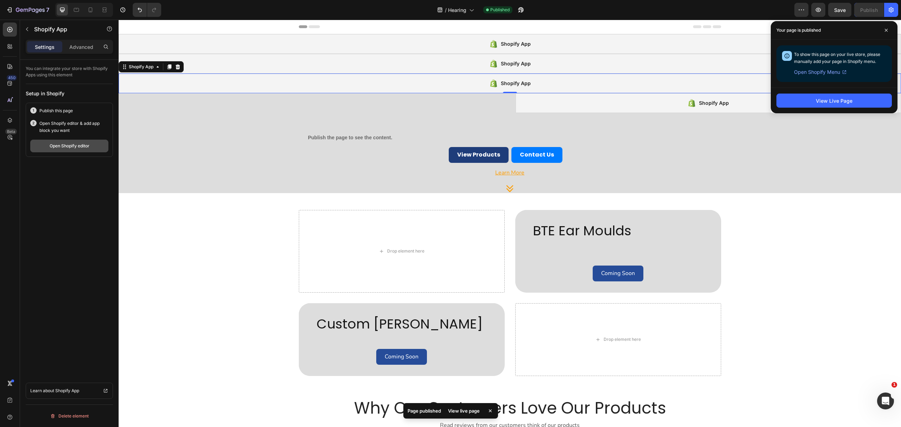
click at [85, 143] on div "Open Shopify editor" at bounding box center [70, 146] width 40 height 6
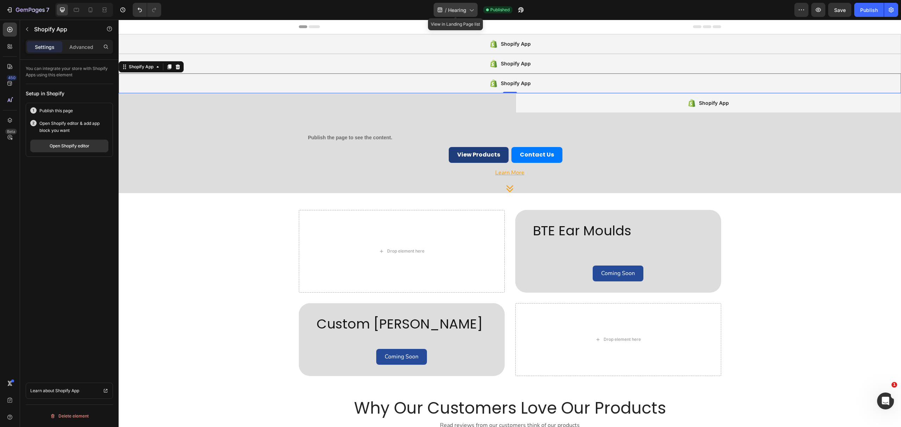
click at [456, 9] on span "Hearing" at bounding box center [457, 9] width 18 height 7
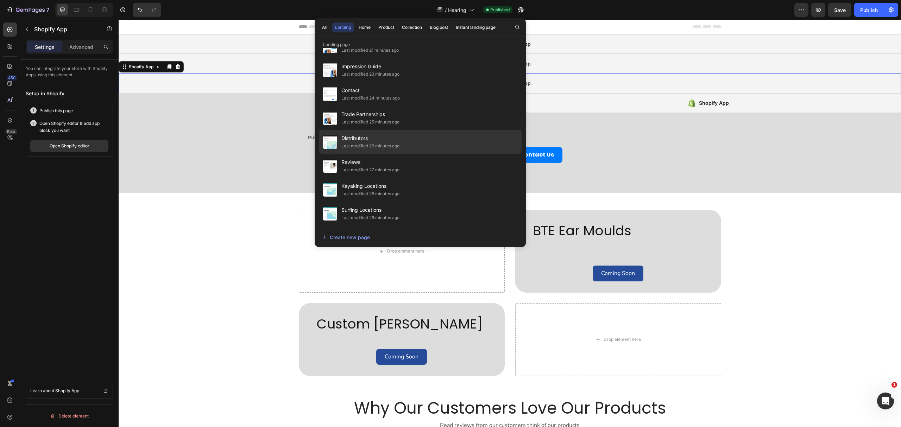
scroll to position [332, 0]
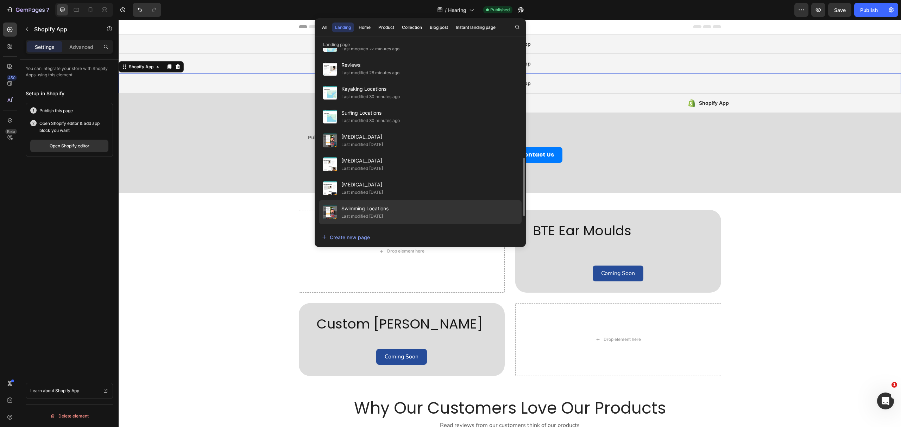
click at [415, 224] on div "Swimming Locations Last modified 16 days ago" at bounding box center [420, 236] width 203 height 24
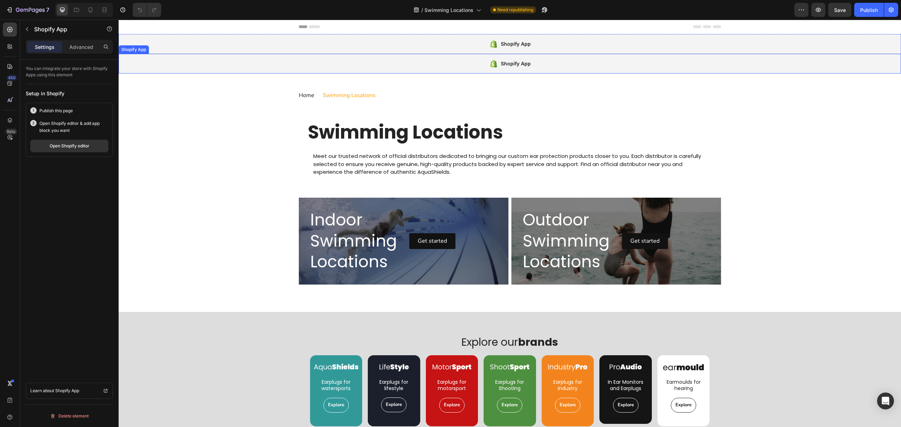
click at [370, 64] on div "Shopify App" at bounding box center [510, 64] width 783 height 20
click at [168, 49] on icon at bounding box center [170, 47] width 4 height 5
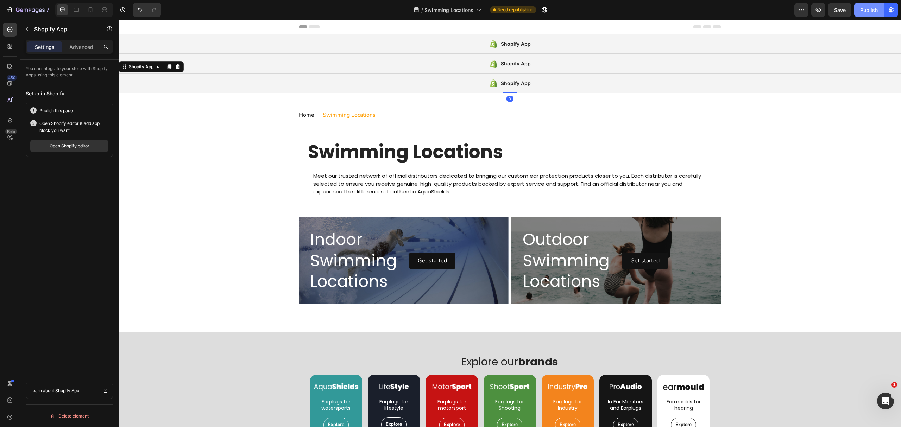
click at [869, 12] on div "Publish" at bounding box center [869, 9] width 18 height 7
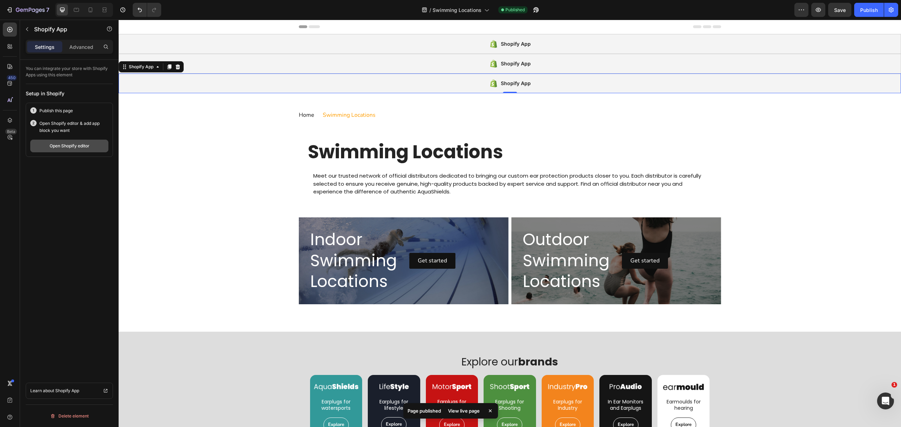
click at [61, 149] on div "Open Shopify editor" at bounding box center [70, 146] width 40 height 6
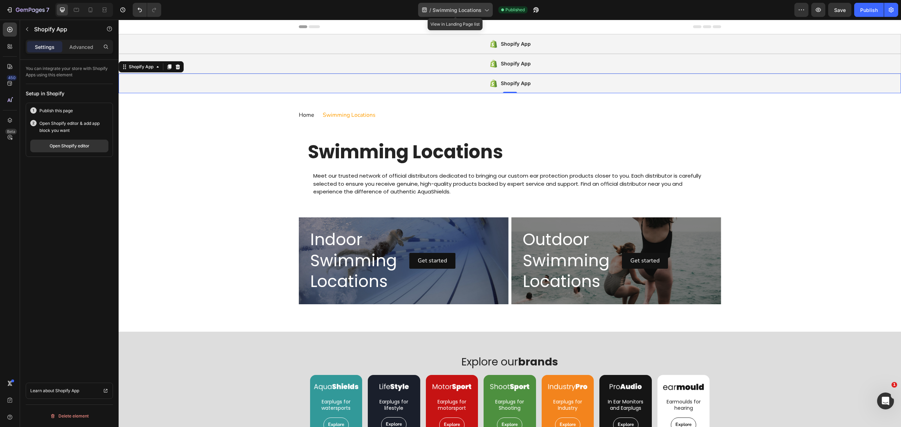
click at [454, 9] on span "Swimming Locations" at bounding box center [457, 9] width 49 height 7
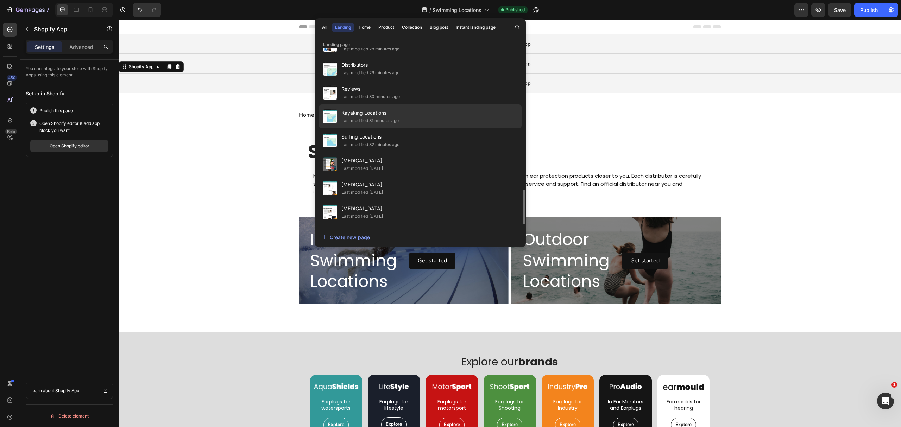
scroll to position [356, 0]
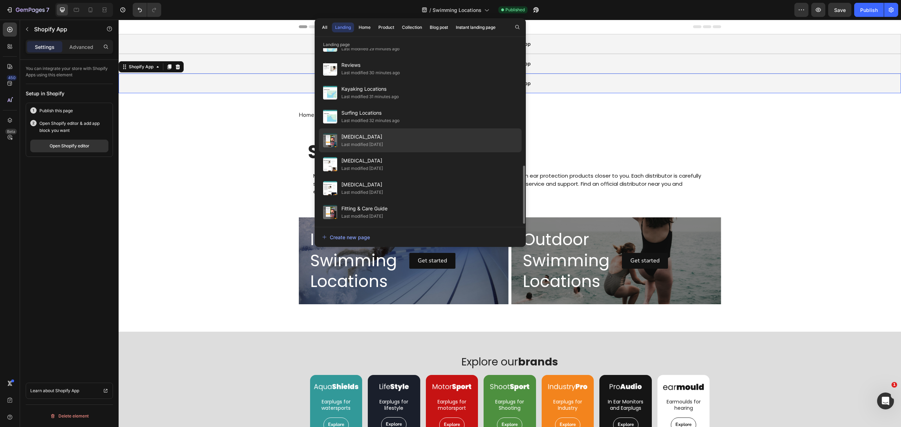
click at [383, 141] on span "[MEDICAL_DATA]" at bounding box center [363, 137] width 42 height 8
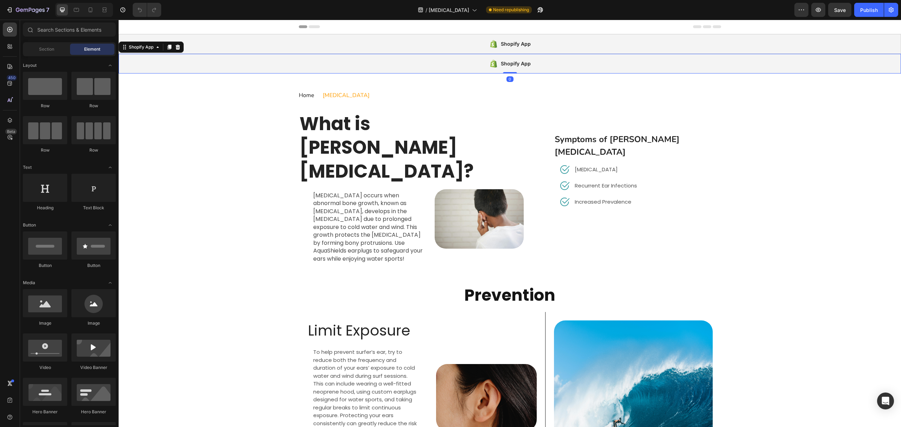
click at [261, 61] on div "Shopify App" at bounding box center [510, 64] width 783 height 20
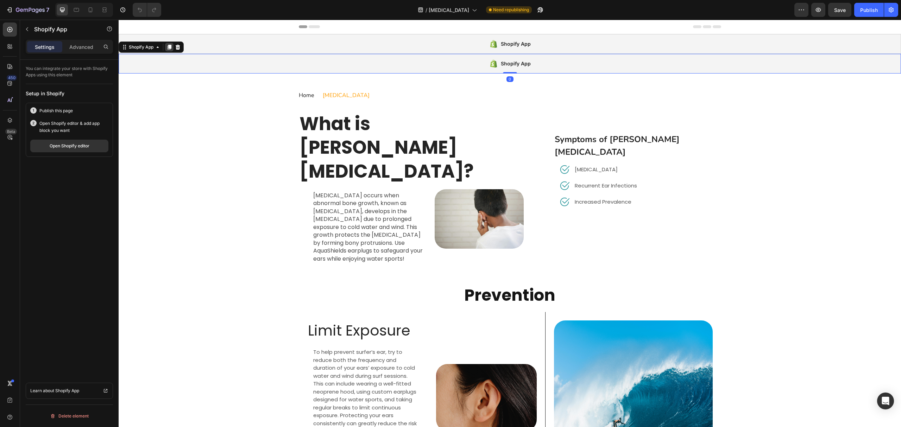
click at [171, 49] on icon at bounding box center [170, 47] width 4 height 5
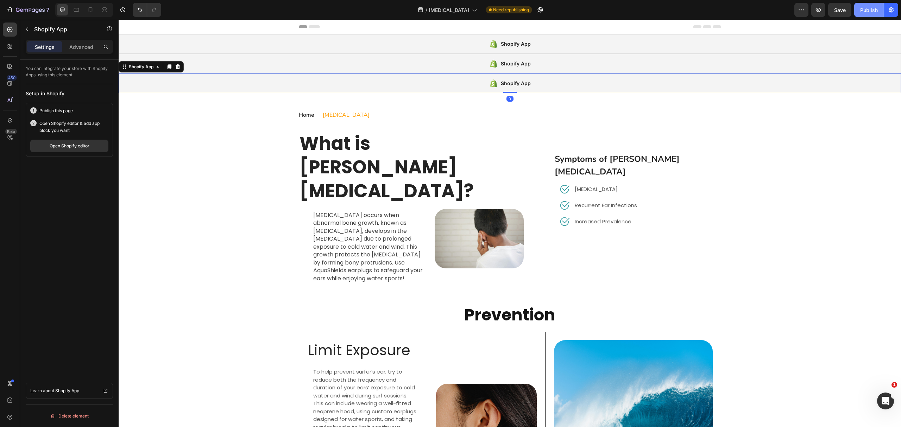
click at [873, 8] on div "Publish" at bounding box center [869, 9] width 18 height 7
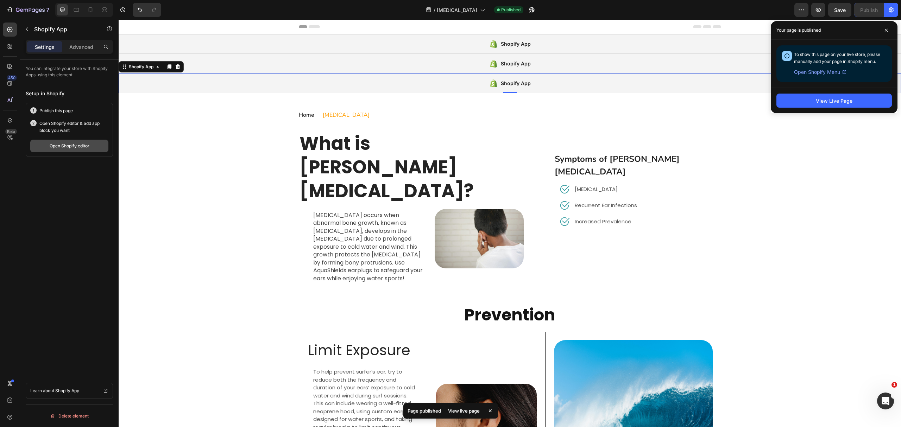
click at [72, 145] on div "Open Shopify editor" at bounding box center [70, 146] width 40 height 6
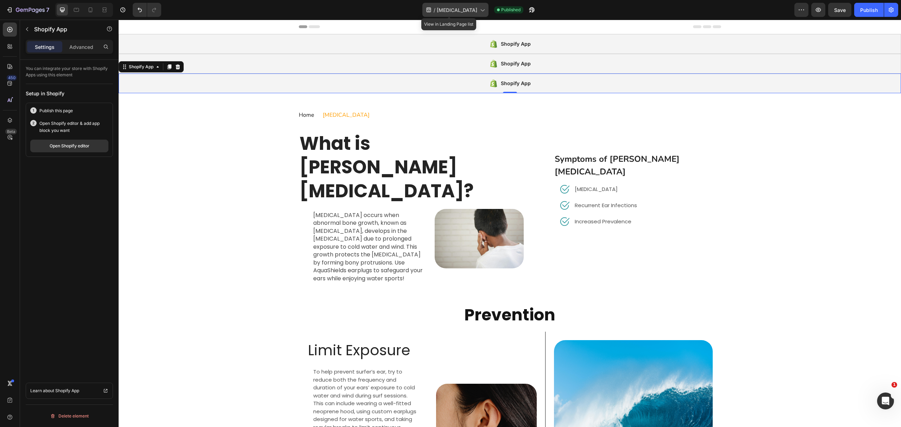
click at [455, 12] on span "[MEDICAL_DATA]" at bounding box center [457, 9] width 40 height 7
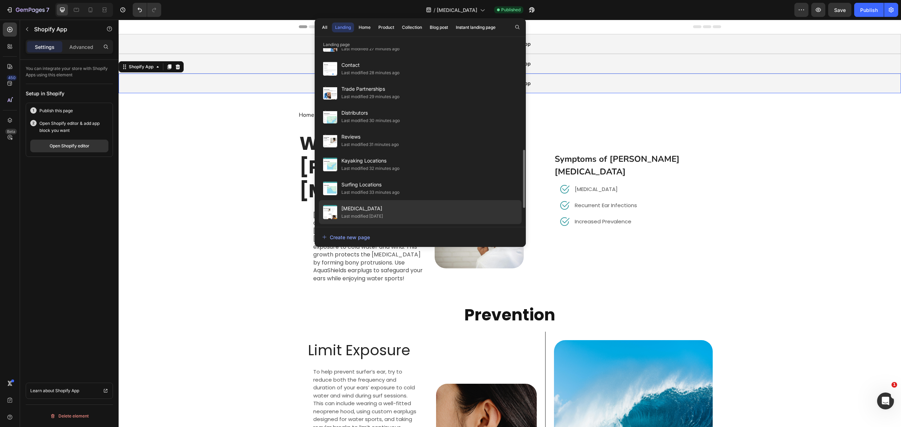
scroll to position [356, 0]
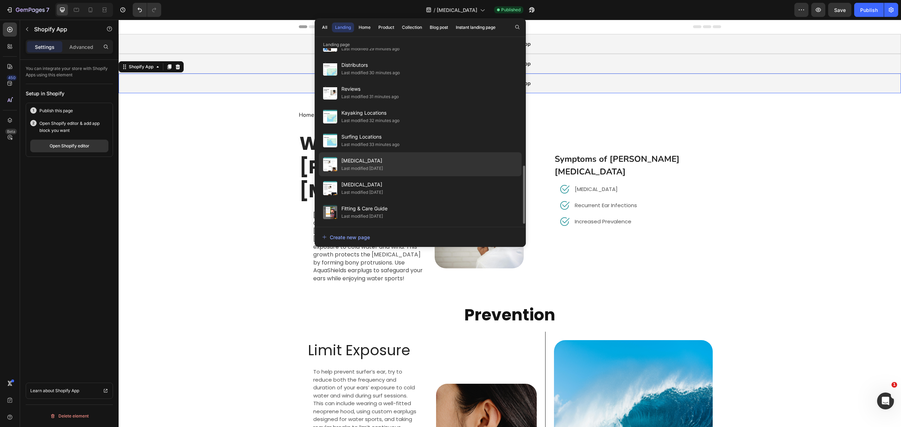
click at [450, 176] on div "Swimmer's Ear Last modified 16 days ago" at bounding box center [420, 188] width 203 height 24
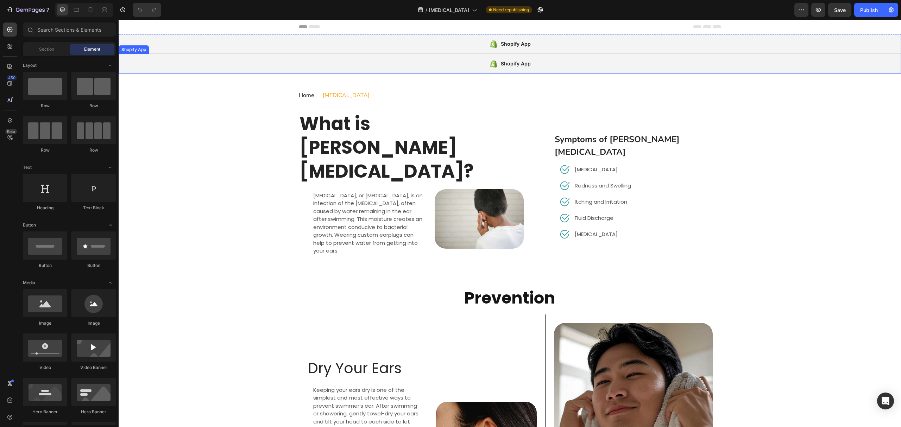
click at [259, 64] on div "Shopify App" at bounding box center [510, 64] width 783 height 20
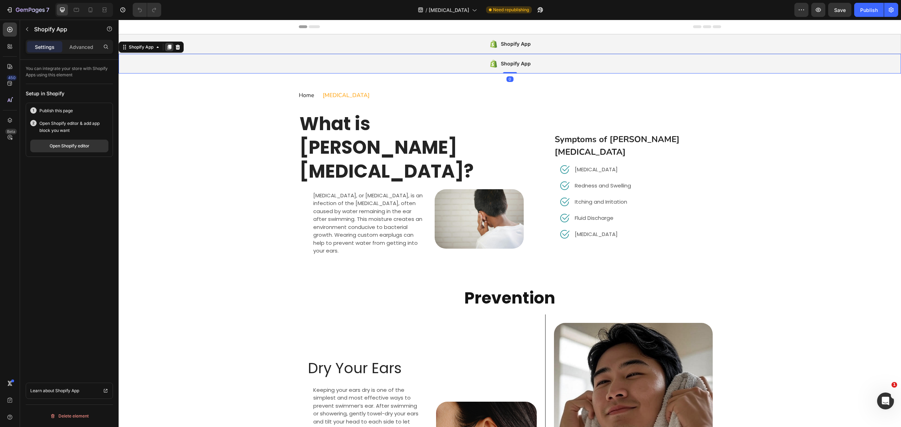
click at [170, 49] on icon at bounding box center [170, 47] width 4 height 5
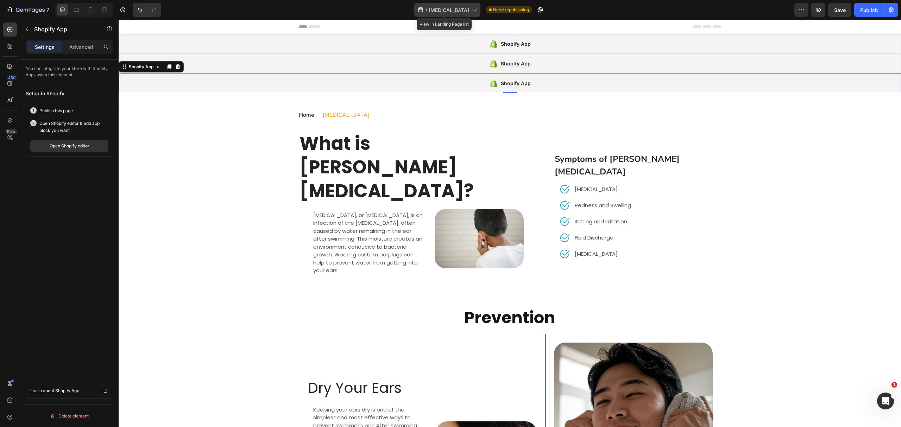
click at [435, 8] on span "[MEDICAL_DATA]" at bounding box center [449, 9] width 40 height 7
click at [873, 8] on div "Publish" at bounding box center [869, 9] width 18 height 7
click at [72, 148] on div "Open Shopify editor" at bounding box center [70, 146] width 40 height 6
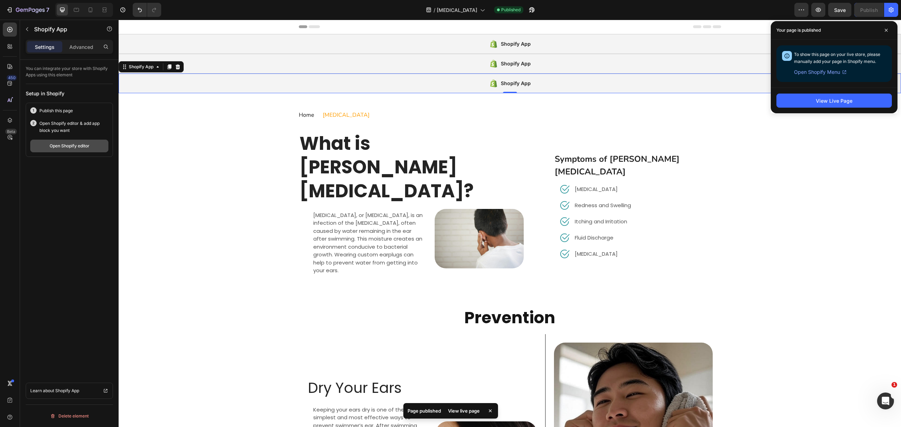
click at [50, 146] on div "Open Shopify editor" at bounding box center [70, 146] width 40 height 6
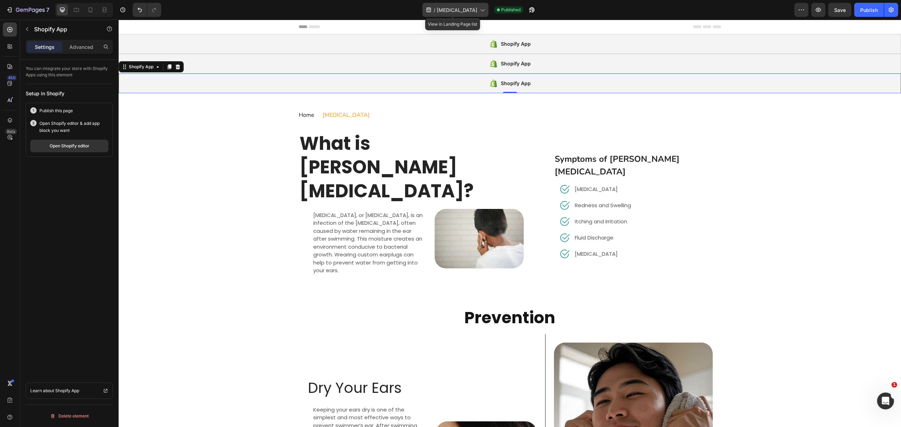
click at [448, 11] on span "[MEDICAL_DATA]" at bounding box center [457, 9] width 40 height 7
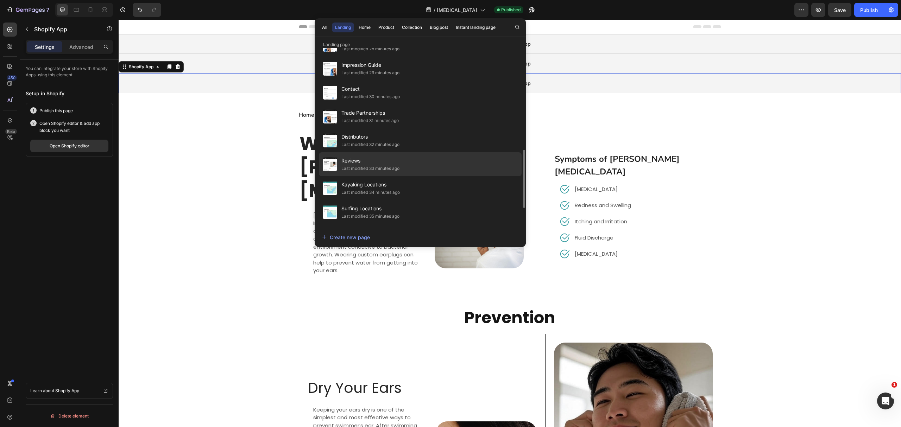
scroll to position [356, 0]
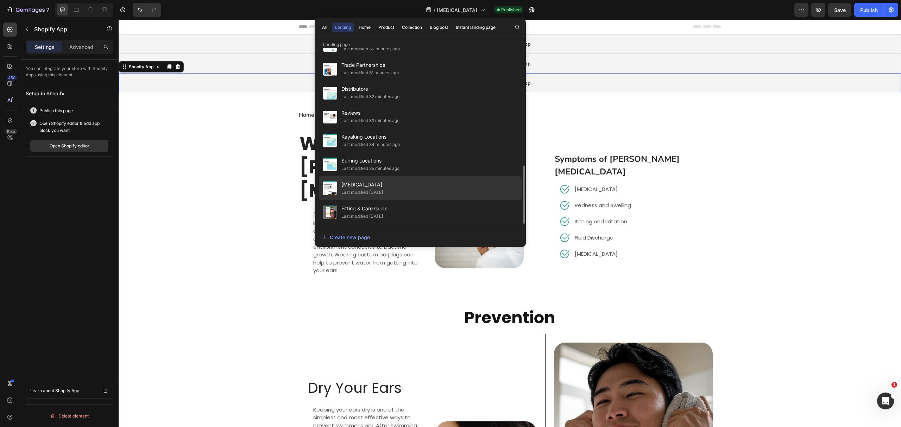
click at [424, 200] on div "Noise Induced Hearing Loss Last modified 16 days ago" at bounding box center [420, 212] width 203 height 24
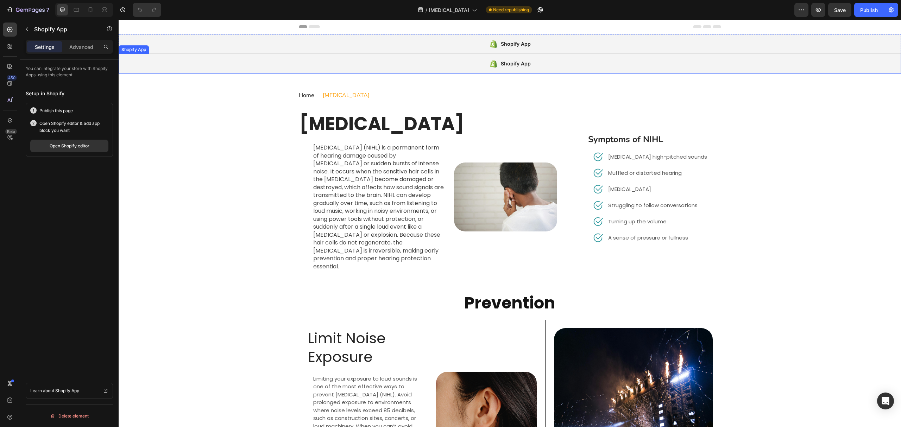
click at [313, 65] on div "Shopify App" at bounding box center [510, 64] width 783 height 20
click at [168, 50] on icon at bounding box center [170, 47] width 6 height 6
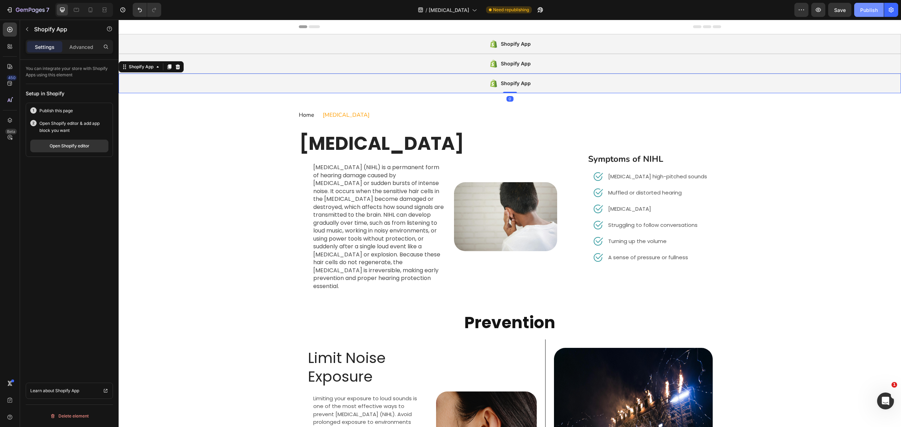
click at [869, 11] on div "Publish" at bounding box center [869, 9] width 18 height 7
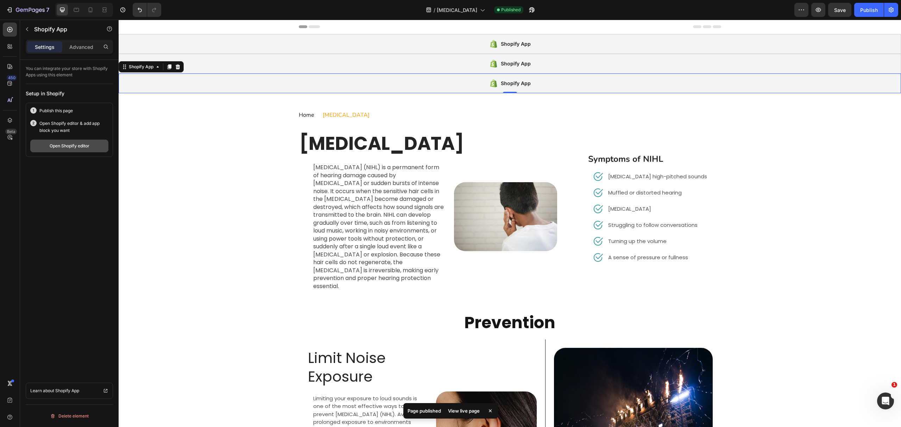
click at [78, 147] on div "Open Shopify editor" at bounding box center [70, 146] width 40 height 6
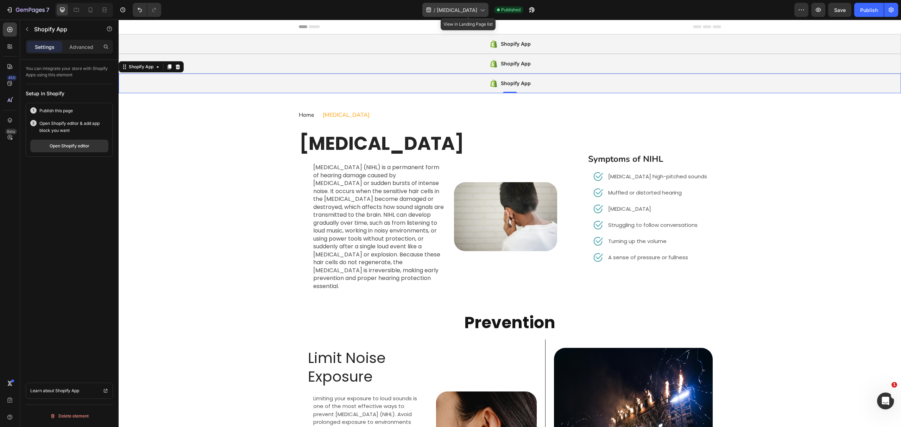
click at [450, 10] on span "Noise Induced Hearing Loss" at bounding box center [457, 9] width 40 height 7
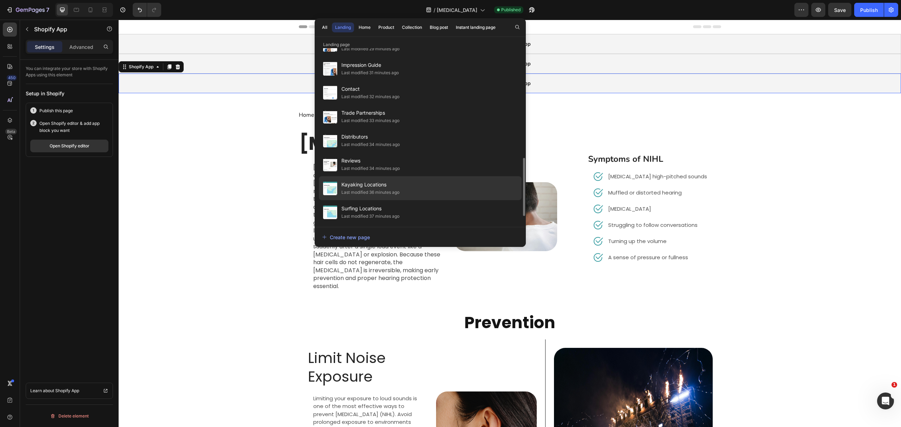
scroll to position [356, 0]
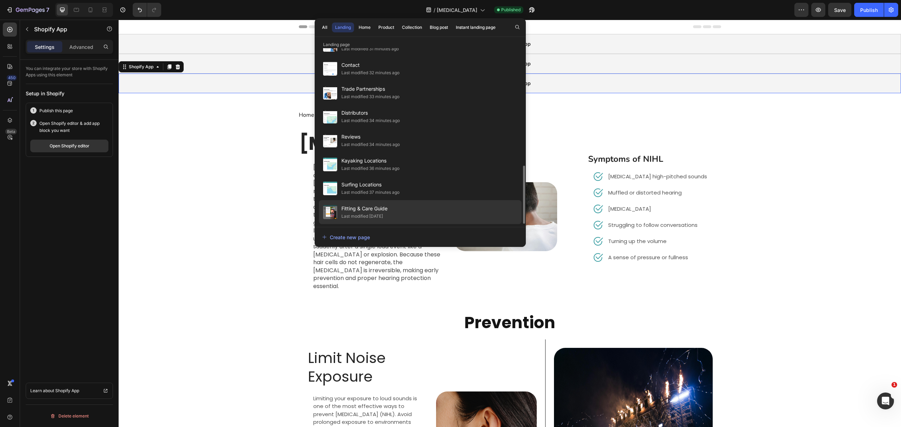
click at [412, 215] on div "Fitting & Care Guide Last modified 16 days ago" at bounding box center [420, 212] width 203 height 24
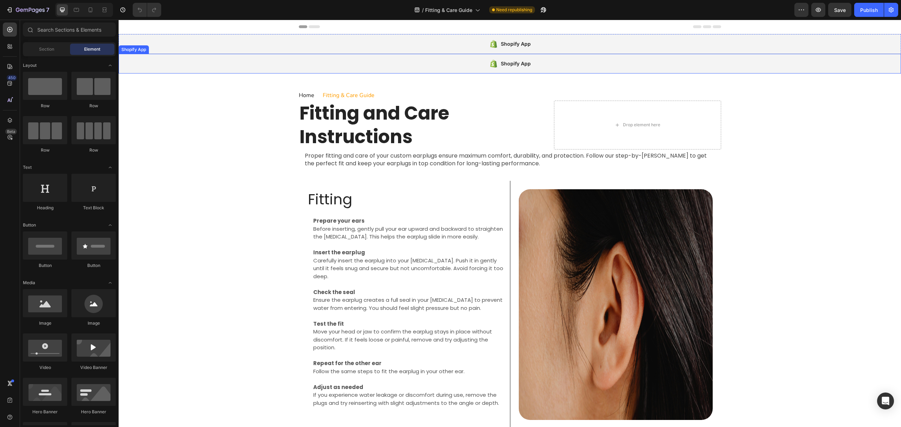
click at [299, 57] on div "Shopify App" at bounding box center [510, 64] width 783 height 20
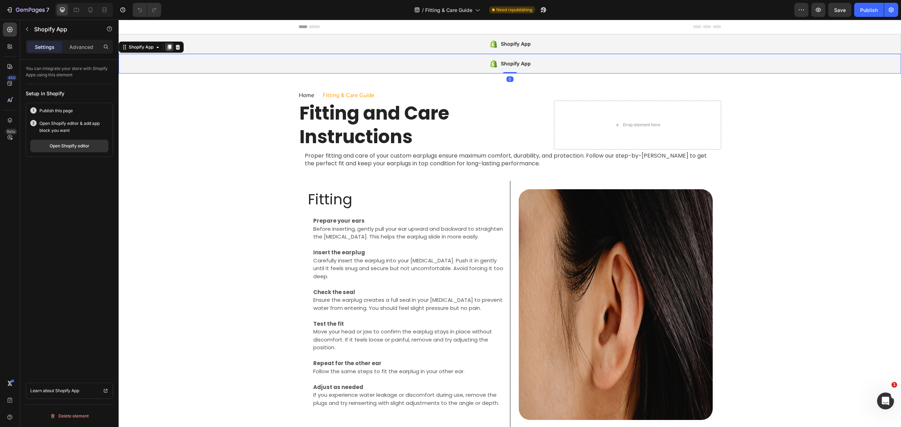
click at [167, 46] on icon at bounding box center [170, 47] width 6 height 6
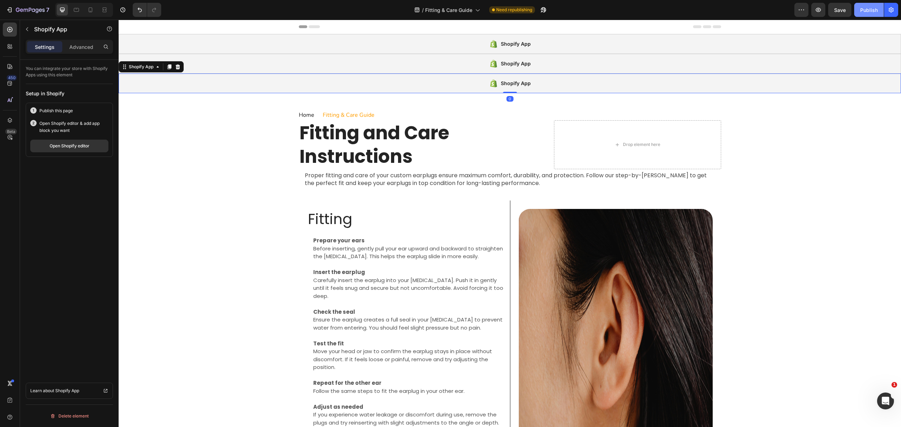
click at [877, 8] on div "Publish" at bounding box center [869, 9] width 18 height 7
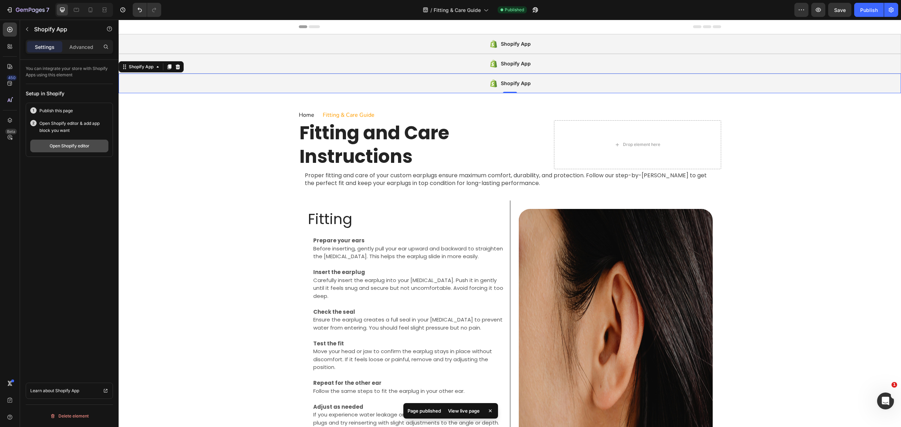
click at [74, 145] on div "Open Shopify editor" at bounding box center [70, 146] width 40 height 6
click at [451, 4] on div at bounding box center [450, 6] width 3 height 6
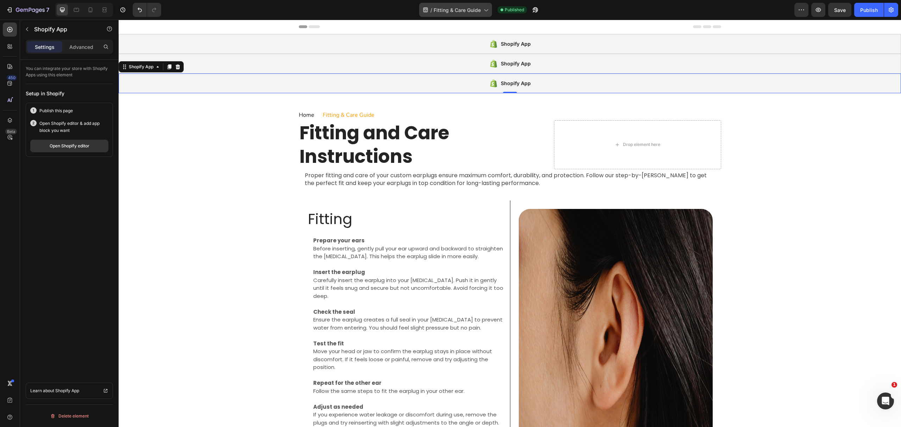
click at [454, 6] on div "/ Fitting & Care Guide" at bounding box center [455, 10] width 73 height 14
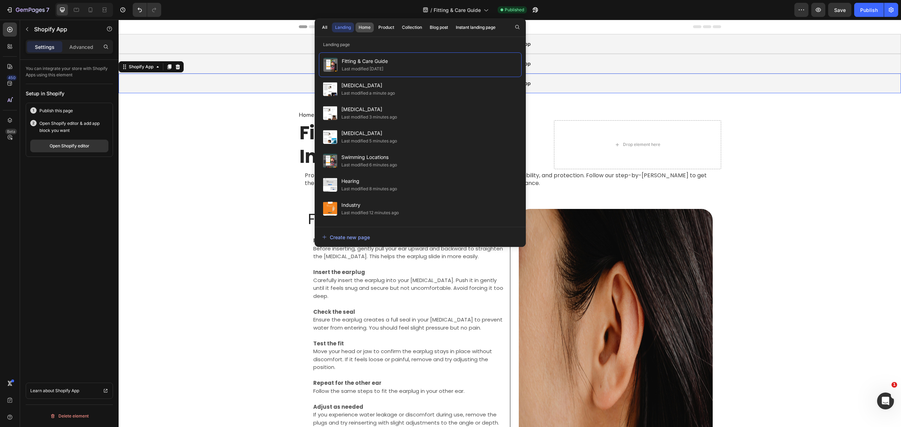
click at [362, 25] on div "Home" at bounding box center [365, 27] width 12 height 6
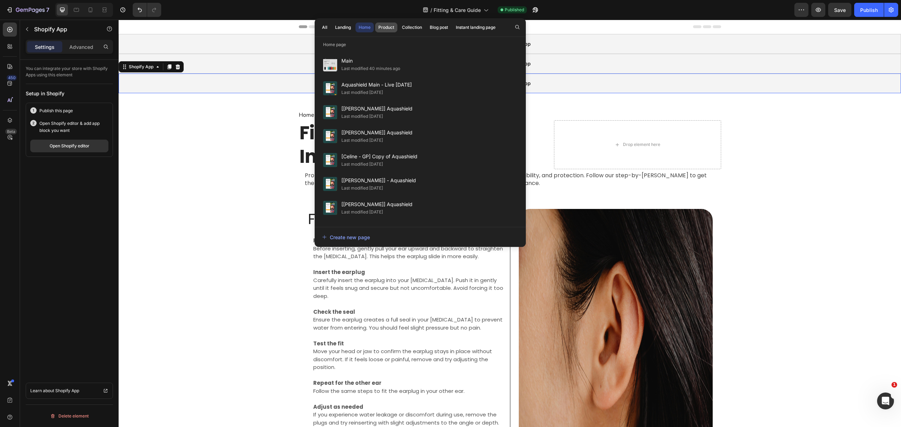
click at [390, 27] on div "Product" at bounding box center [386, 27] width 16 height 6
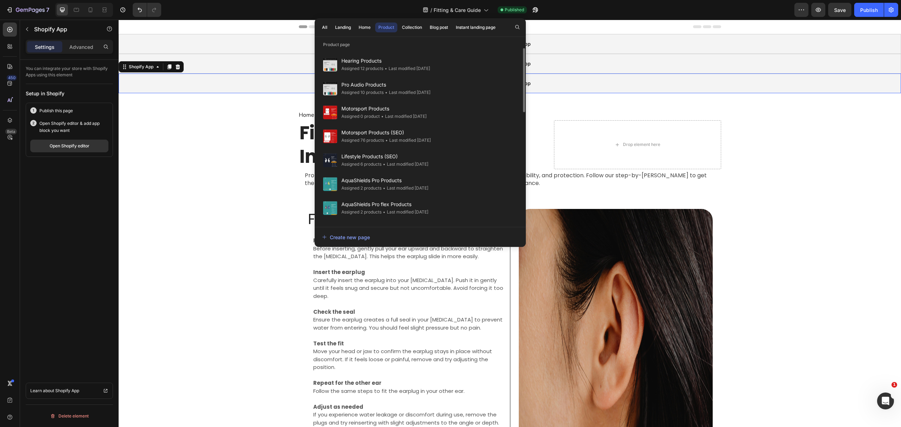
click at [415, 22] on div "All Landing Home Product Collection Blog post Instant landing page" at bounding box center [409, 27] width 188 height 18
click at [415, 24] on div "Collection" at bounding box center [412, 27] width 20 height 6
click at [439, 27] on div "Blog post" at bounding box center [439, 27] width 18 height 6
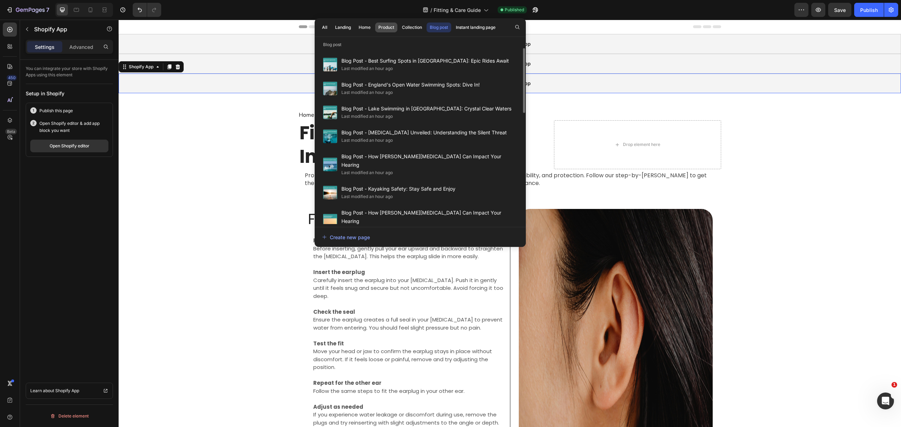
click at [380, 26] on div "Product" at bounding box center [386, 27] width 16 height 6
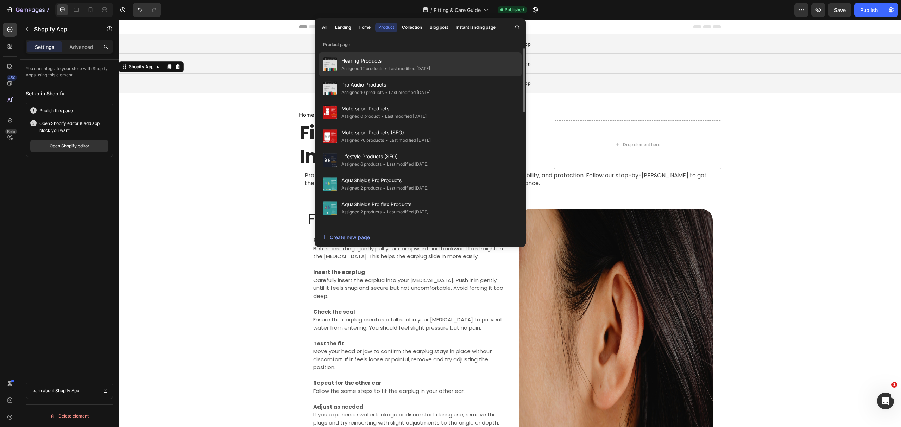
click at [392, 76] on div "Hearing Products Assigned 12 products • Last modified 9 days ago" at bounding box center [420, 88] width 203 height 24
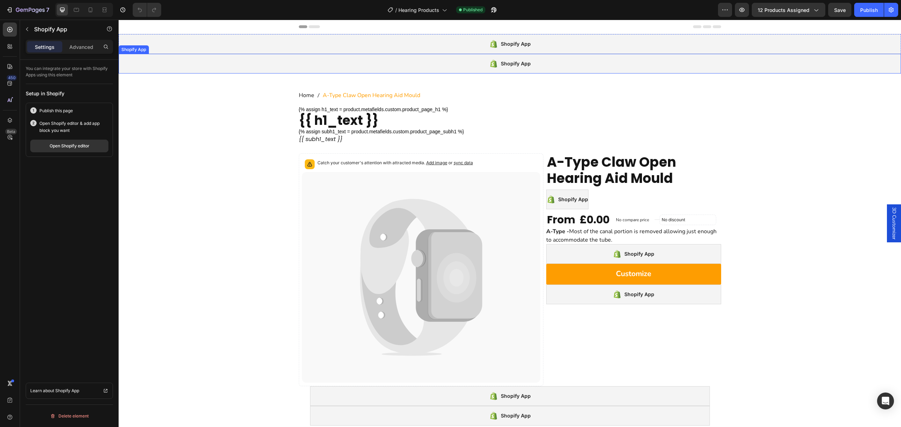
click at [400, 71] on div "Shopify App" at bounding box center [510, 64] width 783 height 20
click at [171, 47] on icon at bounding box center [170, 47] width 4 height 5
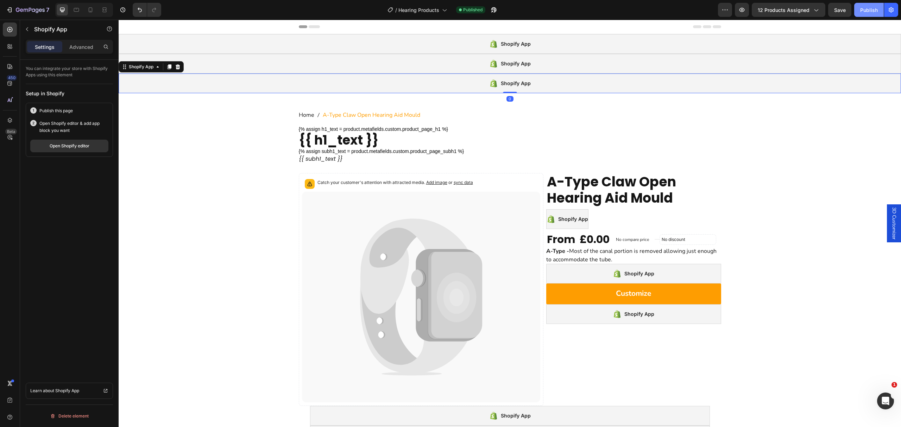
click at [863, 7] on div "Publish" at bounding box center [869, 9] width 18 height 7
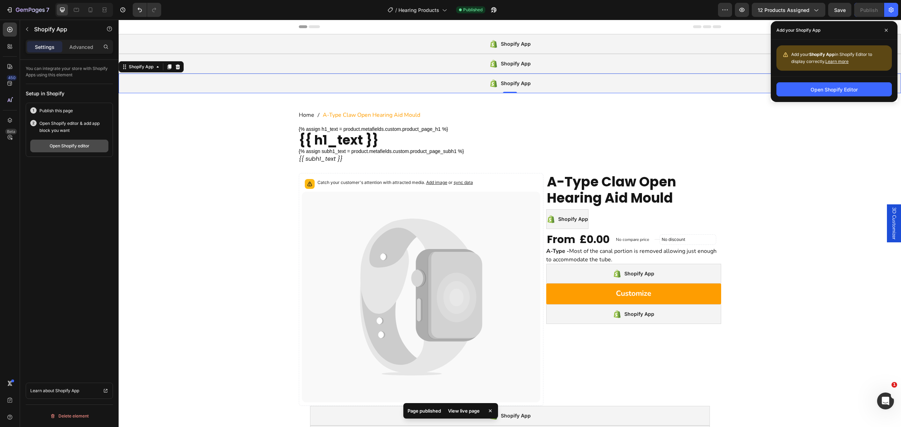
click at [79, 144] on div "Open Shopify editor" at bounding box center [70, 146] width 40 height 6
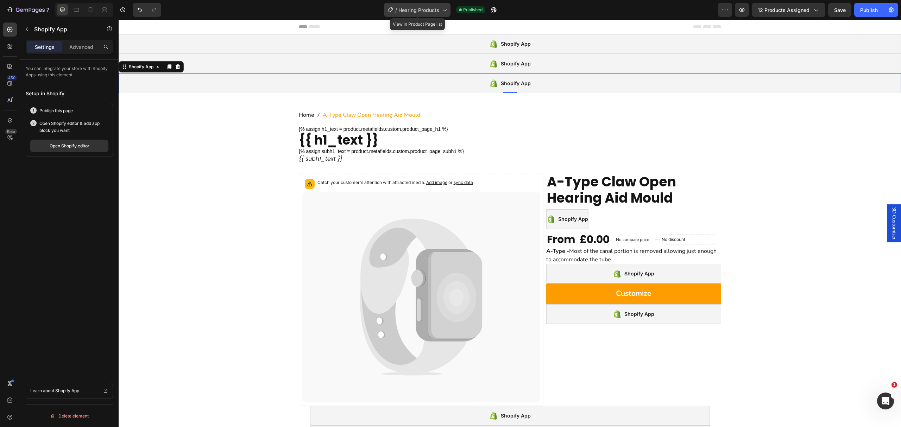
click at [415, 8] on span "Hearing Products" at bounding box center [419, 9] width 41 height 7
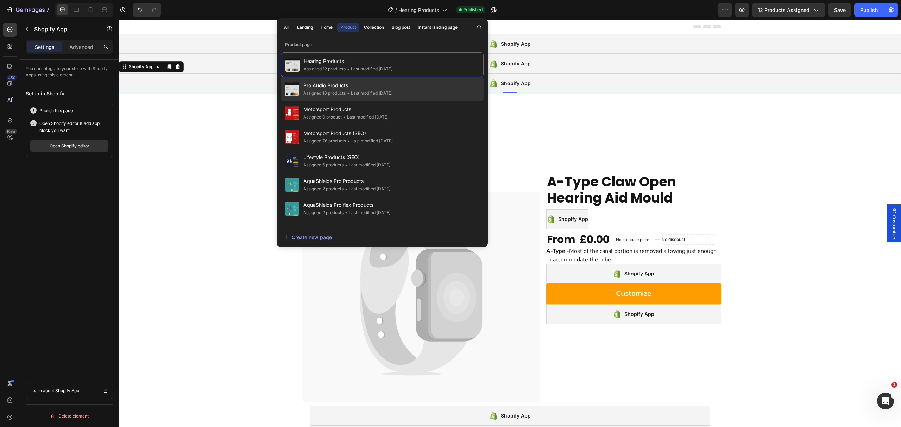
click at [382, 88] on span "Pro Audio Products" at bounding box center [347, 85] width 89 height 8
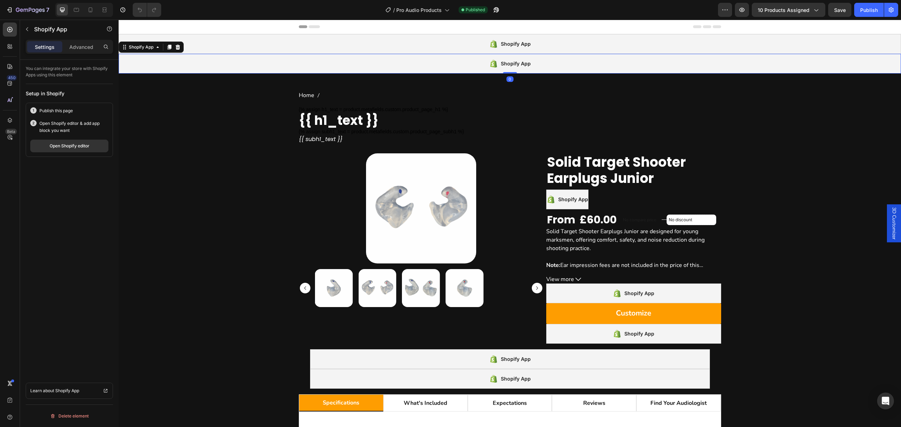
click at [544, 71] on div "Shopify App" at bounding box center [510, 64] width 783 height 20
click at [168, 48] on icon at bounding box center [170, 47] width 6 height 6
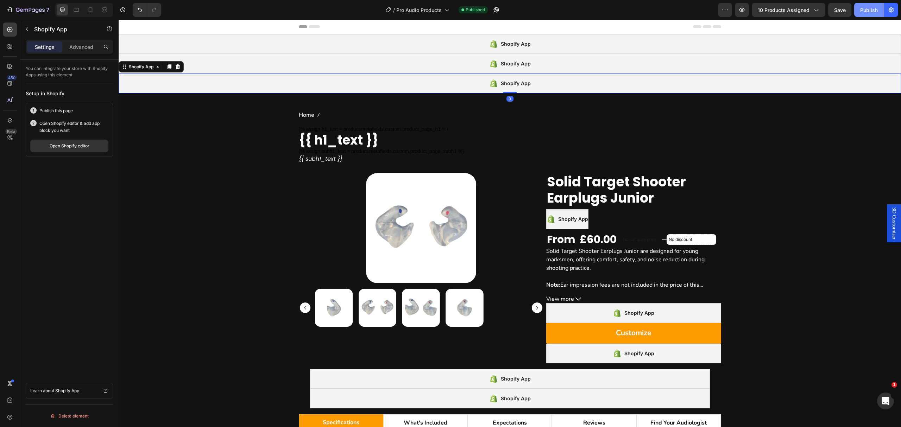
click at [861, 10] on div "Publish" at bounding box center [869, 9] width 18 height 7
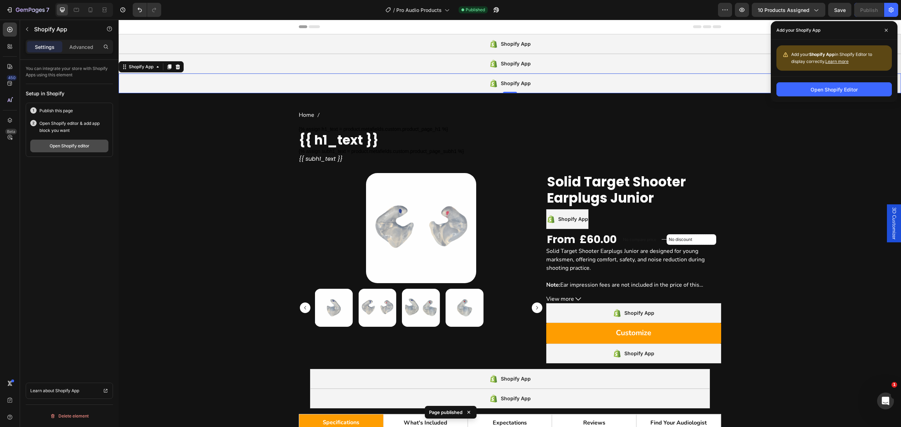
click at [38, 148] on button "Open Shopify editor" at bounding box center [69, 146] width 78 height 13
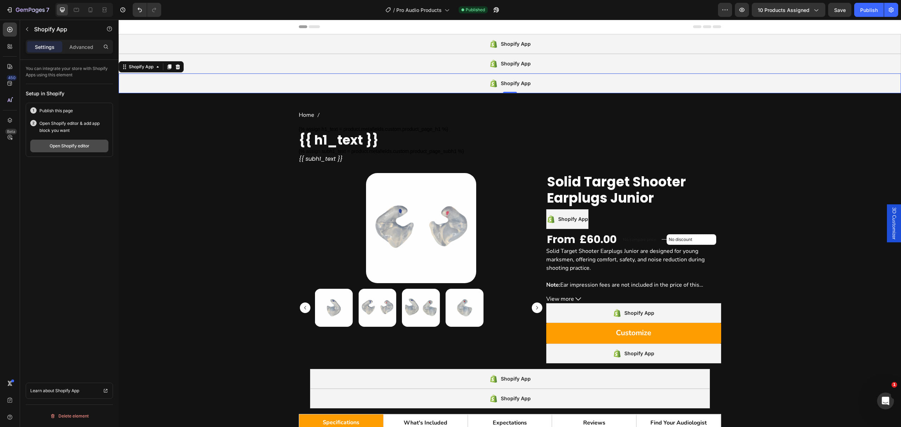
click at [40, 146] on button "Open Shopify editor" at bounding box center [69, 146] width 78 height 13
click at [403, 9] on span "Pro Audio Products" at bounding box center [418, 9] width 45 height 7
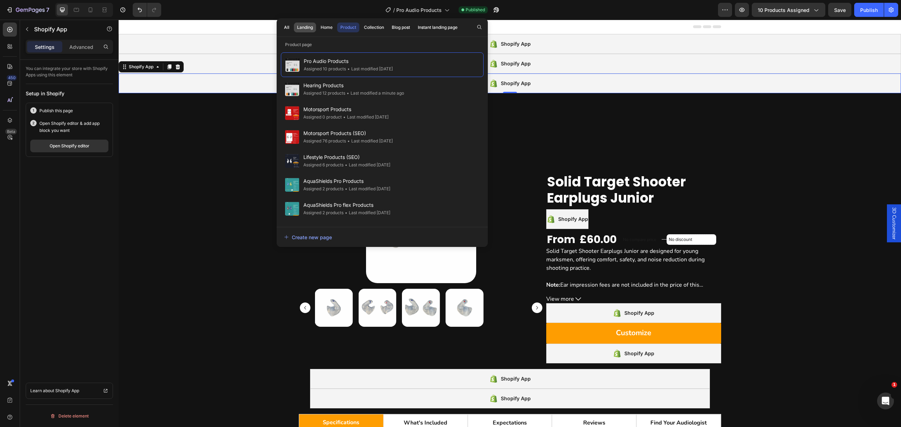
click at [306, 28] on div "Landing" at bounding box center [305, 27] width 16 height 6
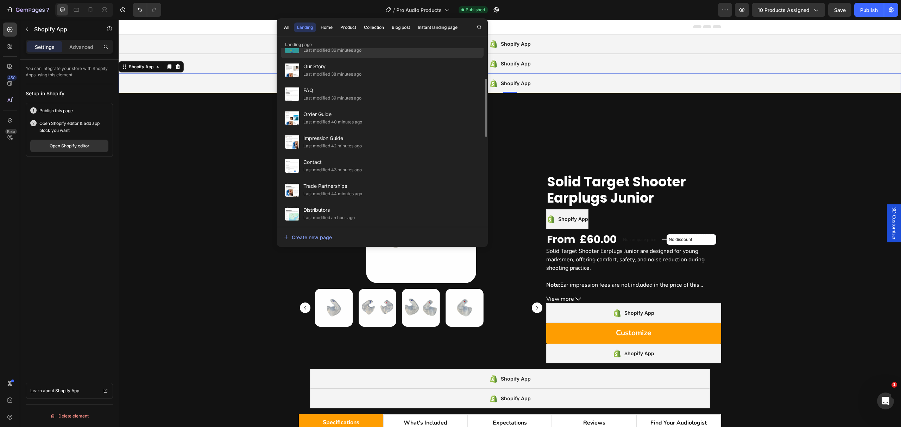
scroll to position [234, 0]
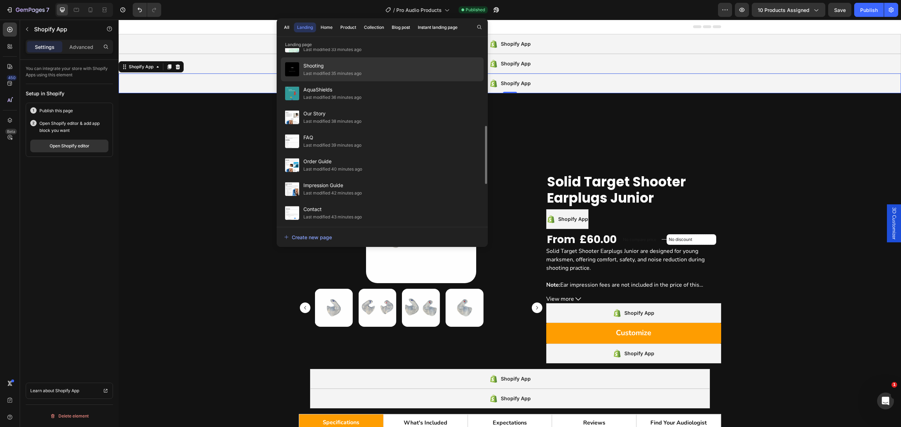
click at [341, 65] on span "Shooting" at bounding box center [332, 66] width 58 height 8
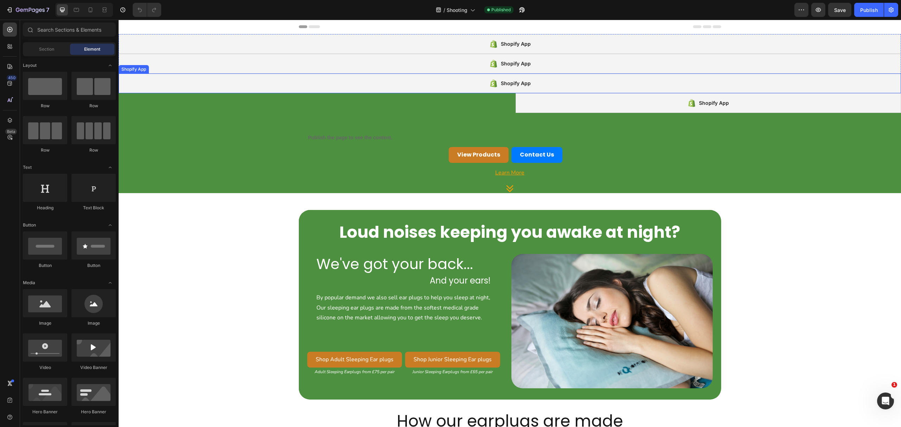
click at [387, 89] on div "Shopify App" at bounding box center [510, 84] width 783 height 20
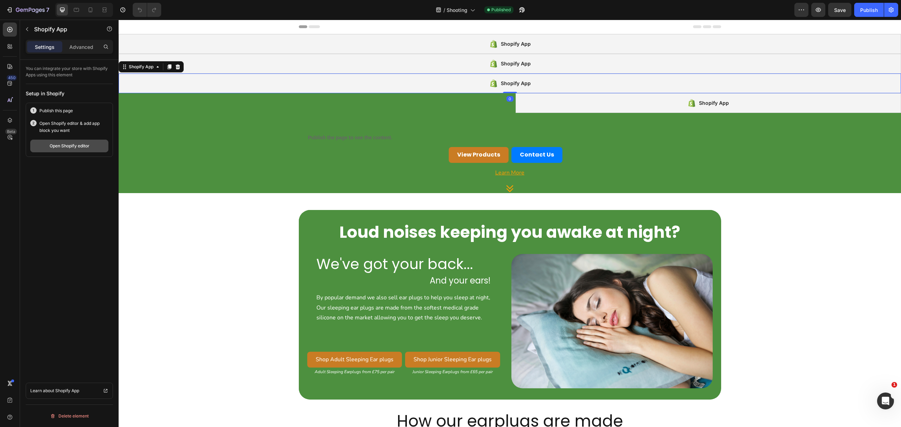
click at [67, 148] on div "Open Shopify editor" at bounding box center [70, 146] width 40 height 6
click at [460, 12] on span "Shooting" at bounding box center [457, 9] width 21 height 7
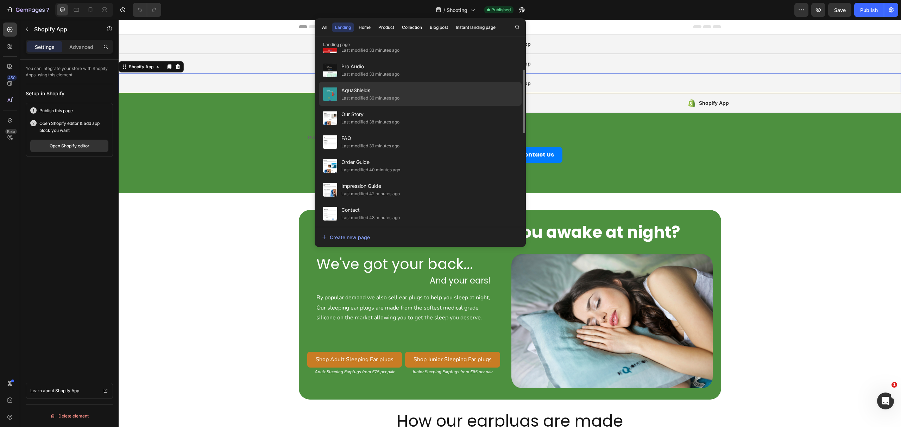
scroll to position [141, 0]
click at [415, 104] on div "Industry Last modified 23 minutes ago" at bounding box center [420, 116] width 203 height 24
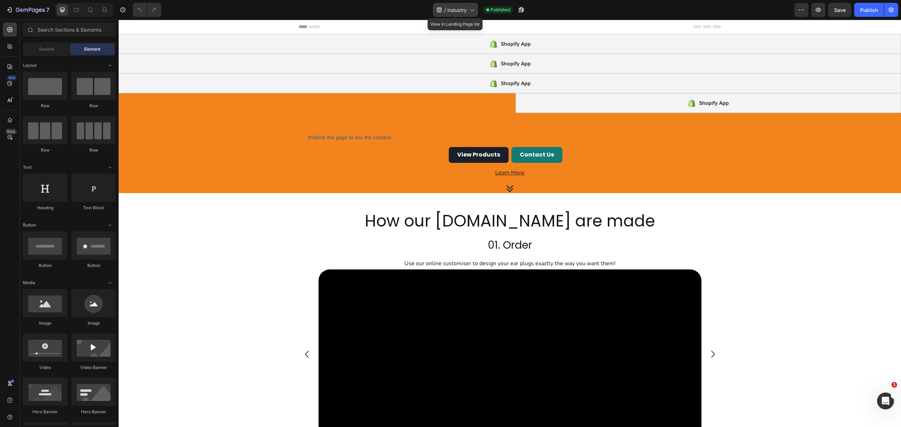
click at [445, 13] on div "/ Industry" at bounding box center [455, 10] width 45 height 14
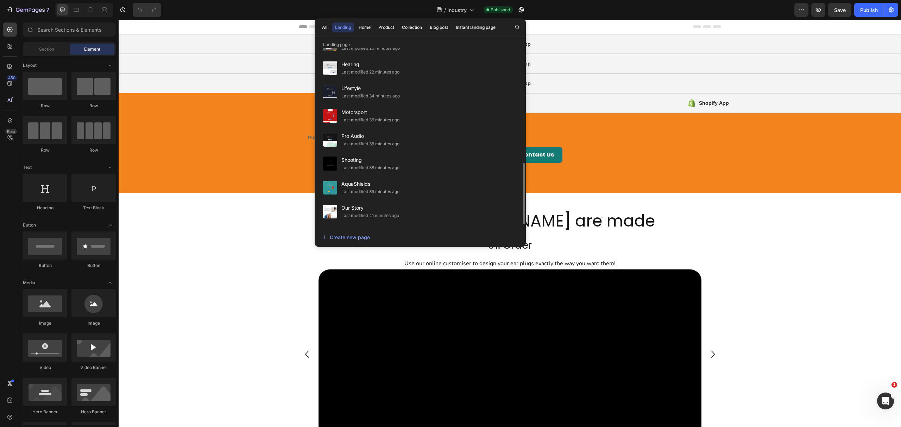
scroll to position [188, 0]
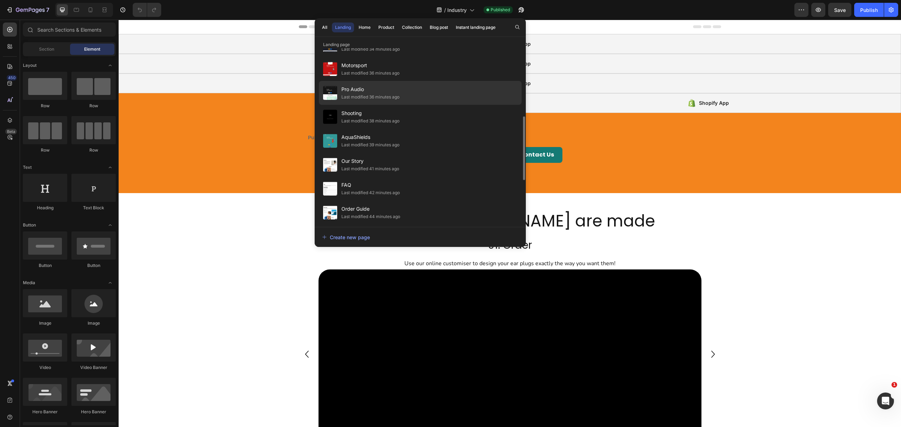
click at [431, 105] on div "Pro Audio Last modified 36 minutes ago" at bounding box center [420, 117] width 203 height 24
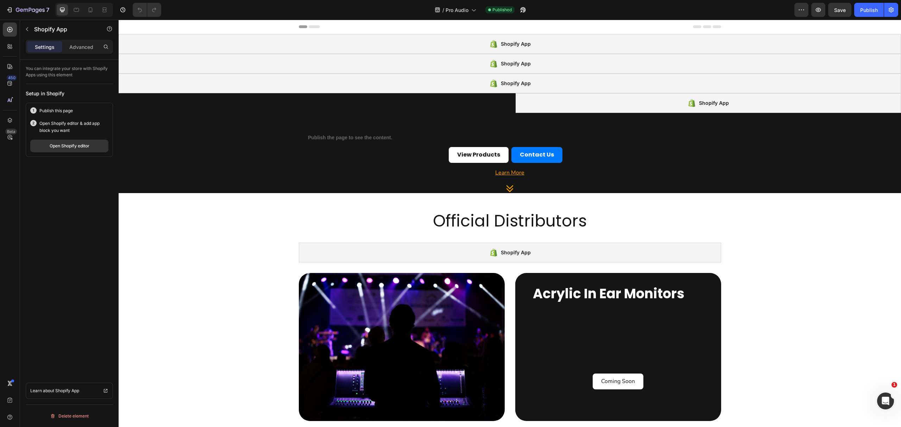
click at [439, 82] on div "Shopify App" at bounding box center [510, 84] width 783 height 20
click at [72, 151] on button "Open Shopify editor" at bounding box center [69, 146] width 78 height 13
click at [468, 7] on span "Pro Audio" at bounding box center [457, 9] width 23 height 7
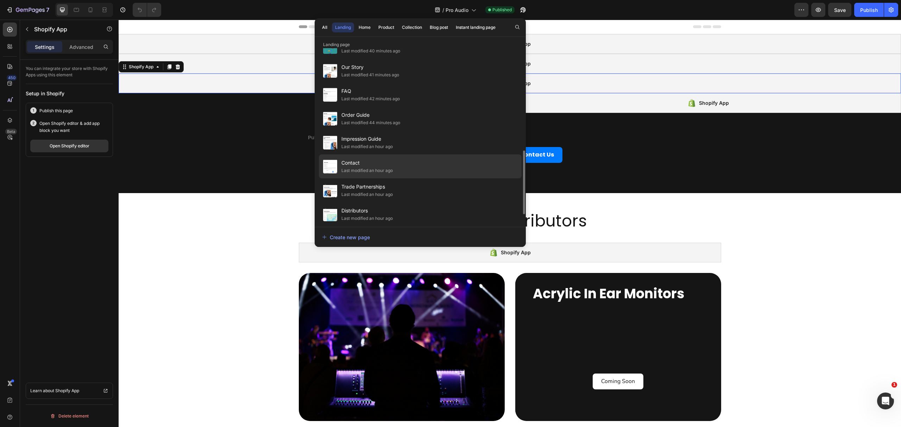
scroll to position [308, 0]
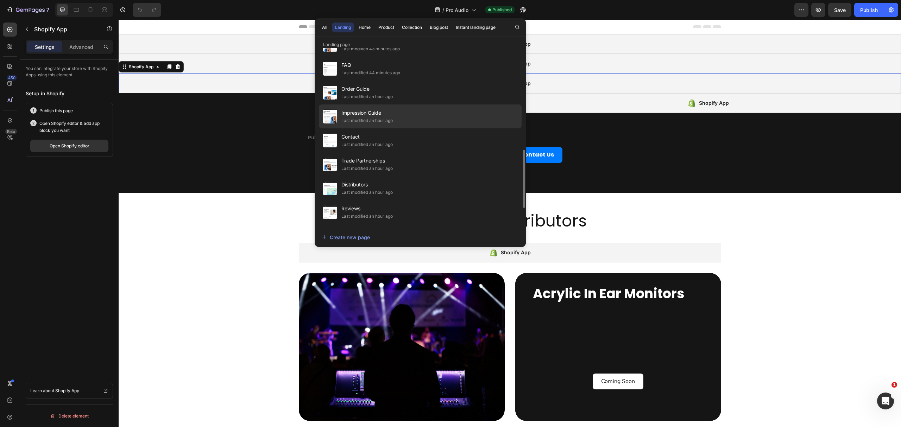
click at [438, 129] on div "Impression Guide Last modified an hour ago" at bounding box center [420, 141] width 203 height 24
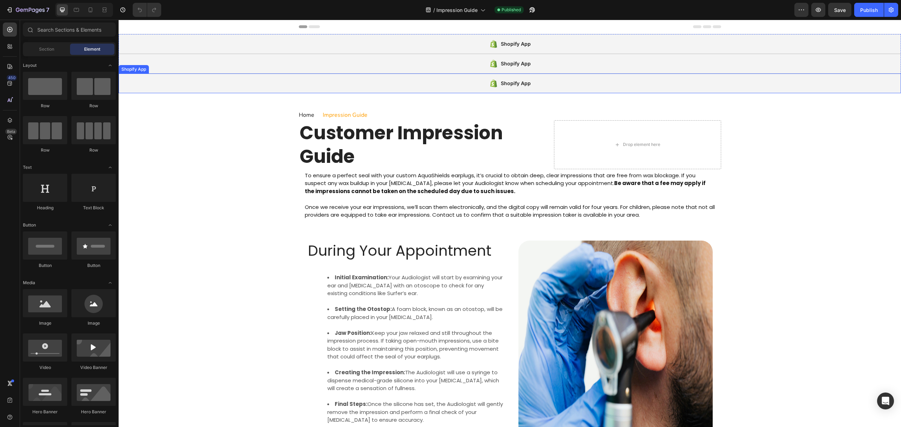
click at [376, 85] on div "Shopify App" at bounding box center [510, 84] width 783 height 20
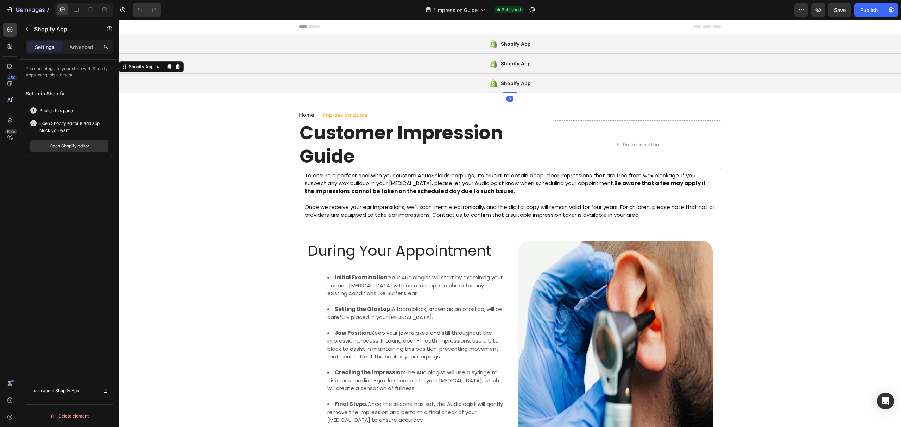
click at [93, 154] on div "Publish this page Open Shopify editor & add app block you want Open Shopify edi…" at bounding box center [69, 130] width 87 height 54
click at [94, 150] on button "Open Shopify editor" at bounding box center [69, 146] width 78 height 13
click at [445, 10] on span "Impression Guide" at bounding box center [457, 9] width 41 height 7
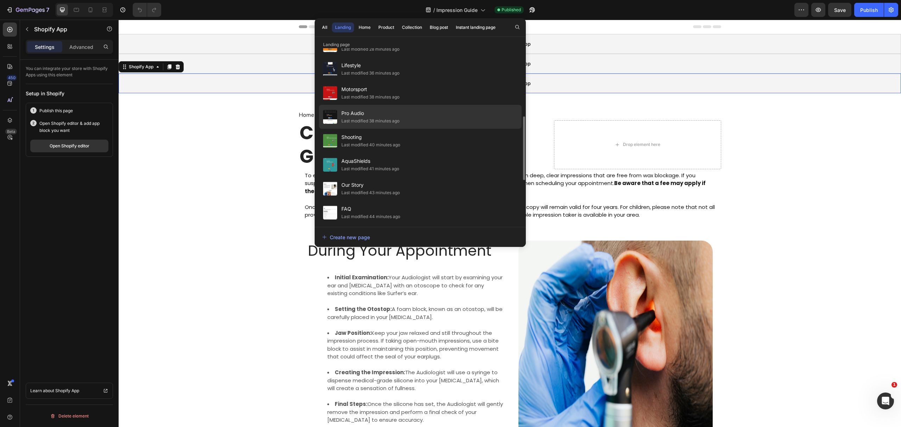
scroll to position [234, 0]
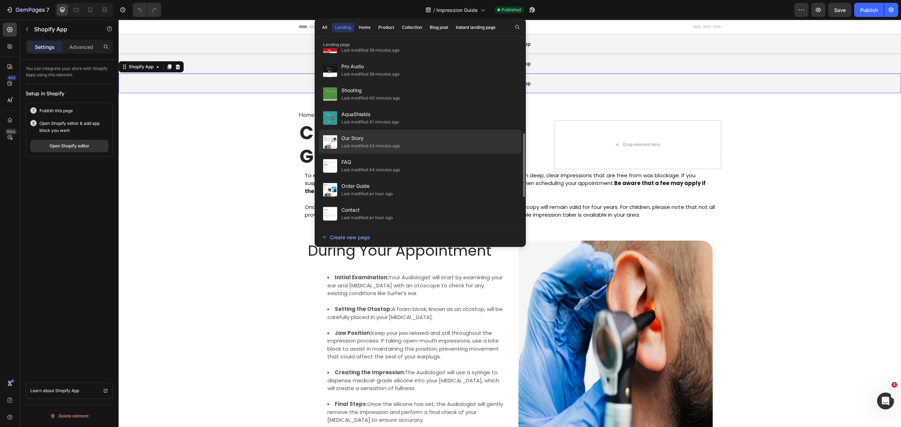
click at [391, 138] on span "Our Story" at bounding box center [371, 138] width 58 height 8
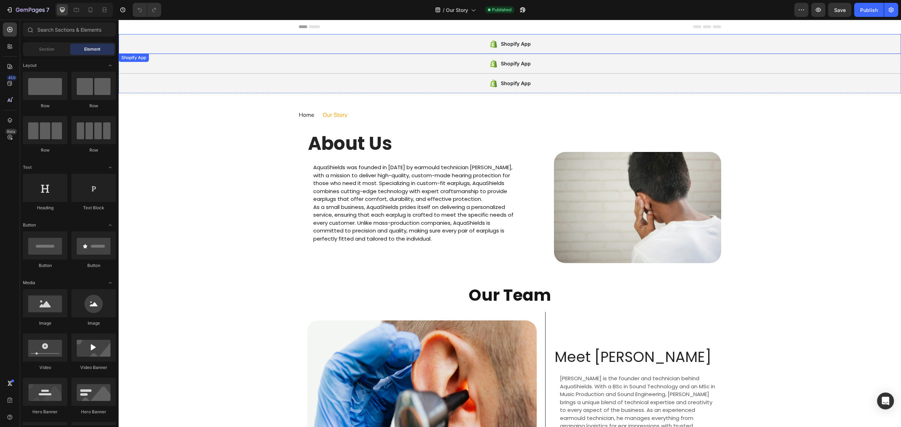
click at [289, 44] on div "Shopify App" at bounding box center [510, 44] width 783 height 20
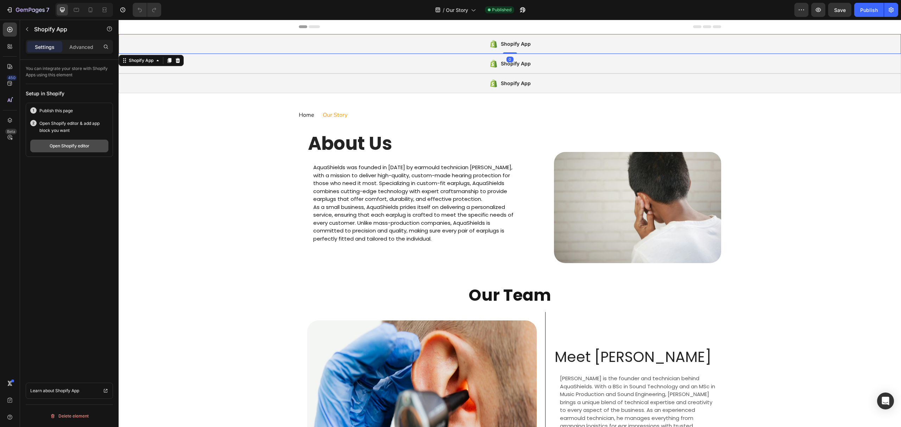
click at [80, 151] on button "Open Shopify editor" at bounding box center [69, 146] width 78 height 13
click at [457, 7] on span "Our Story" at bounding box center [457, 9] width 22 height 7
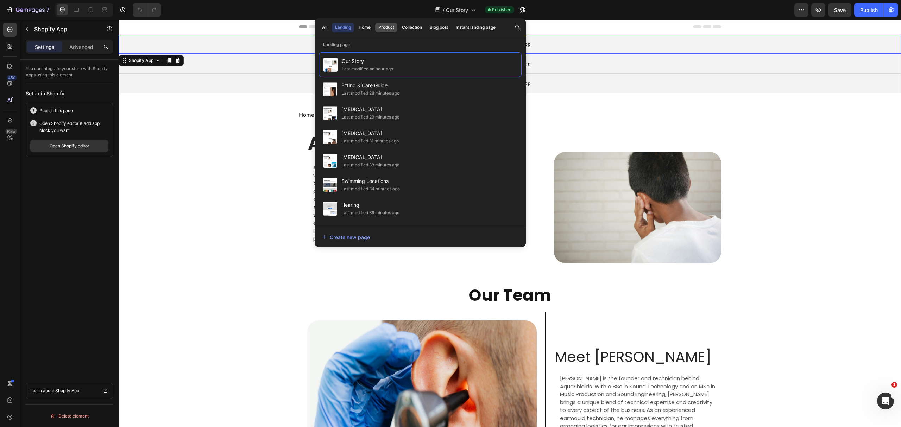
click at [386, 26] on div "Product" at bounding box center [386, 27] width 16 height 6
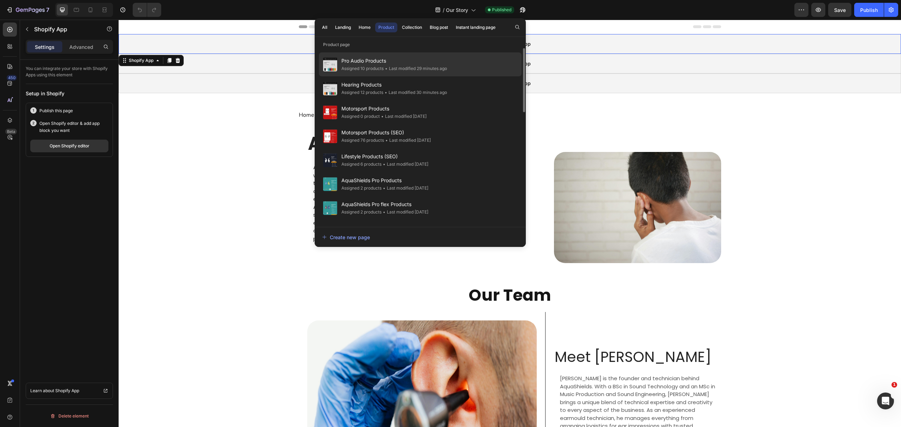
click at [406, 64] on span "Pro Audio Products" at bounding box center [395, 61] width 106 height 8
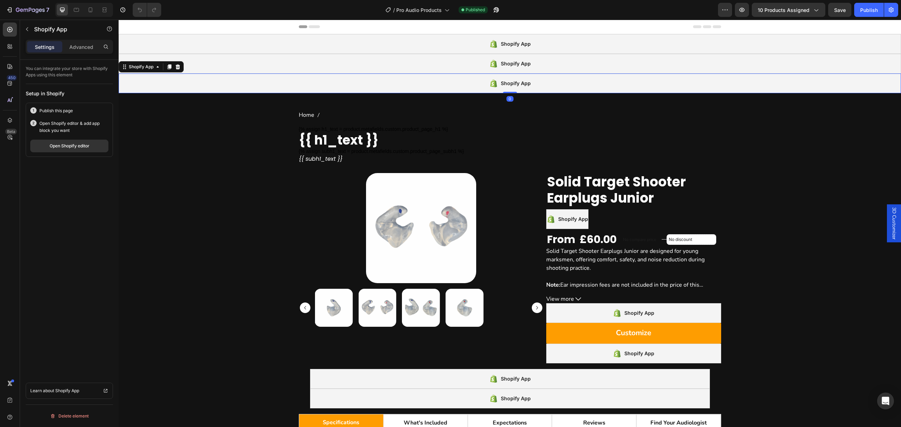
click at [377, 85] on div "Shopify App" at bounding box center [510, 84] width 783 height 20
click at [92, 143] on button "Open Shopify editor" at bounding box center [69, 146] width 78 height 13
click at [86, 148] on div "Open Shopify editor" at bounding box center [70, 146] width 40 height 6
click at [414, 8] on span "Pro Audio Products" at bounding box center [418, 9] width 45 height 7
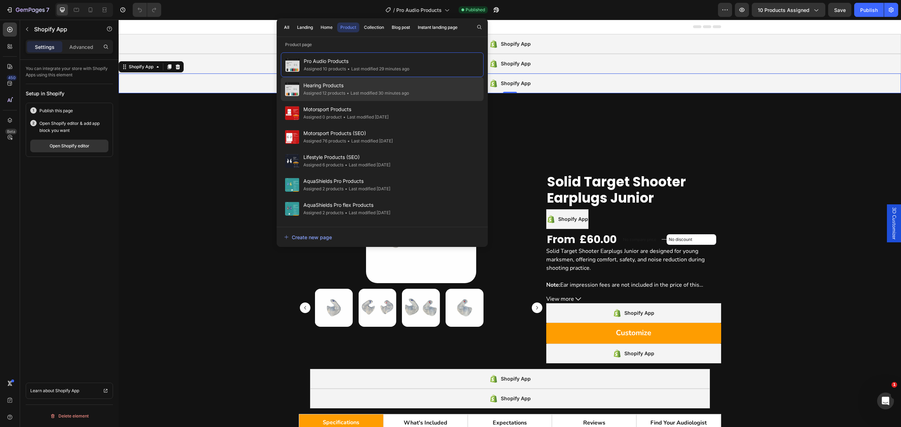
click at [389, 87] on span "Hearing Products" at bounding box center [356, 85] width 106 height 8
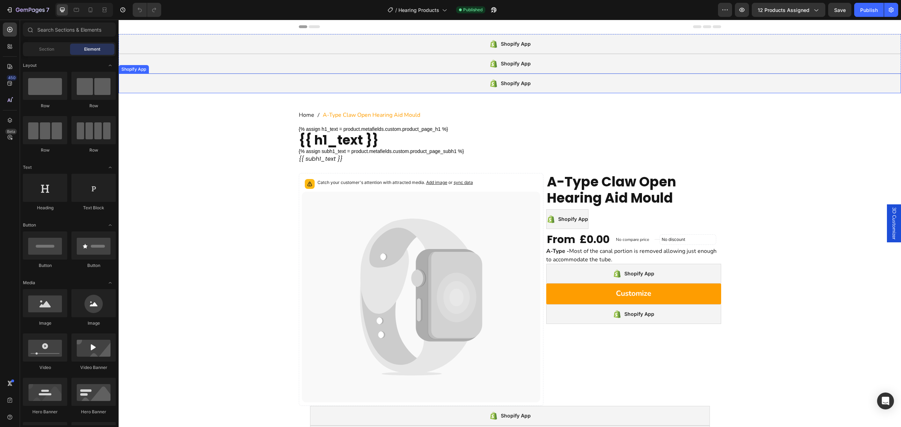
click at [399, 87] on div "Shopify App" at bounding box center [510, 84] width 783 height 20
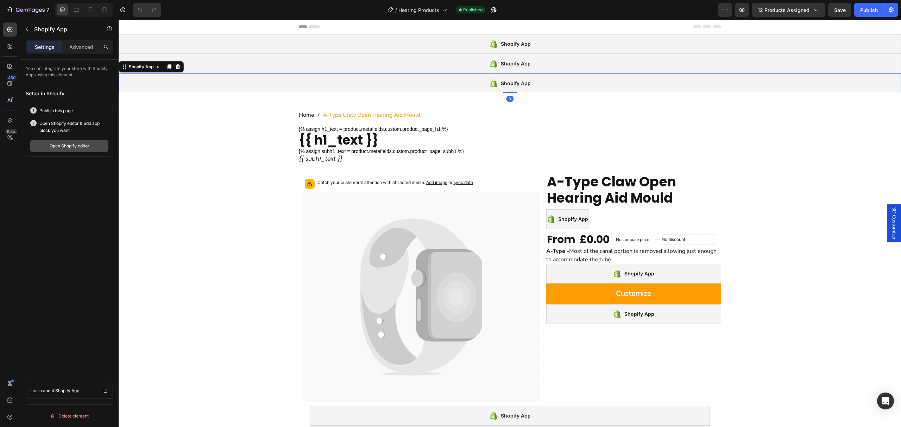
click at [75, 147] on div "Open Shopify editor" at bounding box center [70, 146] width 40 height 6
click at [434, 6] on span "Hearing Products" at bounding box center [419, 9] width 41 height 7
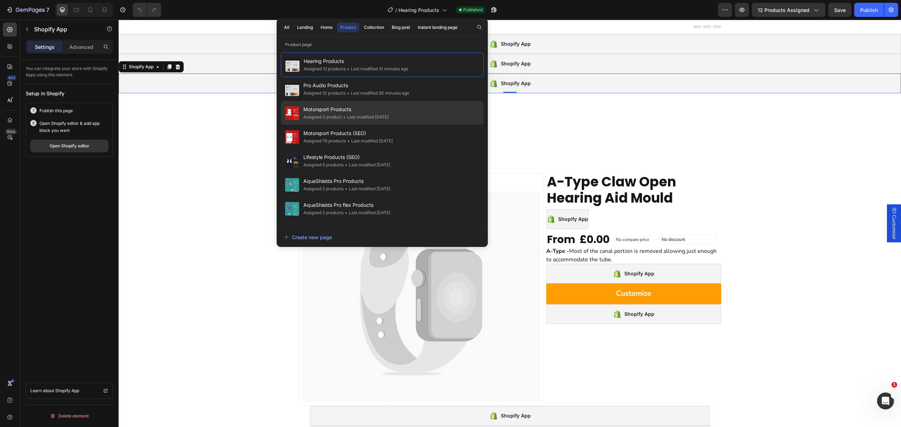
click at [389, 111] on span "Motorsport Products" at bounding box center [345, 109] width 85 height 8
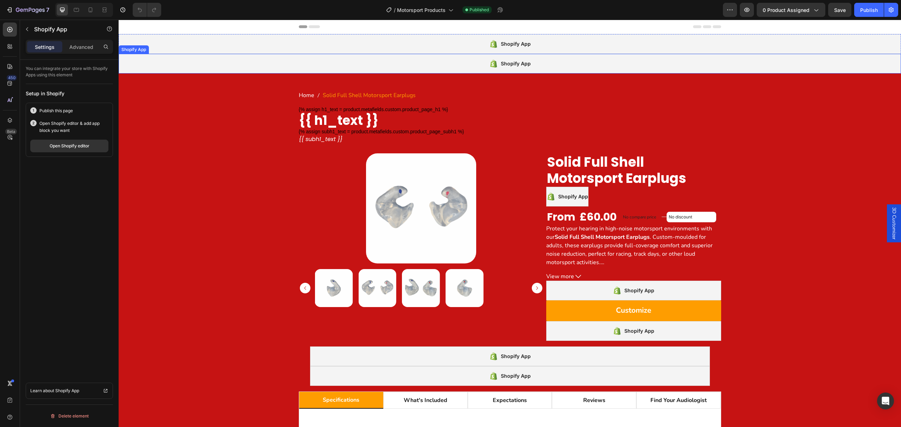
click at [446, 56] on div "Shopify App" at bounding box center [510, 64] width 783 height 20
click at [168, 47] on icon at bounding box center [170, 47] width 6 height 6
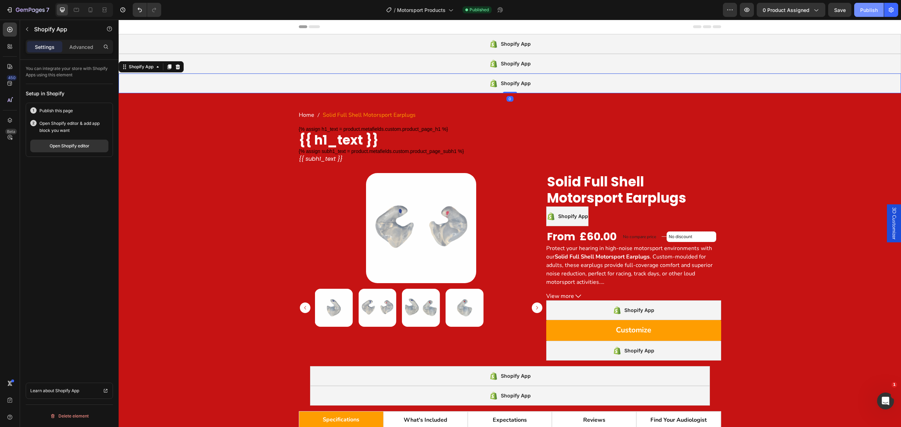
click at [864, 9] on div "Publish" at bounding box center [869, 9] width 18 height 7
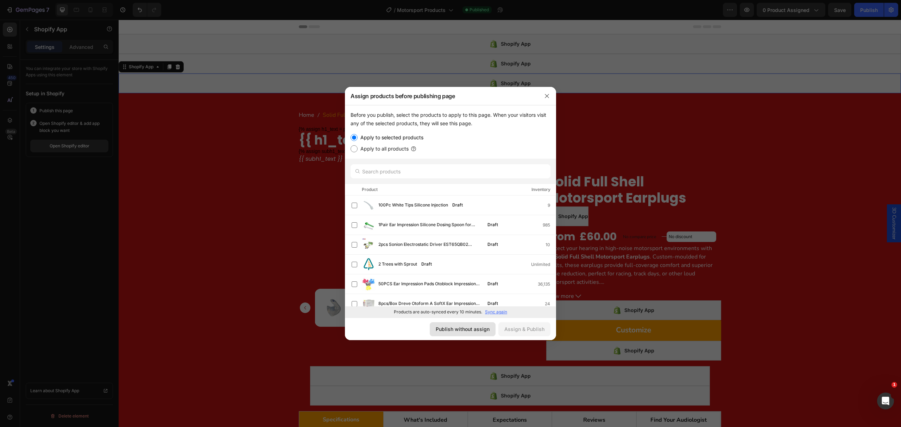
click at [468, 333] on button "Publish without assign" at bounding box center [463, 330] width 66 height 14
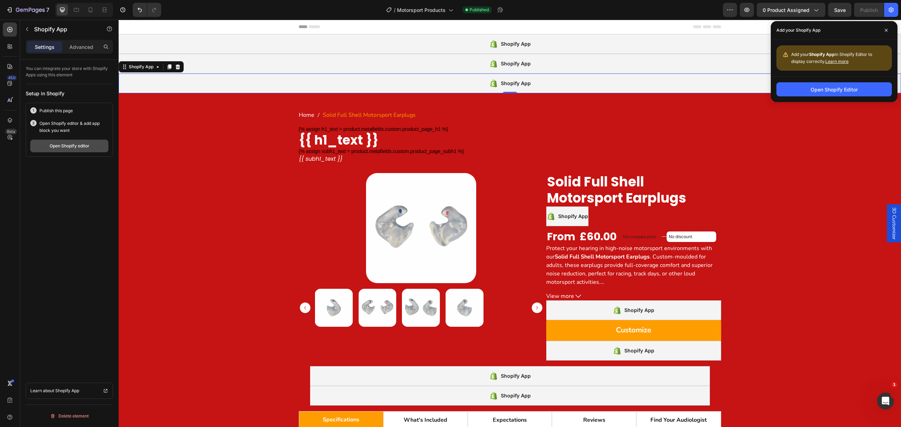
click at [86, 146] on div "Open Shopify editor" at bounding box center [70, 146] width 40 height 6
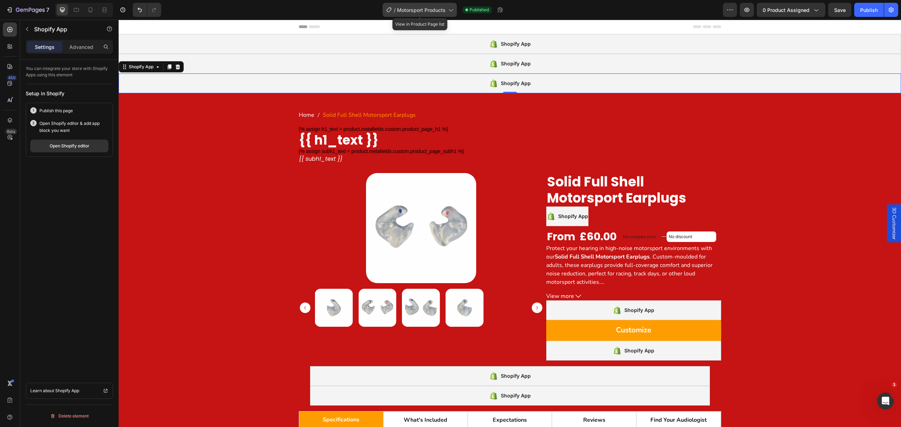
click at [419, 9] on span "Motorsport Products" at bounding box center [421, 9] width 49 height 7
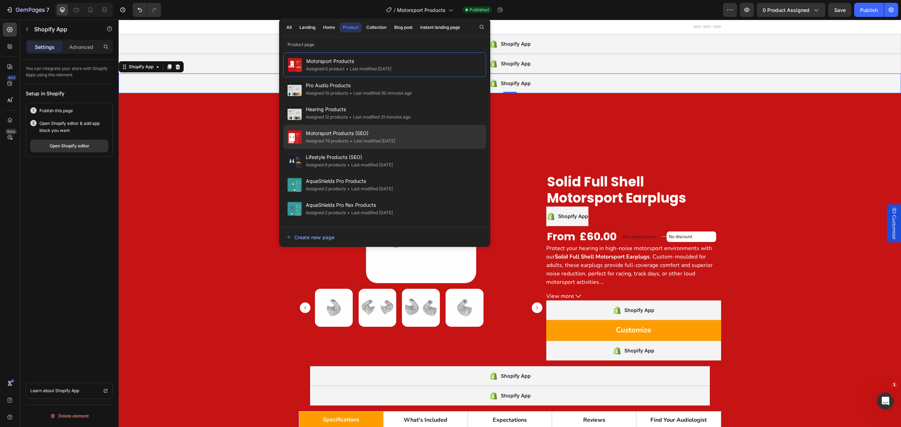
click at [395, 132] on span "Motorsport Products (SEO)" at bounding box center [350, 133] width 89 height 8
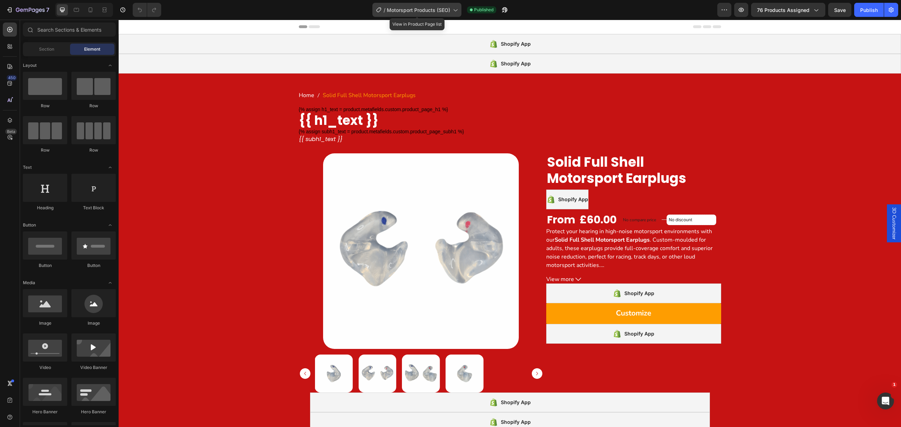
click at [436, 6] on div "/ Motorsport Products (SEO)" at bounding box center [417, 10] width 89 height 14
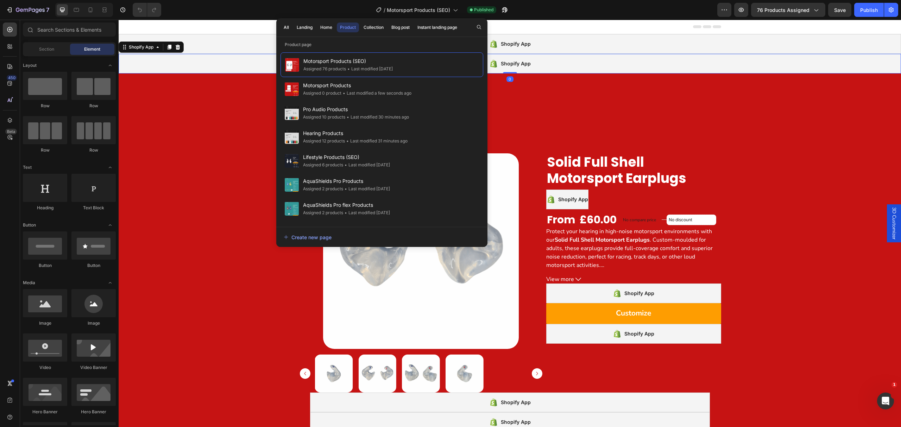
click at [542, 64] on div "Shopify App" at bounding box center [510, 64] width 783 height 20
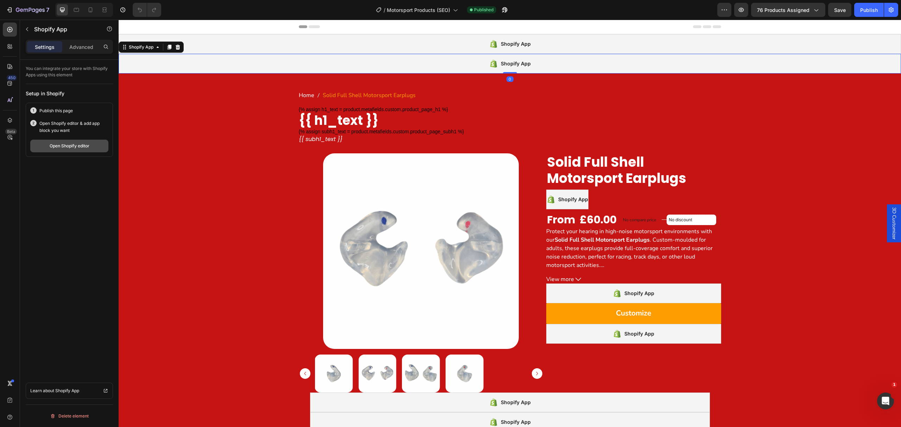
click at [85, 146] on div "Open Shopify editor" at bounding box center [70, 146] width 40 height 6
click at [170, 50] on div at bounding box center [169, 47] width 8 height 8
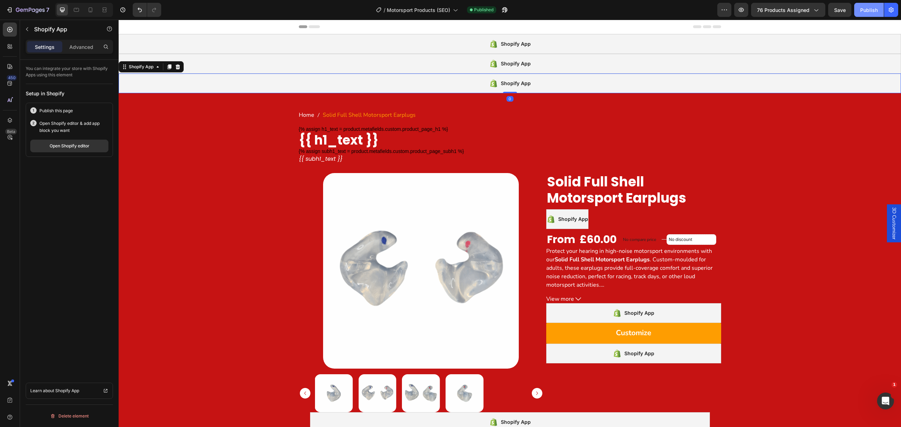
click at [863, 13] on div "Publish" at bounding box center [869, 9] width 18 height 7
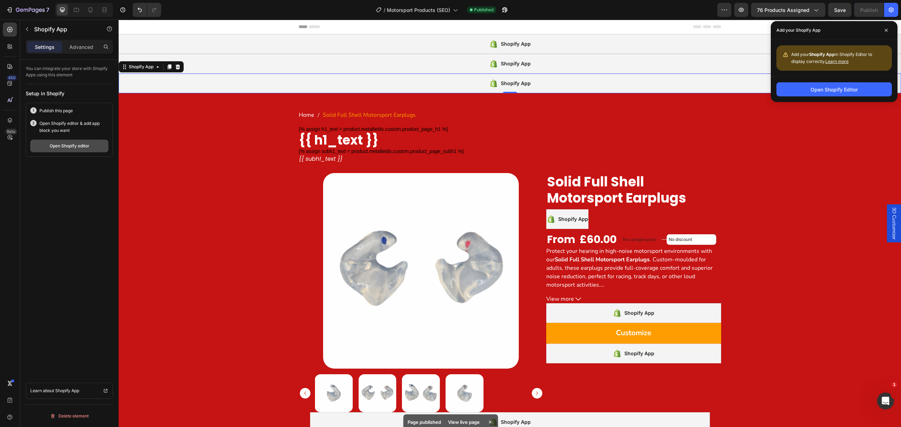
click at [63, 152] on button "Open Shopify editor" at bounding box center [69, 146] width 78 height 13
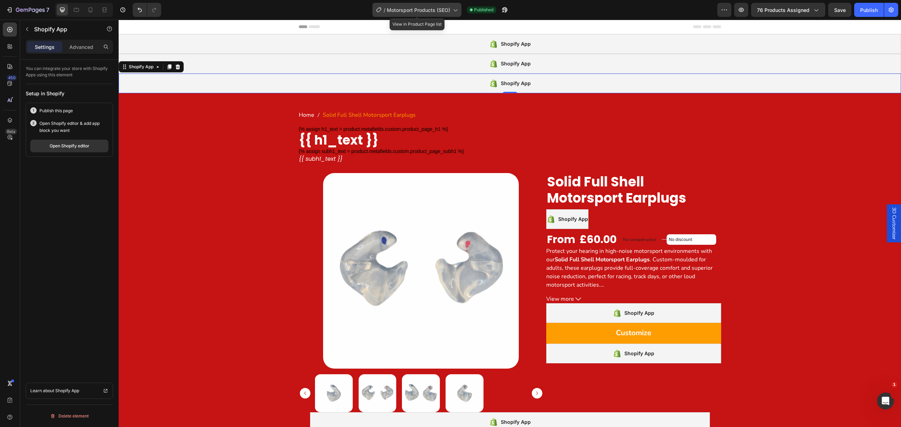
click at [425, 4] on div "/ Motorsport Products (SEO)" at bounding box center [417, 10] width 89 height 14
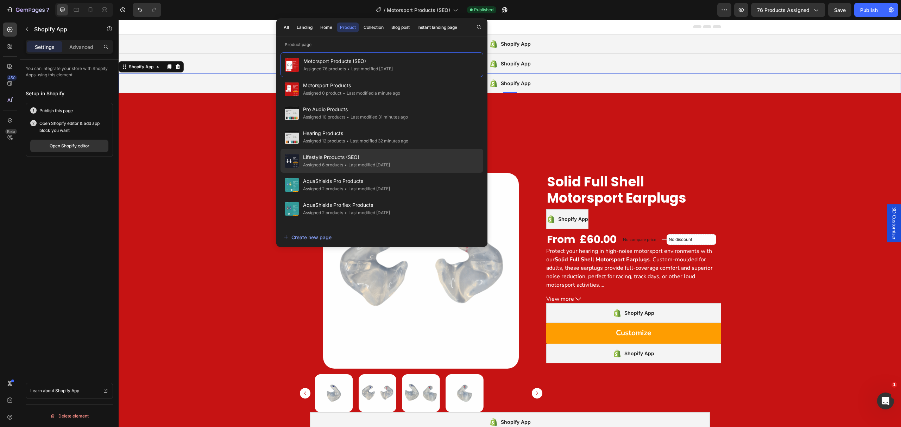
click at [417, 173] on div "Lifestyle Products (SEO) Assigned 6 products • Last modified [DATE]" at bounding box center [382, 185] width 203 height 24
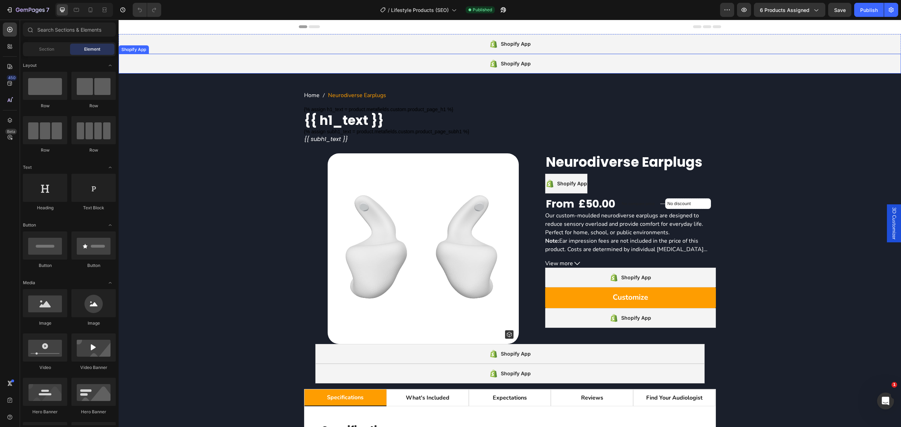
click at [451, 71] on div "Shopify App" at bounding box center [510, 64] width 783 height 20
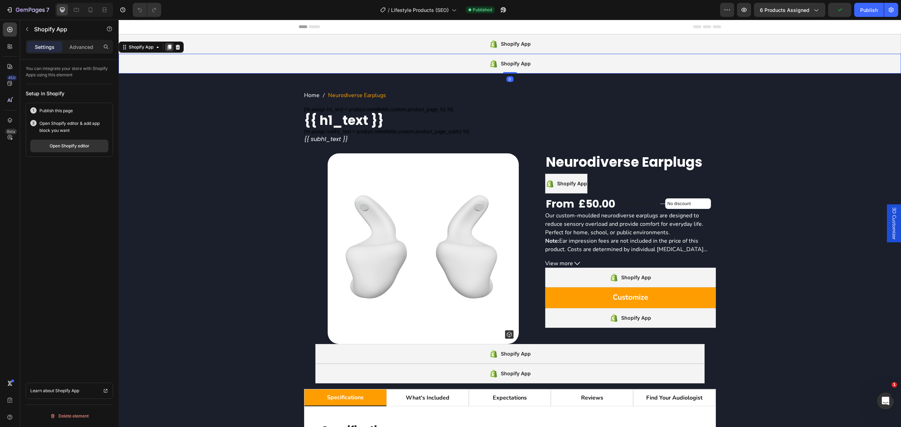
click at [171, 47] on icon at bounding box center [170, 47] width 4 height 5
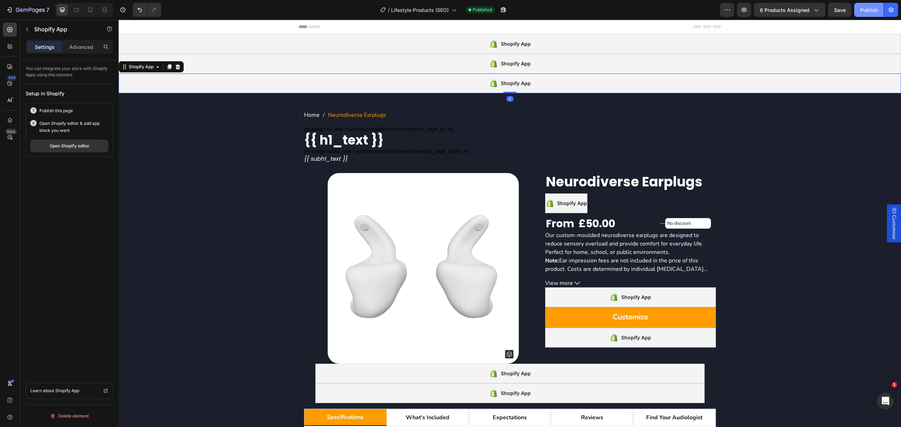
click at [877, 11] on div "Publish" at bounding box center [869, 9] width 18 height 7
click at [81, 148] on div "Open Shopify editor" at bounding box center [70, 146] width 40 height 6
click at [415, 11] on span "Lifestyle Products (SEO)" at bounding box center [420, 9] width 58 height 7
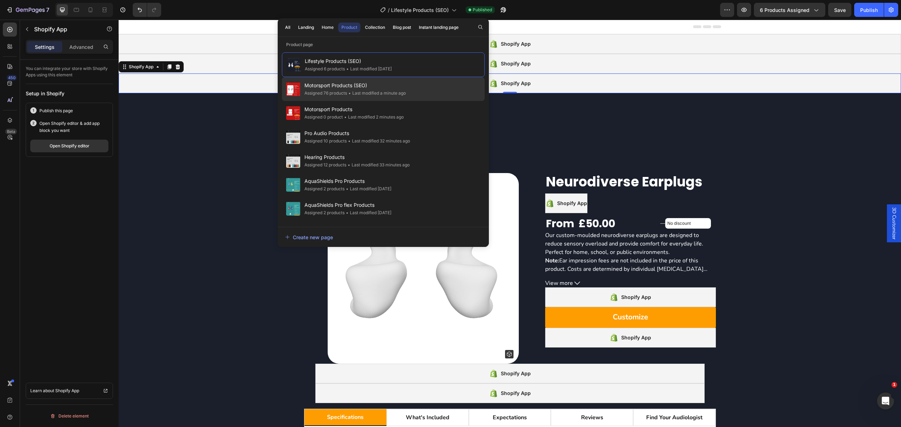
click at [405, 86] on span "Motorsport Products (SEO)" at bounding box center [355, 85] width 101 height 8
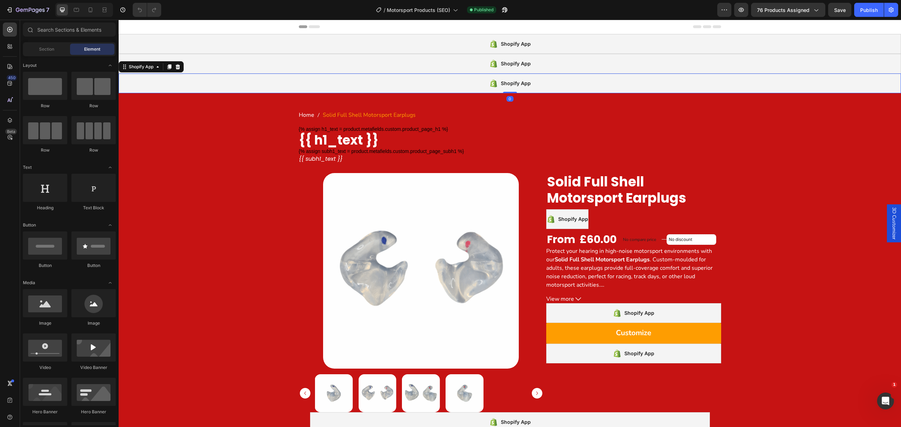
click at [342, 83] on div "Shopify App" at bounding box center [510, 84] width 783 height 20
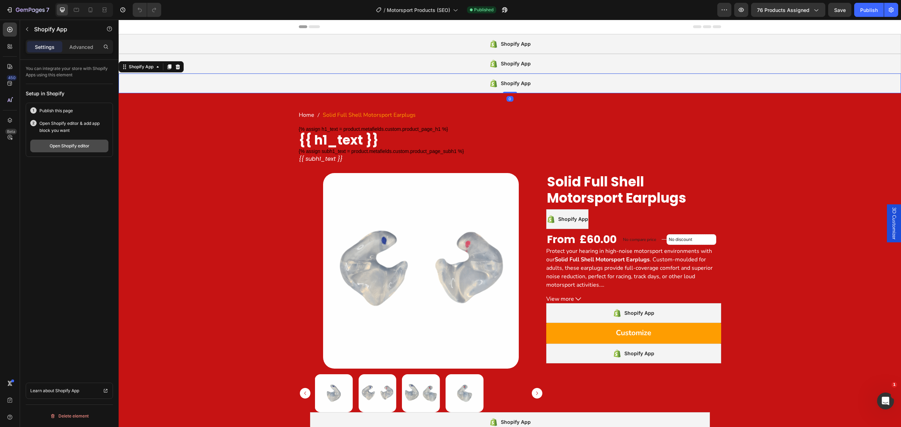
click at [79, 145] on div "Open Shopify editor" at bounding box center [70, 146] width 40 height 6
click at [434, 9] on span "Motorsport Products (SEO)" at bounding box center [418, 9] width 63 height 7
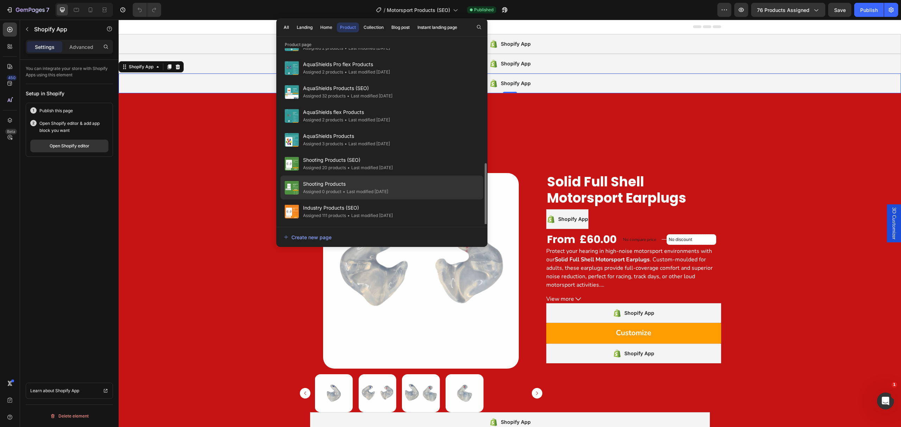
scroll to position [308, 0]
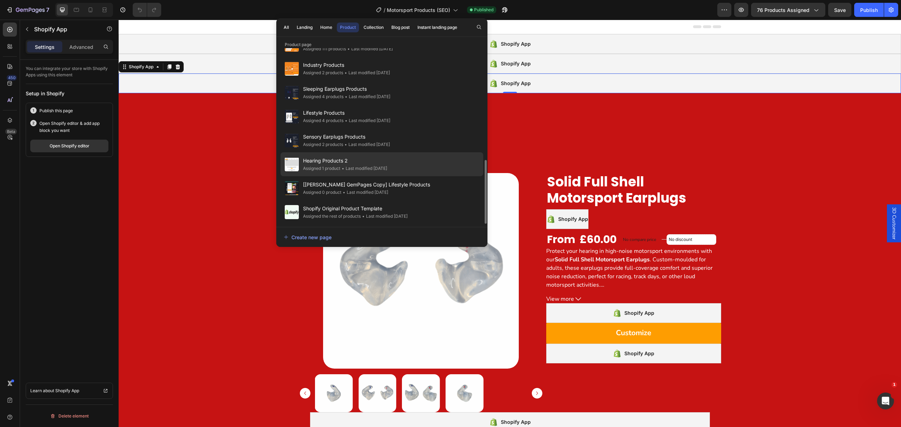
click at [412, 176] on div "Hearing Products 2 Assigned 1 product • Last modified 9 days ago" at bounding box center [382, 188] width 203 height 24
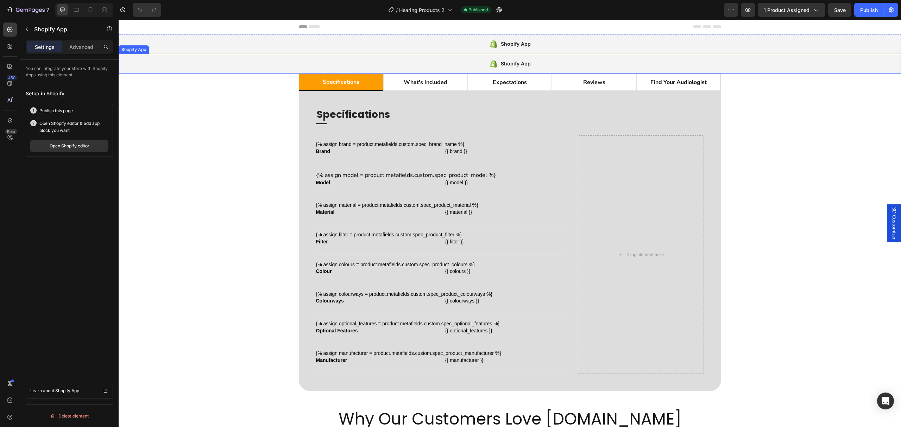
click at [394, 60] on div "Shopify App" at bounding box center [510, 64] width 783 height 20
click at [170, 46] on icon at bounding box center [170, 47] width 4 height 5
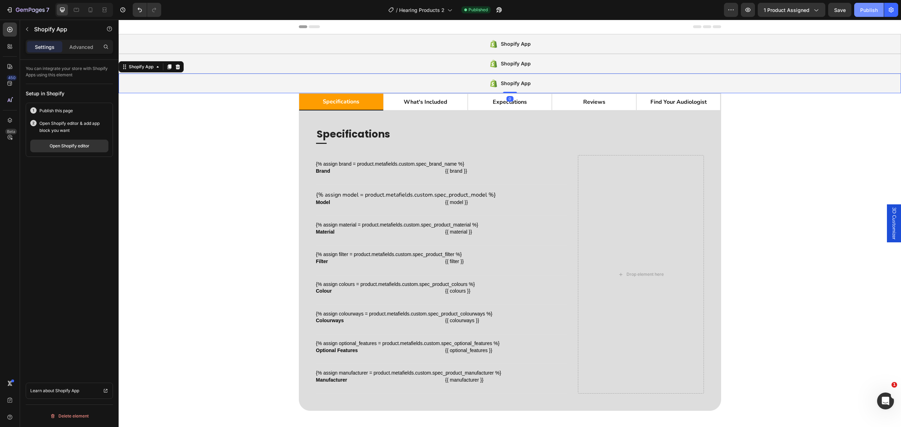
click at [865, 5] on button "Publish" at bounding box center [870, 10] width 30 height 14
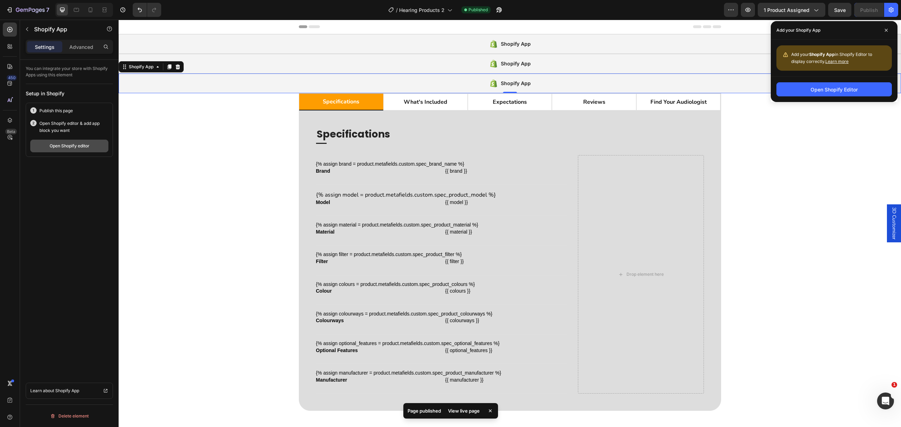
click at [73, 149] on div "Open Shopify editor" at bounding box center [70, 146] width 40 height 6
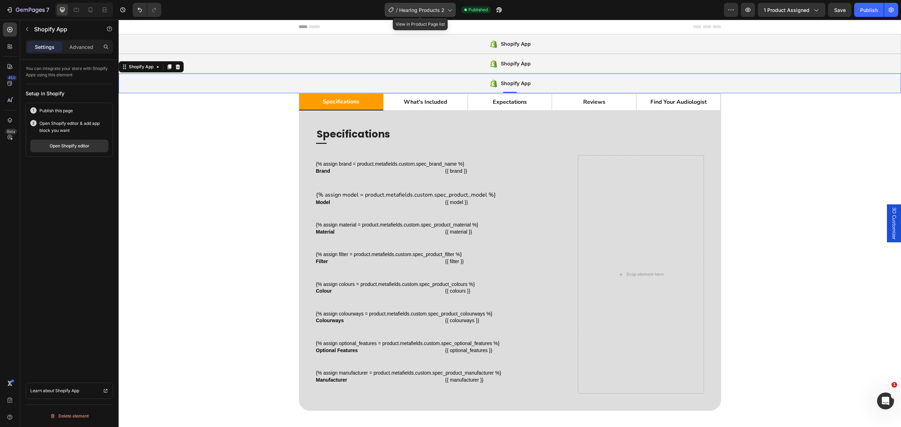
click at [424, 6] on div "/ Hearing Products 2" at bounding box center [420, 10] width 71 height 14
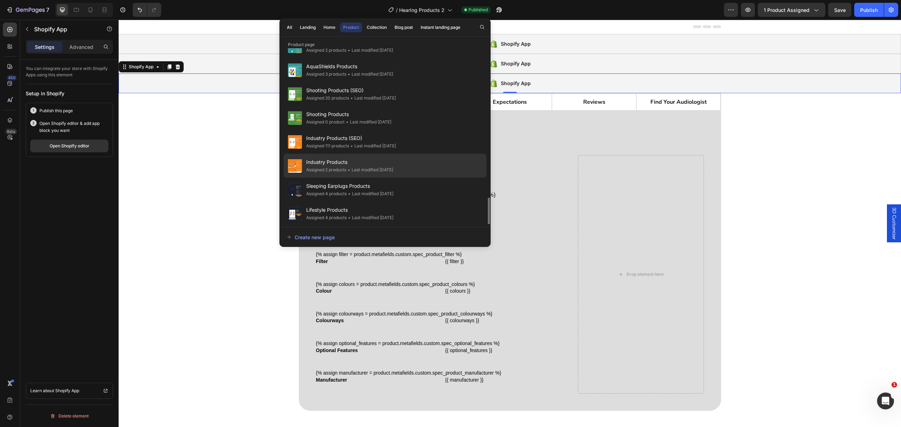
scroll to position [308, 0]
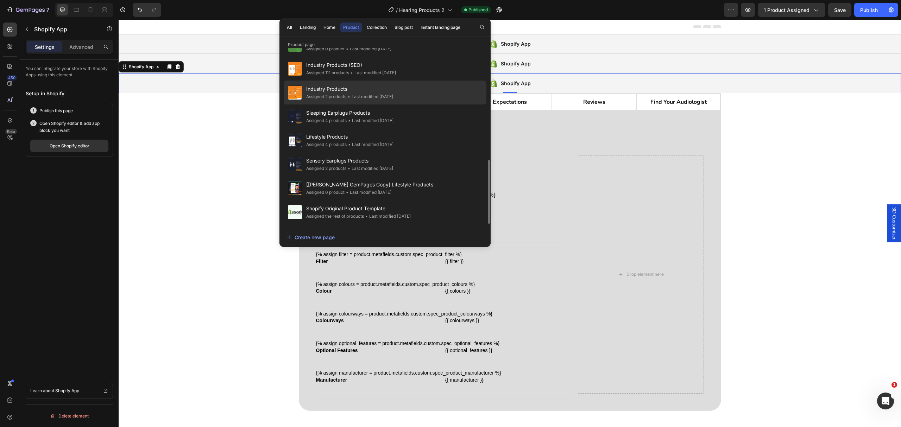
click at [358, 105] on div "Industry Products Assigned 2 products • Last modified 9 days ago" at bounding box center [385, 117] width 203 height 24
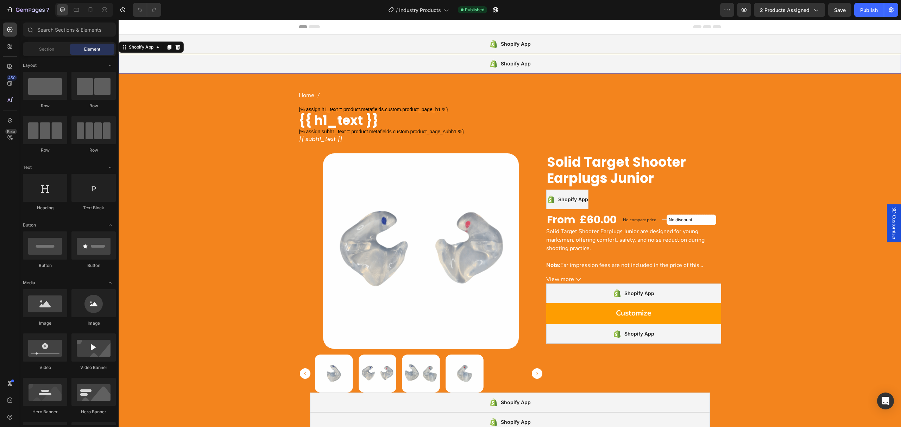
click at [383, 61] on div "Shopify App" at bounding box center [510, 64] width 783 height 20
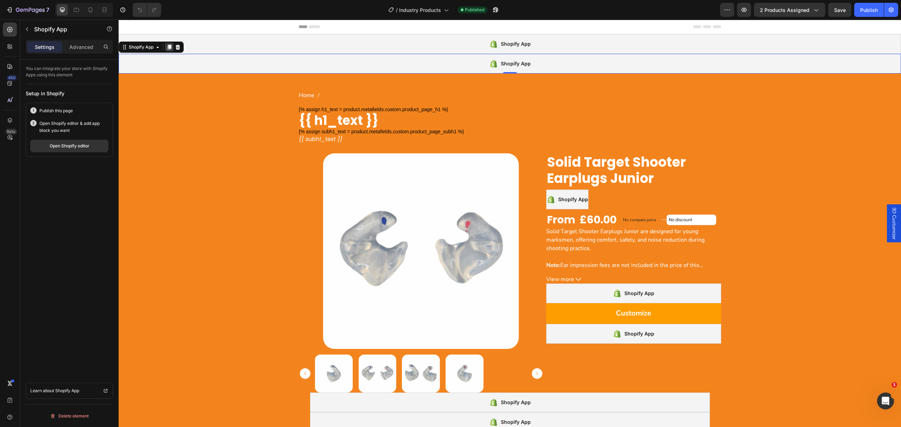
click at [168, 46] on icon at bounding box center [170, 47] width 6 height 6
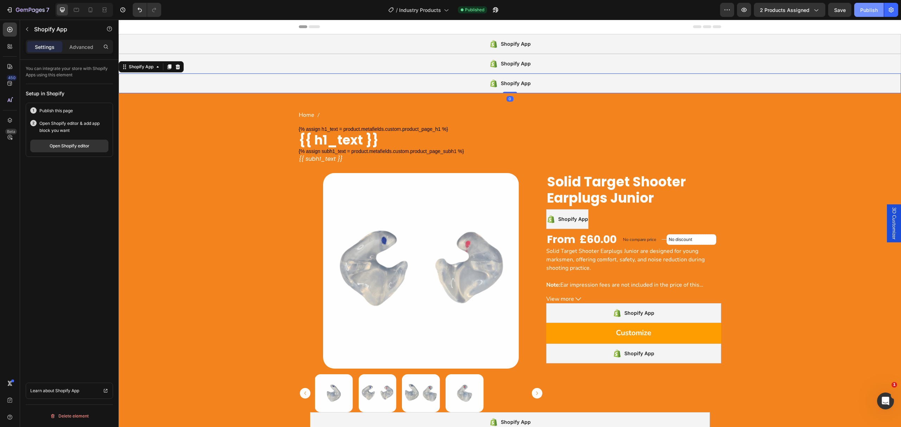
click at [868, 10] on div "Publish" at bounding box center [869, 9] width 18 height 7
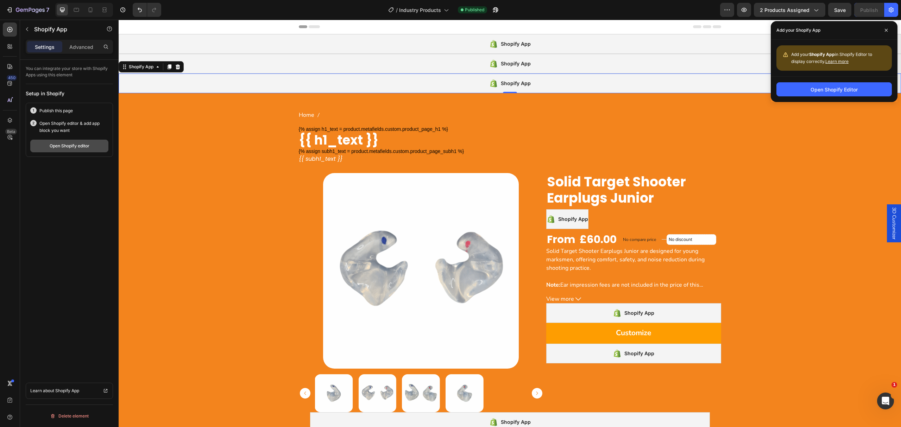
click at [86, 147] on div "Open Shopify editor" at bounding box center [70, 146] width 40 height 6
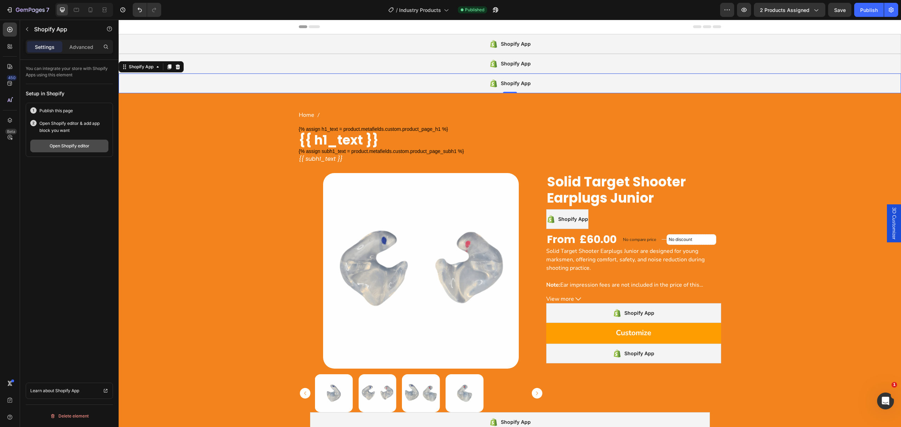
click at [88, 146] on div "Open Shopify editor" at bounding box center [70, 146] width 40 height 6
click at [399, 6] on span "Industry Products" at bounding box center [420, 9] width 42 height 7
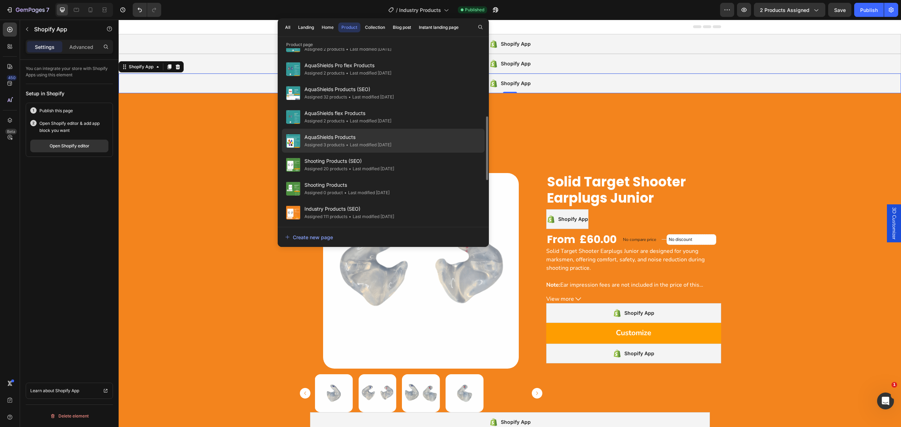
scroll to position [308, 0]
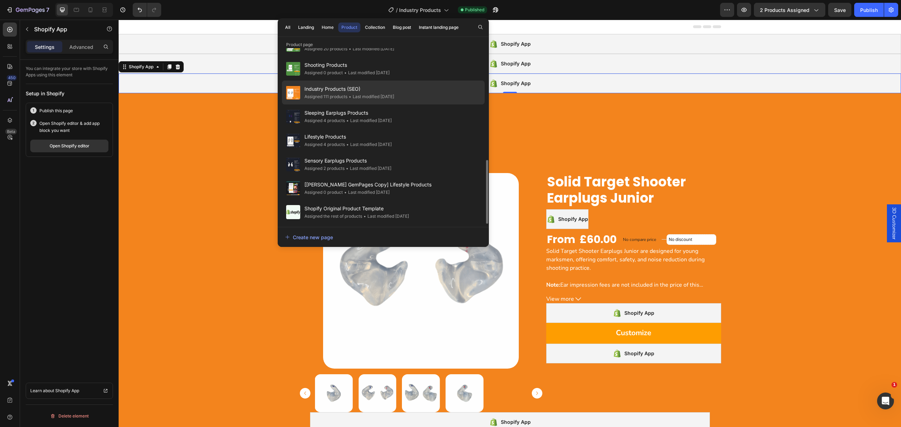
click at [394, 89] on span "Industry Products (SEO)" at bounding box center [350, 89] width 90 height 8
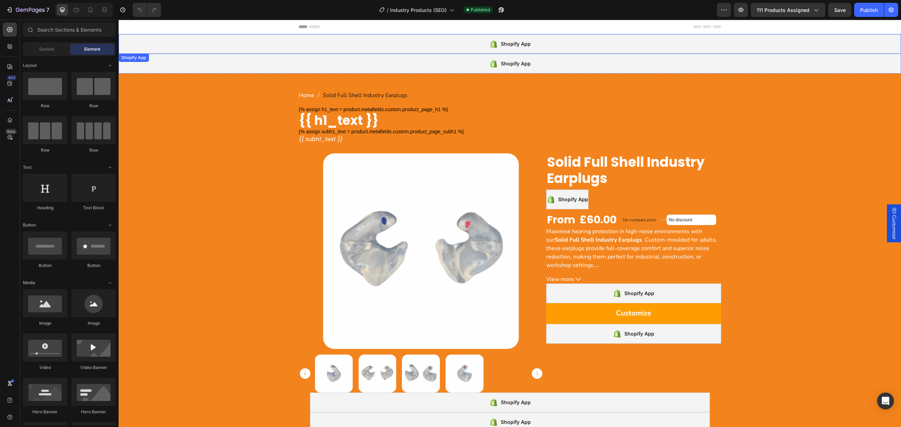
click at [262, 44] on div "Shopify App" at bounding box center [510, 44] width 783 height 20
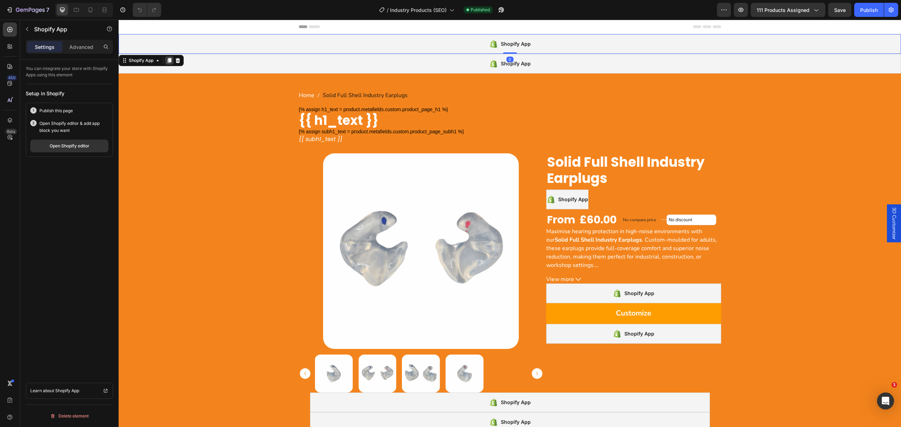
click at [172, 61] on icon at bounding box center [170, 61] width 6 height 6
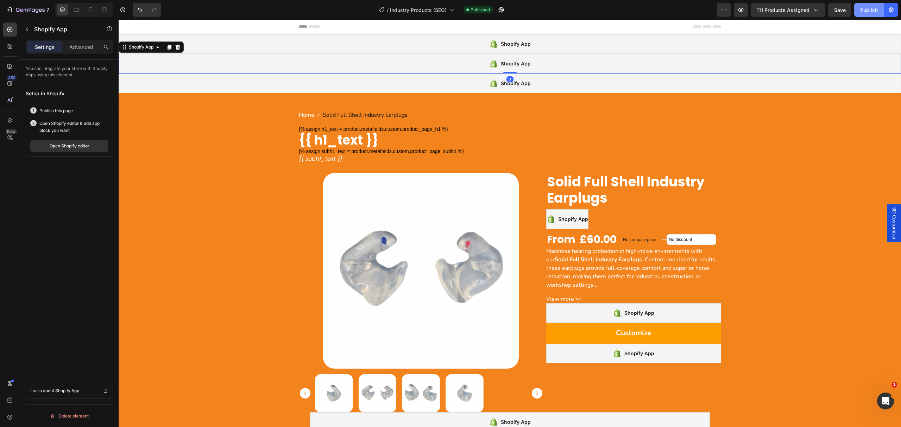
click at [872, 12] on div "Publish" at bounding box center [869, 9] width 18 height 7
click at [244, 51] on div "Shopify App" at bounding box center [510, 44] width 783 height 20
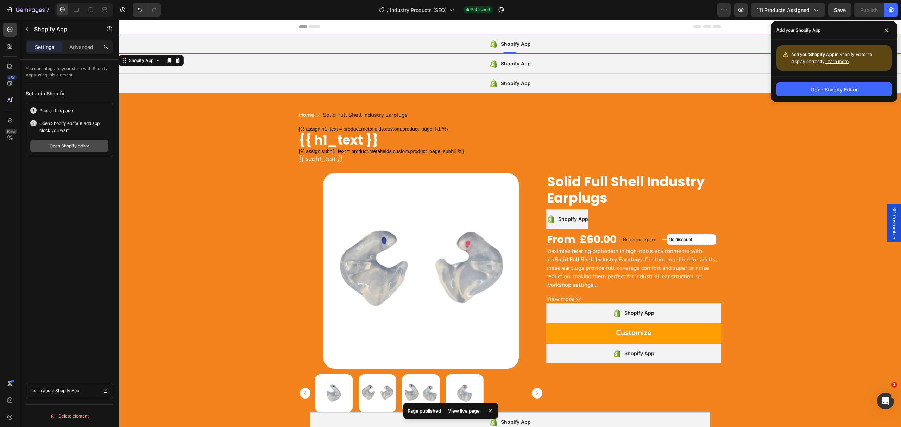
click at [62, 150] on button "Open Shopify editor" at bounding box center [69, 146] width 78 height 13
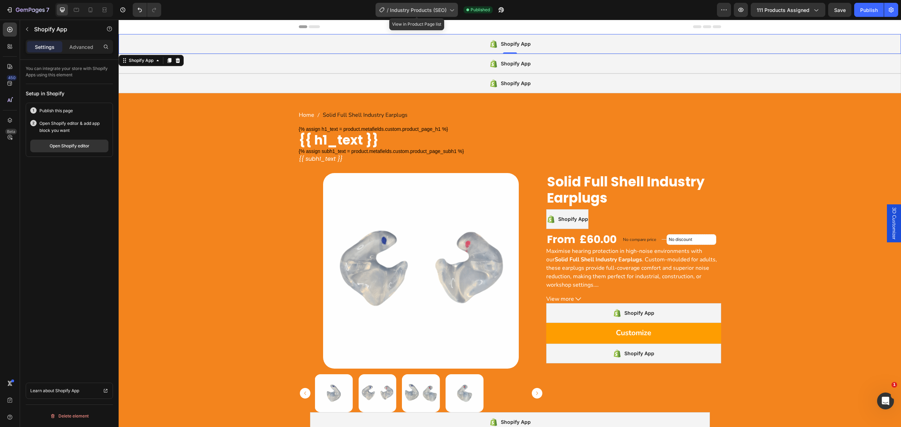
click at [406, 12] on span "Industry Products (SEO)" at bounding box center [418, 9] width 57 height 7
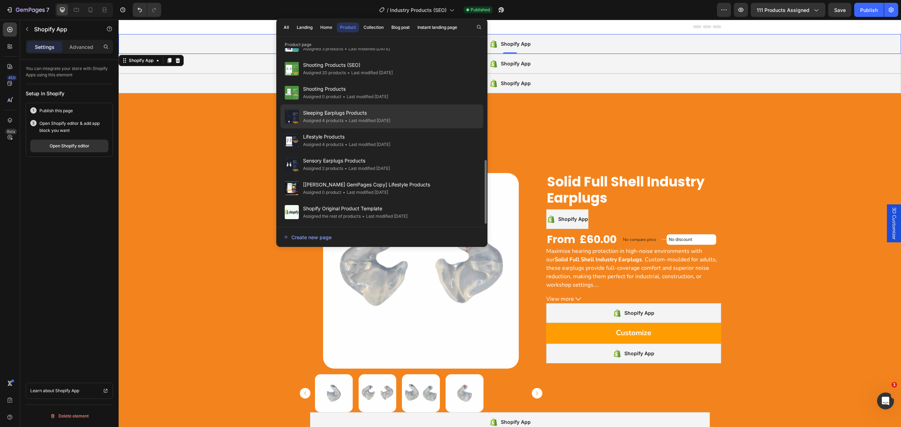
scroll to position [261, 0]
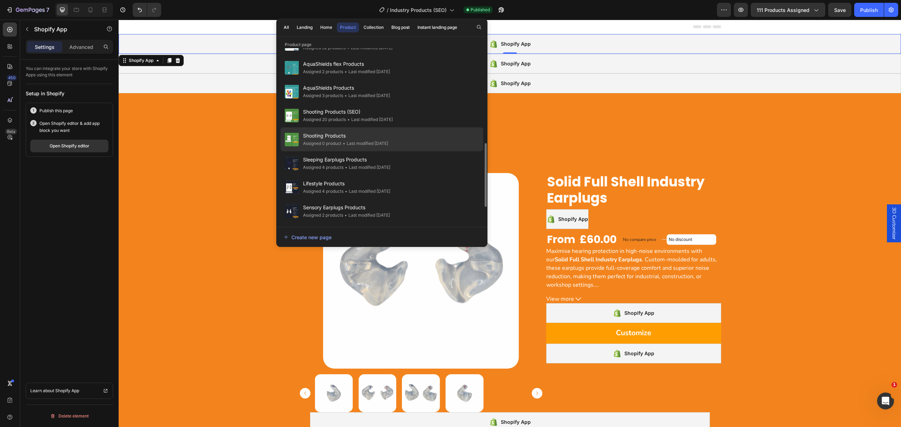
click at [376, 151] on div "Shooting Products Assigned 0 product • Last modified 9 days ago" at bounding box center [382, 163] width 203 height 24
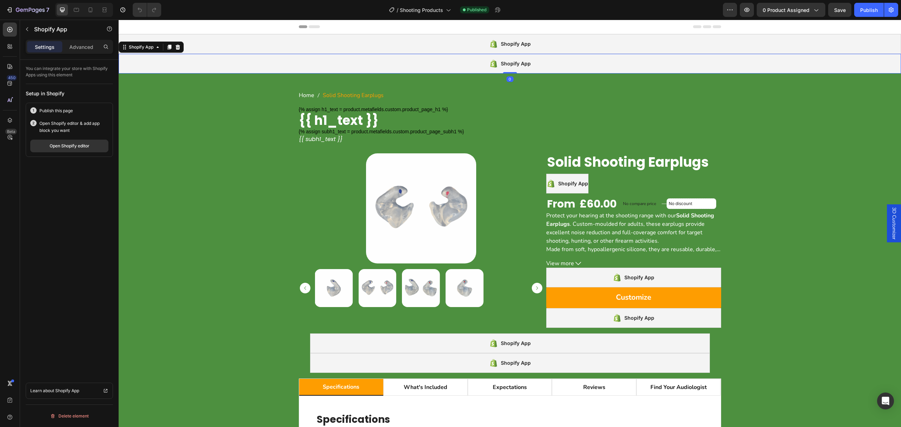
click at [370, 63] on div "Shopify App" at bounding box center [510, 64] width 783 height 20
click at [168, 46] on icon at bounding box center [170, 47] width 4 height 5
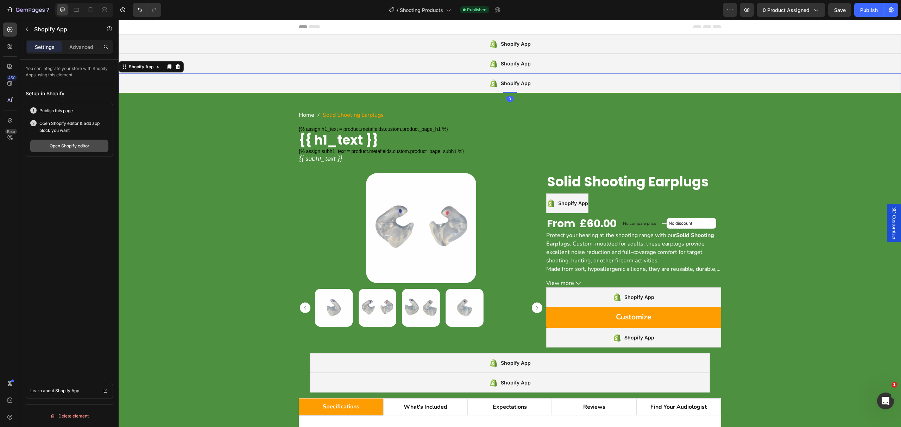
click at [85, 143] on div "Open Shopify editor" at bounding box center [70, 146] width 40 height 6
click at [867, 7] on div "Publish" at bounding box center [869, 9] width 18 height 7
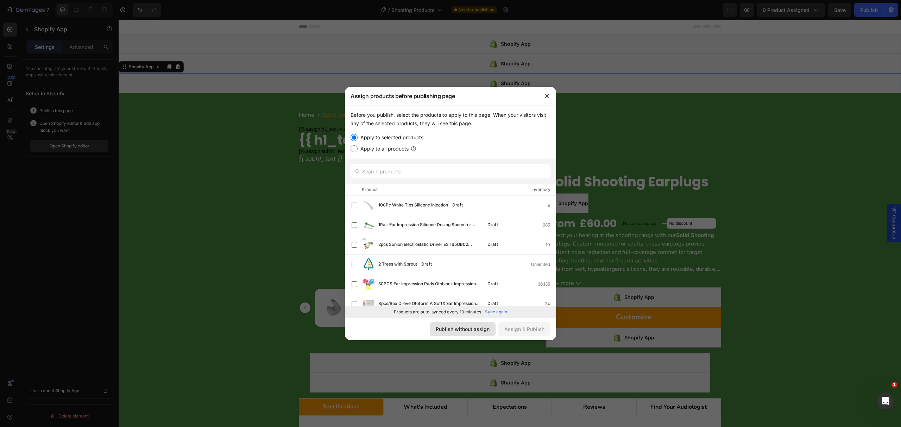
click at [463, 325] on button "Publish without assign" at bounding box center [463, 330] width 66 height 14
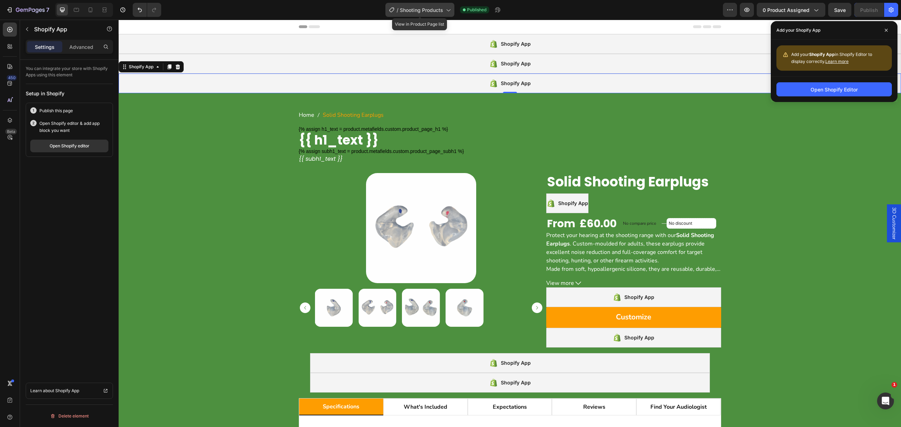
click at [439, 4] on div "/ Shooting Products" at bounding box center [420, 10] width 69 height 14
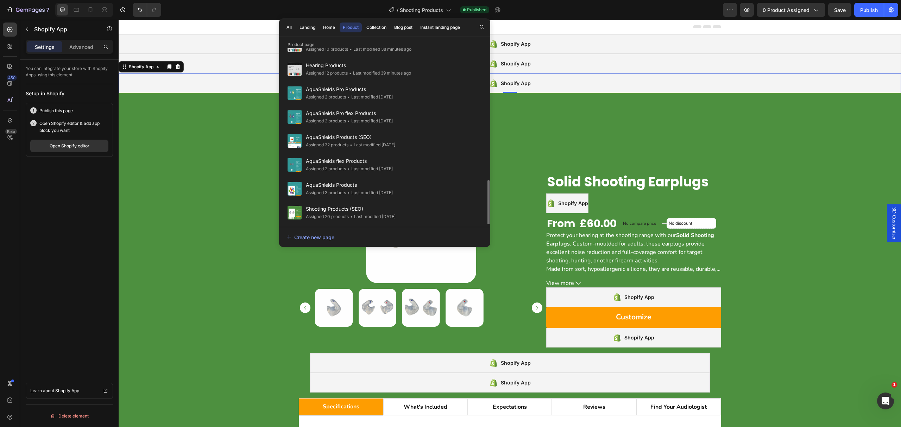
scroll to position [234, 0]
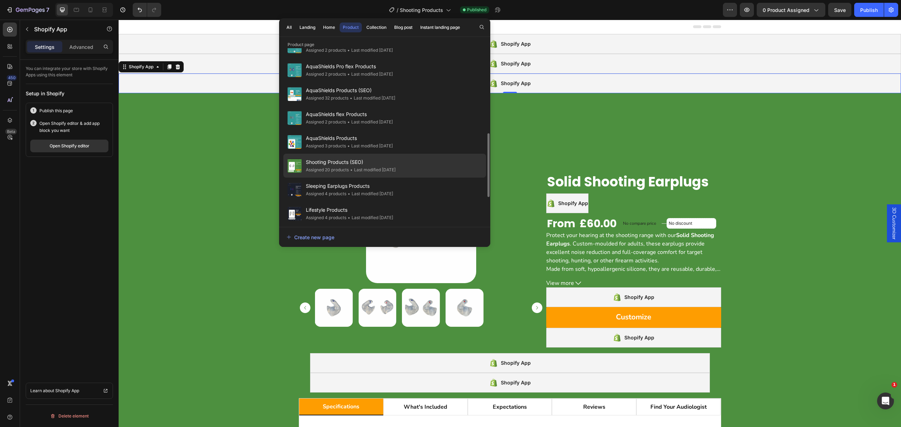
click at [396, 159] on span "Shooting Products (SEO)" at bounding box center [351, 162] width 90 height 8
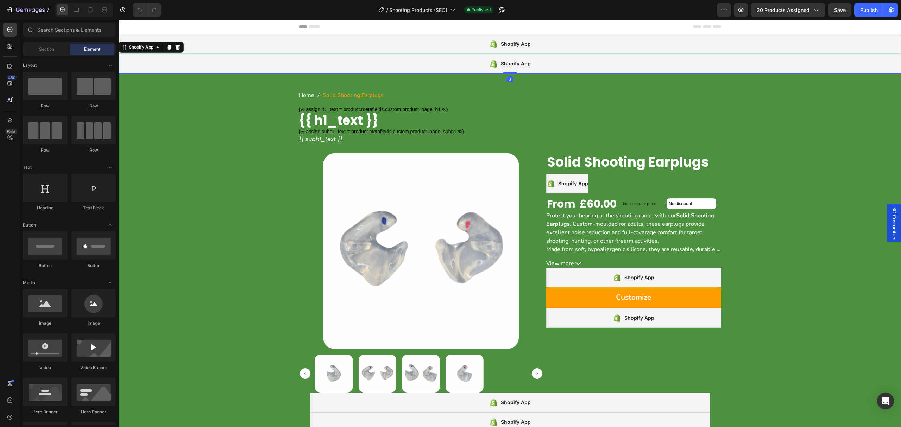
click at [320, 55] on div "Shopify App" at bounding box center [510, 64] width 783 height 20
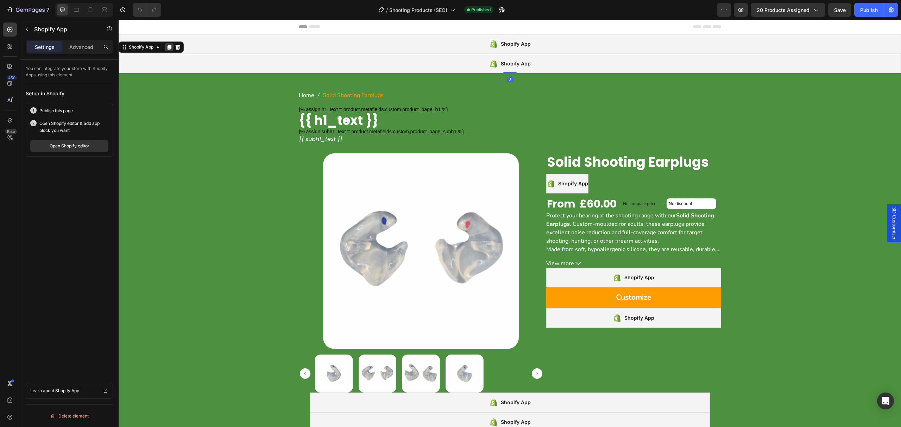
click at [169, 49] on icon at bounding box center [170, 47] width 4 height 5
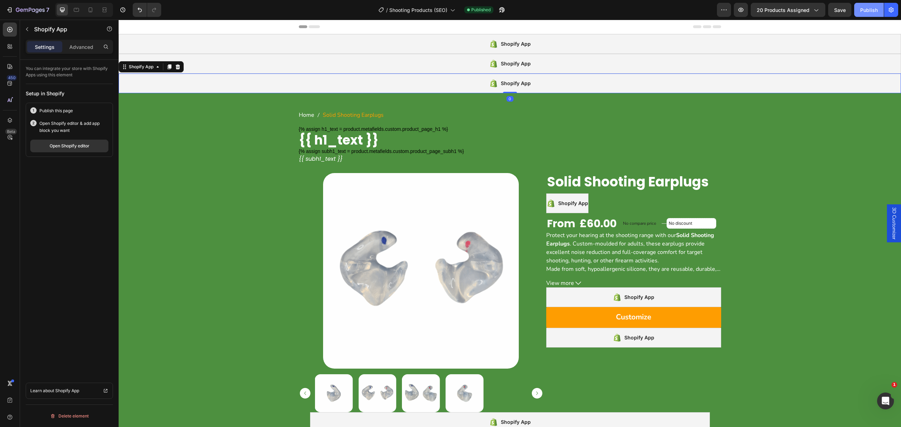
click at [859, 8] on button "Publish" at bounding box center [870, 10] width 30 height 14
click at [465, 48] on div "Shopify App" at bounding box center [510, 44] width 783 height 20
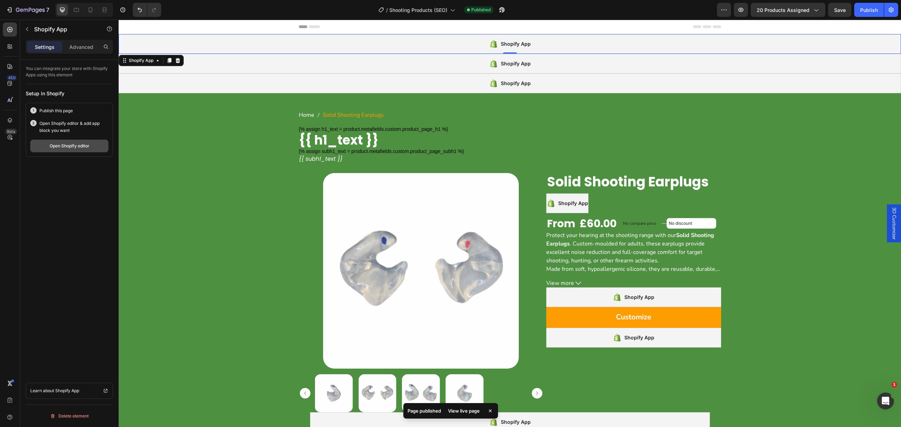
click at [79, 141] on button "Open Shopify editor" at bounding box center [69, 146] width 78 height 13
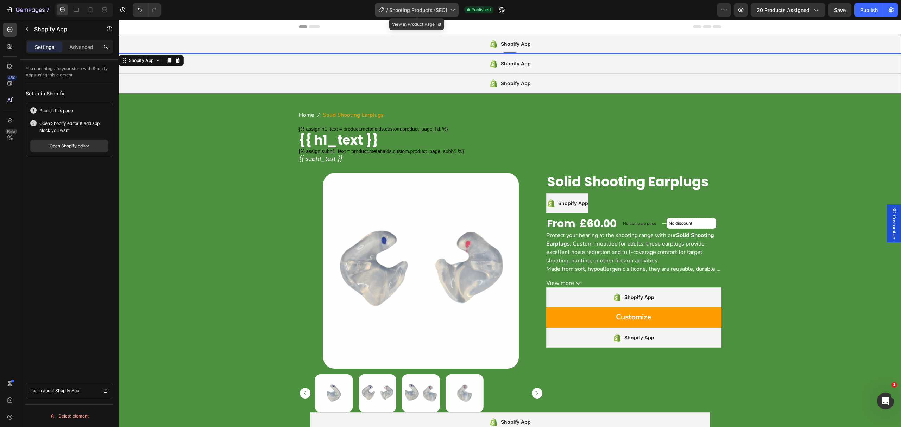
click at [401, 7] on span "Shooting Products (SEO)" at bounding box center [418, 9] width 58 height 7
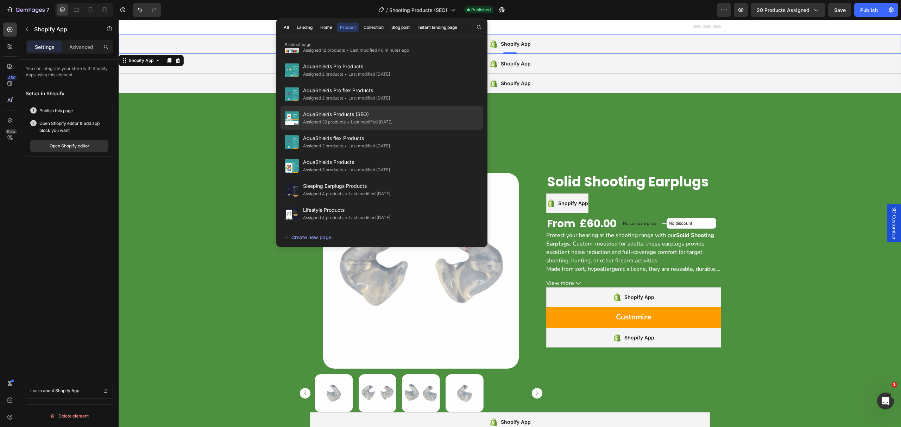
scroll to position [308, 0]
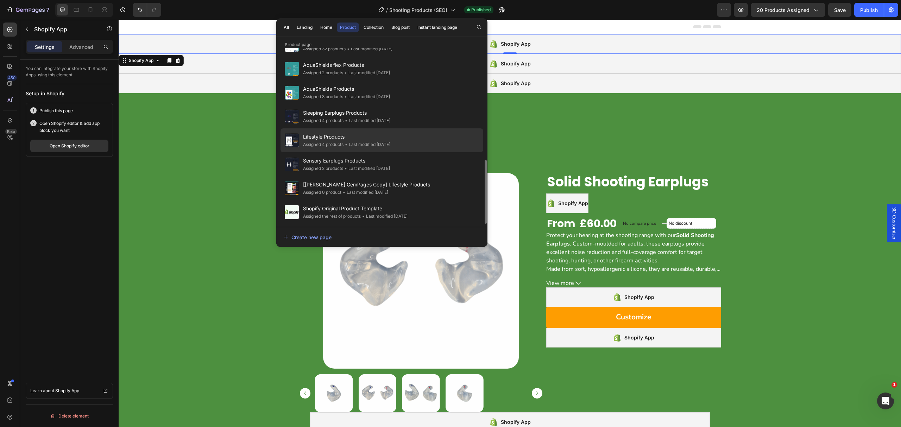
click at [386, 140] on span "Lifestyle Products" at bounding box center [346, 137] width 87 height 8
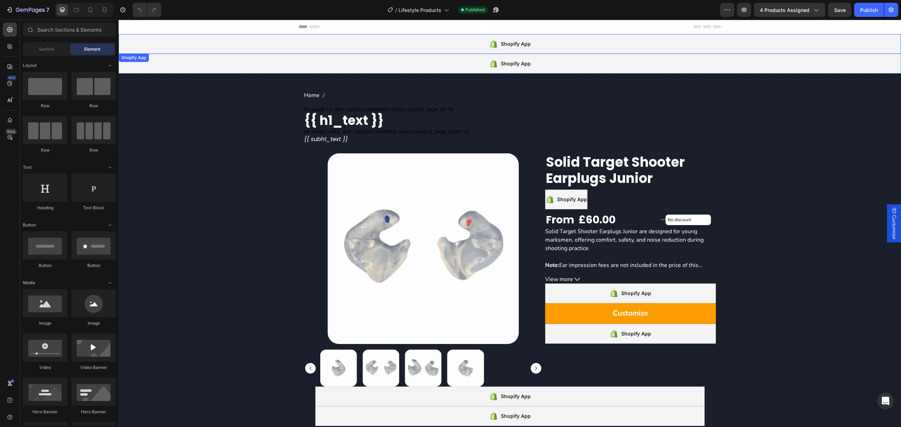
click at [259, 51] on div "Shopify App" at bounding box center [510, 44] width 783 height 20
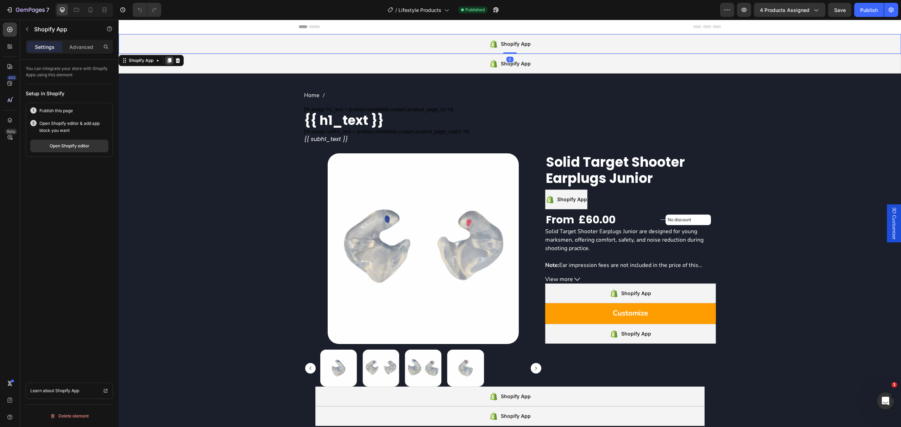
click at [169, 59] on icon at bounding box center [170, 60] width 4 height 5
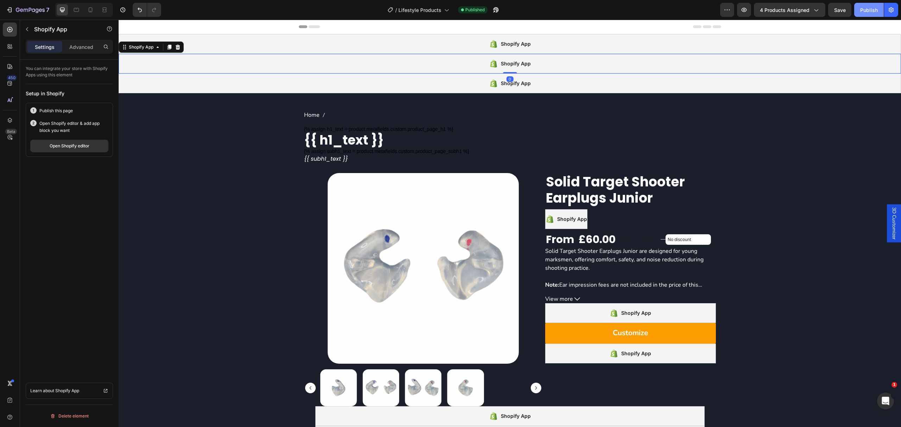
click at [864, 14] on button "Publish" at bounding box center [870, 10] width 30 height 14
click at [80, 145] on div "Open Shopify editor" at bounding box center [70, 146] width 40 height 6
click at [72, 146] on div "Open Shopify editor" at bounding box center [70, 146] width 40 height 6
click at [406, 8] on span "Lifestyle Products" at bounding box center [420, 9] width 43 height 7
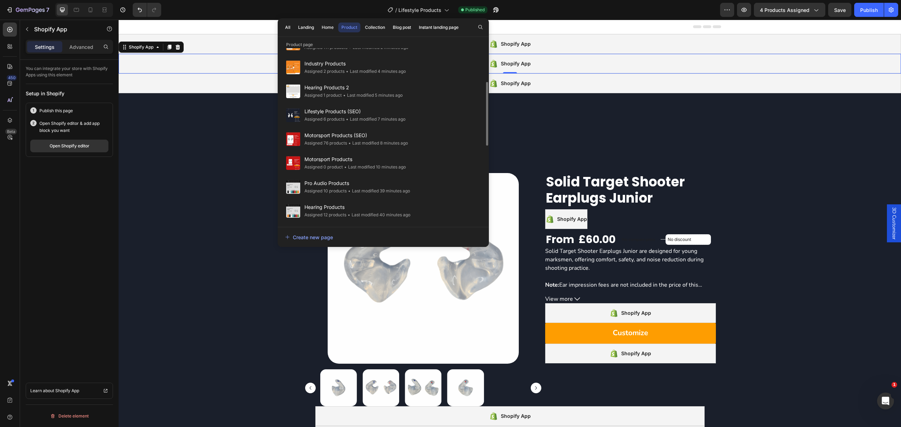
scroll to position [308, 0]
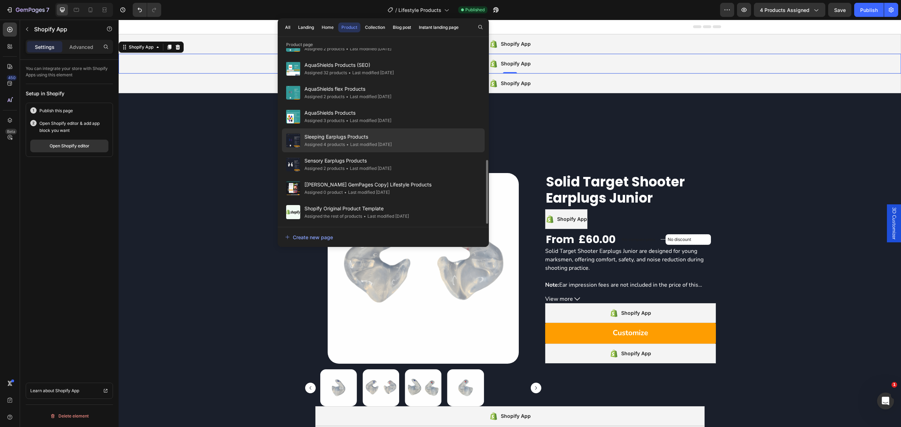
click at [358, 147] on div "• Last modified 9 days ago" at bounding box center [368, 144] width 47 height 7
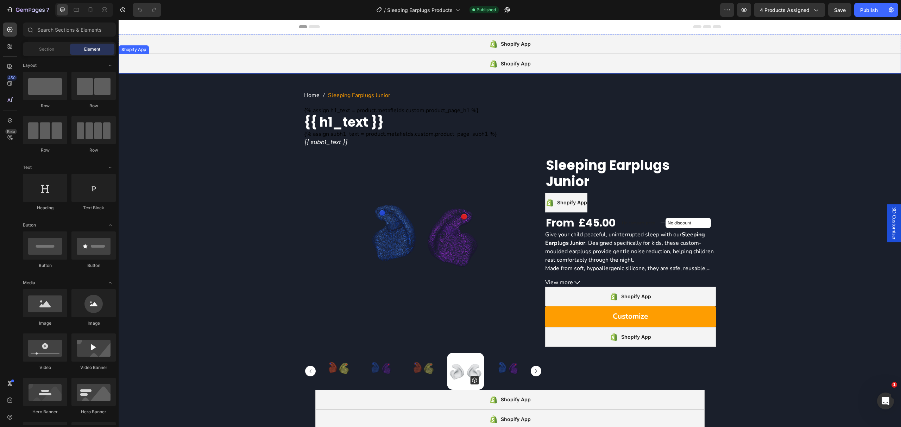
click at [287, 63] on div "Shopify App" at bounding box center [510, 64] width 783 height 20
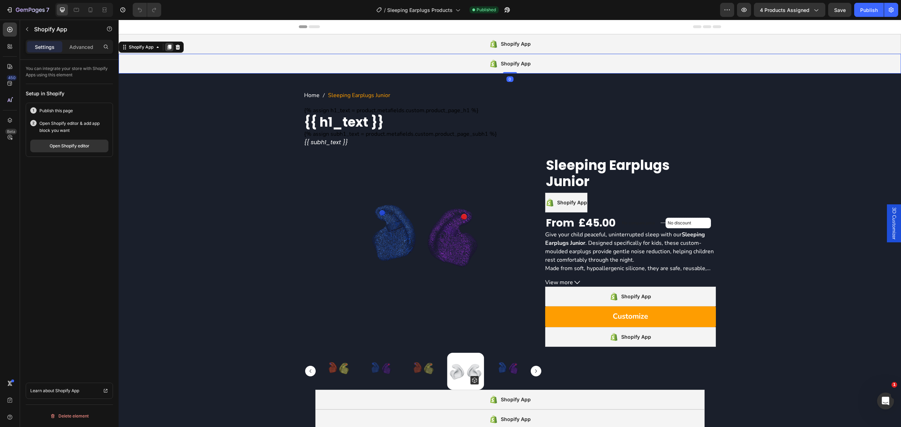
click at [171, 45] on icon at bounding box center [170, 47] width 4 height 5
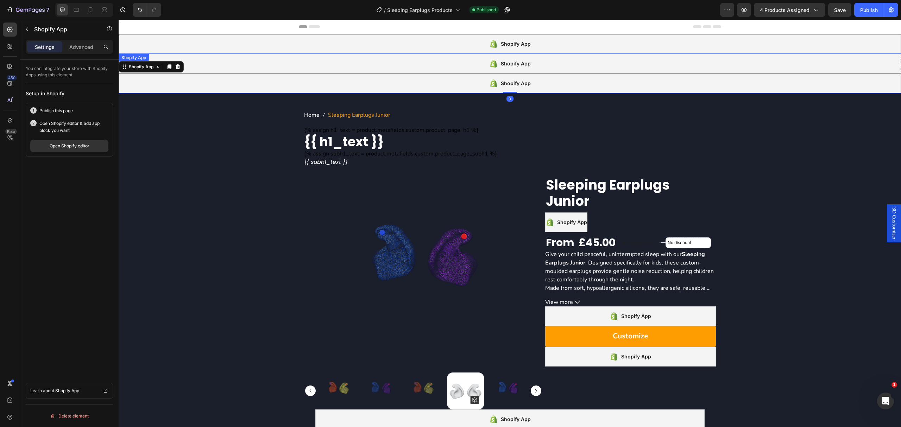
click at [256, 42] on div "Shopify App" at bounding box center [510, 44] width 783 height 20
click at [870, 6] on div "Publish" at bounding box center [869, 9] width 18 height 7
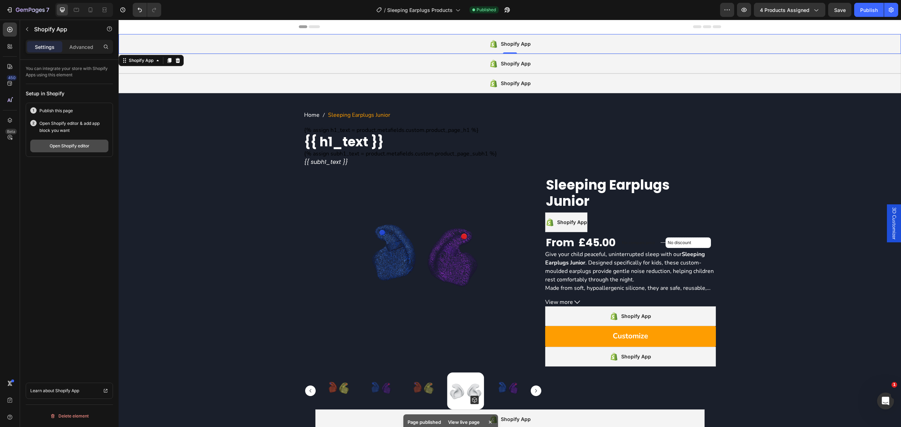
click at [85, 148] on div "Open Shopify editor" at bounding box center [70, 146] width 40 height 6
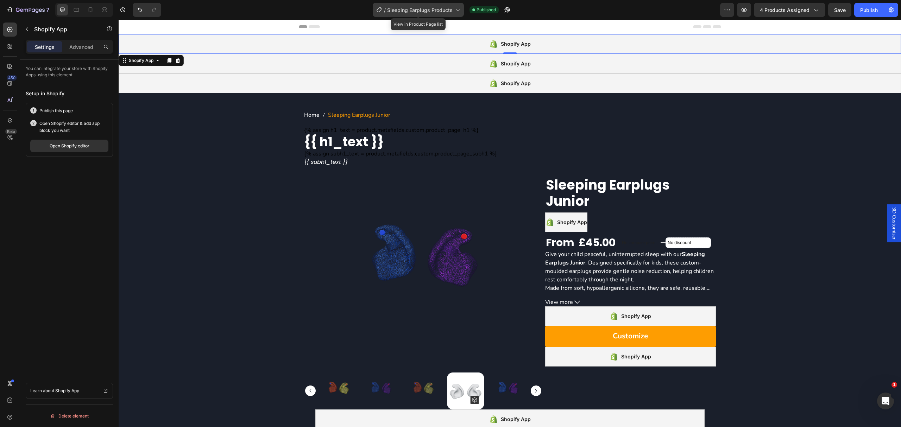
click at [413, 11] on span "Sleeping Earplugs Products" at bounding box center [419, 9] width 65 height 7
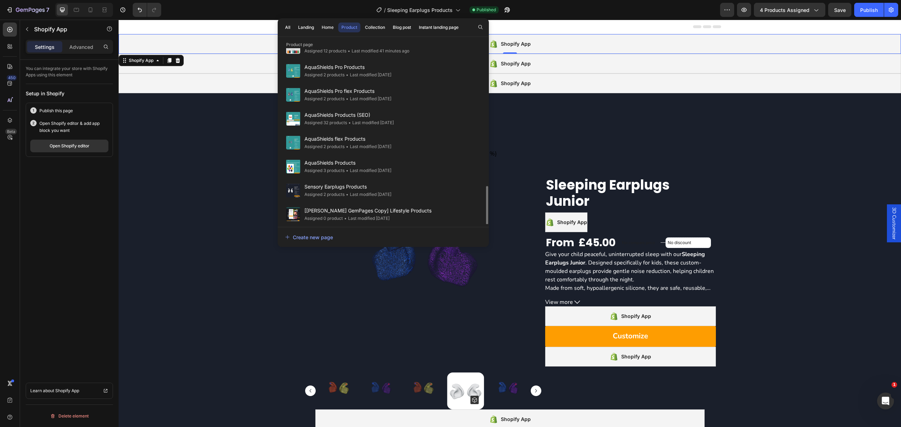
scroll to position [308, 0]
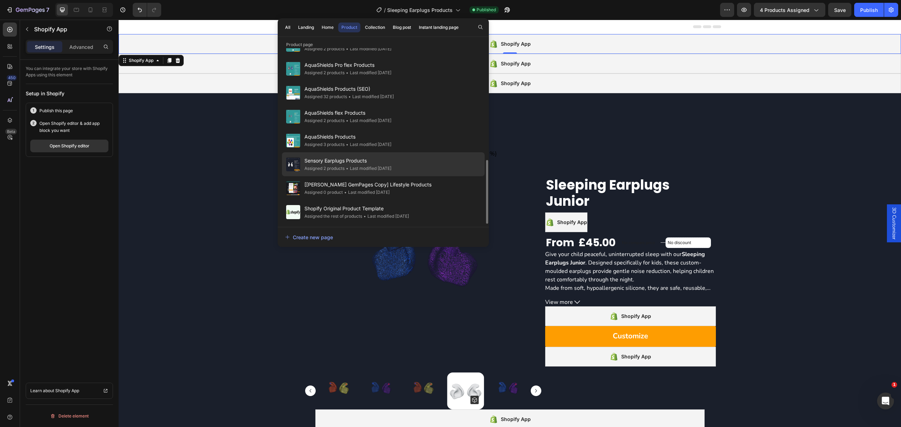
click at [414, 176] on div "Sensory Earplugs Products Assigned 2 products • Last modified 9 days ago" at bounding box center [383, 188] width 203 height 24
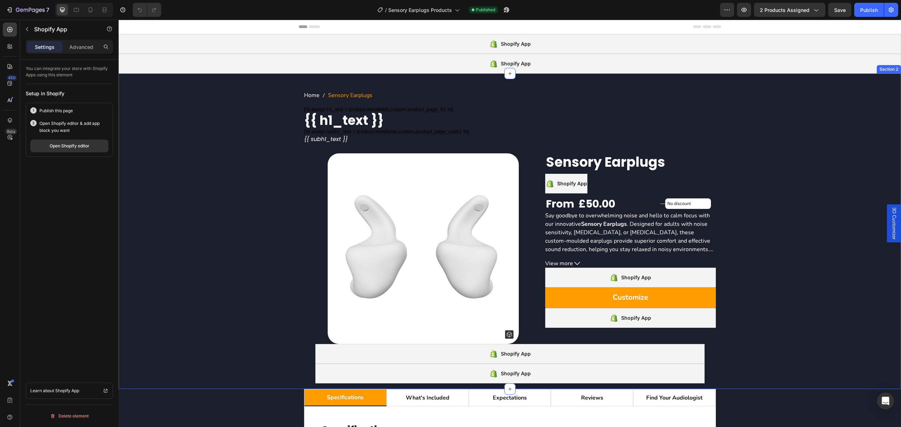
click at [262, 64] on div "Shopify App" at bounding box center [510, 64] width 783 height 20
click at [170, 50] on div at bounding box center [169, 47] width 8 height 8
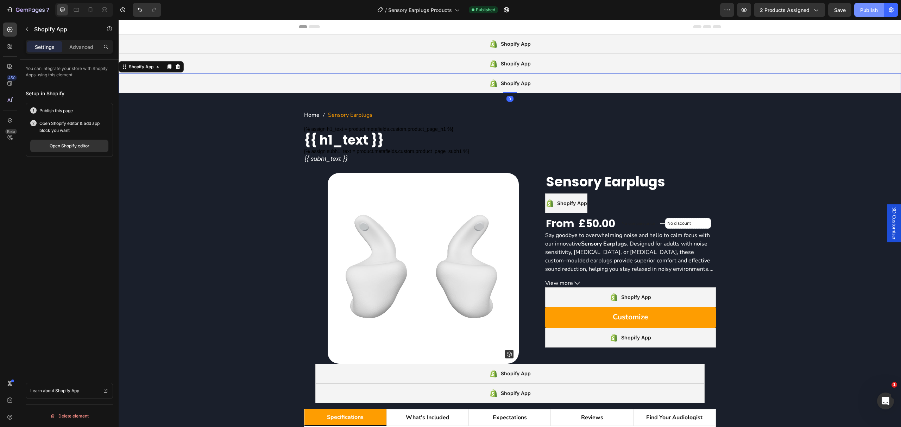
click at [872, 13] on div "Publish" at bounding box center [869, 9] width 18 height 7
click at [176, 41] on div "Shopify App" at bounding box center [510, 44] width 783 height 20
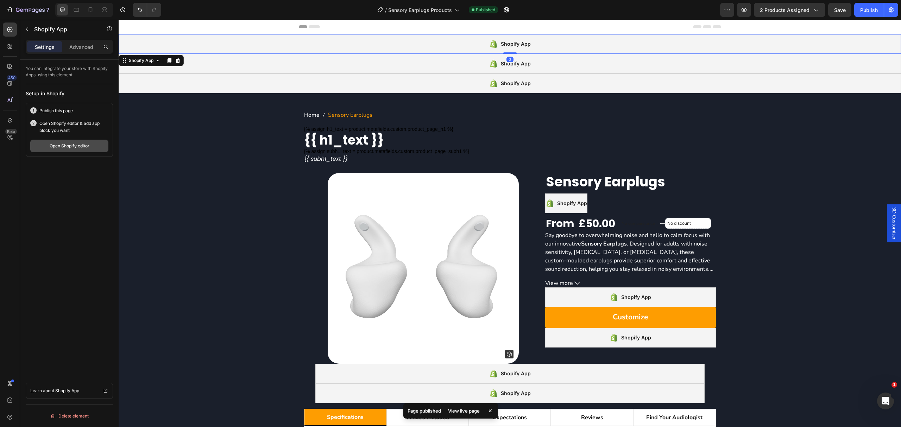
click at [72, 145] on div "Open Shopify editor" at bounding box center [70, 146] width 40 height 6
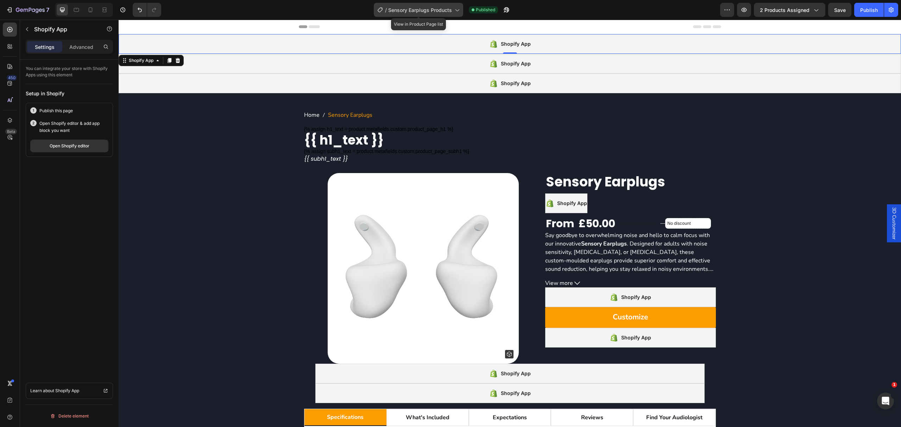
click at [432, 4] on div "/ Sensory Earplugs Products" at bounding box center [418, 10] width 89 height 14
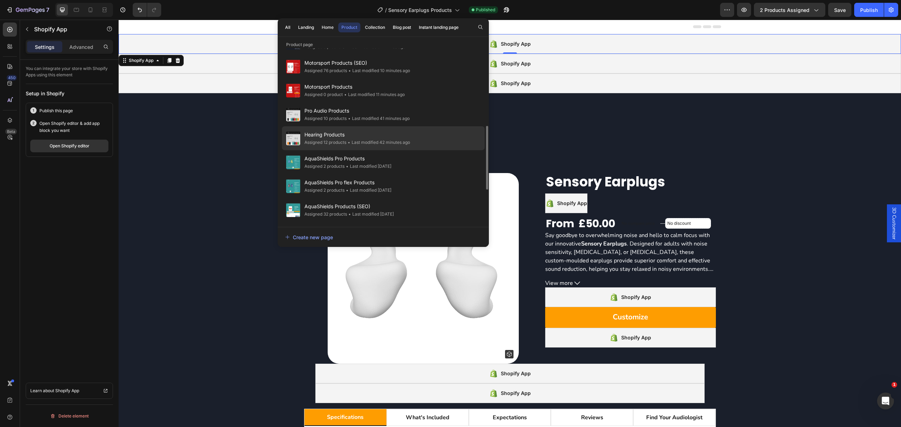
scroll to position [308, 0]
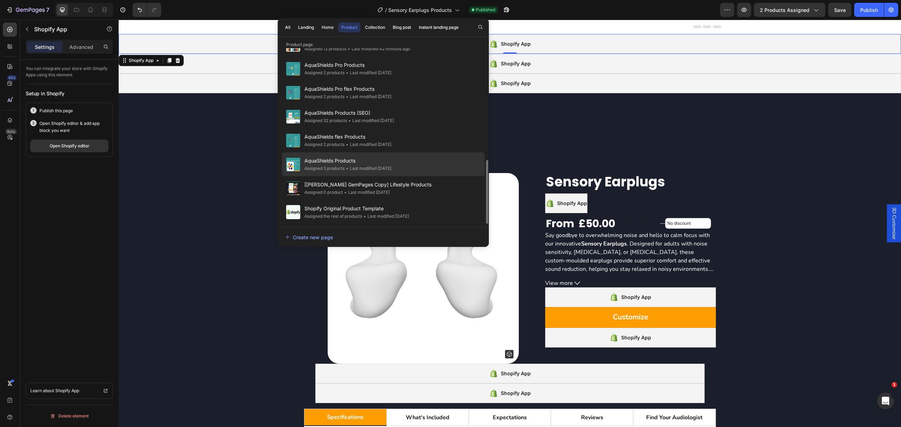
click at [424, 176] on div "AquaShields Products Assigned 3 products • Last modified 9 days ago" at bounding box center [383, 188] width 203 height 24
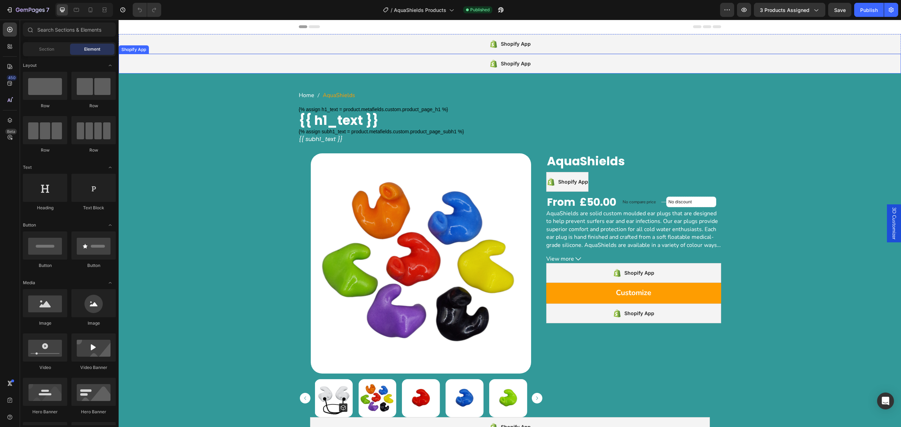
click at [263, 63] on div "Shopify App" at bounding box center [510, 64] width 783 height 20
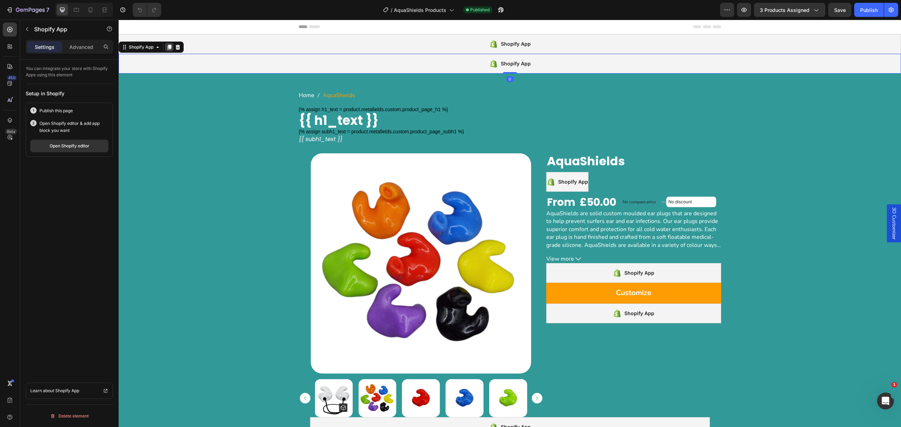
click at [169, 50] on icon at bounding box center [170, 47] width 6 height 6
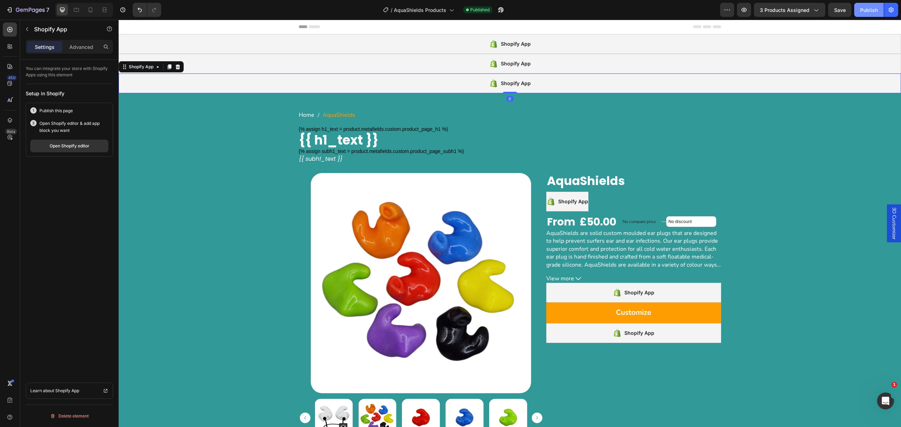
click at [861, 11] on div "Publish" at bounding box center [869, 9] width 18 height 7
click at [80, 146] on div "Open Shopify editor" at bounding box center [70, 146] width 40 height 6
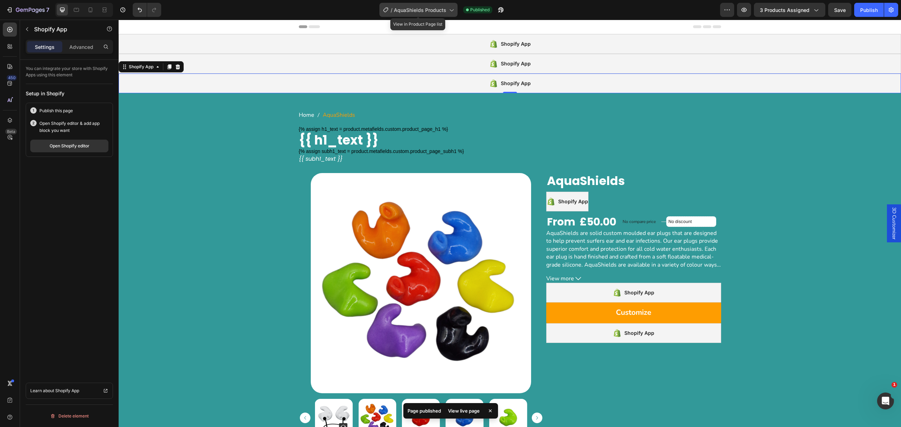
click at [402, 9] on span "AquaShields Products" at bounding box center [420, 9] width 52 height 7
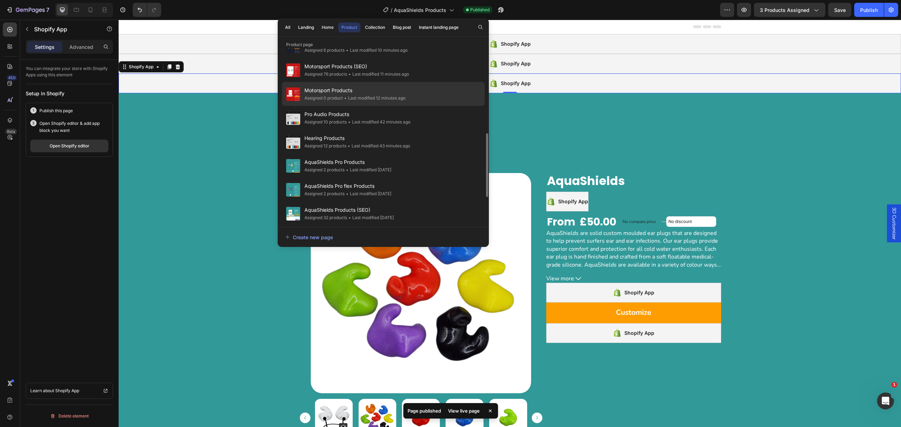
scroll to position [308, 0]
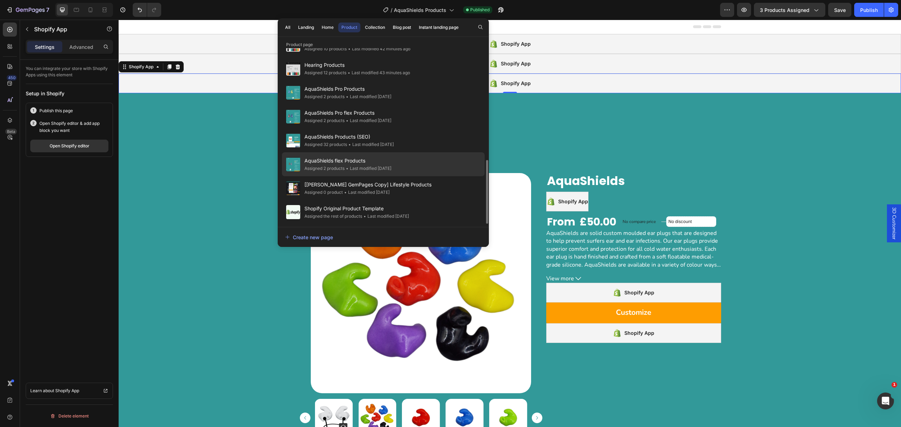
click at [411, 176] on div "AquaShields flex Products Assigned 2 products • Last modified 9 days ago" at bounding box center [383, 188] width 203 height 24
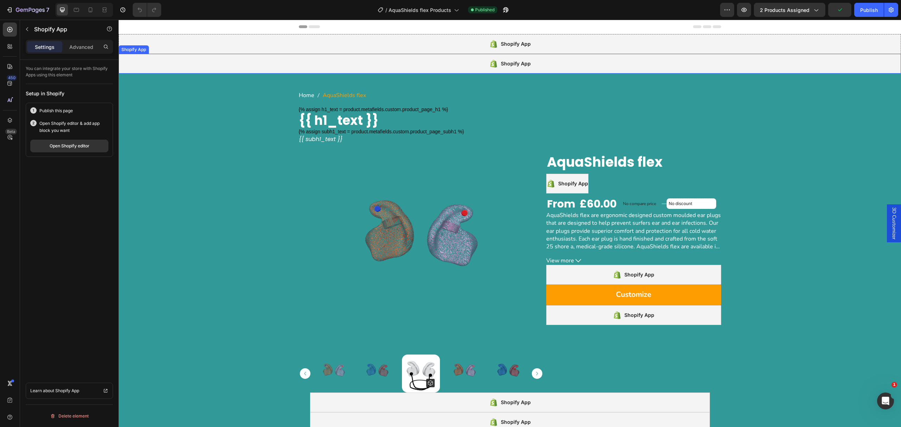
click at [384, 65] on div "Shopify App" at bounding box center [510, 64] width 783 height 20
drag, startPoint x: 171, startPoint y: 46, endPoint x: 221, endPoint y: 52, distance: 50.4
click at [171, 46] on icon at bounding box center [170, 47] width 4 height 5
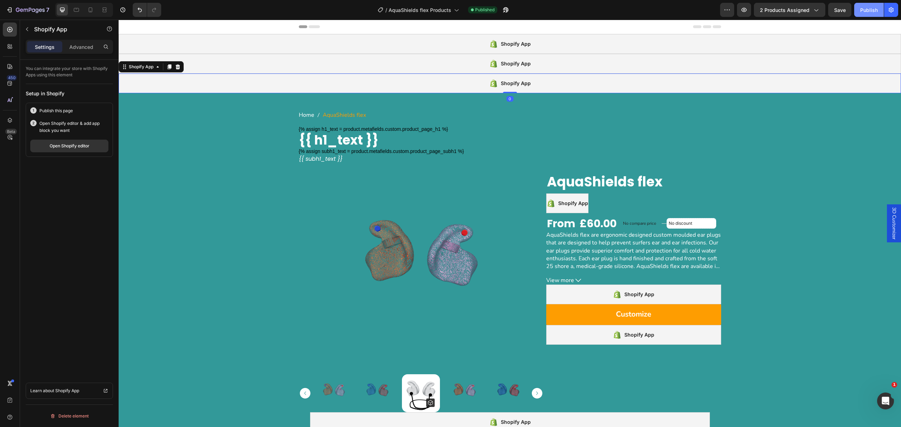
click at [871, 11] on div "Publish" at bounding box center [869, 9] width 18 height 7
click at [558, 44] on div "Shopify App" at bounding box center [510, 44] width 783 height 20
click at [68, 149] on div "Open Shopify editor" at bounding box center [70, 146] width 40 height 6
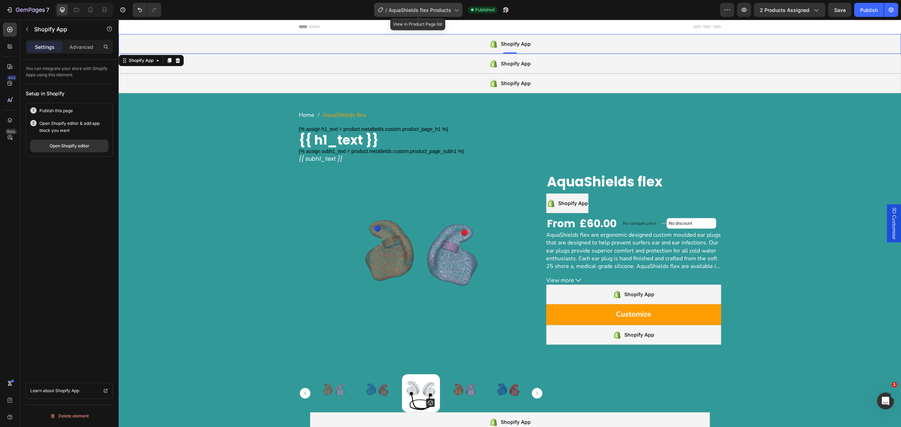
click at [413, 7] on span "AquaShields flex Products" at bounding box center [420, 9] width 63 height 7
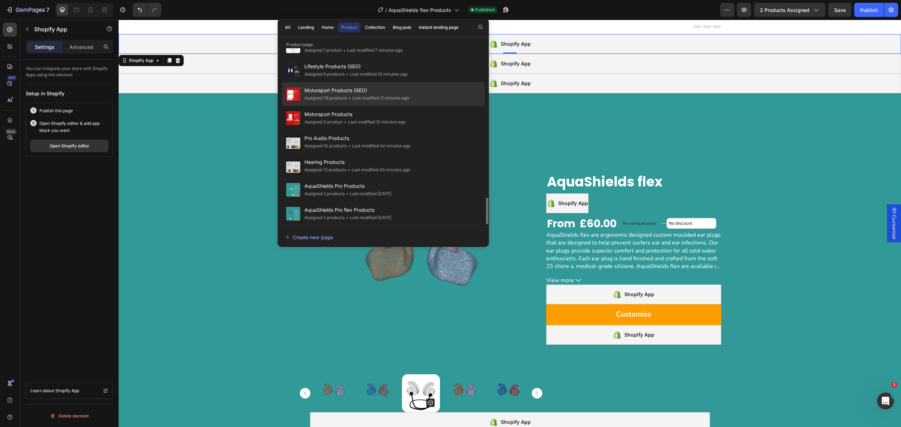
scroll to position [308, 0]
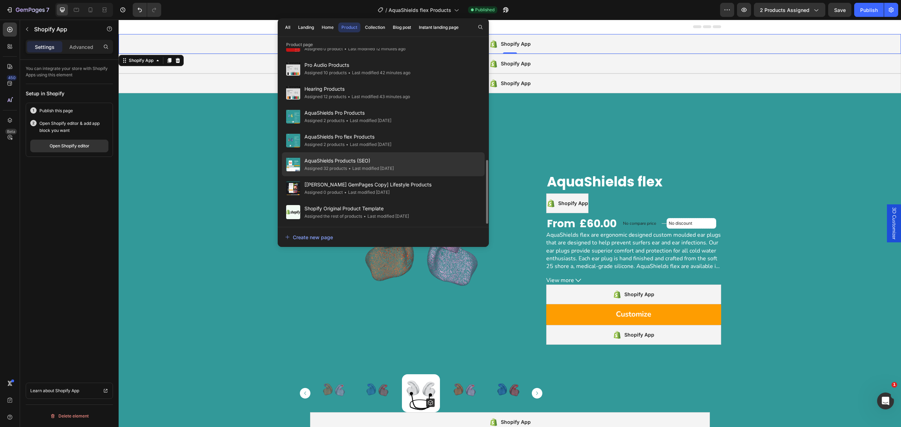
click at [389, 158] on span "AquaShields Products (SEO)" at bounding box center [349, 161] width 89 height 8
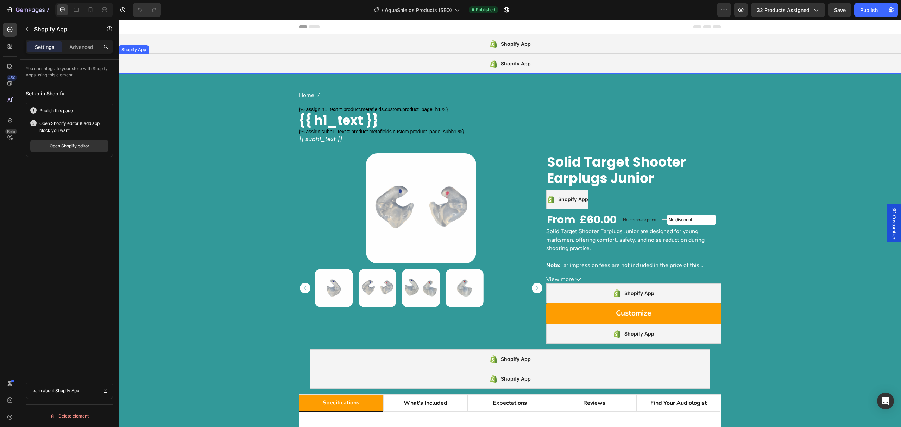
click at [237, 65] on div "Shopify App" at bounding box center [510, 64] width 783 height 20
click at [169, 48] on icon at bounding box center [170, 47] width 4 height 5
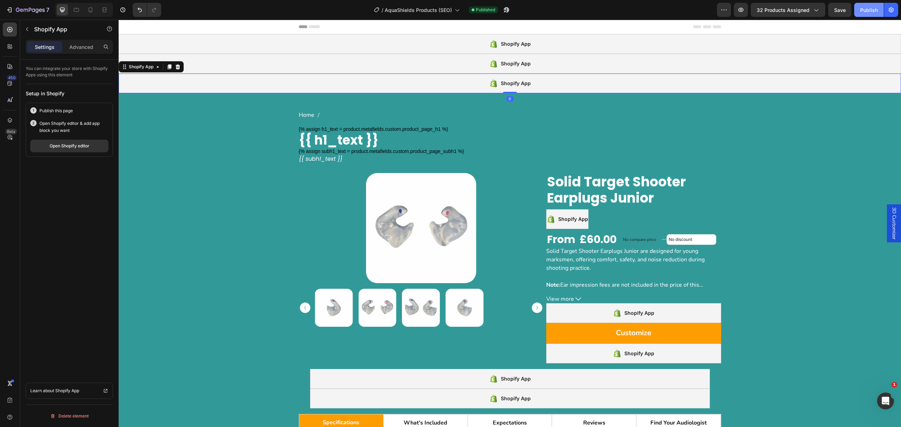
click at [870, 12] on div "Publish" at bounding box center [869, 9] width 18 height 7
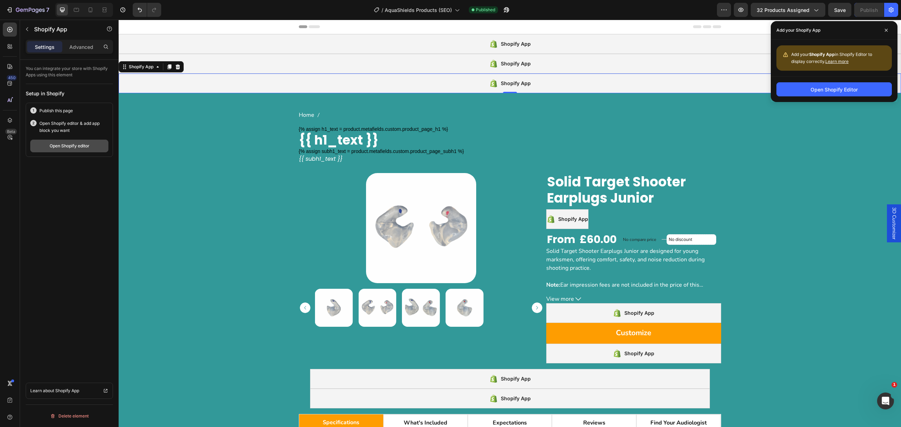
click at [76, 144] on div "Open Shopify editor" at bounding box center [70, 146] width 40 height 6
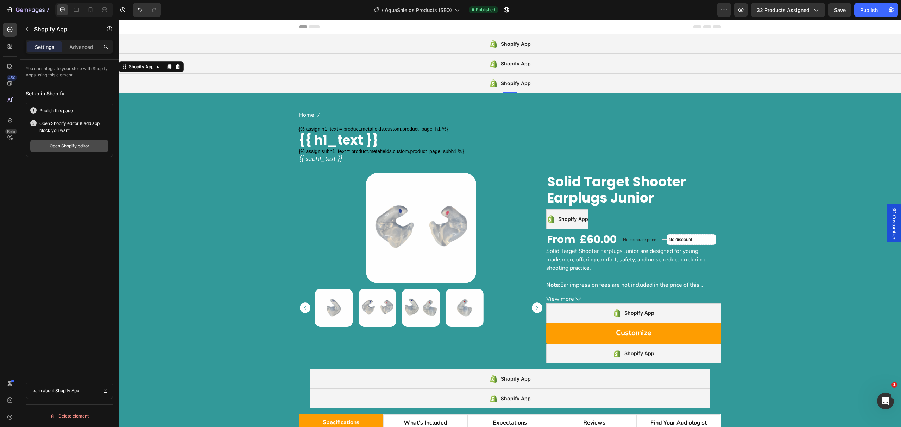
click at [87, 146] on div "Open Shopify editor" at bounding box center [70, 146] width 40 height 6
click at [423, 11] on span "AquaShields Products (SEO)" at bounding box center [418, 9] width 67 height 7
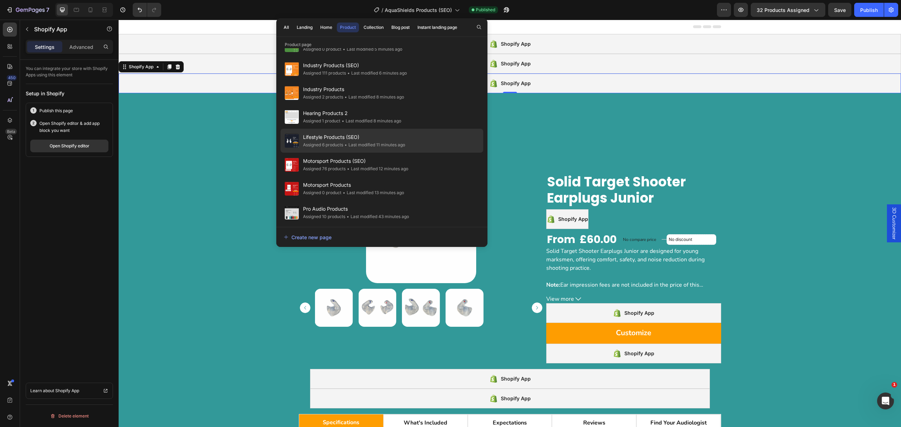
scroll to position [308, 0]
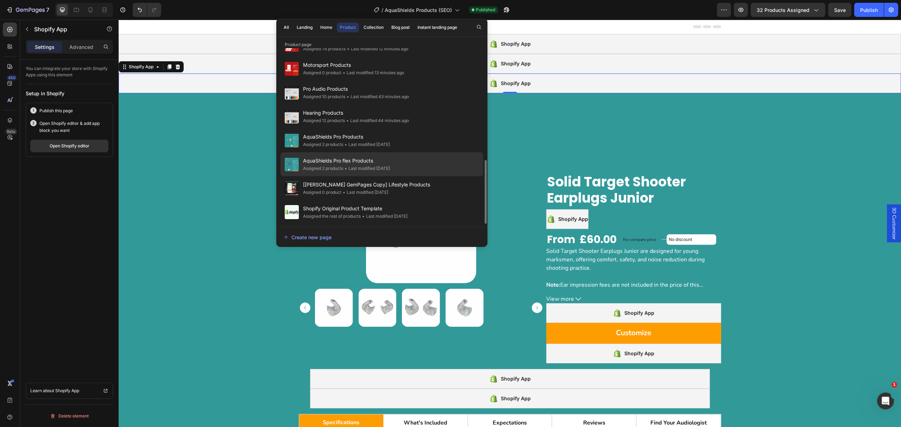
click at [414, 176] on div "AquaShields Pro flex Products Assigned 2 products • Last modified 9 days ago" at bounding box center [382, 188] width 203 height 24
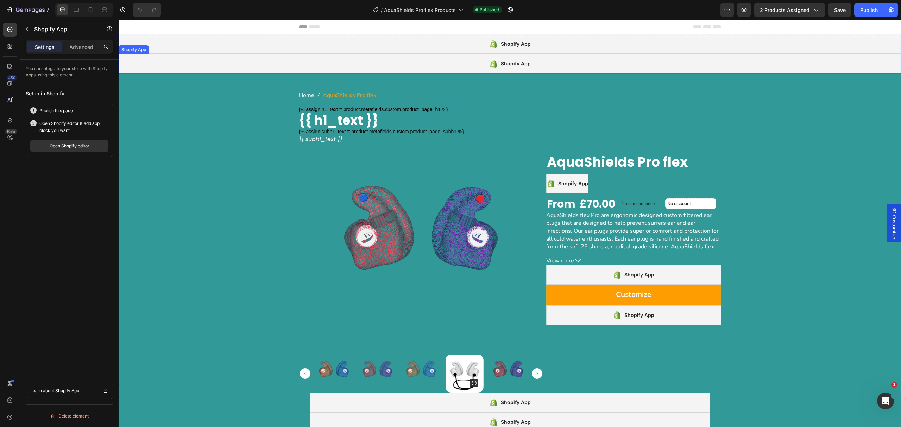
click at [289, 63] on div "Shopify App" at bounding box center [510, 64] width 783 height 20
click at [168, 44] on icon at bounding box center [170, 47] width 6 height 6
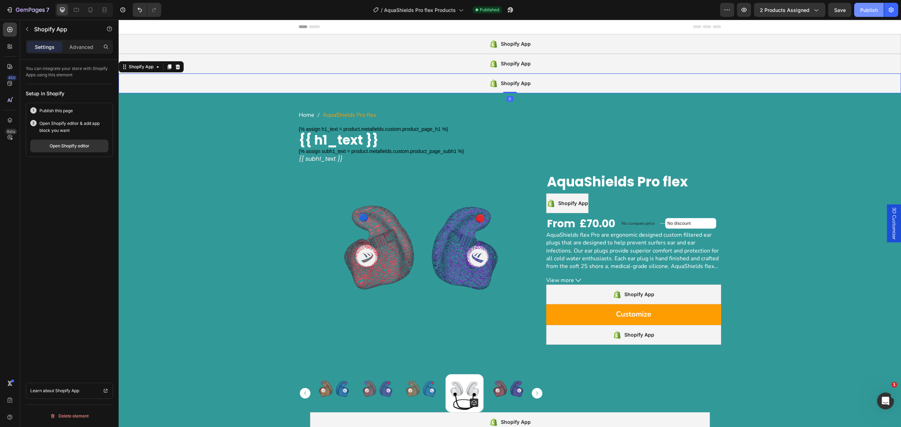
click at [862, 10] on div "Publish" at bounding box center [869, 9] width 18 height 7
click at [320, 43] on div "Shopify App" at bounding box center [510, 44] width 783 height 20
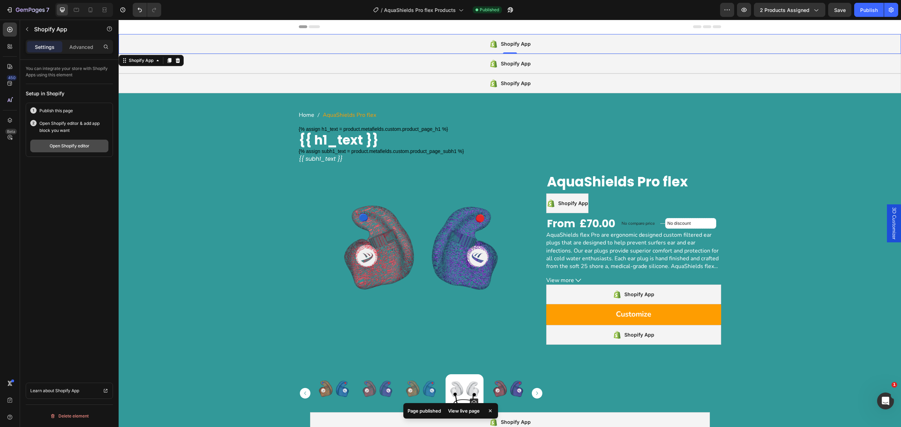
click at [72, 149] on div "Open Shopify editor" at bounding box center [70, 146] width 40 height 6
click at [421, 7] on span "AquaShields Pro flex Products" at bounding box center [420, 9] width 72 height 7
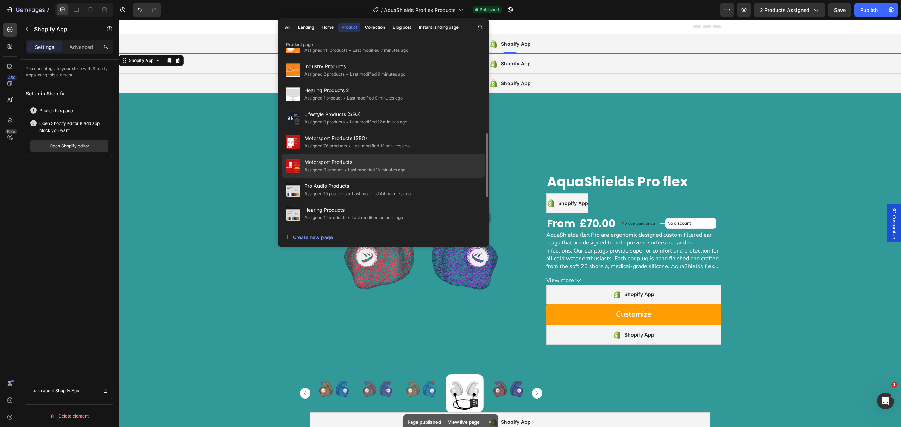
scroll to position [308, 0]
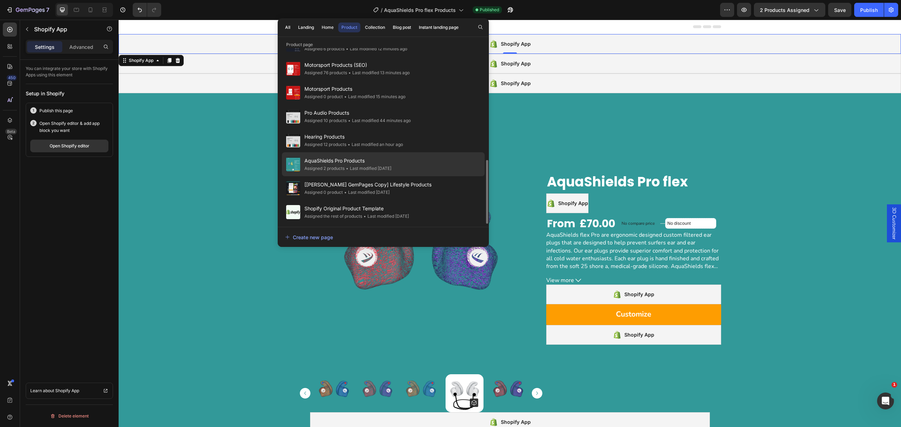
click at [352, 163] on span "AquaShields Pro Products" at bounding box center [348, 161] width 87 height 8
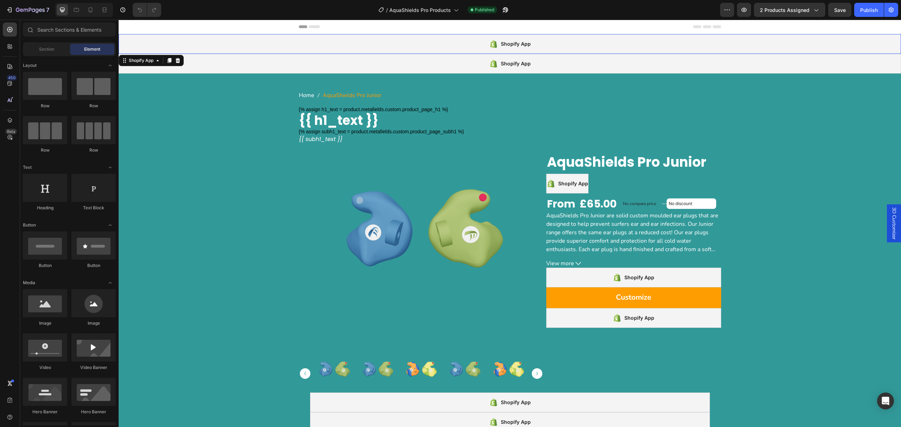
click at [346, 47] on div "Shopify App" at bounding box center [510, 44] width 783 height 20
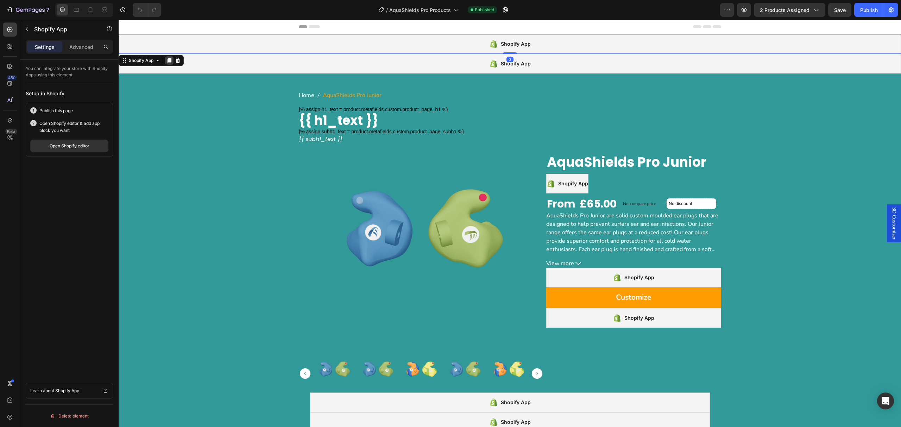
click at [171, 60] on icon at bounding box center [170, 60] width 4 height 5
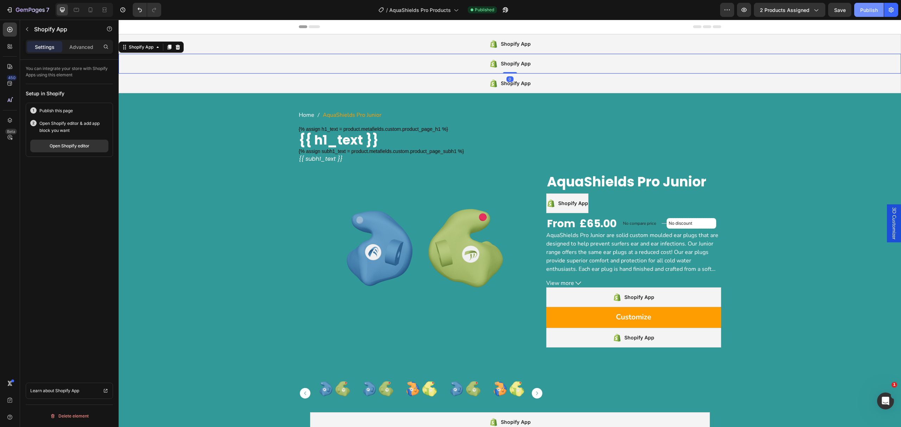
click at [863, 7] on div "Publish" at bounding box center [869, 9] width 18 height 7
click at [414, 9] on span "AquaShields Pro Products" at bounding box center [420, 9] width 62 height 7
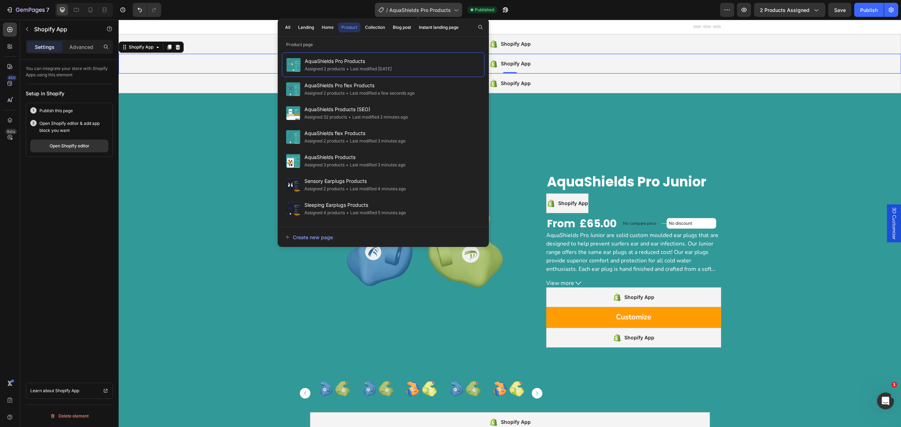
click at [405, 8] on span "AquaShields Pro Products" at bounding box center [420, 9] width 62 height 7
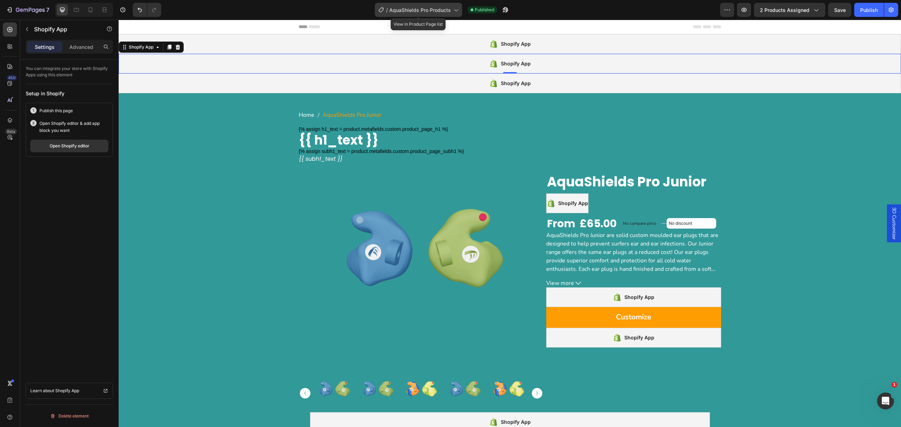
click at [405, 8] on span "AquaShields Pro Products" at bounding box center [420, 9] width 62 height 7
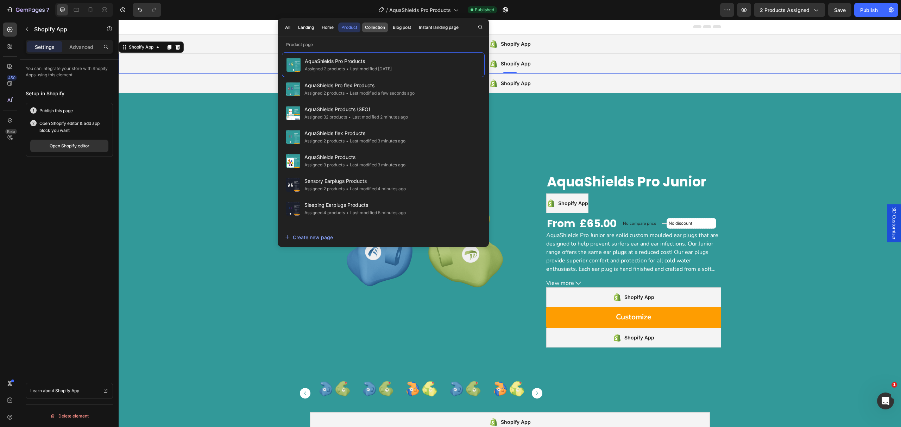
click at [377, 25] on div "Collection" at bounding box center [375, 27] width 20 height 6
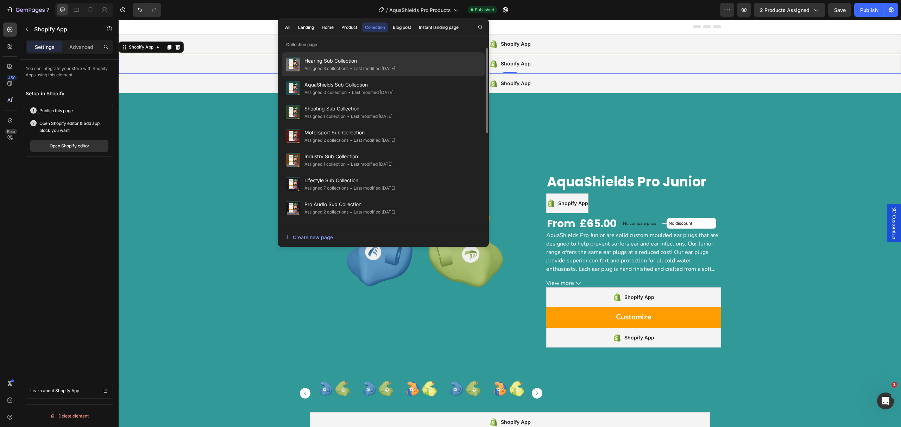
click at [359, 64] on span "Hearing Sub Collection" at bounding box center [350, 61] width 91 height 8
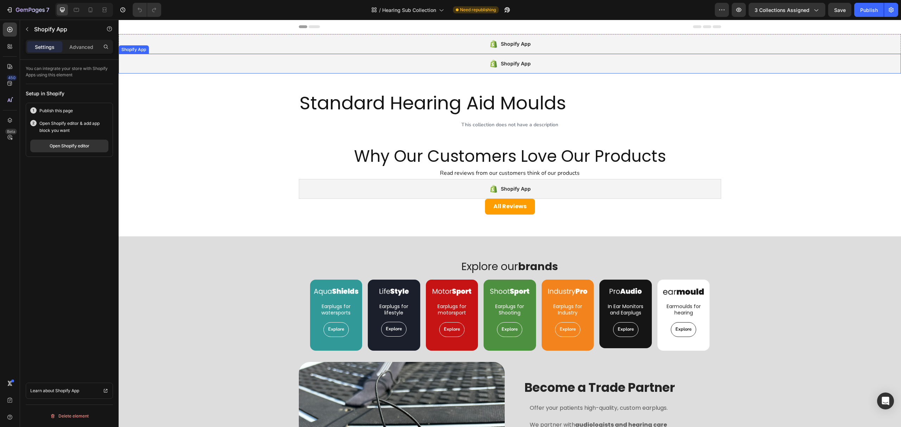
click at [251, 69] on div "Shopify App" at bounding box center [510, 64] width 783 height 20
click at [170, 45] on icon at bounding box center [170, 47] width 4 height 5
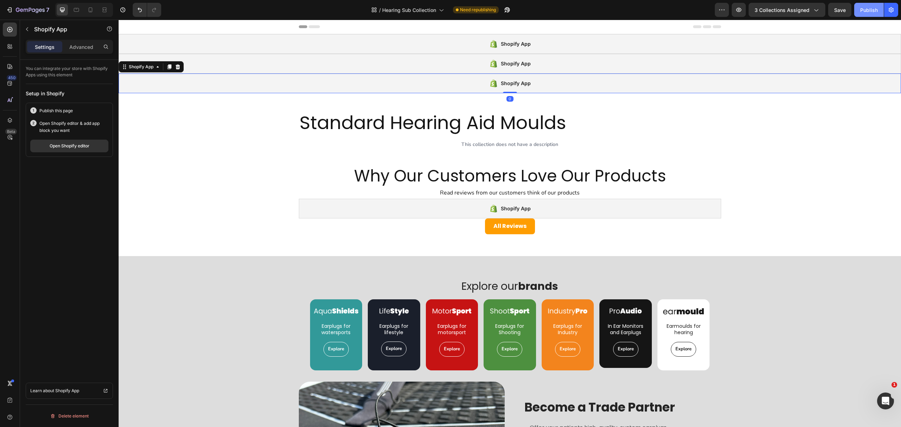
click at [869, 9] on div "Publish" at bounding box center [869, 9] width 18 height 7
click at [286, 40] on div "Shopify App" at bounding box center [510, 44] width 783 height 20
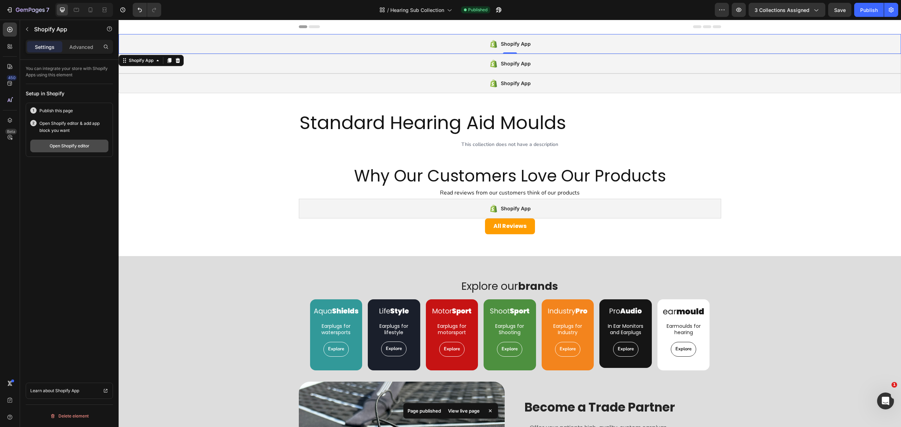
click at [71, 146] on div "Open Shopify editor" at bounding box center [70, 146] width 40 height 6
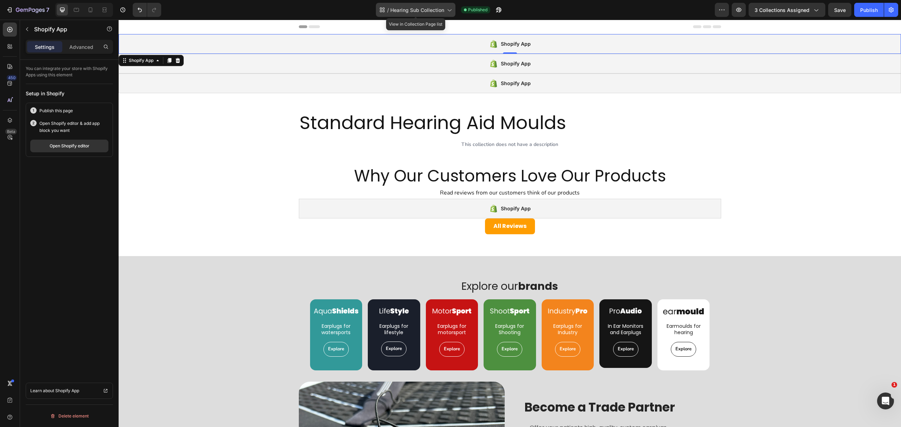
click at [405, 11] on span "Hearing Sub Collection" at bounding box center [417, 9] width 54 height 7
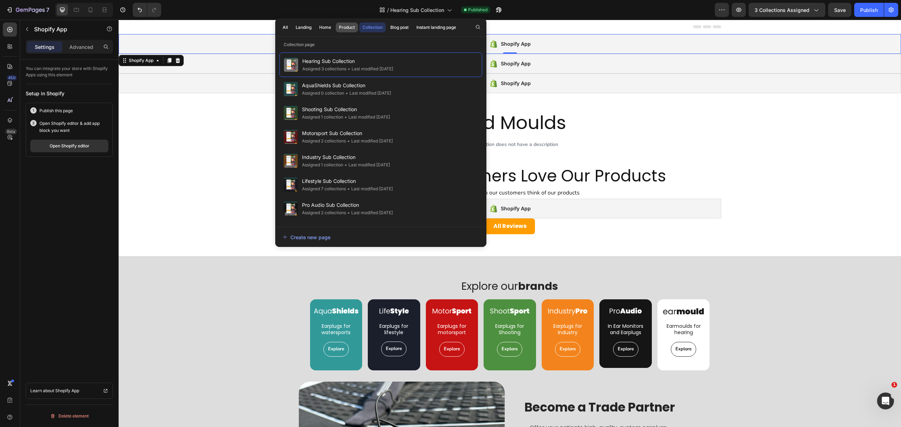
click at [345, 27] on div "Product" at bounding box center [347, 27] width 16 height 6
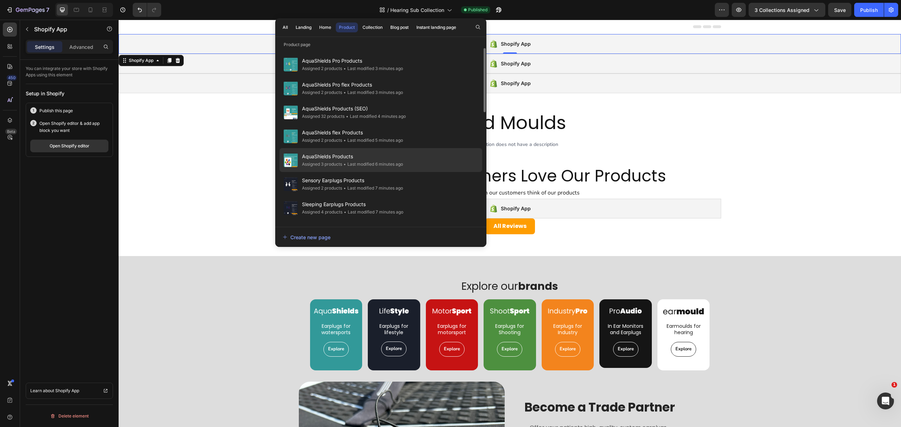
scroll to position [234, 0]
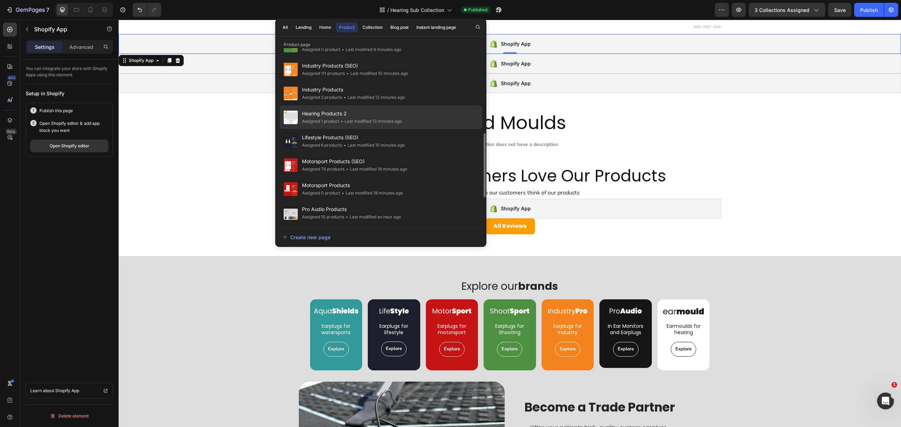
click at [330, 118] on div "Assigned 1 product" at bounding box center [320, 121] width 37 height 7
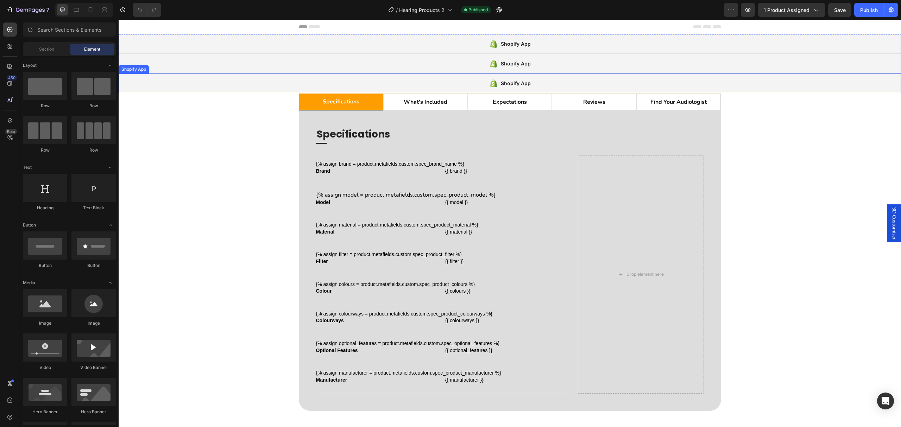
click at [214, 77] on div "Shopify App" at bounding box center [510, 84] width 783 height 20
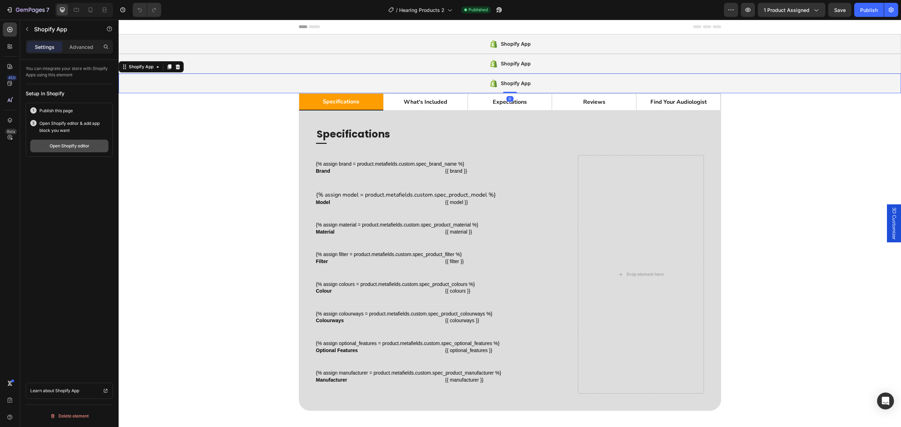
click at [89, 144] on div "Open Shopify editor" at bounding box center [70, 146] width 40 height 6
click at [434, 10] on span "Hearing Products 2" at bounding box center [421, 9] width 45 height 7
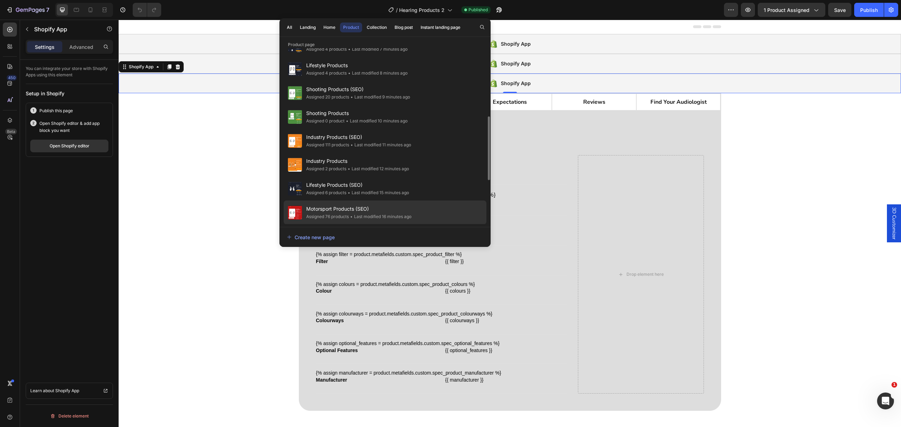
scroll to position [308, 0]
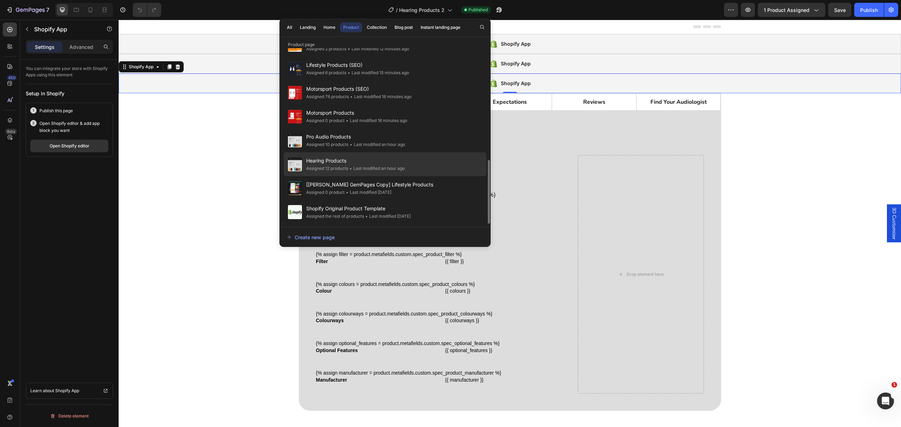
click at [372, 159] on span "Hearing Products" at bounding box center [355, 161] width 99 height 8
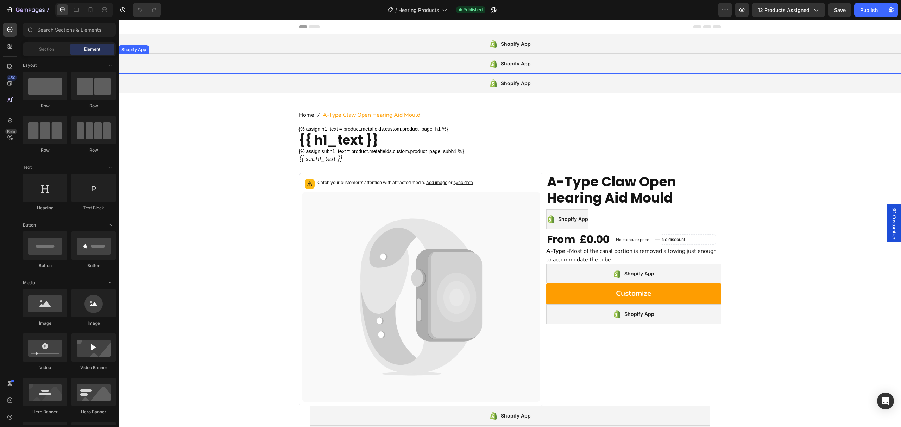
click at [284, 67] on div "Shopify App" at bounding box center [510, 64] width 783 height 20
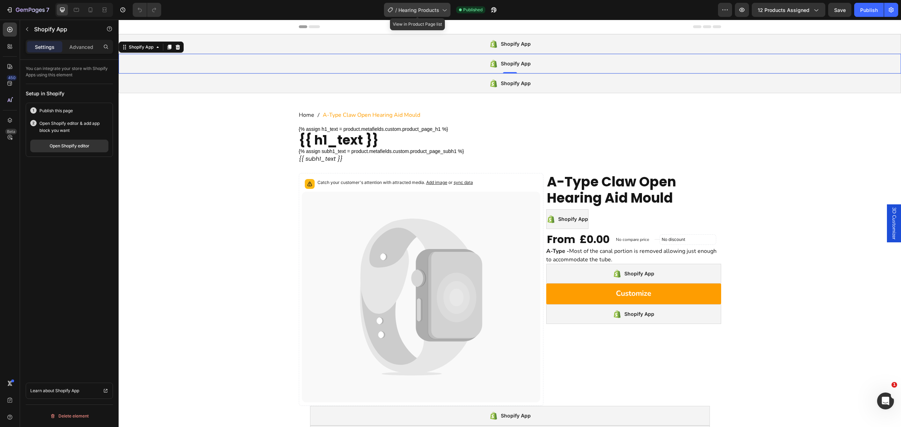
click at [409, 6] on span "Hearing Products" at bounding box center [419, 9] width 41 height 7
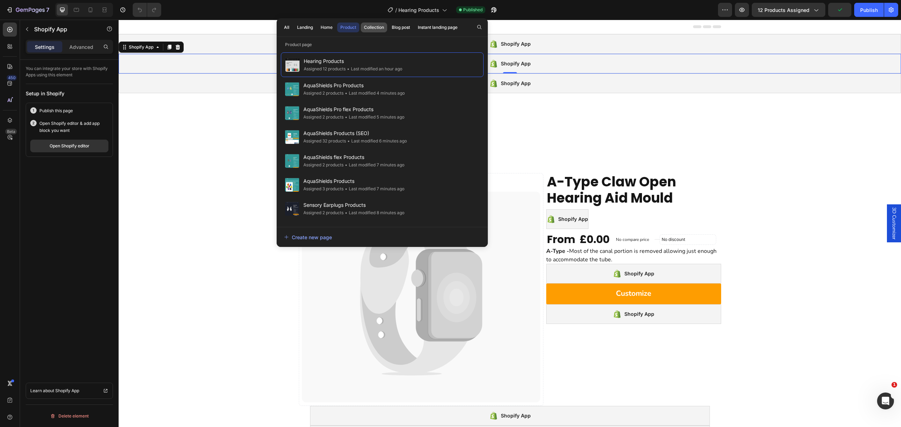
click at [376, 28] on div "Collection" at bounding box center [374, 27] width 20 height 6
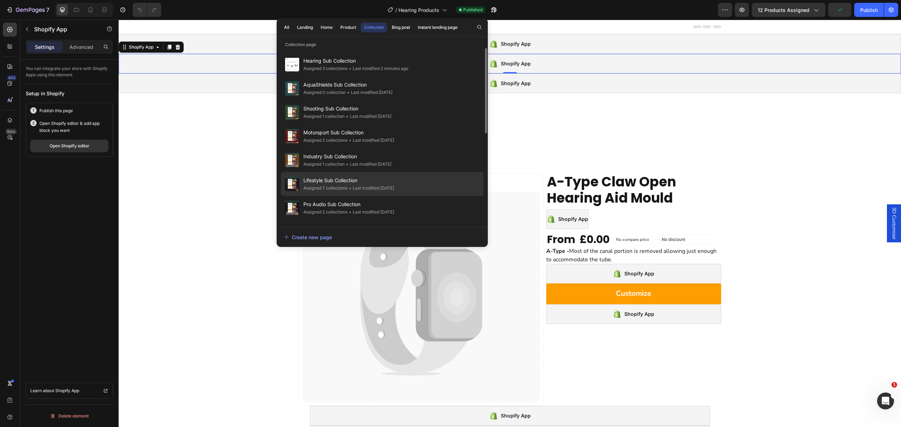
scroll to position [187, 0]
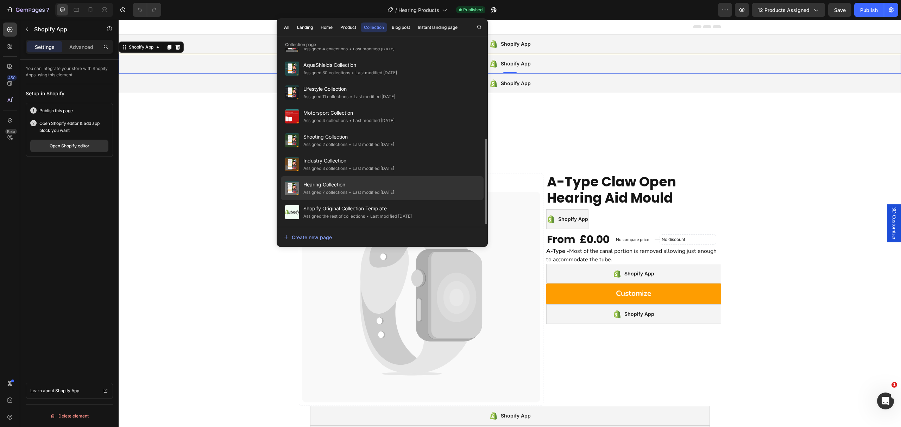
click at [358, 191] on div "• Last modified 16 days ago" at bounding box center [371, 192] width 47 height 7
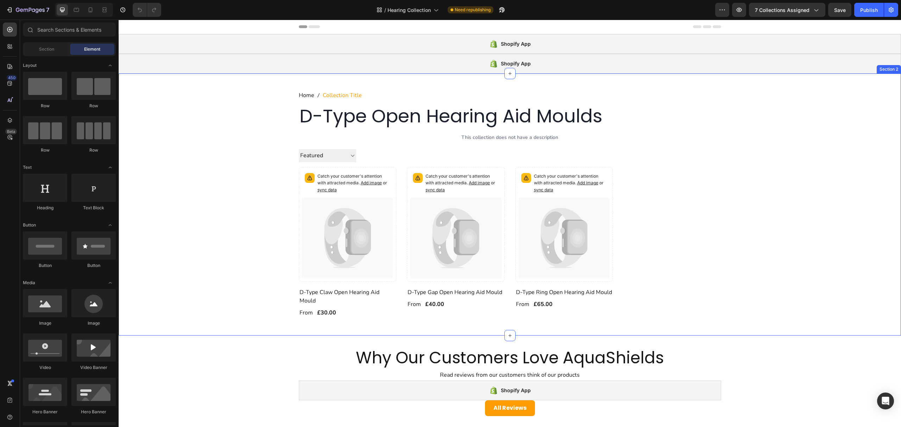
click at [269, 72] on div "Shopify App" at bounding box center [510, 64] width 783 height 20
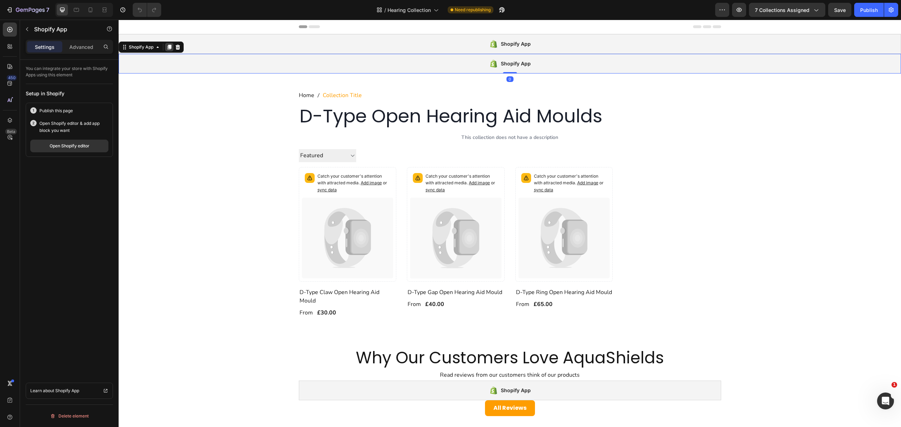
click at [172, 50] on icon at bounding box center [170, 47] width 6 height 6
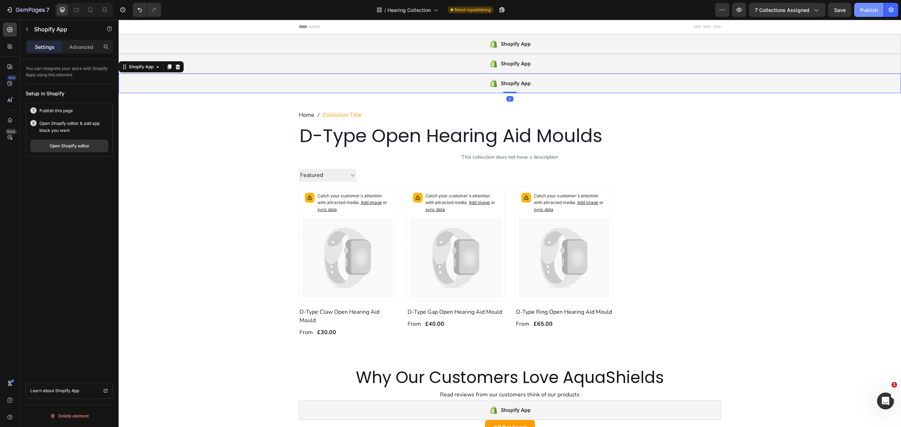
click at [875, 6] on div "Publish" at bounding box center [869, 9] width 18 height 7
click at [392, 41] on div "Shopify App" at bounding box center [510, 44] width 783 height 20
click at [85, 148] on div "Open Shopify editor" at bounding box center [70, 146] width 40 height 6
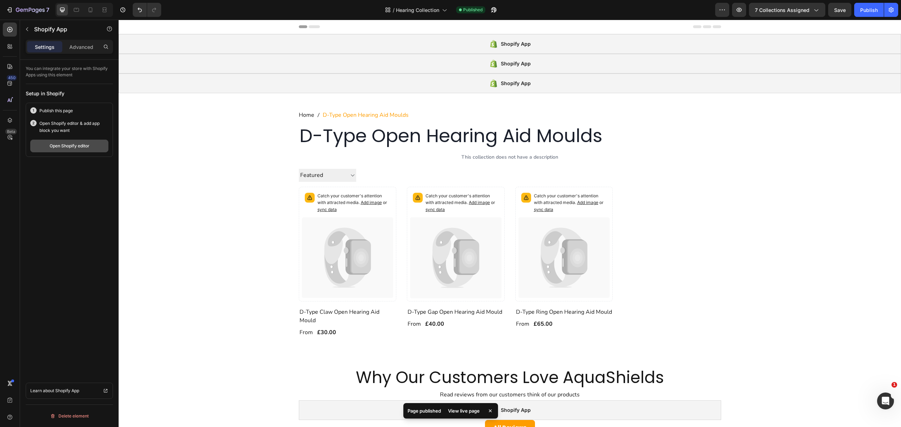
click at [58, 146] on div "Open Shopify editor" at bounding box center [70, 146] width 40 height 6
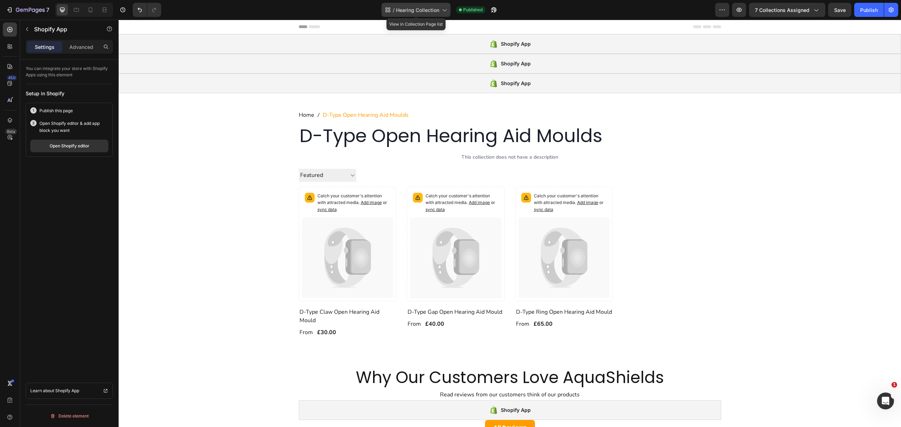
click at [423, 13] on div "/ Hearing Collection" at bounding box center [416, 10] width 69 height 14
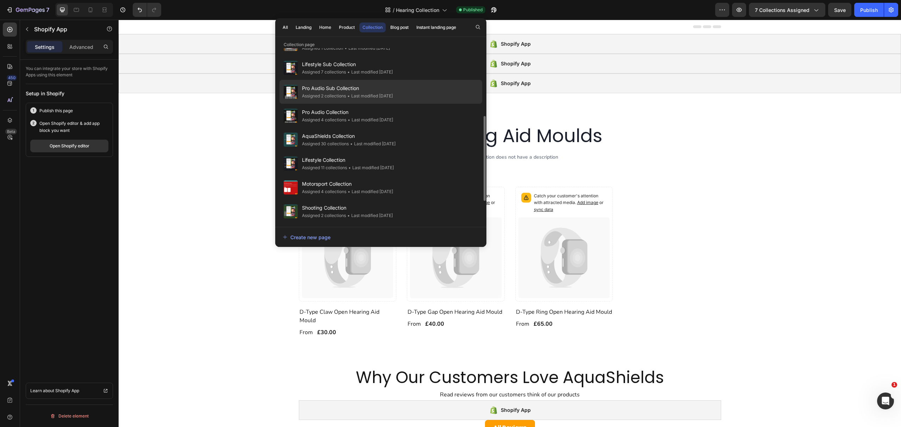
scroll to position [188, 0]
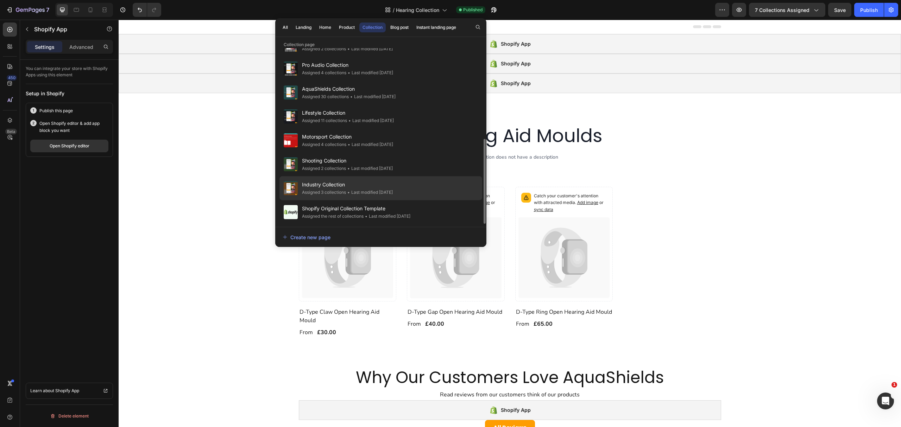
click at [381, 184] on span "Industry Collection" at bounding box center [347, 185] width 91 height 8
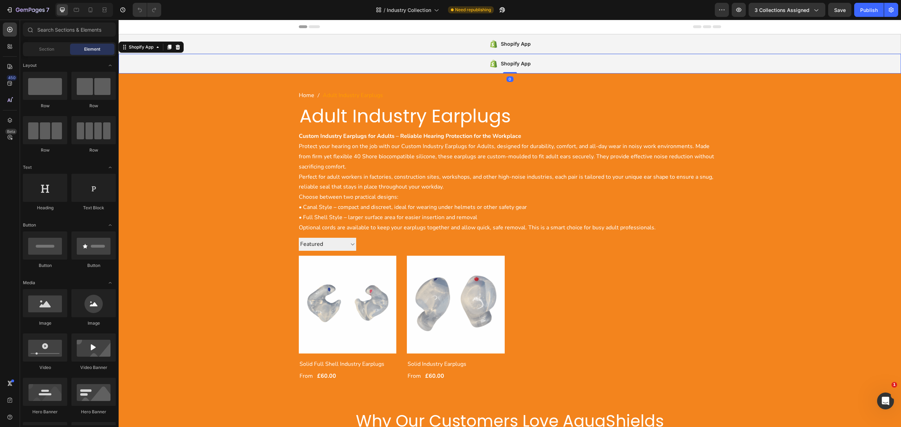
click at [180, 65] on div "Shopify App" at bounding box center [510, 64] width 783 height 20
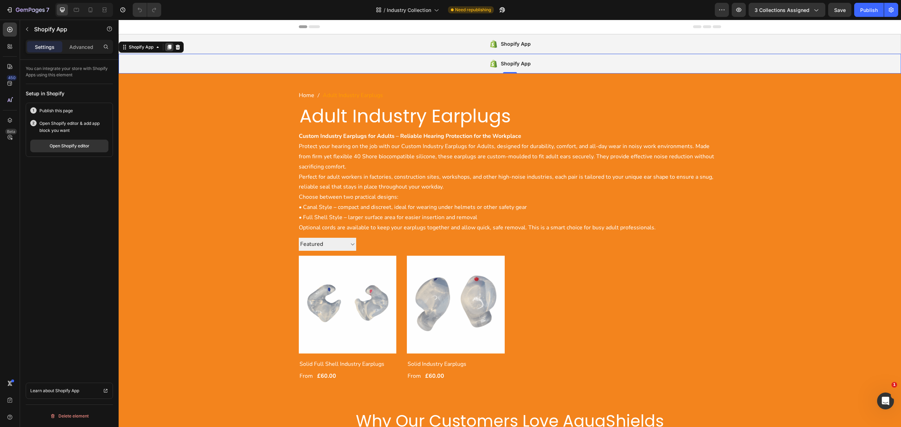
click at [168, 45] on icon at bounding box center [170, 47] width 6 height 6
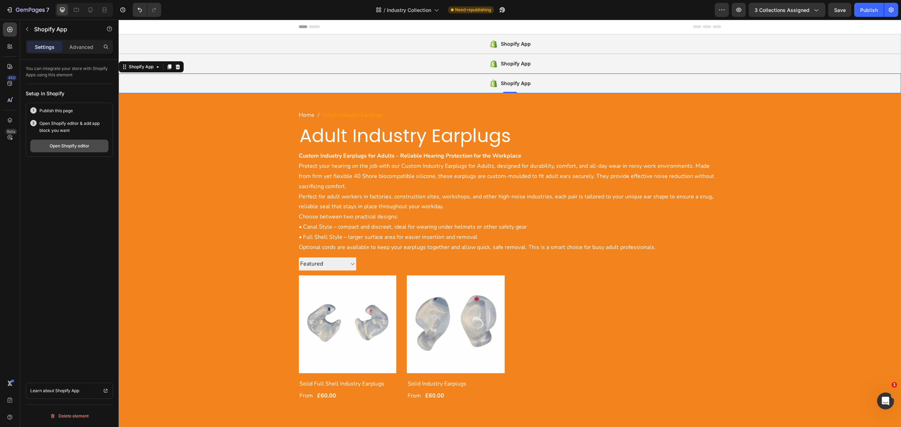
click at [74, 147] on div "Open Shopify editor" at bounding box center [70, 146] width 40 height 6
click at [864, 5] on button "Publish" at bounding box center [870, 10] width 30 height 14
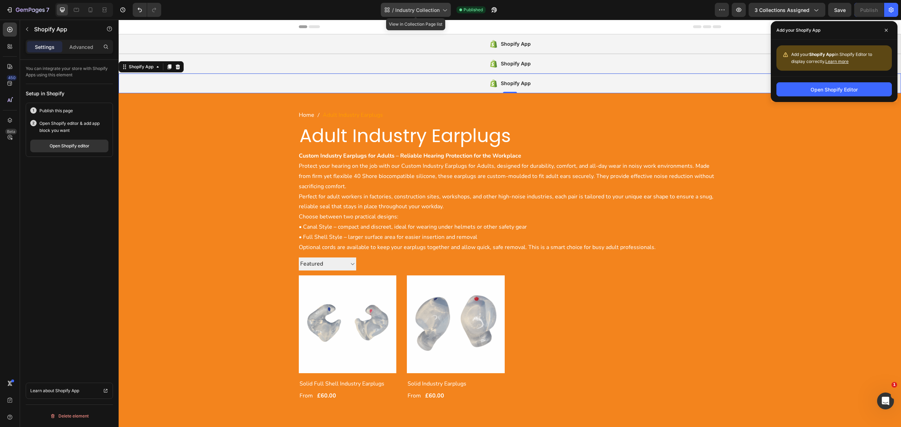
click at [423, 11] on span "Industry Collection" at bounding box center [417, 9] width 44 height 7
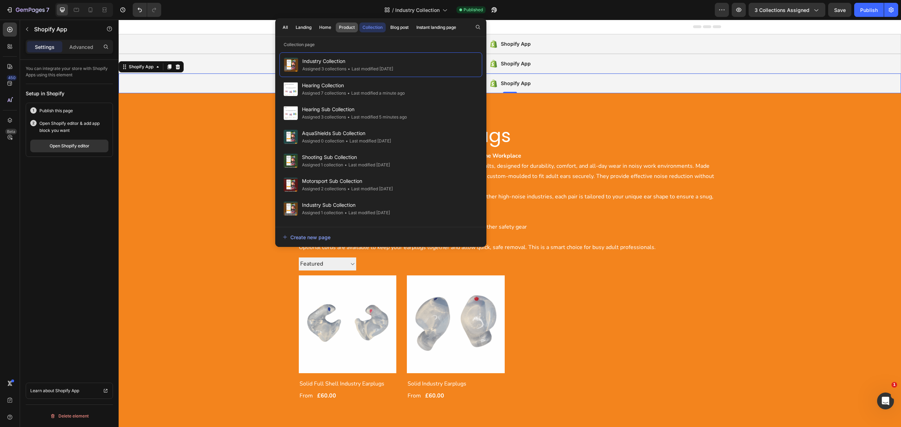
click at [342, 31] on button "Product" at bounding box center [347, 28] width 22 height 10
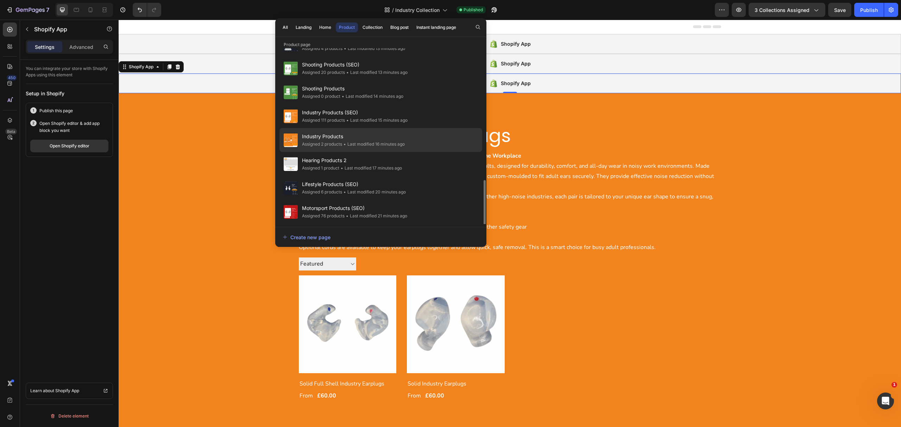
scroll to position [234, 0]
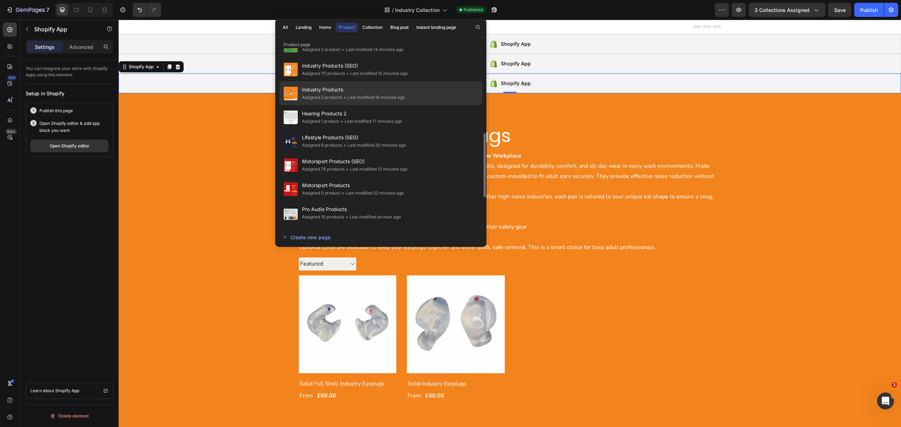
click at [356, 105] on div "Industry Products Assigned 2 products • Last modified 16 minutes ago" at bounding box center [381, 117] width 203 height 24
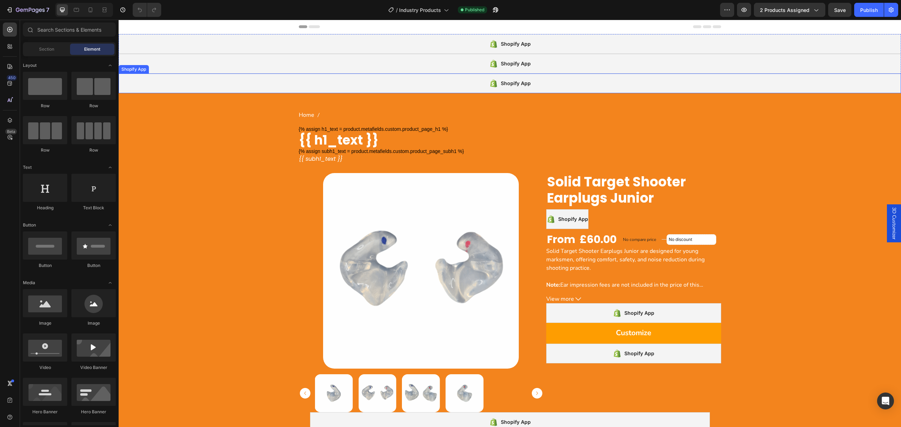
click at [235, 82] on div "Shopify App" at bounding box center [510, 84] width 783 height 20
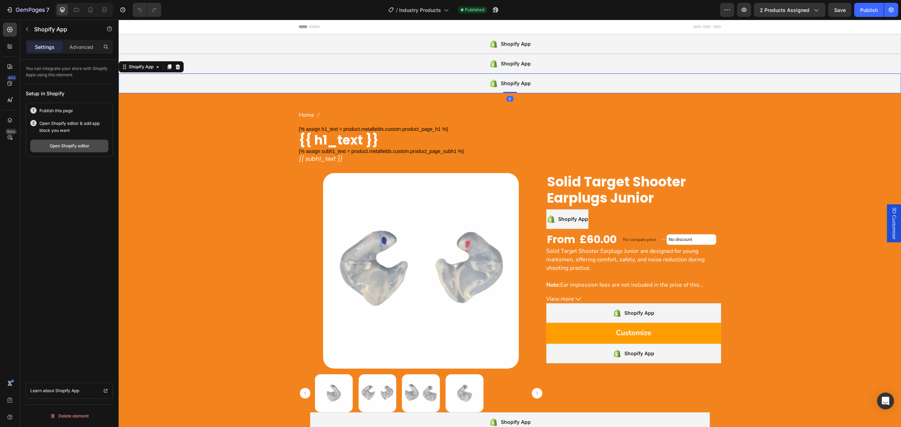
click at [58, 145] on div "Open Shopify editor" at bounding box center [70, 146] width 40 height 6
click at [67, 149] on div "Open Shopify editor" at bounding box center [70, 146] width 40 height 6
click at [433, 2] on div "/ Industry Products" at bounding box center [419, 9] width 68 height 17
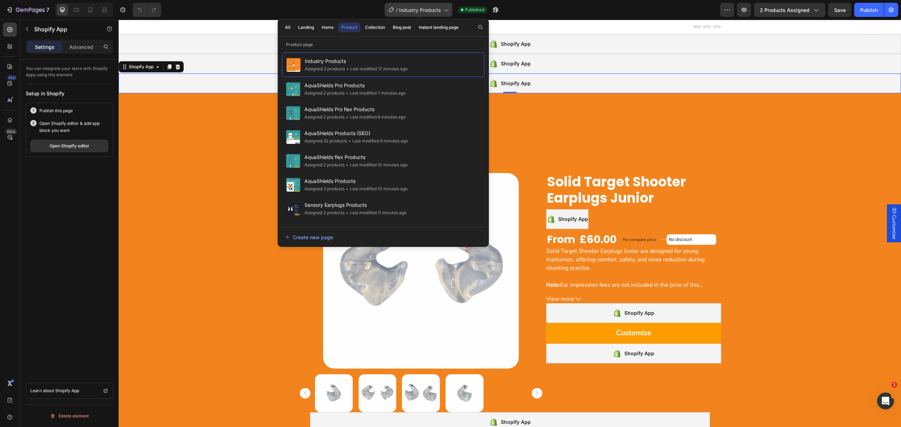
click at [432, 4] on div "/ Industry Products" at bounding box center [419, 10] width 68 height 14
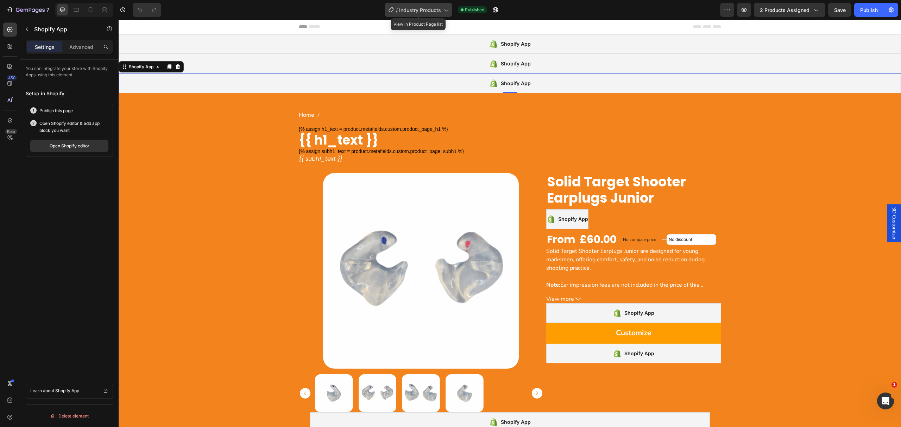
click at [432, 4] on div "/ Industry Products" at bounding box center [419, 10] width 68 height 14
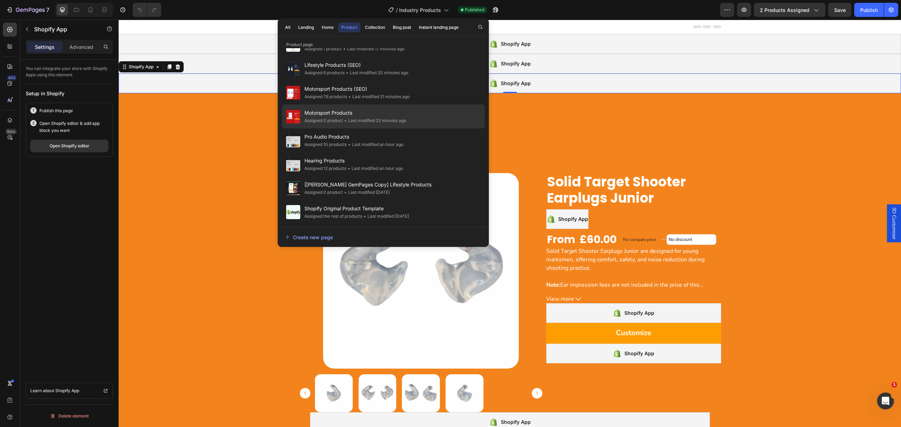
scroll to position [120, 0]
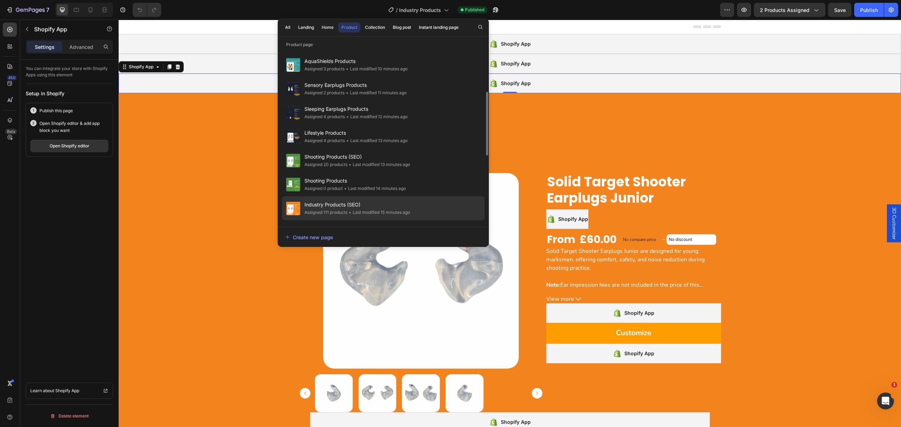
click at [360, 207] on span "Industry Products (SEO)" at bounding box center [358, 205] width 106 height 8
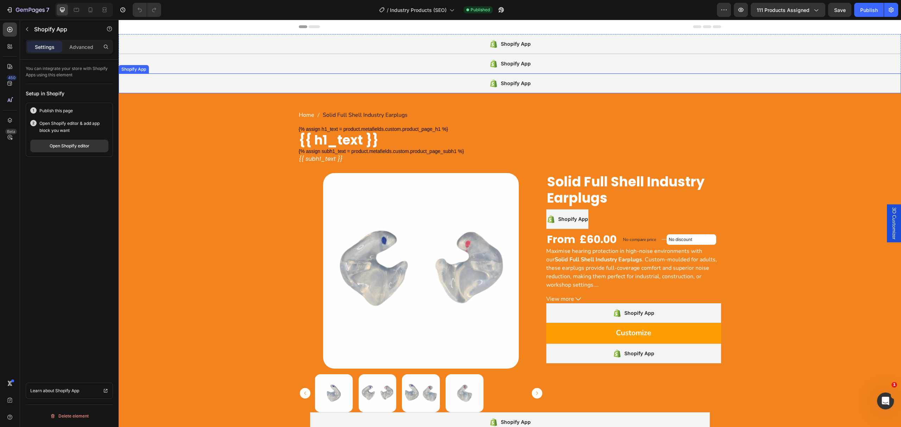
click at [318, 83] on div "Shopify App" at bounding box center [510, 84] width 783 height 20
click at [80, 146] on div "Open Shopify editor" at bounding box center [70, 146] width 40 height 6
click at [413, 7] on span "Industry Products (SEO)" at bounding box center [418, 9] width 57 height 7
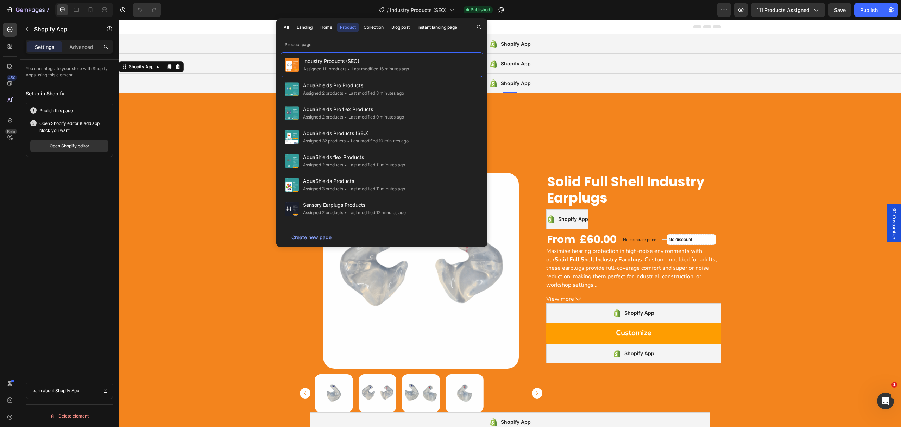
click at [239, 86] on div "Shopify App" at bounding box center [510, 84] width 783 height 20
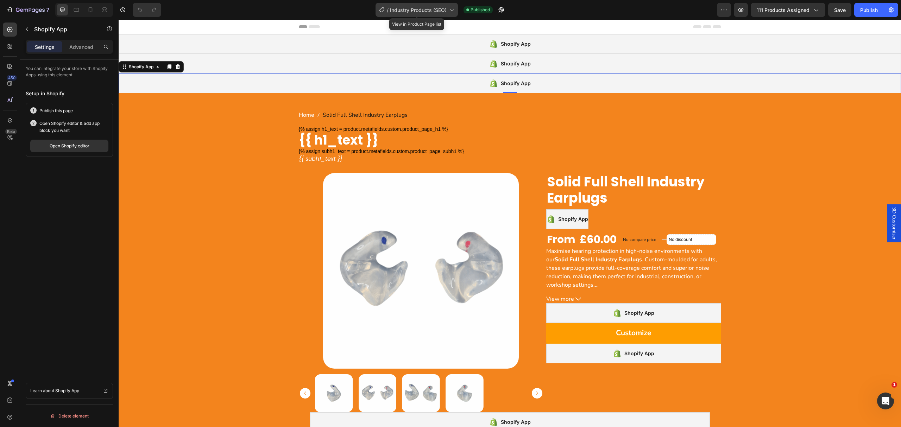
click at [428, 10] on span "Industry Products (SEO)" at bounding box center [418, 9] width 57 height 7
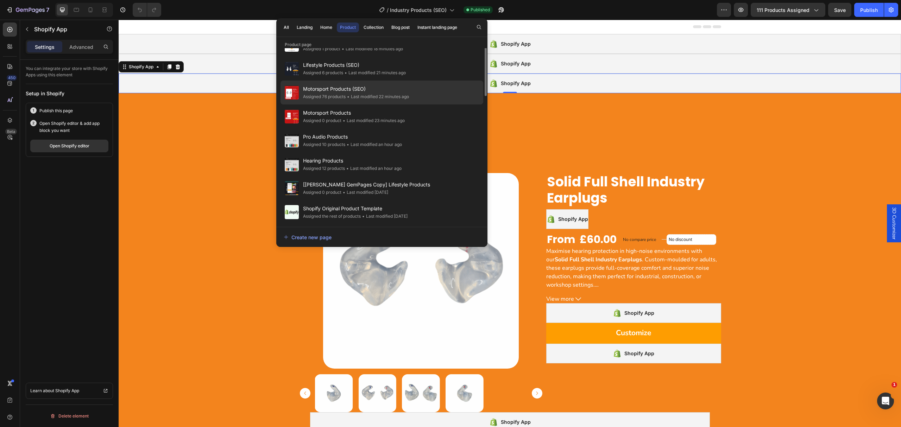
scroll to position [214, 0]
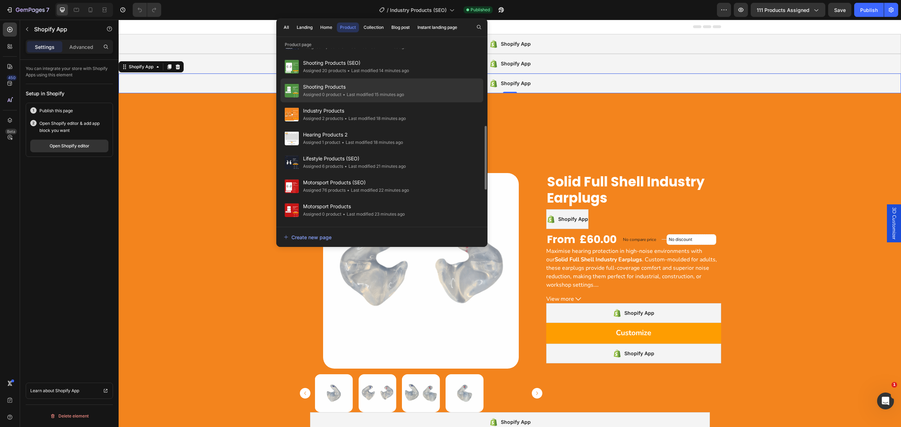
click at [415, 102] on div "Shooting Products Assigned 0 product • Last modified 15 minutes ago" at bounding box center [382, 114] width 203 height 24
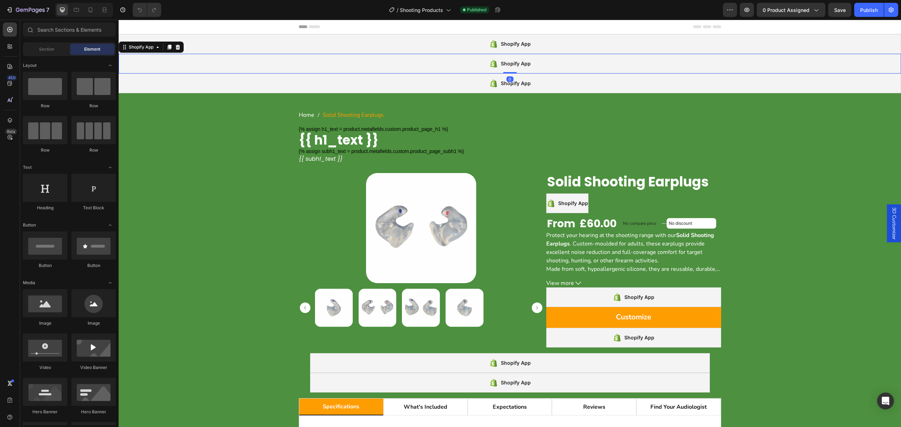
click at [280, 61] on div "Shopify App" at bounding box center [510, 64] width 783 height 20
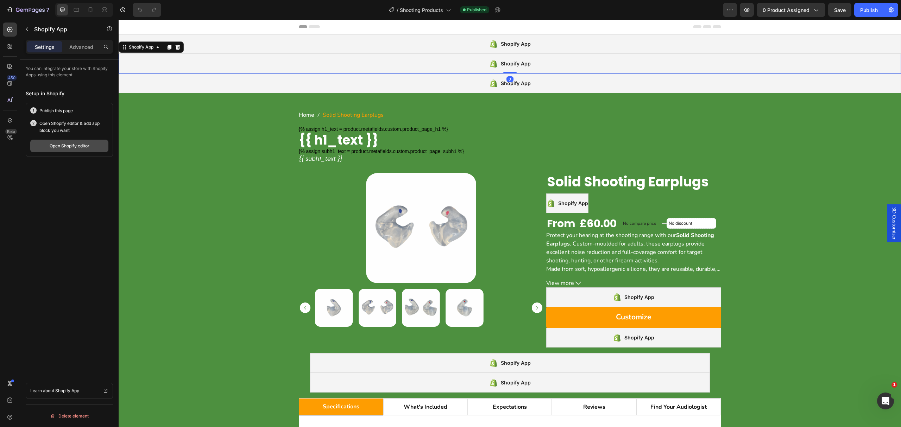
click at [84, 149] on div "Open Shopify editor" at bounding box center [70, 146] width 40 height 6
click at [415, 10] on span "Shooting Products" at bounding box center [421, 9] width 43 height 7
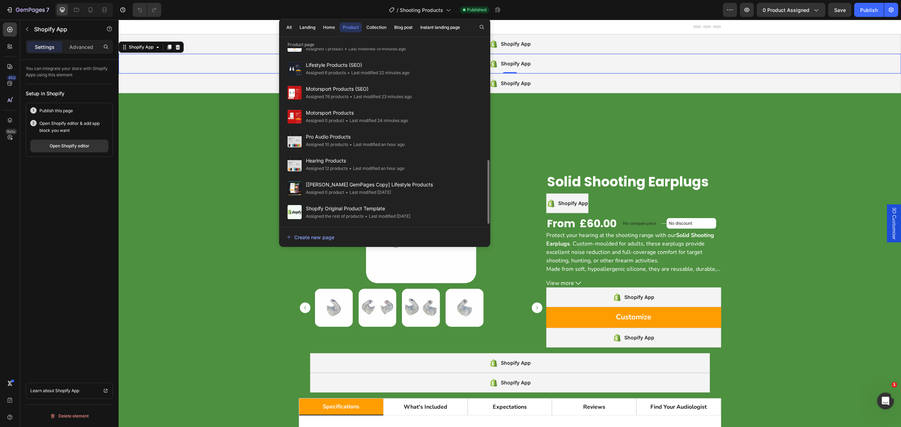
scroll to position [214, 0]
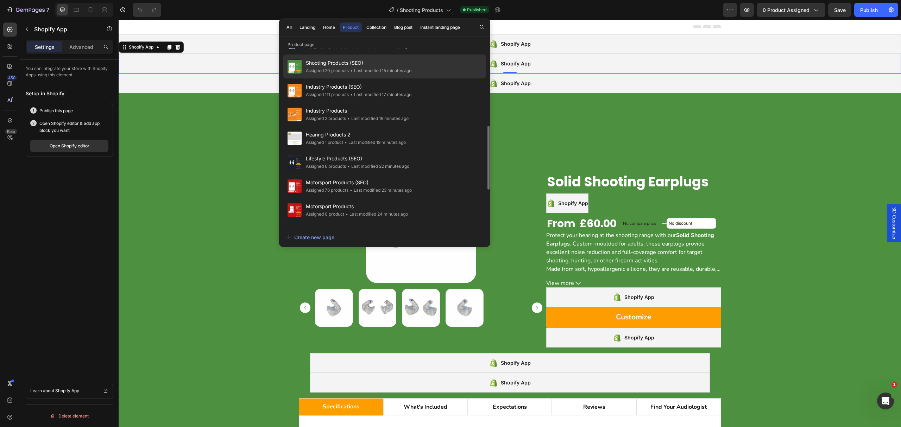
click at [383, 71] on div "• Last modified 15 minutes ago" at bounding box center [380, 70] width 63 height 7
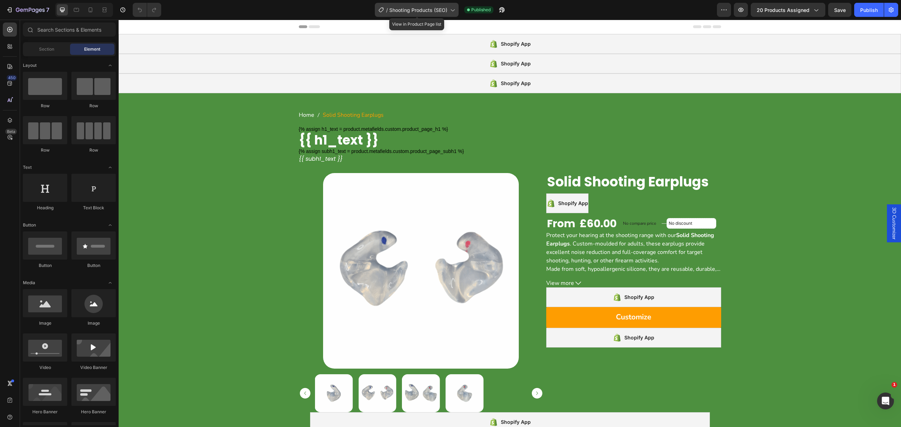
click at [411, 9] on span "Shooting Products (SEO)" at bounding box center [418, 9] width 58 height 7
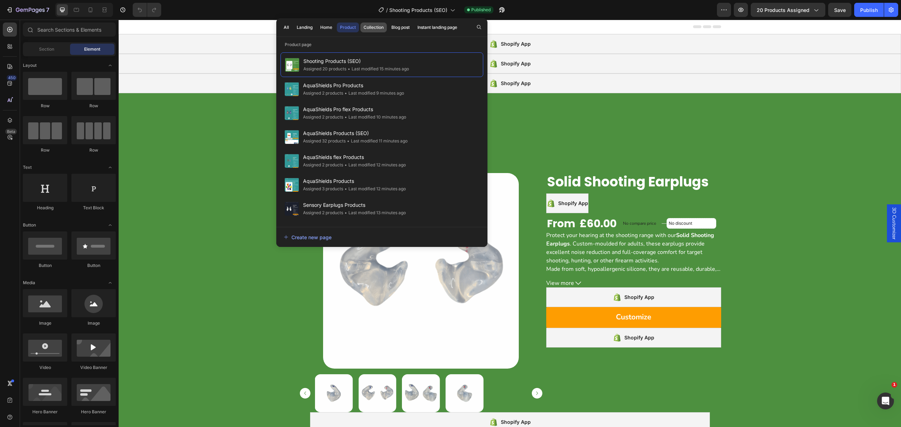
click at [382, 25] on div "Collection" at bounding box center [374, 27] width 20 height 6
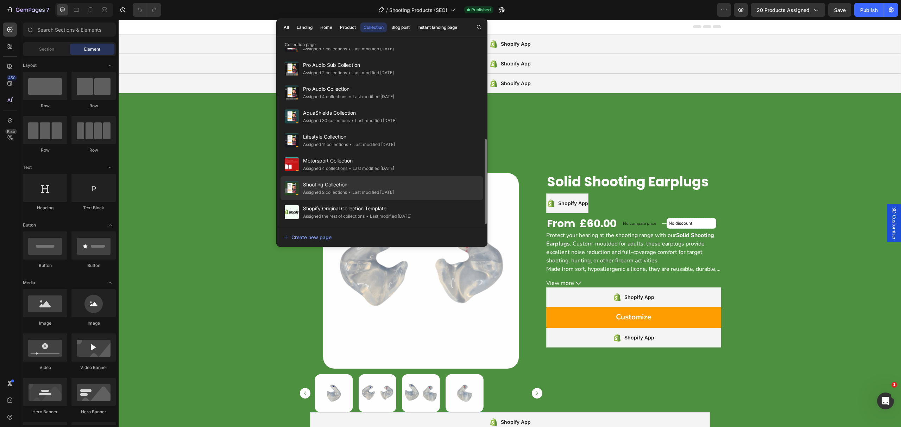
click at [356, 185] on span "Shooting Collection" at bounding box center [348, 185] width 91 height 8
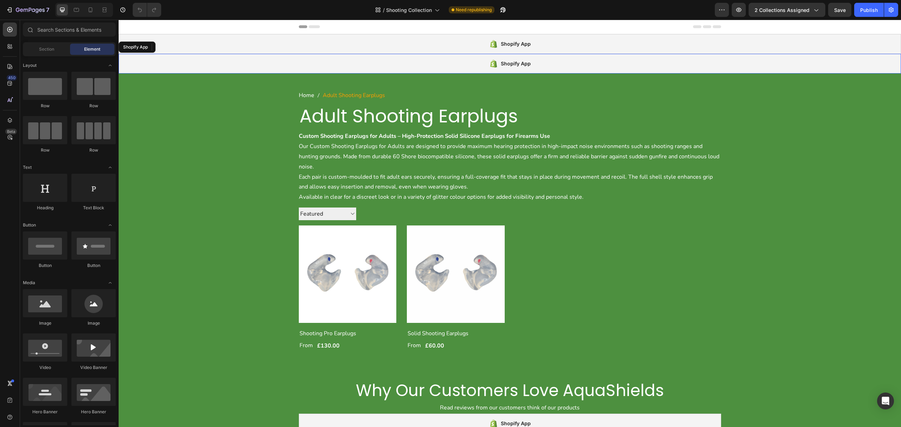
click at [257, 62] on div "Shopify App" at bounding box center [510, 64] width 783 height 20
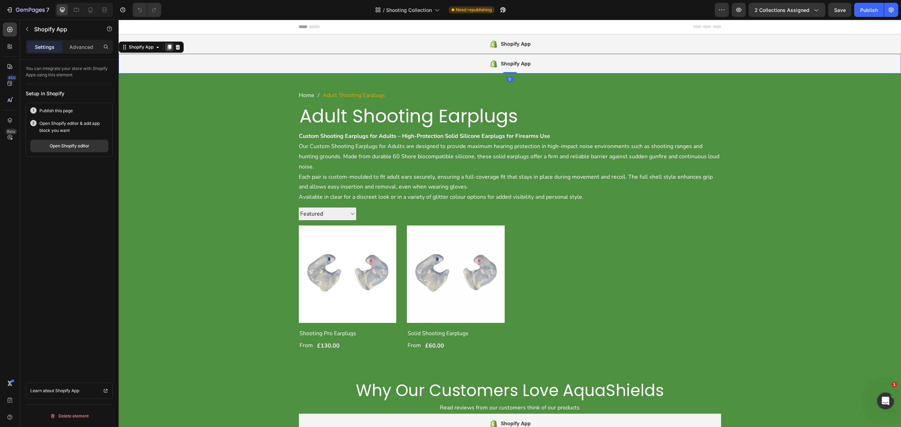
click at [168, 49] on icon at bounding box center [170, 47] width 4 height 5
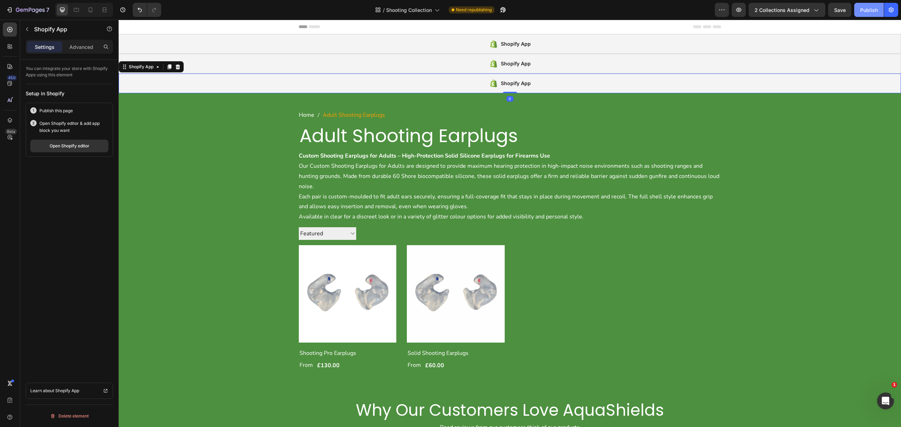
click at [857, 11] on button "Publish" at bounding box center [870, 10] width 30 height 14
click at [71, 148] on div "Open Shopify editor" at bounding box center [70, 146] width 40 height 6
click at [403, 10] on span "Shooting Collection" at bounding box center [418, 9] width 46 height 7
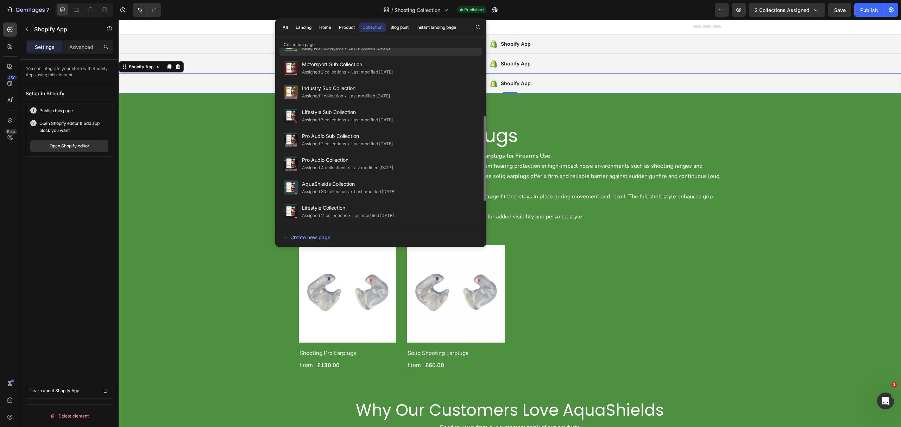
scroll to position [94, 0]
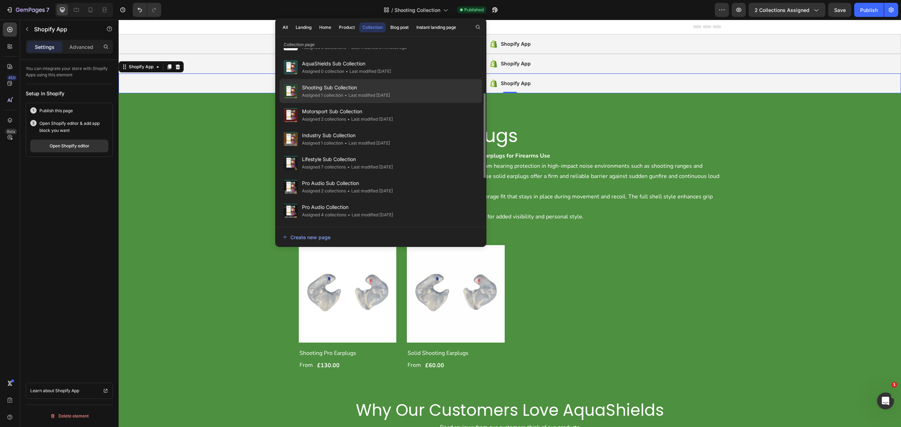
click at [403, 103] on div "Shooting Sub Collection Assigned 1 collection • Last modified 16 days ago" at bounding box center [381, 115] width 203 height 24
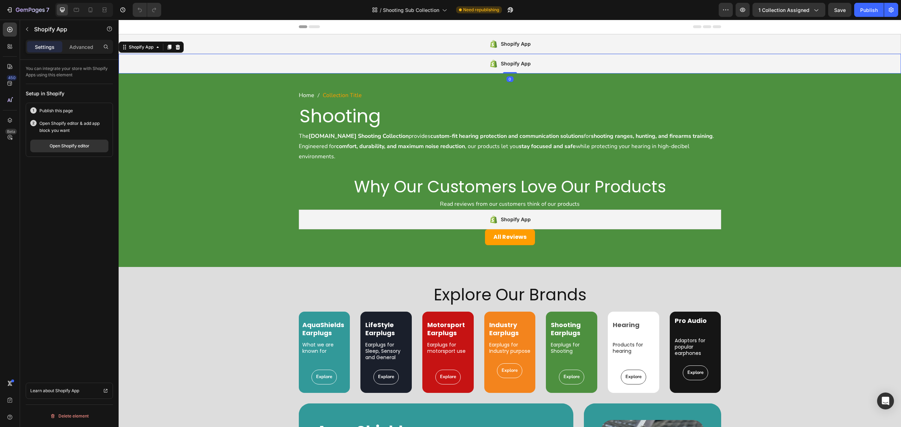
click at [393, 62] on div "Shopify App" at bounding box center [510, 64] width 783 height 20
click at [169, 48] on icon at bounding box center [170, 47] width 4 height 5
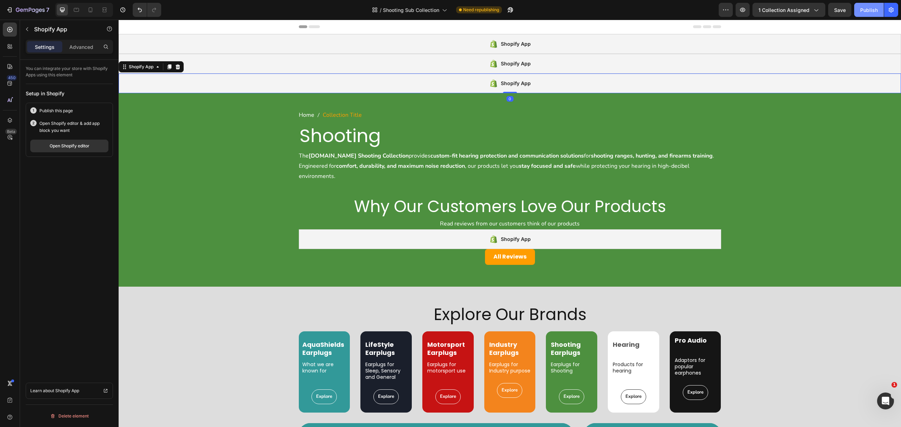
click at [870, 6] on div "Publish" at bounding box center [869, 9] width 18 height 7
click at [76, 149] on div "Open Shopify editor" at bounding box center [70, 146] width 40 height 6
click at [400, 10] on span "Shooting Sub Collection" at bounding box center [419, 9] width 56 height 7
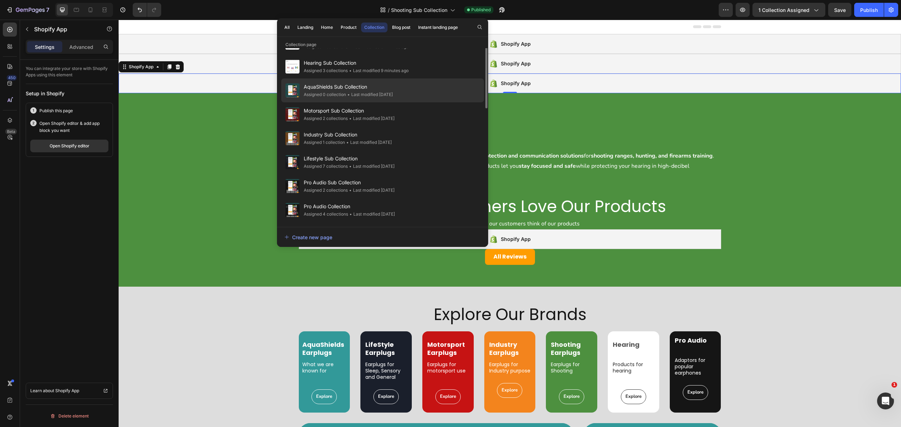
scroll to position [47, 0]
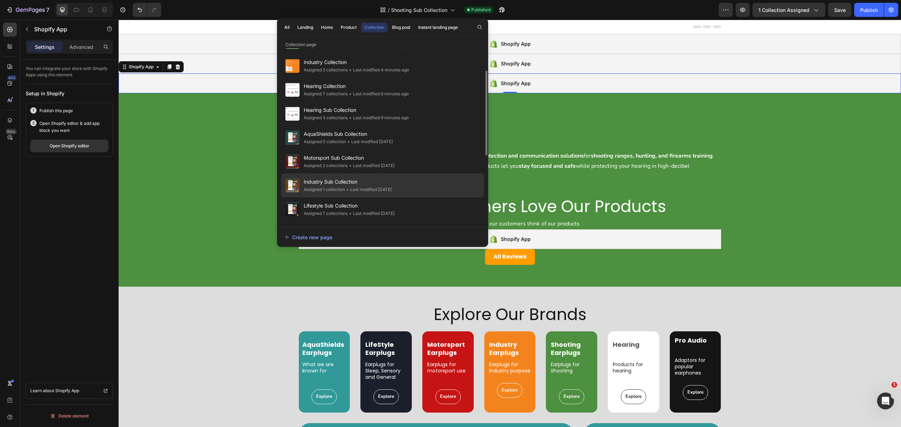
click at [432, 198] on div "Industry Sub Collection Assigned 1 collection • Last modified 16 days ago" at bounding box center [382, 210] width 203 height 24
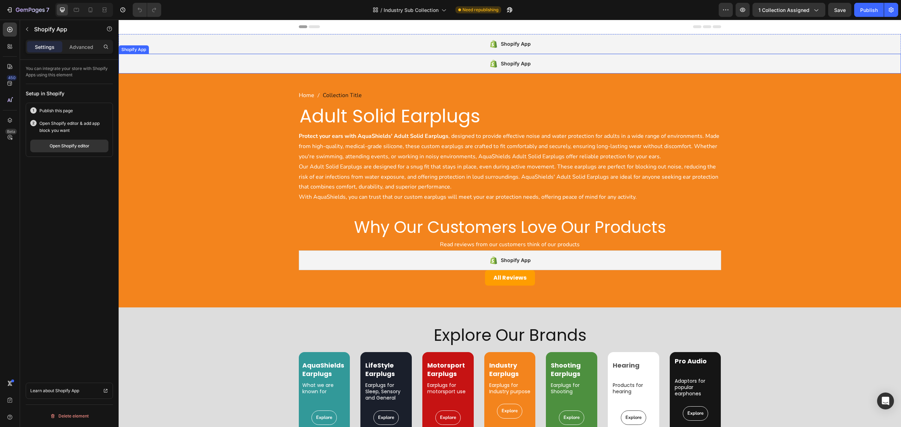
click at [268, 64] on div "Shopify App" at bounding box center [510, 64] width 783 height 20
click at [171, 48] on icon at bounding box center [170, 47] width 4 height 5
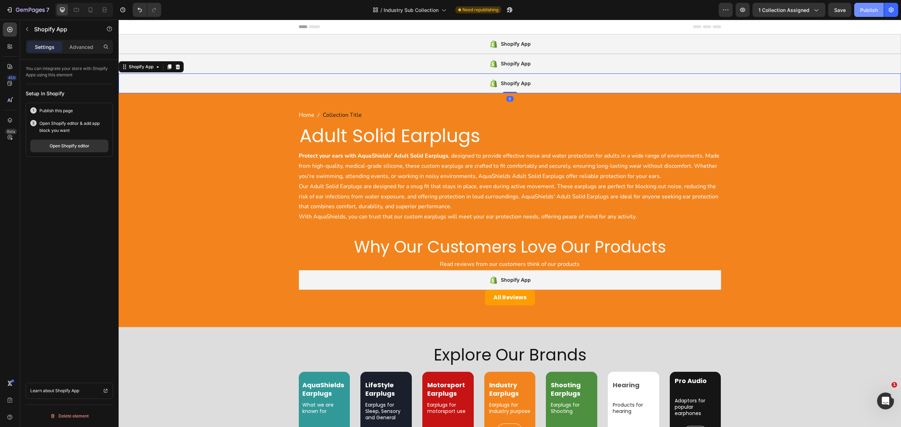
click at [868, 12] on div "Publish" at bounding box center [869, 9] width 18 height 7
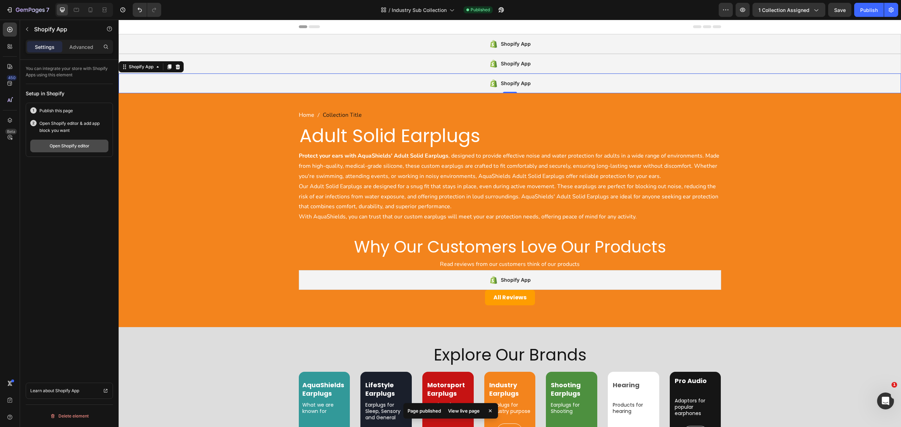
click at [64, 145] on div "Open Shopify editor" at bounding box center [70, 146] width 40 height 6
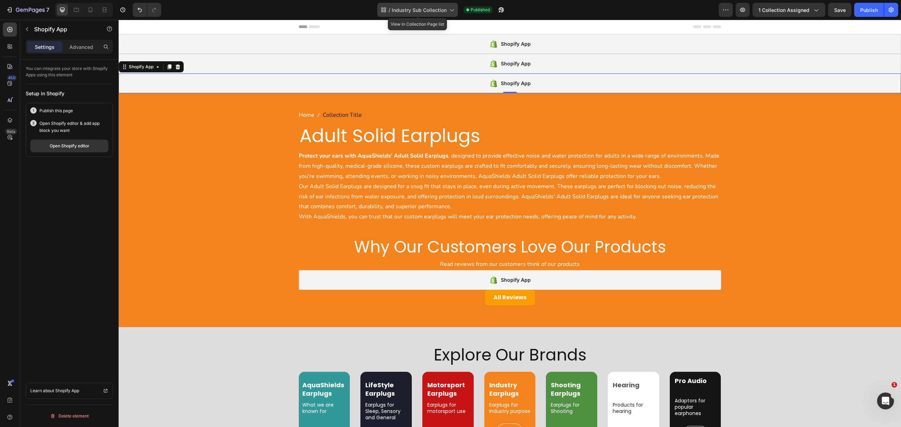
click at [420, 8] on span "Industry Sub Collection" at bounding box center [419, 9] width 55 height 7
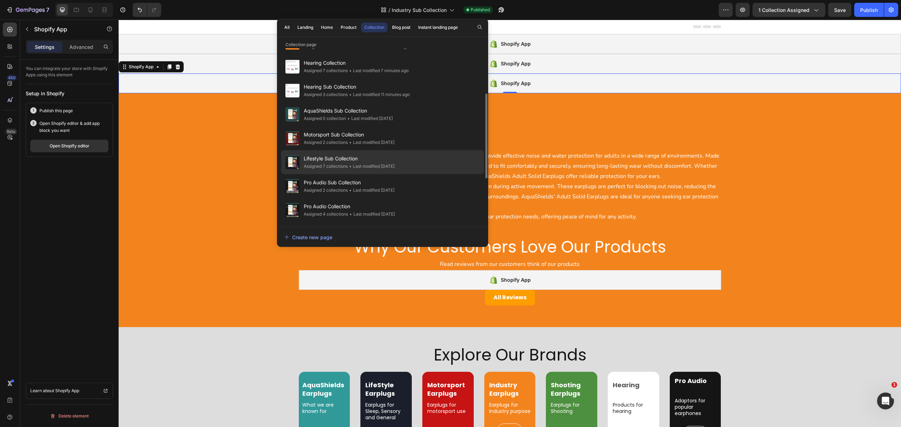
scroll to position [188, 0]
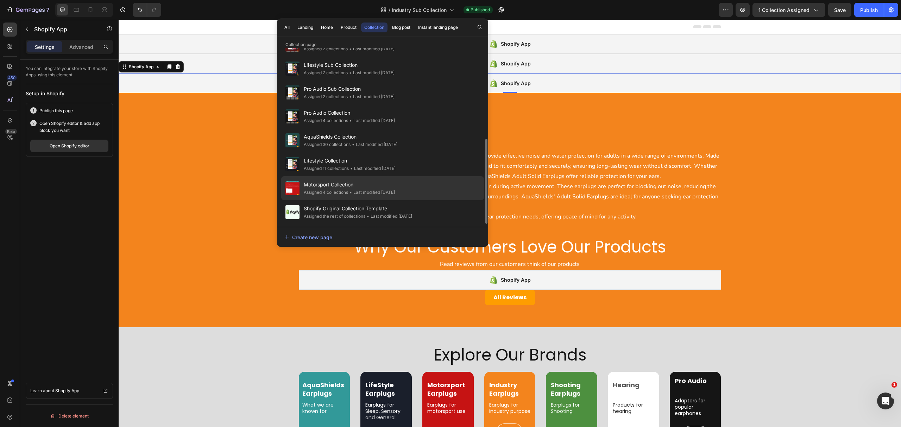
click at [420, 200] on div "Motorsport Collection Assigned 4 collections • Last modified 16 days ago" at bounding box center [382, 212] width 203 height 24
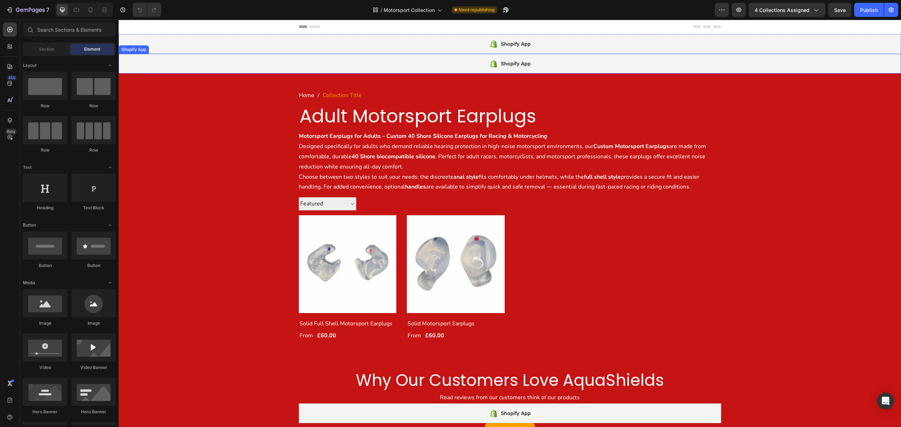
click at [339, 61] on div "Shopify App" at bounding box center [510, 64] width 783 height 20
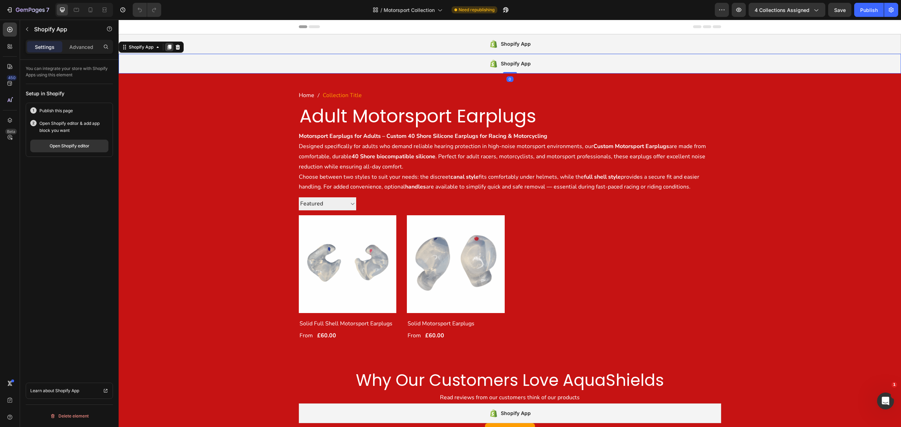
click at [170, 46] on icon at bounding box center [170, 47] width 4 height 5
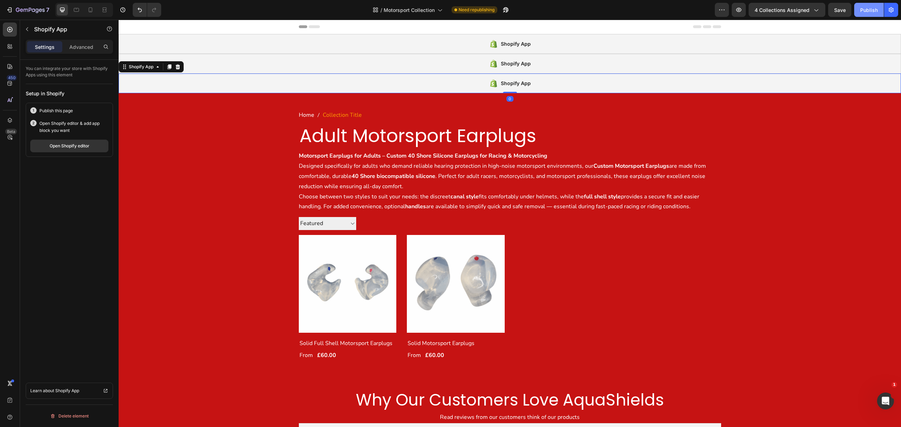
click at [870, 14] on button "Publish" at bounding box center [870, 10] width 30 height 14
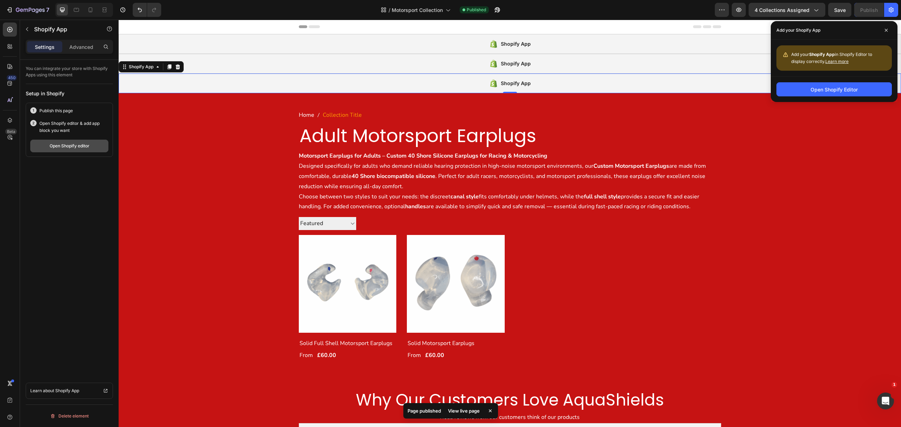
click at [85, 151] on button "Open Shopify editor" at bounding box center [69, 146] width 78 height 13
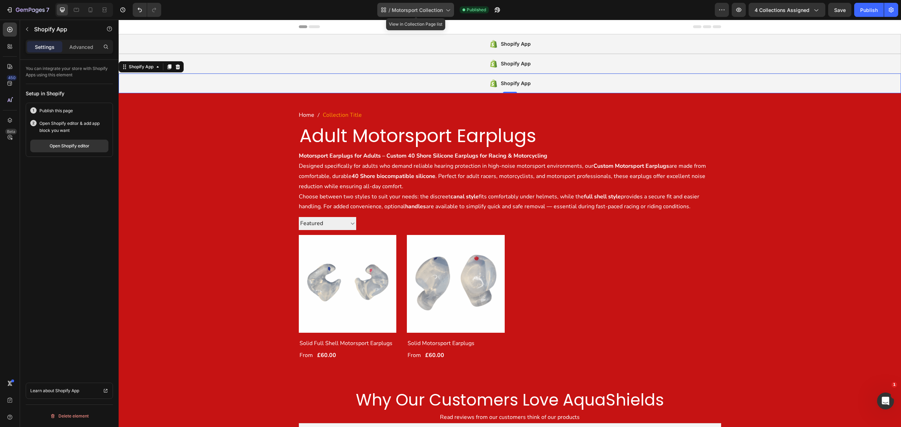
click at [404, 10] on span "Motorsport Collection" at bounding box center [417, 9] width 51 height 7
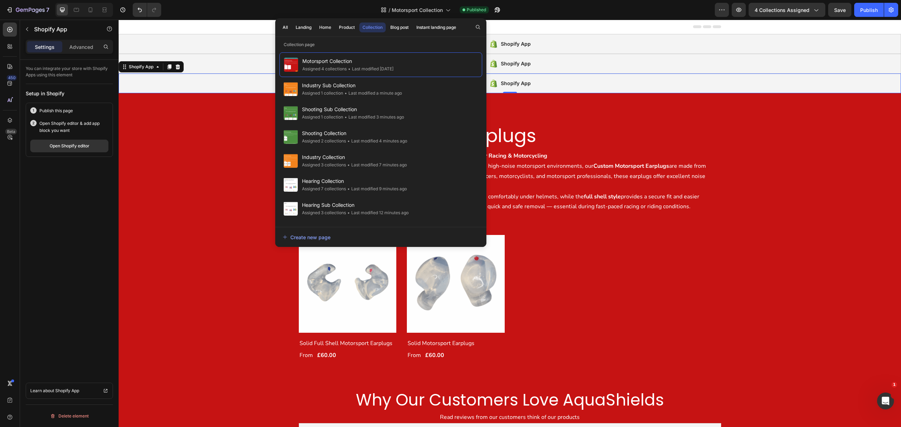
click at [349, 20] on div "All Landing Home Product Collection Blog post Instant landing page" at bounding box center [369, 27] width 188 height 18
click at [349, 26] on div "Product" at bounding box center [347, 27] width 16 height 6
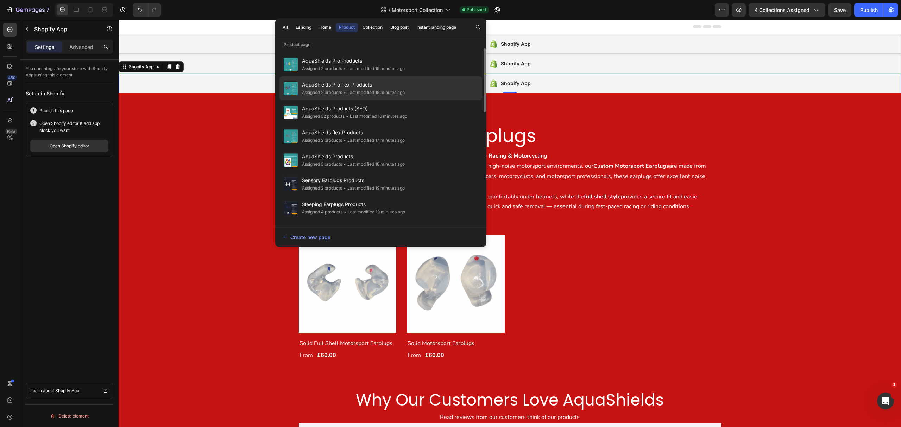
scroll to position [234, 0]
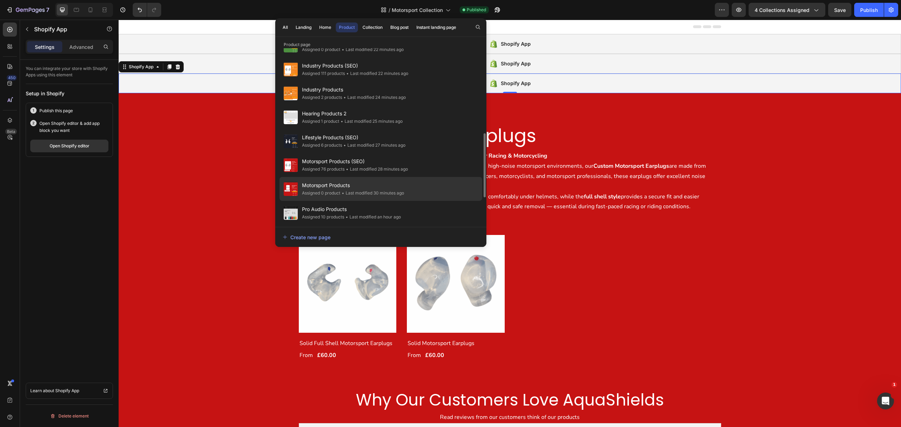
click at [373, 201] on div "Motorsport Products Assigned 0 product • Last modified 30 minutes ago" at bounding box center [381, 213] width 203 height 24
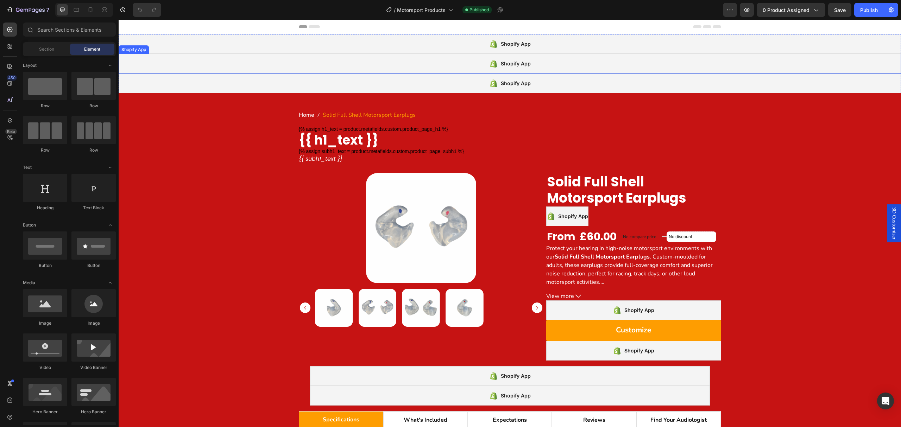
click at [258, 65] on div "Shopify App" at bounding box center [510, 64] width 783 height 20
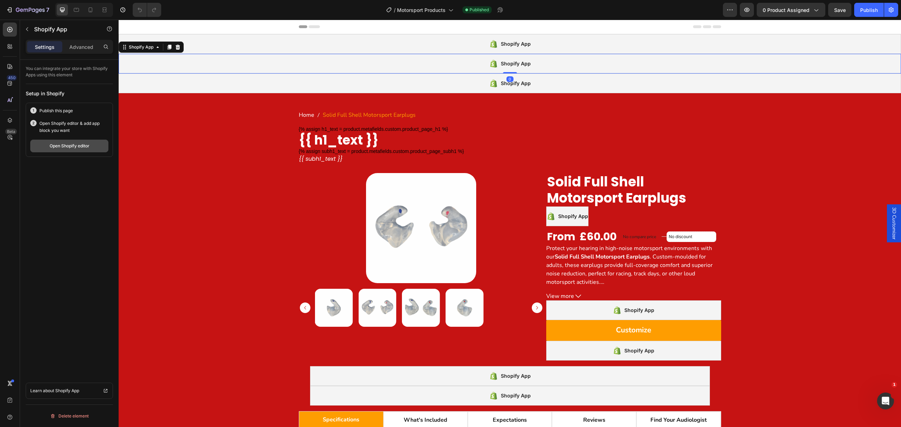
click at [61, 146] on div "Open Shopify editor" at bounding box center [70, 146] width 40 height 6
click at [439, 10] on span "Motorsport Products" at bounding box center [421, 9] width 49 height 7
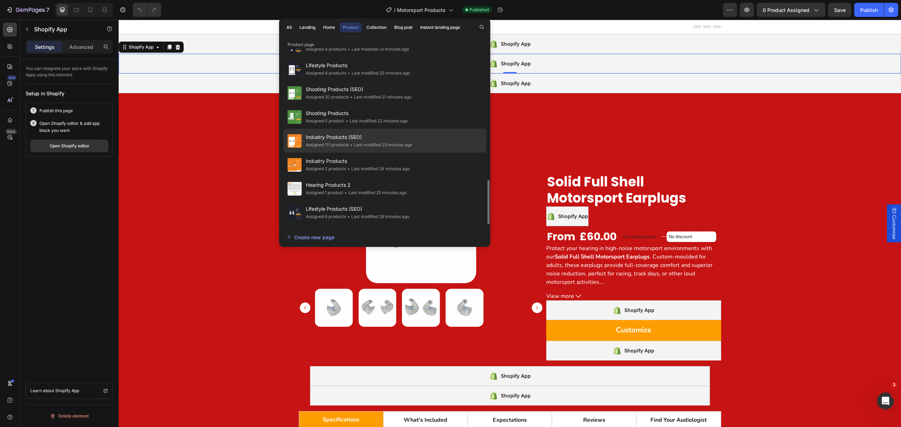
scroll to position [308, 0]
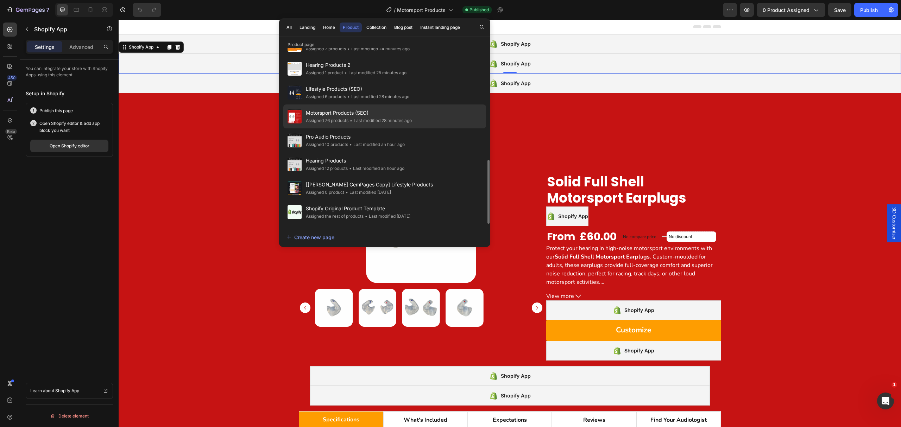
click at [337, 111] on span "Motorsport Products (SEO)" at bounding box center [359, 113] width 106 height 8
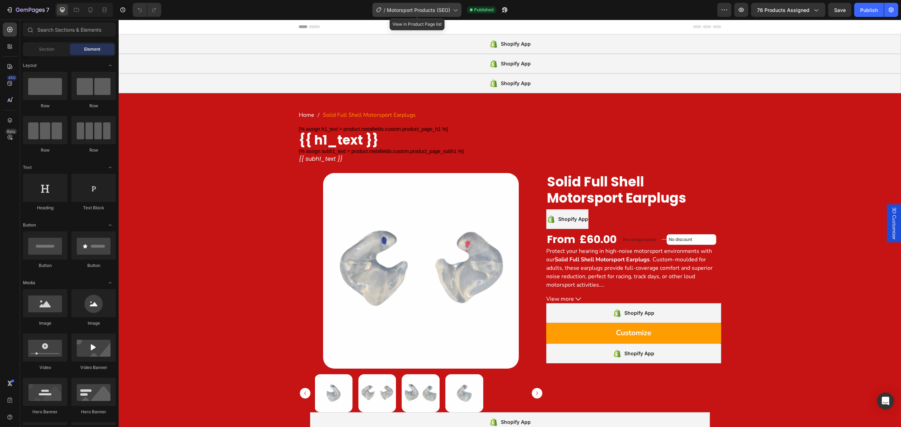
click at [436, 7] on span "Motorsport Products (SEO)" at bounding box center [418, 9] width 63 height 7
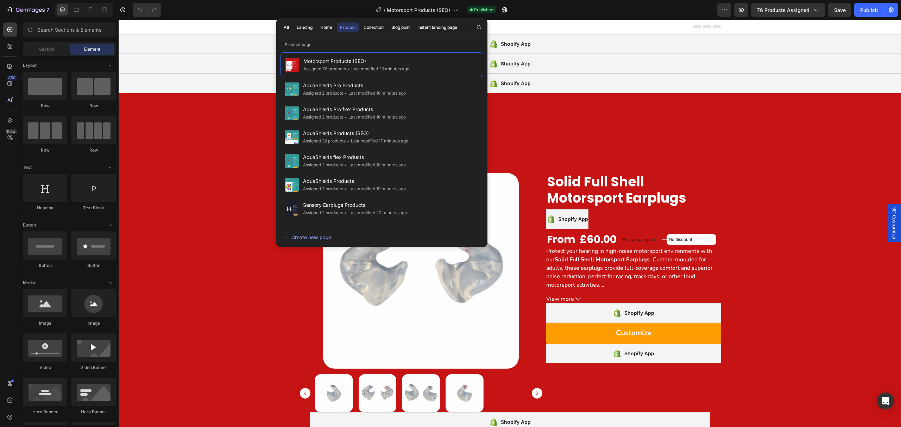
click at [368, 21] on div "All Landing Home Product Collection Blog post Instant landing page" at bounding box center [370, 27] width 188 height 18
click at [388, 23] on button "Collection" at bounding box center [400, 28] width 25 height 10
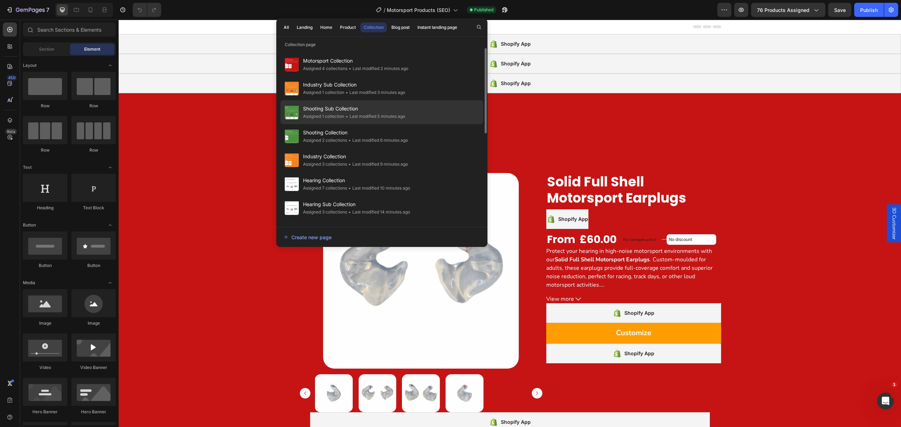
scroll to position [187, 0]
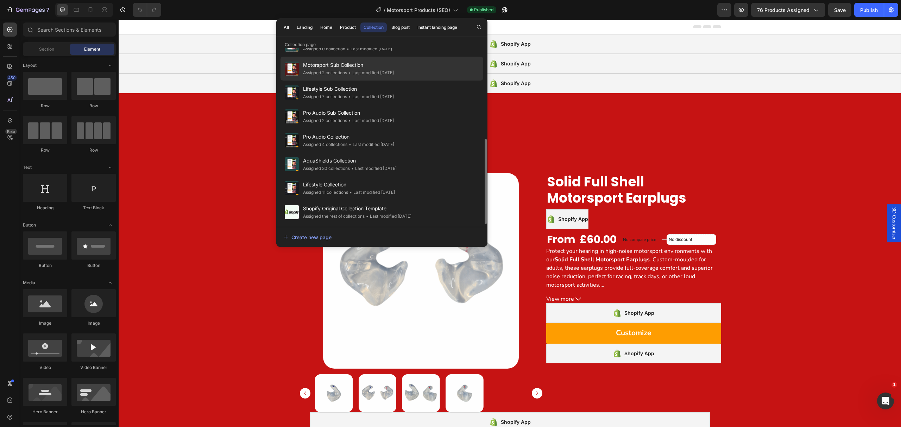
click at [343, 71] on div "Assigned 2 collections" at bounding box center [325, 72] width 44 height 7
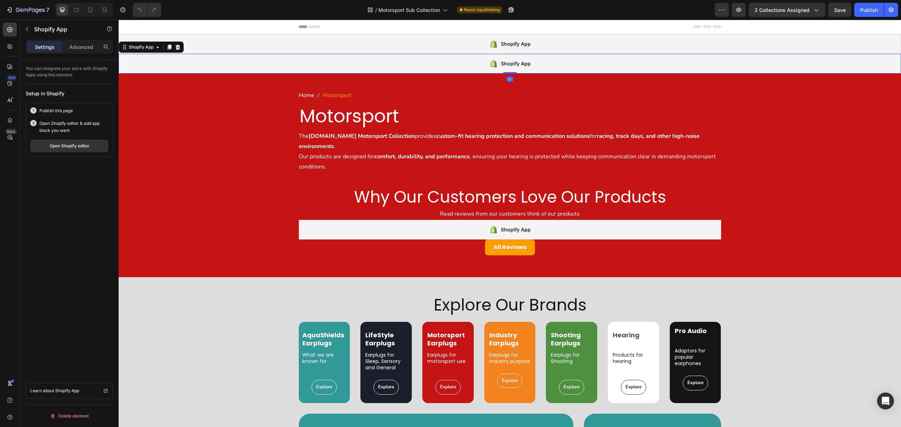
click at [268, 60] on div "Shopify App" at bounding box center [510, 64] width 783 height 20
click at [173, 48] on div at bounding box center [169, 47] width 8 height 8
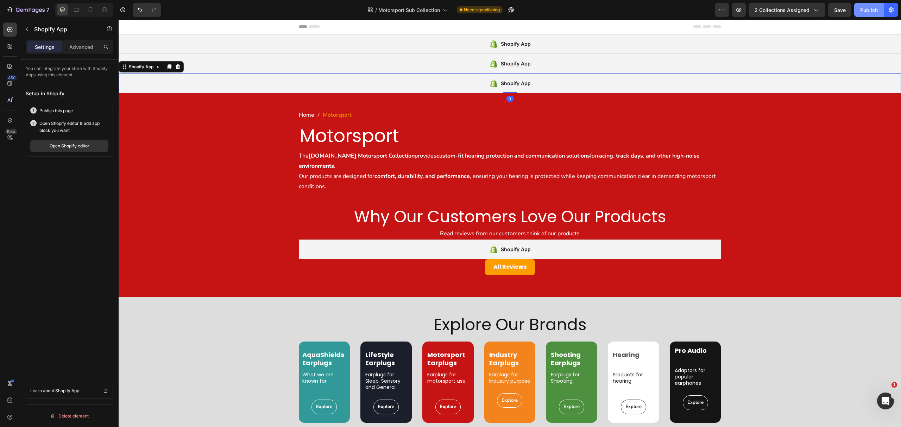
click at [864, 4] on button "Publish" at bounding box center [870, 10] width 30 height 14
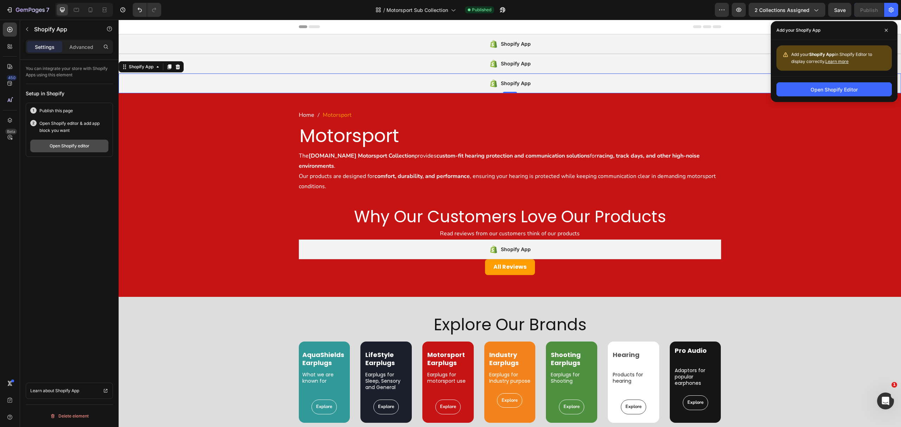
click at [65, 147] on div "Open Shopify editor" at bounding box center [70, 146] width 40 height 6
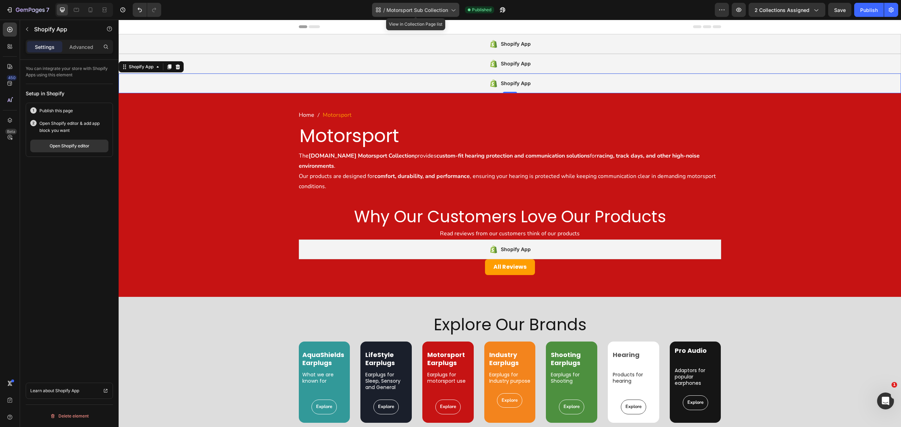
click at [409, 10] on span "Motorsport Sub Collection" at bounding box center [418, 9] width 62 height 7
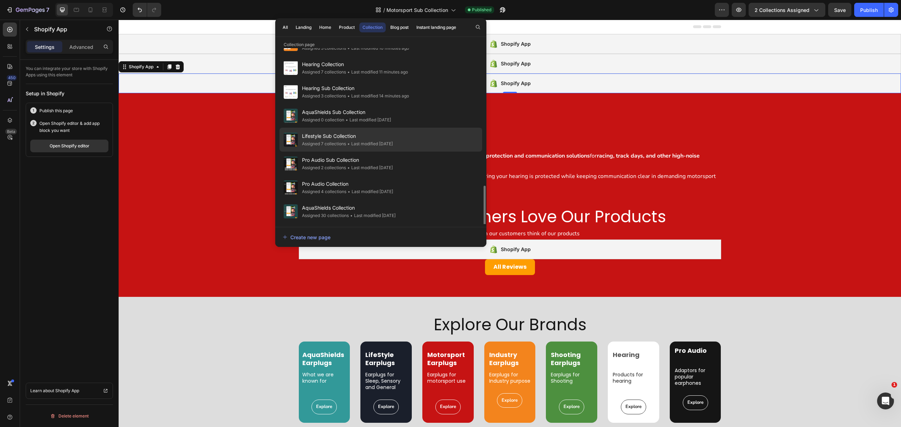
scroll to position [188, 0]
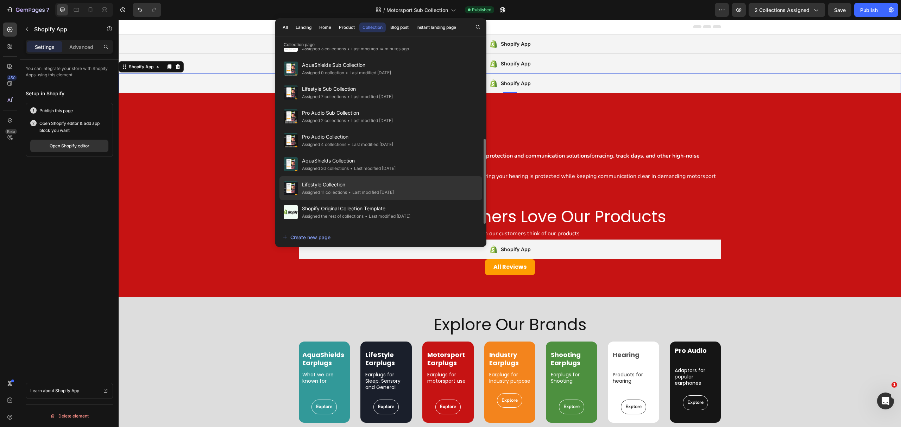
click at [394, 190] on div "• Last modified 16 days ago" at bounding box center [370, 192] width 47 height 7
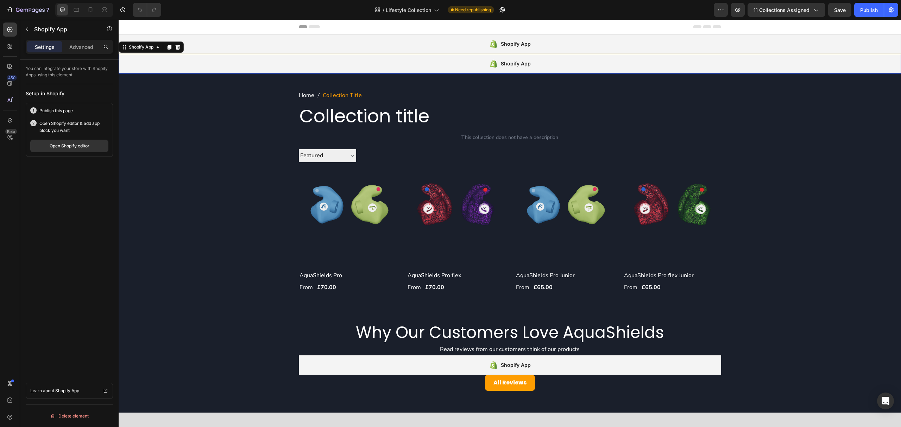
click at [357, 60] on div "Shopify App" at bounding box center [510, 64] width 783 height 20
click at [171, 46] on icon at bounding box center [170, 47] width 4 height 5
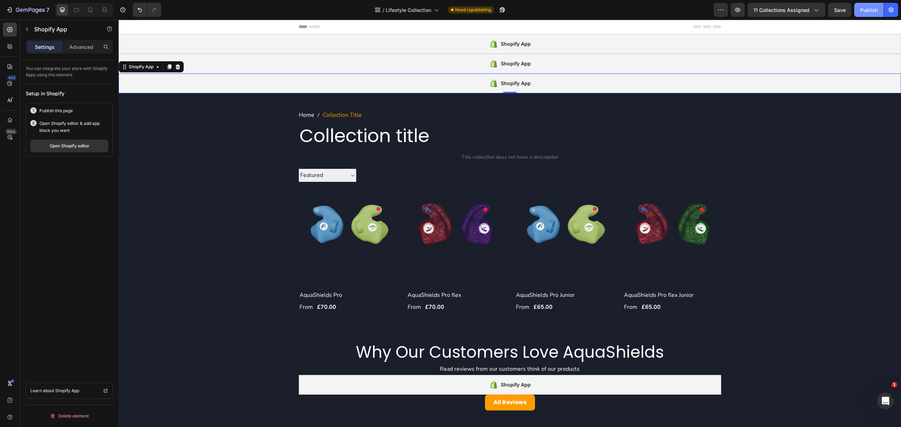
click at [864, 8] on div "Publish" at bounding box center [869, 9] width 18 height 7
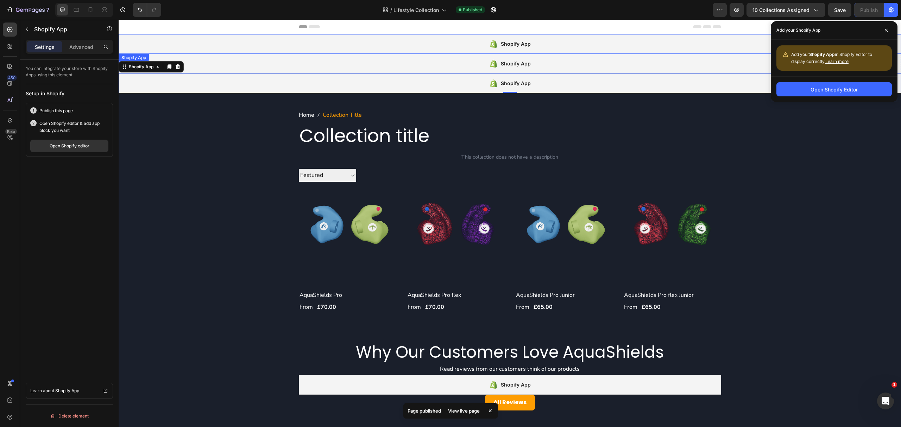
click at [380, 41] on div "Shopify App" at bounding box center [510, 44] width 783 height 20
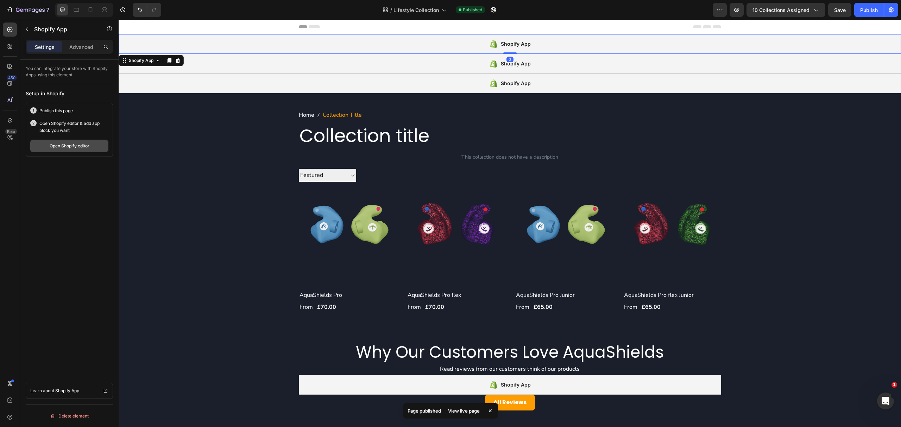
click at [68, 147] on div "Open Shopify editor" at bounding box center [70, 146] width 40 height 6
click at [417, 11] on span "Lifestyle Collection" at bounding box center [416, 9] width 45 height 7
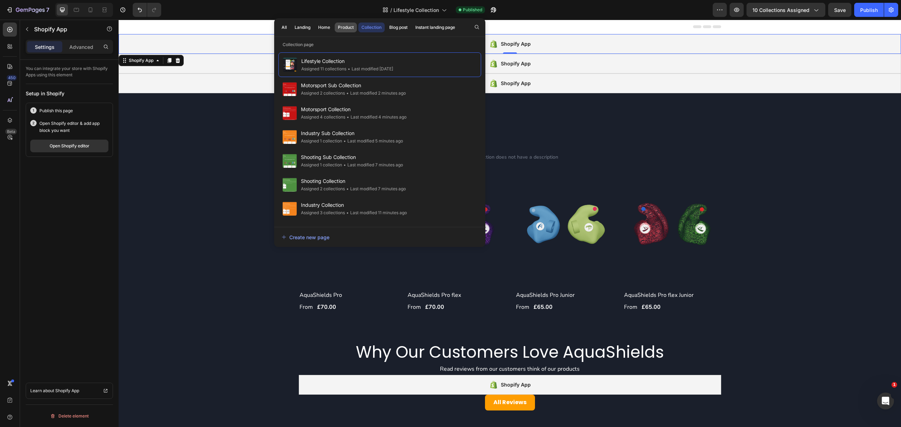
click at [342, 27] on div "Product" at bounding box center [346, 27] width 16 height 6
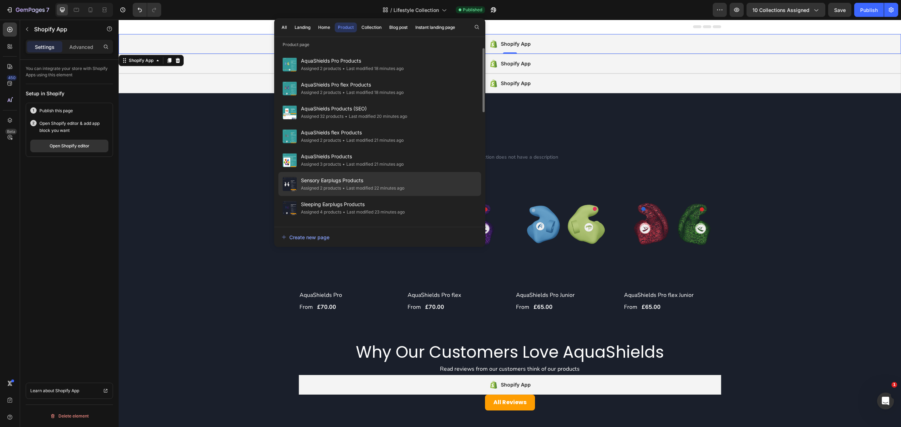
click at [375, 184] on span "Sensory Earplugs Products" at bounding box center [353, 180] width 104 height 8
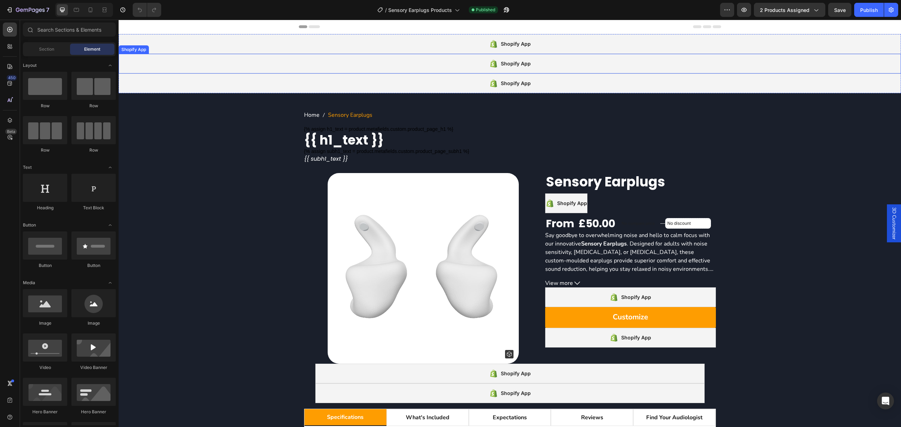
click at [293, 55] on div "Shopify App" at bounding box center [510, 64] width 783 height 20
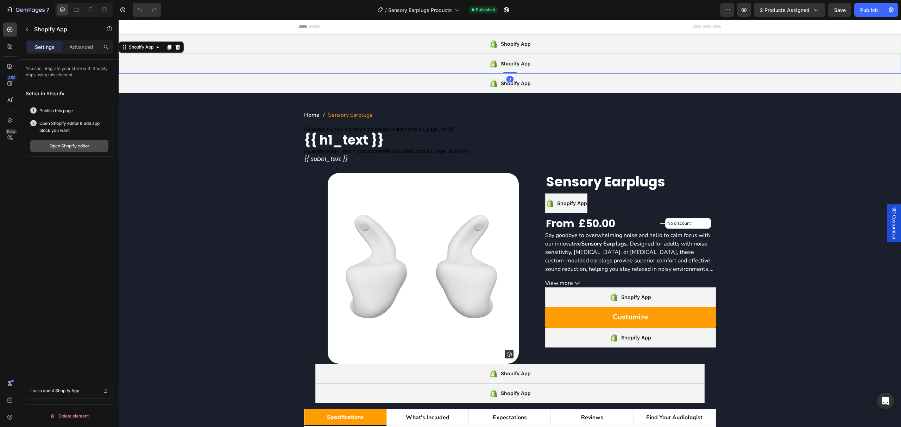
click at [50, 150] on button "Open Shopify editor" at bounding box center [69, 146] width 78 height 13
click at [418, 10] on span "Sensory Earplugs Products" at bounding box center [420, 9] width 64 height 7
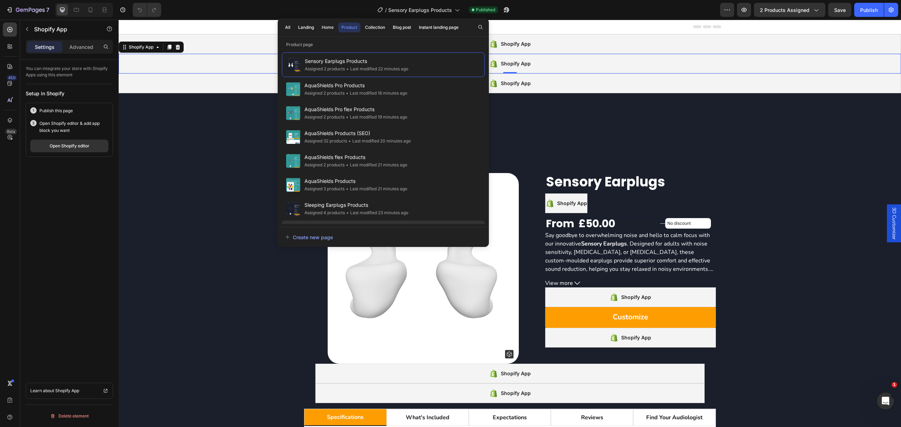
scroll to position [94, 0]
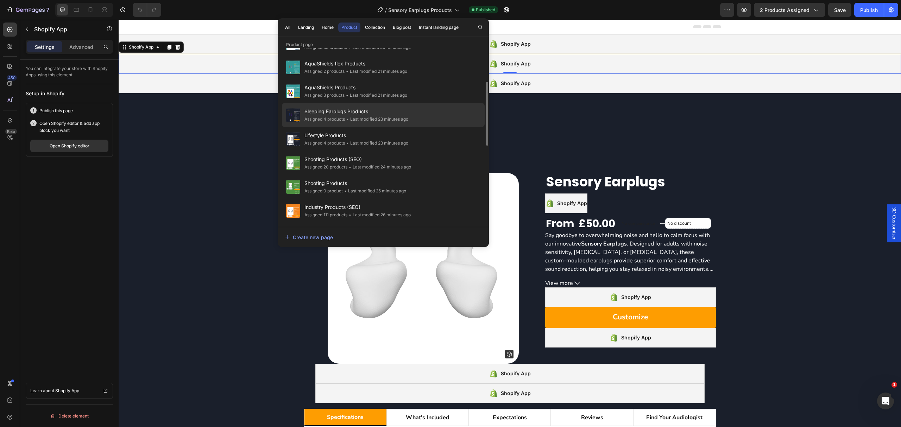
click at [408, 113] on span "Sleeping Earplugs Products" at bounding box center [357, 111] width 104 height 8
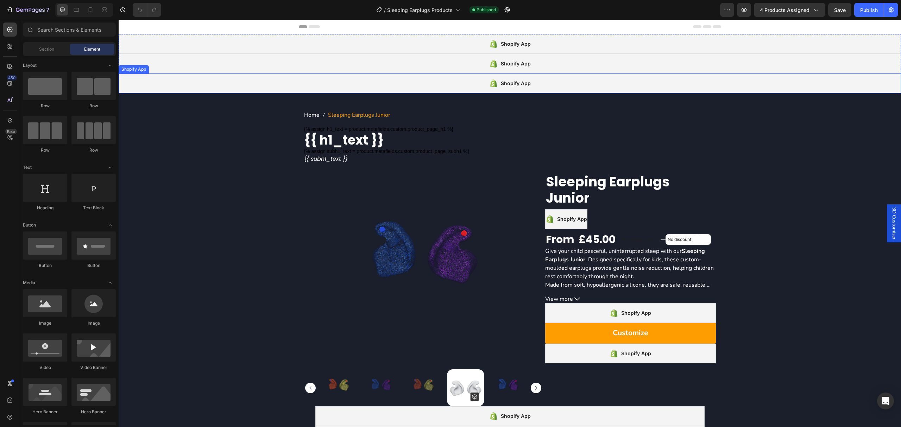
click at [434, 84] on div "Shopify App" at bounding box center [510, 84] width 783 height 20
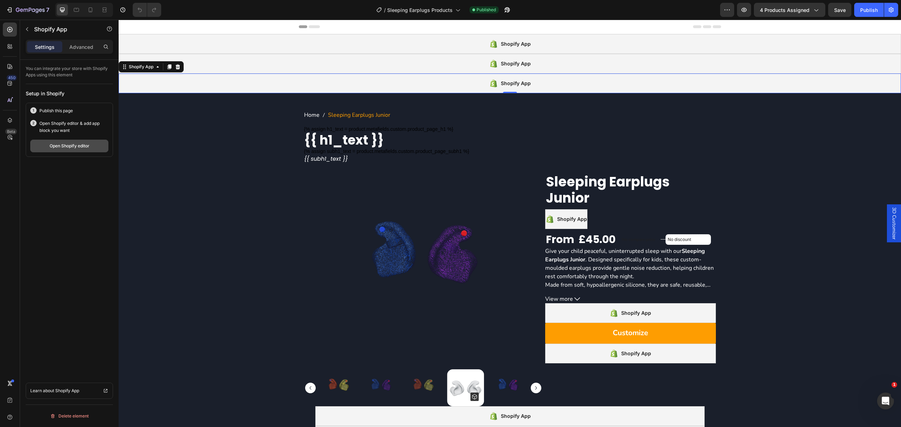
click at [74, 145] on div "Open Shopify editor" at bounding box center [70, 146] width 40 height 6
click at [410, 13] on span "Sleeping Earplugs Products" at bounding box center [419, 9] width 65 height 7
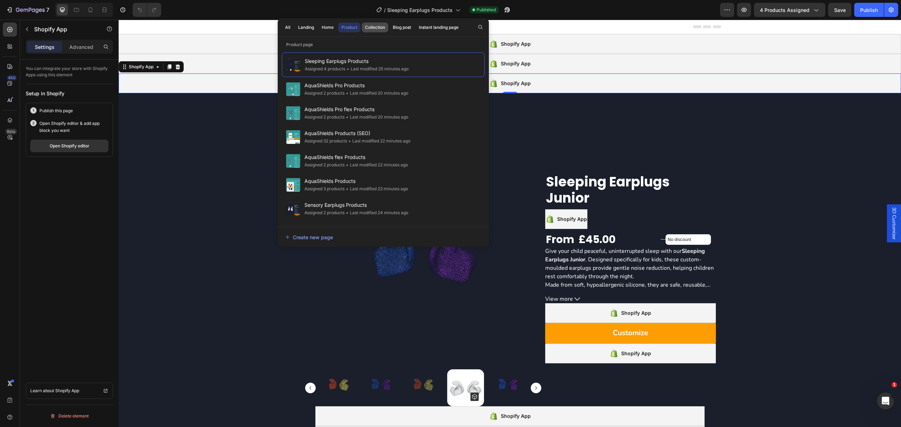
click at [367, 28] on div "Collection" at bounding box center [375, 27] width 20 height 6
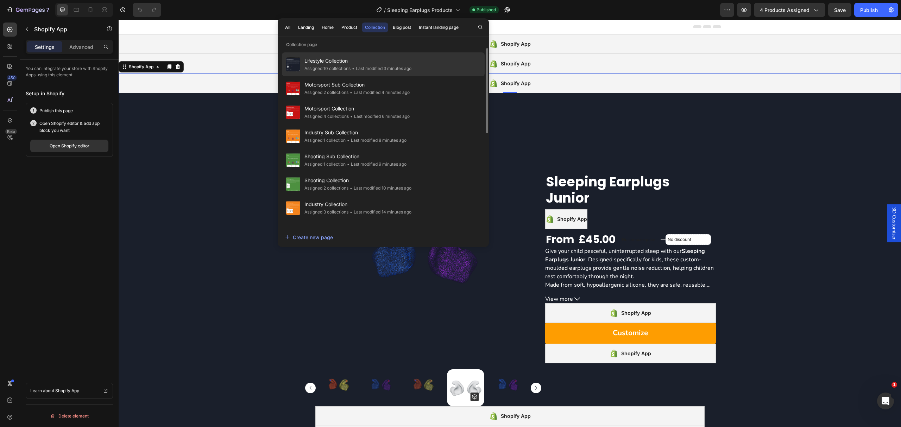
click at [373, 68] on div "• Last modified 3 minutes ago" at bounding box center [381, 68] width 61 height 7
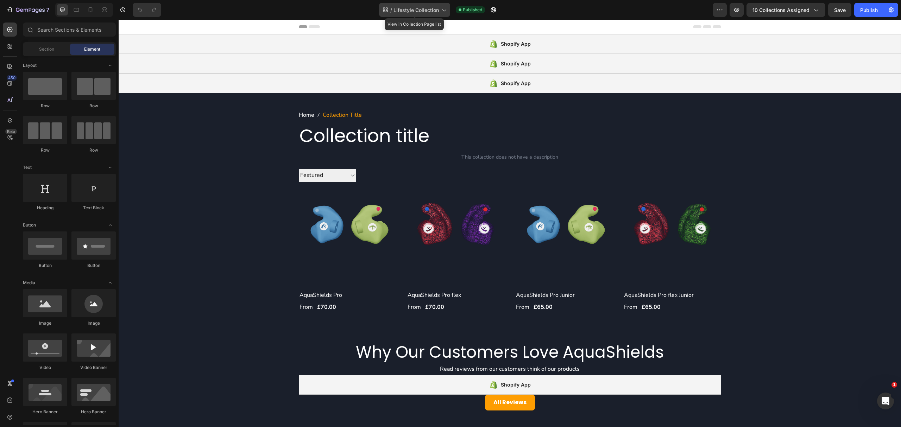
click at [412, 13] on span "Lifestyle Collection" at bounding box center [416, 9] width 45 height 7
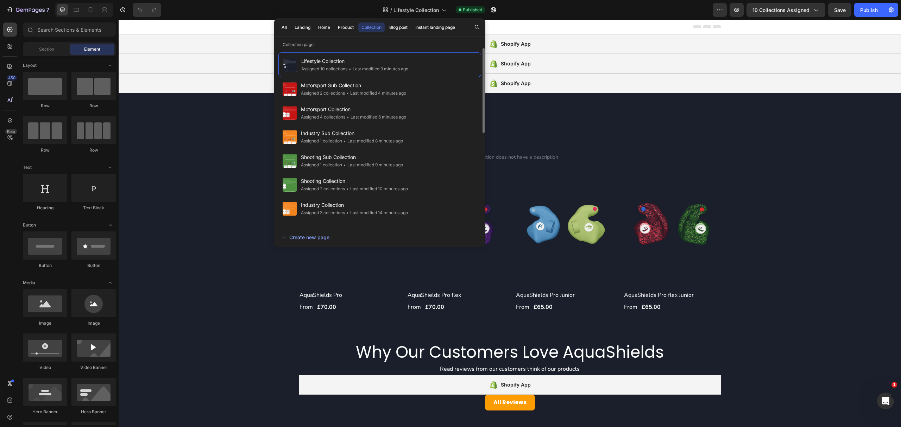
scroll to position [188, 0]
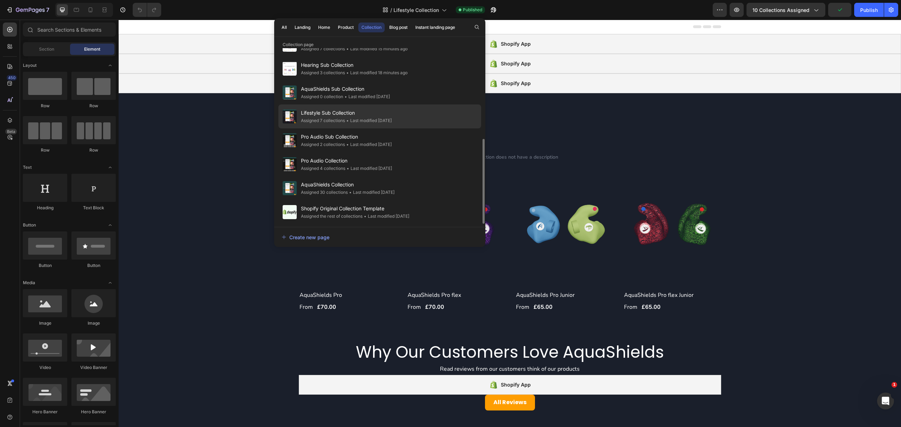
click at [390, 121] on div "• Last modified 16 days ago" at bounding box center [368, 120] width 47 height 7
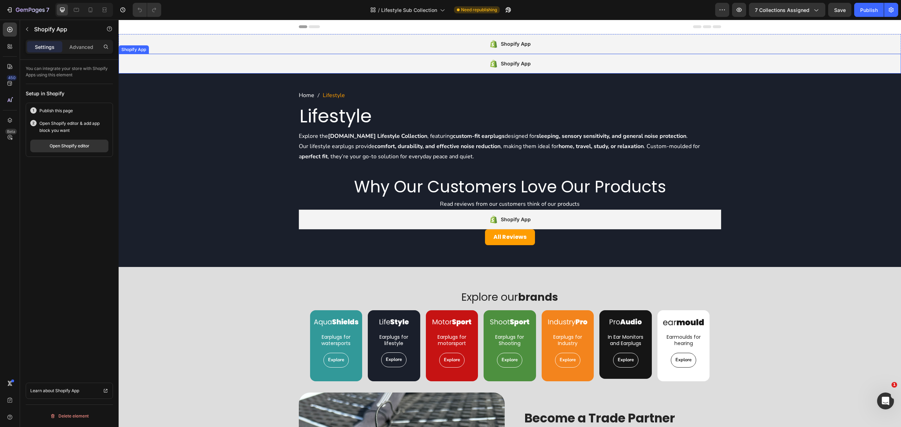
click at [203, 65] on div "Shopify App" at bounding box center [510, 64] width 783 height 20
click at [167, 48] on icon at bounding box center [170, 47] width 6 height 6
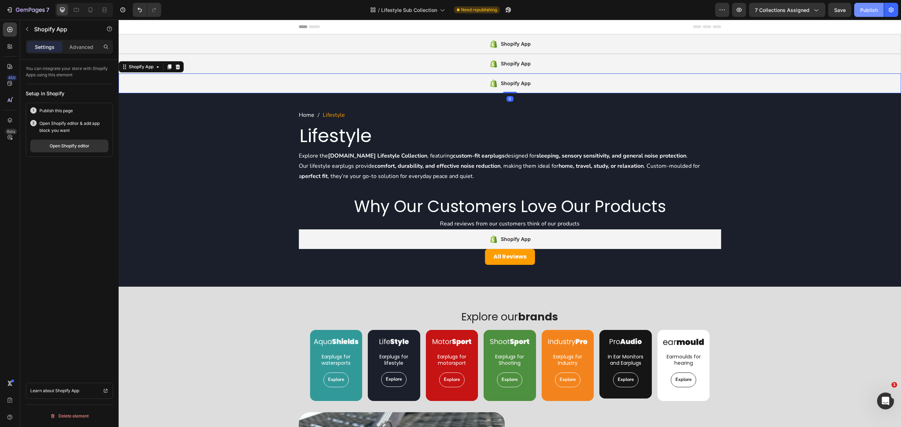
click at [865, 7] on div "Publish" at bounding box center [869, 9] width 18 height 7
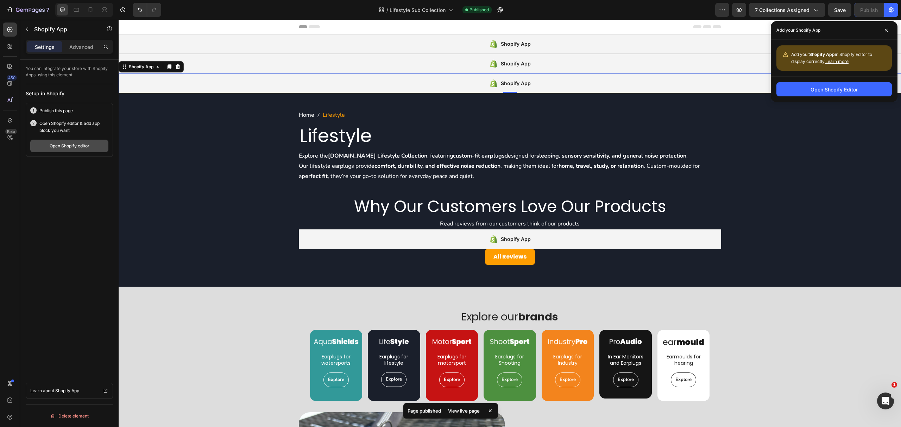
click at [50, 150] on button "Open Shopify editor" at bounding box center [69, 146] width 78 height 13
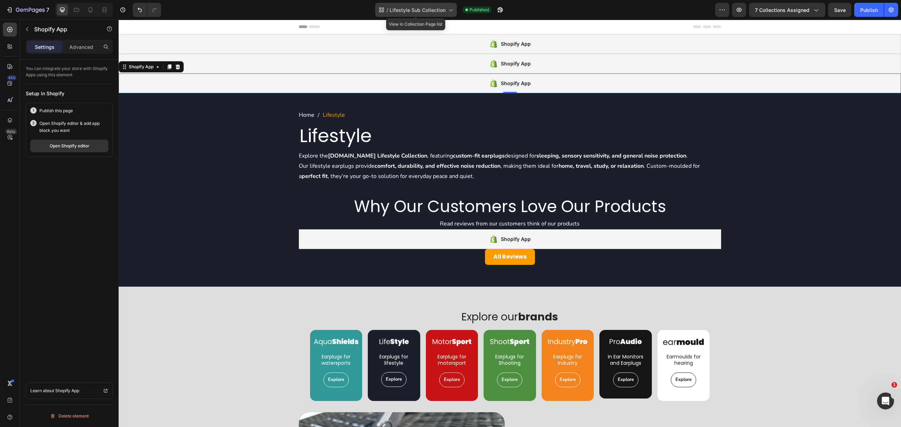
click at [423, 9] on span "Lifestyle Sub Collection" at bounding box center [418, 9] width 56 height 7
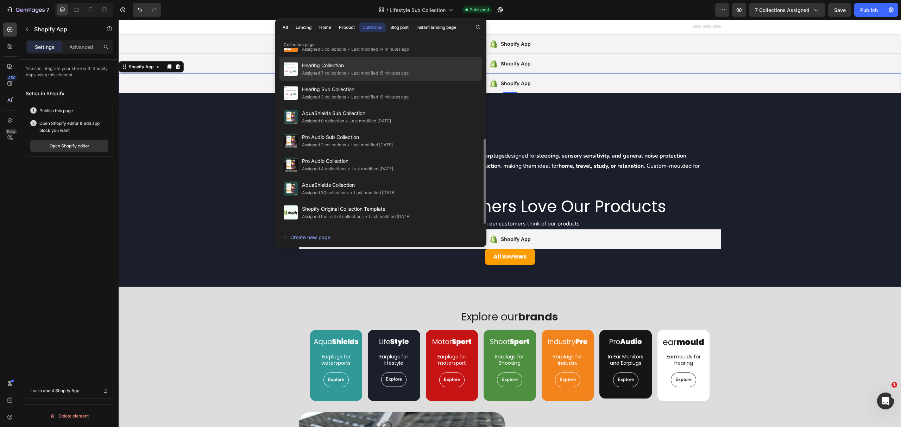
scroll to position [188, 0]
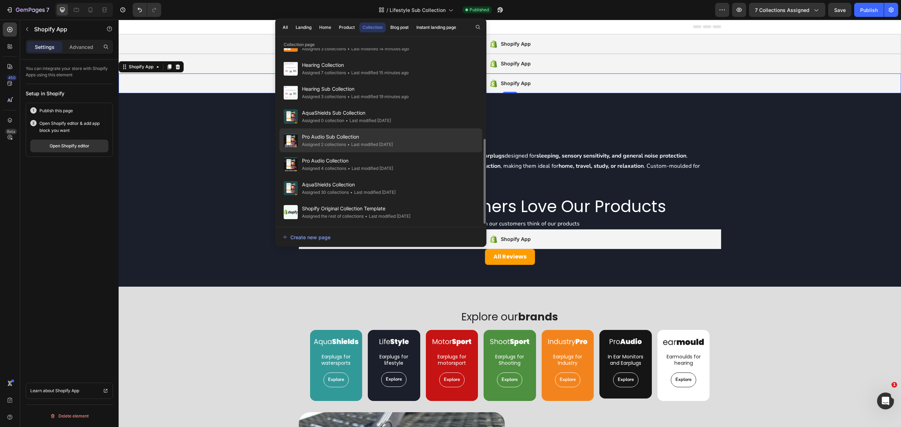
click at [425, 152] on div "Pro Audio Sub Collection Assigned 2 collections • Last modified 16 days ago" at bounding box center [381, 164] width 203 height 24
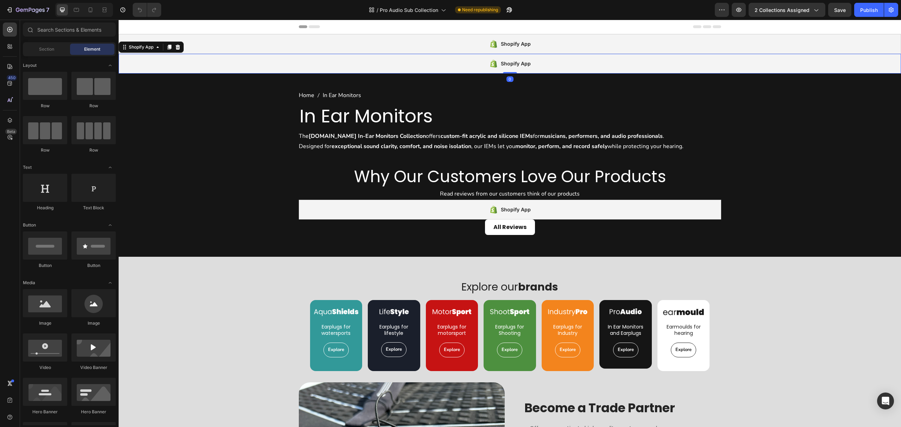
click at [315, 69] on div "Shopify App" at bounding box center [510, 64] width 783 height 20
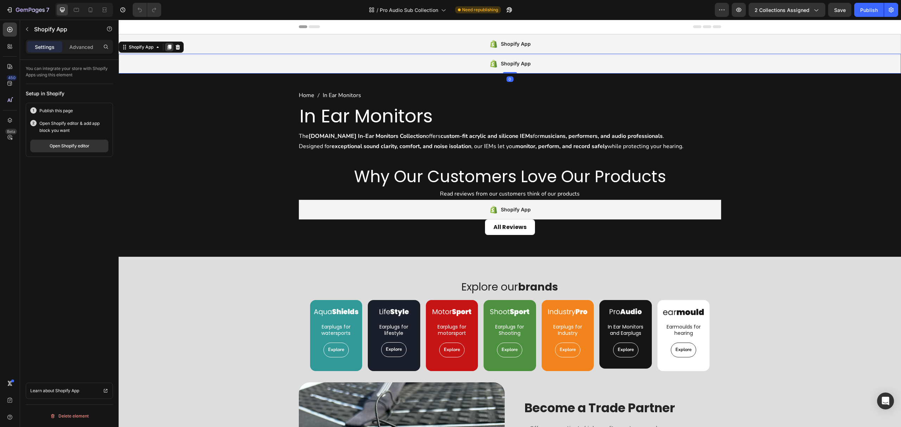
click at [168, 45] on icon at bounding box center [170, 47] width 6 height 6
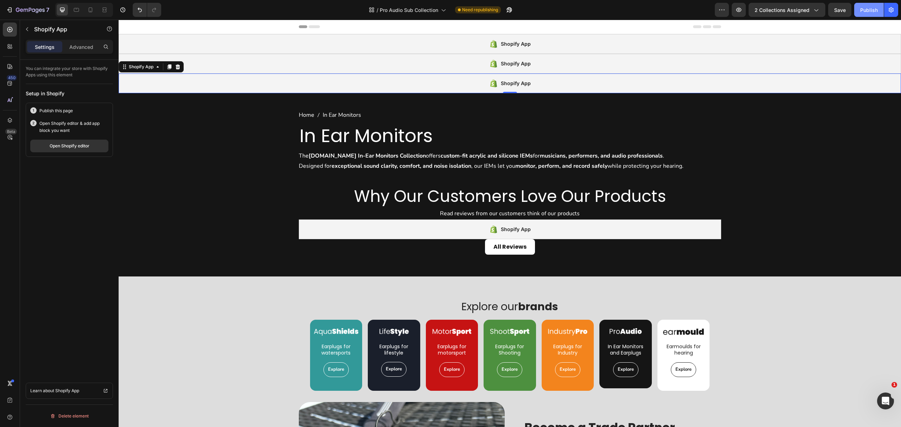
click at [860, 9] on div "Publish" at bounding box center [869, 9] width 18 height 7
click at [50, 146] on div "Open Shopify editor" at bounding box center [70, 146] width 40 height 6
click at [430, 12] on span "Pro Audio Sub Collection" at bounding box center [417, 9] width 58 height 7
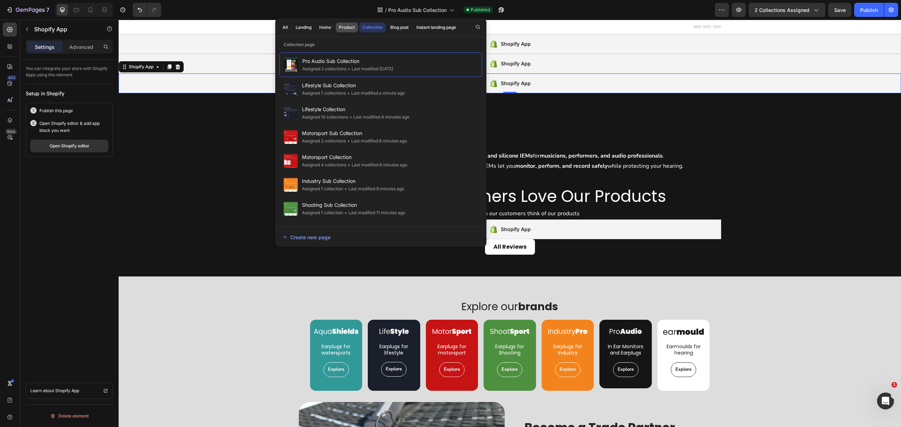
click at [349, 27] on div "Product" at bounding box center [347, 27] width 16 height 6
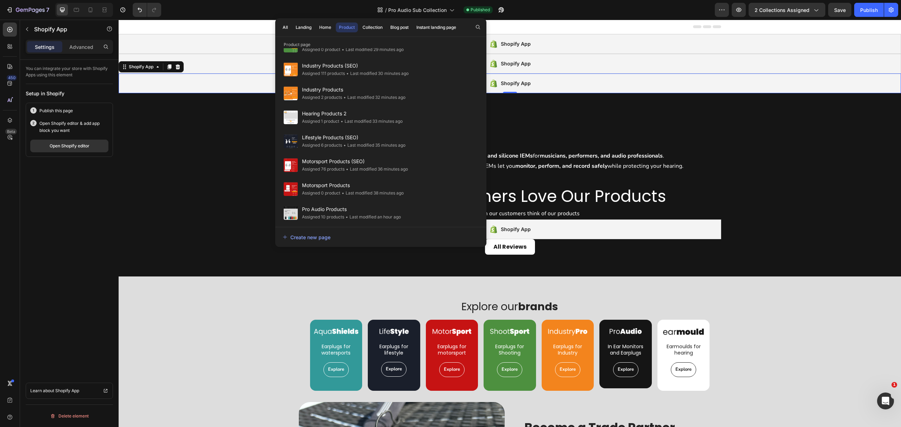
scroll to position [307, 0]
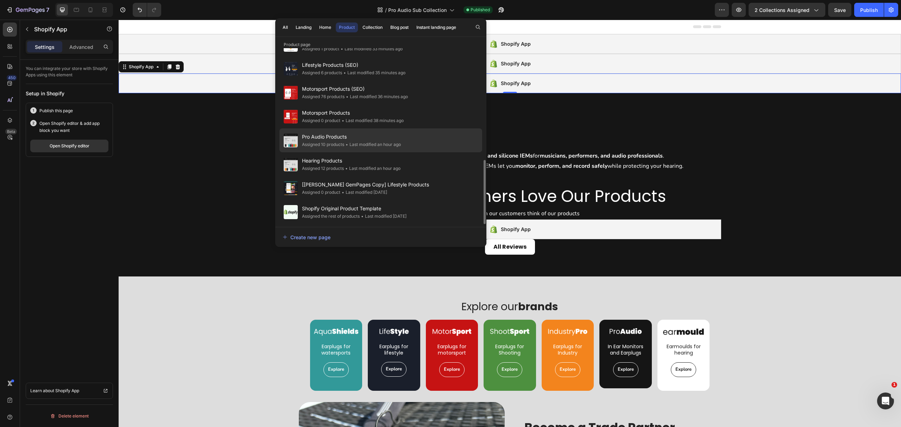
click at [361, 143] on div "• Last modified an hour ago" at bounding box center [372, 144] width 57 height 7
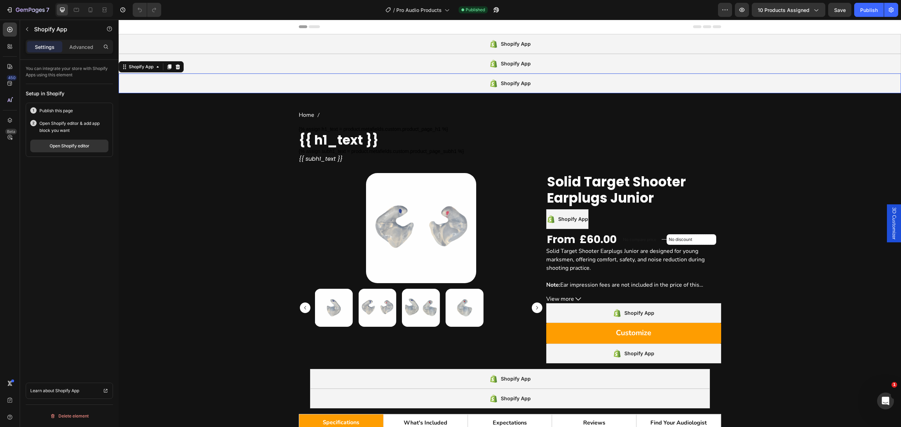
click at [166, 75] on div "Shopify App" at bounding box center [510, 84] width 783 height 20
click at [57, 147] on div "Open Shopify editor" at bounding box center [70, 146] width 40 height 6
click at [64, 147] on div "Open Shopify editor" at bounding box center [70, 146] width 40 height 6
click at [399, 10] on span "Pro Audio Products" at bounding box center [418, 9] width 45 height 7
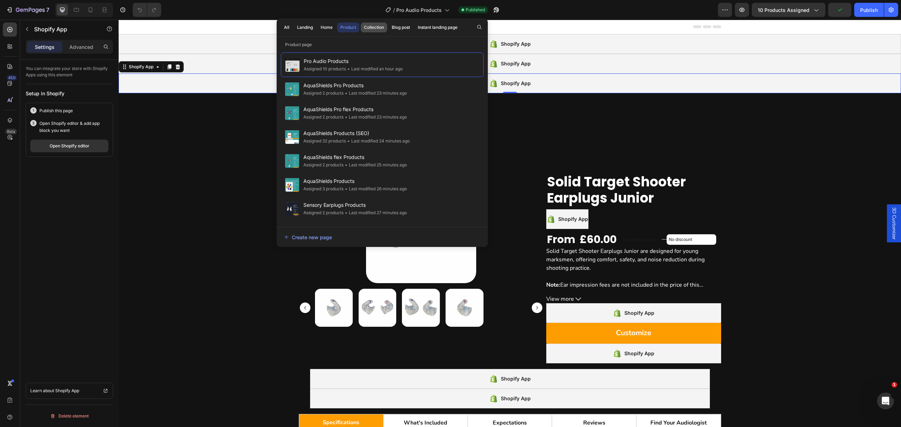
click at [381, 25] on div "Collection" at bounding box center [374, 27] width 20 height 6
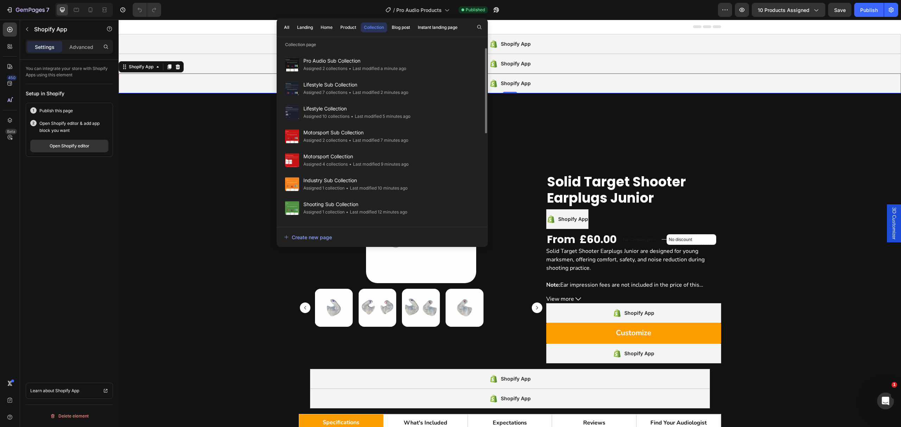
scroll to position [187, 0]
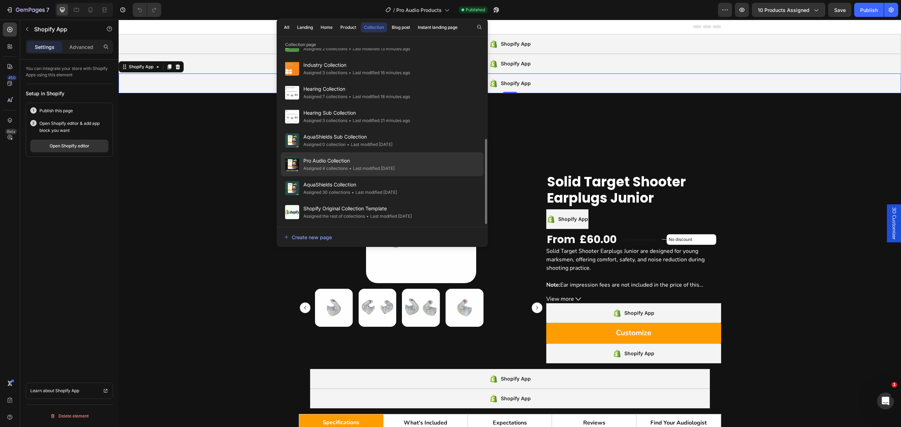
click at [373, 176] on div "Pro Audio Collection Assigned 4 collections • Last modified 16 days ago" at bounding box center [382, 188] width 203 height 24
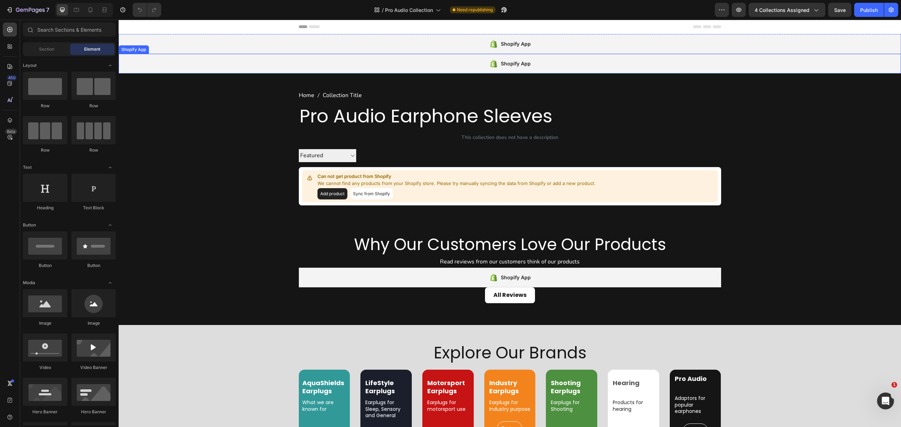
click at [368, 61] on div "Shopify App" at bounding box center [510, 64] width 783 height 20
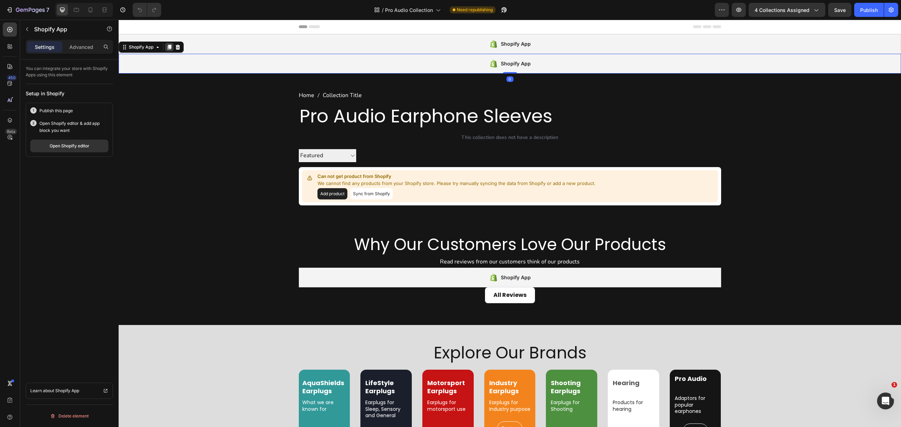
click at [170, 48] on icon at bounding box center [170, 47] width 4 height 5
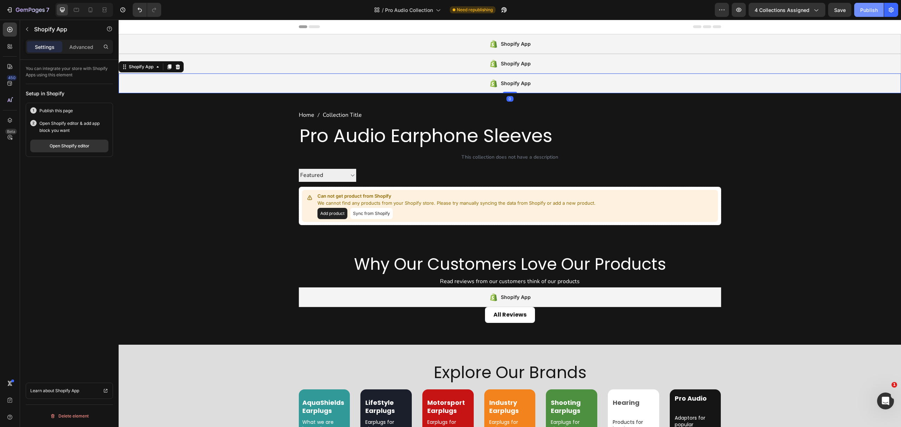
click at [857, 9] on button "Publish" at bounding box center [870, 10] width 30 height 14
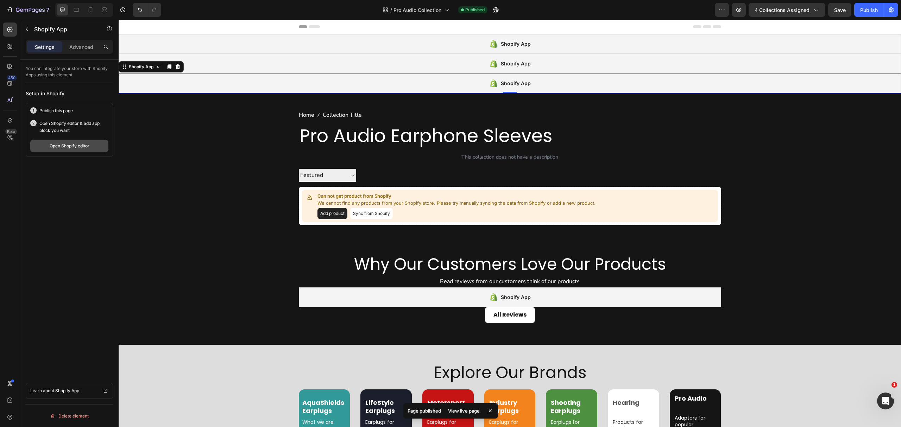
click at [75, 145] on div "Open Shopify editor" at bounding box center [70, 146] width 40 height 6
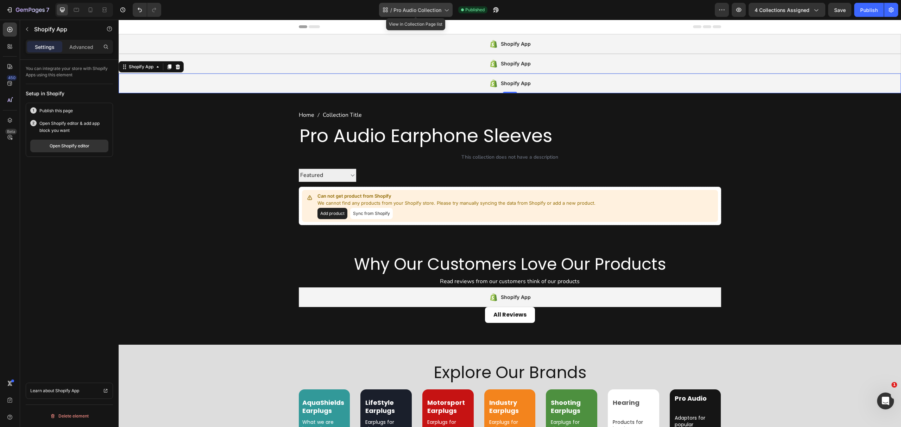
click at [411, 6] on span "Pro Audio Collection" at bounding box center [418, 9] width 48 height 7
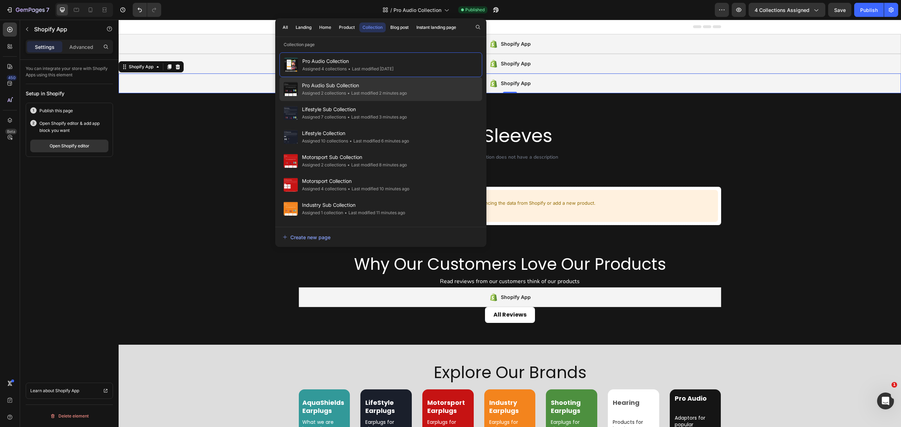
scroll to position [188, 0]
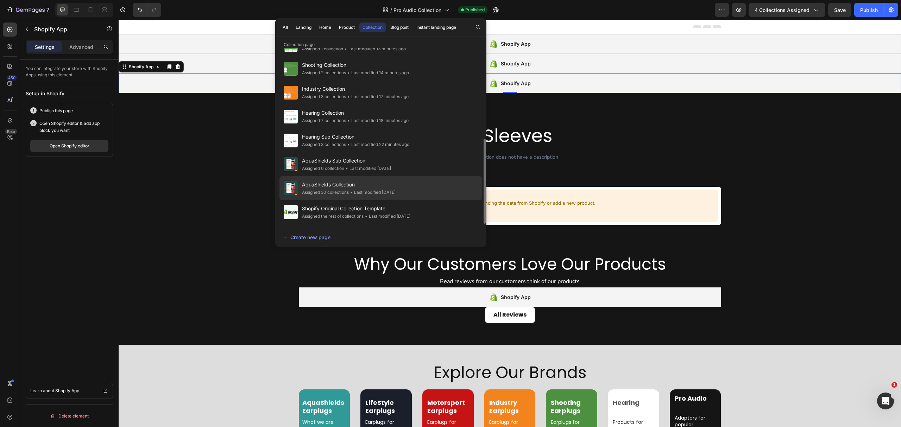
click at [389, 183] on span "AquaShields Collection" at bounding box center [349, 185] width 94 height 8
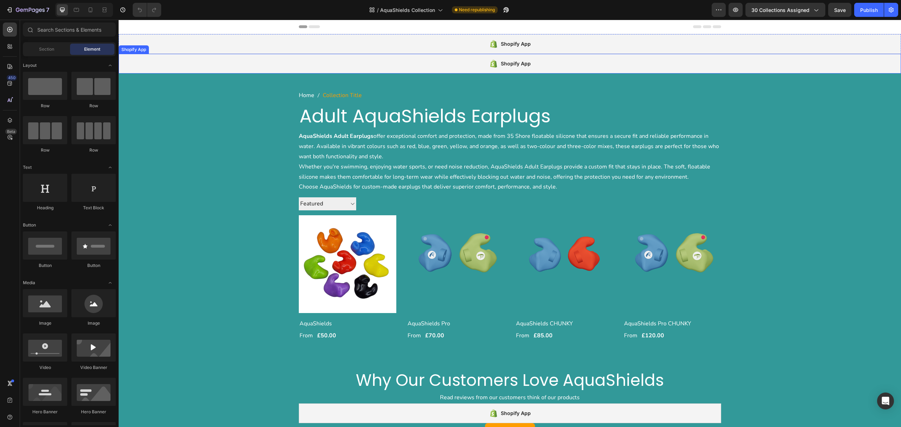
click at [223, 62] on div "Shopify App" at bounding box center [510, 64] width 783 height 20
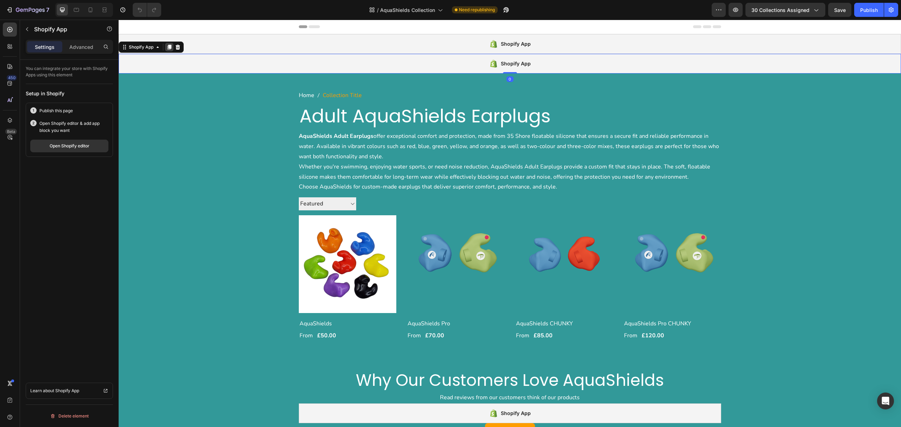
click at [167, 46] on icon at bounding box center [170, 47] width 6 height 6
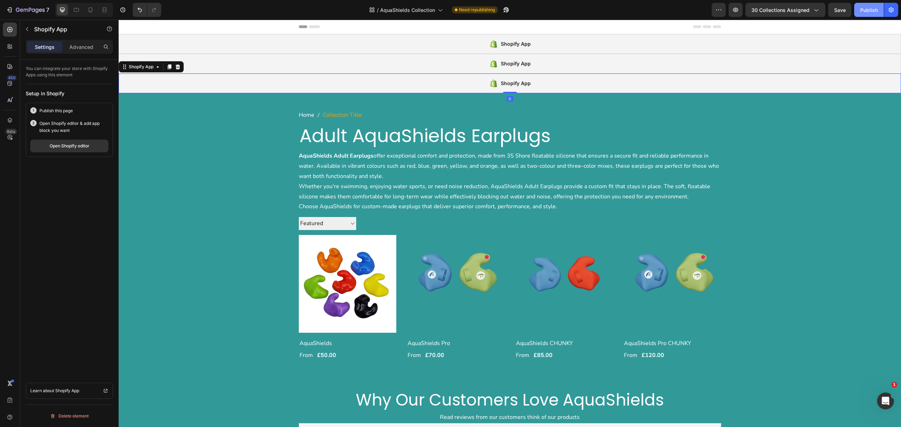
click at [868, 8] on div "Publish" at bounding box center [869, 9] width 18 height 7
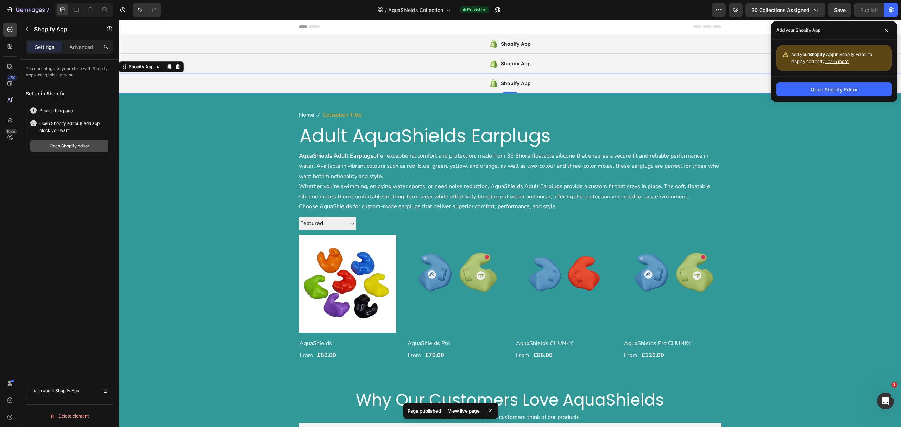
click at [73, 148] on div "Open Shopify editor" at bounding box center [70, 146] width 40 height 6
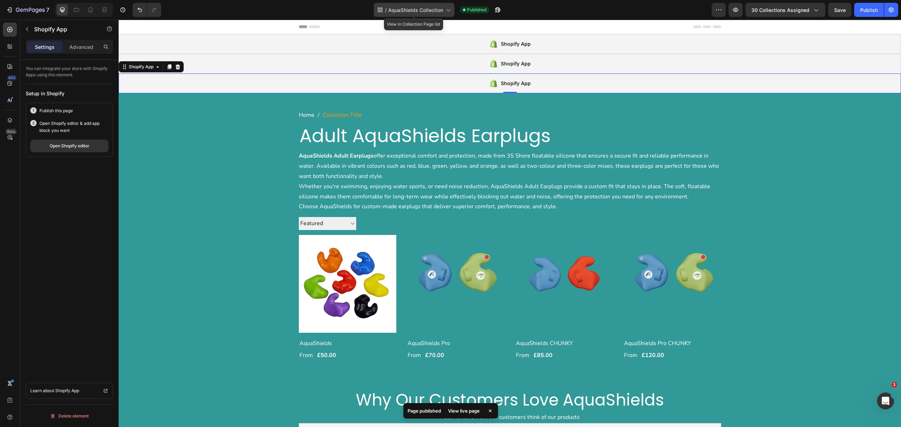
click at [398, 3] on div "/ AquaShields Collection" at bounding box center [414, 10] width 81 height 14
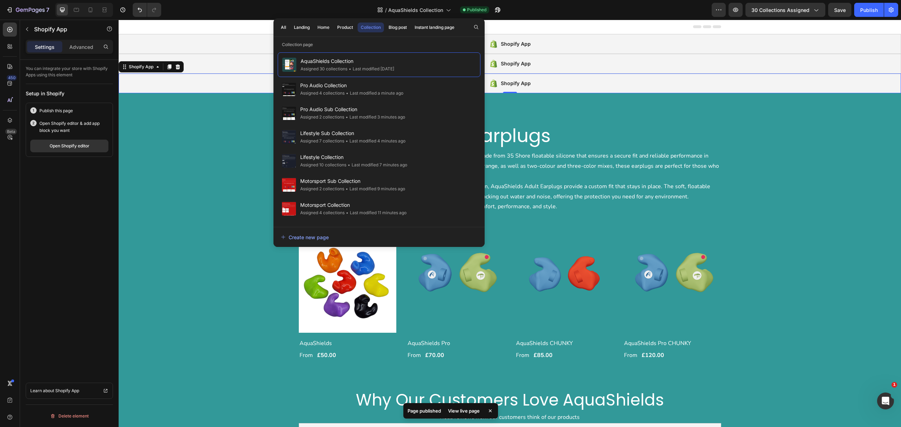
scroll to position [188, 0]
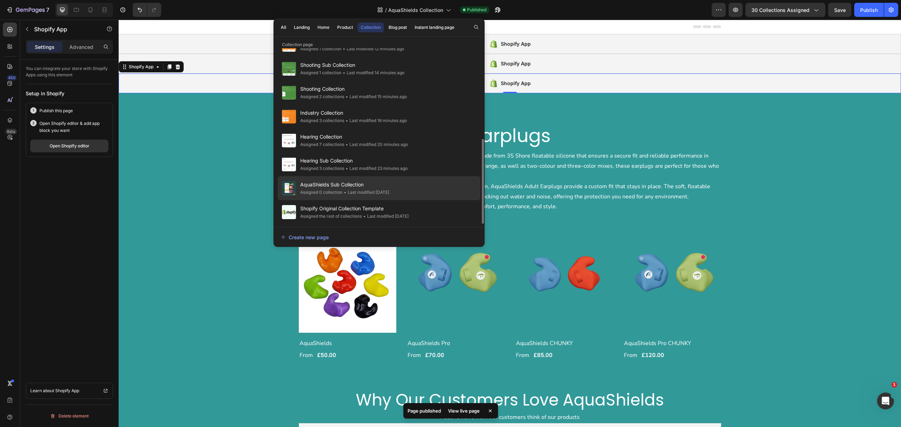
click at [389, 188] on span "AquaShields Sub Collection" at bounding box center [344, 185] width 89 height 8
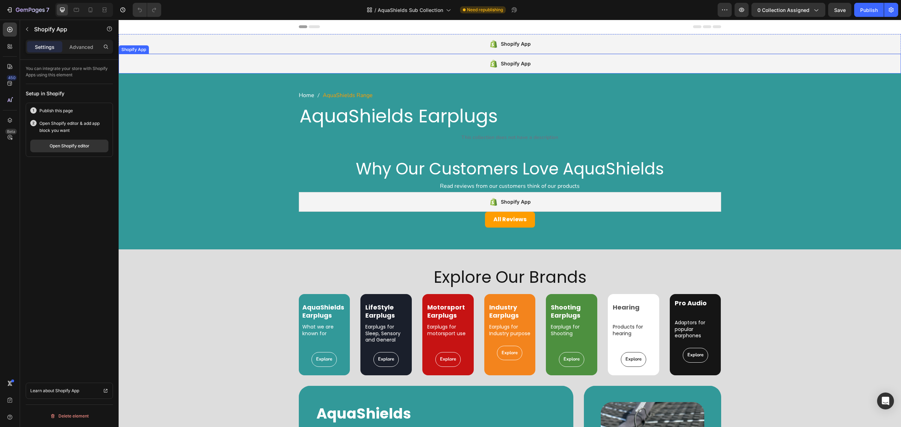
click at [292, 69] on div "Shopify App" at bounding box center [510, 64] width 783 height 20
click at [168, 45] on icon at bounding box center [170, 47] width 6 height 6
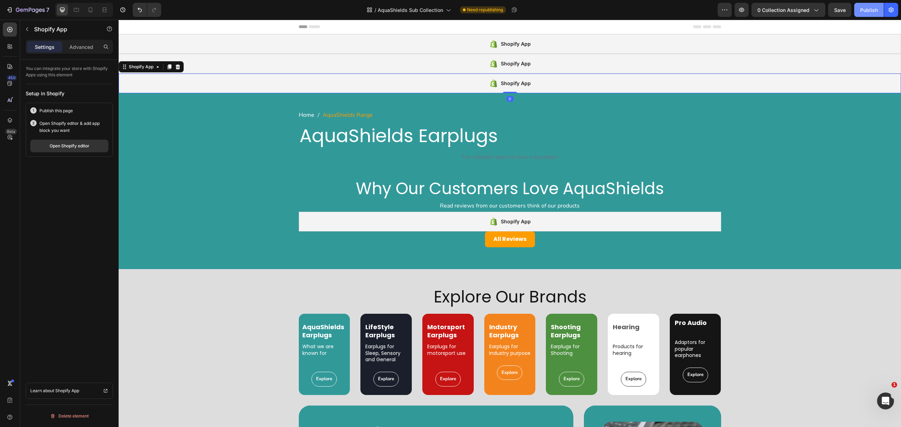
click at [858, 5] on button "Publish" at bounding box center [870, 10] width 30 height 14
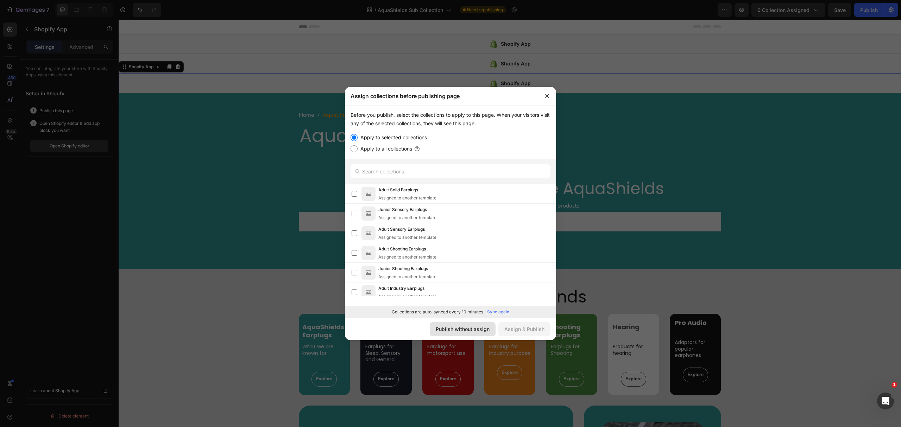
click at [450, 330] on div "Publish without assign" at bounding box center [463, 329] width 54 height 7
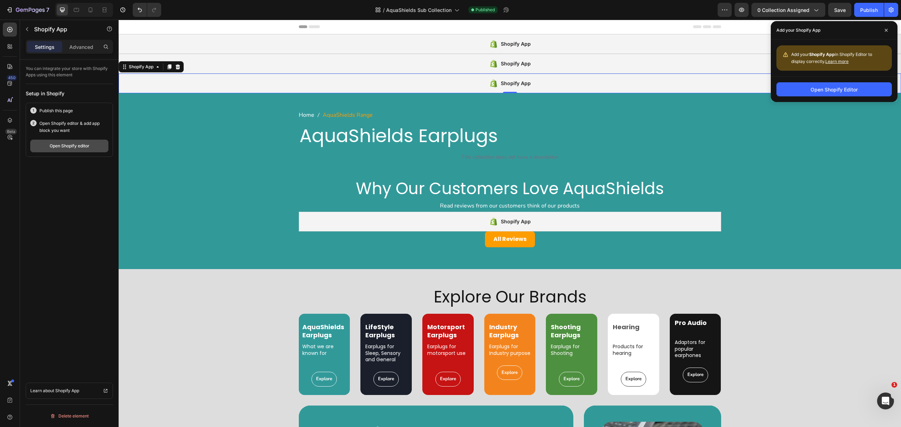
click at [47, 150] on button "Open Shopify editor" at bounding box center [69, 146] width 78 height 13
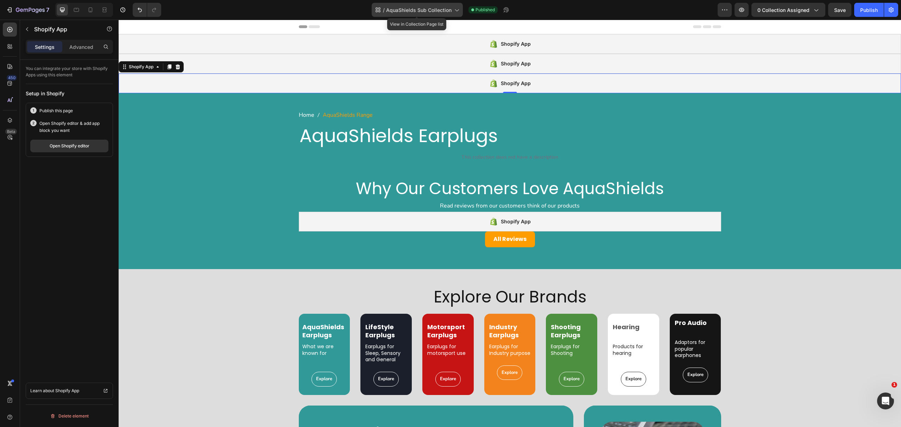
click at [407, 6] on span "AquaShields Sub Collection" at bounding box center [418, 9] width 65 height 7
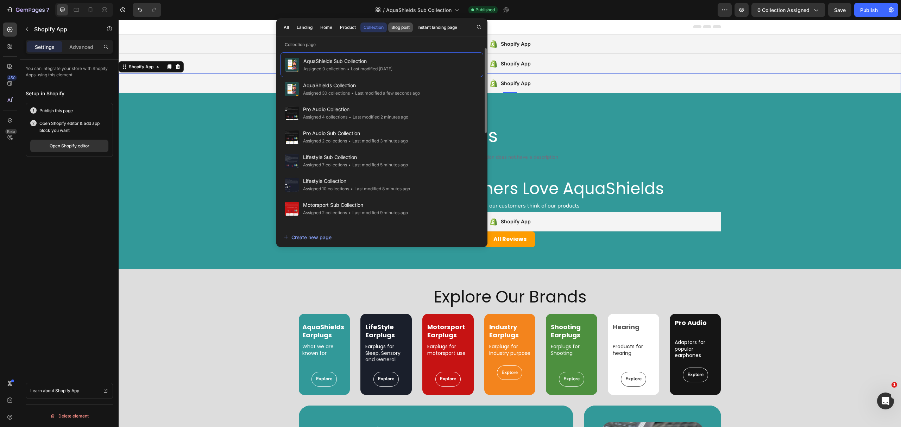
click at [396, 29] on div "Blog post" at bounding box center [401, 27] width 18 height 6
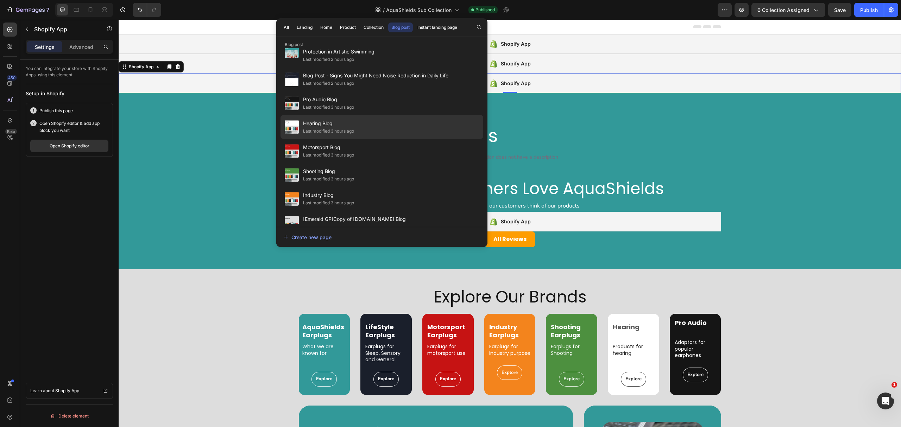
scroll to position [300, 0]
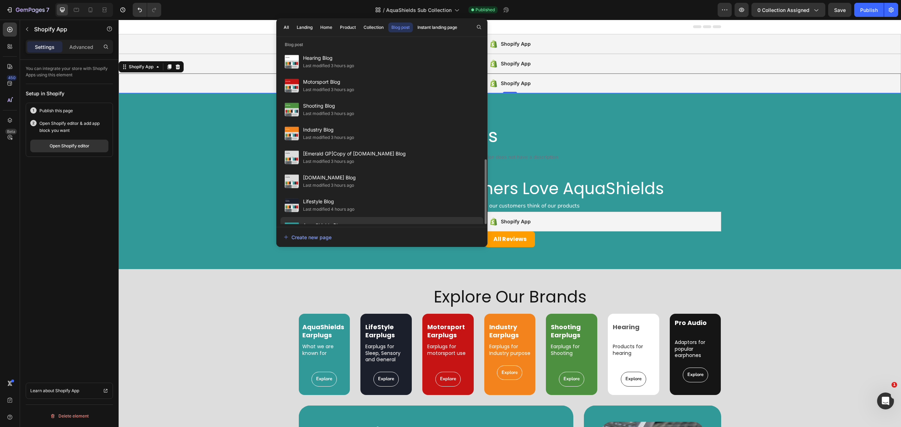
click at [366, 217] on div "AquaShields Blog Last modified 8 days ago" at bounding box center [382, 229] width 203 height 24
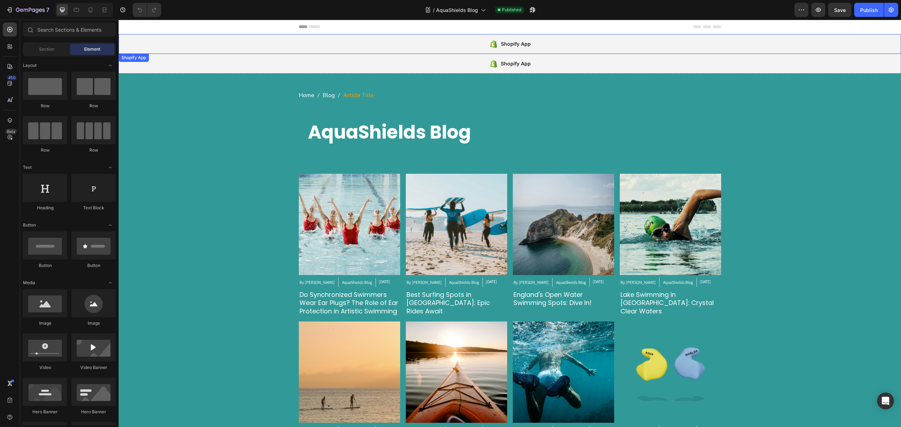
click at [230, 43] on div "Shopify App" at bounding box center [510, 44] width 783 height 20
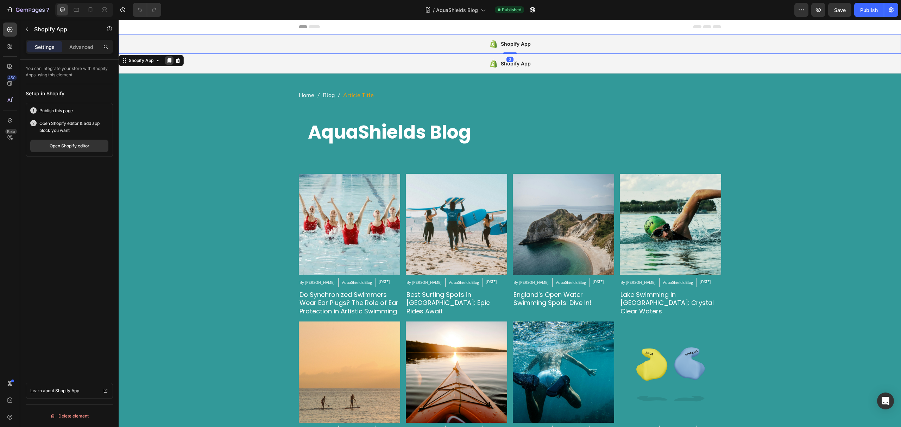
click at [170, 62] on icon at bounding box center [170, 61] width 6 height 6
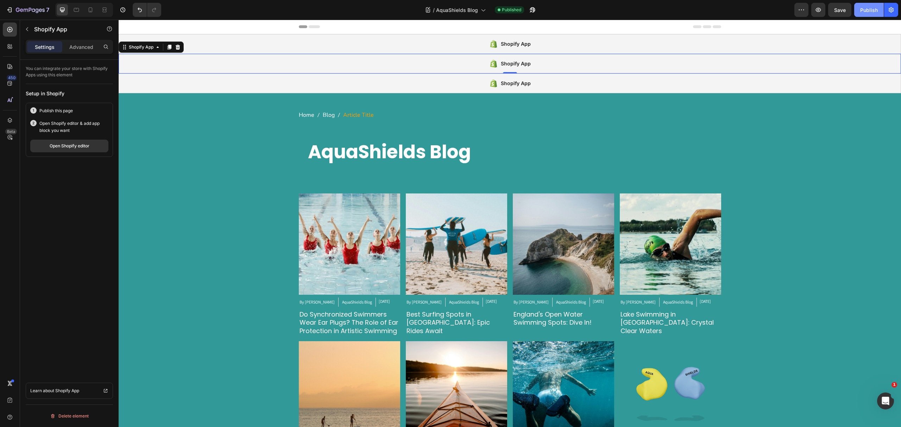
click at [861, 6] on div "Publish" at bounding box center [869, 9] width 18 height 7
click at [82, 150] on button "Open Shopify editor" at bounding box center [69, 146] width 78 height 13
click at [439, 6] on div "/ AquaShields Blog" at bounding box center [456, 10] width 68 height 14
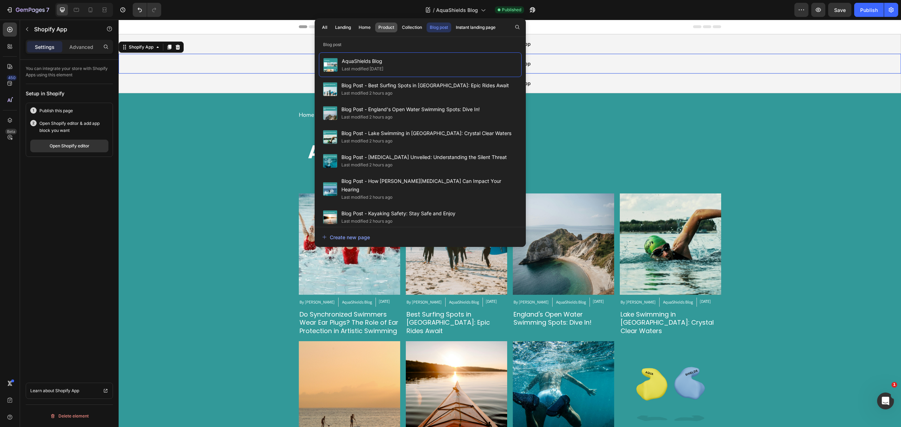
click at [387, 25] on div "Product" at bounding box center [386, 27] width 16 height 6
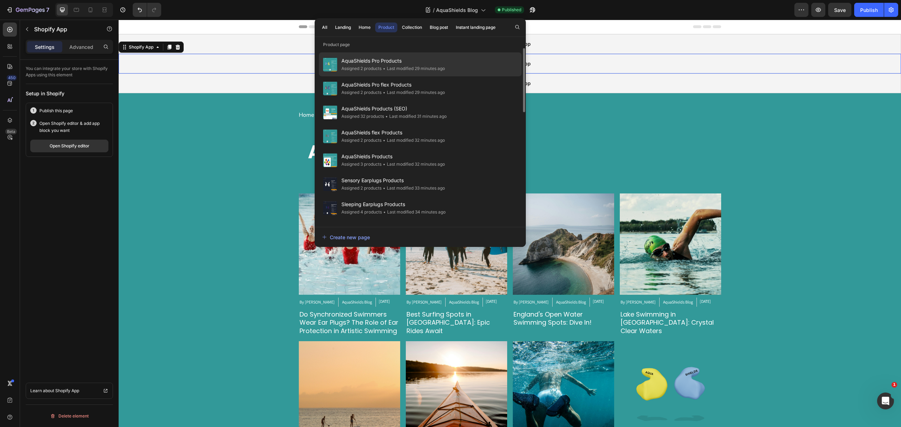
click at [381, 63] on span "AquaShields Pro Products" at bounding box center [394, 61] width 104 height 8
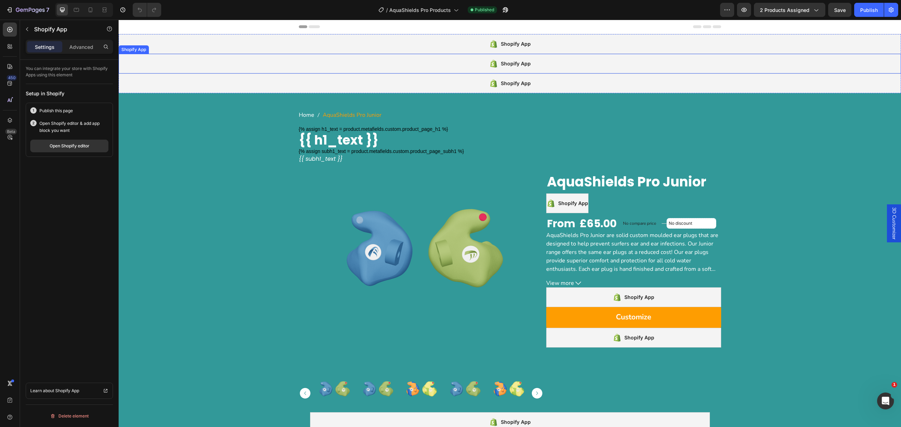
click at [420, 65] on div "Shopify App" at bounding box center [510, 64] width 783 height 20
click at [65, 150] on button "Open Shopify editor" at bounding box center [69, 146] width 78 height 13
click at [403, 6] on span "AquaShields Pro Products" at bounding box center [420, 9] width 62 height 7
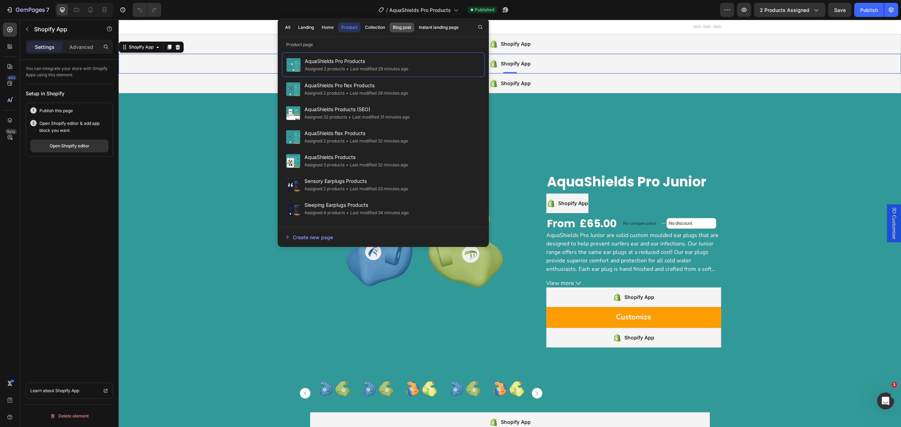
click at [406, 24] on div "Blog post" at bounding box center [402, 27] width 18 height 6
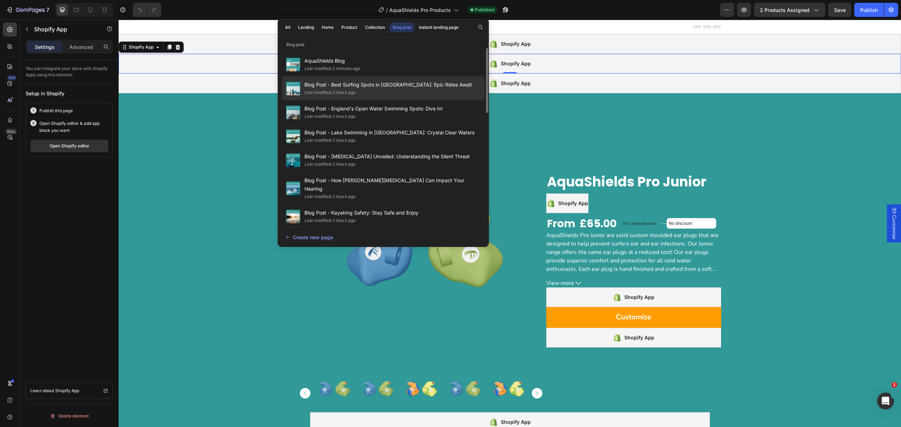
click at [396, 86] on span "Blog Post - Best Surfing Spots in [GEOGRAPHIC_DATA]: Epic Rides Await" at bounding box center [389, 85] width 168 height 8
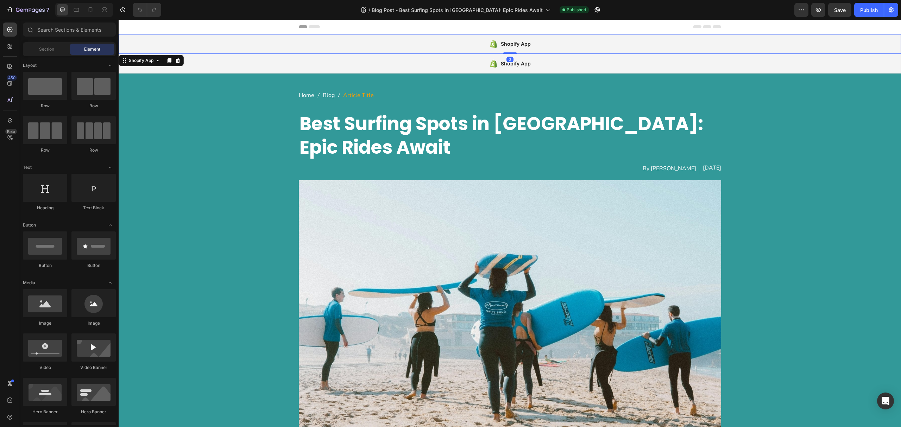
click at [261, 37] on div "Shopify App" at bounding box center [510, 44] width 783 height 20
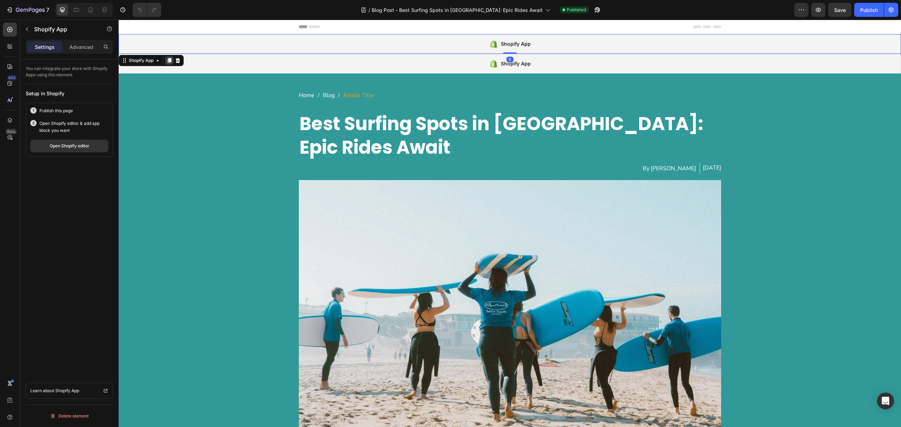
click at [168, 63] on icon at bounding box center [170, 60] width 4 height 5
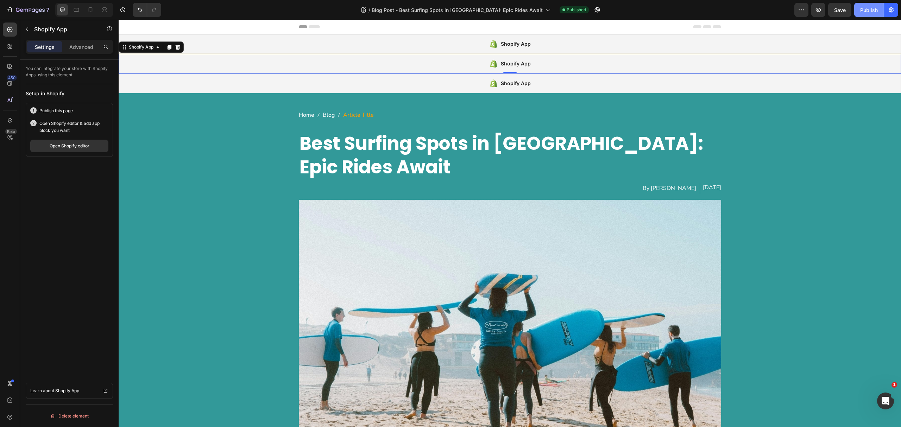
click at [865, 9] on div "Publish" at bounding box center [869, 9] width 18 height 7
click at [50, 144] on div "Open Shopify editor" at bounding box center [70, 146] width 40 height 6
click at [403, 12] on span "Blog Post - Best Surfing Spots in [GEOGRAPHIC_DATA]: Epic Rides Await" at bounding box center [457, 9] width 171 height 7
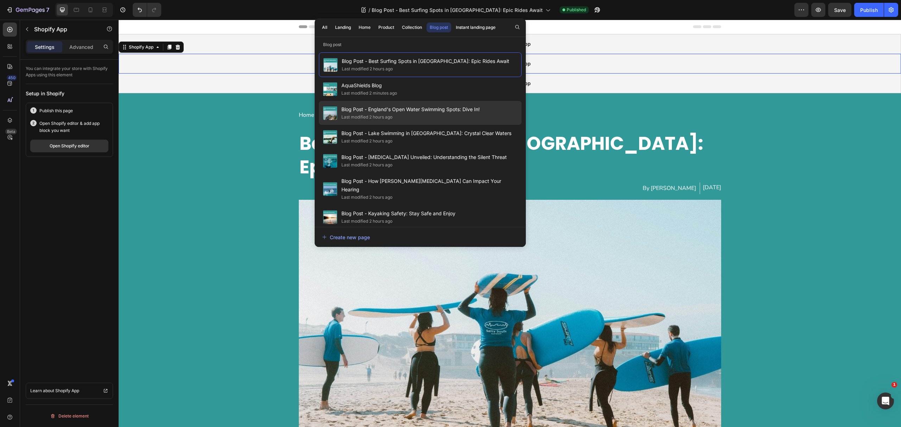
click at [392, 112] on span "Blog Post - England's Open Water Swimming Spots: Dive In!" at bounding box center [411, 109] width 138 height 8
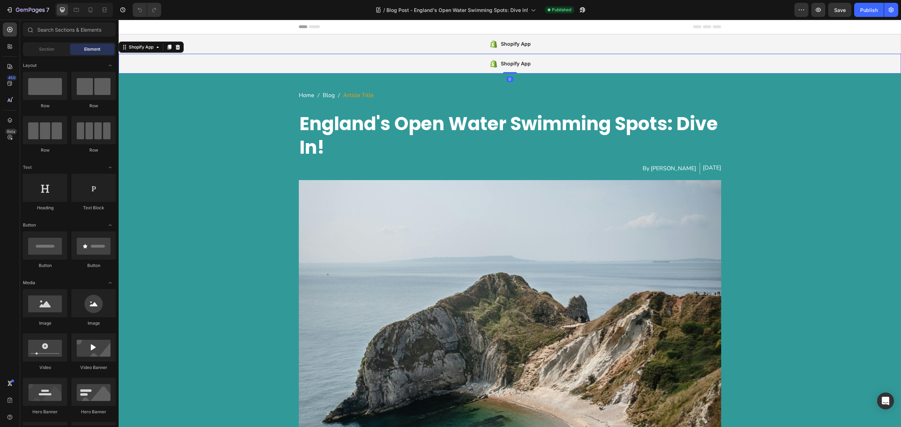
click at [415, 65] on div "Shopify App" at bounding box center [510, 64] width 783 height 20
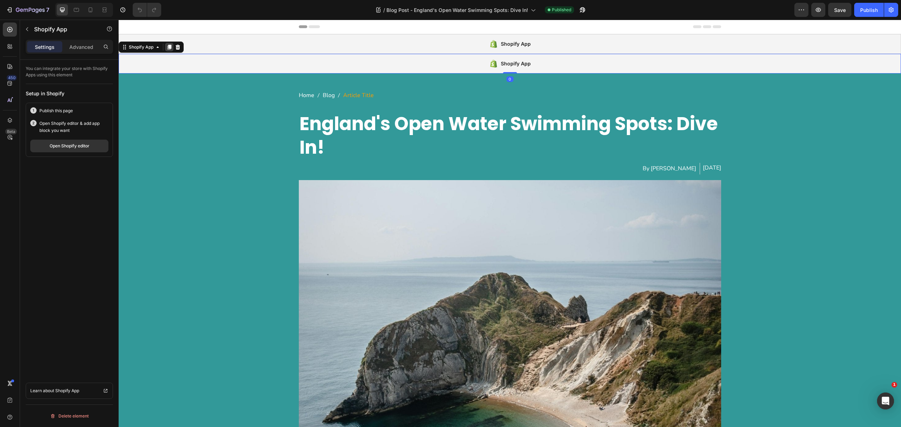
click at [170, 49] on icon at bounding box center [170, 47] width 4 height 5
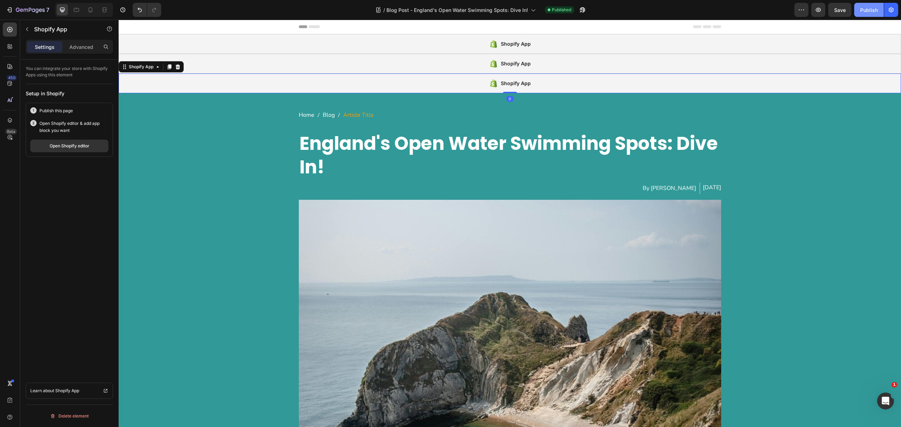
click at [875, 11] on div "Publish" at bounding box center [869, 9] width 18 height 7
click at [450, 9] on span "Blog Post - England's Open Water Swimming Spots: Dive In!" at bounding box center [458, 9] width 142 height 7
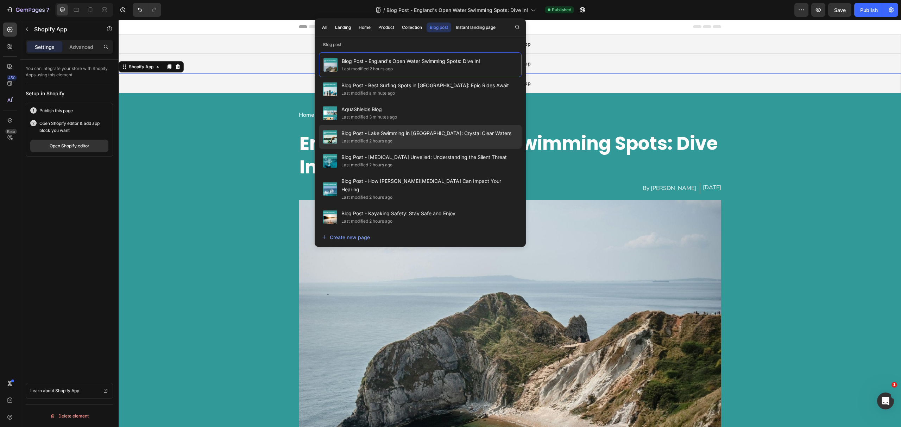
click at [423, 141] on div "Last modified 2 hours ago" at bounding box center [427, 141] width 170 height 7
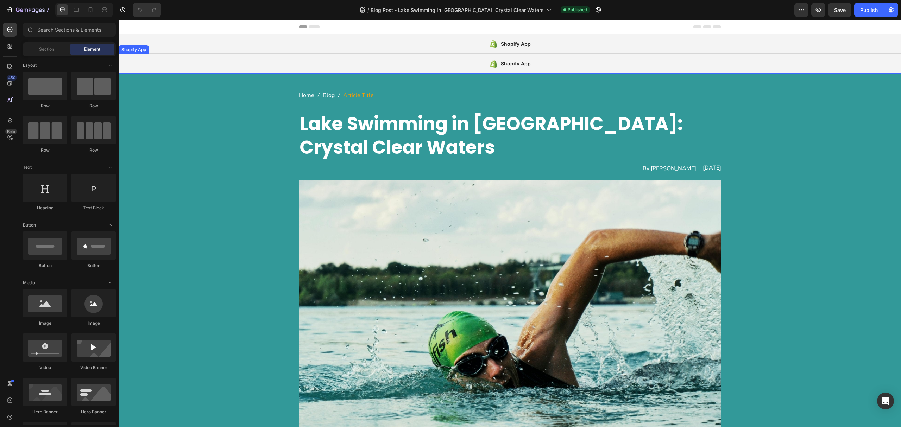
click at [321, 61] on div "Shopify App" at bounding box center [510, 64] width 783 height 20
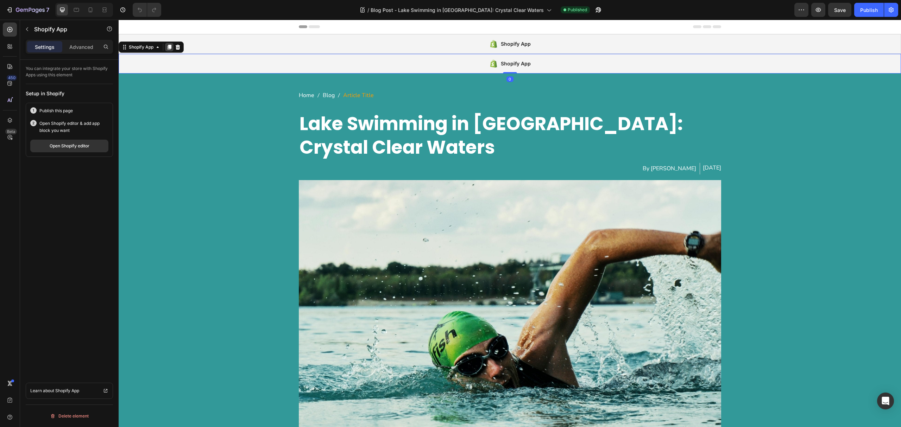
click at [169, 48] on icon at bounding box center [170, 47] width 4 height 5
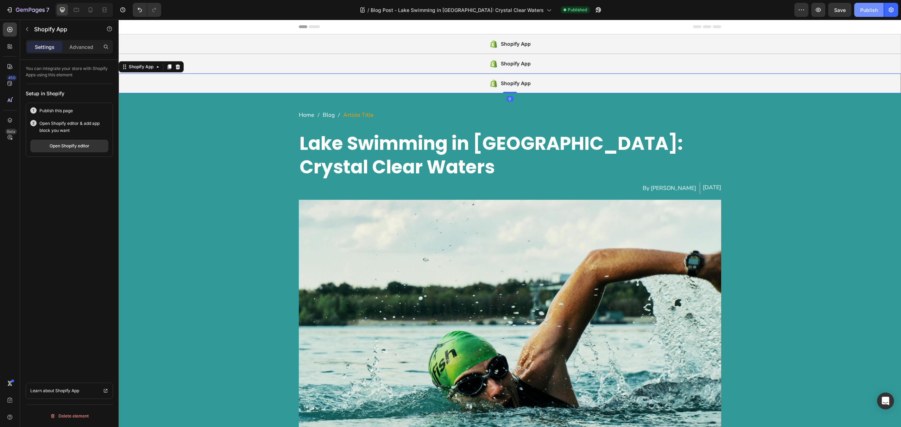
click at [870, 10] on div "Publish" at bounding box center [869, 9] width 18 height 7
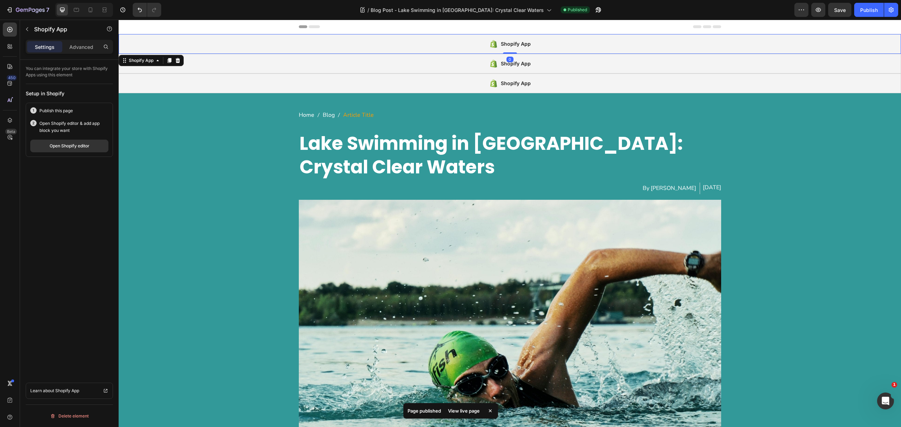
click at [388, 40] on div "Shopify App" at bounding box center [510, 44] width 783 height 20
click at [66, 147] on div "Open Shopify editor" at bounding box center [70, 146] width 40 height 6
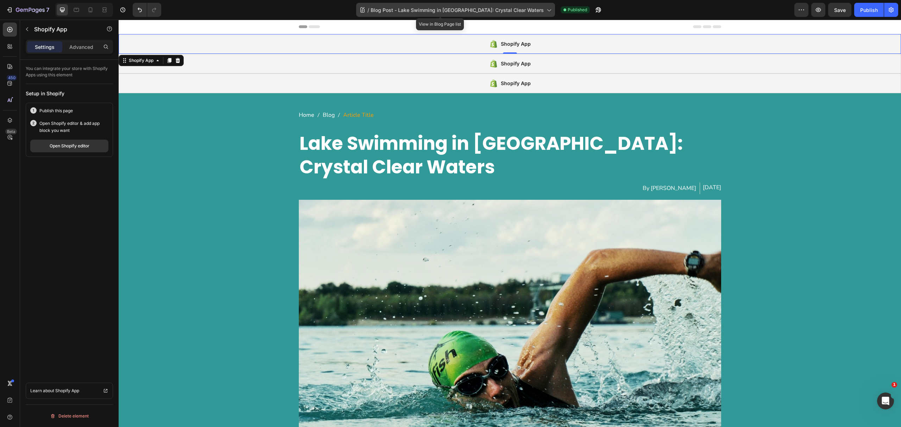
click at [422, 12] on span "Blog Post - Lake Swimming in [GEOGRAPHIC_DATA]: Crystal Clear Waters" at bounding box center [457, 9] width 173 height 7
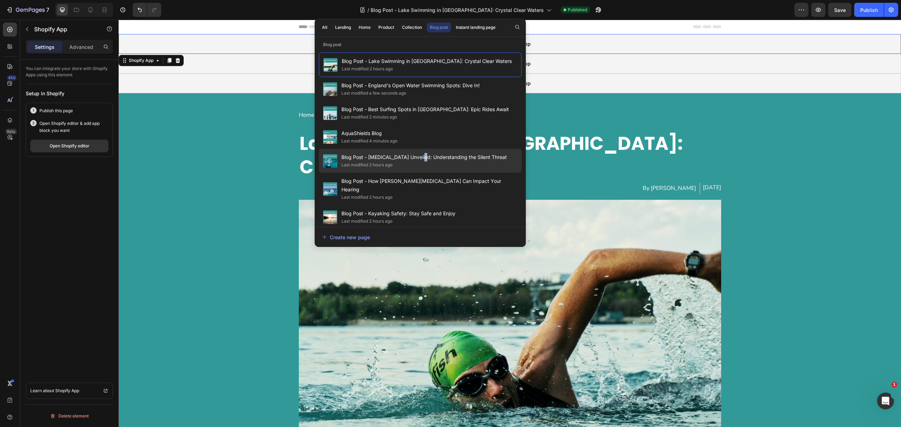
click at [423, 161] on span "Blog Post - [MEDICAL_DATA] Unveiled: Understanding the Silent Threat" at bounding box center [424, 157] width 165 height 8
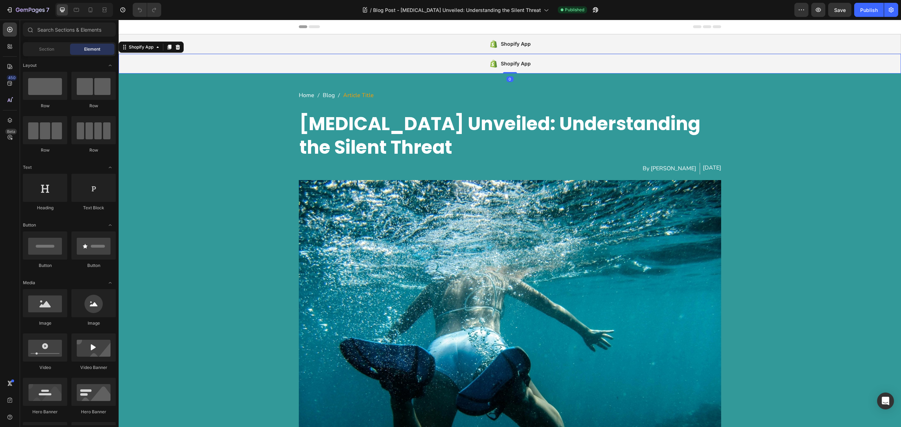
click at [393, 62] on div "Shopify App" at bounding box center [510, 64] width 783 height 20
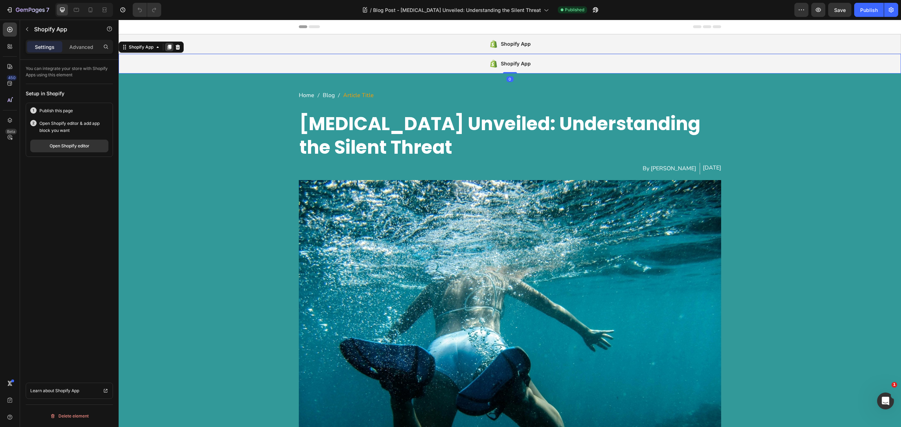
click at [168, 44] on icon at bounding box center [170, 47] width 6 height 6
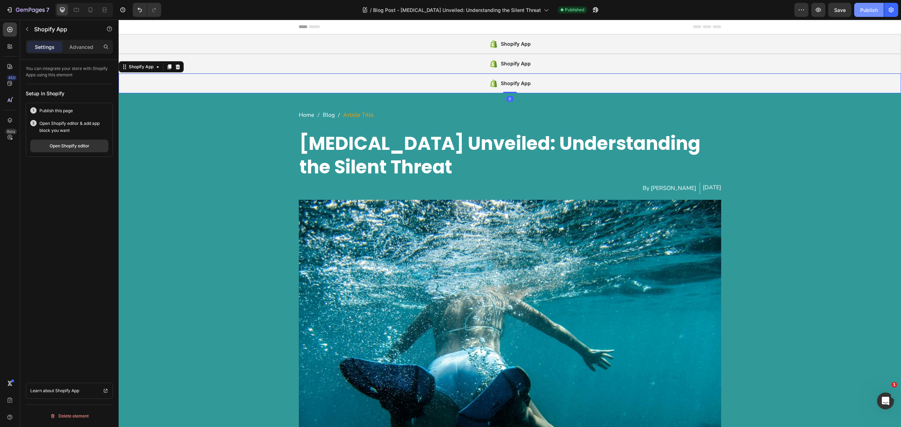
click at [869, 10] on div "Publish" at bounding box center [869, 9] width 18 height 7
click at [341, 41] on div "Shopify App" at bounding box center [510, 44] width 783 height 20
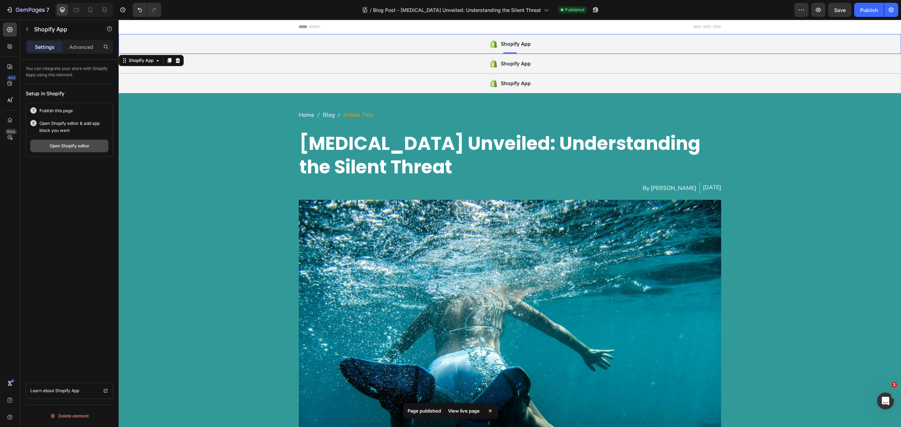
click at [58, 148] on div "Open Shopify editor" at bounding box center [70, 146] width 40 height 6
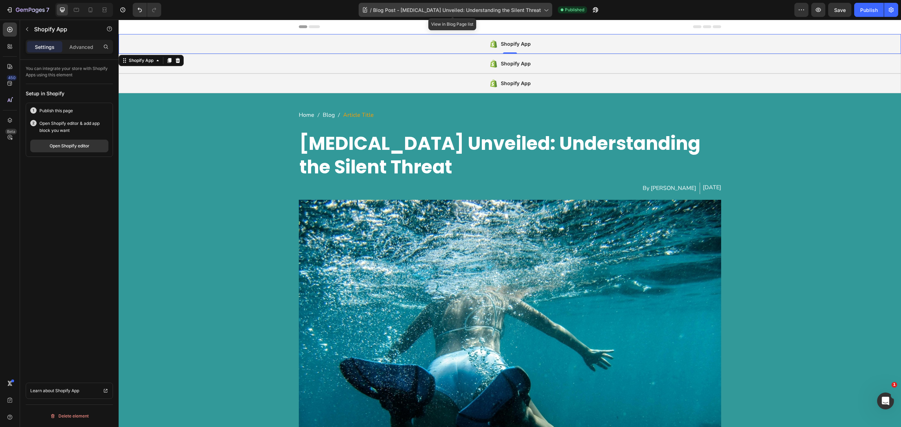
click at [472, 11] on span "Blog Post - [MEDICAL_DATA] Unveiled: Understanding the Silent Threat" at bounding box center [457, 9] width 168 height 7
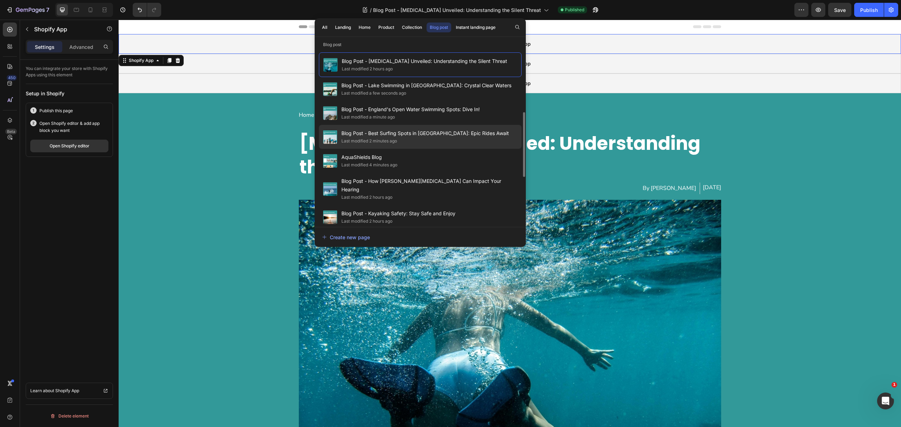
scroll to position [47, 0]
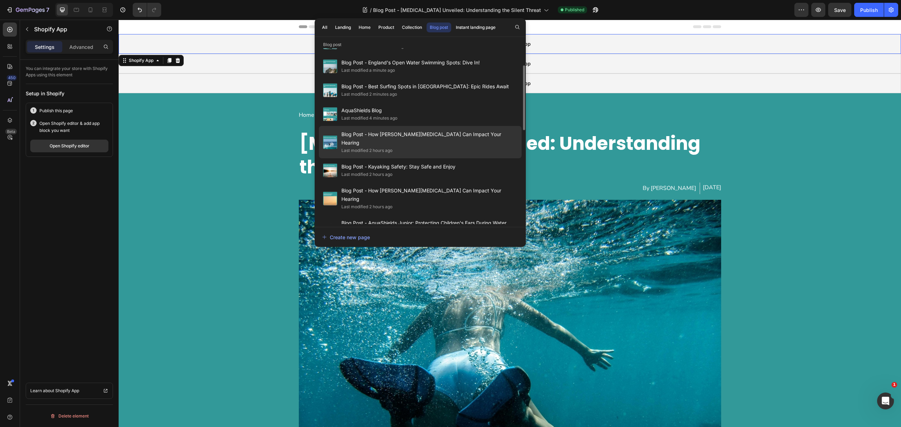
click at [452, 138] on span "Blog Post - How [PERSON_NAME][MEDICAL_DATA] Can Impact Your Hearing" at bounding box center [430, 138] width 176 height 17
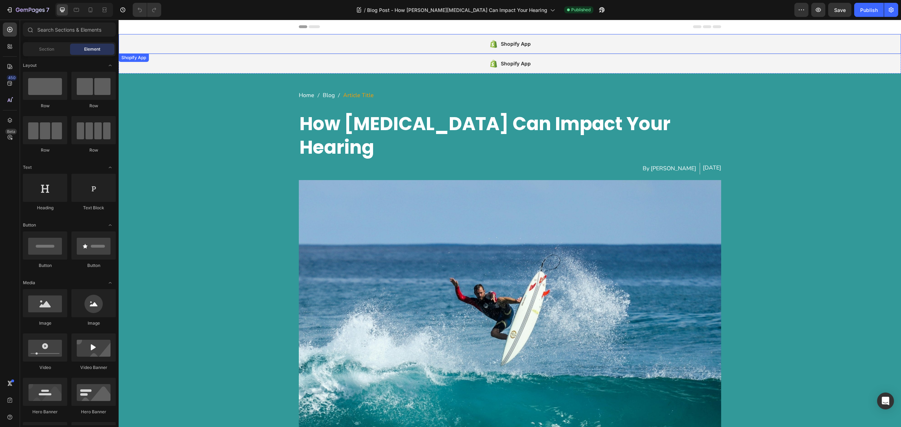
click at [364, 45] on div "Shopify App" at bounding box center [510, 44] width 783 height 20
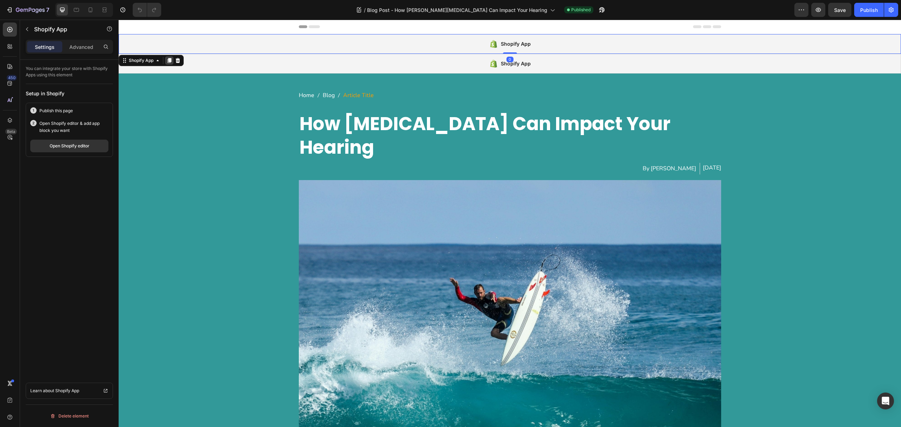
click at [171, 58] on icon at bounding box center [170, 61] width 6 height 6
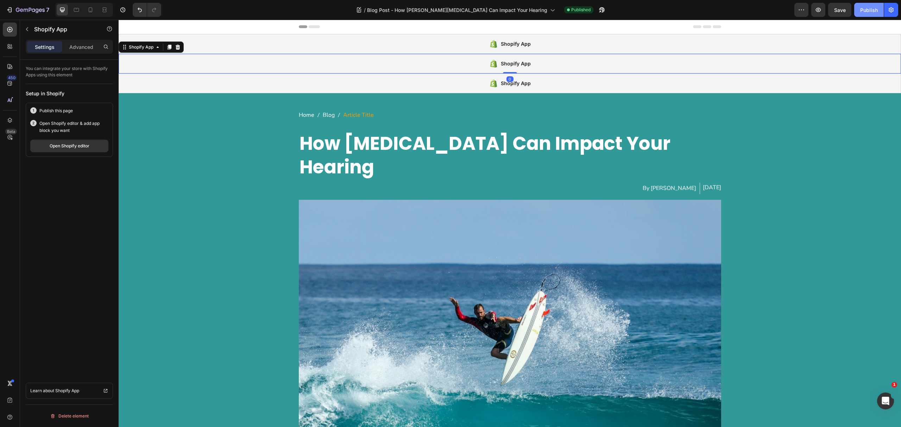
click at [860, 9] on div "Publish" at bounding box center [869, 9] width 18 height 7
click at [246, 44] on div "Shopify App" at bounding box center [510, 44] width 783 height 20
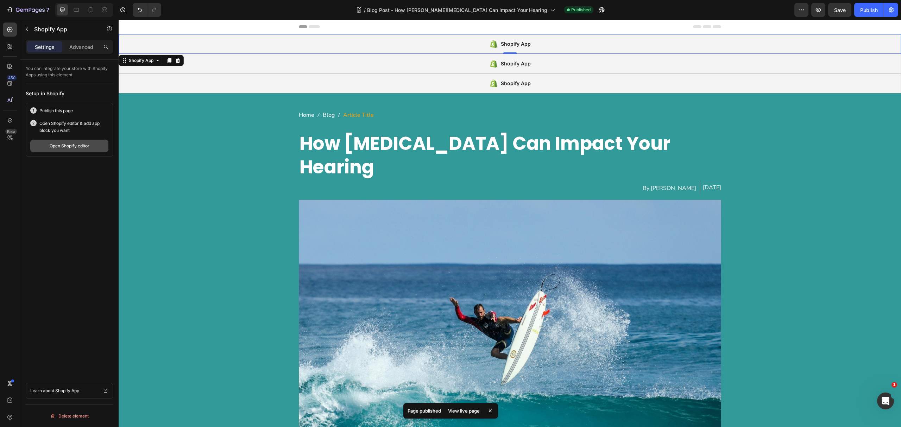
click at [84, 145] on div "Open Shopify editor" at bounding box center [70, 146] width 40 height 6
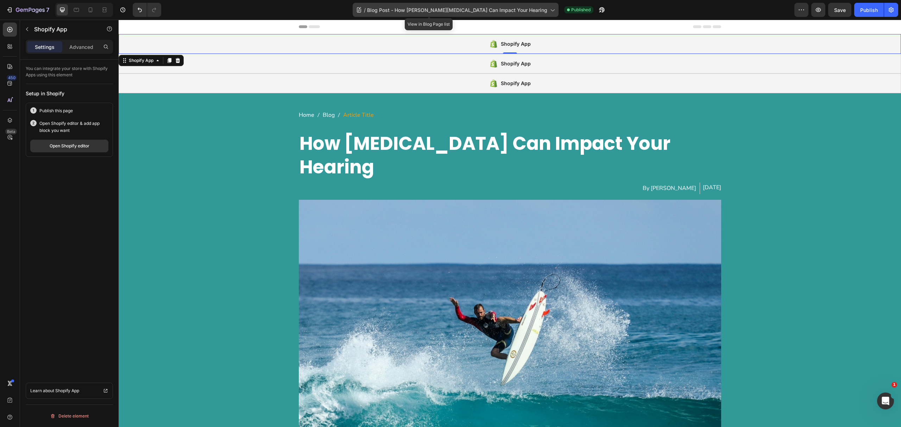
click at [425, 7] on span "Blog Post - How [PERSON_NAME][MEDICAL_DATA] Can Impact Your Hearing" at bounding box center [457, 9] width 180 height 7
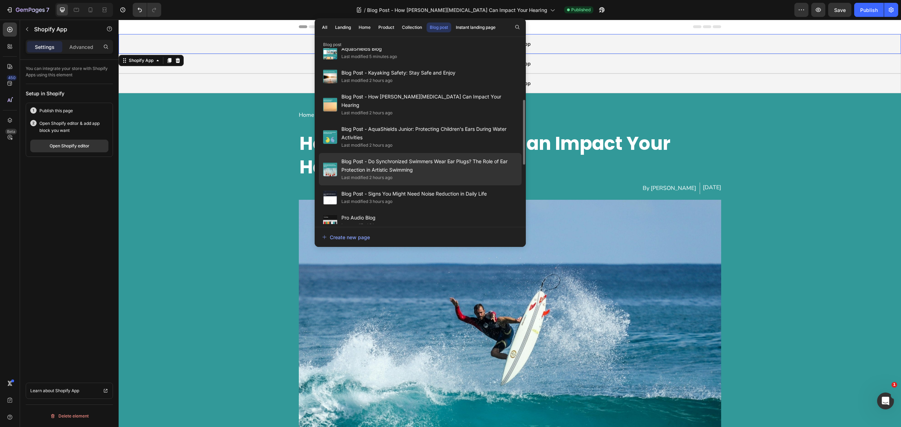
scroll to position [94, 0]
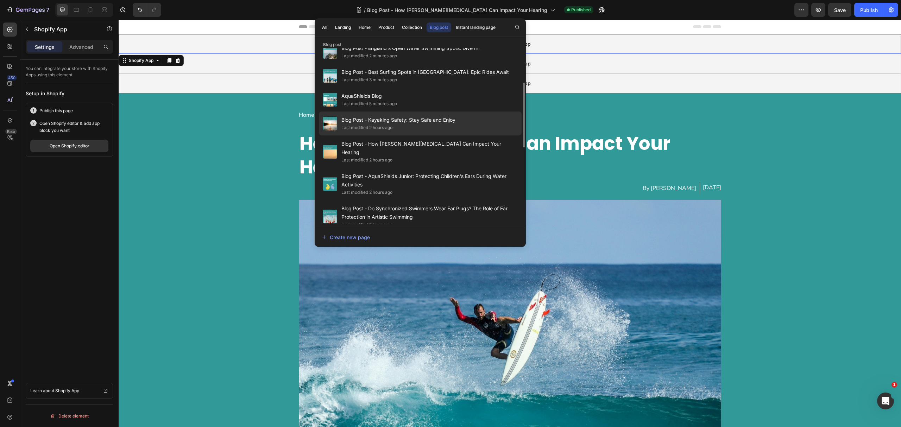
click at [437, 116] on span "Blog Post - Kayaking Safety: Stay Safe and Enjoy" at bounding box center [399, 120] width 114 height 8
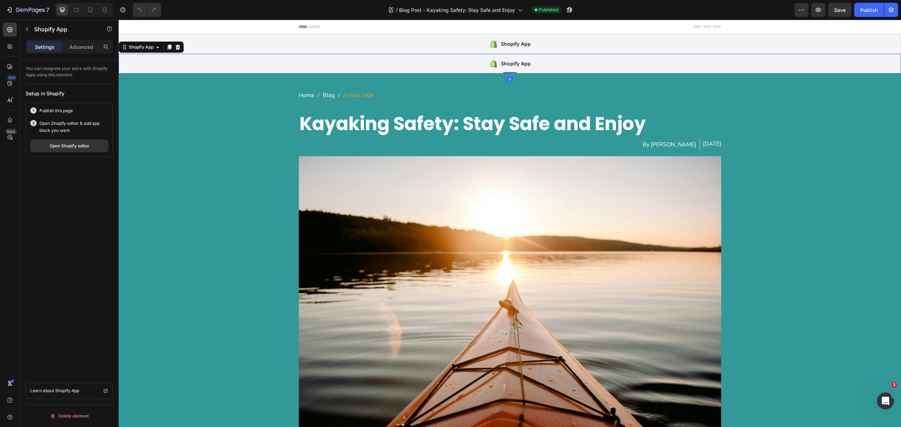
click at [154, 67] on div "Shopify App" at bounding box center [510, 64] width 783 height 20
click at [168, 47] on icon at bounding box center [170, 47] width 4 height 5
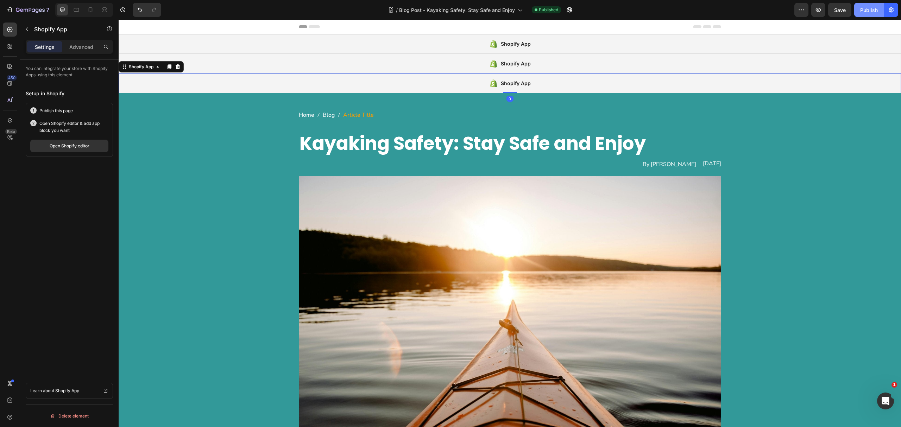
click at [866, 8] on div "Publish" at bounding box center [869, 9] width 18 height 7
click at [444, 44] on div "Shopify App" at bounding box center [510, 44] width 783 height 20
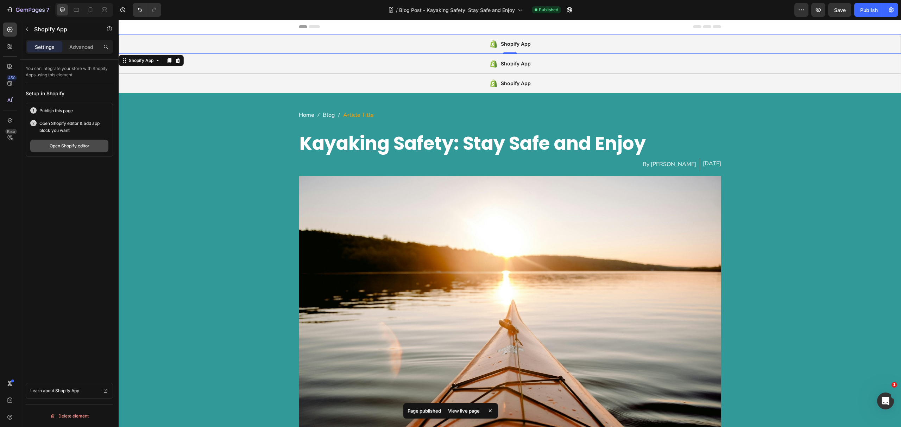
click at [72, 148] on div "Open Shopify editor" at bounding box center [70, 146] width 40 height 6
click at [454, 8] on span "Blog Post - Kayaking Safety: Stay Safe and Enjoy" at bounding box center [457, 9] width 116 height 7
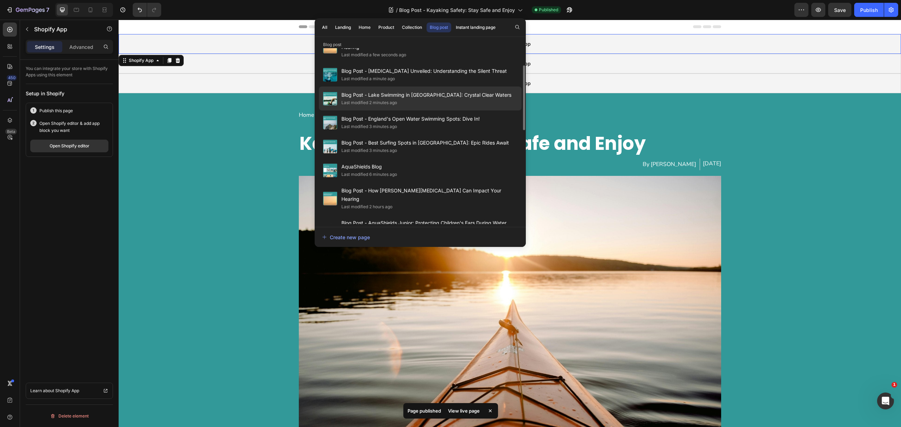
scroll to position [94, 0]
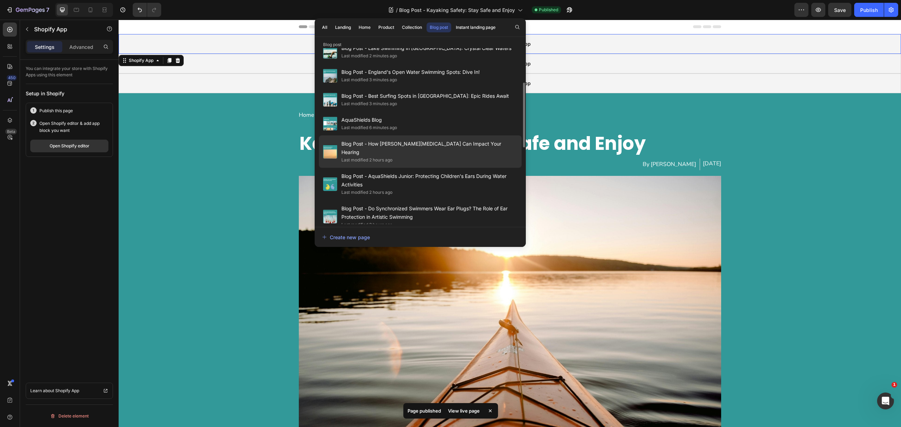
click at [441, 140] on span "Blog Post - How [PERSON_NAME][MEDICAL_DATA] Can Impact Your Hearing" at bounding box center [430, 148] width 176 height 17
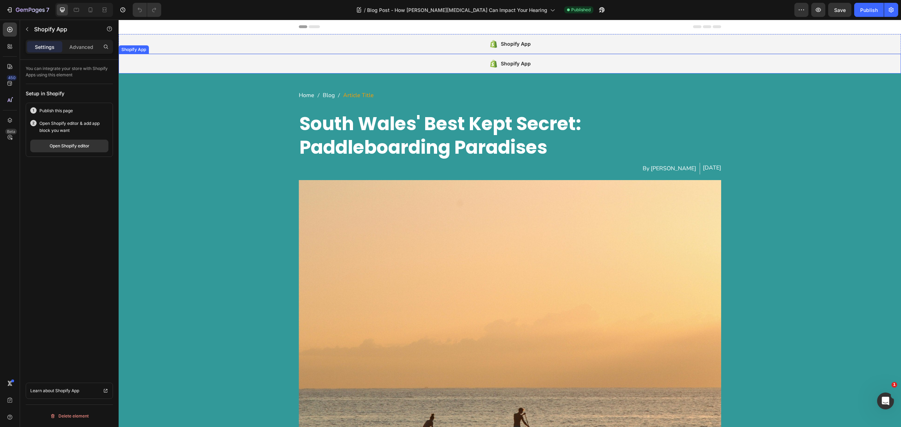
click at [413, 54] on div "Shopify App" at bounding box center [510, 64] width 783 height 20
click at [168, 46] on icon at bounding box center [170, 47] width 6 height 6
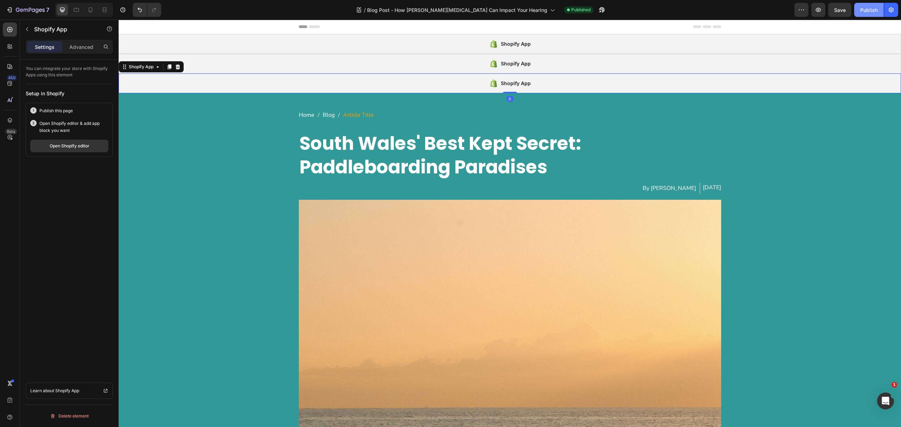
click at [876, 13] on div "Publish" at bounding box center [869, 9] width 18 height 7
click at [409, 47] on div "Shopify App" at bounding box center [510, 44] width 783 height 20
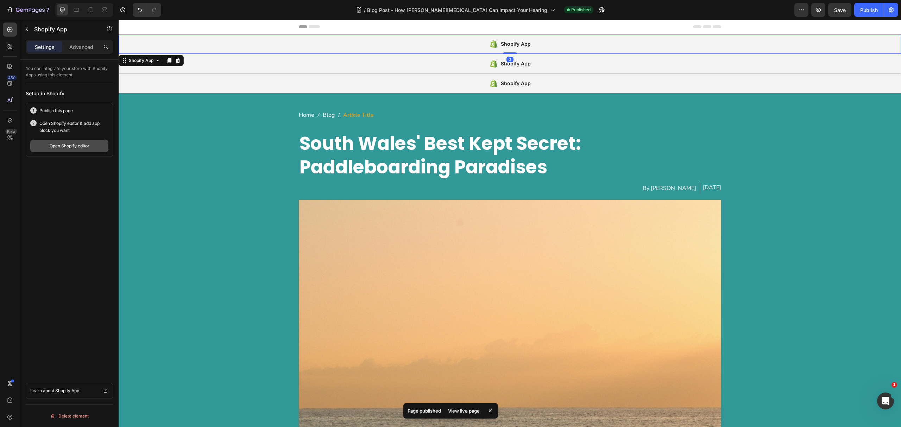
click at [50, 149] on div "Open Shopify editor" at bounding box center [70, 146] width 40 height 6
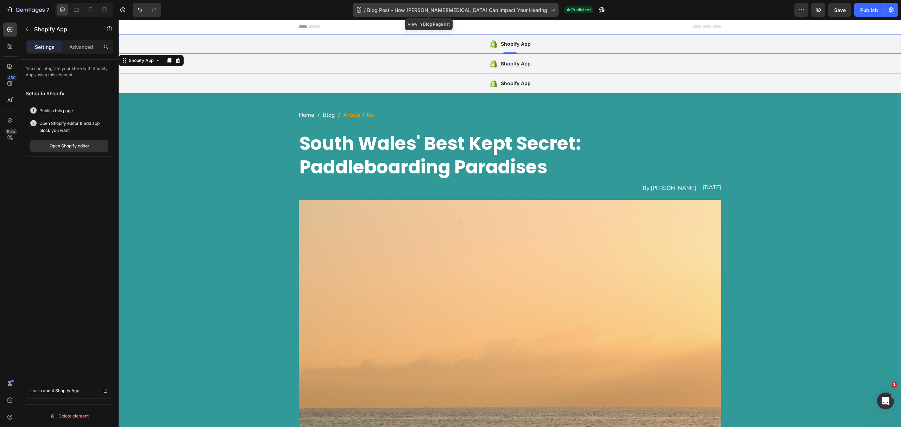
click at [430, 13] on span "Blog Post - How Surfer's Ear Can Impact Your Hearing" at bounding box center [457, 9] width 180 height 7
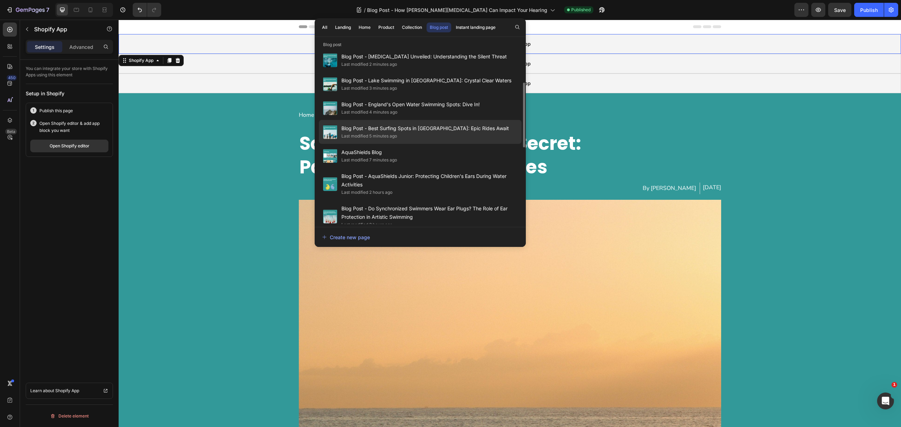
scroll to position [141, 0]
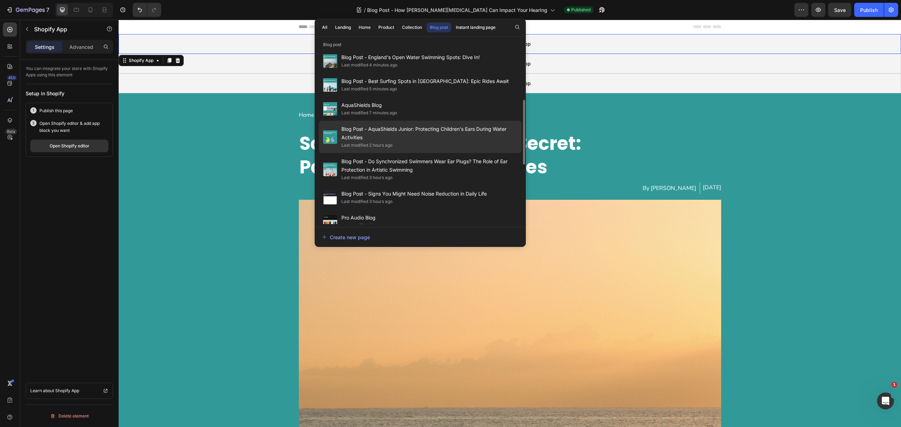
click at [452, 125] on span "Blog Post - AquaShields Junior: Protecting Children's Ears During Water Activit…" at bounding box center [430, 133] width 176 height 17
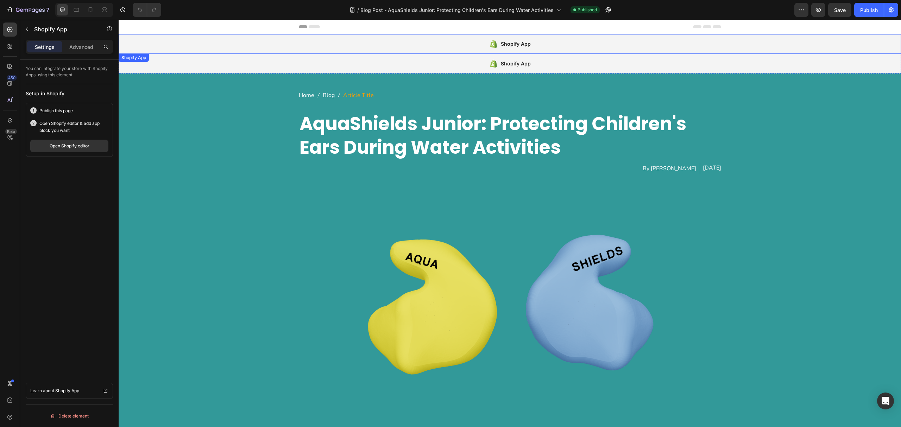
click at [471, 46] on div "Shopify App" at bounding box center [510, 44] width 783 height 20
click at [166, 61] on div at bounding box center [169, 60] width 8 height 8
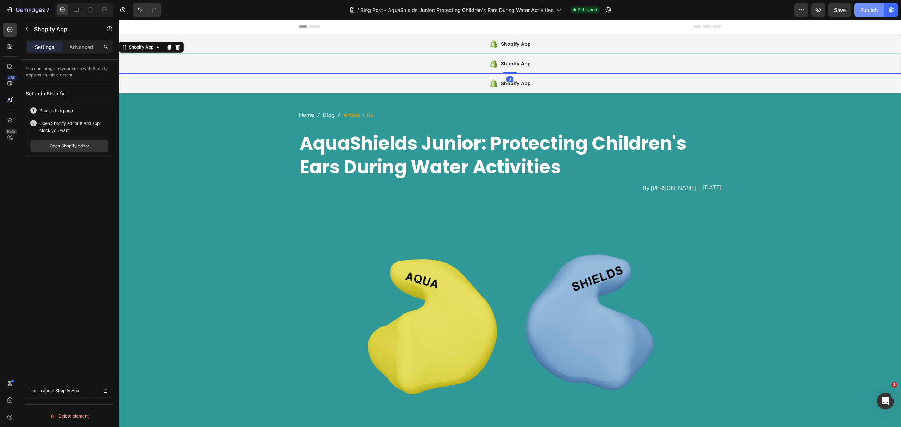
click at [860, 10] on div "Publish" at bounding box center [869, 9] width 18 height 7
click at [76, 146] on div "Open Shopify editor" at bounding box center [70, 146] width 40 height 6
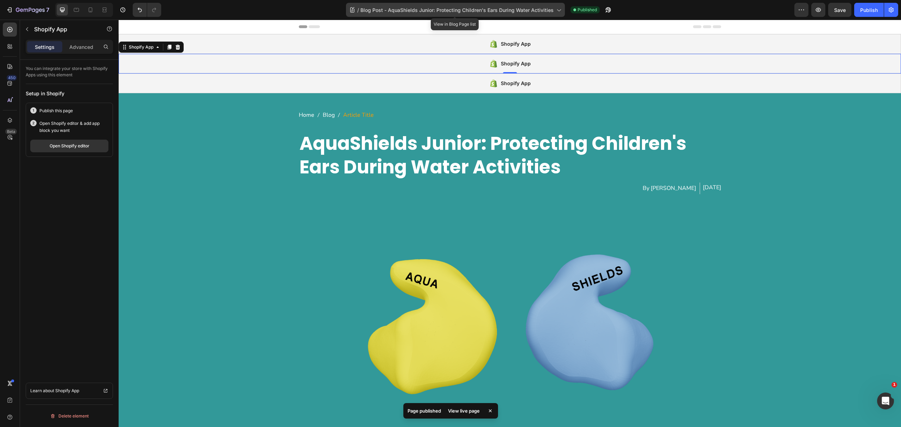
click at [407, 11] on span "Blog Post - AquaShields Junior: Protecting Children's Ears During Water Activit…" at bounding box center [457, 9] width 193 height 7
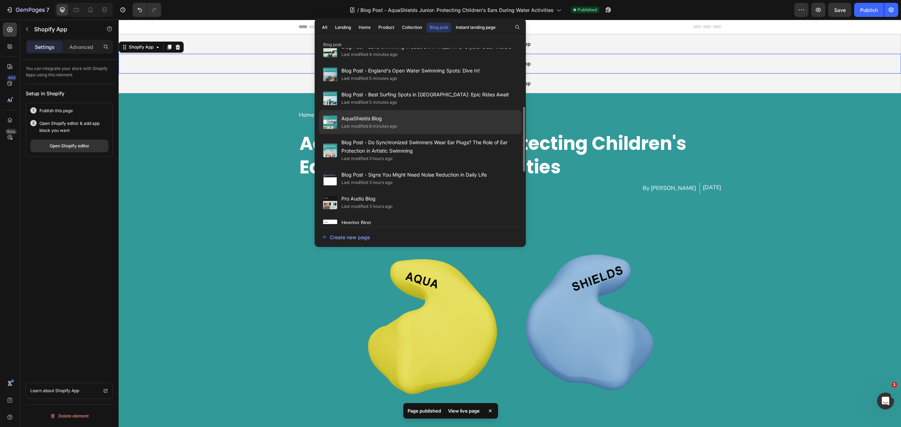
scroll to position [113, 0]
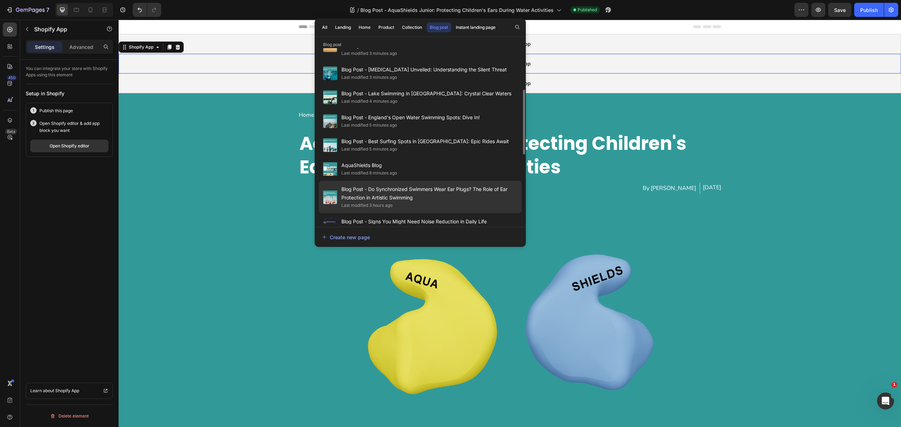
click at [478, 185] on span "Blog Post - Do Synchronized Swimmers Wear Ear Plugs? The Role of Ear Protection…" at bounding box center [430, 193] width 176 height 17
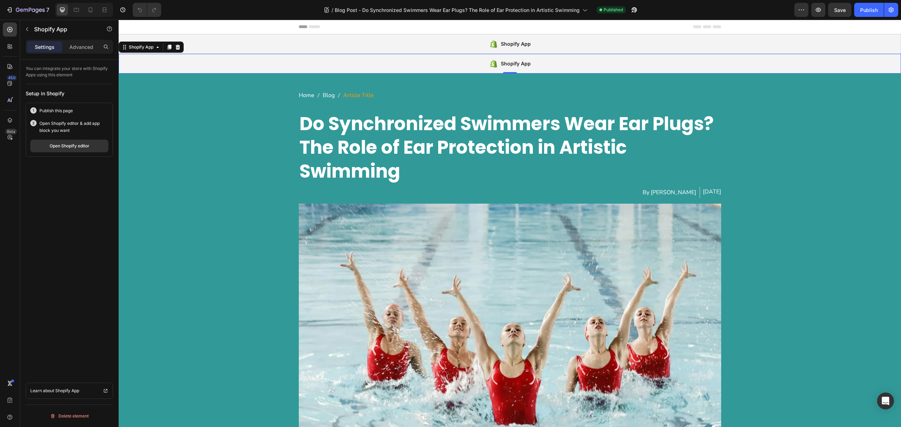
click at [285, 55] on div "Shopify App" at bounding box center [510, 64] width 783 height 20
click at [167, 46] on icon at bounding box center [170, 47] width 6 height 6
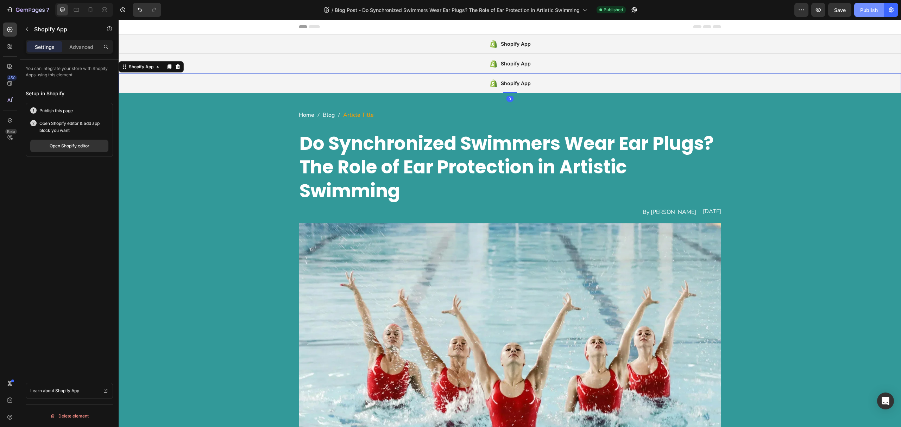
click at [861, 10] on div "Publish" at bounding box center [869, 9] width 18 height 7
click at [85, 144] on div "Open Shopify editor" at bounding box center [70, 146] width 40 height 6
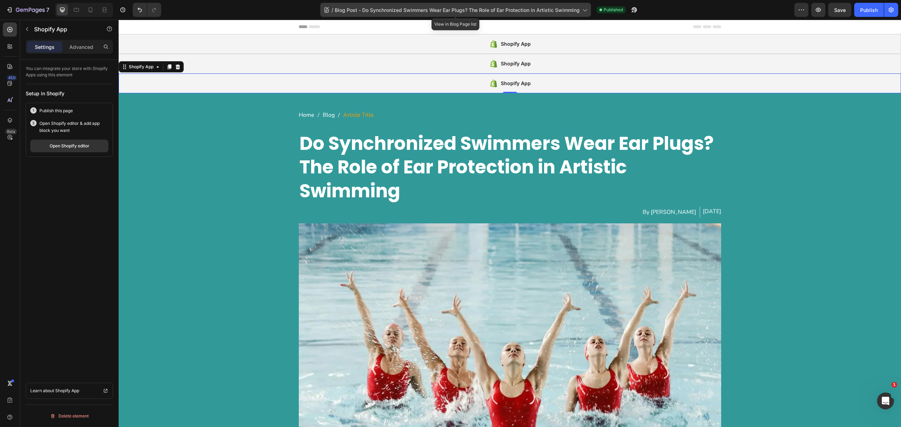
click at [416, 12] on span "Blog Post - Do Synchronized Swimmers Wear Ear Plugs? The Role of Ear Protection…" at bounding box center [457, 9] width 245 height 7
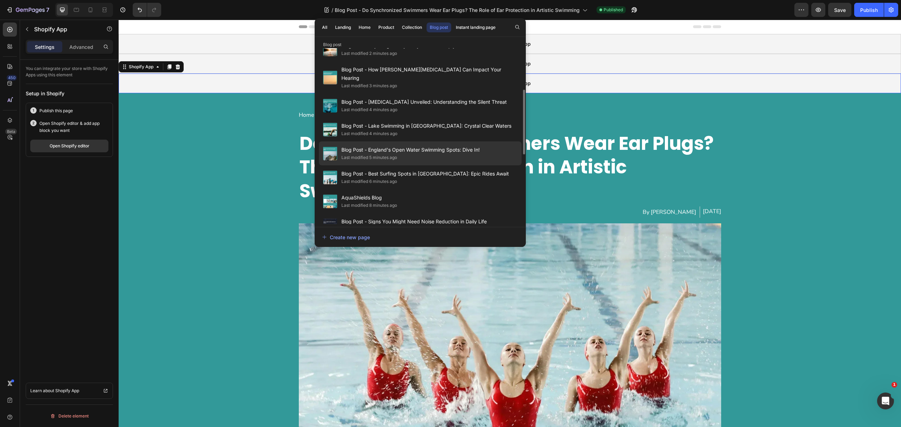
scroll to position [160, 0]
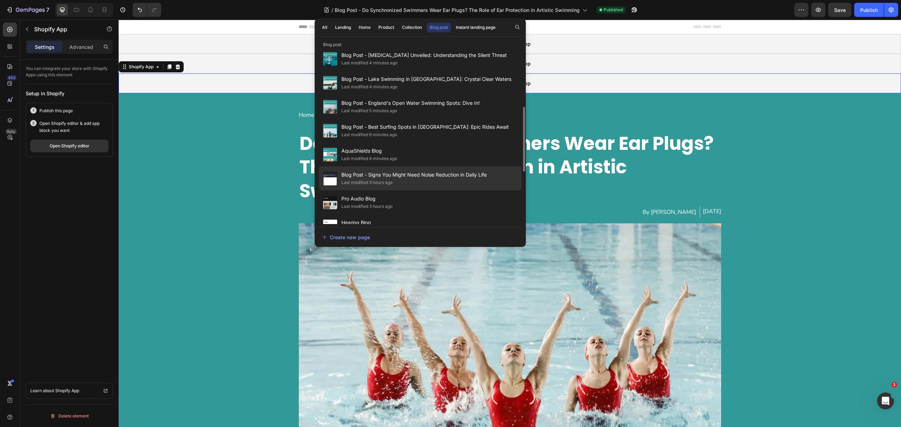
click at [460, 171] on span "Blog Post - Signs You Might Need Noise Reduction in Daily Life" at bounding box center [414, 175] width 145 height 8
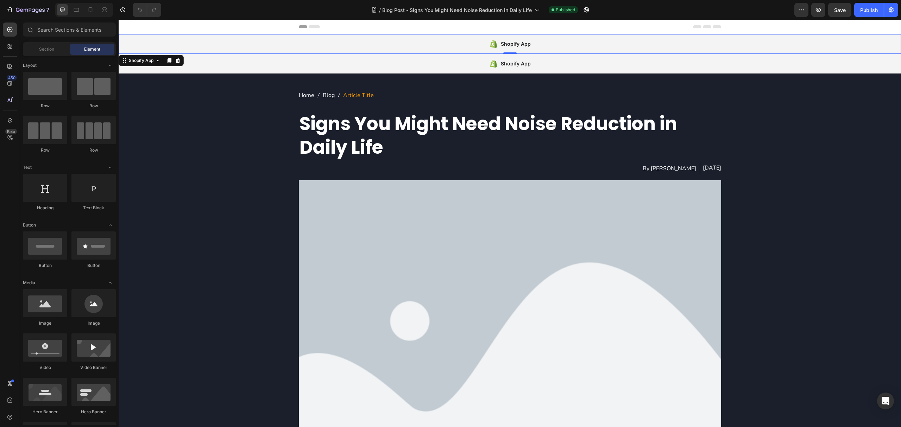
click at [349, 45] on div "Shopify App" at bounding box center [510, 44] width 783 height 20
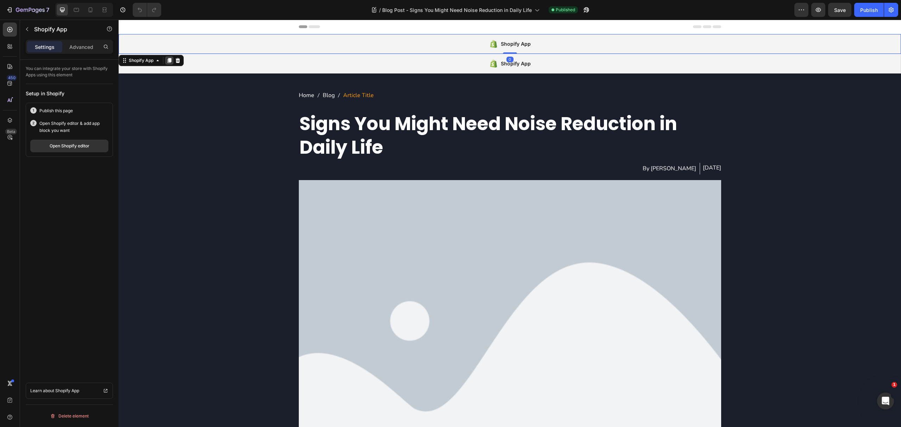
click at [169, 62] on icon at bounding box center [170, 60] width 4 height 5
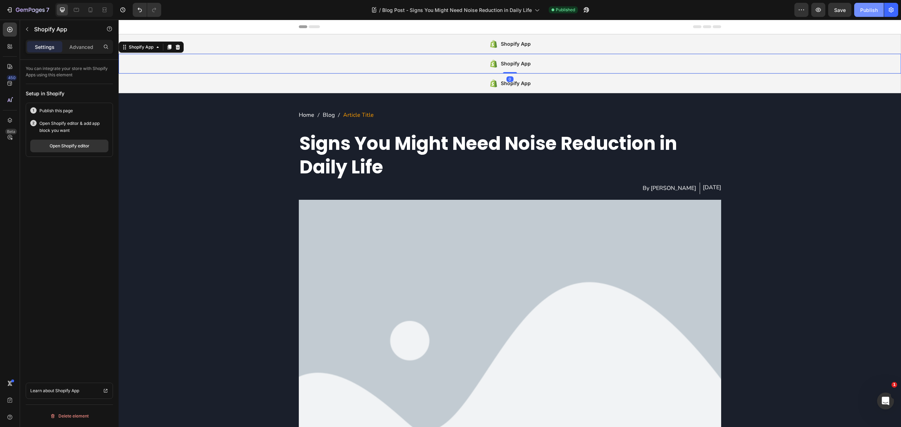
click at [865, 10] on div "Publish" at bounding box center [869, 9] width 18 height 7
click at [77, 151] on button "Open Shopify editor" at bounding box center [69, 146] width 78 height 13
click at [488, 13] on span "Blog Post - Signs You Might Need Noise Reduction in Daily Life" at bounding box center [457, 9] width 150 height 7
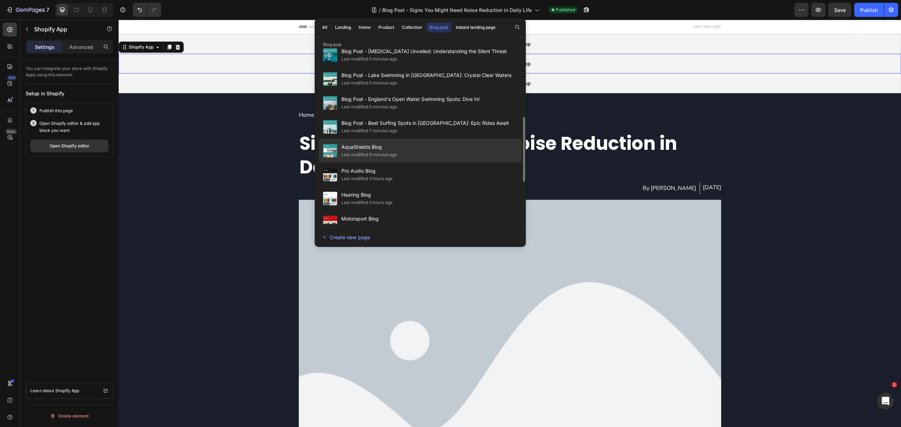
scroll to position [301, 0]
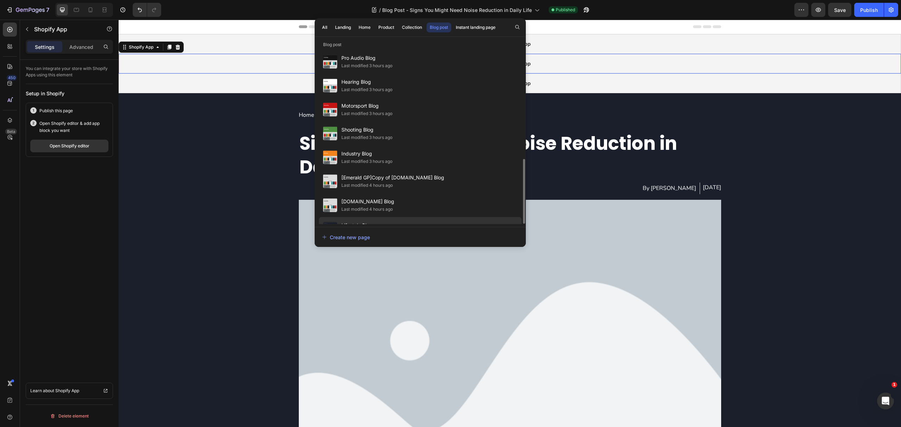
click at [413, 217] on div "Lifestyle Blog Last modified 4 hours ago" at bounding box center [420, 229] width 203 height 24
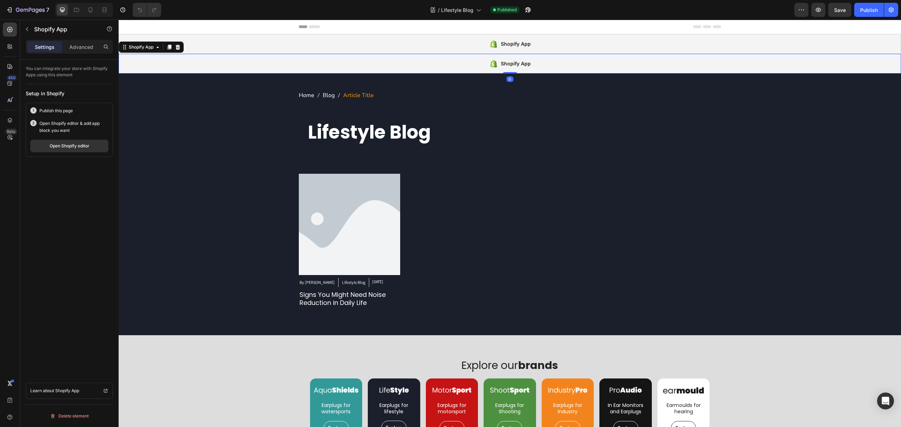
click at [241, 64] on div "Shopify App" at bounding box center [510, 64] width 783 height 20
click at [168, 47] on icon at bounding box center [170, 47] width 6 height 6
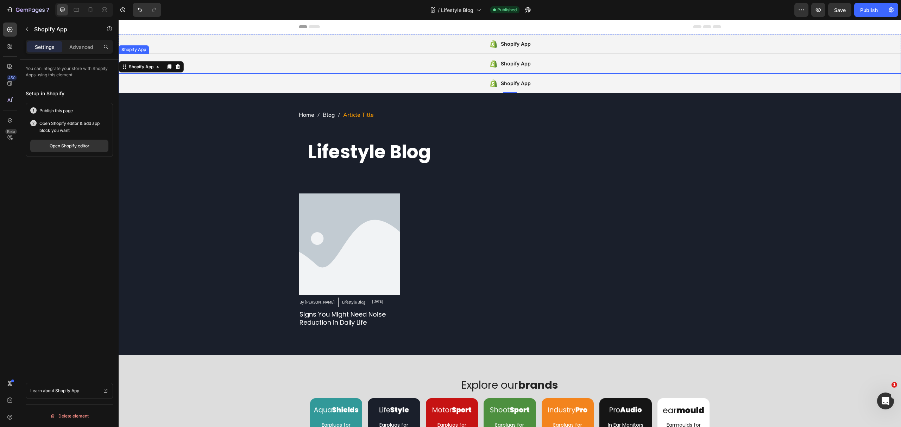
click at [296, 64] on div "Shopify App" at bounding box center [510, 64] width 783 height 20
click at [305, 47] on div "Shopify App" at bounding box center [510, 44] width 783 height 20
click at [854, 14] on div "Preview Save Publish" at bounding box center [847, 10] width 104 height 14
click at [858, 11] on button "Publish" at bounding box center [870, 10] width 30 height 14
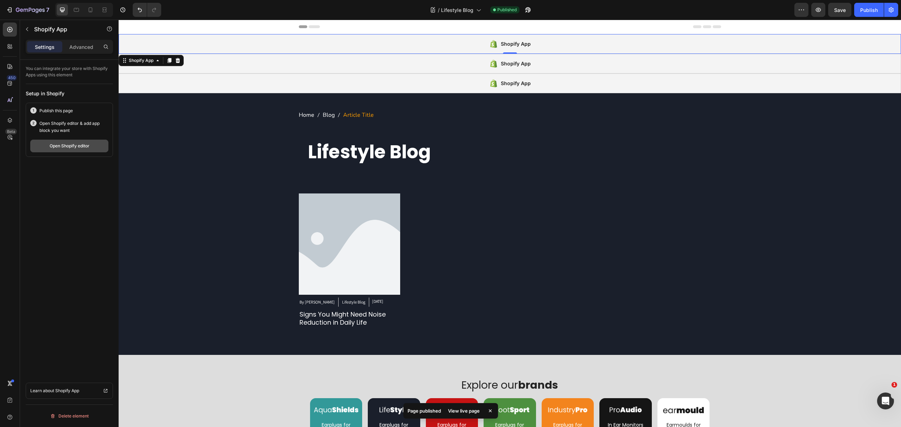
click at [82, 145] on div "Open Shopify editor" at bounding box center [70, 146] width 40 height 6
click at [449, 7] on div at bounding box center [450, 6] width 3 height 6
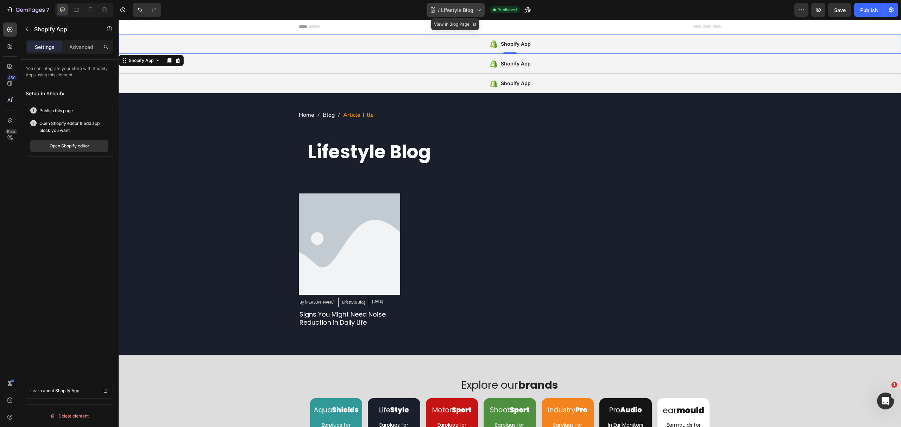
click at [455, 8] on span "Lifestyle Blog" at bounding box center [457, 9] width 32 height 7
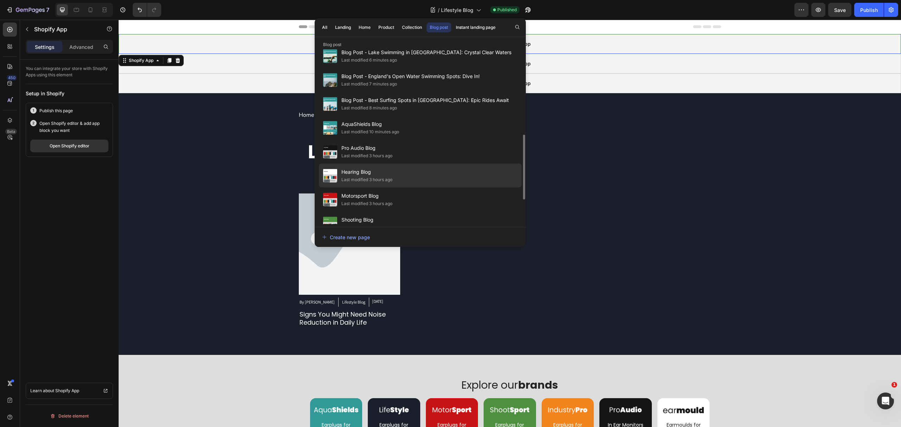
scroll to position [301, 0]
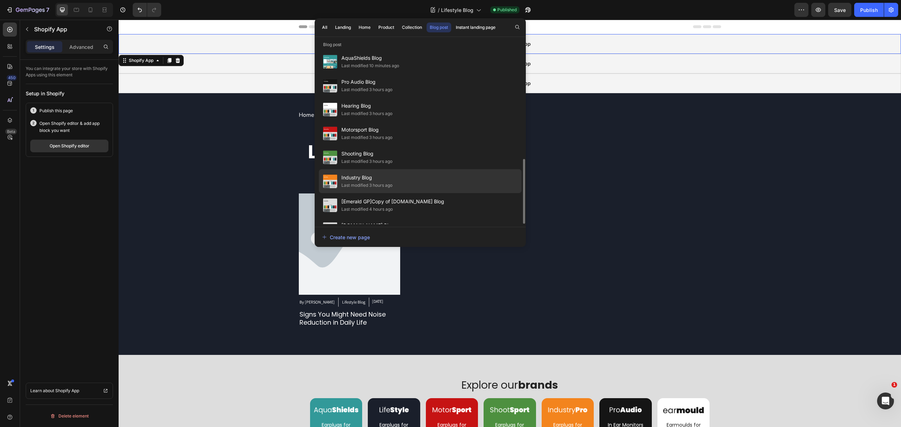
click at [392, 174] on span "Industry Blog" at bounding box center [367, 178] width 51 height 8
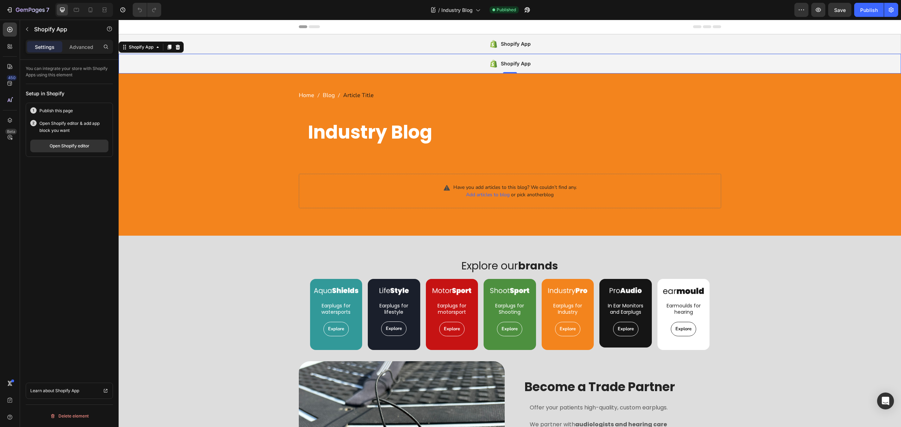
click at [346, 65] on div "Shopify App" at bounding box center [510, 64] width 783 height 20
click at [169, 48] on icon at bounding box center [170, 47] width 4 height 5
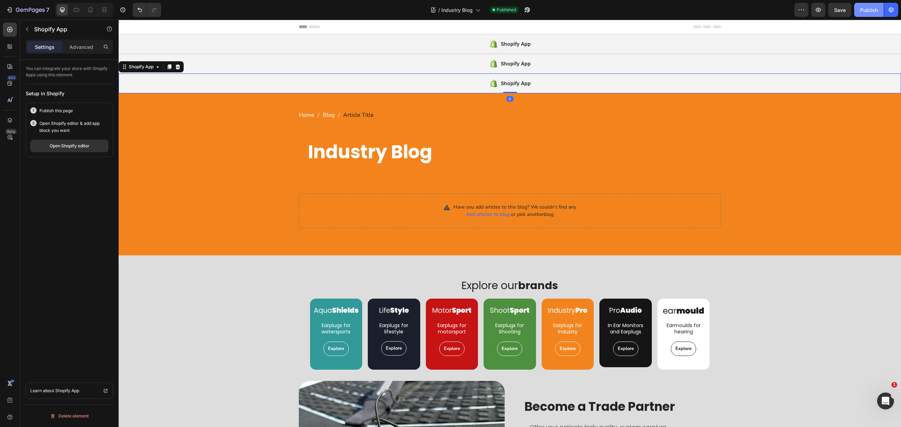
click at [867, 7] on div "Publish" at bounding box center [869, 9] width 18 height 7
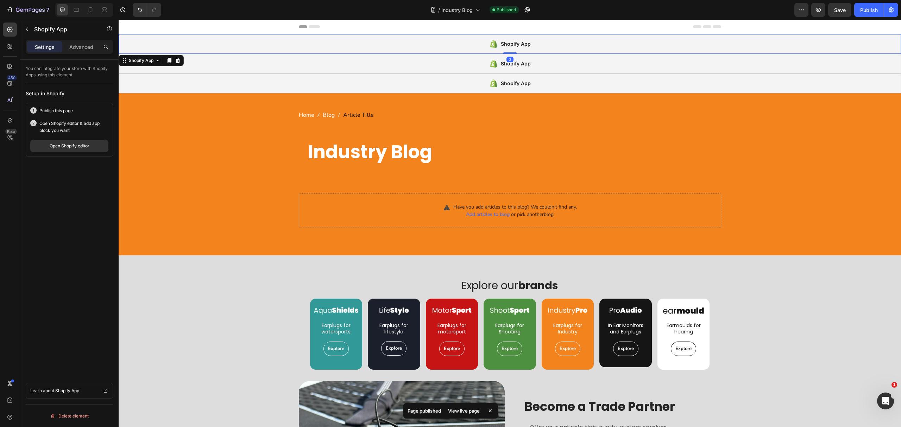
click at [321, 48] on div "Shopify App" at bounding box center [510, 44] width 783 height 20
click at [92, 147] on button "Open Shopify editor" at bounding box center [69, 146] width 78 height 13
click at [463, 6] on span "Industry Blog" at bounding box center [457, 9] width 31 height 7
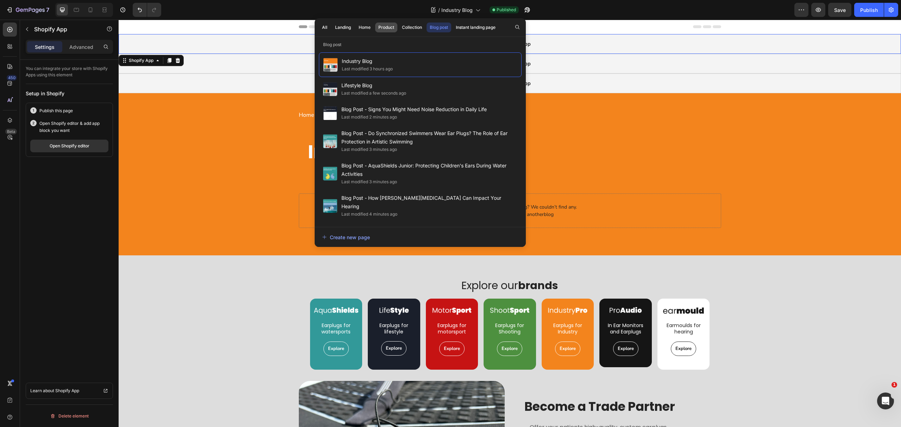
click at [388, 28] on div "Product" at bounding box center [386, 27] width 16 height 6
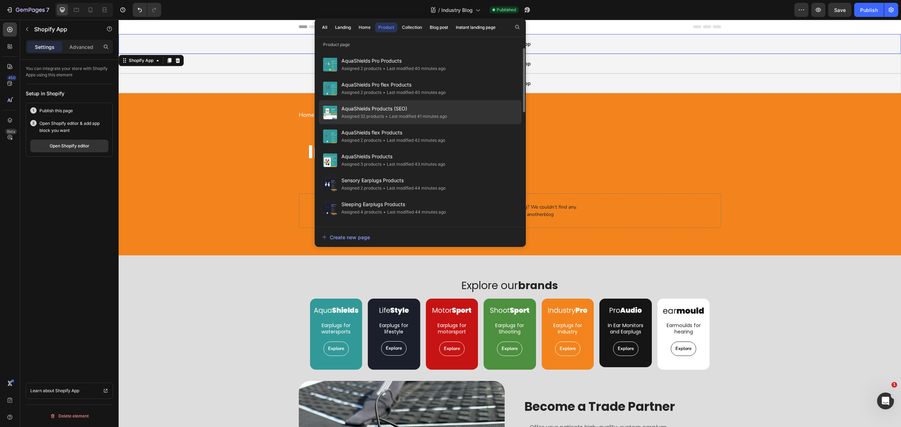
scroll to position [94, 0]
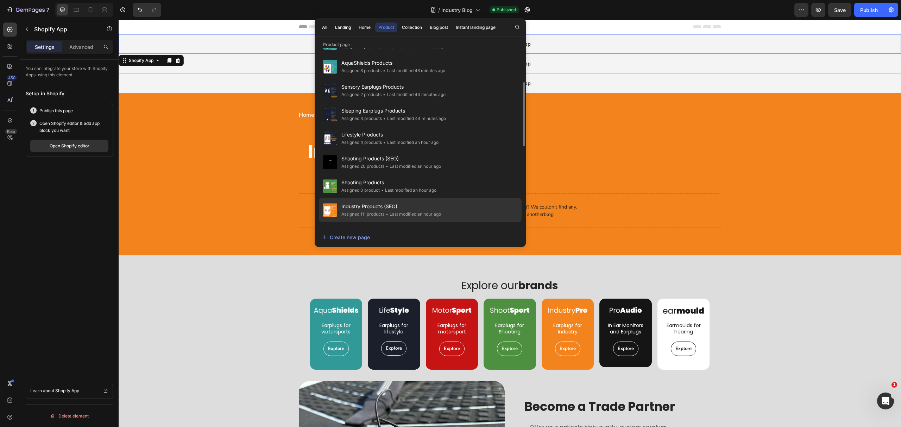
click at [375, 204] on span "Industry Products (SEO)" at bounding box center [392, 206] width 100 height 8
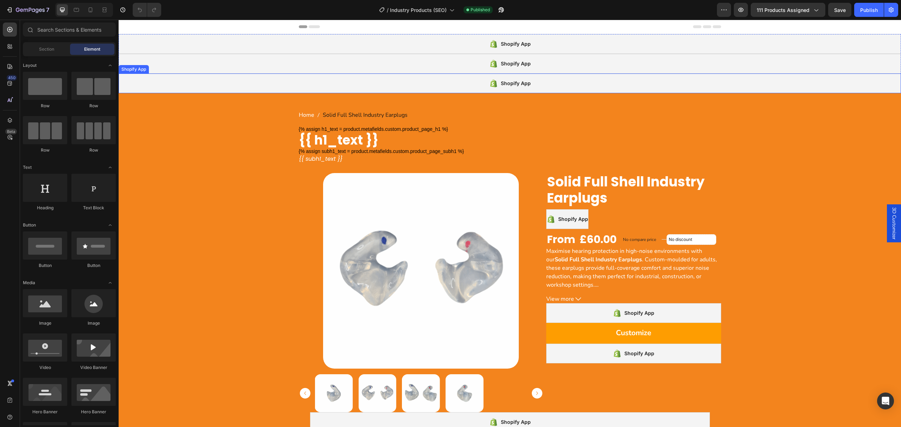
click at [183, 62] on div "Shopify App" at bounding box center [510, 64] width 783 height 20
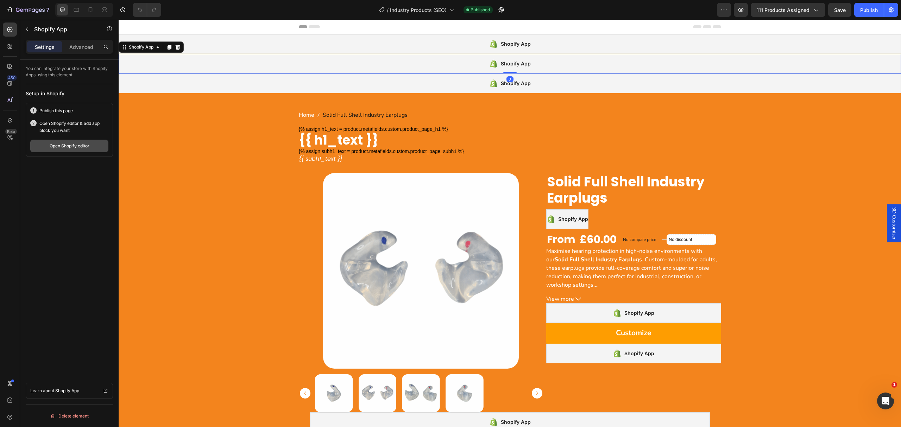
click at [66, 145] on div "Open Shopify editor" at bounding box center [70, 146] width 40 height 6
click at [404, 9] on span "Industry Products (SEO)" at bounding box center [418, 9] width 57 height 7
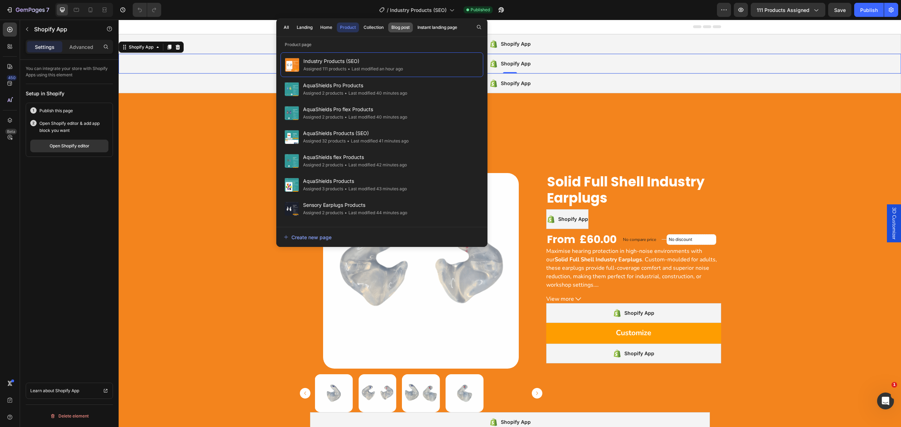
click at [407, 29] on div "Blog post" at bounding box center [401, 27] width 18 height 6
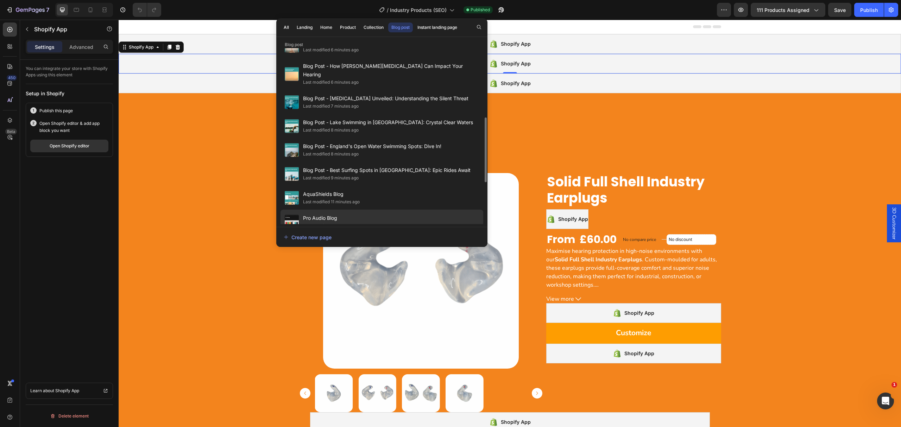
scroll to position [300, 0]
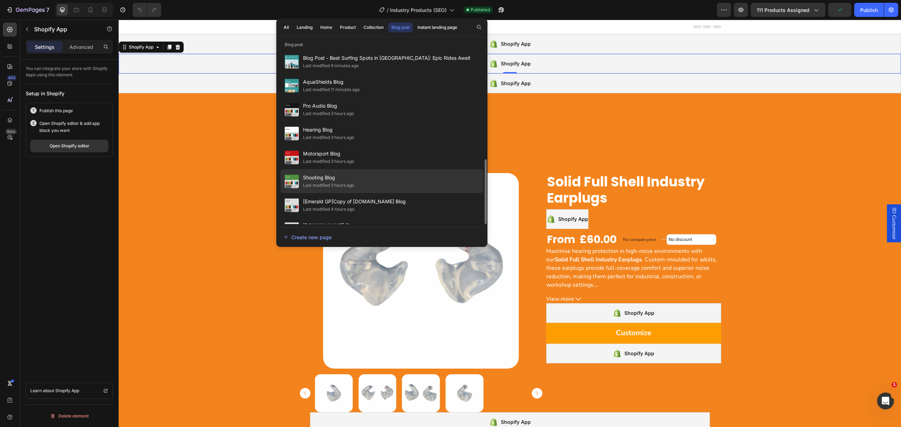
click at [337, 174] on span "Shooting Blog" at bounding box center [328, 178] width 51 height 8
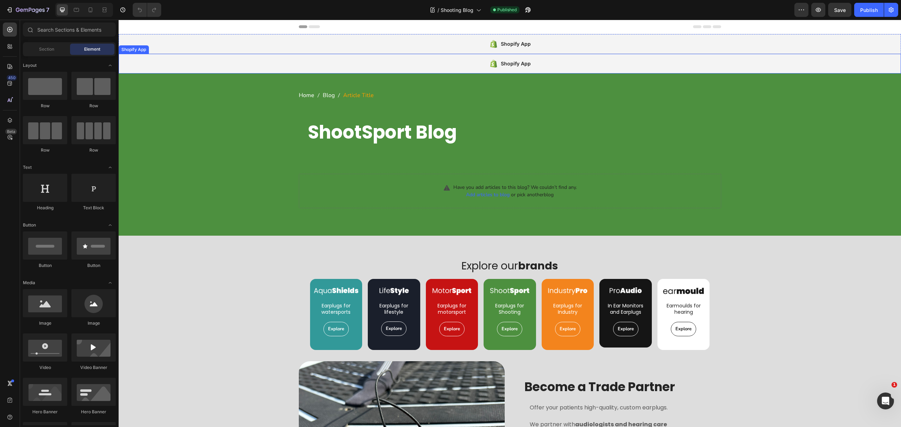
click at [367, 63] on div "Shopify App" at bounding box center [510, 64] width 783 height 20
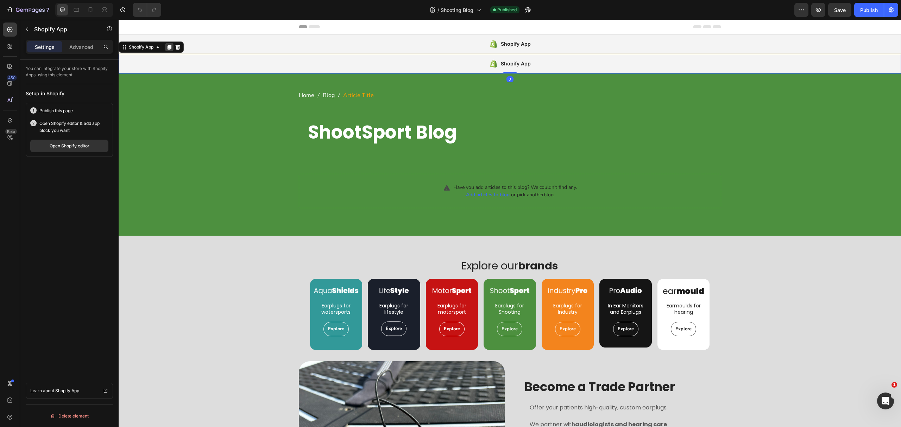
click at [166, 45] on div at bounding box center [169, 47] width 8 height 8
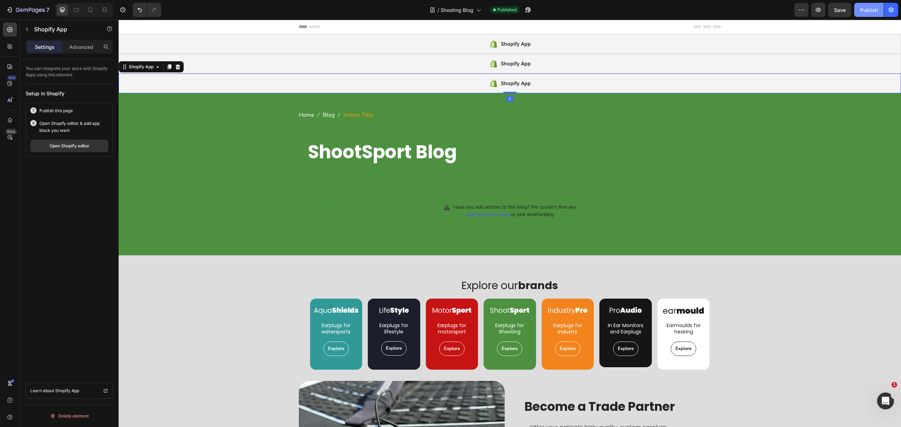
click at [868, 10] on div "Publish" at bounding box center [869, 9] width 18 height 7
click at [65, 149] on div "Open Shopify editor" at bounding box center [70, 146] width 40 height 6
click at [457, 9] on span "Shooting Blog" at bounding box center [457, 9] width 33 height 7
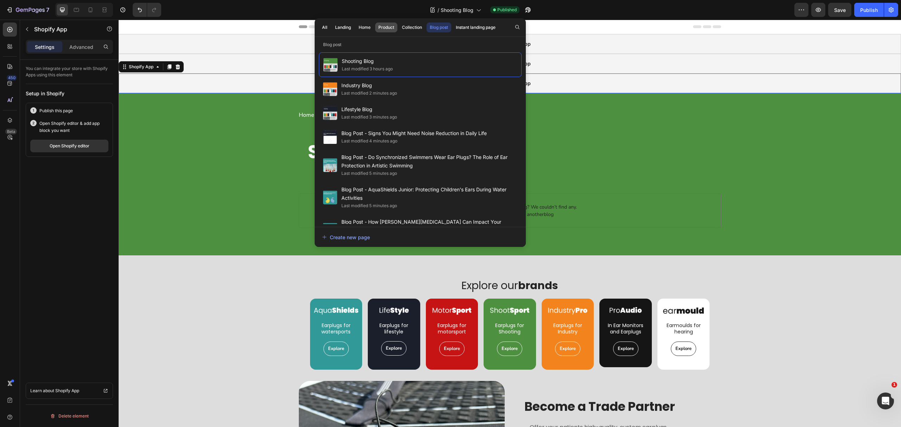
click at [382, 25] on div "Product" at bounding box center [386, 27] width 16 height 6
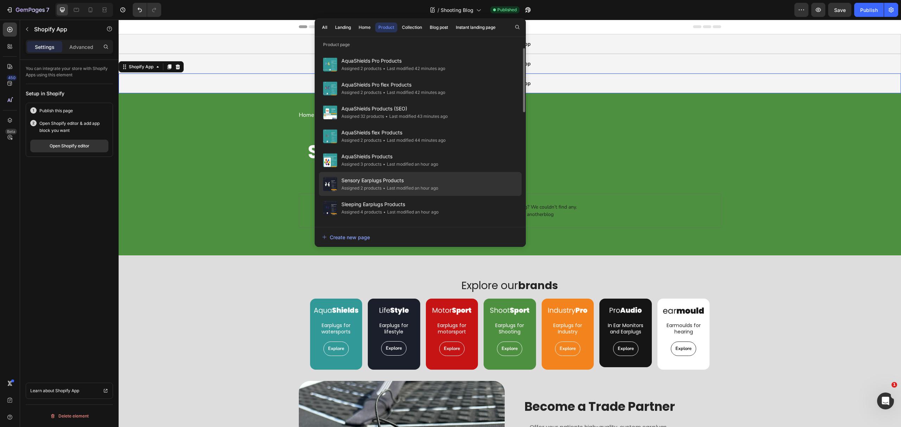
scroll to position [188, 0]
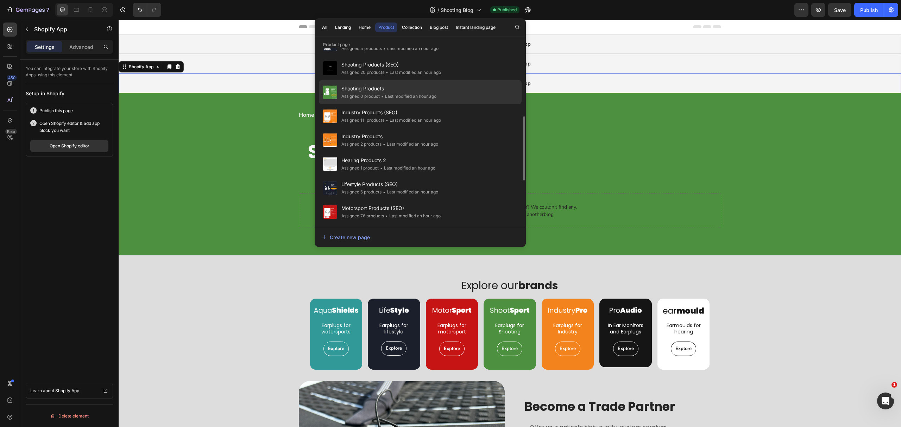
click at [388, 88] on span "Shooting Products" at bounding box center [389, 89] width 95 height 8
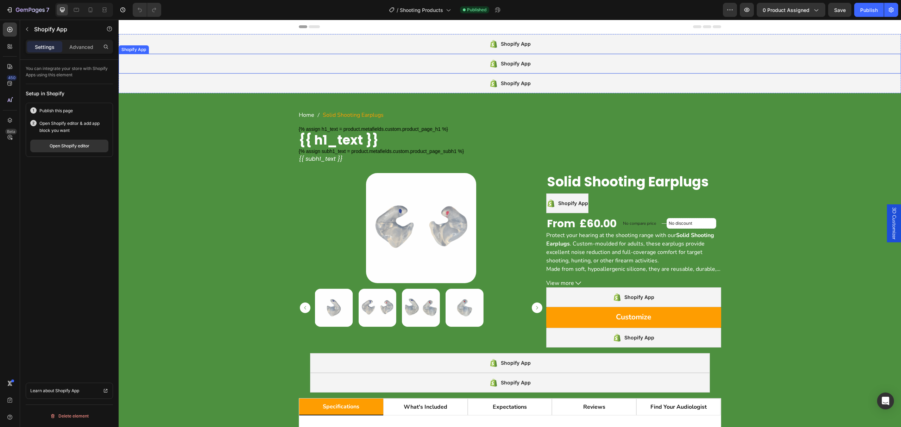
click at [198, 65] on div "Shopify App" at bounding box center [510, 64] width 783 height 20
click at [45, 145] on button "Open Shopify editor" at bounding box center [69, 146] width 78 height 13
click at [393, 12] on icon at bounding box center [391, 9] width 7 height 7
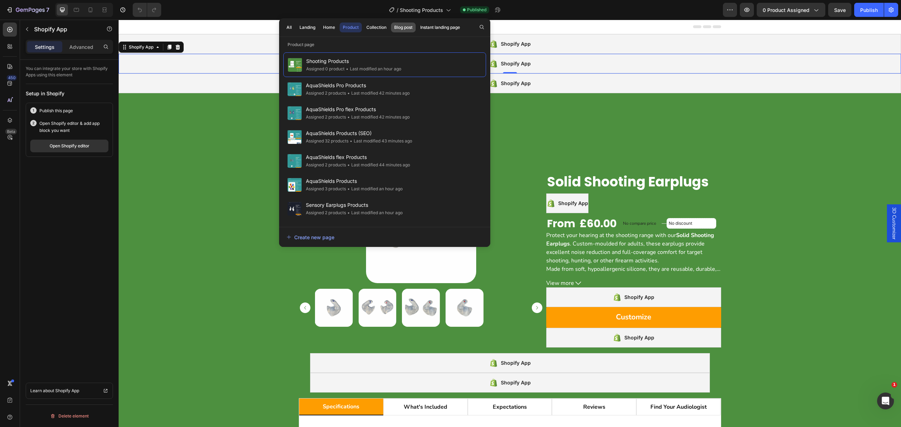
click at [410, 25] on div "Blog post" at bounding box center [403, 27] width 18 height 6
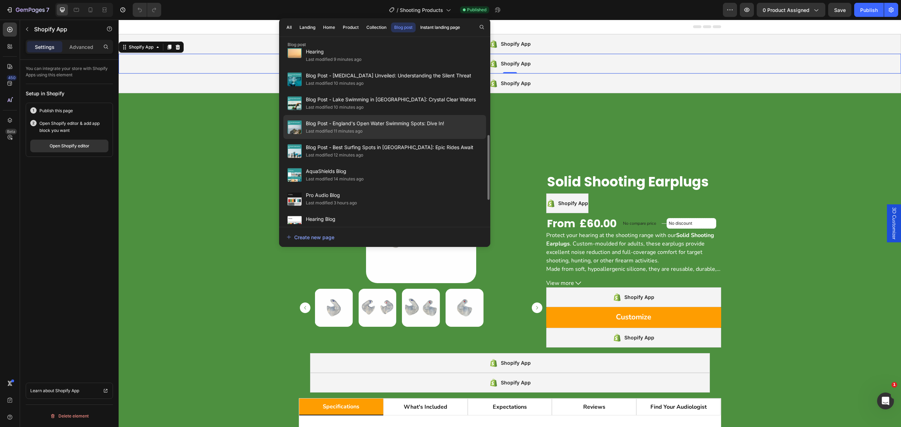
scroll to position [300, 0]
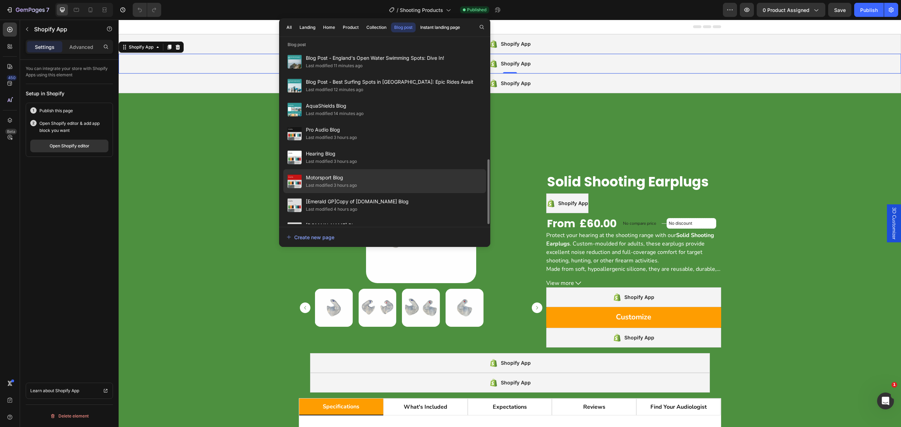
click at [345, 182] on div "Last modified 3 hours ago" at bounding box center [331, 185] width 51 height 7
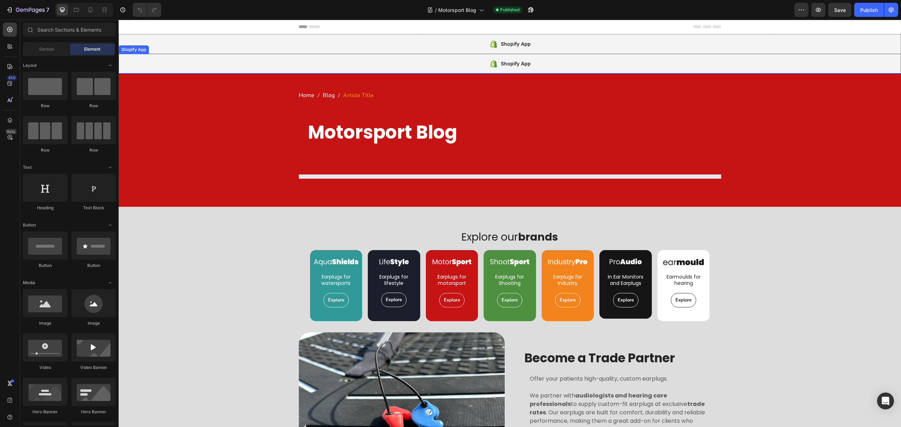
click at [222, 62] on div "Shopify App" at bounding box center [510, 64] width 783 height 20
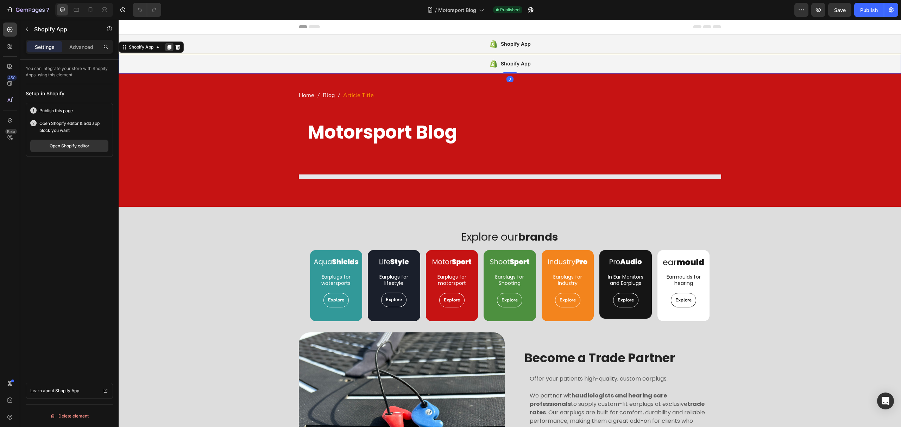
click at [168, 45] on icon at bounding box center [170, 47] width 6 height 6
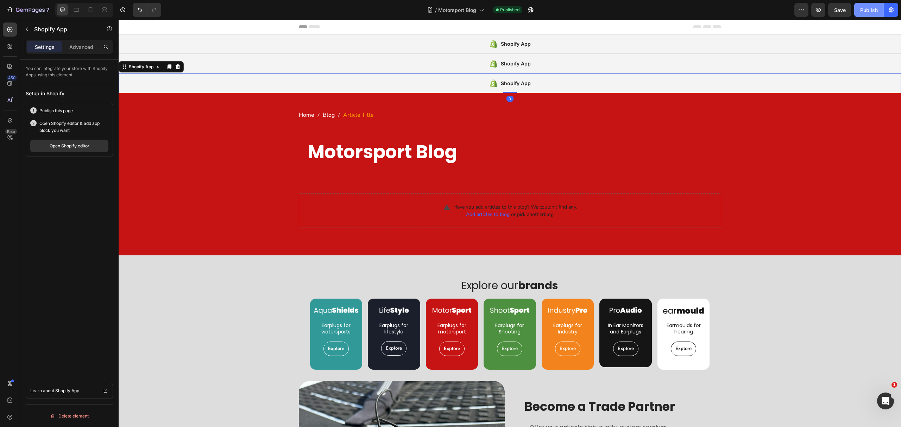
click at [864, 9] on div "Publish" at bounding box center [869, 9] width 18 height 7
click at [357, 41] on div "Shopify App" at bounding box center [510, 44] width 783 height 20
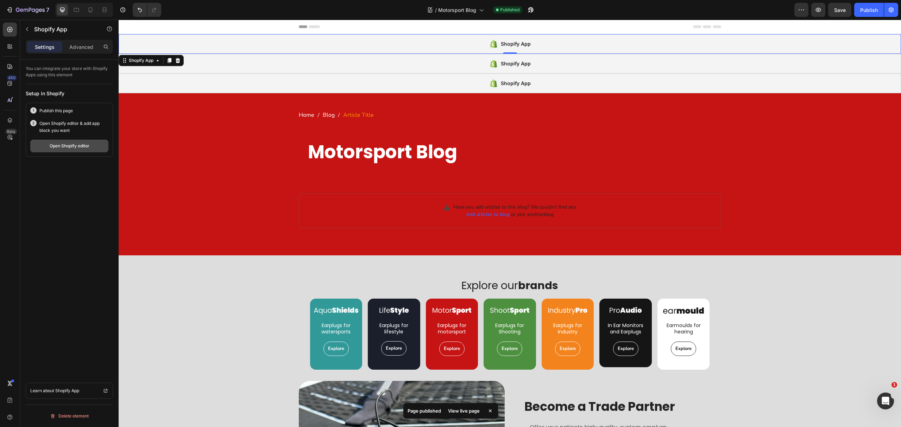
click at [76, 141] on button "Open Shopify editor" at bounding box center [69, 146] width 78 height 13
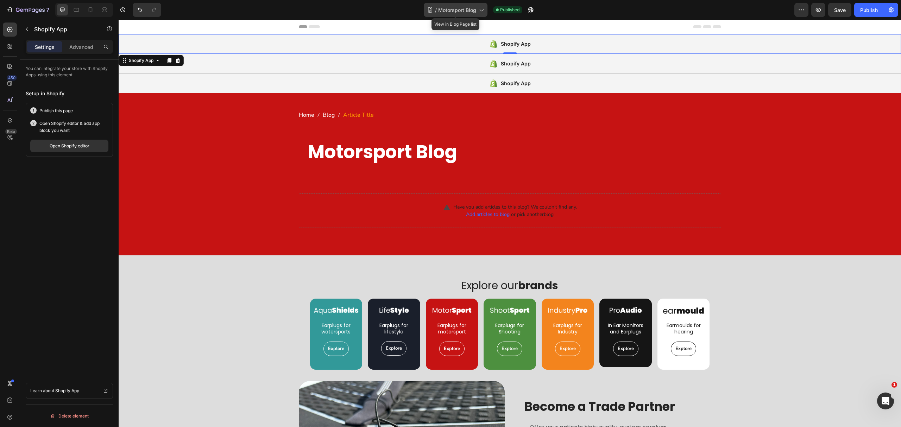
click at [455, 12] on span "Motorsport Blog" at bounding box center [457, 9] width 38 height 7
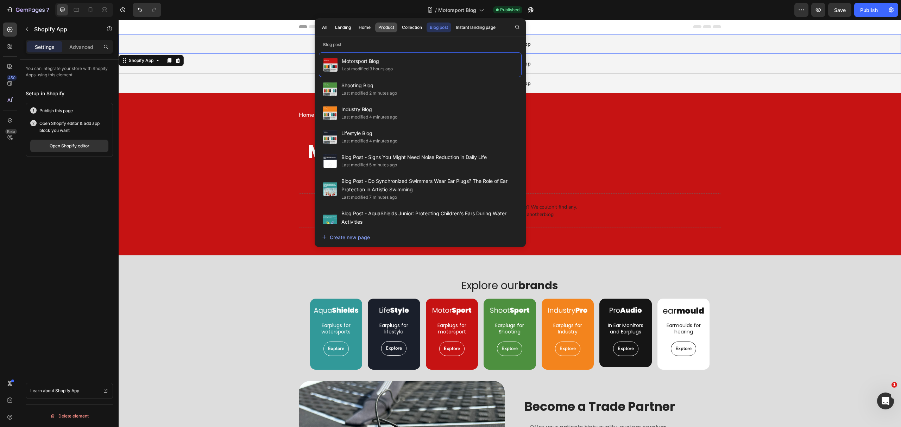
click at [389, 27] on div "Product" at bounding box center [386, 27] width 16 height 6
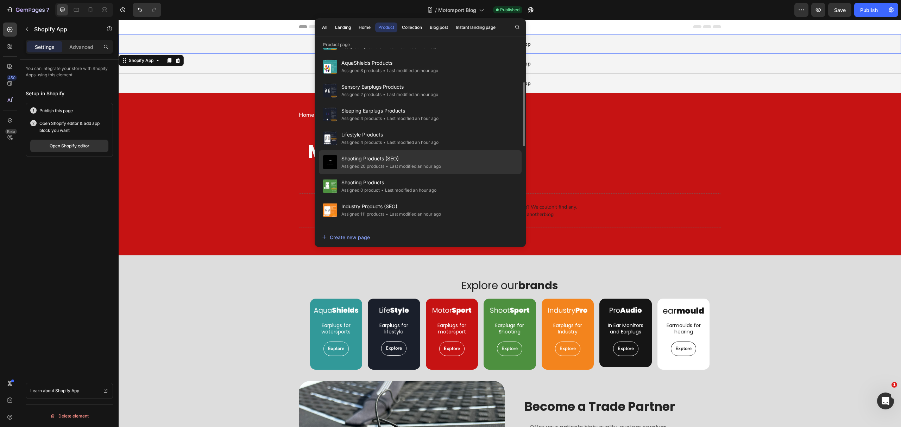
scroll to position [307, 0]
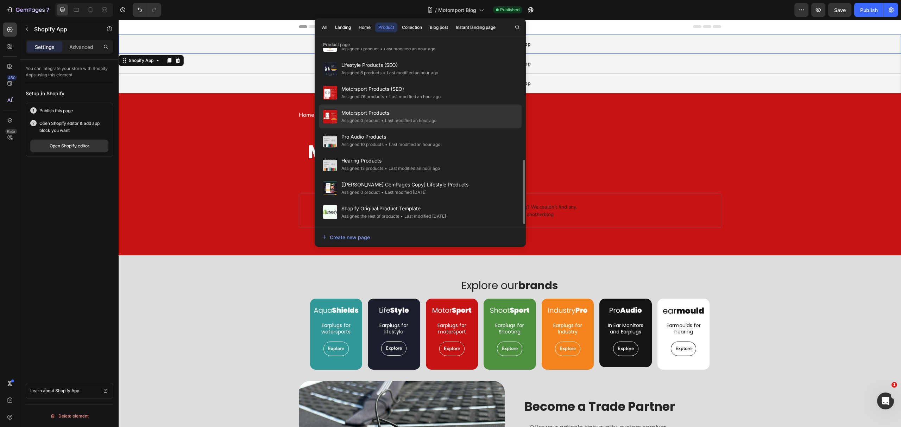
click at [392, 118] on div "• Last modified an hour ago" at bounding box center [408, 120] width 57 height 7
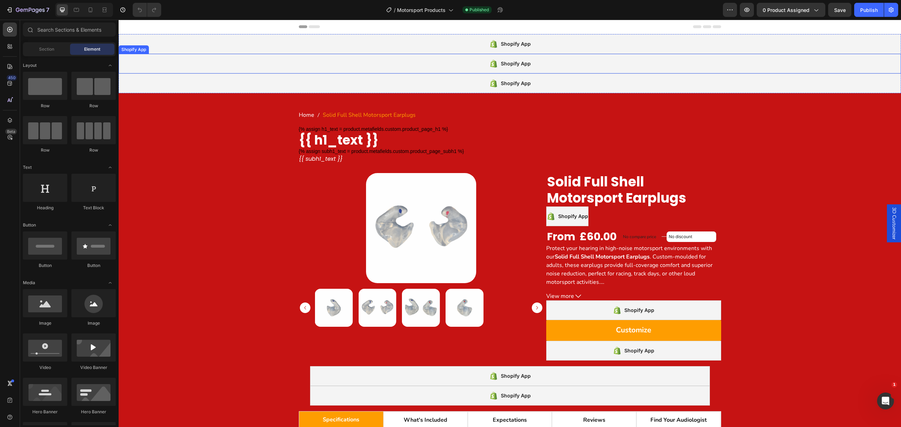
click at [270, 63] on div "Shopify App" at bounding box center [510, 64] width 783 height 20
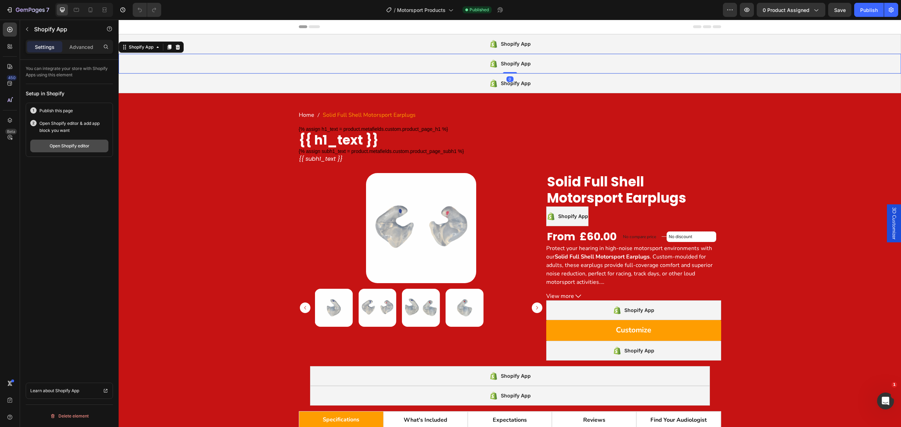
click at [92, 147] on button "Open Shopify editor" at bounding box center [69, 146] width 78 height 13
click at [418, 12] on span "Motorsport Products" at bounding box center [421, 9] width 49 height 7
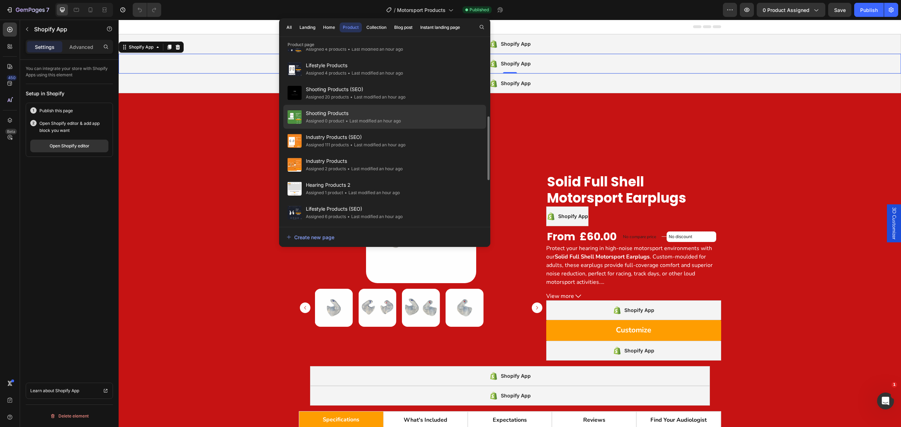
scroll to position [308, 0]
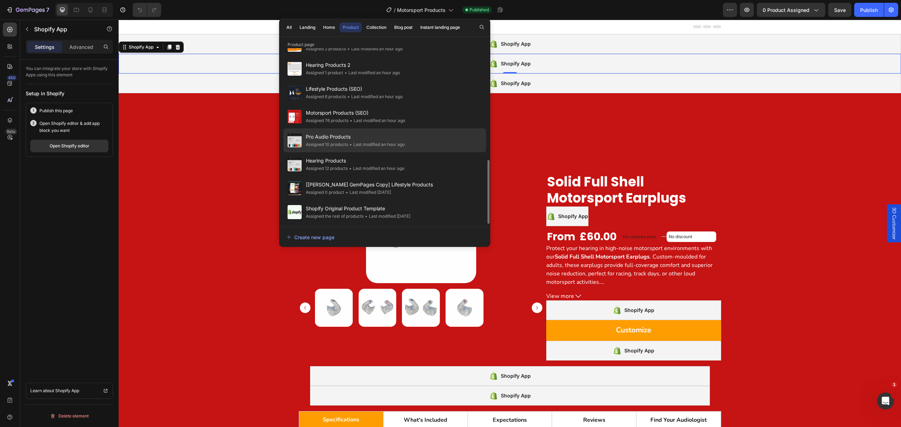
click at [374, 142] on div "• Last modified an hour ago" at bounding box center [376, 144] width 57 height 7
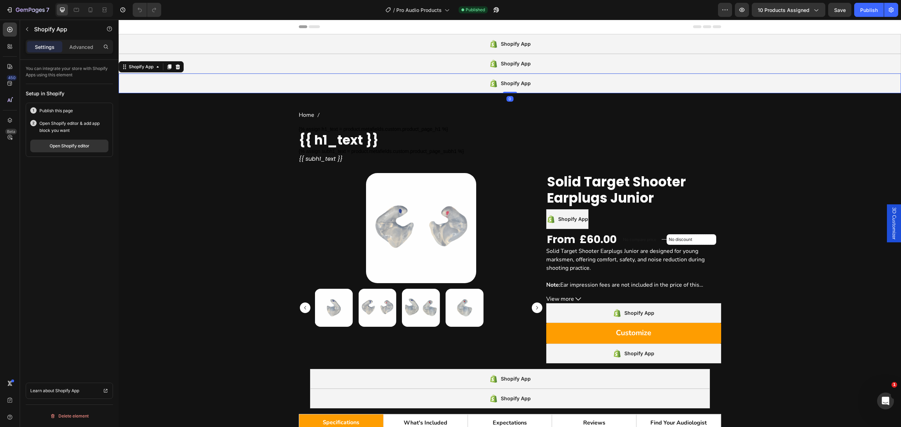
click at [437, 84] on div "Shopify App" at bounding box center [510, 84] width 783 height 20
click at [424, 5] on div "/ Pro Audio Products" at bounding box center [417, 10] width 71 height 14
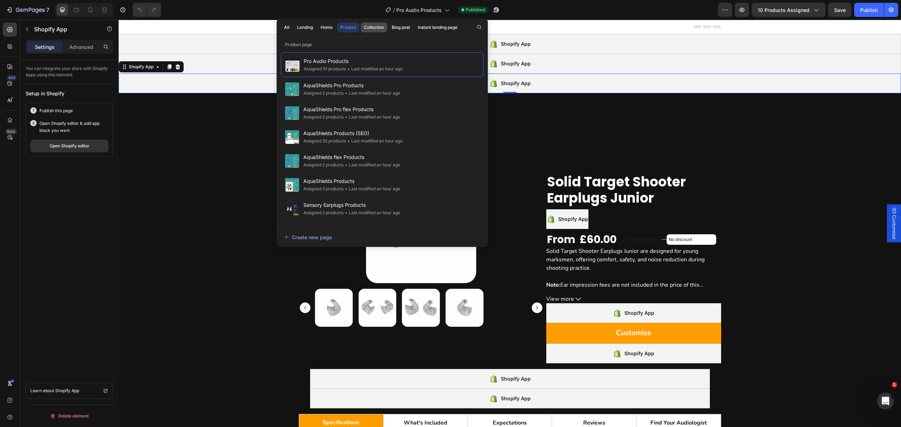
click at [382, 27] on div "Collection" at bounding box center [374, 27] width 20 height 6
click at [406, 24] on div "Blog post" at bounding box center [401, 27] width 18 height 6
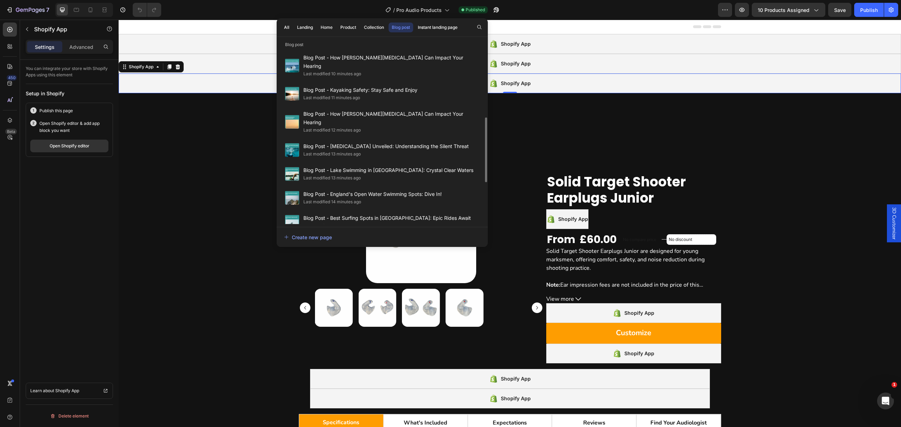
scroll to position [300, 0]
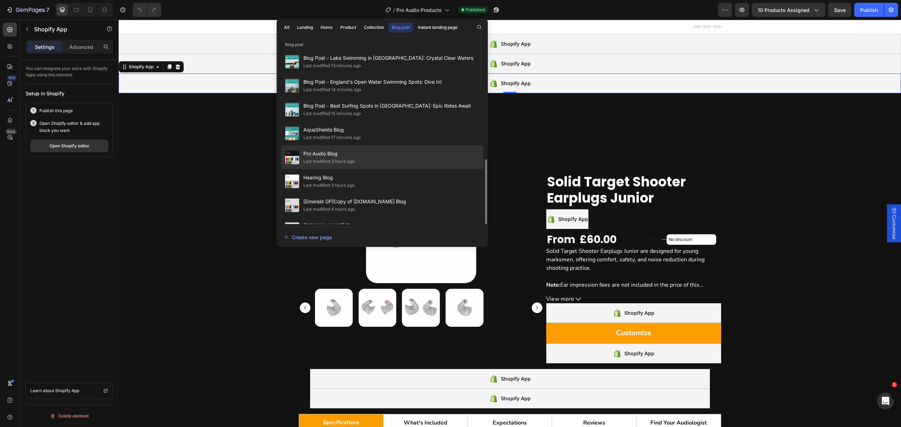
click at [377, 169] on div "Pro Audio Blog Last modified 3 hours ago" at bounding box center [382, 181] width 203 height 24
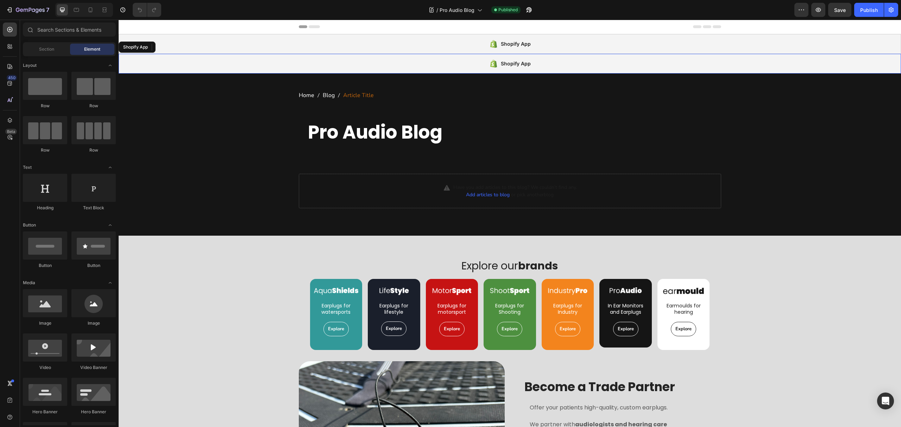
click at [339, 65] on div "Shopify App" at bounding box center [510, 64] width 783 height 20
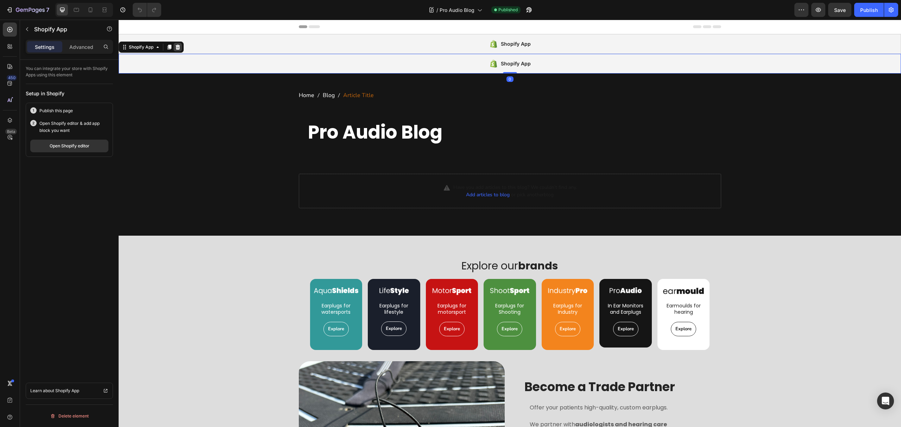
click at [174, 50] on div at bounding box center [178, 47] width 8 height 8
click at [220, 65] on div "Shopify App" at bounding box center [510, 64] width 783 height 20
click at [168, 48] on icon at bounding box center [170, 47] width 6 height 6
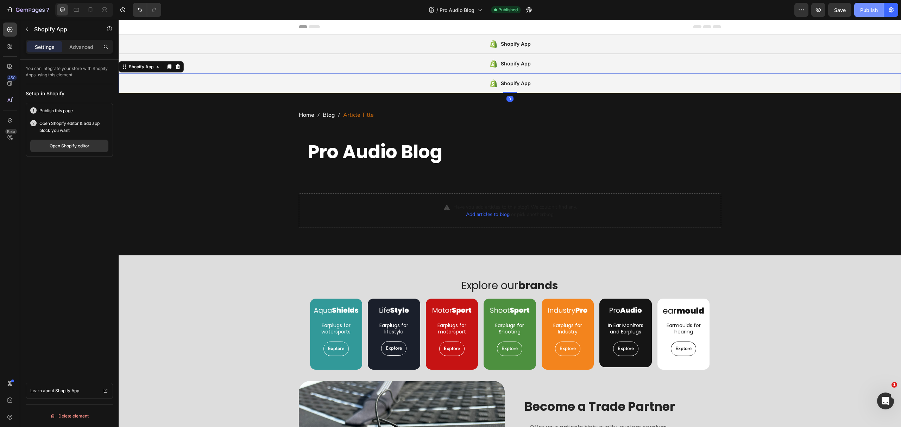
click at [868, 7] on div "Publish" at bounding box center [869, 9] width 18 height 7
click at [72, 144] on div "Open Shopify editor" at bounding box center [70, 146] width 40 height 6
click at [68, 151] on button "Open Shopify editor" at bounding box center [69, 146] width 78 height 13
click at [455, 5] on div "/ Pro Audio Blog" at bounding box center [455, 10] width 61 height 14
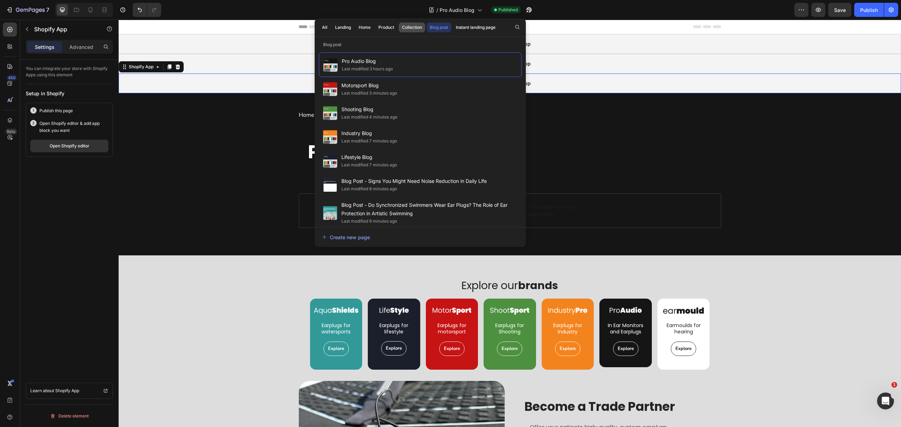
click at [406, 27] on div "Collection" at bounding box center [412, 27] width 20 height 6
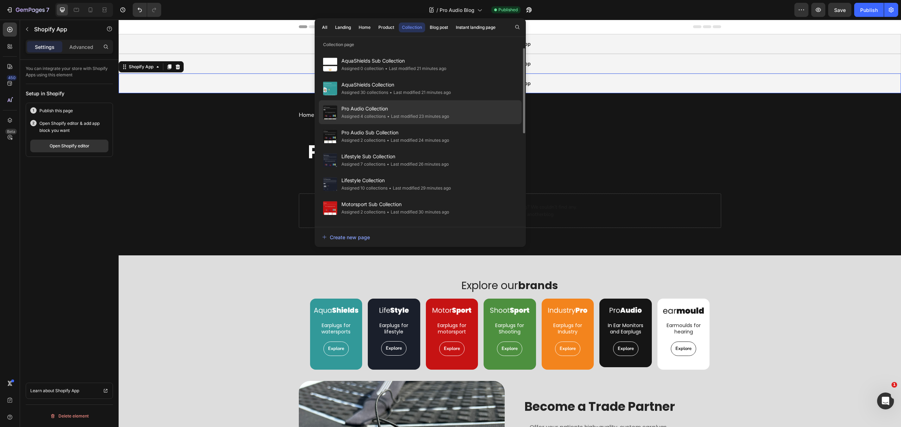
click at [407, 112] on span "Pro Audio Collection" at bounding box center [396, 109] width 108 height 8
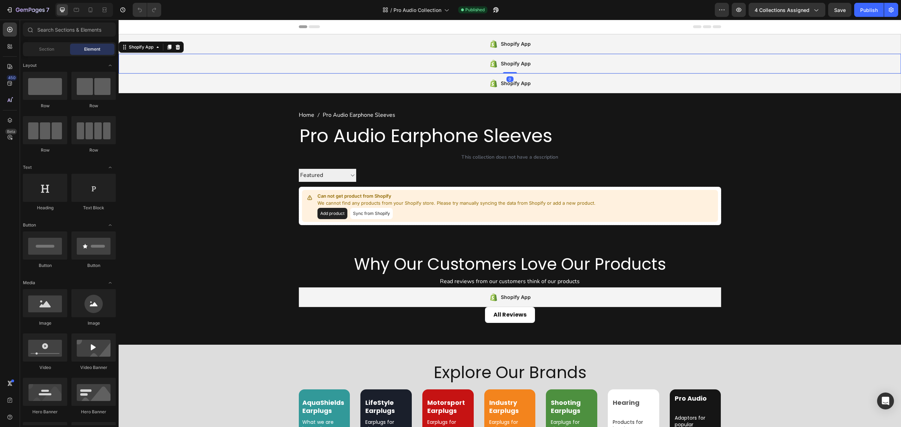
click at [370, 62] on div "Shopify App" at bounding box center [510, 64] width 783 height 20
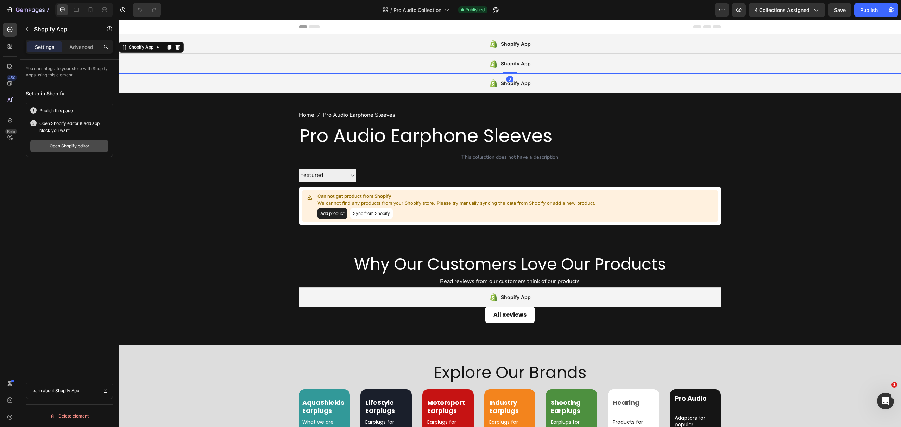
click at [65, 148] on div "Open Shopify editor" at bounding box center [70, 146] width 40 height 6
click at [413, 4] on div "/ Pro Audio Collection" at bounding box center [416, 10] width 74 height 14
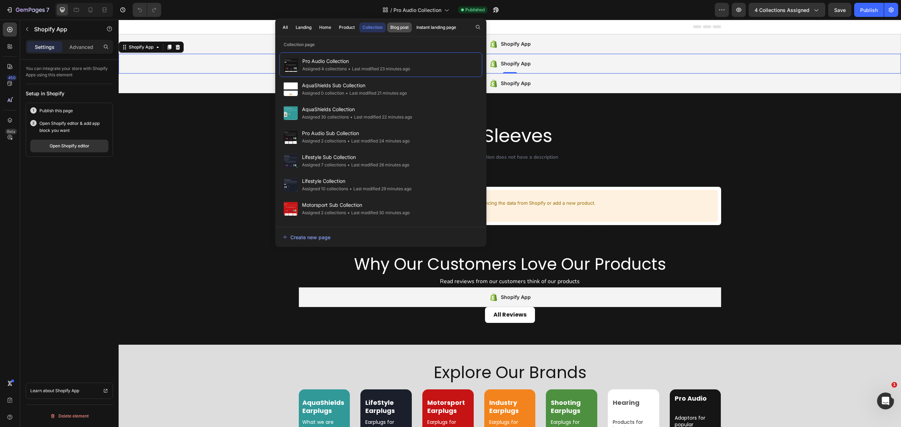
click at [402, 28] on div "Blog post" at bounding box center [399, 27] width 18 height 6
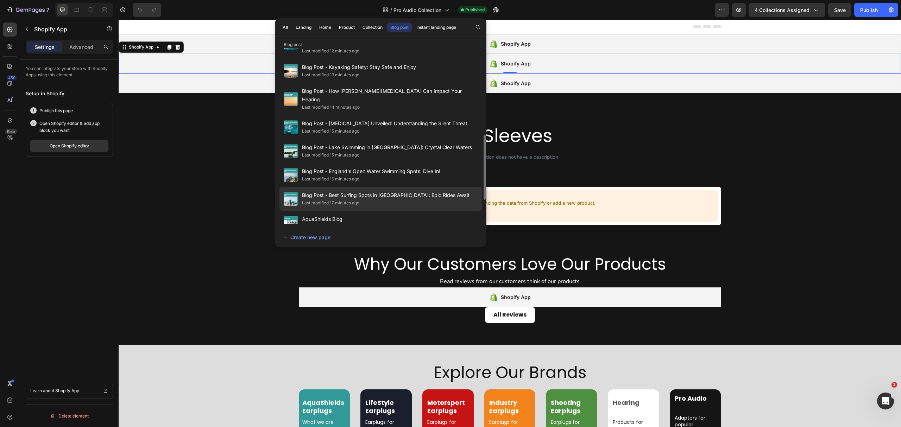
scroll to position [300, 0]
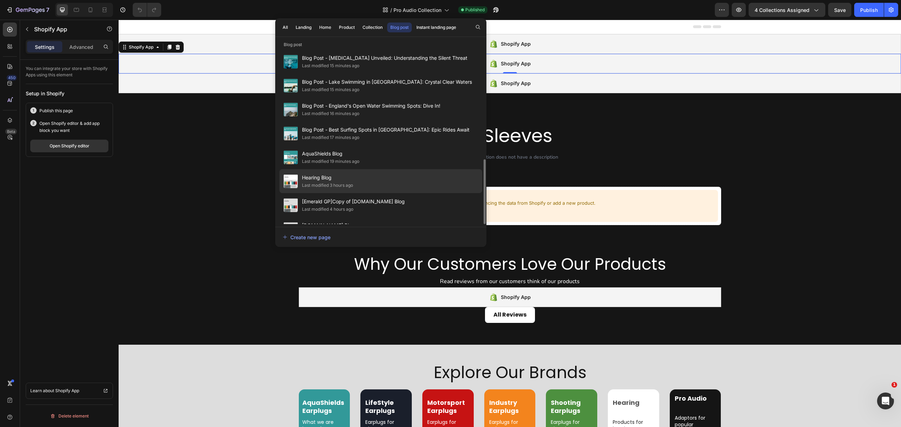
click at [392, 193] on div "Hearing Blog Last modified 3 hours ago" at bounding box center [381, 205] width 203 height 24
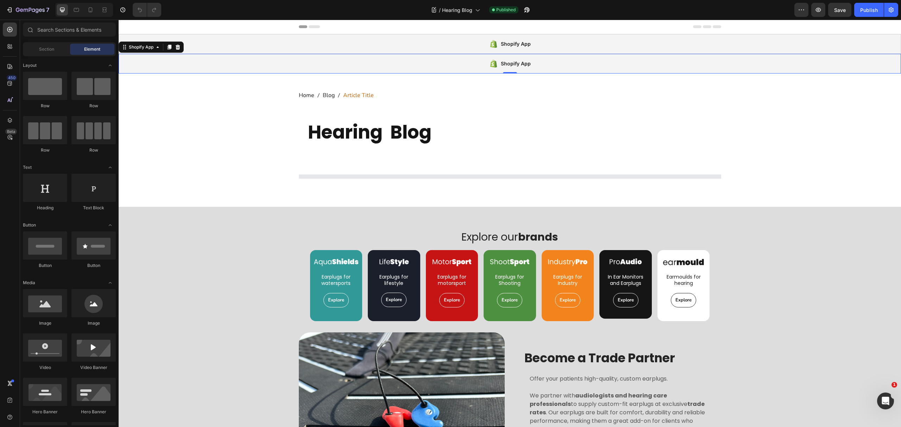
click at [338, 66] on div "Shopify App" at bounding box center [510, 64] width 783 height 20
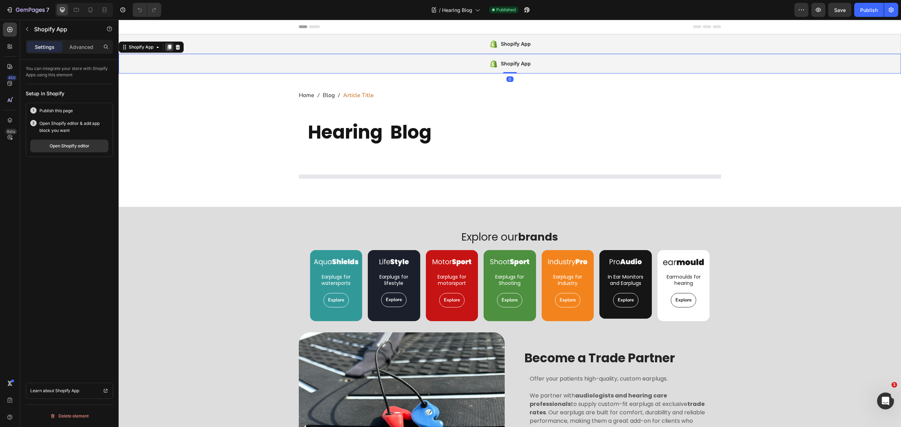
click at [168, 47] on icon at bounding box center [170, 47] width 6 height 6
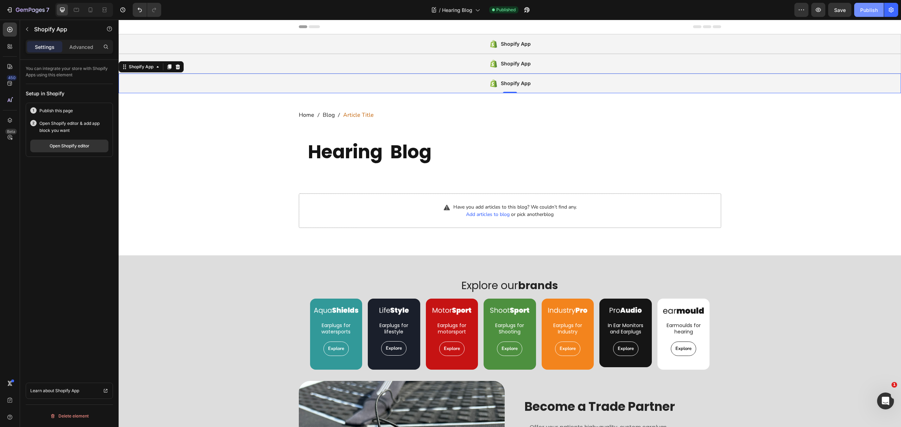
click at [865, 10] on div "Publish" at bounding box center [869, 9] width 18 height 7
click at [62, 144] on div "Open Shopify editor" at bounding box center [70, 146] width 40 height 6
click at [465, 13] on div "/ Hearing Blog" at bounding box center [456, 10] width 56 height 14
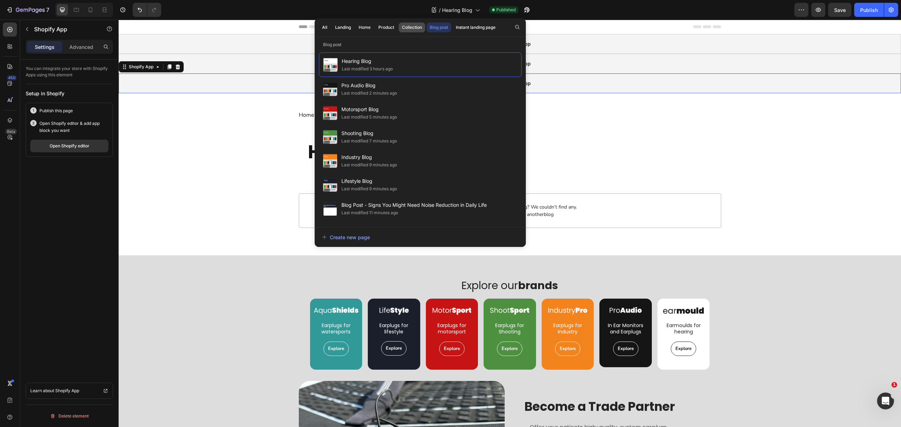
click at [412, 30] on div "Collection" at bounding box center [412, 27] width 20 height 6
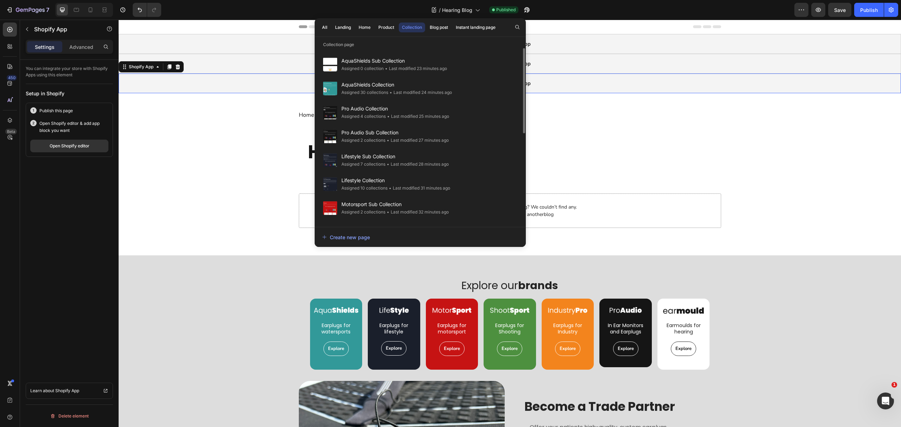
scroll to position [187, 0]
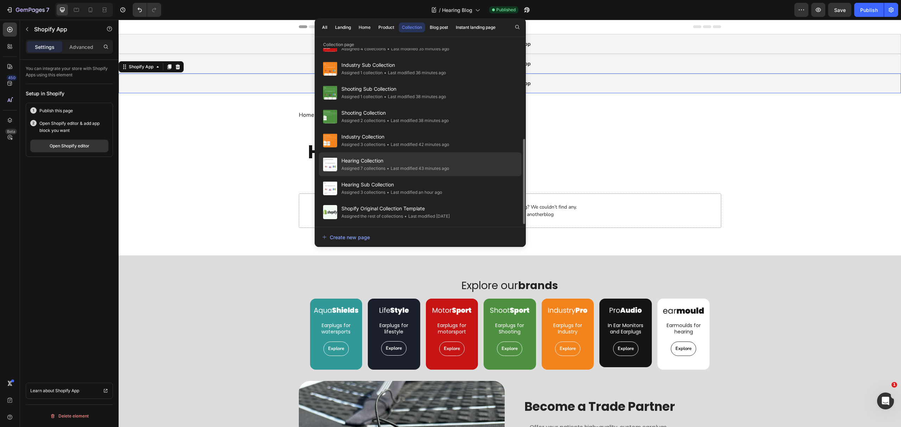
click at [406, 161] on span "Hearing Collection" at bounding box center [396, 161] width 108 height 8
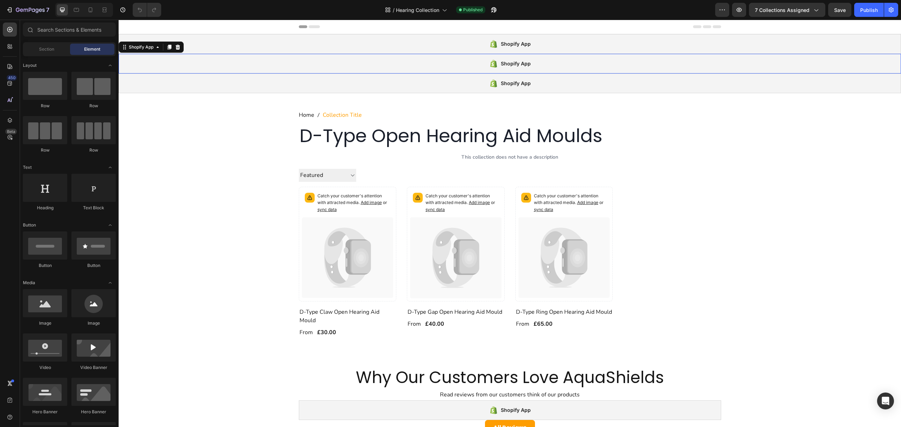
click at [320, 72] on div "Shopify App" at bounding box center [510, 64] width 783 height 20
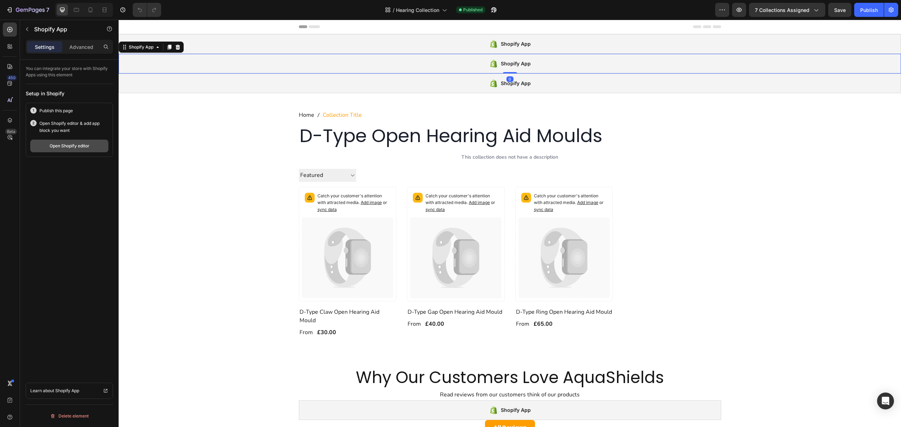
click at [64, 146] on div "Open Shopify editor" at bounding box center [70, 146] width 40 height 6
click at [430, 8] on span "Hearing Collection" at bounding box center [417, 9] width 43 height 7
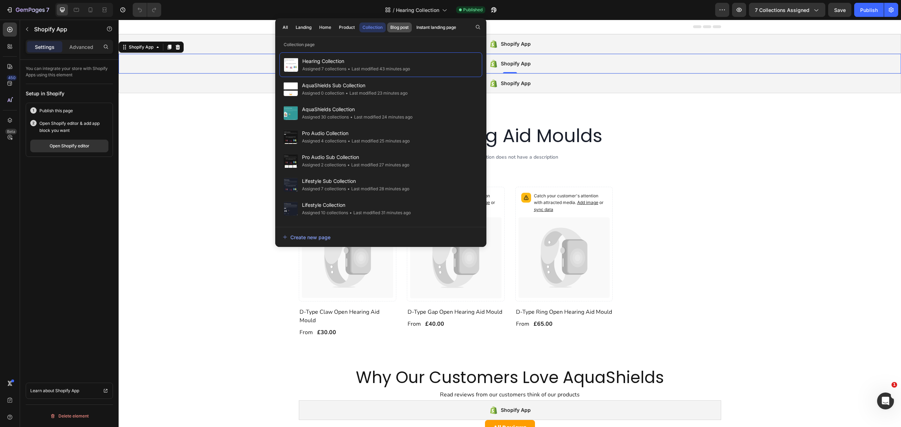
click at [404, 30] on div "Blog post" at bounding box center [399, 27] width 18 height 6
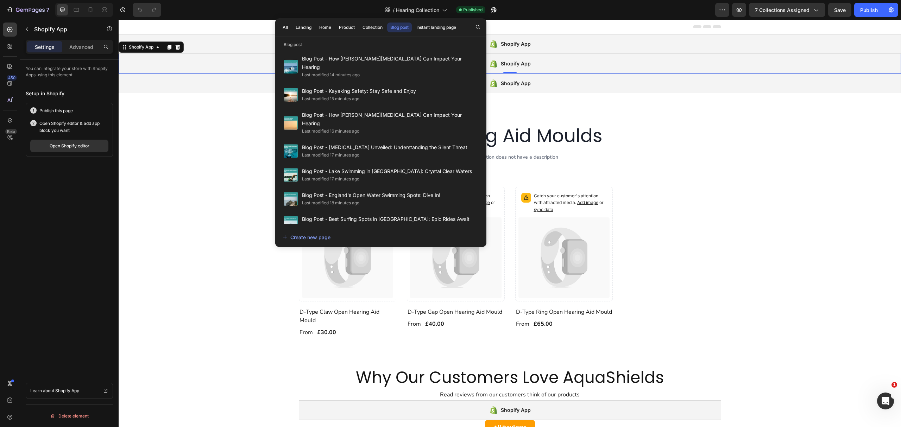
scroll to position [300, 0]
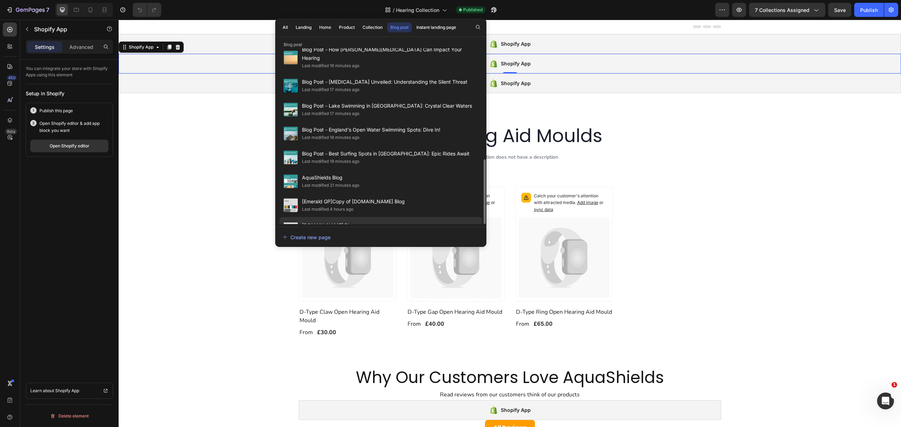
click at [389, 217] on div "earplu.gs Blog Last modified 4 hours ago" at bounding box center [381, 229] width 203 height 24
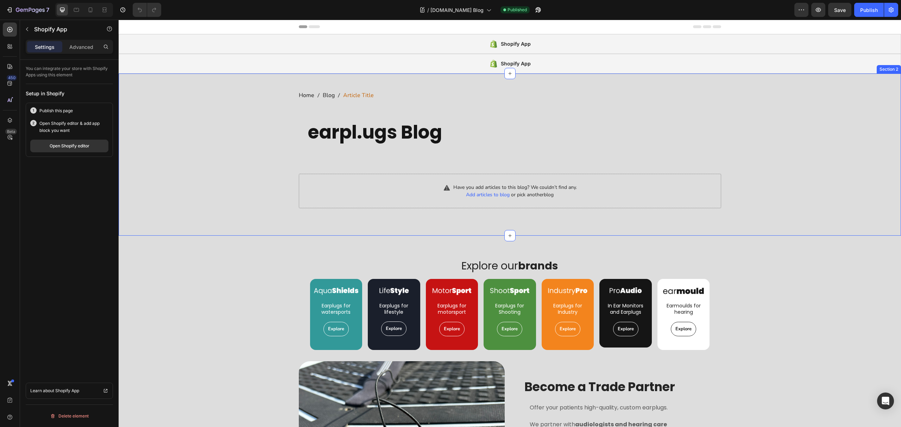
click at [189, 70] on div "Shopify App" at bounding box center [510, 64] width 783 height 20
click at [170, 48] on icon at bounding box center [170, 47] width 4 height 5
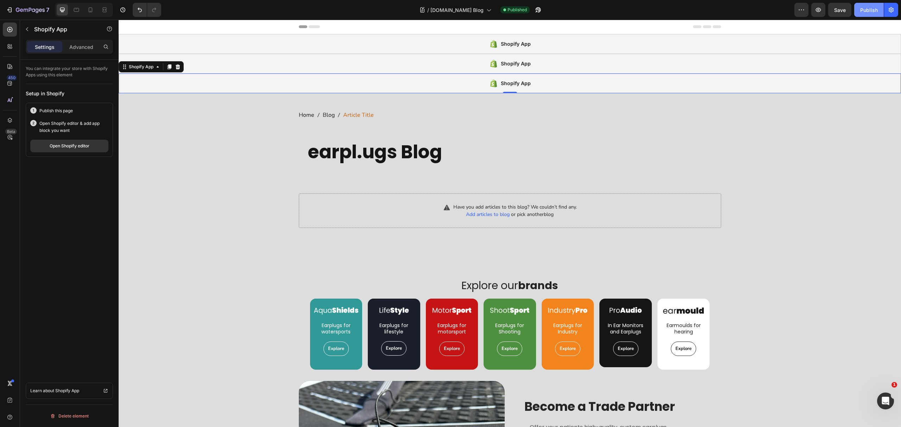
click at [865, 9] on div "Publish" at bounding box center [869, 9] width 18 height 7
click at [57, 150] on button "Open Shopify editor" at bounding box center [69, 146] width 78 height 13
click at [446, 3] on div "/ earplu.gs Blog" at bounding box center [455, 10] width 79 height 14
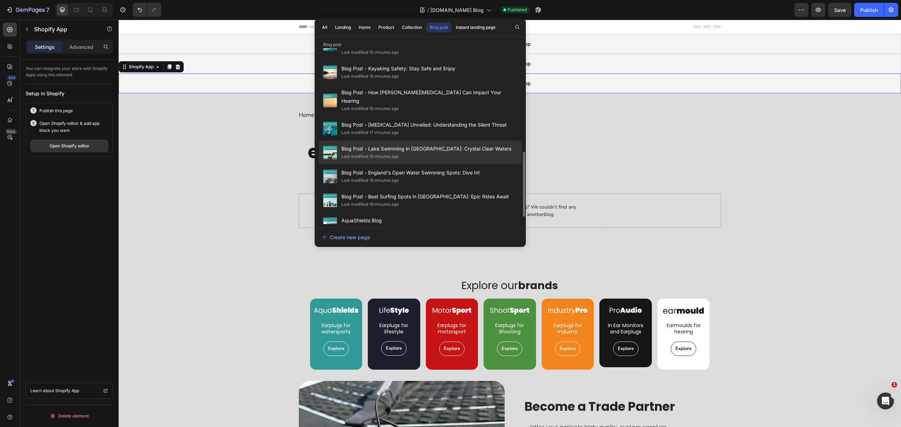
scroll to position [301, 0]
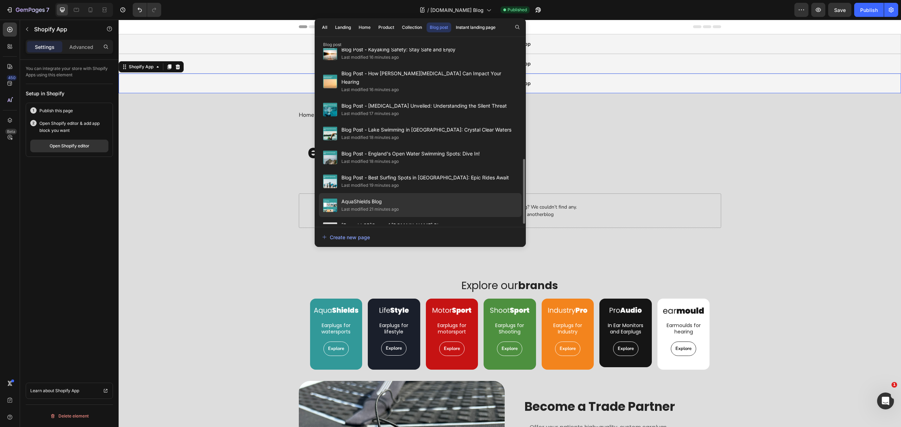
click at [397, 198] on span "AquaShields Blog" at bounding box center [370, 202] width 57 height 8
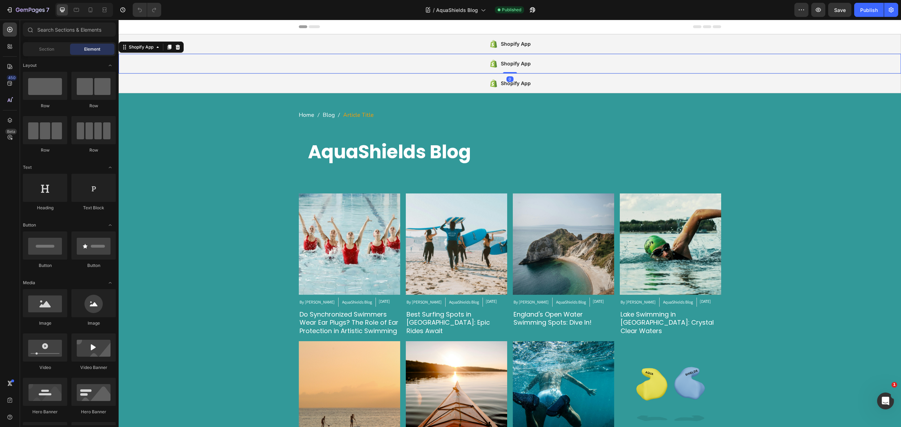
click at [374, 70] on div "Shopify App" at bounding box center [510, 64] width 783 height 20
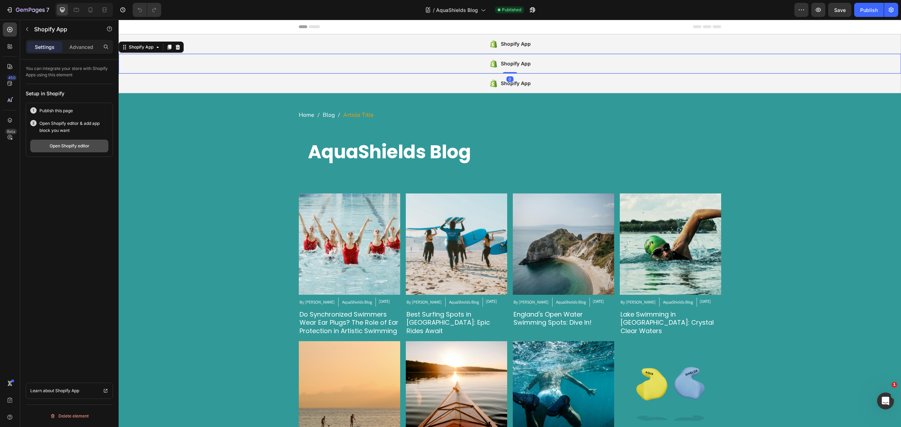
click at [85, 148] on div "Open Shopify editor" at bounding box center [70, 146] width 40 height 6
click at [451, 12] on span "AquaShields Blog" at bounding box center [457, 9] width 42 height 7
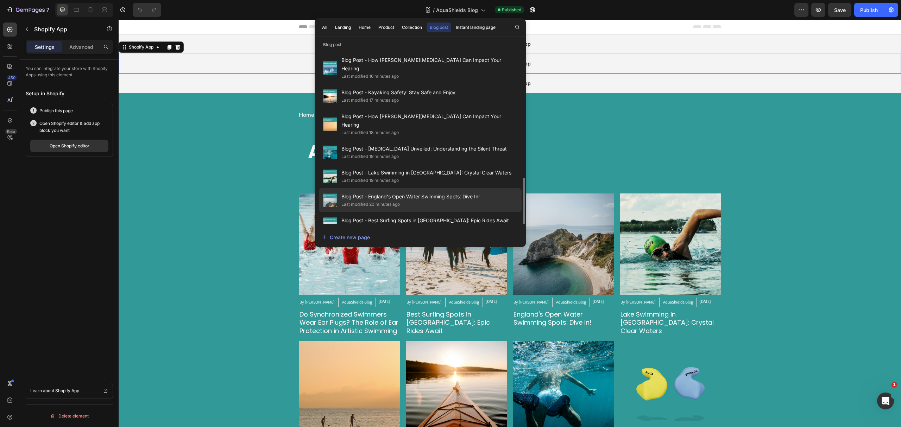
scroll to position [301, 0]
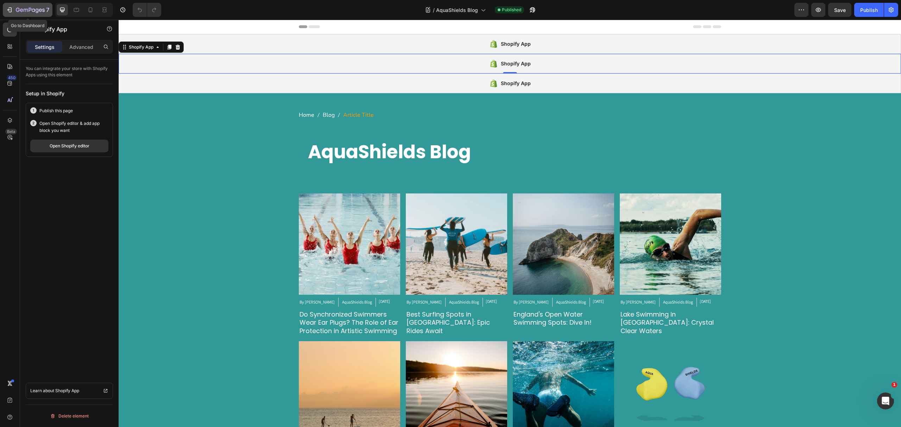
click at [17, 9] on icon "button" at bounding box center [30, 10] width 29 height 6
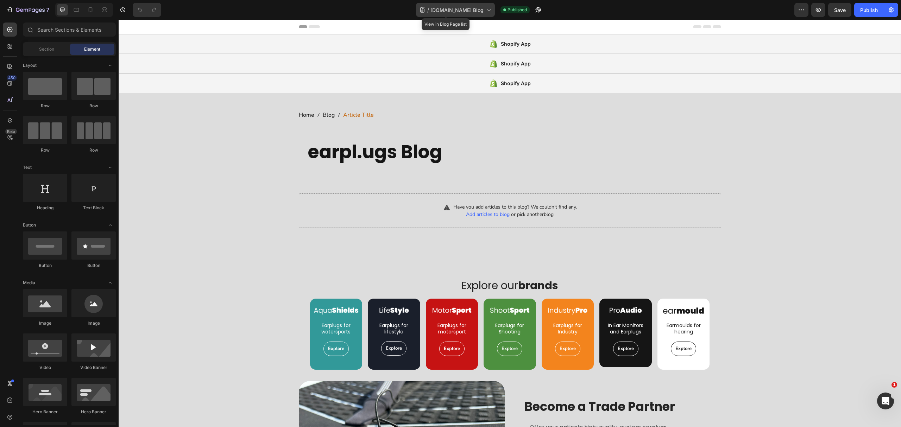
click at [445, 10] on span "[DOMAIN_NAME] Blog" at bounding box center [457, 9] width 53 height 7
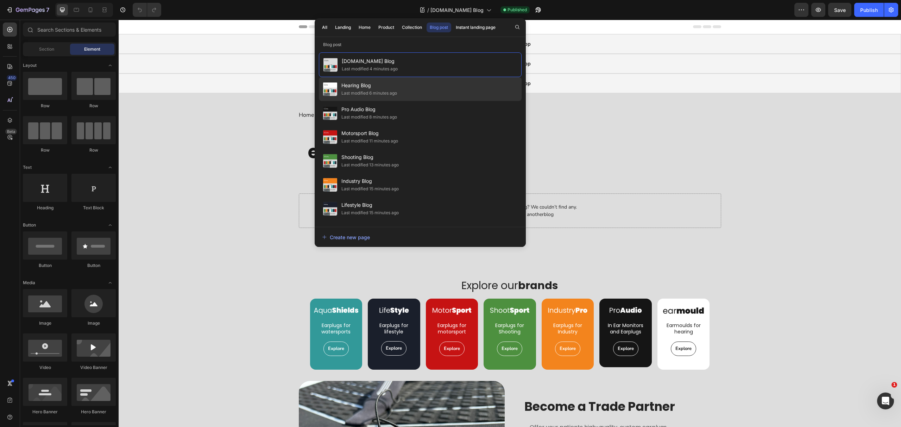
click at [387, 89] on span "Hearing Blog" at bounding box center [370, 85] width 56 height 8
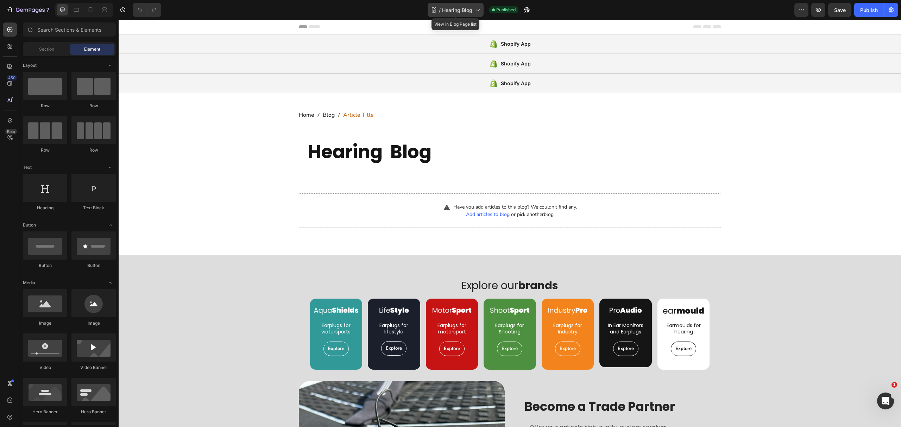
click at [467, 11] on span "Hearing Blog" at bounding box center [457, 9] width 30 height 7
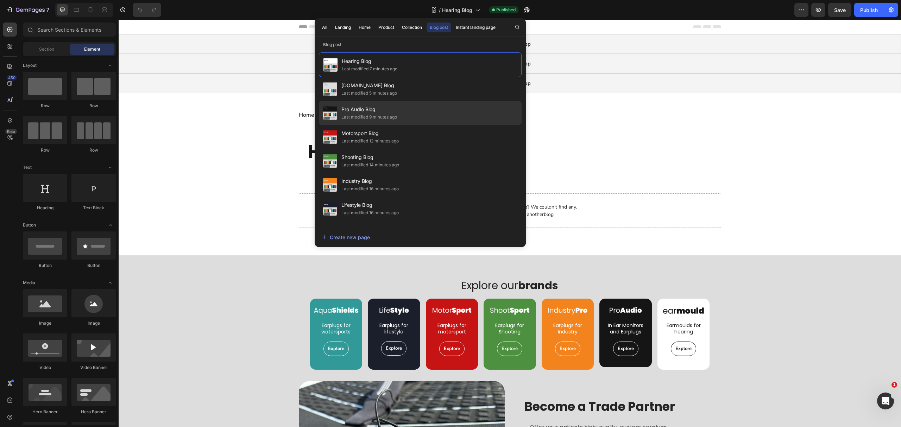
click at [424, 125] on div "Pro Audio Blog Last modified 9 minutes ago" at bounding box center [420, 137] width 203 height 24
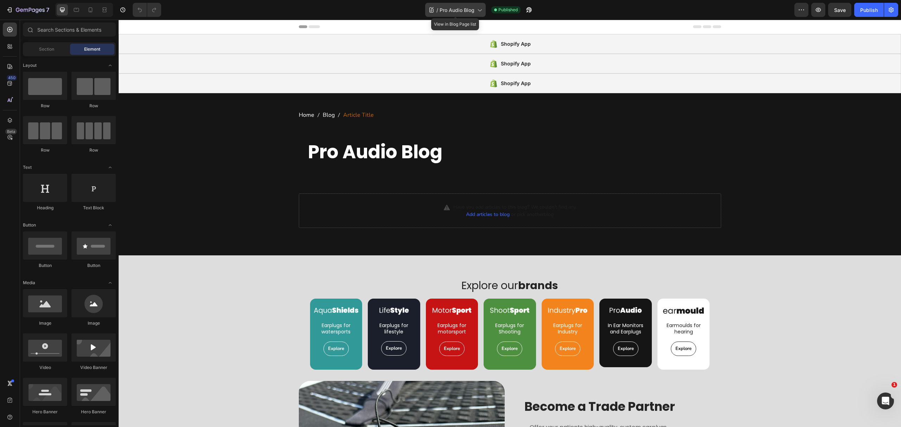
click at [446, 10] on span "Pro Audio Blog" at bounding box center [457, 9] width 35 height 7
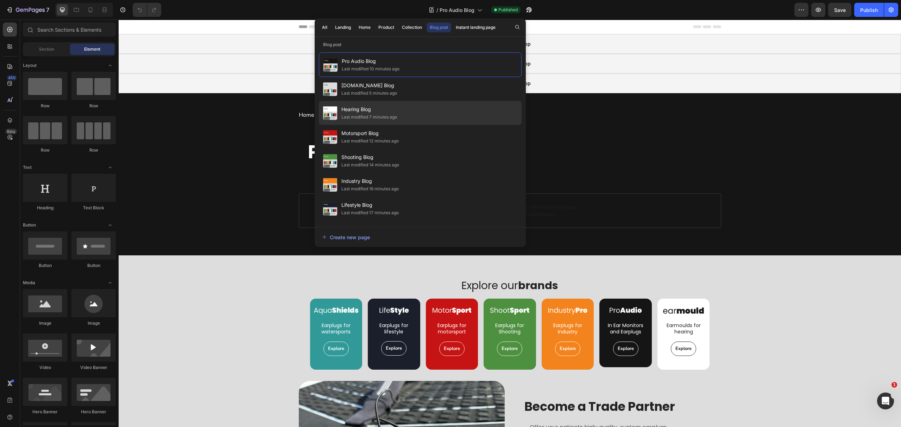
click at [418, 125] on div "Hearing Blog Last modified 7 minutes ago" at bounding box center [420, 137] width 203 height 24
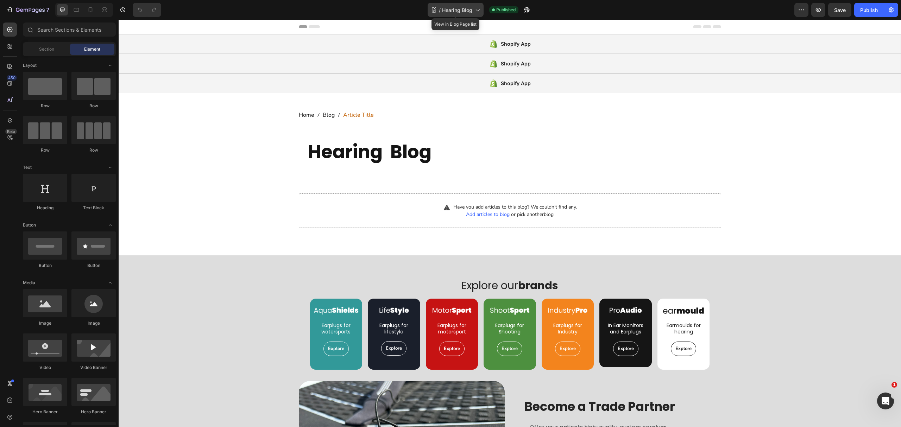
click at [454, 11] on span "Hearing Blog" at bounding box center [457, 9] width 30 height 7
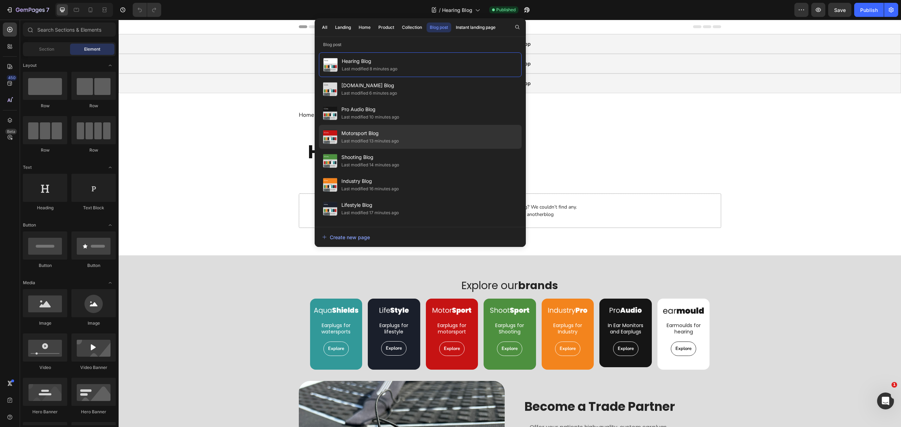
click at [440, 149] on div "Motorsport Blog Last modified 13 minutes ago" at bounding box center [420, 161] width 203 height 24
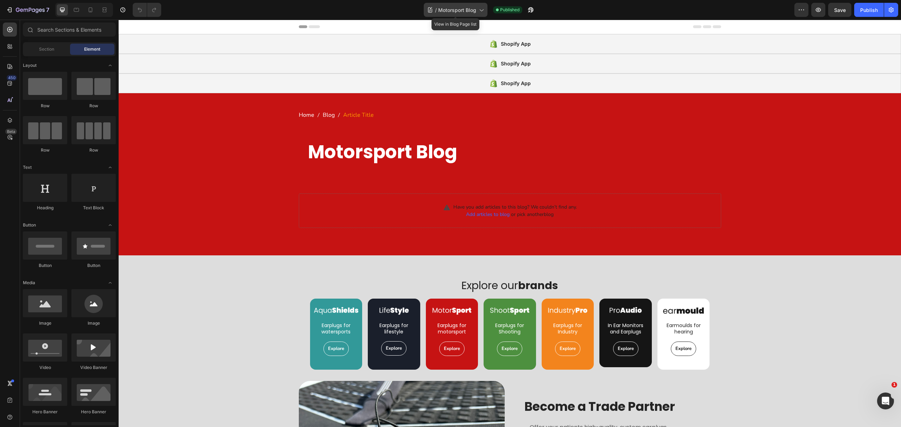
click at [469, 12] on span "Motorsport Blog" at bounding box center [457, 9] width 38 height 7
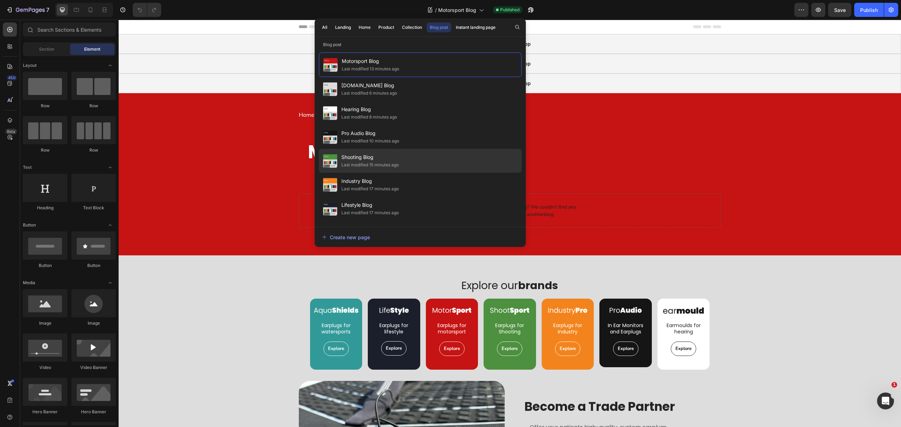
click at [433, 173] on div "Shooting Blog Last modified 15 minutes ago" at bounding box center [420, 185] width 203 height 24
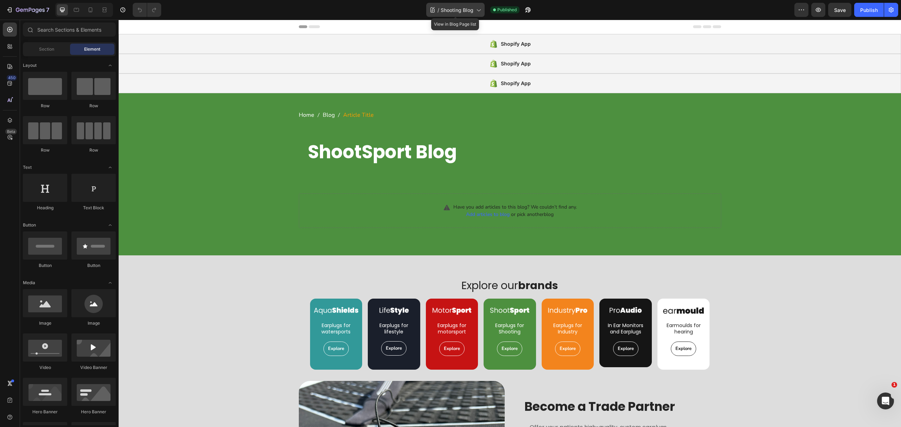
click at [436, 8] on icon at bounding box center [432, 9] width 7 height 7
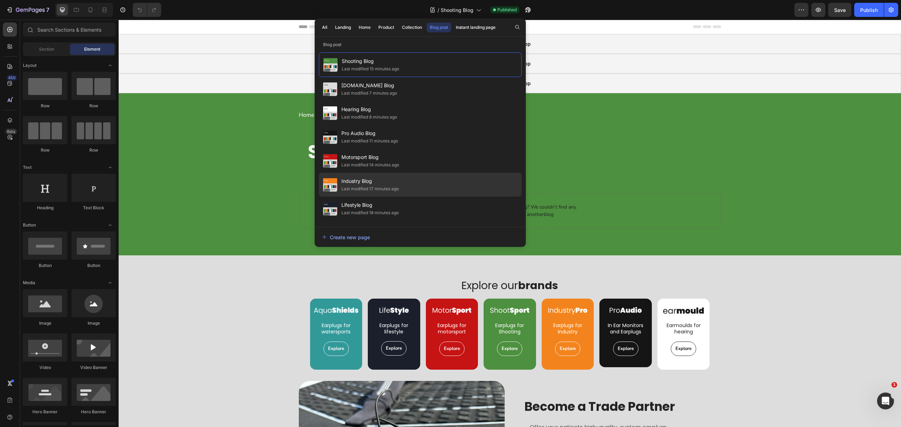
click at [405, 197] on div "Industry Blog Last modified 17 minutes ago" at bounding box center [420, 209] width 203 height 24
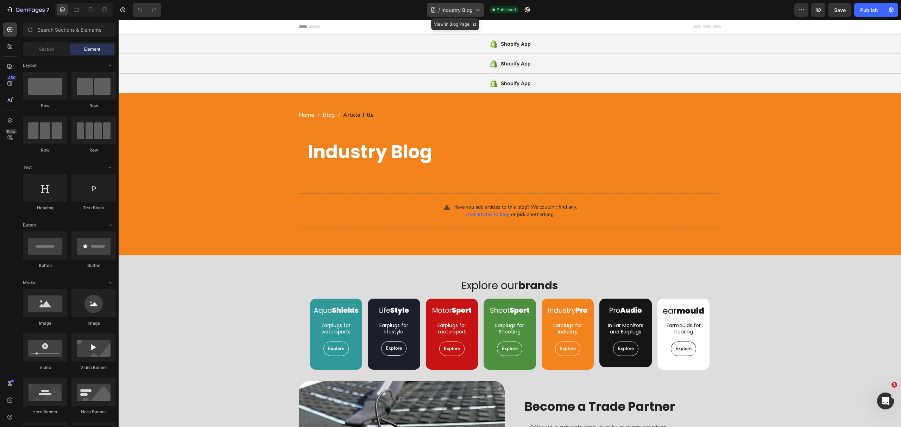
click at [453, 7] on span "Industry Blog" at bounding box center [457, 9] width 31 height 7
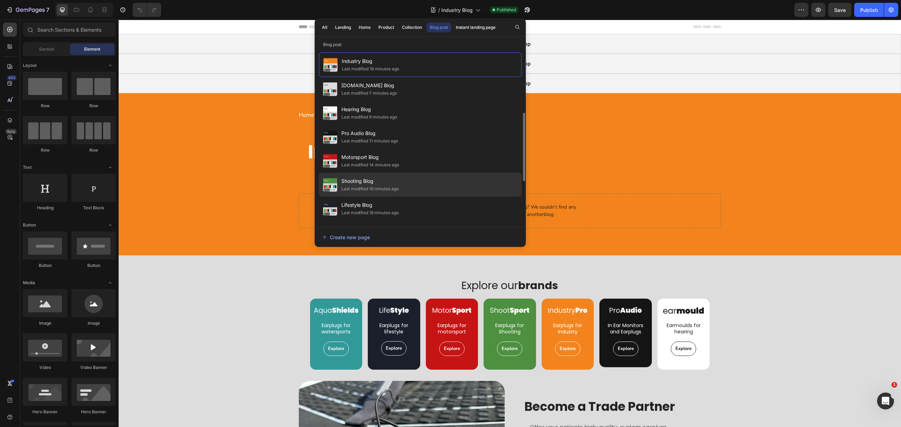
scroll to position [47, 0]
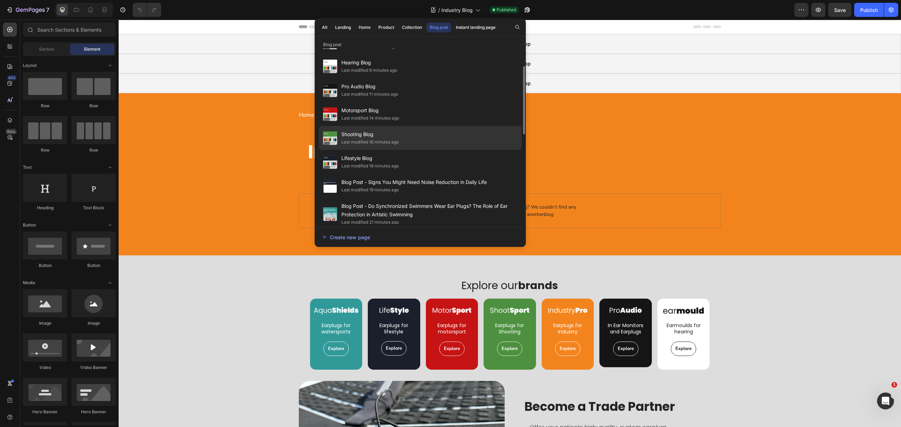
click at [445, 150] on div "Shooting Blog Last modified 16 minutes ago" at bounding box center [420, 162] width 203 height 24
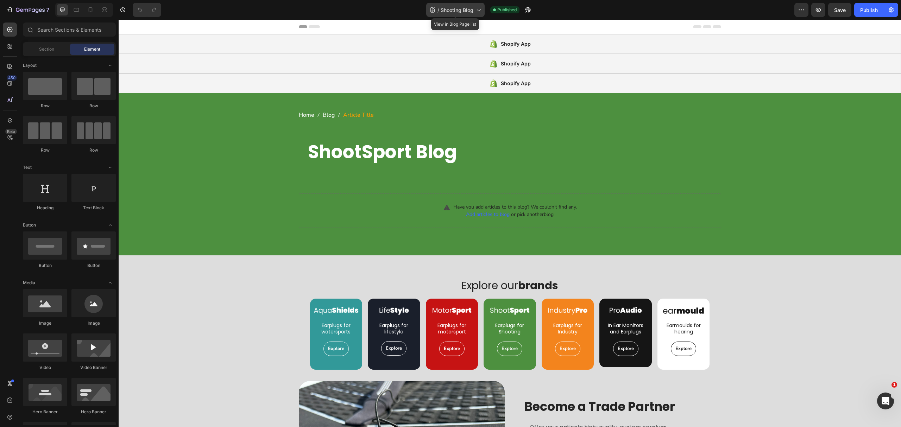
click at [461, 10] on span "Shooting Blog" at bounding box center [457, 9] width 33 height 7
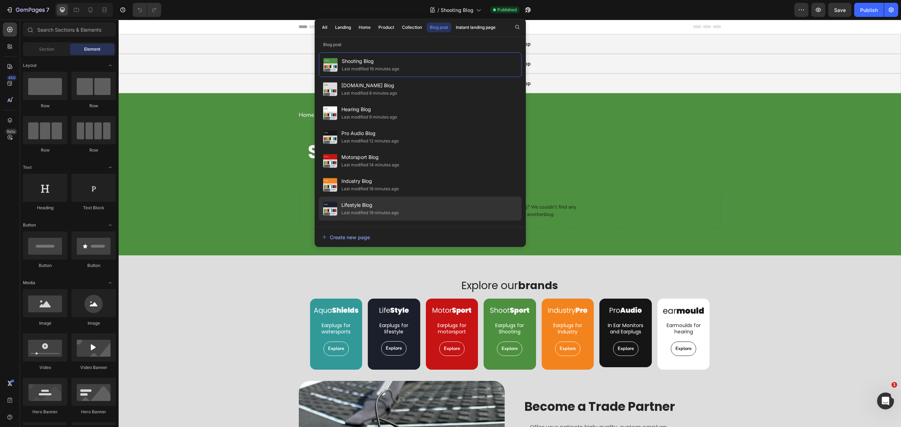
click at [413, 221] on div "Lifestyle Blog Last modified 19 minutes ago" at bounding box center [420, 233] width 203 height 24
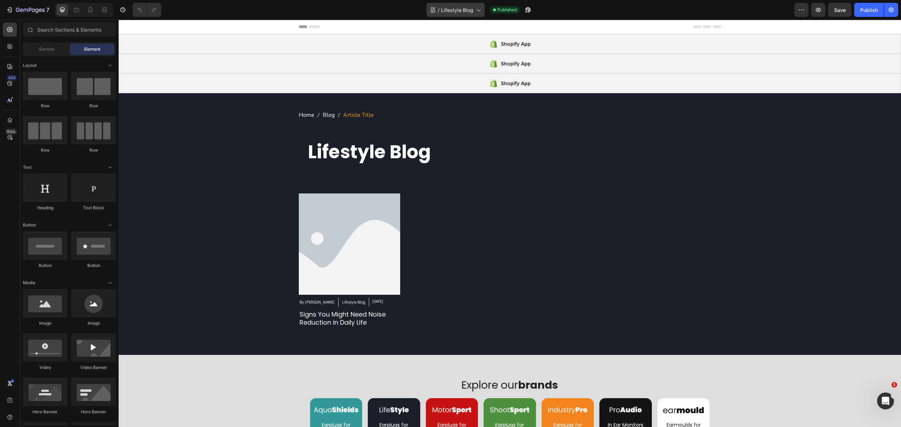
click at [442, 8] on span "Lifestyle Blog" at bounding box center [457, 9] width 32 height 7
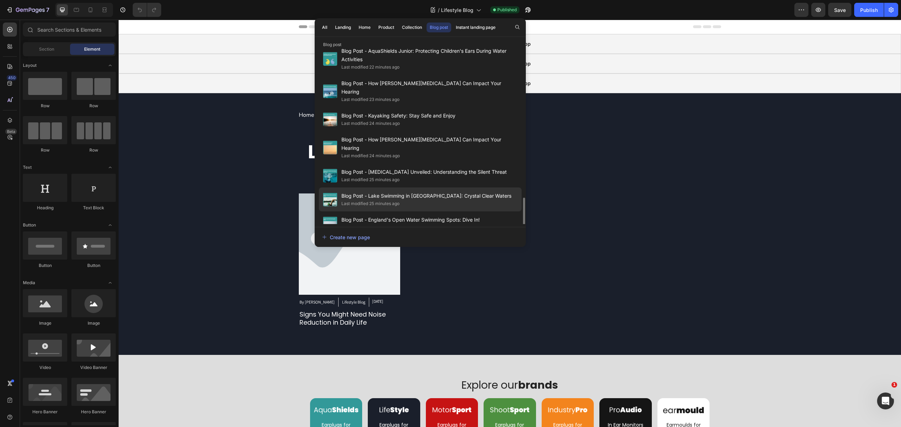
scroll to position [277, 0]
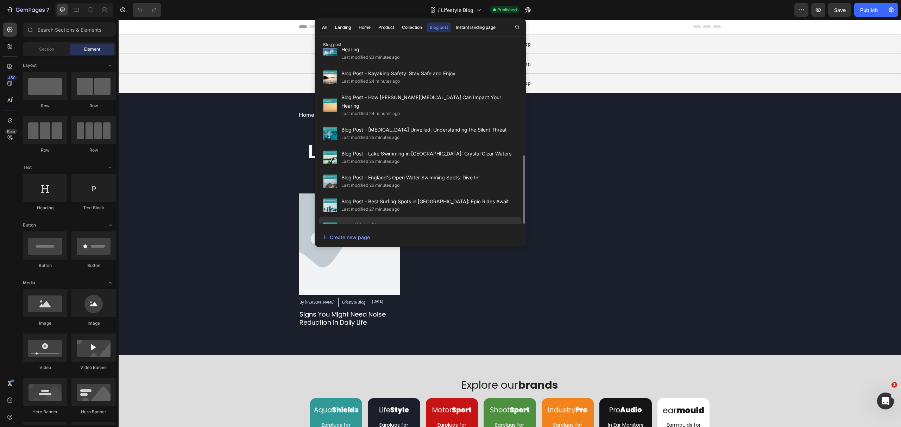
click at [401, 217] on div "AquaShields Blog Last modified 29 minutes ago" at bounding box center [420, 229] width 203 height 24
